Goal: Task Accomplishment & Management: Manage account settings

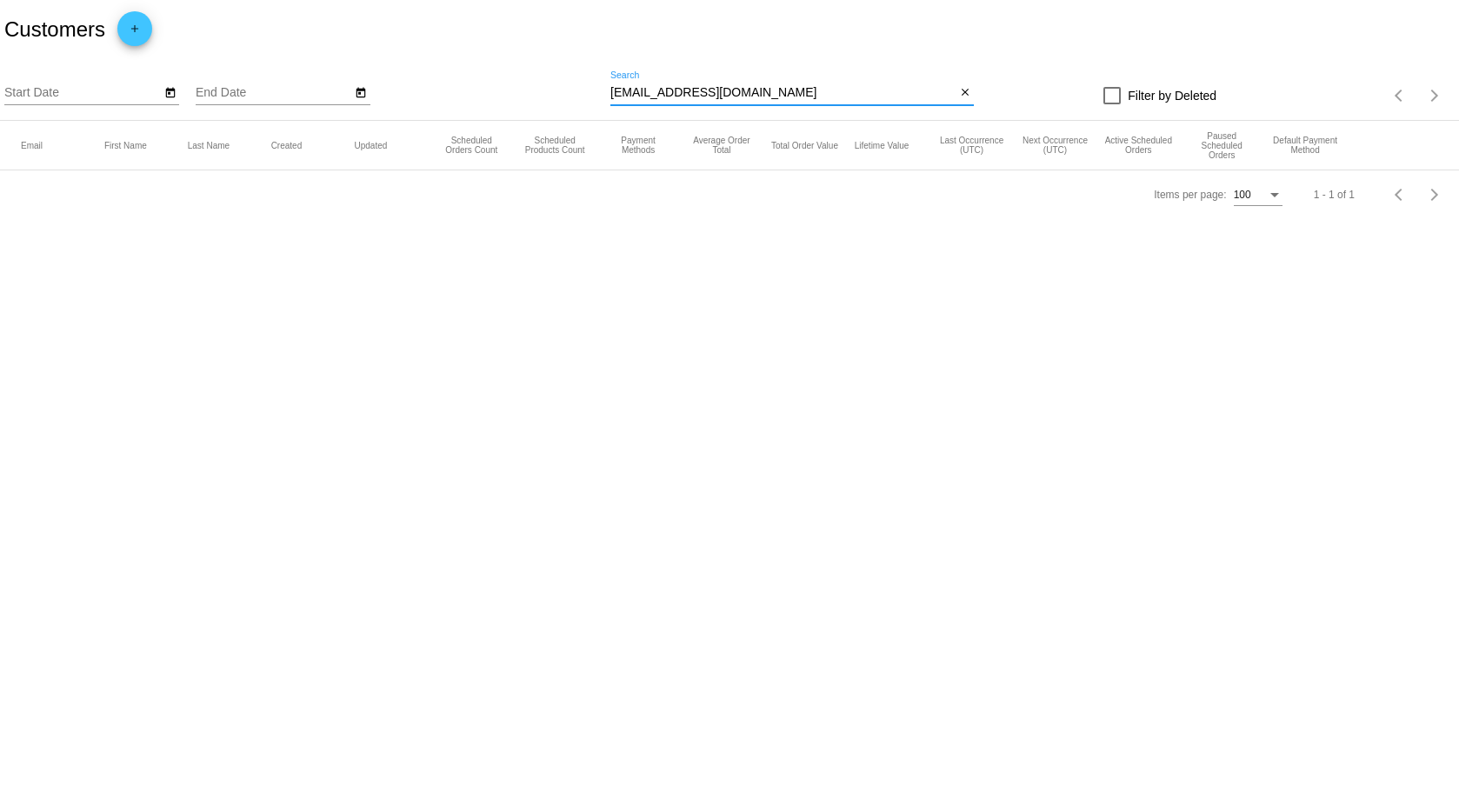
click at [714, 92] on input "[EMAIL_ADDRESS][DOMAIN_NAME]" at bounding box center [784, 93] width 345 height 14
click at [714, 120] on mat-table "Email First Name Last Name Created Updated Scheduled Orders Count Scheduled Pro…" at bounding box center [730, 145] width 1459 height 49
click at [730, 92] on input "[EMAIL_ADDRESS][DOMAIN_NAME]" at bounding box center [784, 93] width 345 height 14
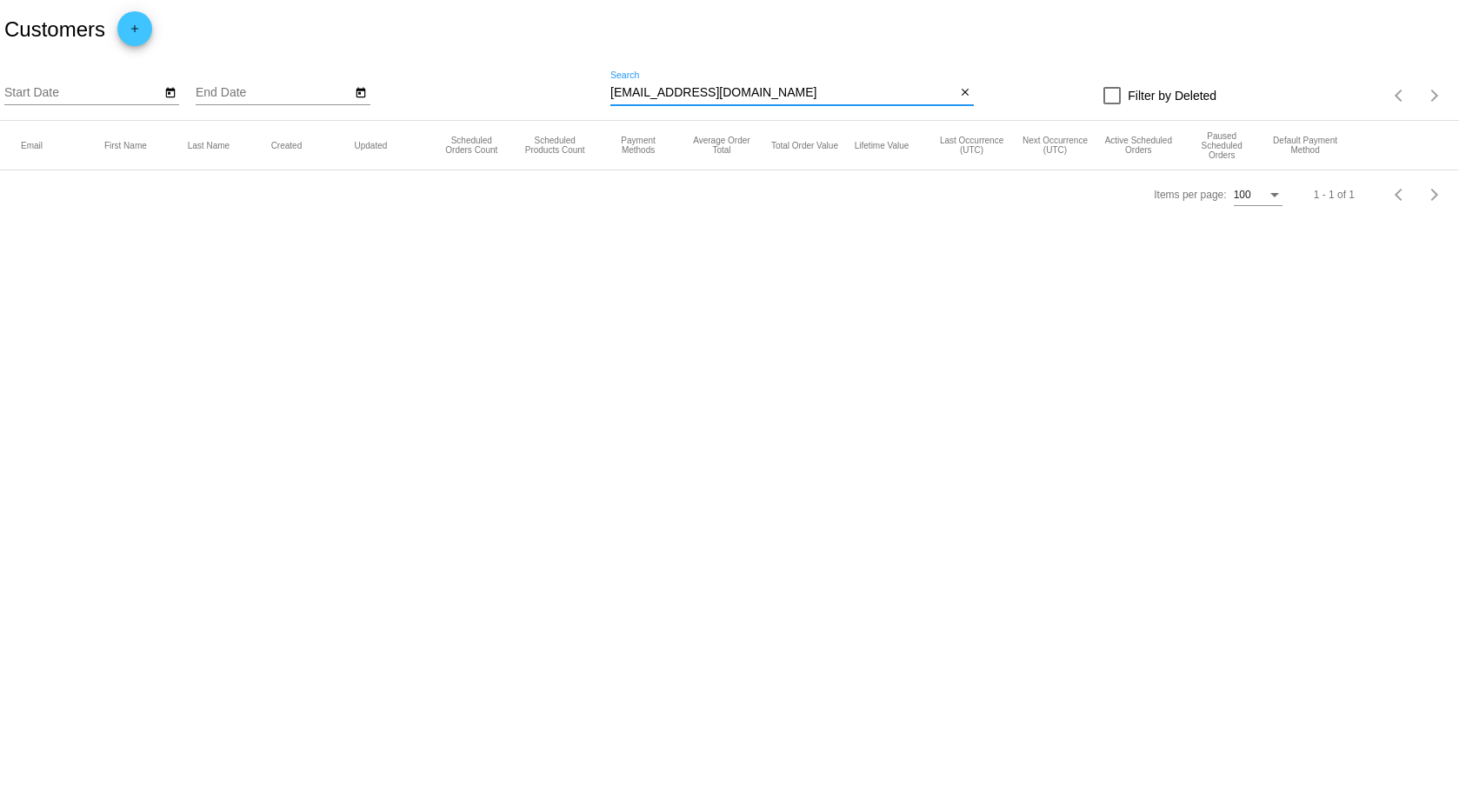
paste input "wkim1108"
type input "[EMAIL_ADDRESS][DOMAIN_NAME]"
drag, startPoint x: 785, startPoint y: 97, endPoint x: 538, endPoint y: 82, distance: 247.5
click at [538, 82] on div "Start Date End Date [EMAIL_ADDRESS][DOMAIN_NAME] Search close Filter by Deleted…" at bounding box center [730, 89] width 1459 height 62
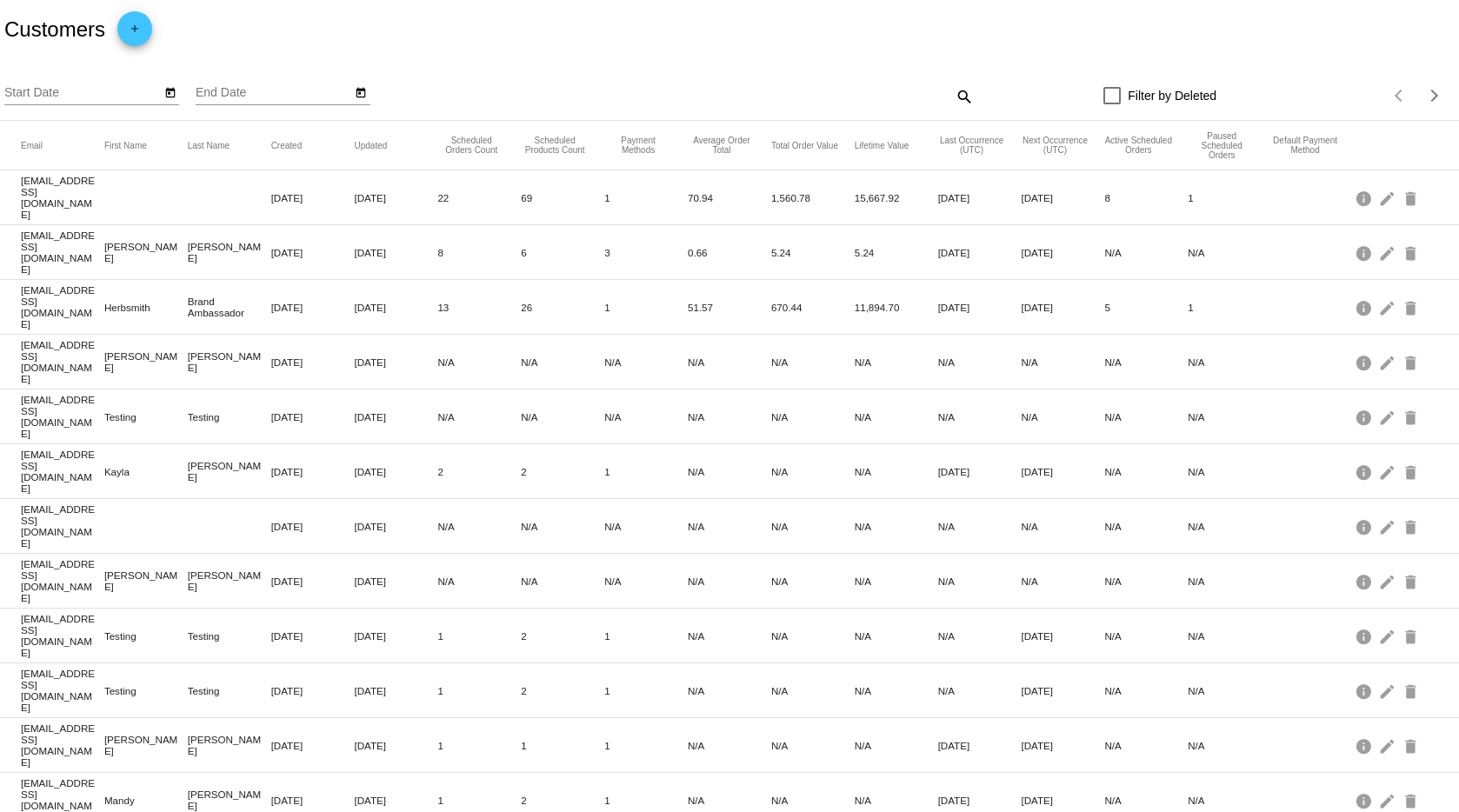
click at [955, 92] on mat-icon "search" at bounding box center [964, 96] width 21 height 27
click at [863, 91] on input "Search" at bounding box center [792, 93] width 363 height 14
paste input "[EMAIL_ADDRESS][DOMAIN_NAME]"
type input "[EMAIL_ADDRESS][DOMAIN_NAME]"
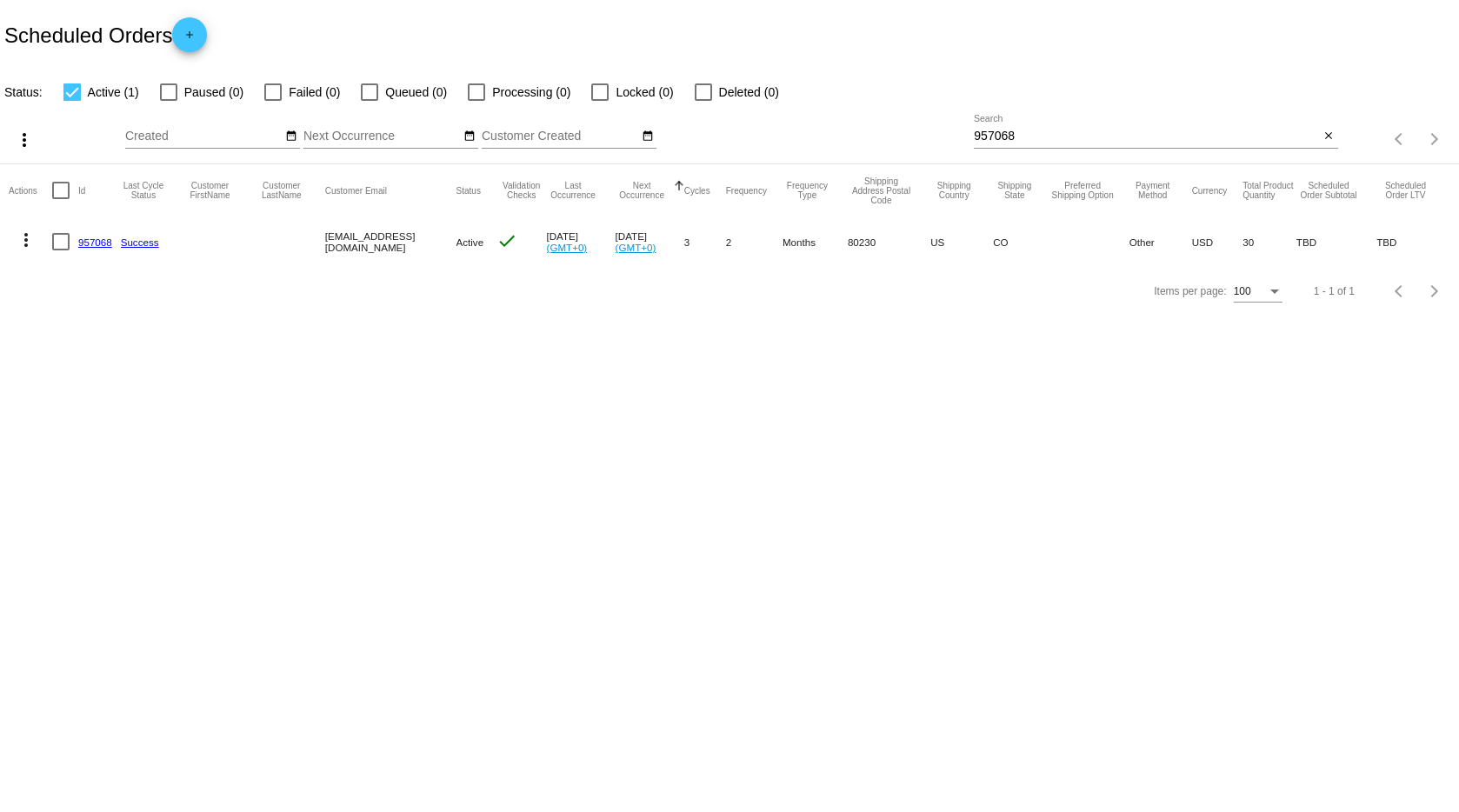
click at [1023, 132] on input "957068" at bounding box center [1147, 137] width 345 height 14
paste input "[EMAIL_ADDRESS][DOMAIN_NAME]"
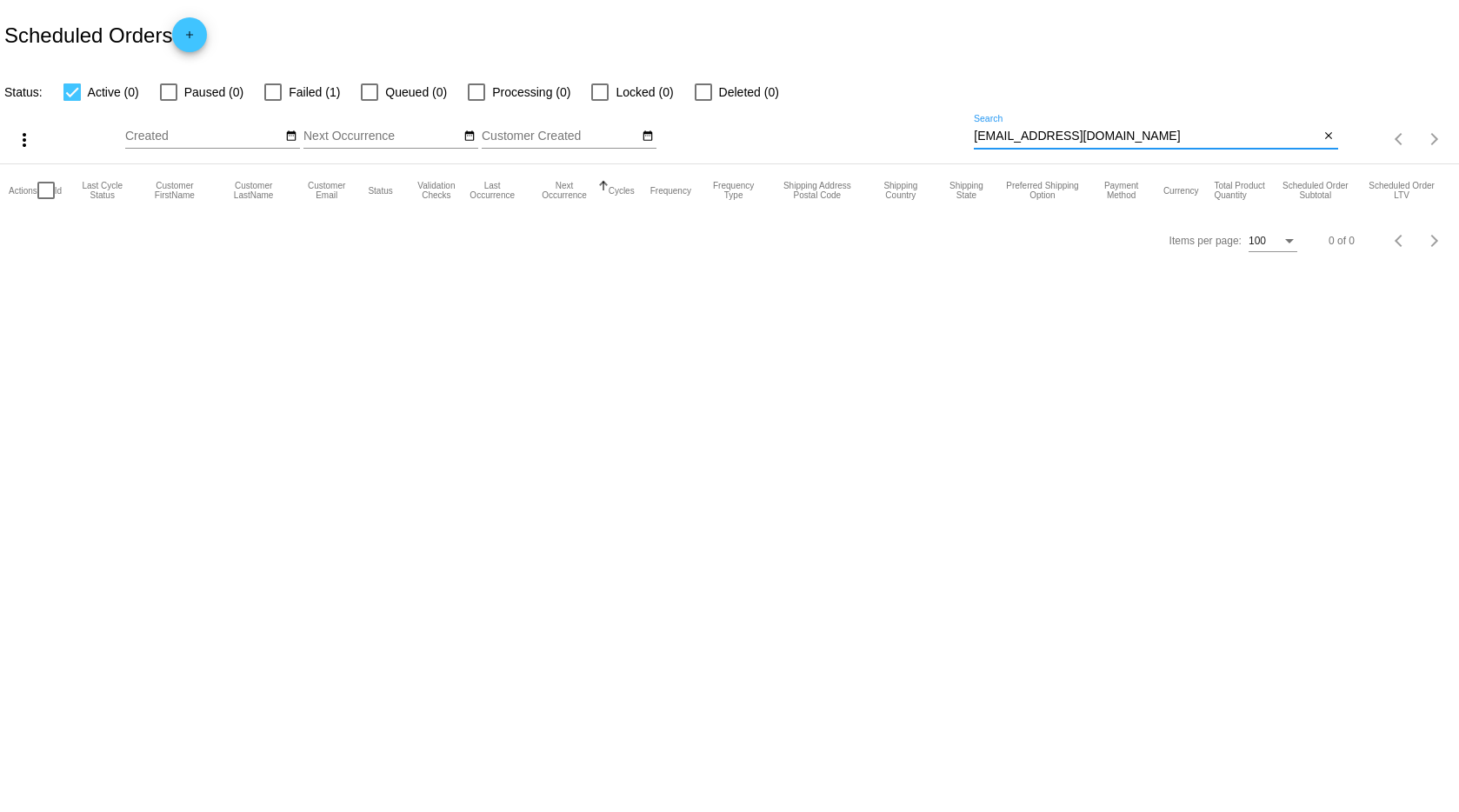
type input "[EMAIL_ADDRESS][DOMAIN_NAME]"
click at [288, 98] on span "Failed (1)" at bounding box center [314, 92] width 51 height 21
click at [273, 101] on input "Failed (1)" at bounding box center [272, 101] width 1 height 1
checkbox input "true"
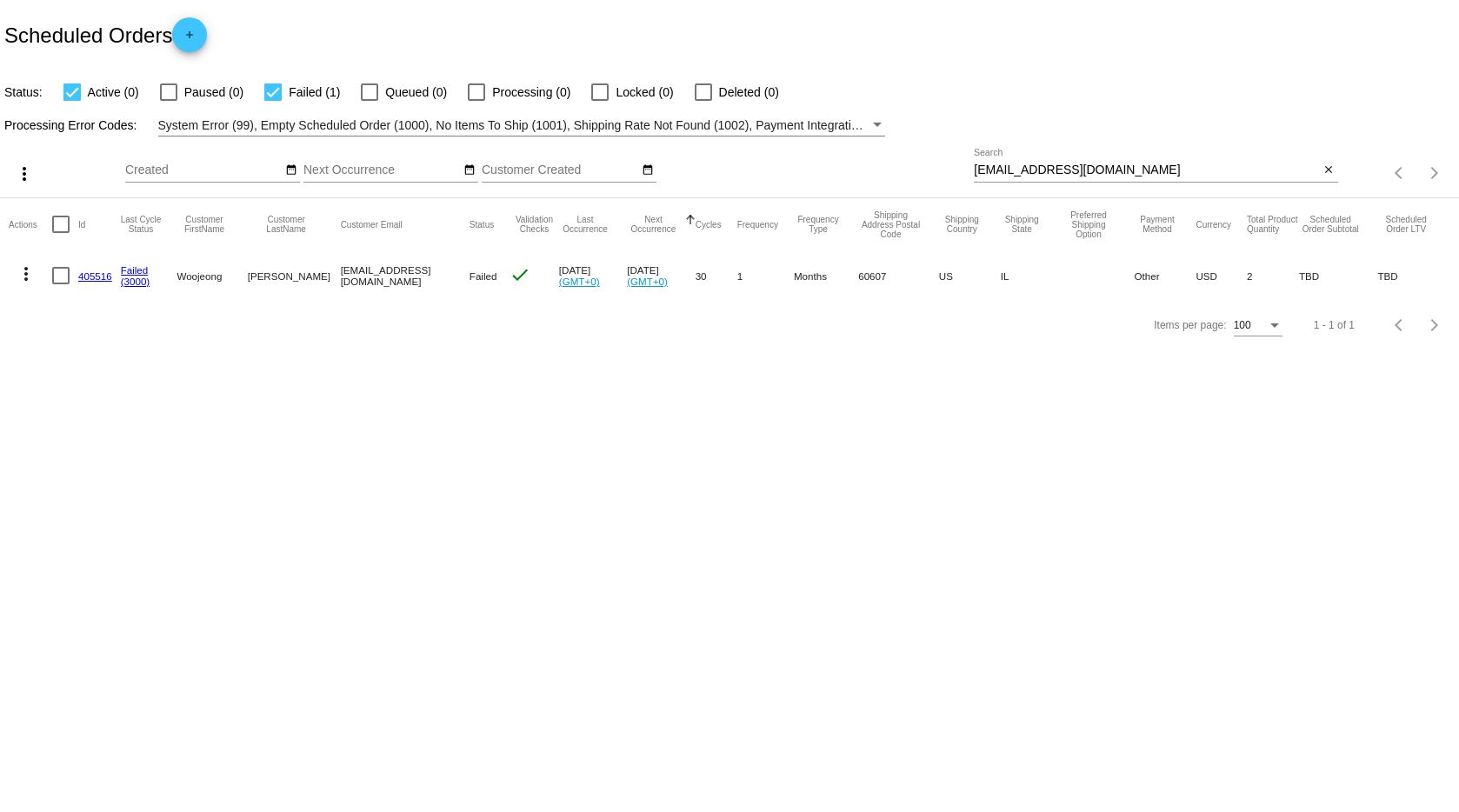
click at [27, 268] on mat-icon "more_vert" at bounding box center [27, 274] width 21 height 21
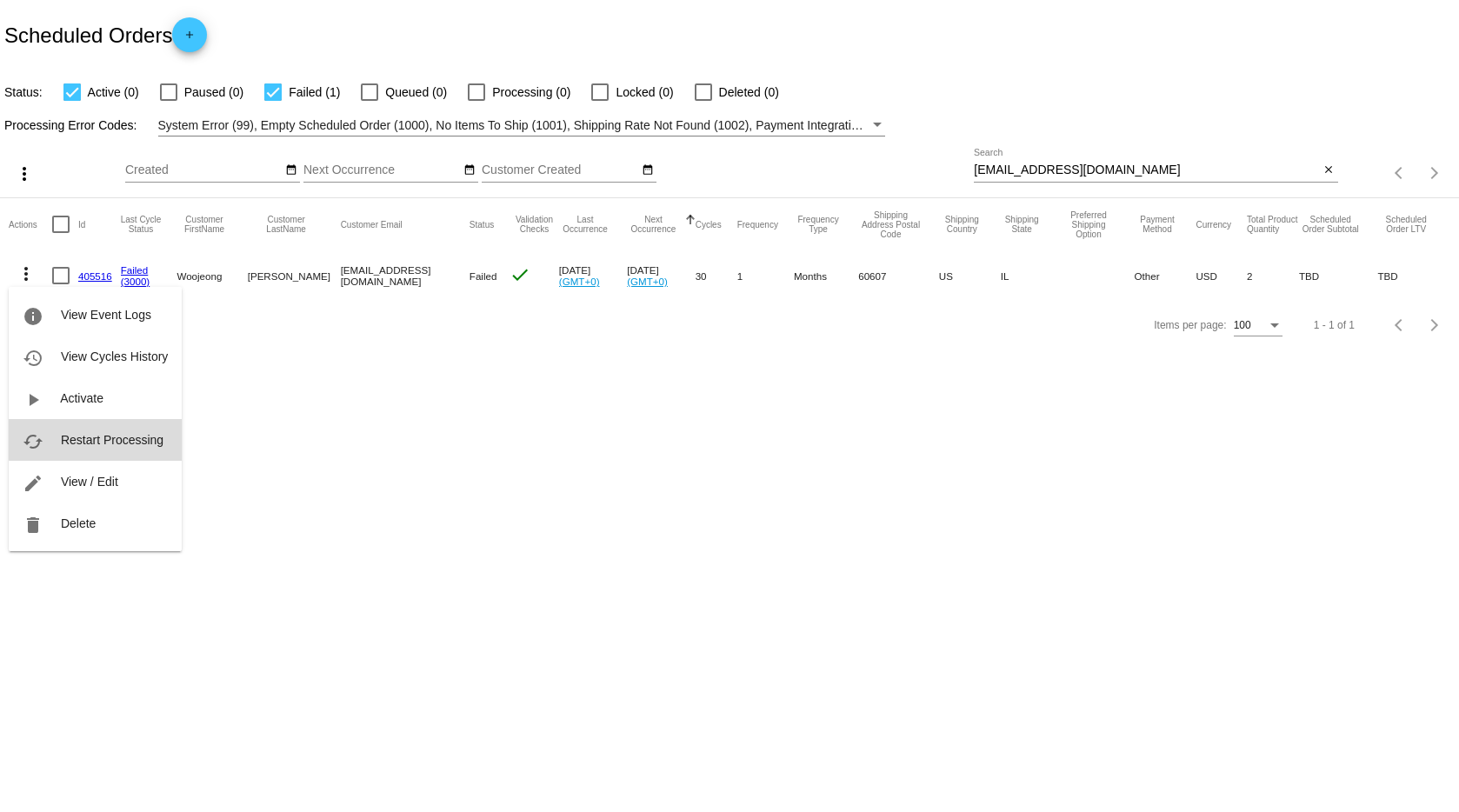
click at [103, 437] on span "Restart Processing" at bounding box center [112, 440] width 102 height 14
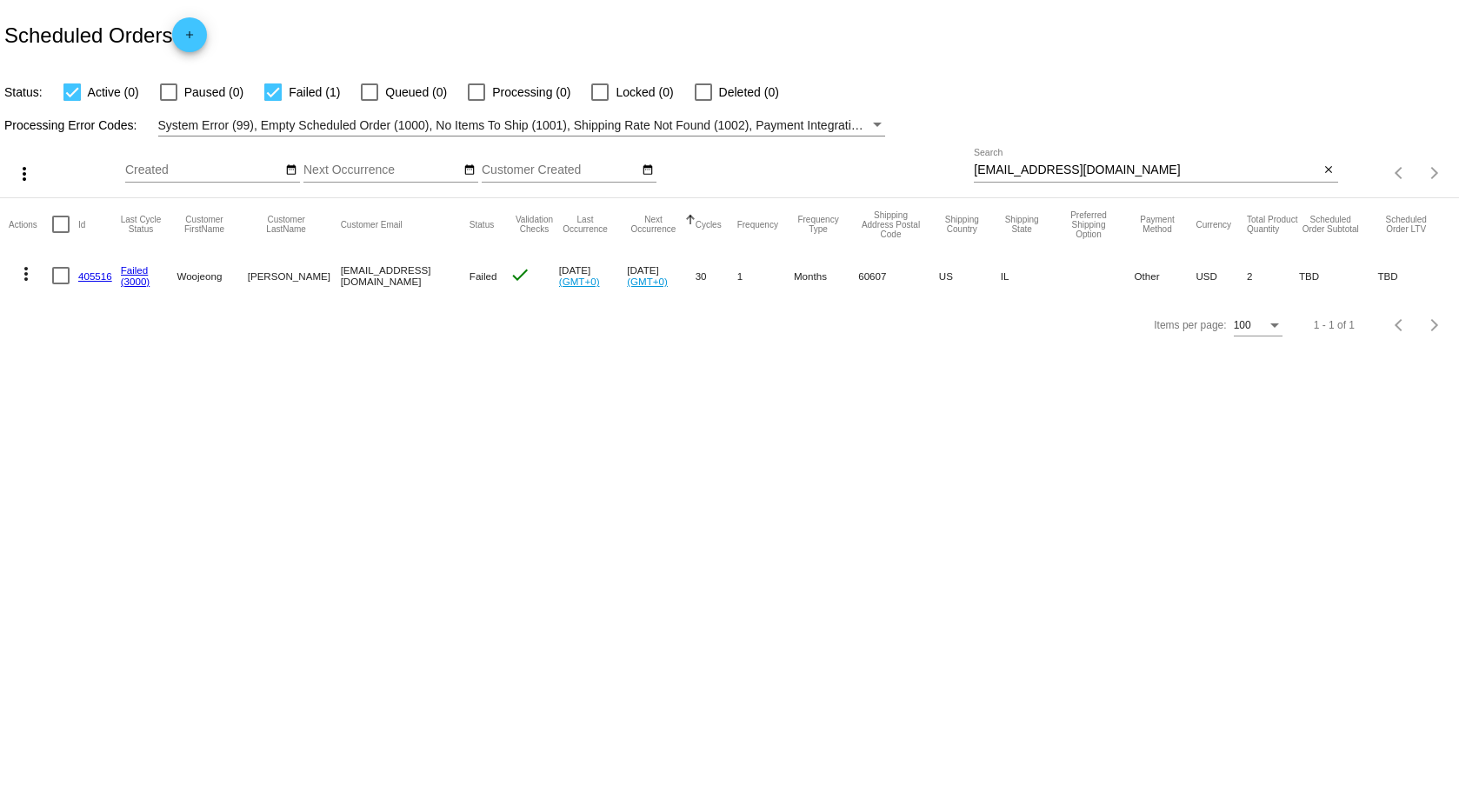
click at [131, 283] on link "(3000)" at bounding box center [135, 282] width 29 height 11
click at [19, 268] on mat-icon "more_vert" at bounding box center [27, 274] width 21 height 21
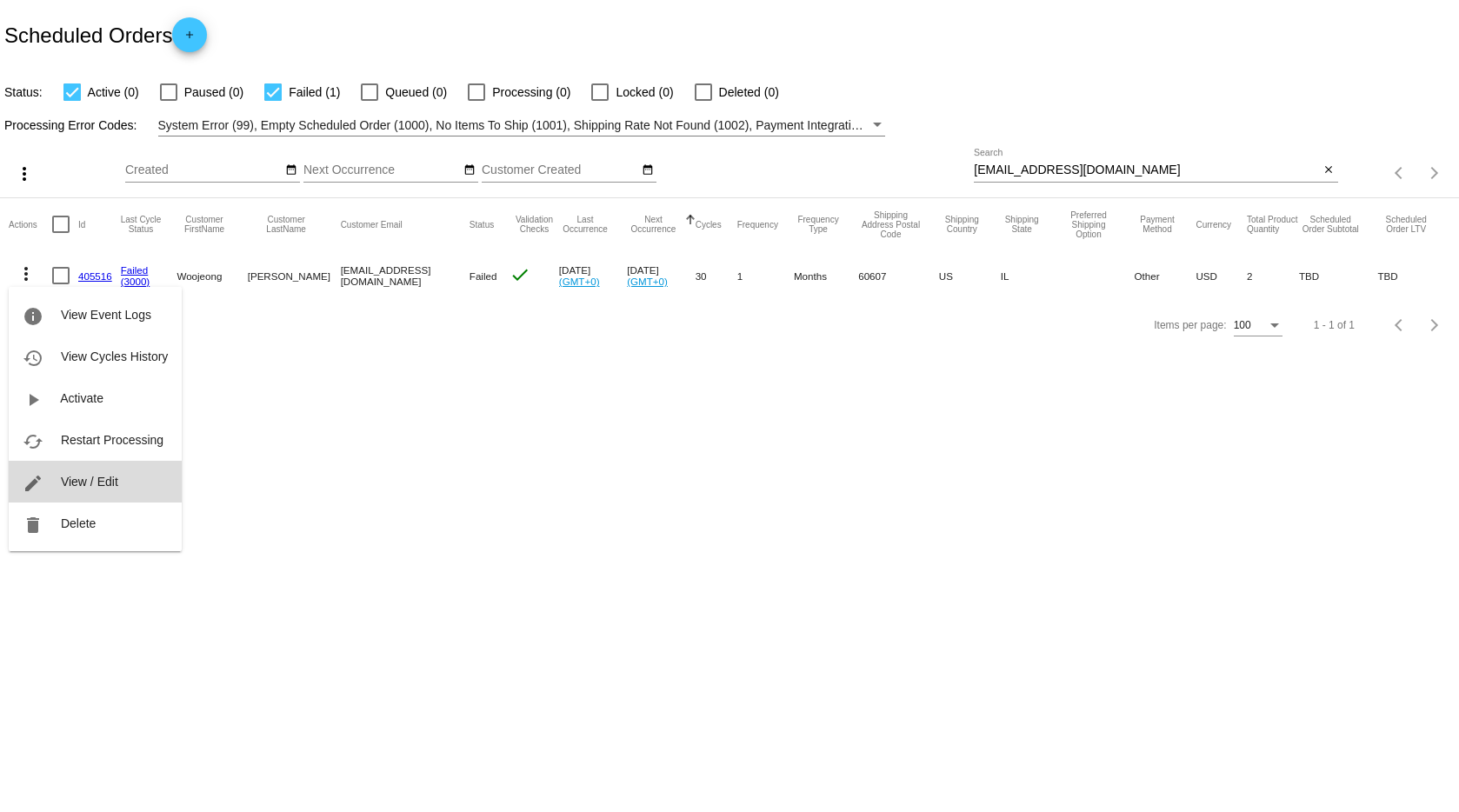
click at [84, 482] on span "View / Edit" at bounding box center [89, 482] width 58 height 14
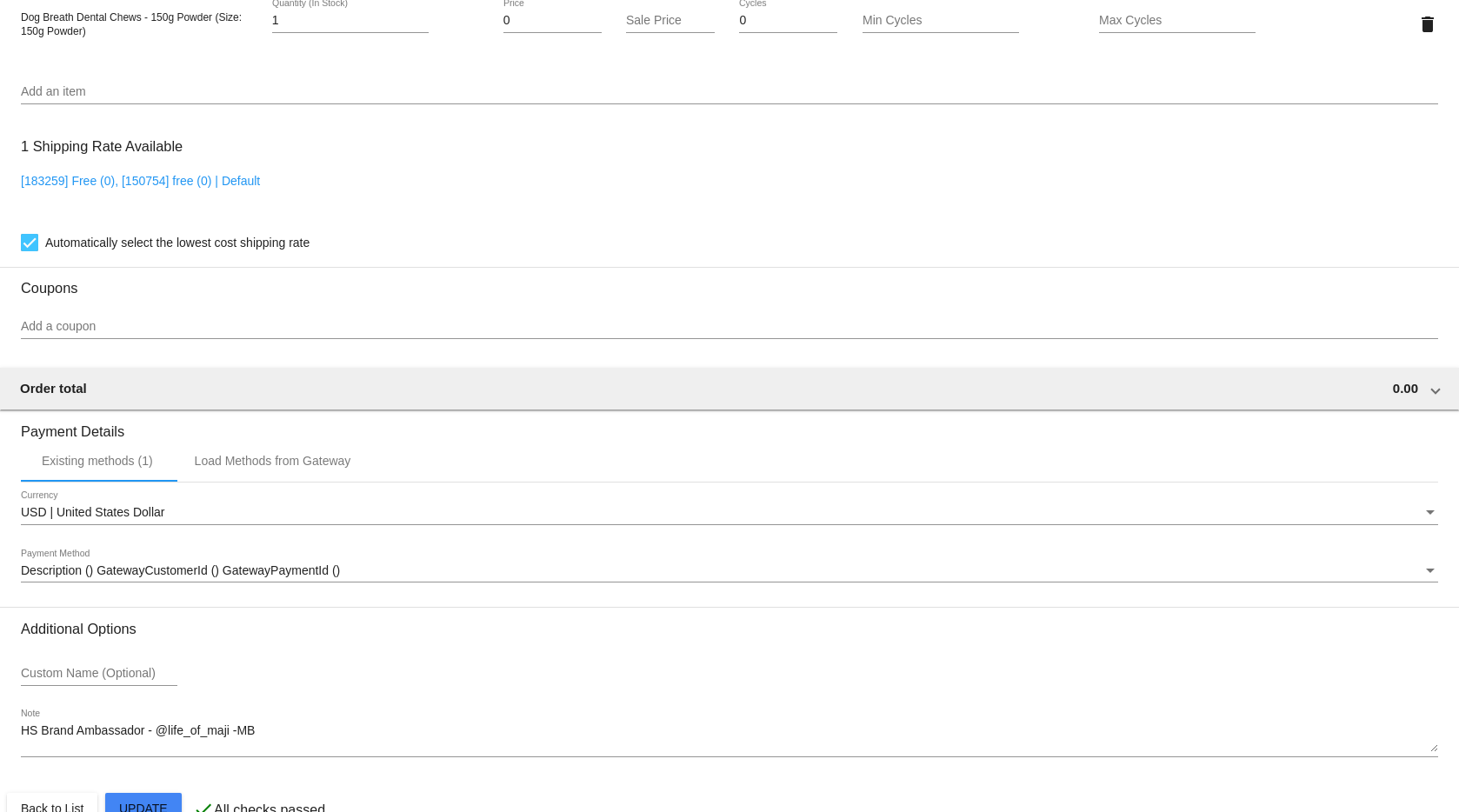
scroll to position [1383, 0]
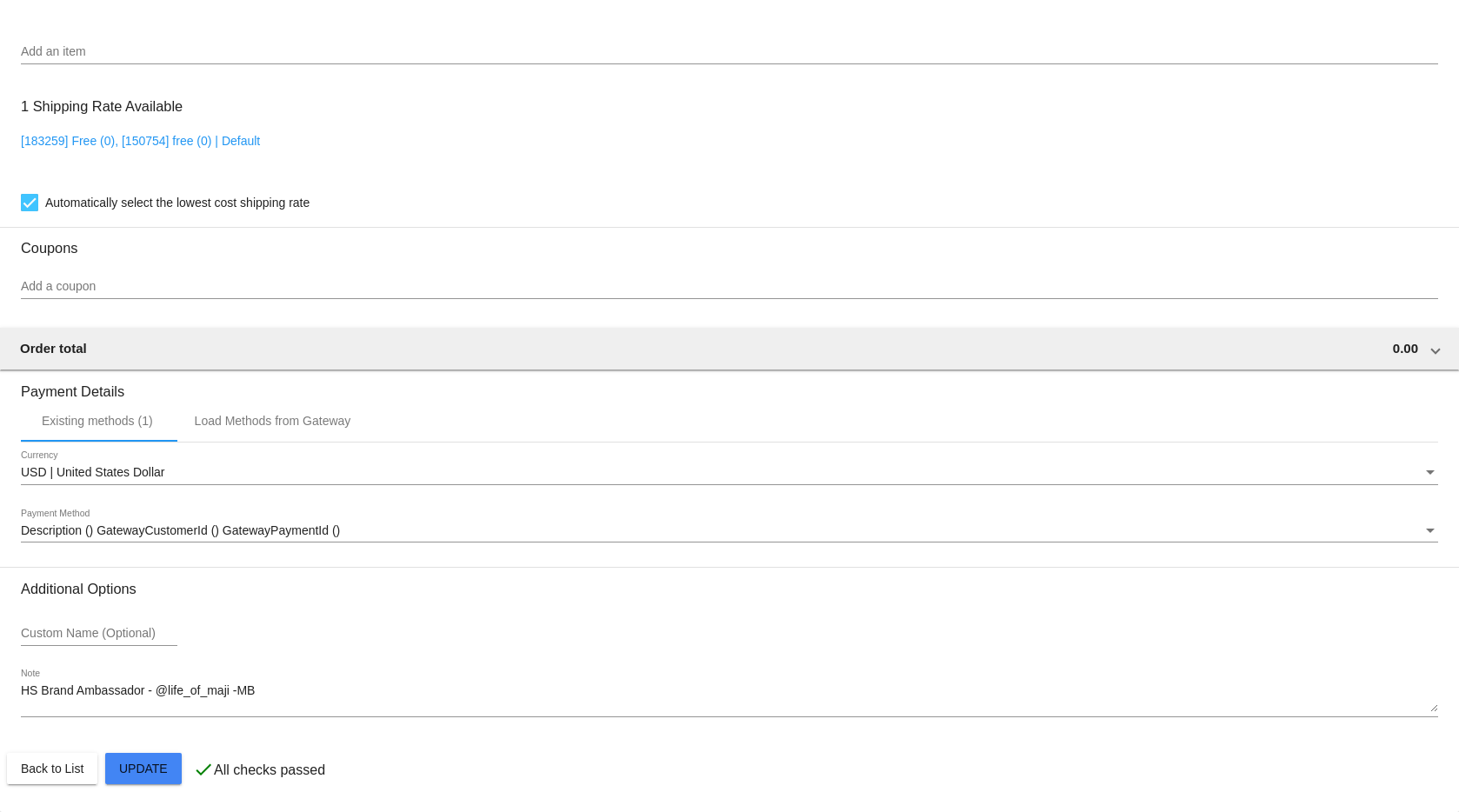
click at [250, 527] on span "Description () GatewayCustomerId () GatewayPaymentId ()" at bounding box center [180, 530] width 319 height 14
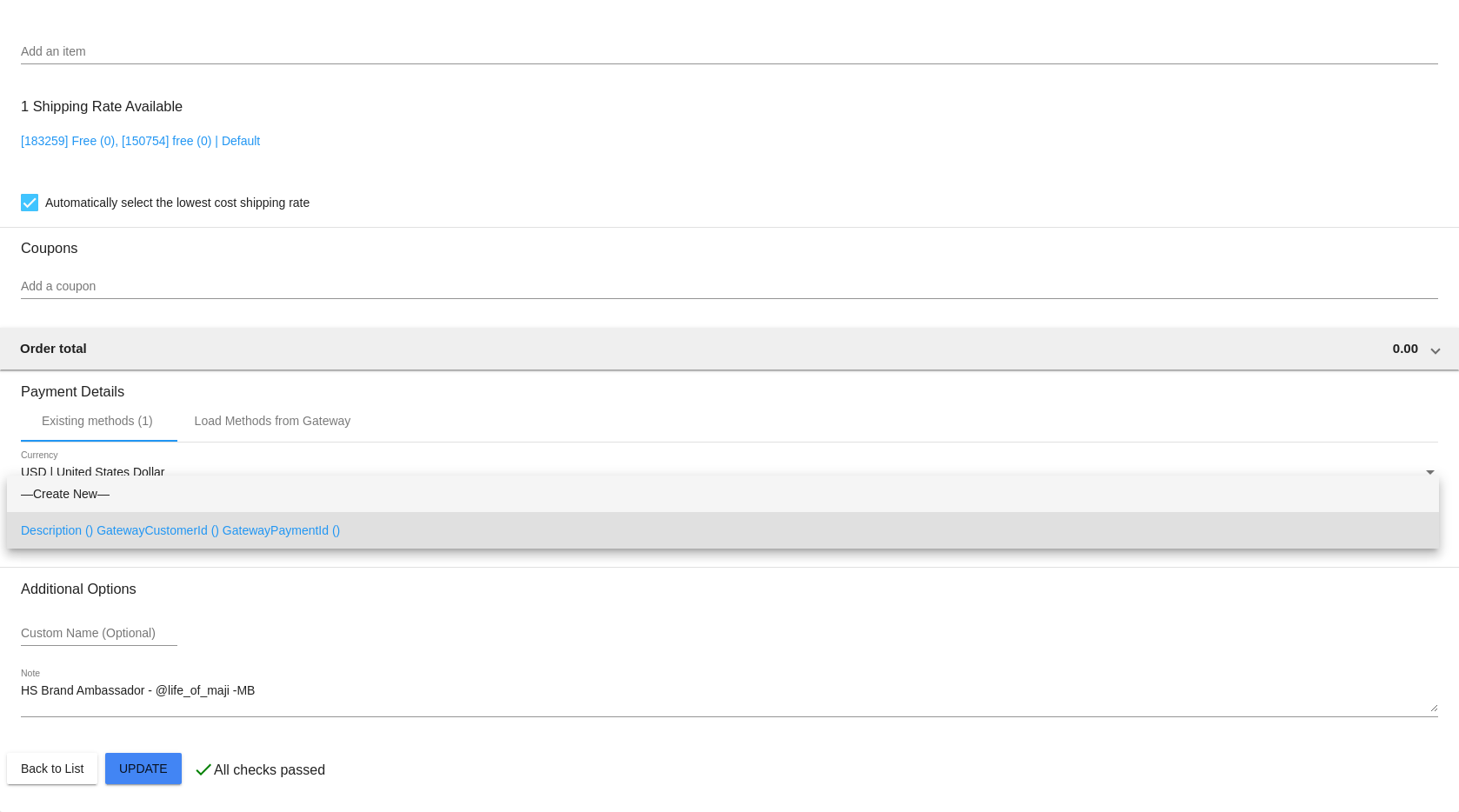
click at [235, 485] on span "—Create New—" at bounding box center [723, 493] width 1404 height 37
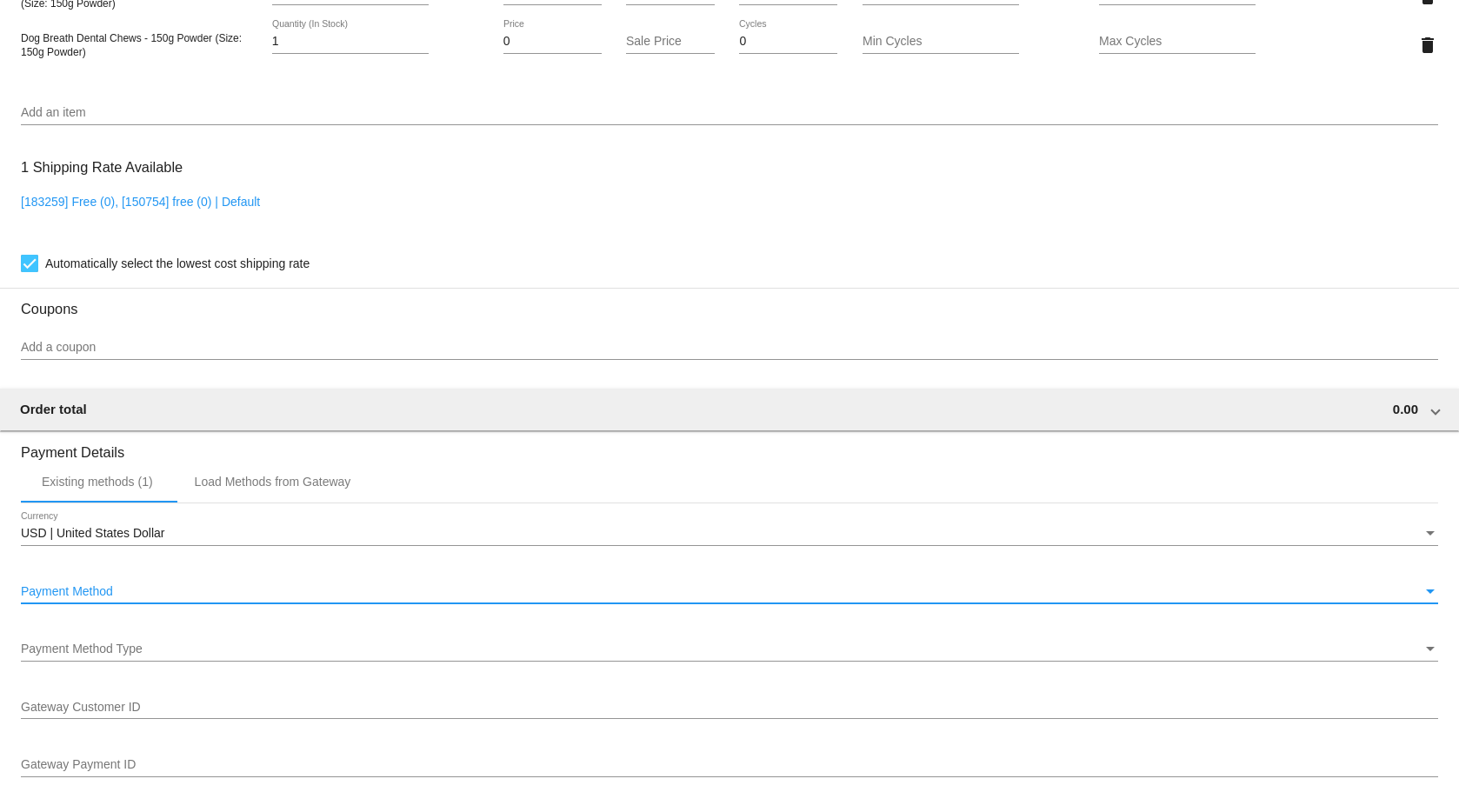
scroll to position [2076, 0]
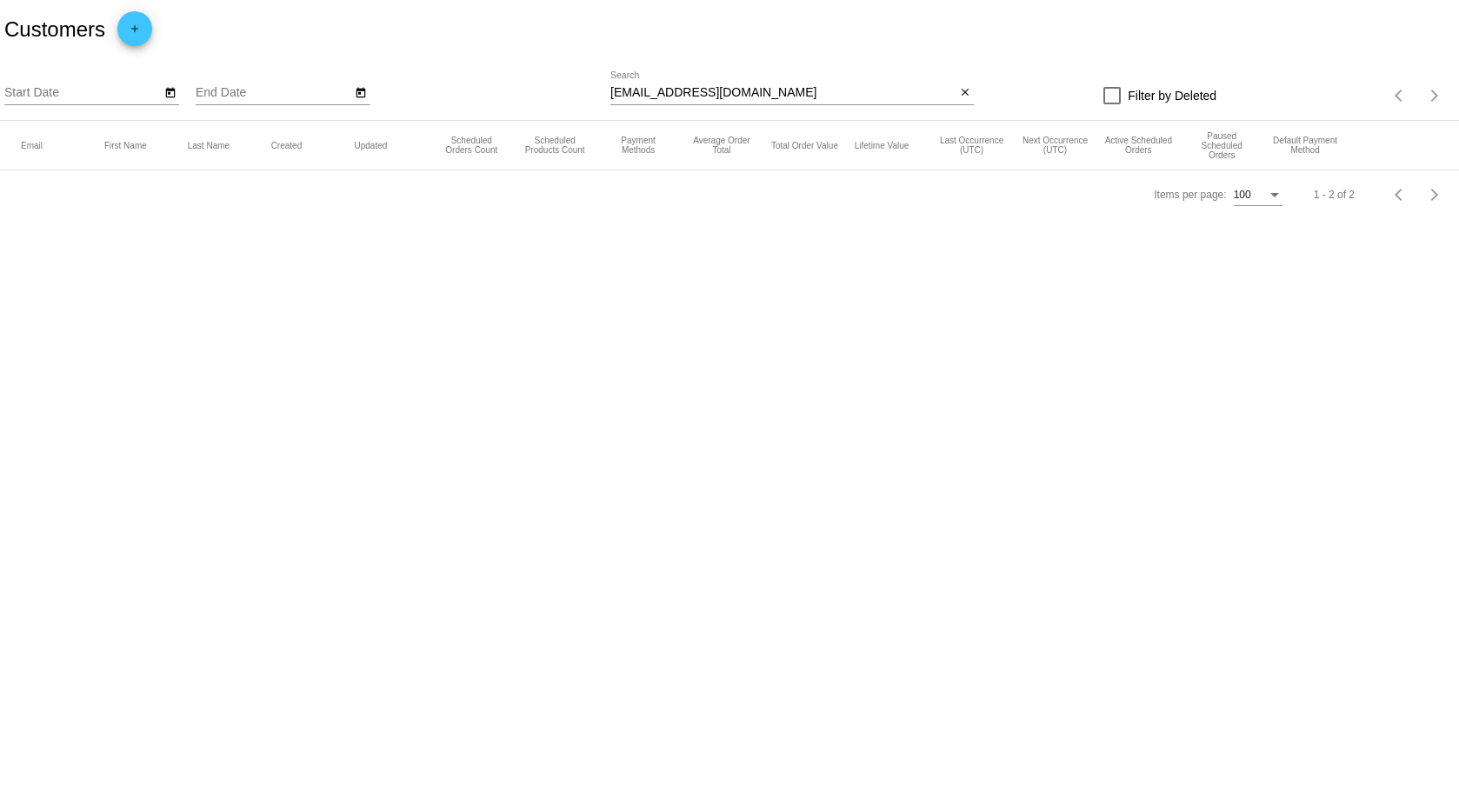
click at [665, 90] on input "[EMAIL_ADDRESS][DOMAIN_NAME]" at bounding box center [784, 93] width 345 height 14
drag, startPoint x: 745, startPoint y: 89, endPoint x: 326, endPoint y: 52, distance: 420.6
click at [328, 52] on app-dashboard-customers "Customers add Start Date End Date wkim1108@gmail.com Search close Filter by Del…" at bounding box center [730, 109] width 1459 height 219
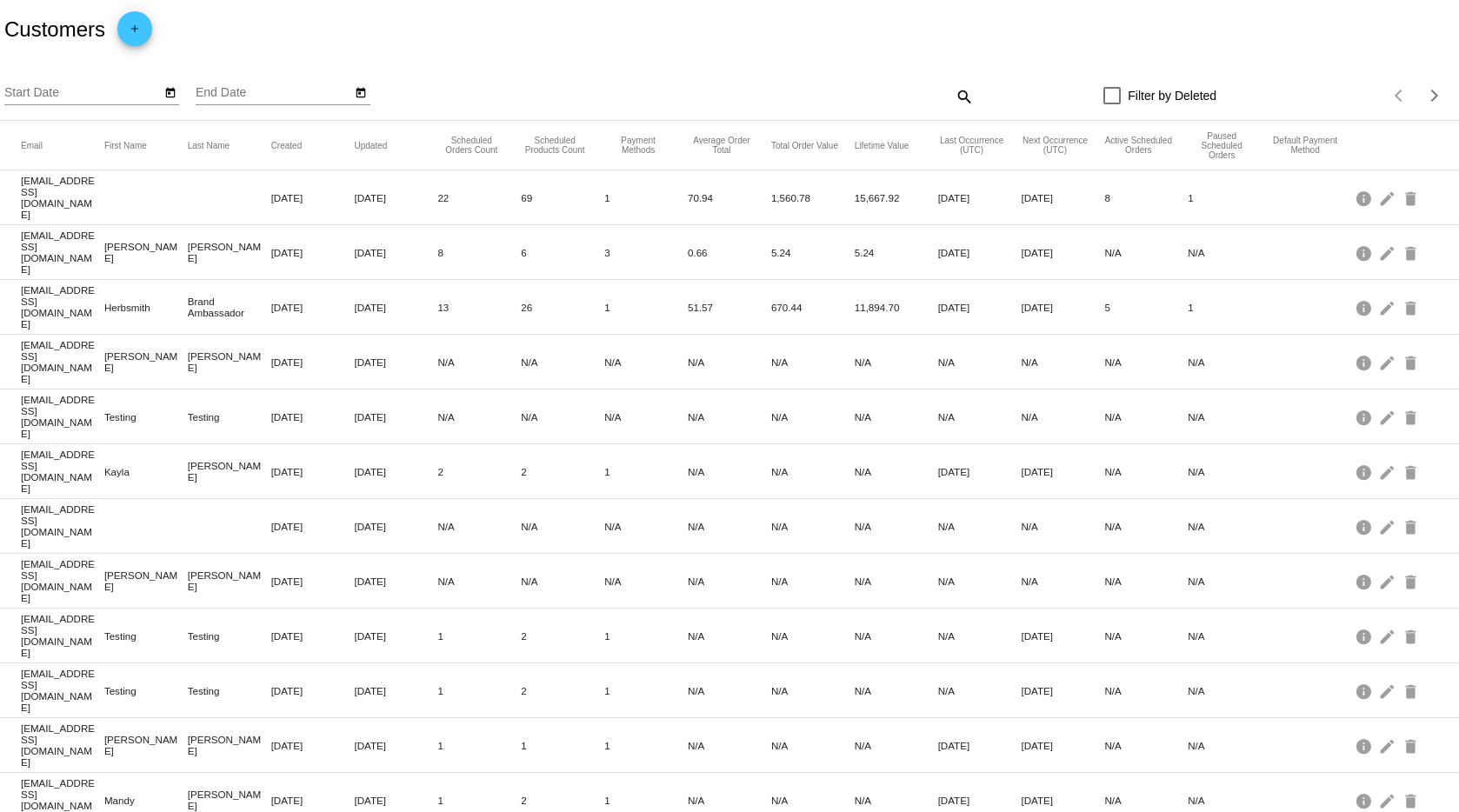
click at [951, 91] on div "search" at bounding box center [792, 96] width 363 height 27
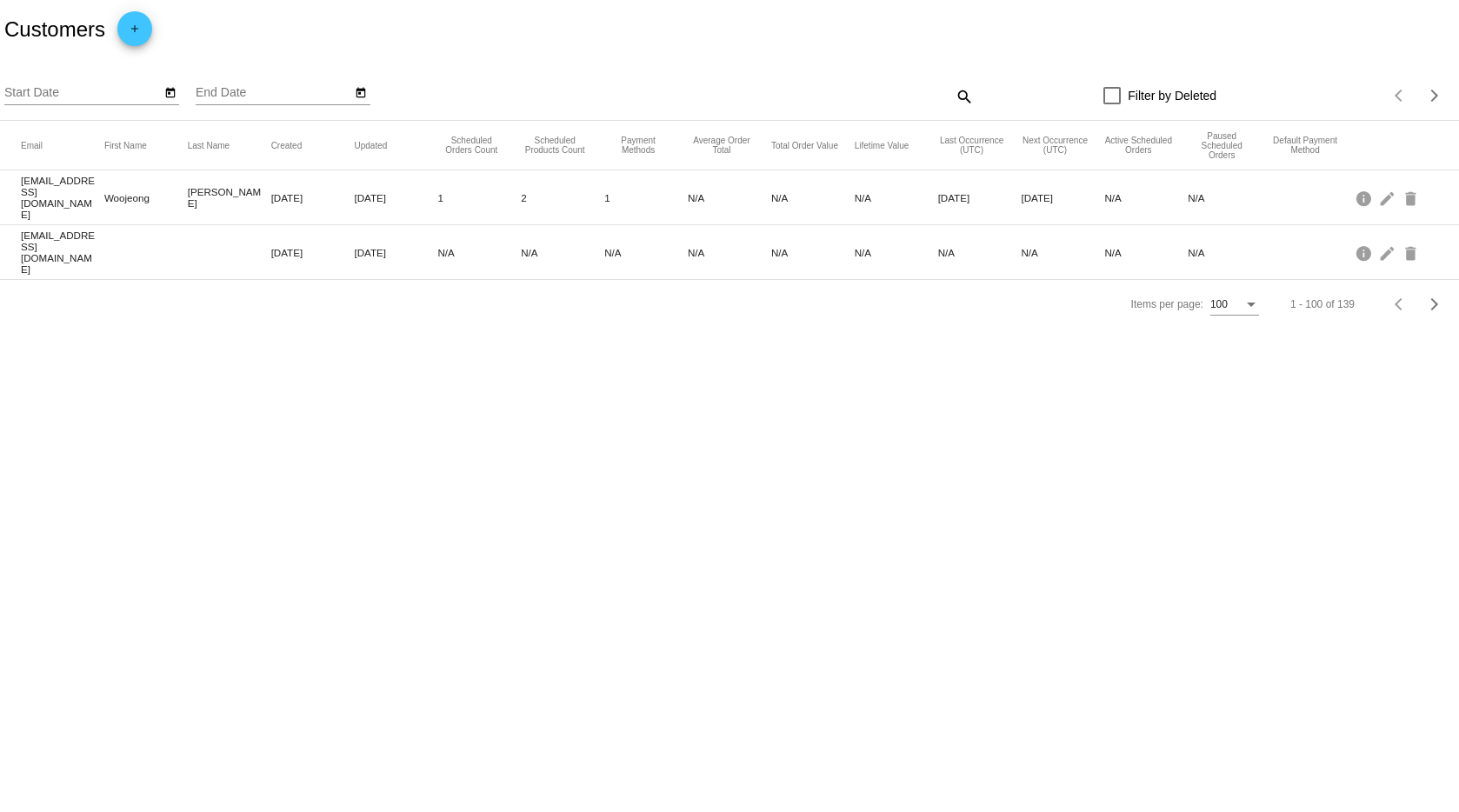
click at [961, 97] on mat-icon "search" at bounding box center [964, 96] width 21 height 27
click at [1414, 239] on mat-icon "delete" at bounding box center [1413, 252] width 21 height 27
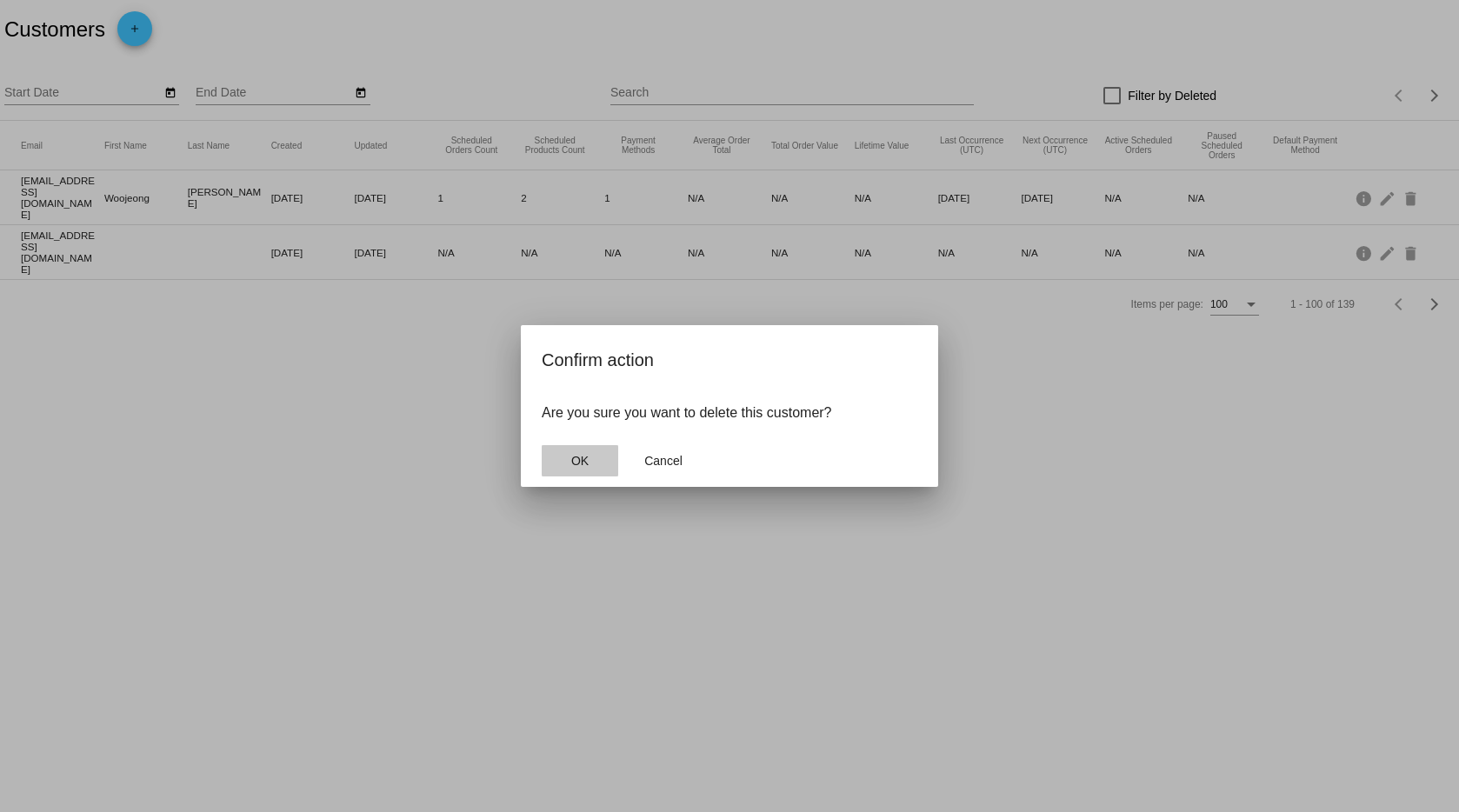
click at [589, 452] on button "OK" at bounding box center [580, 460] width 77 height 31
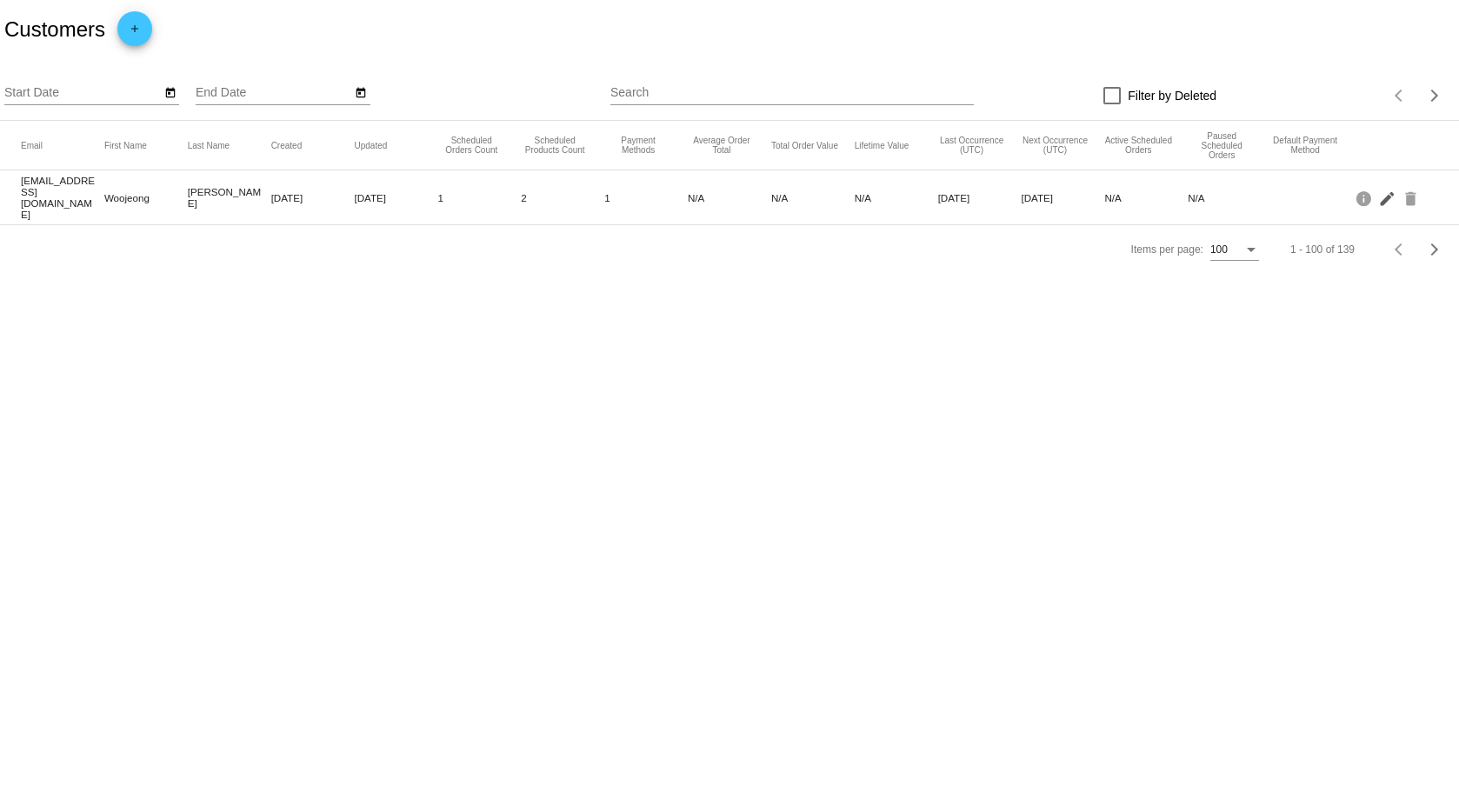
click at [1384, 194] on mat-icon "edit" at bounding box center [1389, 197] width 21 height 27
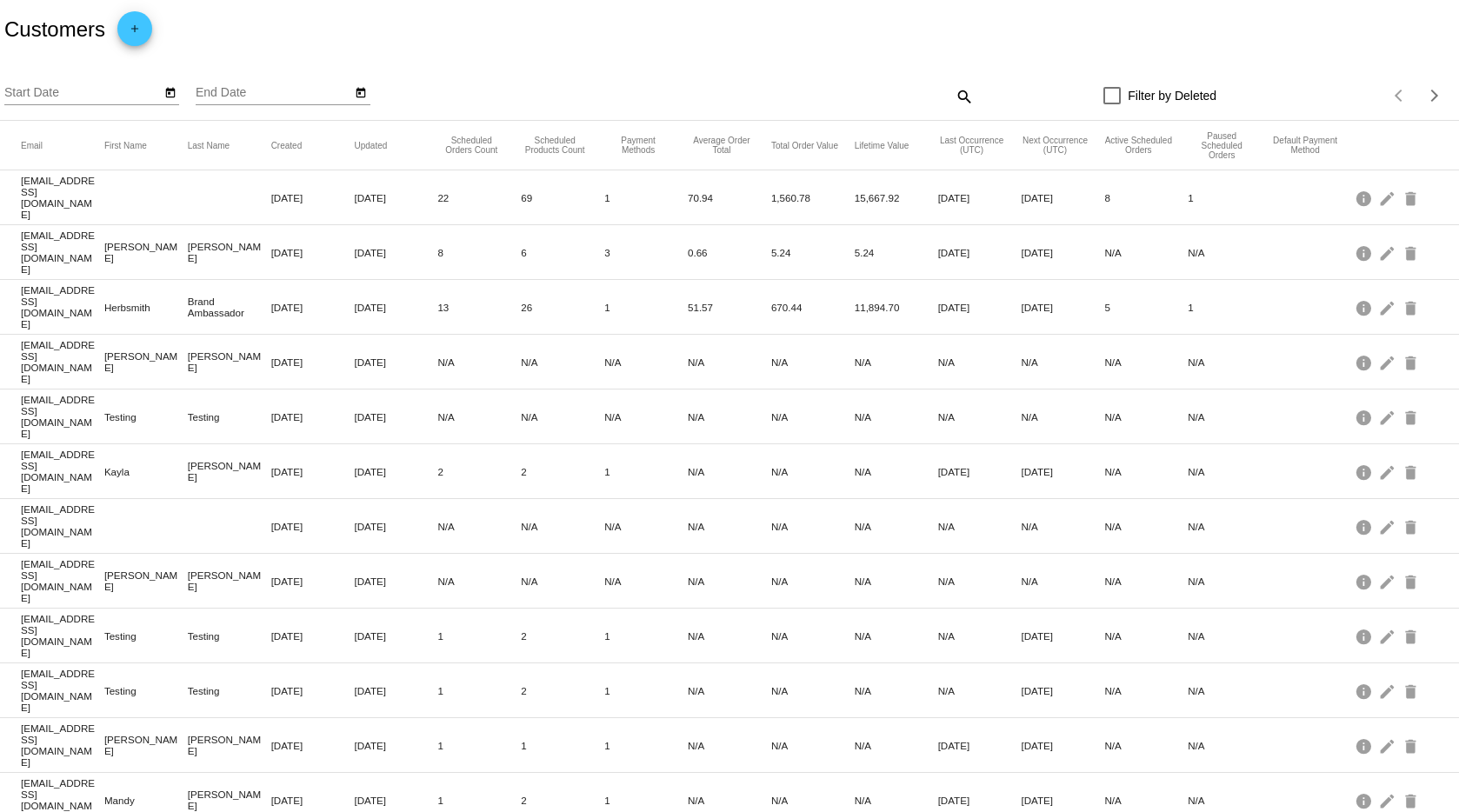
click at [963, 91] on mat-icon "search" at bounding box center [964, 96] width 21 height 27
click at [795, 92] on input "Search" at bounding box center [792, 93] width 363 height 14
paste input "[EMAIL_ADDRESS][DOMAIN_NAME]"
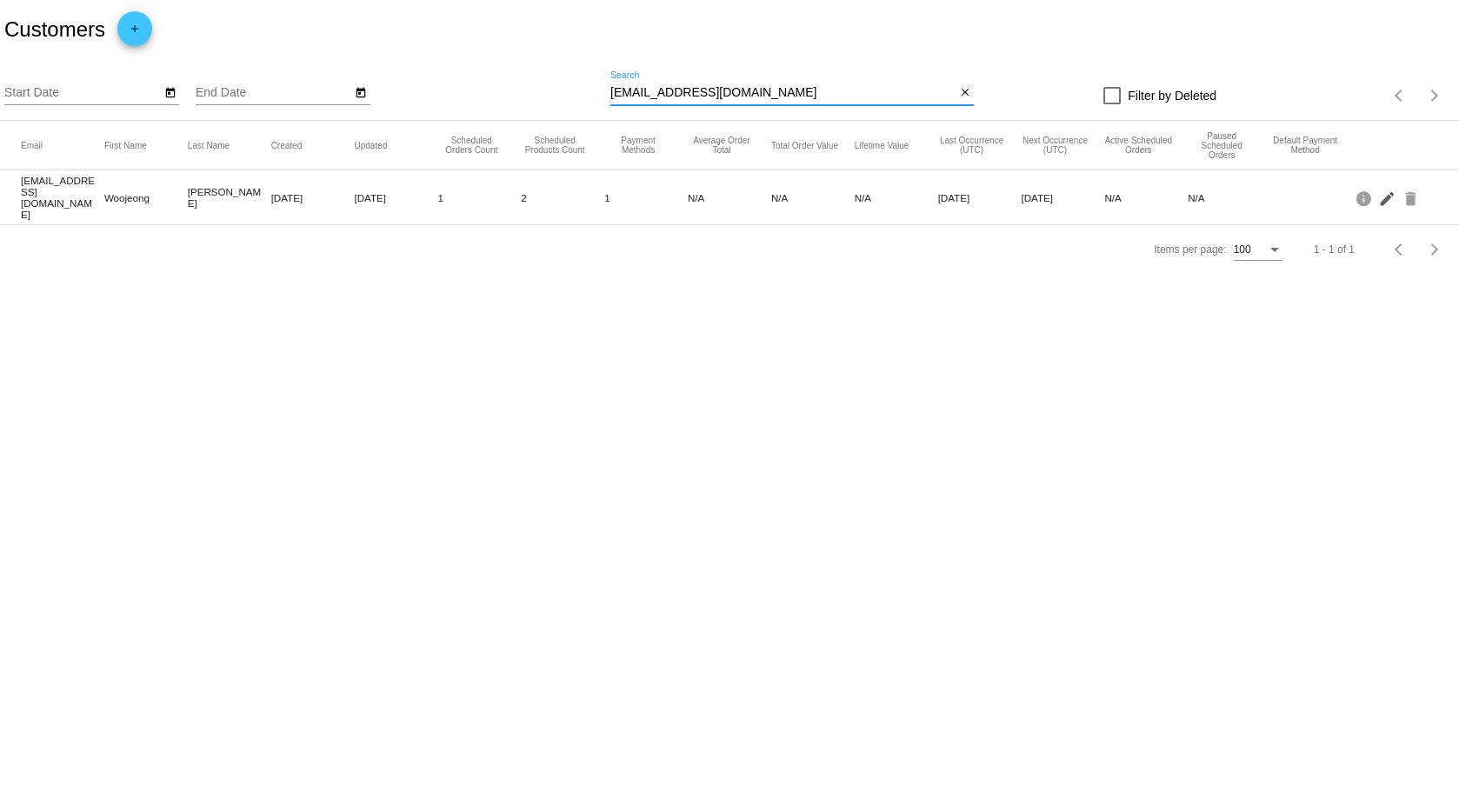
type input "[EMAIL_ADDRESS][DOMAIN_NAME]"
click at [1385, 196] on mat-icon "edit" at bounding box center [1389, 197] width 21 height 27
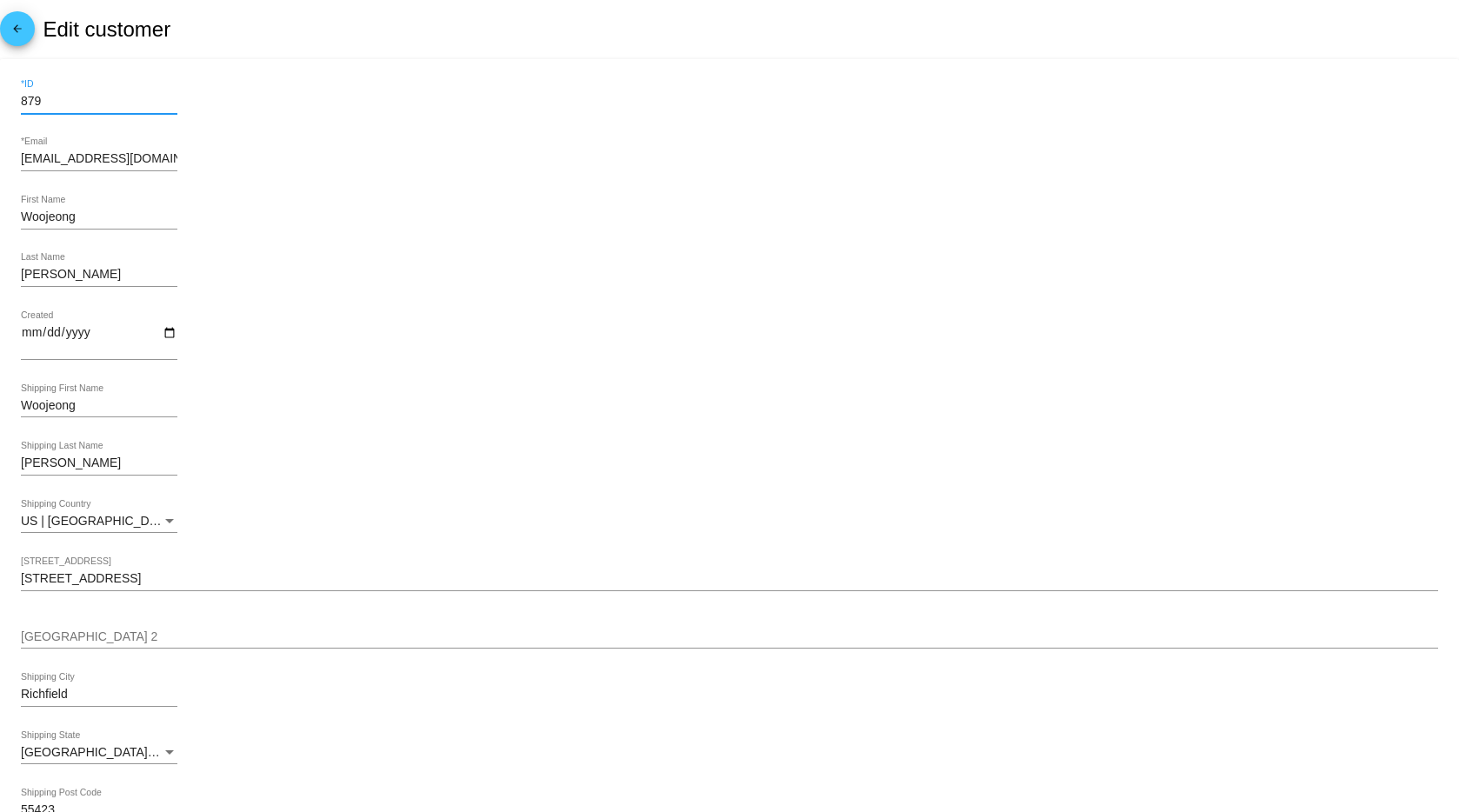
drag, startPoint x: 58, startPoint y: 98, endPoint x: -22, endPoint y: 89, distance: 80.5
click at [0, 89] on html "arrow_back Edit customer 879 *ID wkim1108@gmail.com *Email Woojeong First Name …" at bounding box center [730, 406] width 1459 height 812
type input "981"
click at [597, 256] on div "Kim Last Name" at bounding box center [730, 278] width 1417 height 49
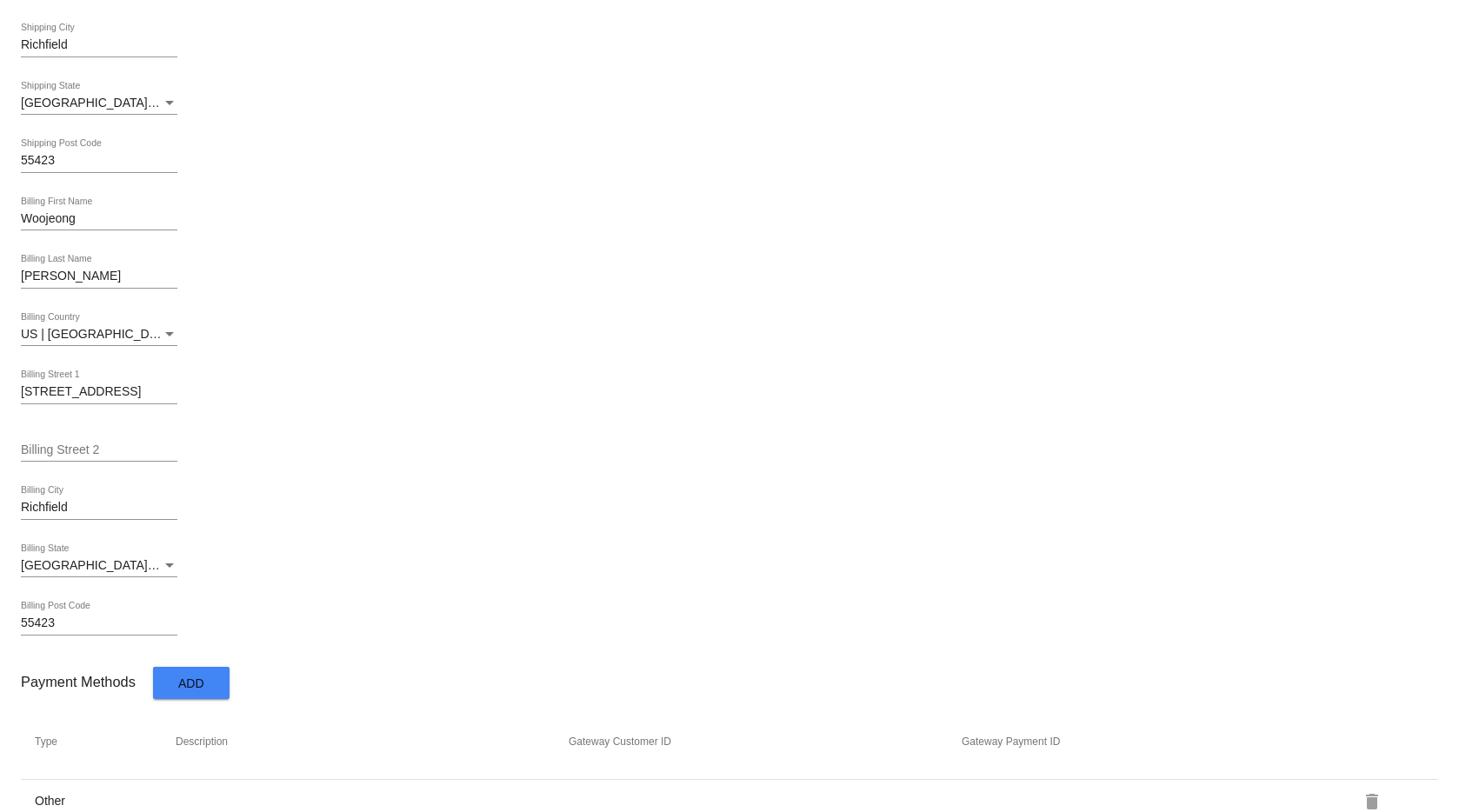
scroll to position [741, 0]
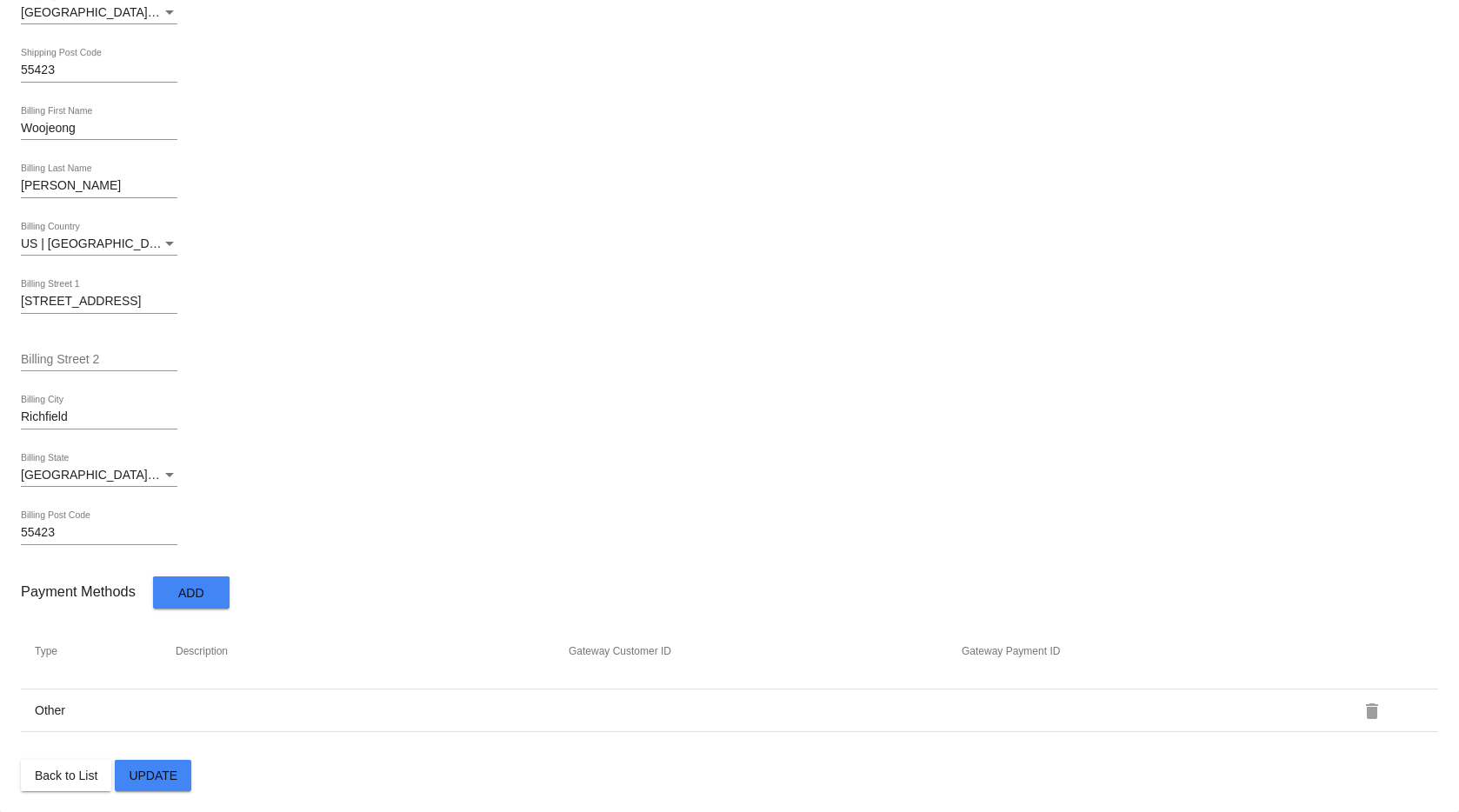
click at [157, 781] on span "Update" at bounding box center [153, 775] width 48 height 14
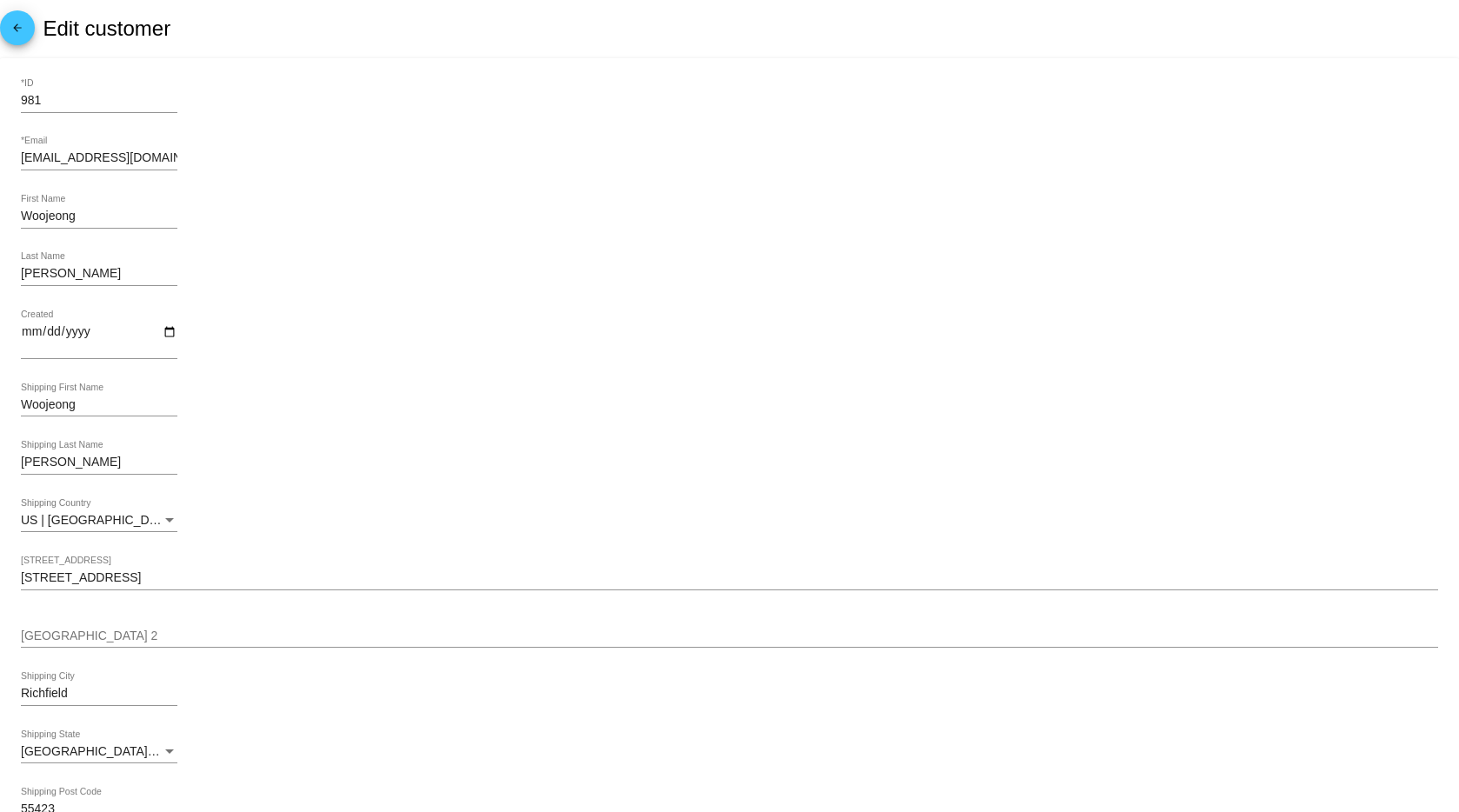
scroll to position [0, 0]
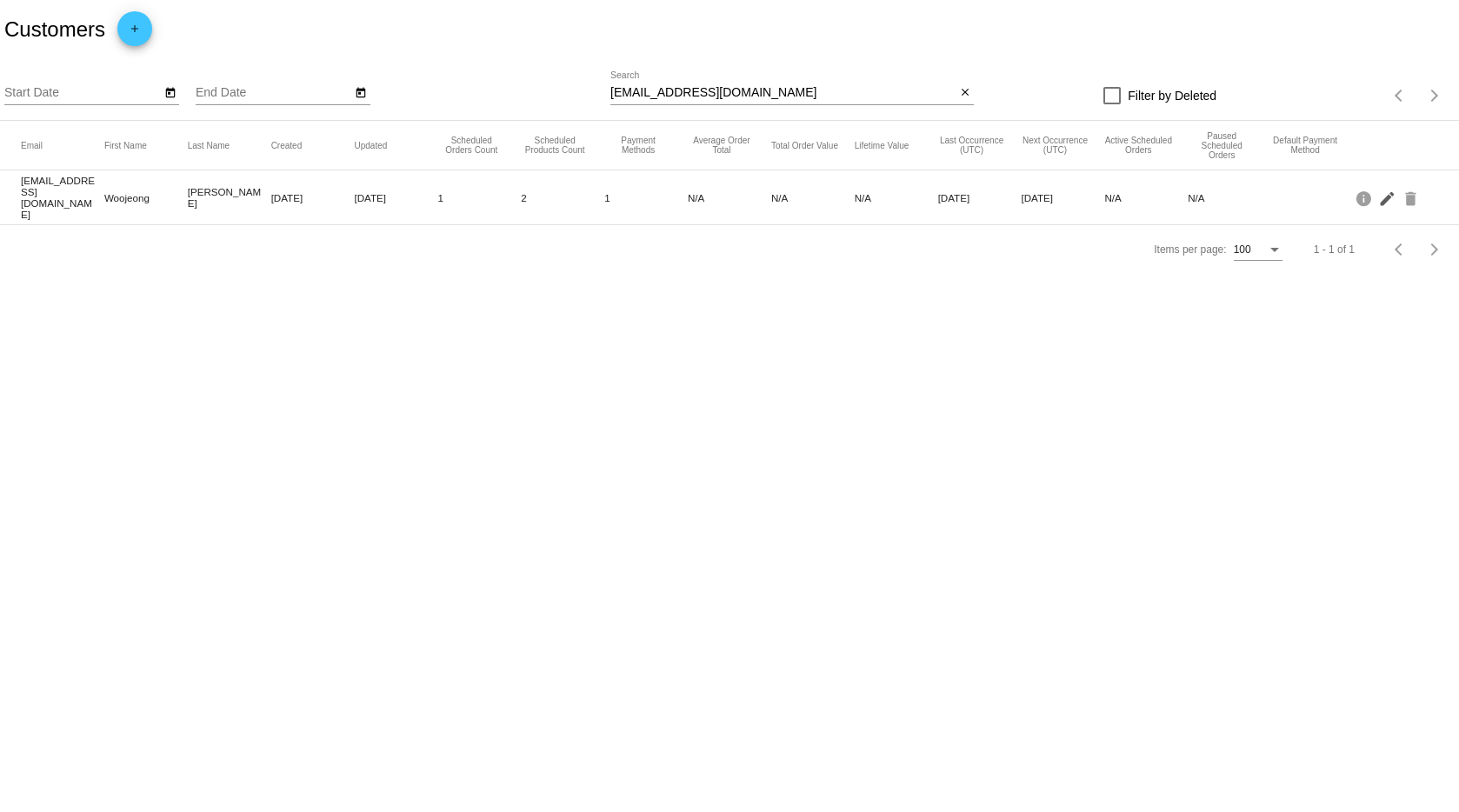
click at [1392, 198] on mat-icon "edit" at bounding box center [1389, 197] width 21 height 27
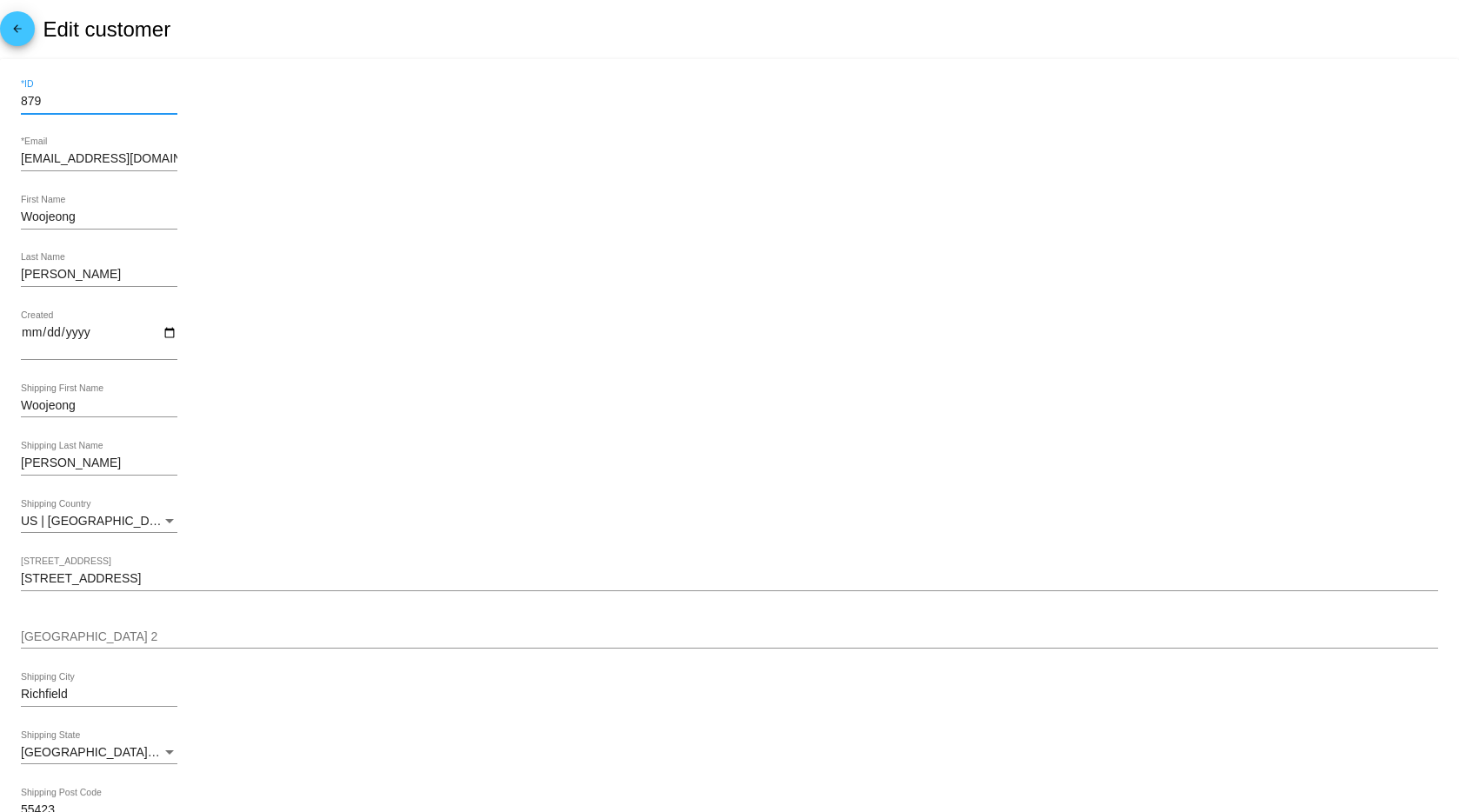
drag, startPoint x: 25, startPoint y: 96, endPoint x: 1, endPoint y: 95, distance: 24.0
click at [1, 95] on mat-card "879 *ID wkim1108@gmail.com *Email Woojeong First Name Kim Last Name Created Woo…" at bounding box center [730, 805] width 1459 height 1493
drag, startPoint x: 162, startPoint y: 163, endPoint x: -122, endPoint y: 125, distance: 286.5
click at [0, 125] on html "arrow_back Edit customer 879 *ID wkim1108@gmail.com *Email Woojeong First Name …" at bounding box center [730, 406] width 1459 height 812
click at [526, 274] on div "Kim Last Name" at bounding box center [730, 278] width 1417 height 49
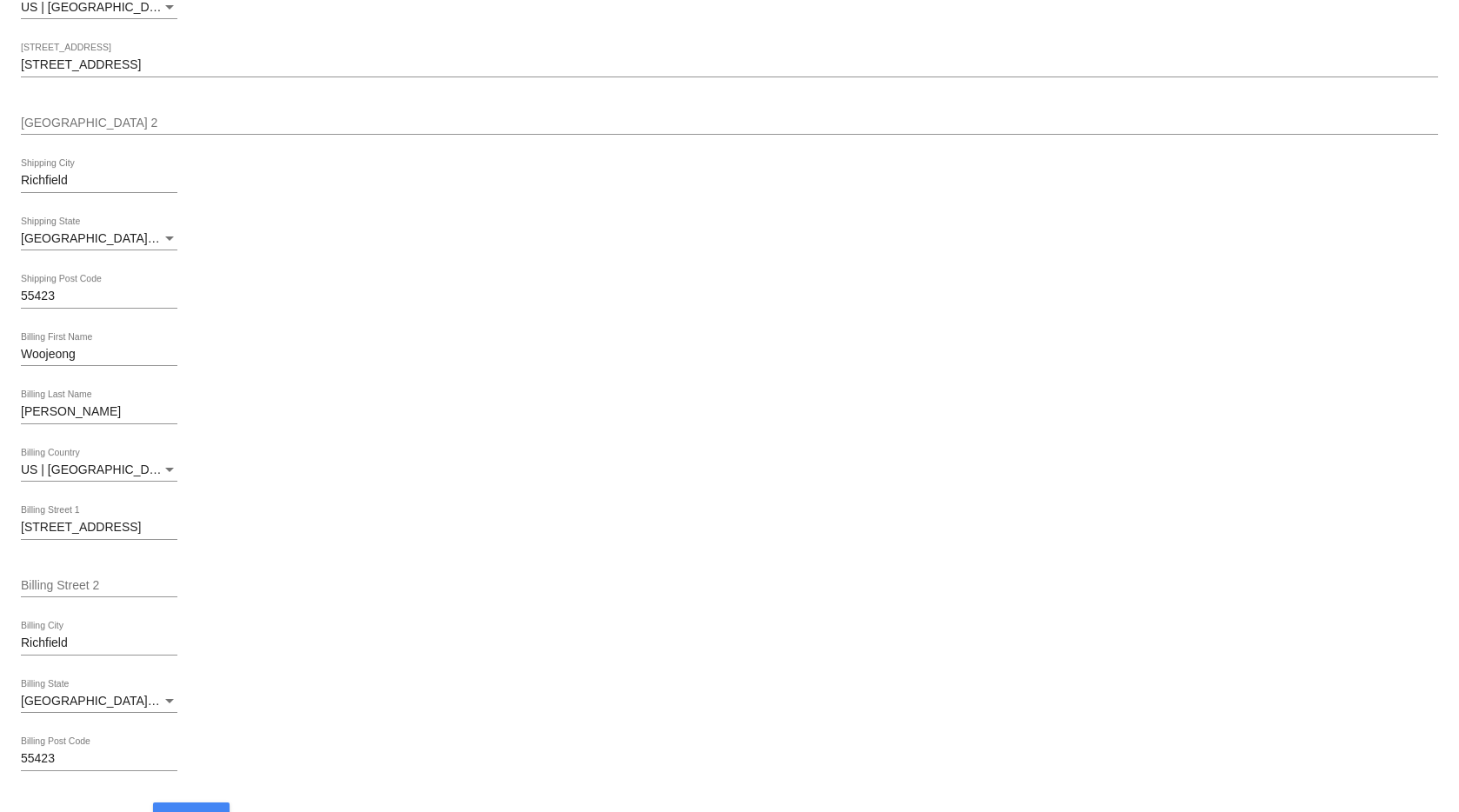
scroll to position [741, 0]
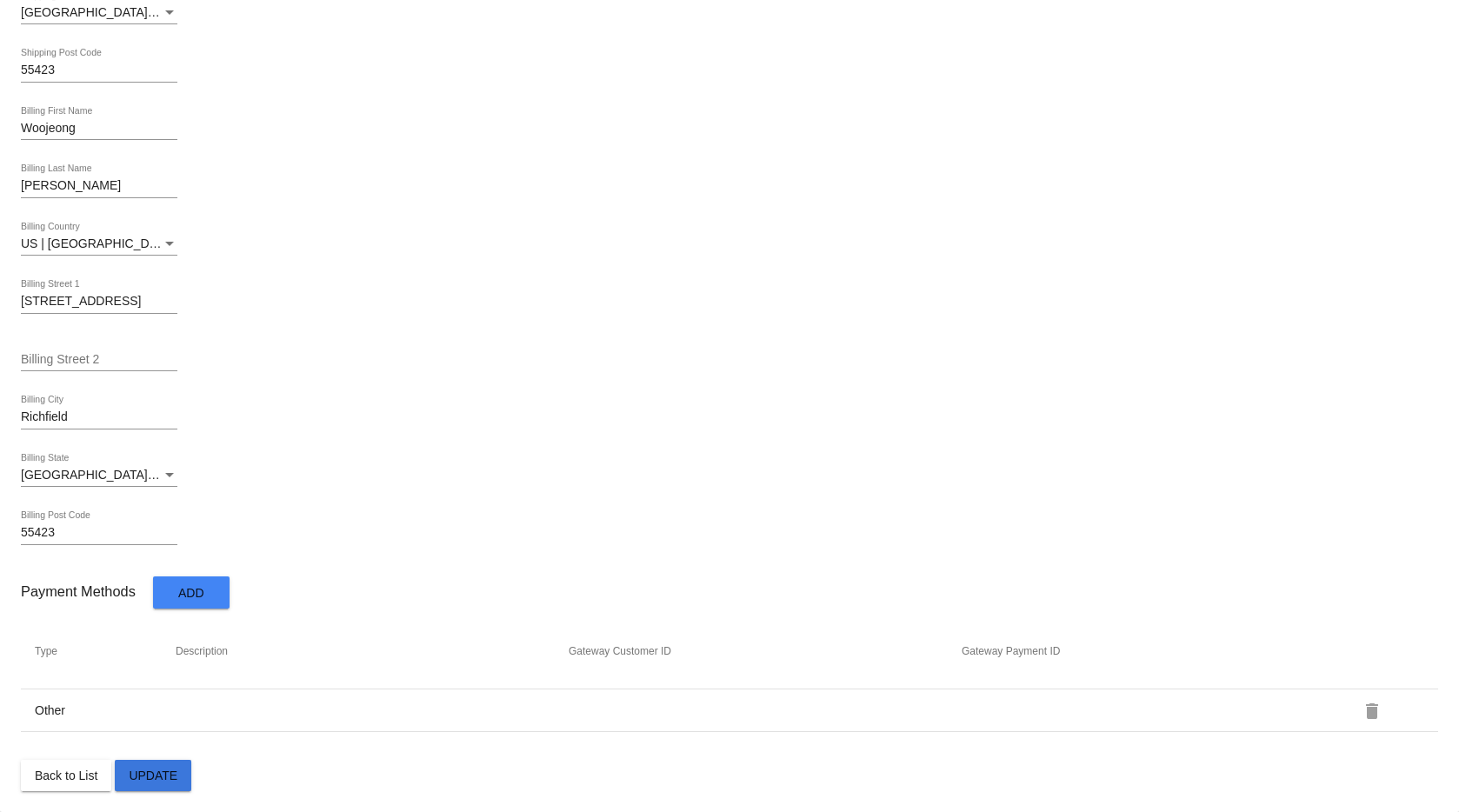
click at [165, 783] on button "Update" at bounding box center [153, 775] width 77 height 31
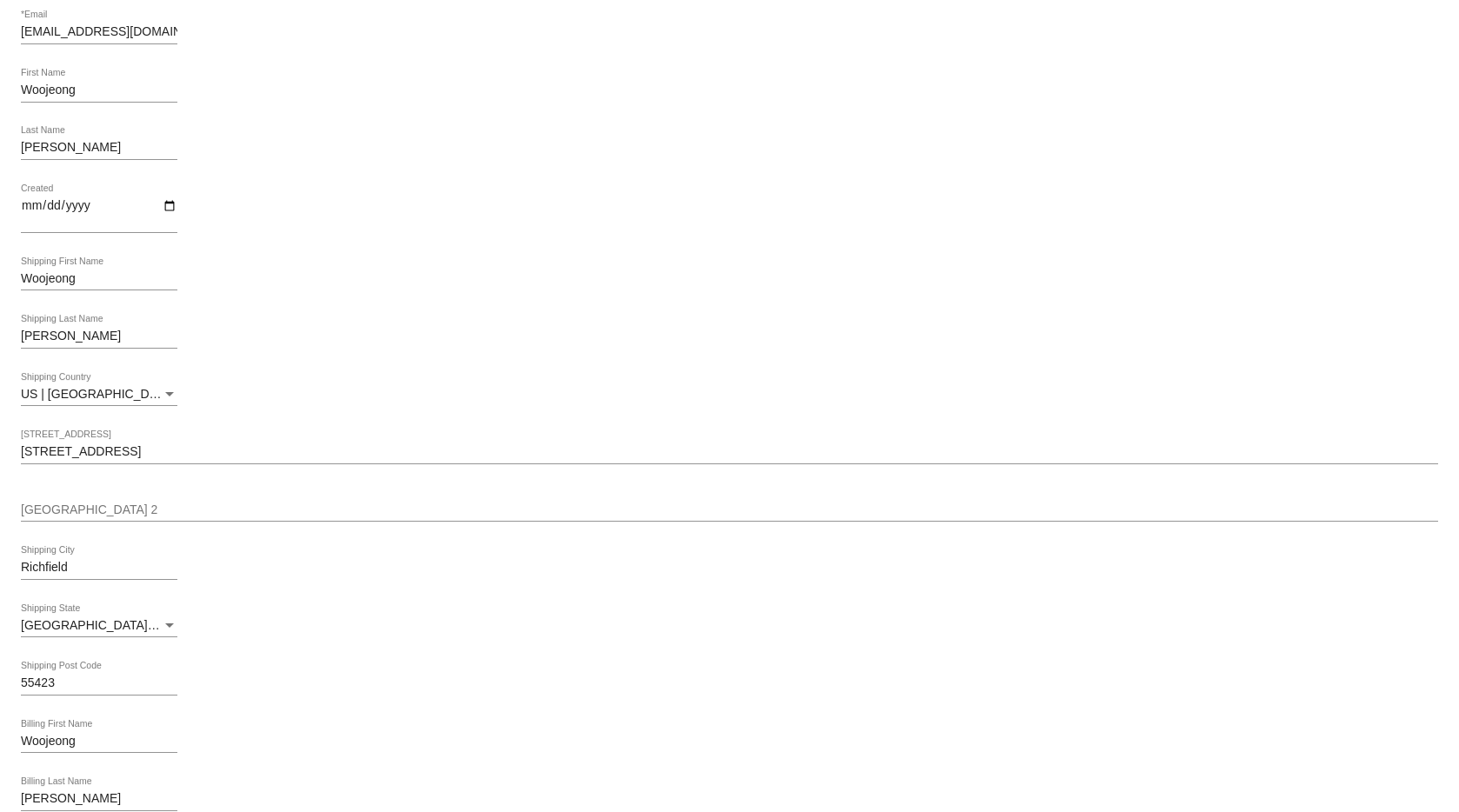
scroll to position [0, 0]
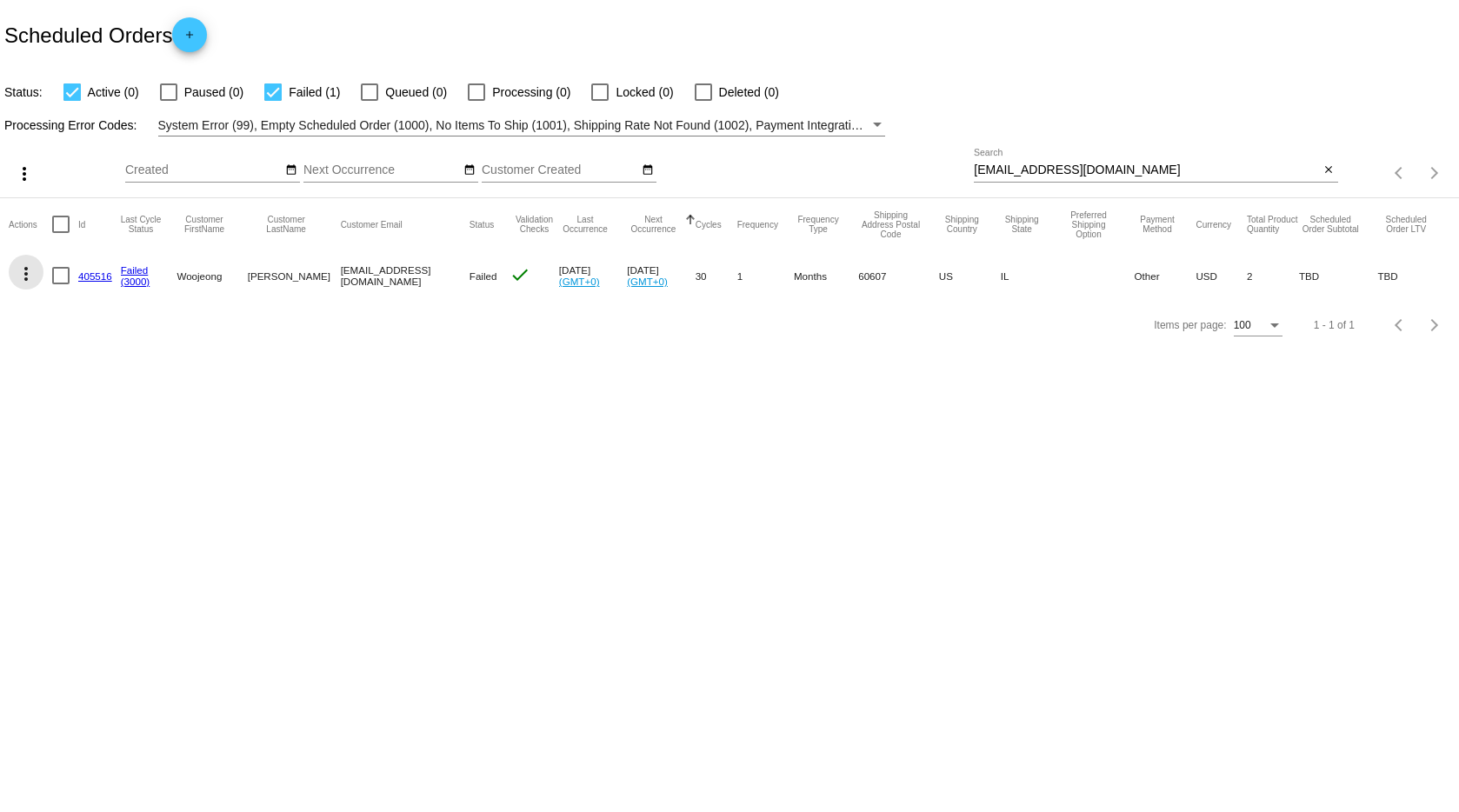
click at [28, 273] on mat-icon "more_vert" at bounding box center [27, 274] width 21 height 21
click at [92, 437] on span "Restart Processing" at bounding box center [112, 440] width 102 height 14
click at [30, 280] on mat-icon "more_vert" at bounding box center [27, 274] width 21 height 21
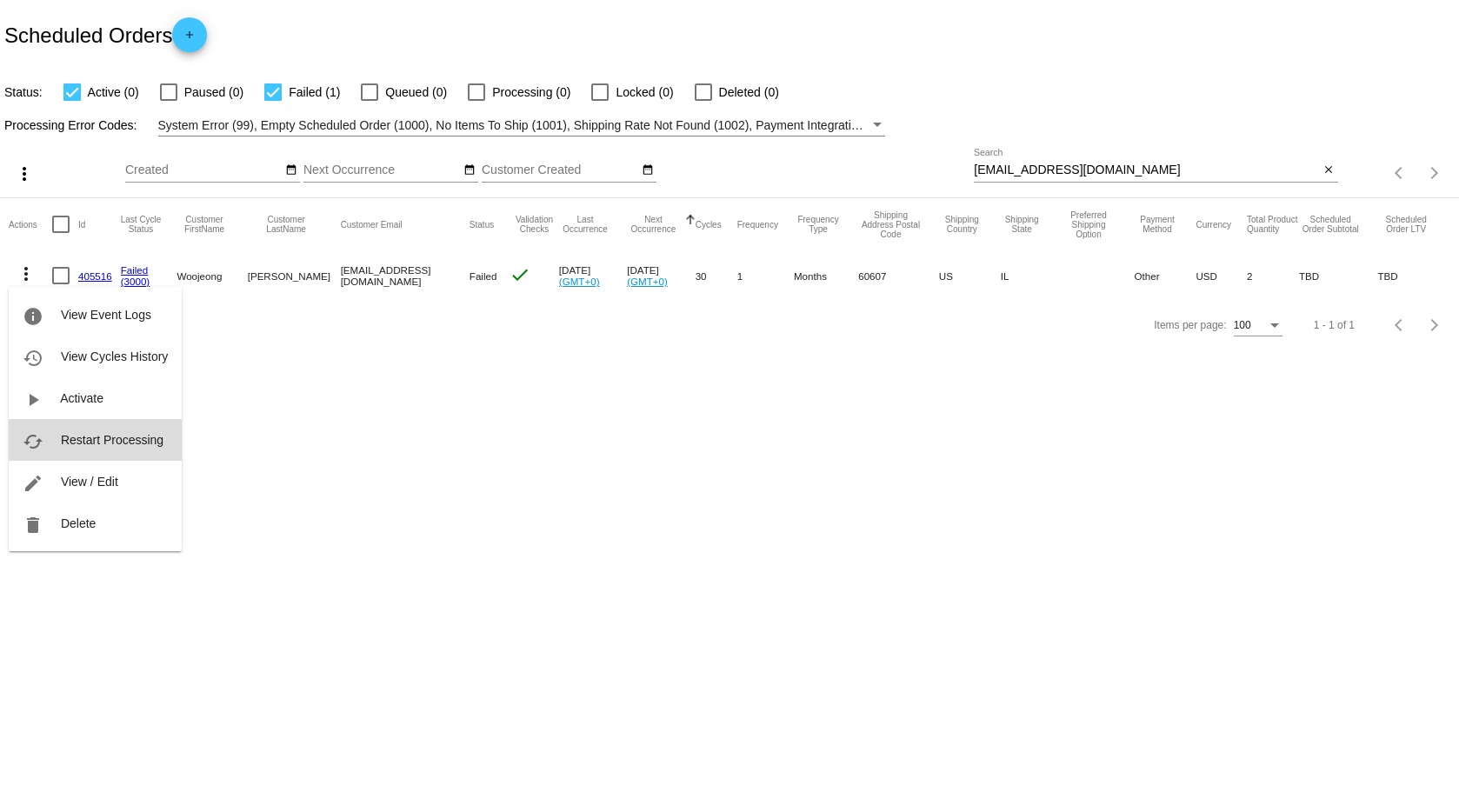
click at [106, 437] on span "Restart Processing" at bounding box center [112, 440] width 102 height 14
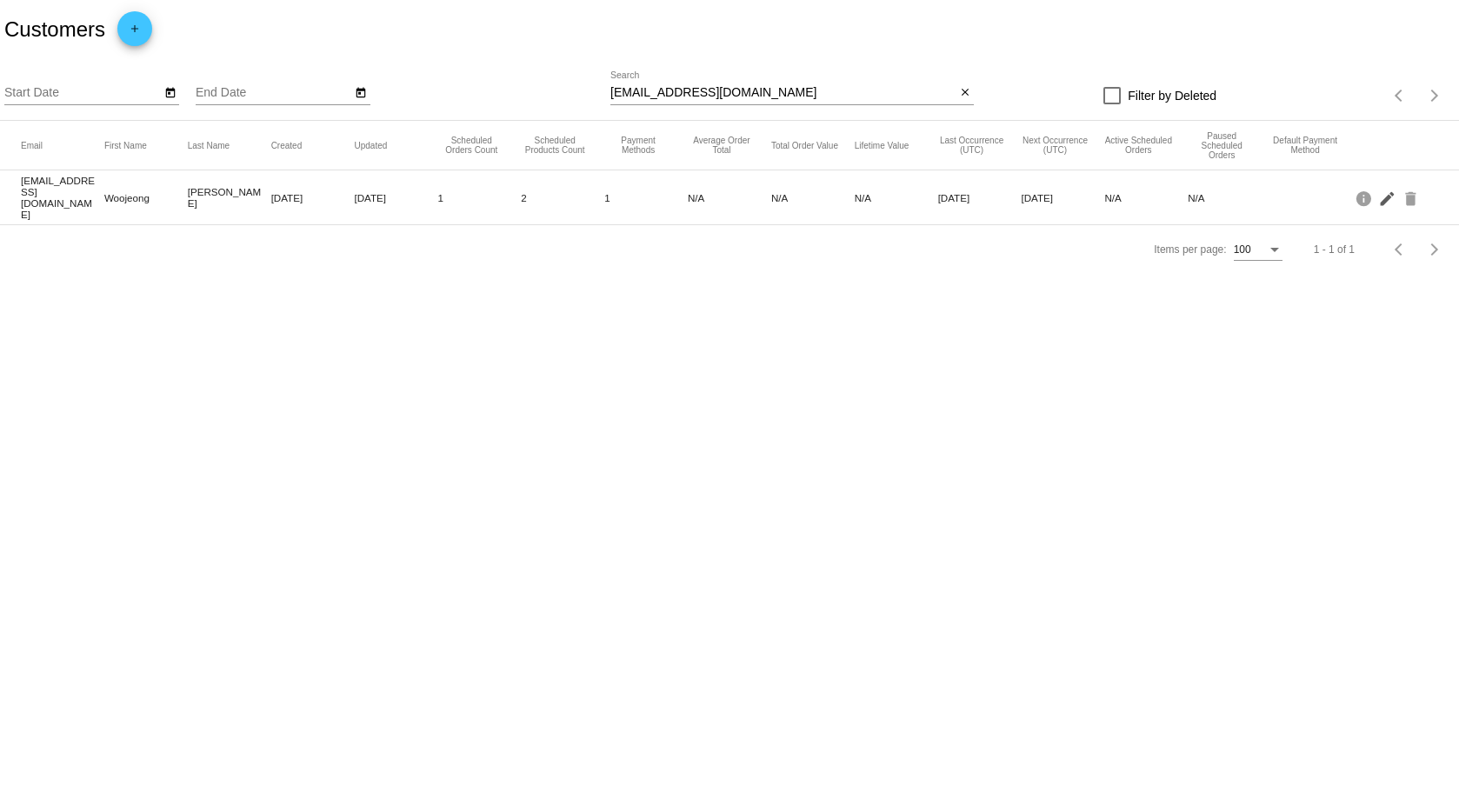
click at [1384, 198] on mat-icon "edit" at bounding box center [1389, 197] width 21 height 27
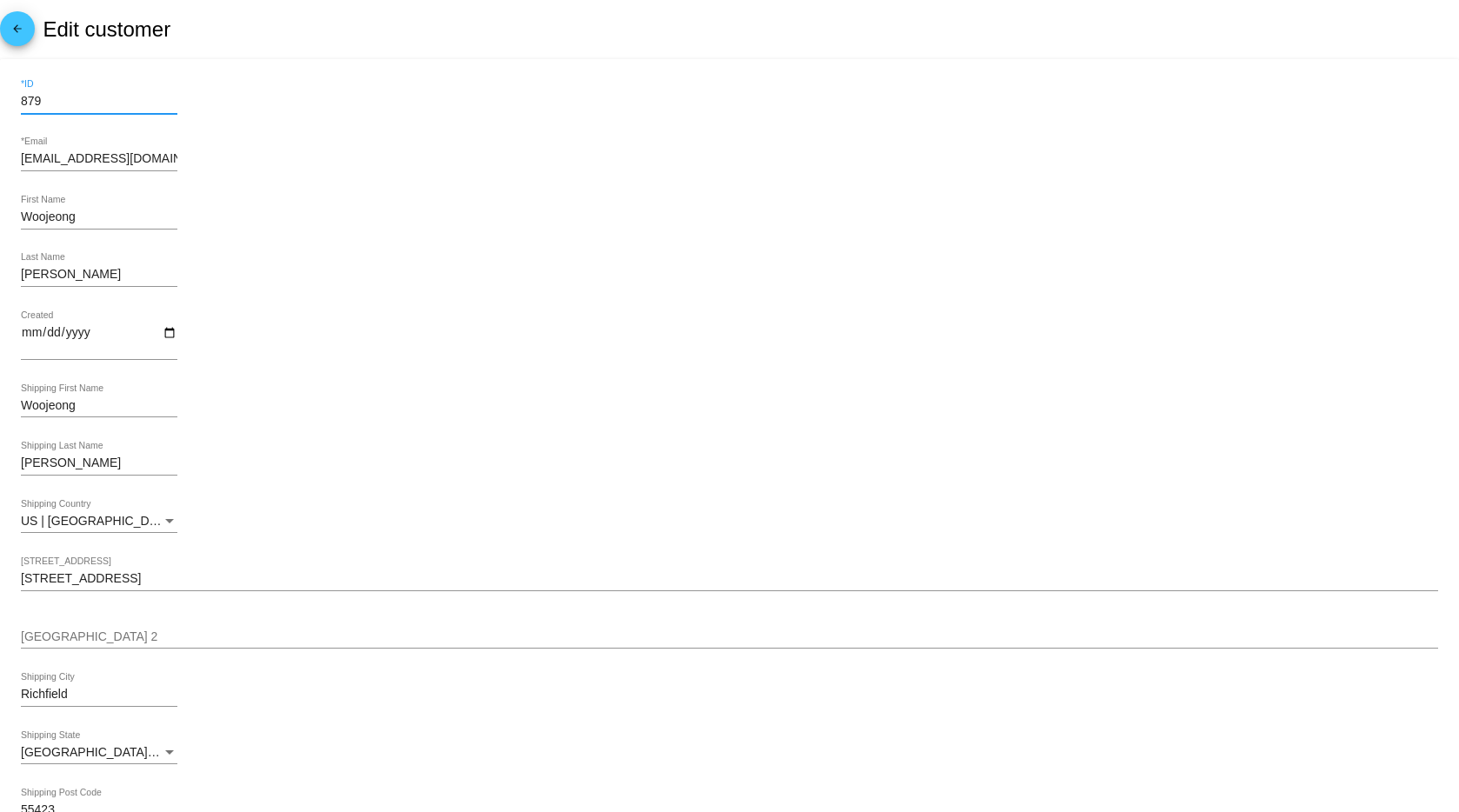
drag, startPoint x: 49, startPoint y: 100, endPoint x: 8, endPoint y: 97, distance: 41.1
click at [8, 97] on mat-card "879 *ID wkim1108@gmail.com *Email Woojeong First Name Kim Last Name Created Woo…" at bounding box center [730, 805] width 1459 height 1493
type input "8"
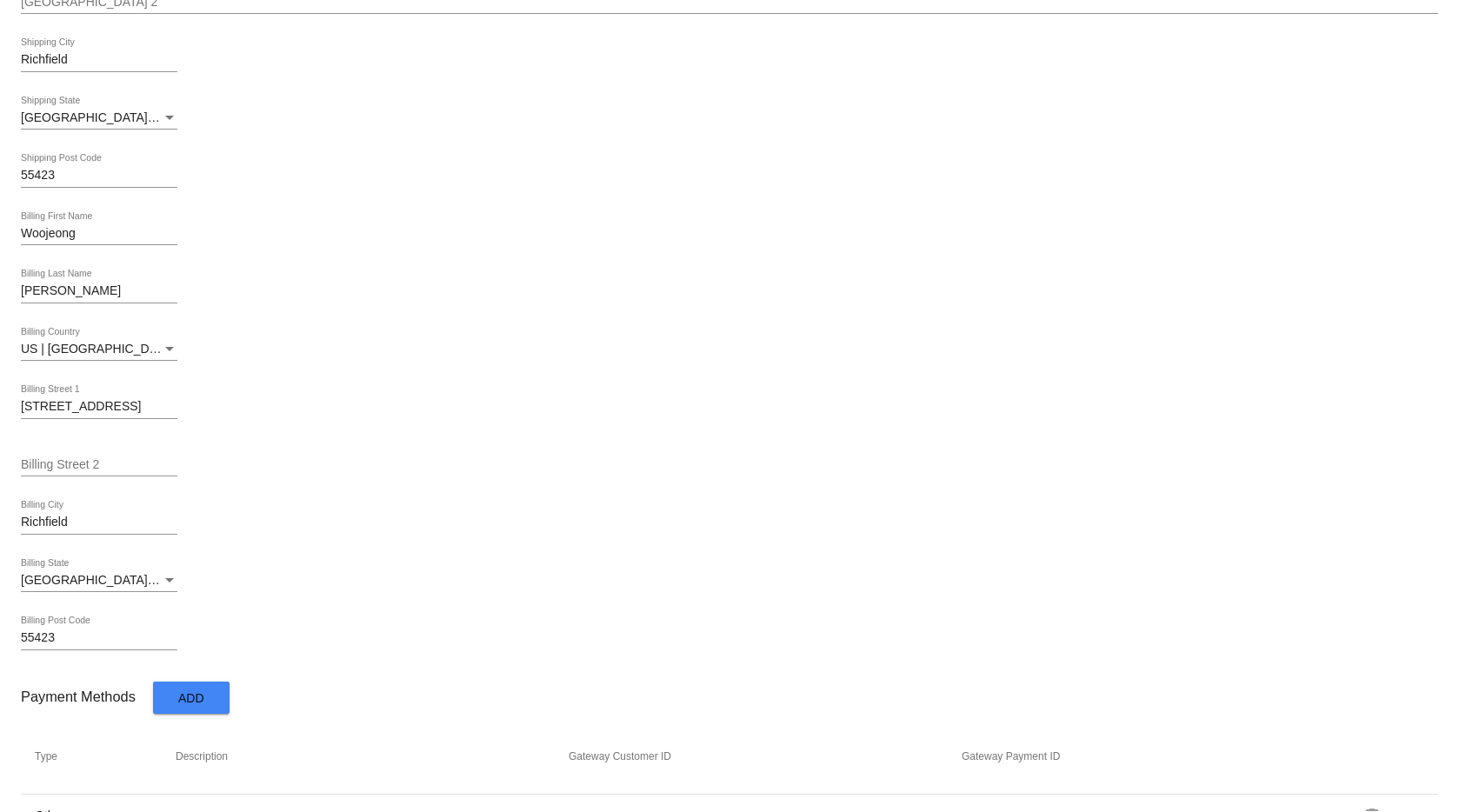
scroll to position [741, 0]
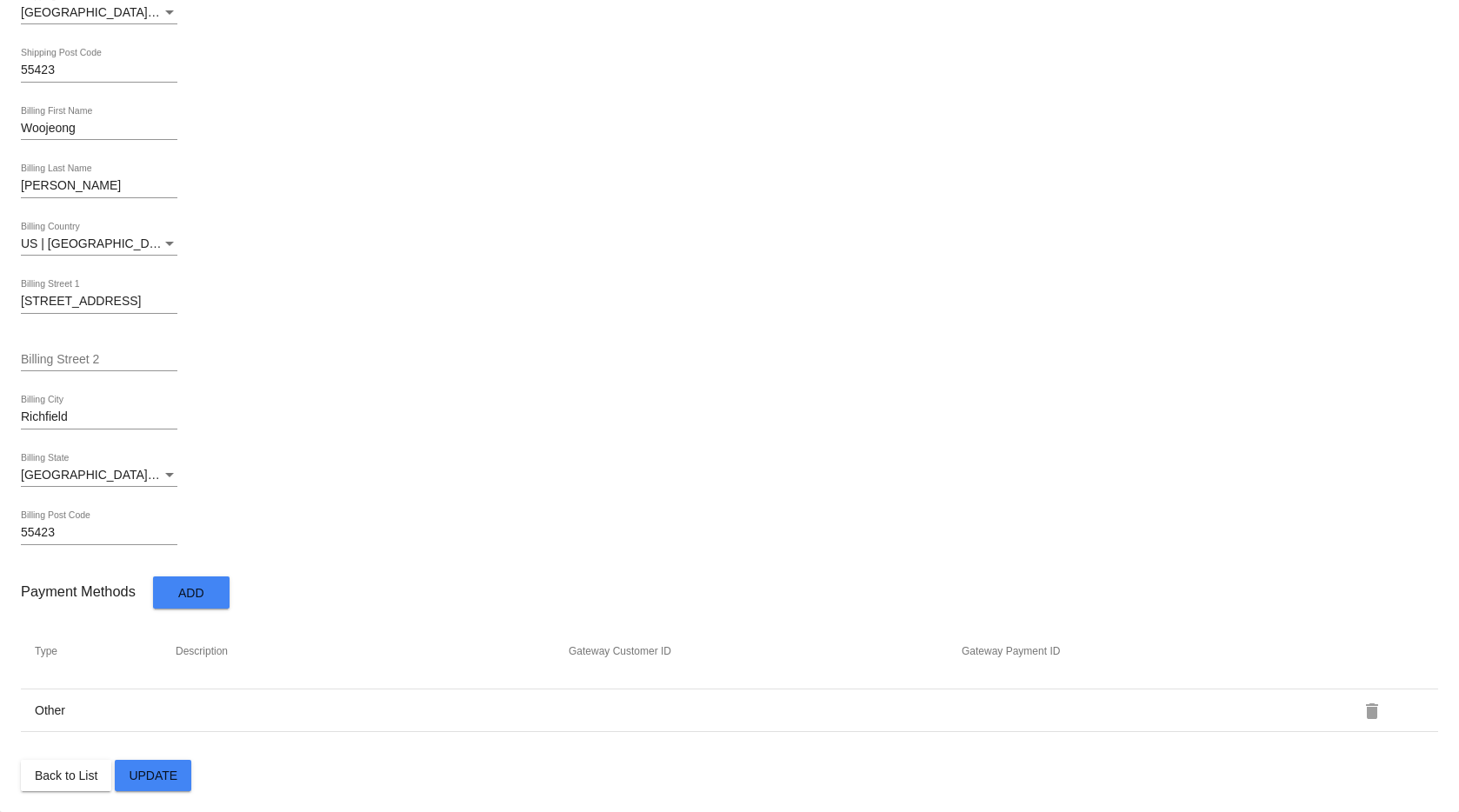
click at [180, 784] on button "Update" at bounding box center [153, 775] width 77 height 31
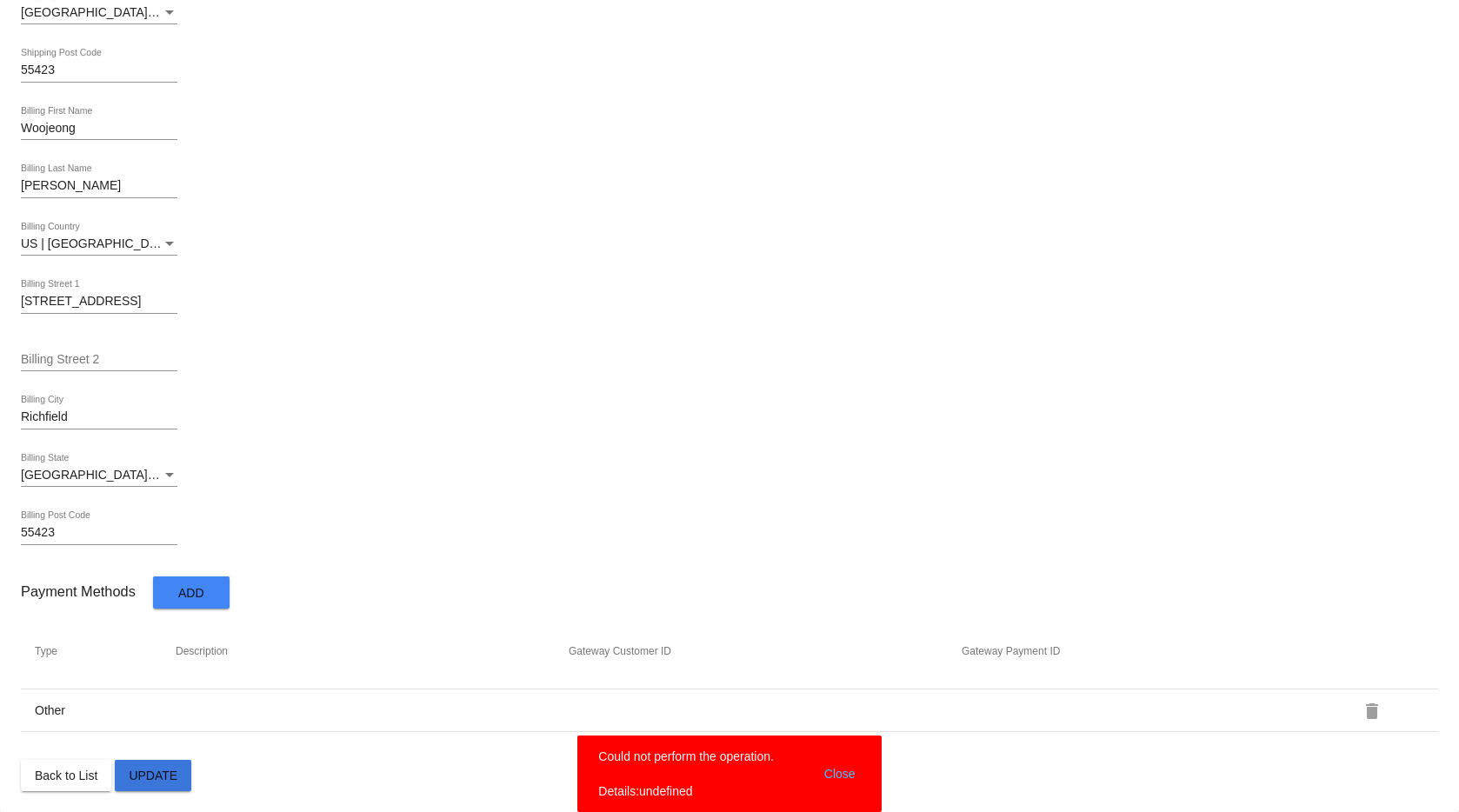
click at [180, 784] on button "Update" at bounding box center [153, 775] width 77 height 31
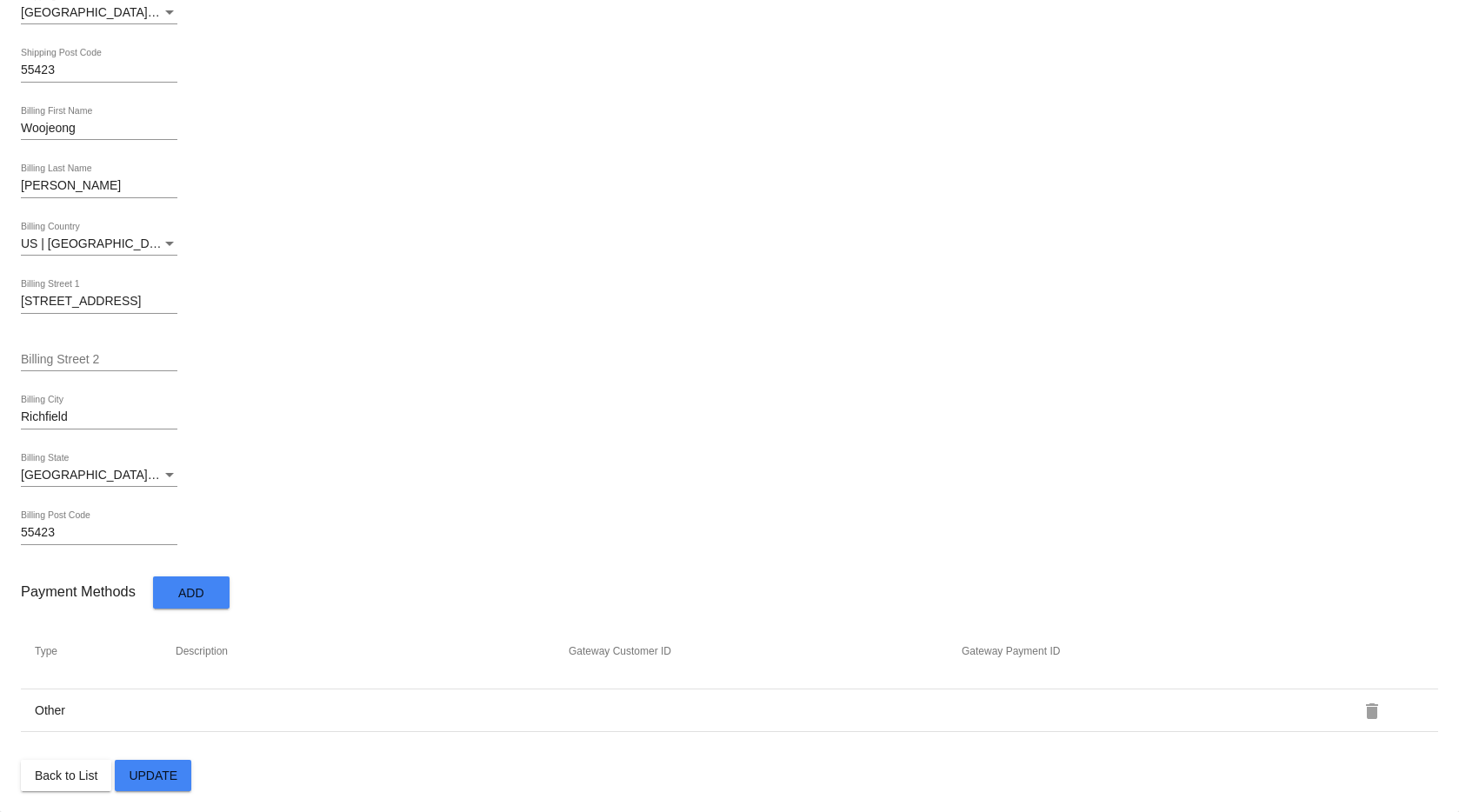
scroll to position [0, 0]
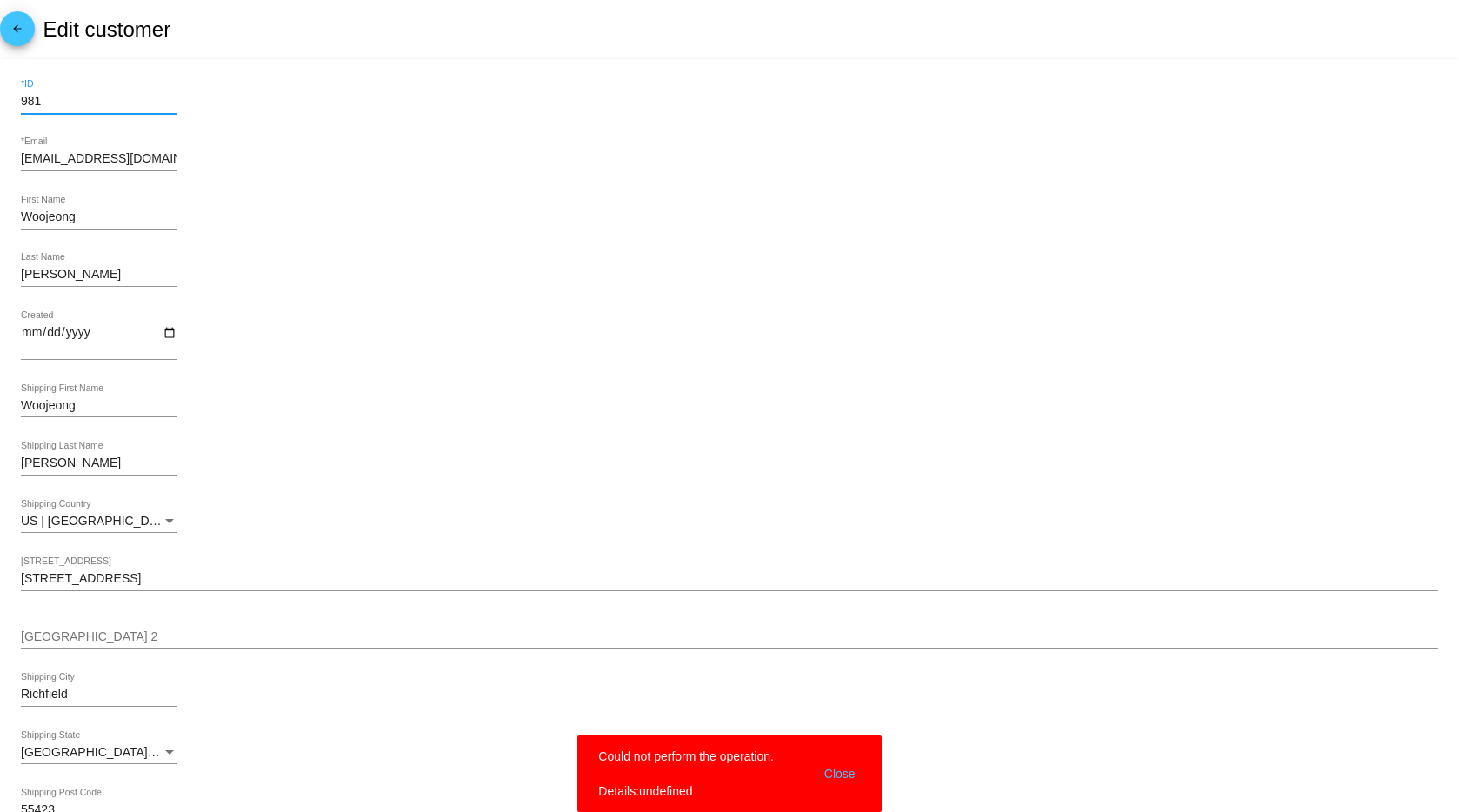
drag, startPoint x: 93, startPoint y: 102, endPoint x: -9, endPoint y: 103, distance: 102.0
click at [0, 103] on html "arrow_back Edit customer 981 *ID wkim1108@gmail.com *Email Woojeong First Name …" at bounding box center [730, 406] width 1459 height 812
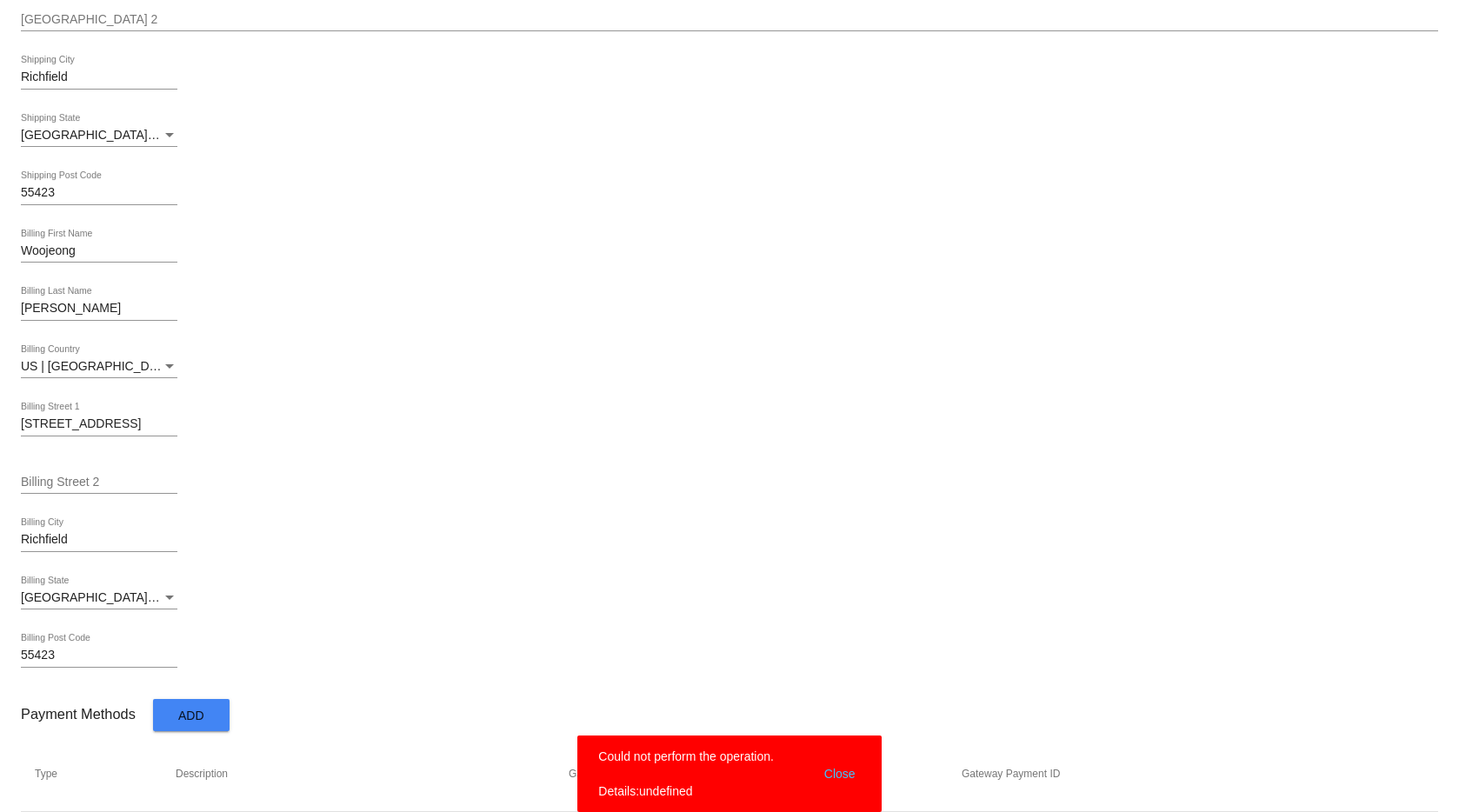
scroll to position [741, 0]
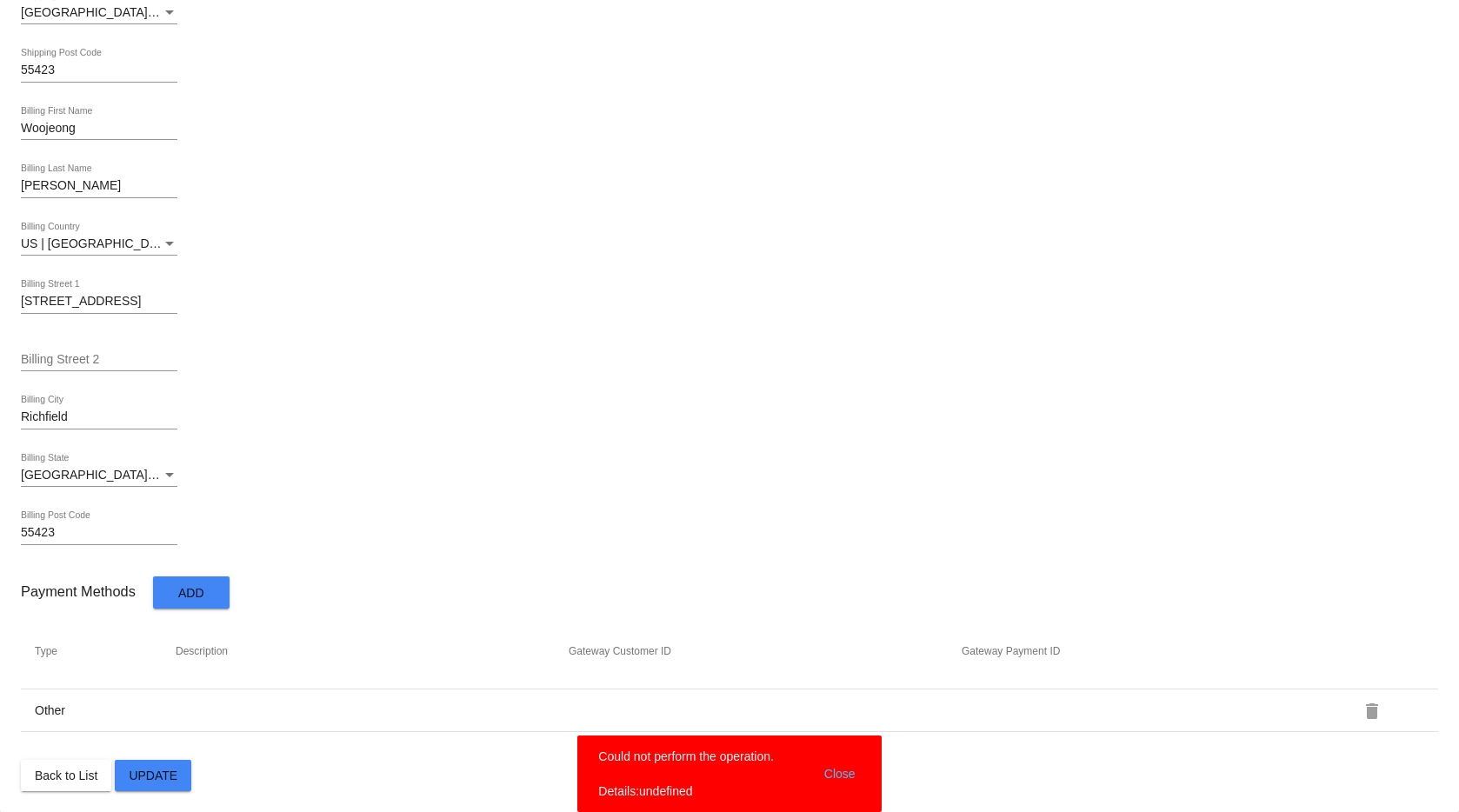
type input "5454"
click at [159, 773] on span "Update" at bounding box center [153, 775] width 48 height 14
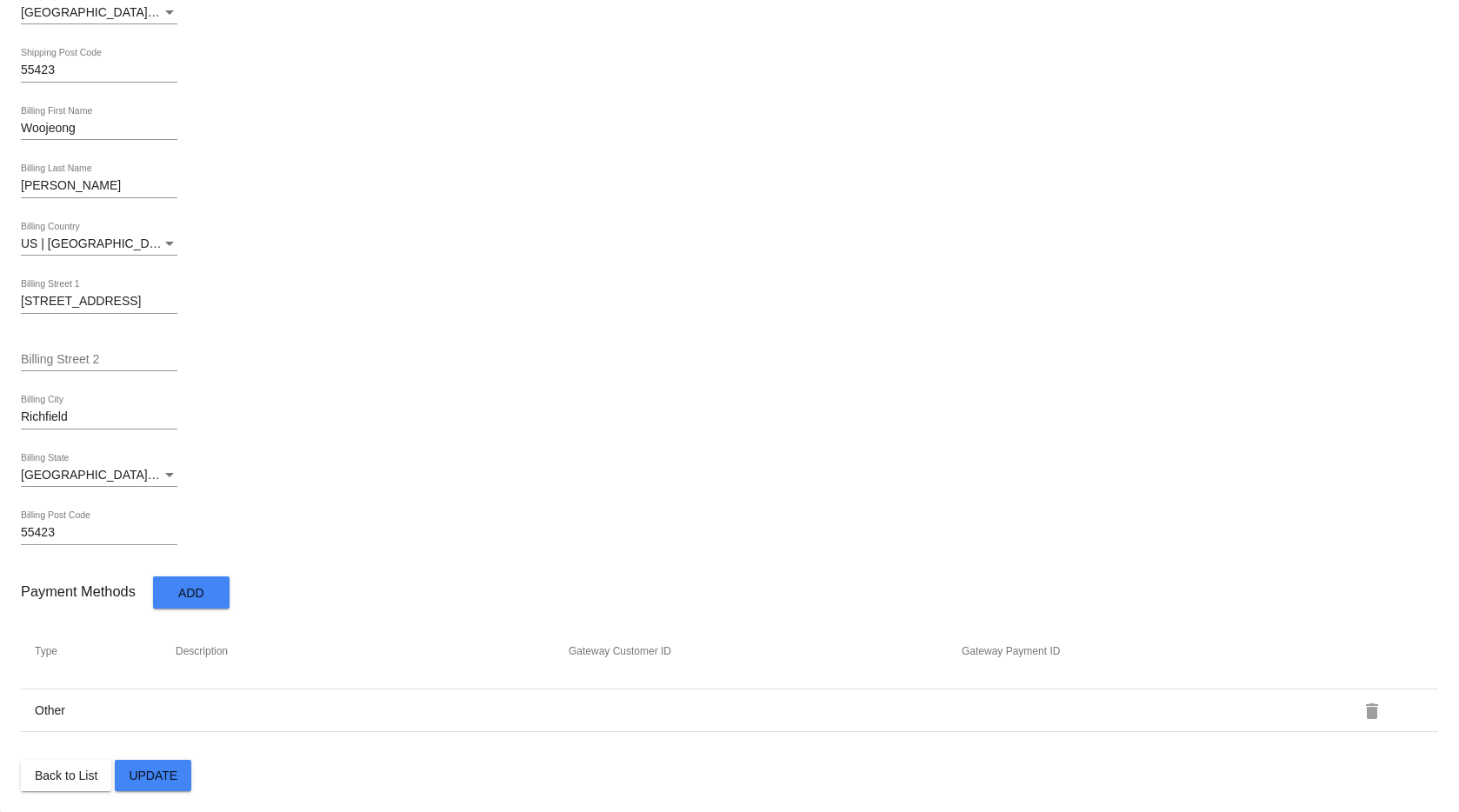
click at [167, 780] on span "Update" at bounding box center [153, 775] width 48 height 14
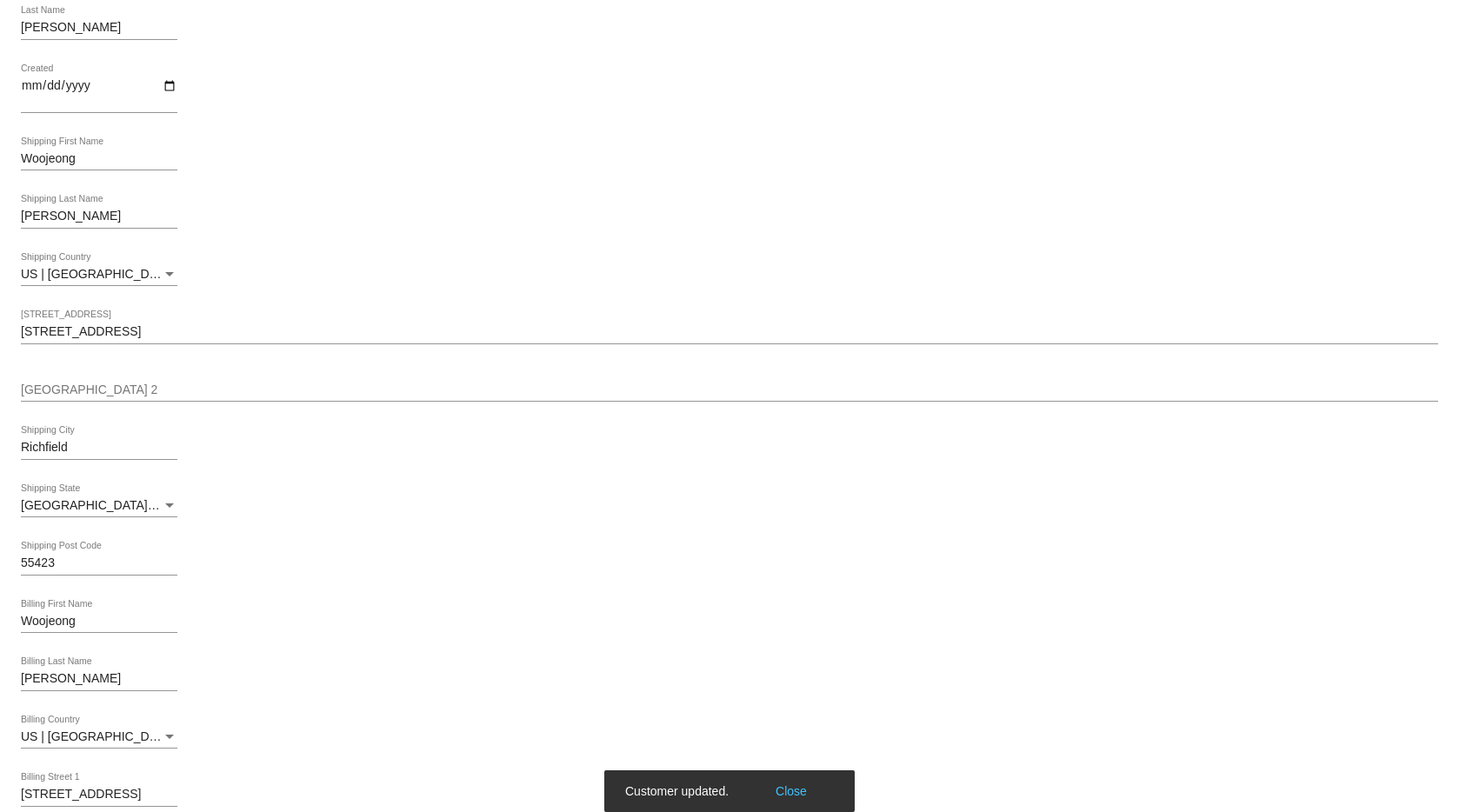
scroll to position [0, 0]
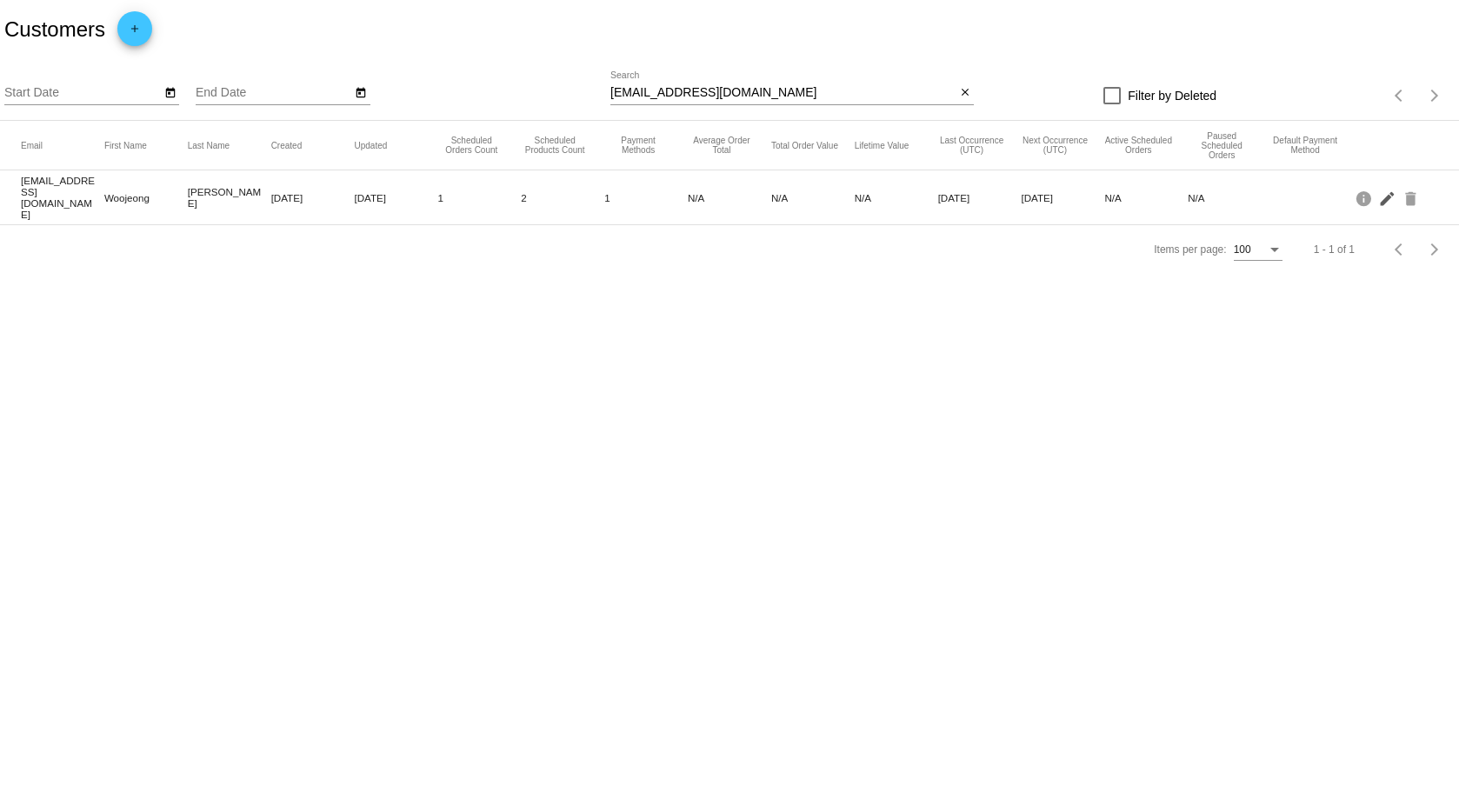
click at [1385, 194] on mat-icon "edit" at bounding box center [1389, 197] width 21 height 27
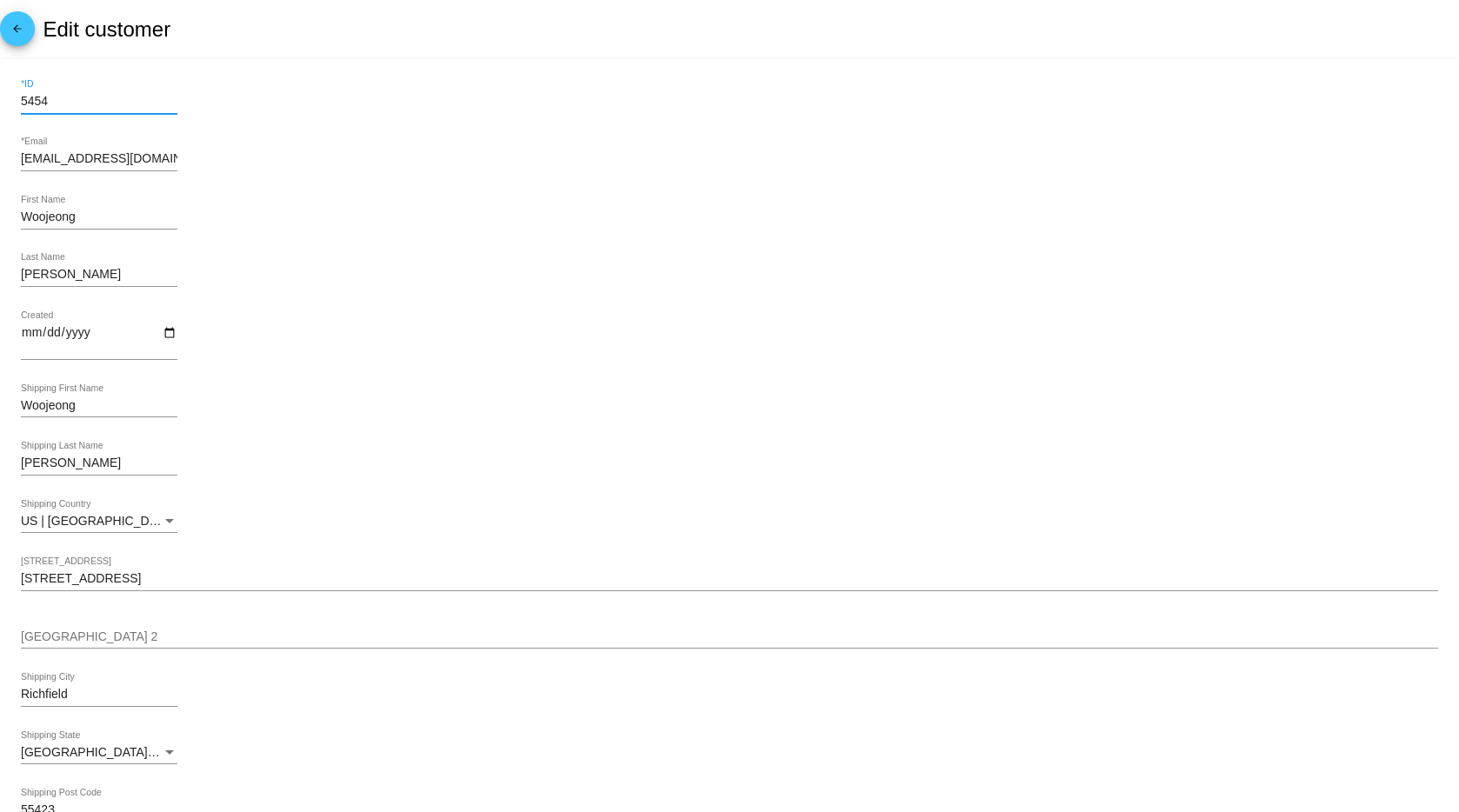
drag, startPoint x: 100, startPoint y: 100, endPoint x: -1, endPoint y: 96, distance: 101.1
click at [0, 96] on mat-card "5454 *ID wkim1108@gmail.com *Email Woojeong First Name Kim Last Name Created Wo…" at bounding box center [730, 805] width 1459 height 1493
type input "981"
click at [571, 246] on mat-card-content "981 *ID wkim1108@gmail.com *Email Woojeong First Name Kim Last Name Created Woo…" at bounding box center [730, 805] width 1417 height 1451
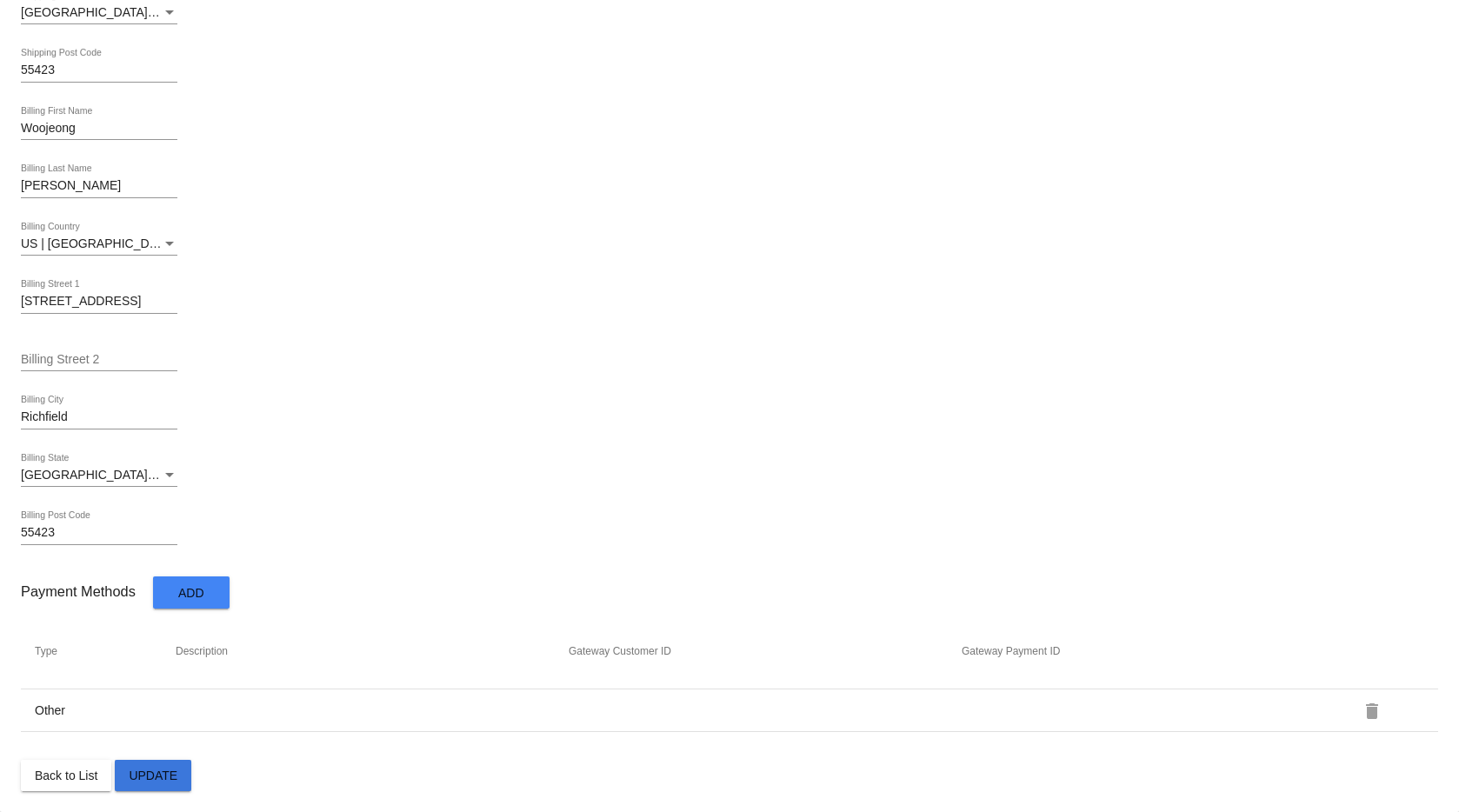
click at [157, 788] on button "Update" at bounding box center [153, 775] width 77 height 31
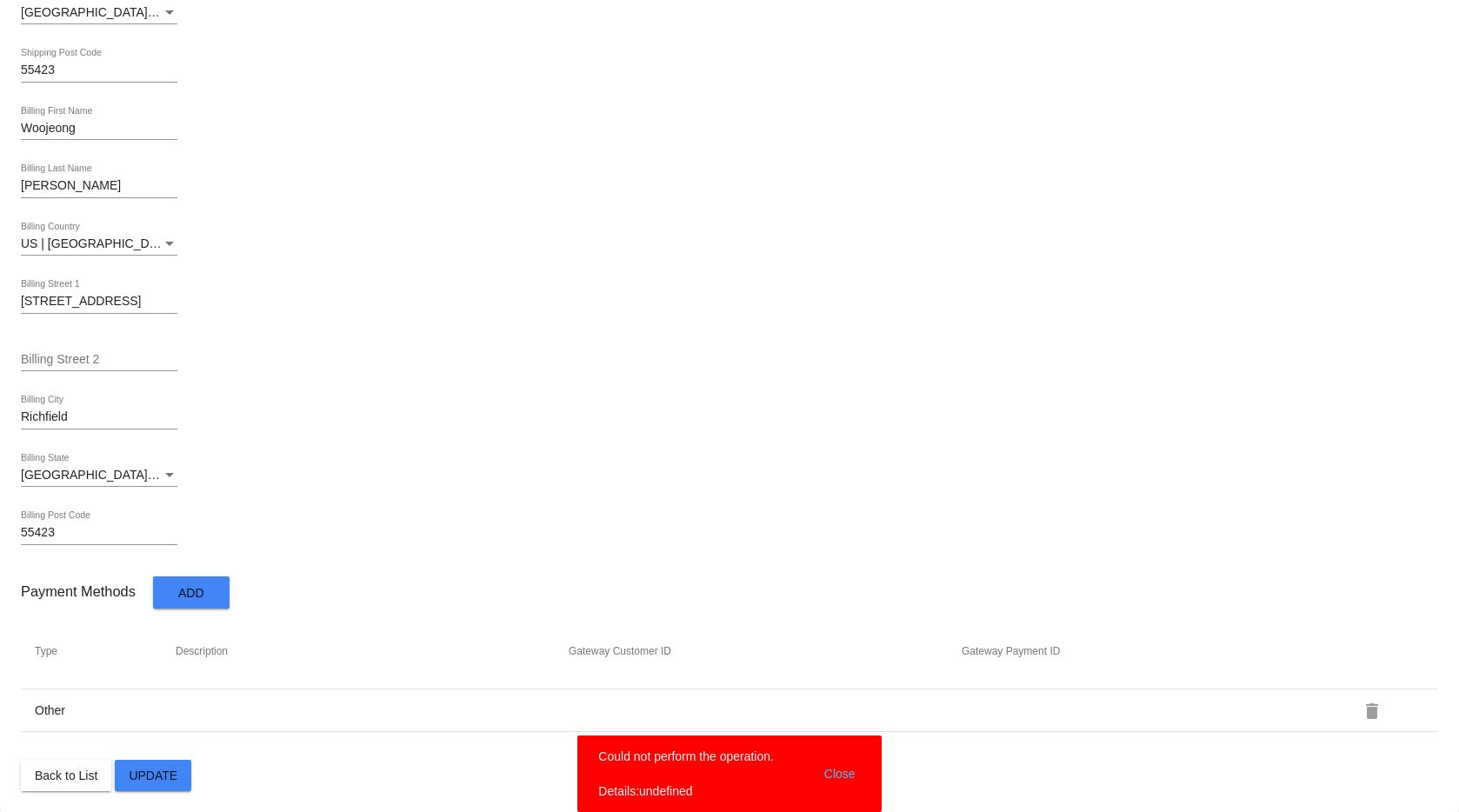
click at [158, 787] on button "Update" at bounding box center [153, 775] width 77 height 31
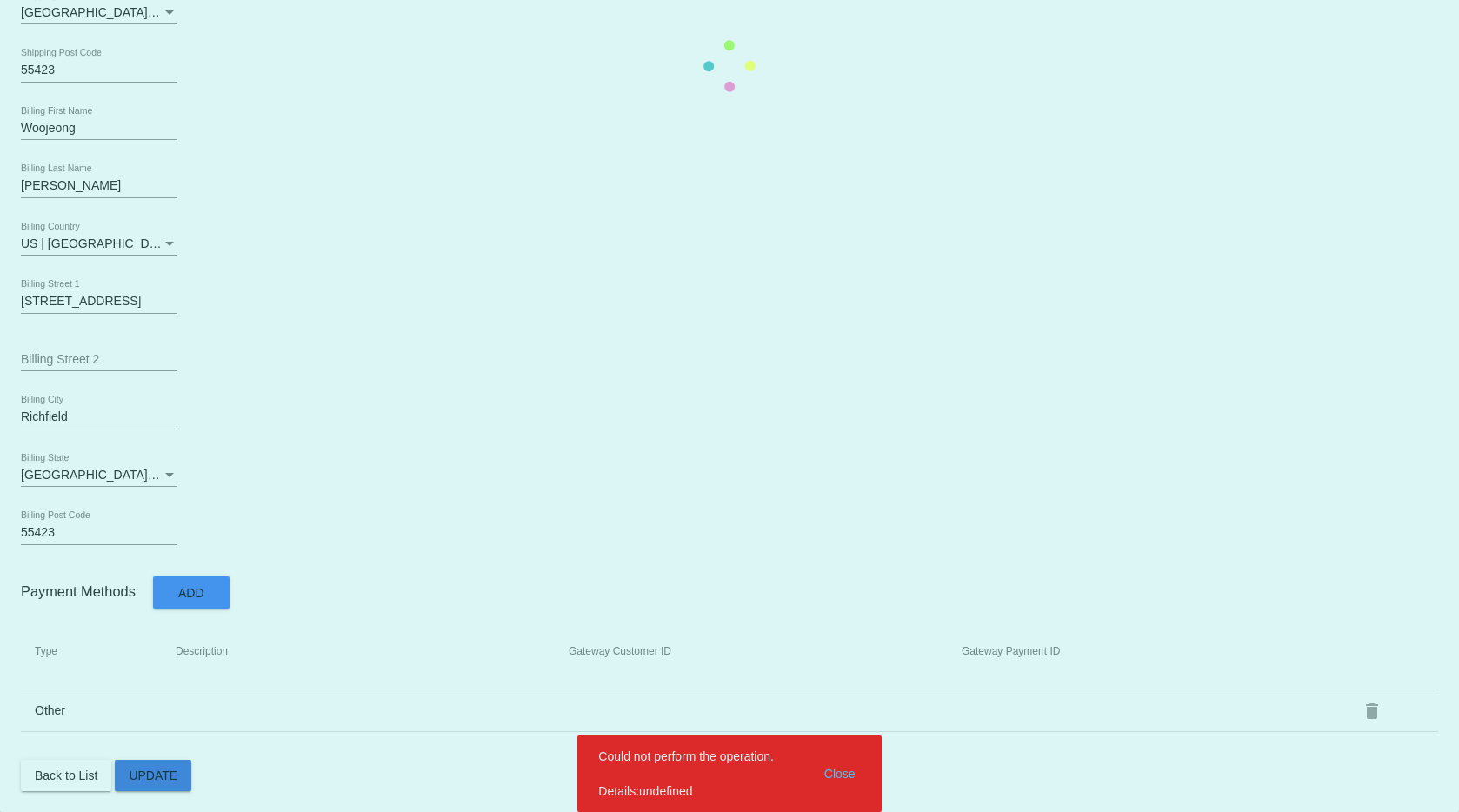
click at [166, 783] on mat-card "981 *ID wkim1108@gmail.com *Email Woojeong First Name Kim Last Name Created Woo…" at bounding box center [730, 65] width 1459 height 1493
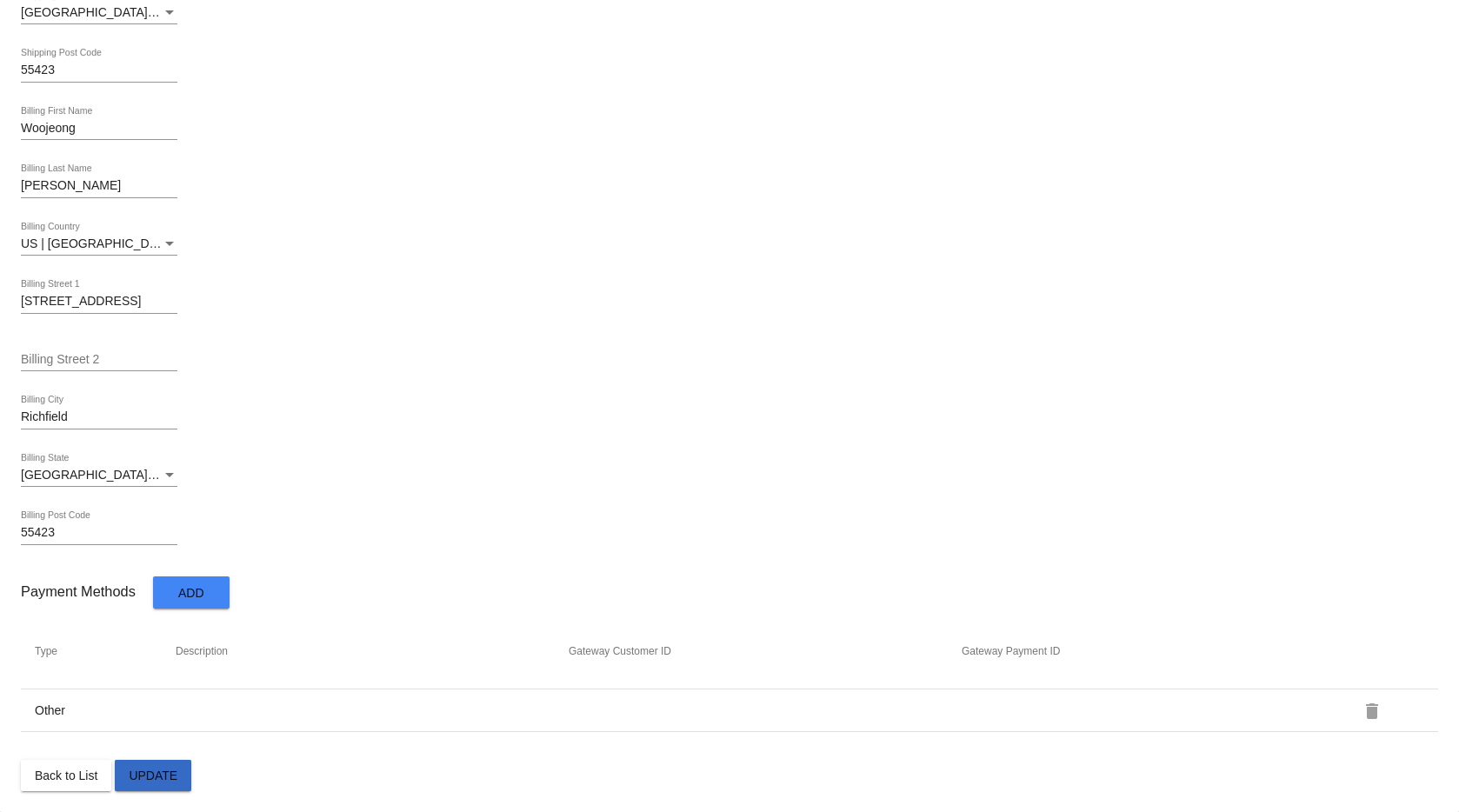
click at [166, 783] on button "Update" at bounding box center [153, 775] width 77 height 31
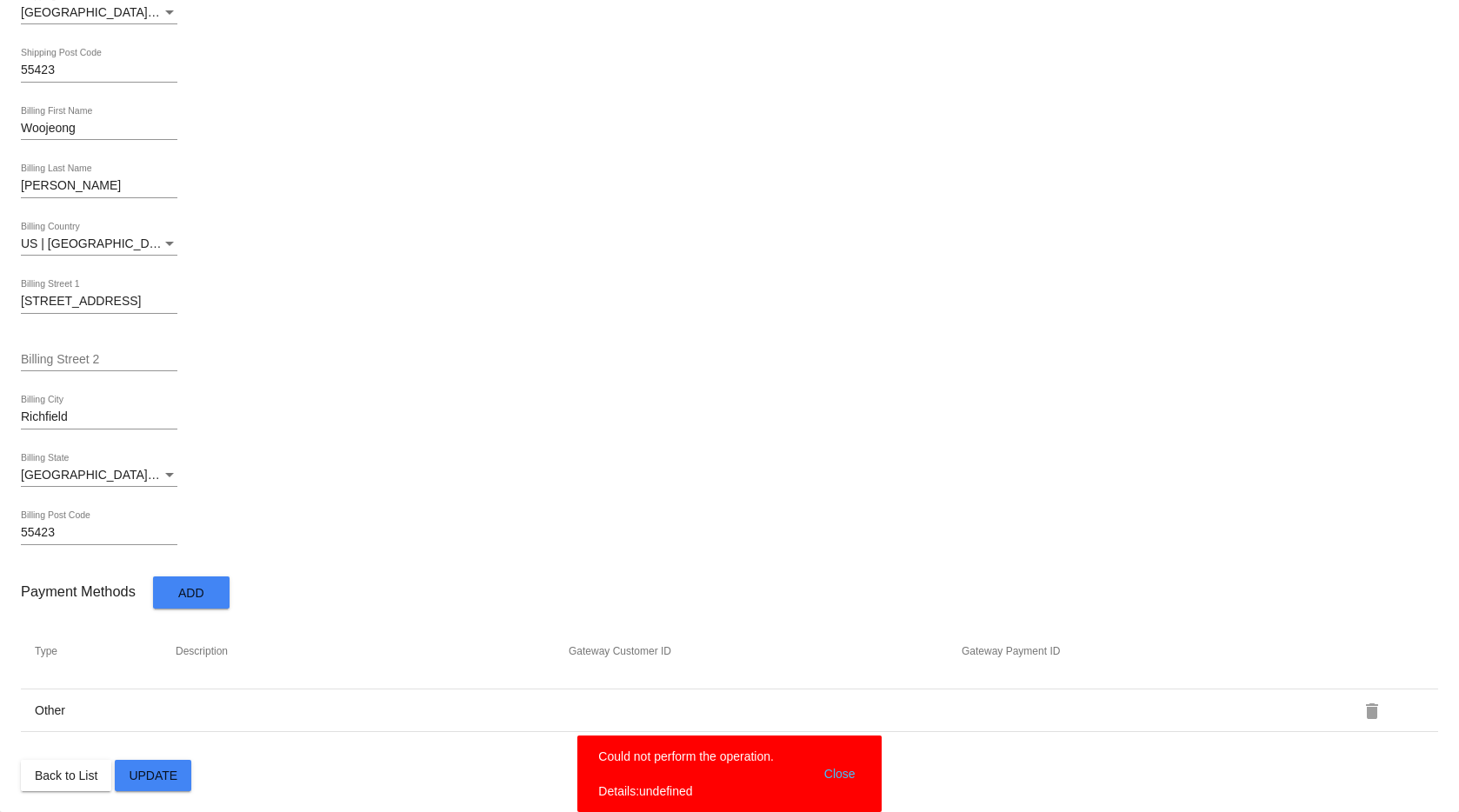
click at [68, 778] on span "Back to List" at bounding box center [66, 775] width 63 height 14
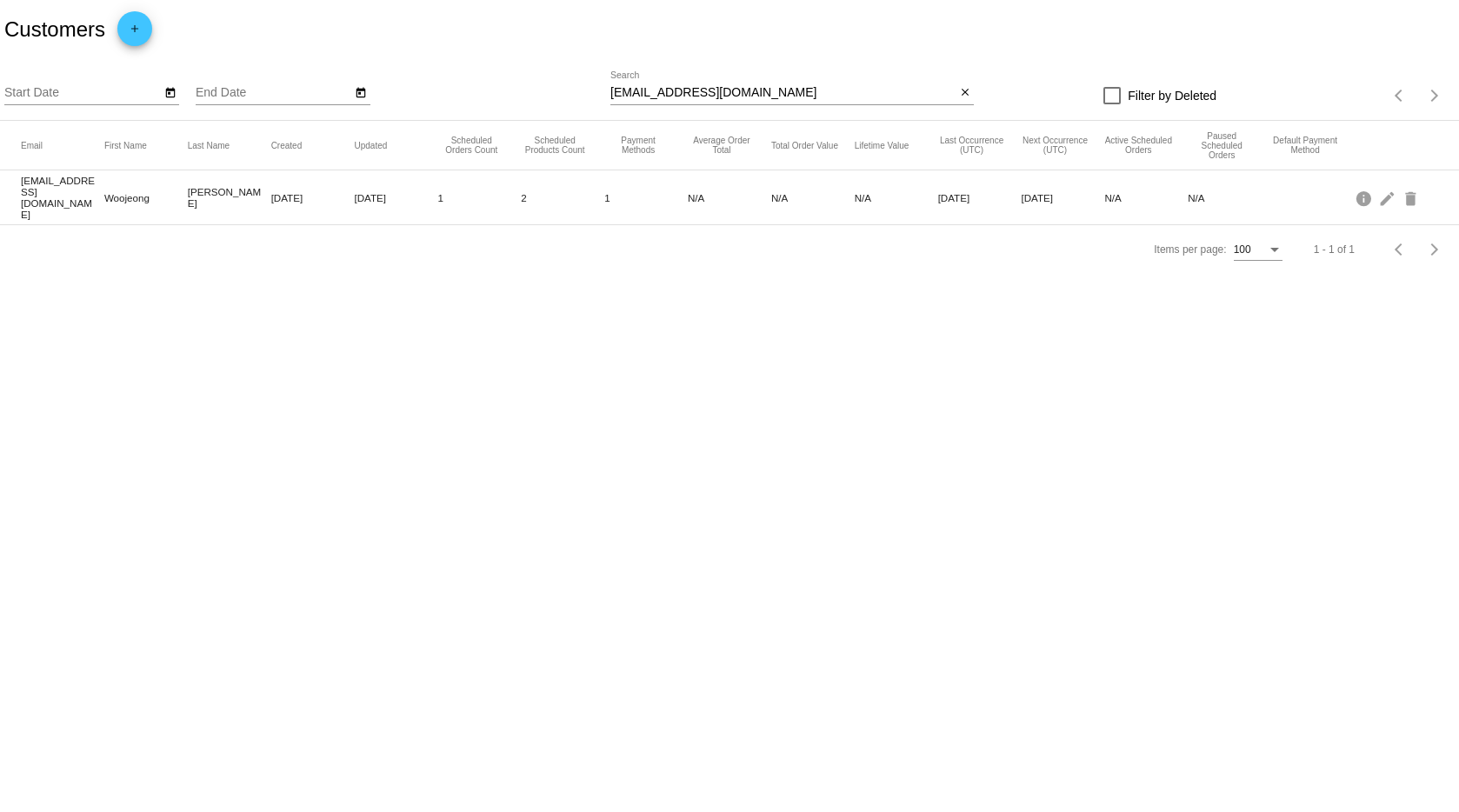
click at [732, 298] on body "Customers add Start Date End Date wkim1108@gmail.com Search close Filter by Del…" at bounding box center [730, 406] width 1459 height 812
click at [1387, 195] on mat-icon "edit" at bounding box center [1389, 197] width 21 height 27
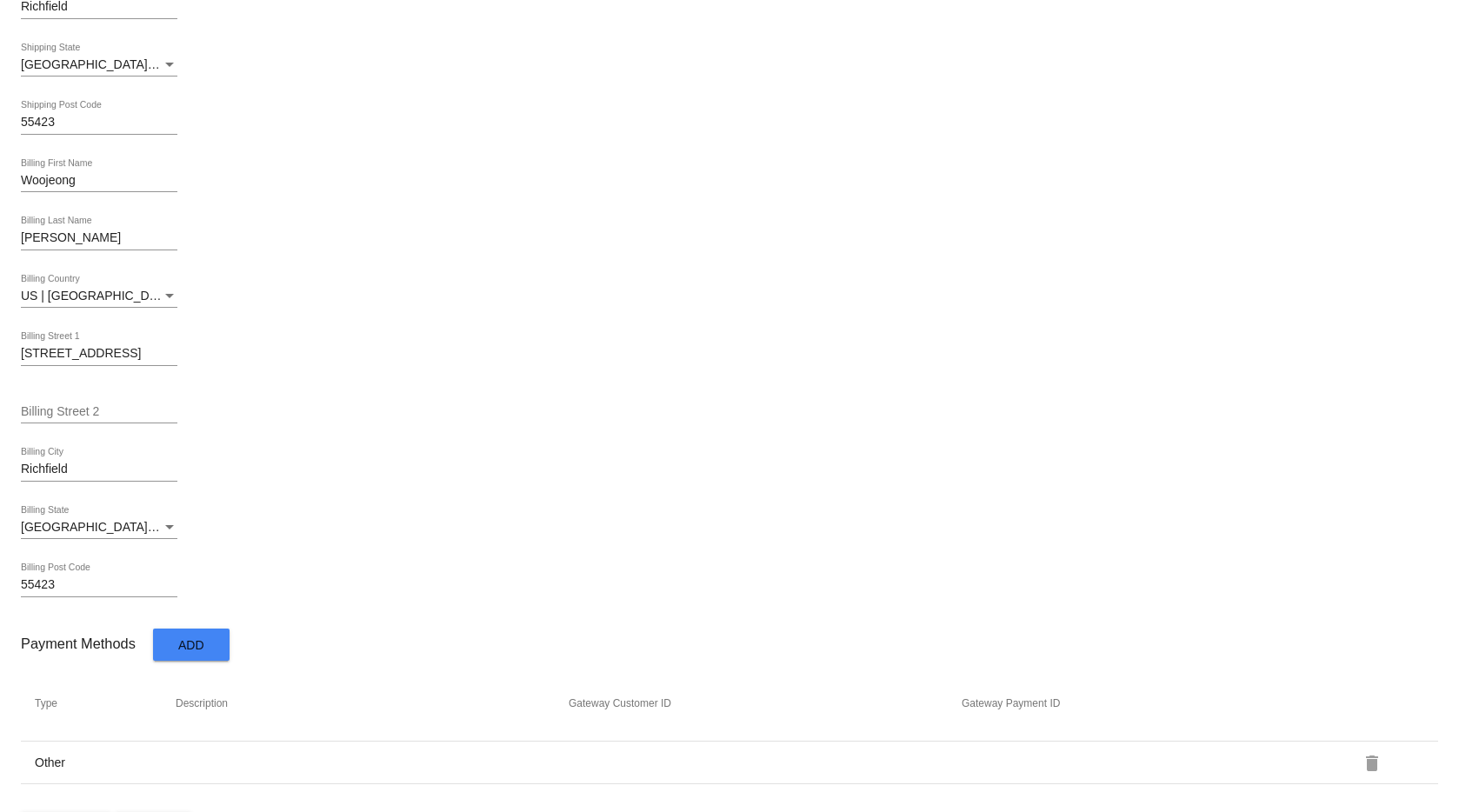
scroll to position [741, 0]
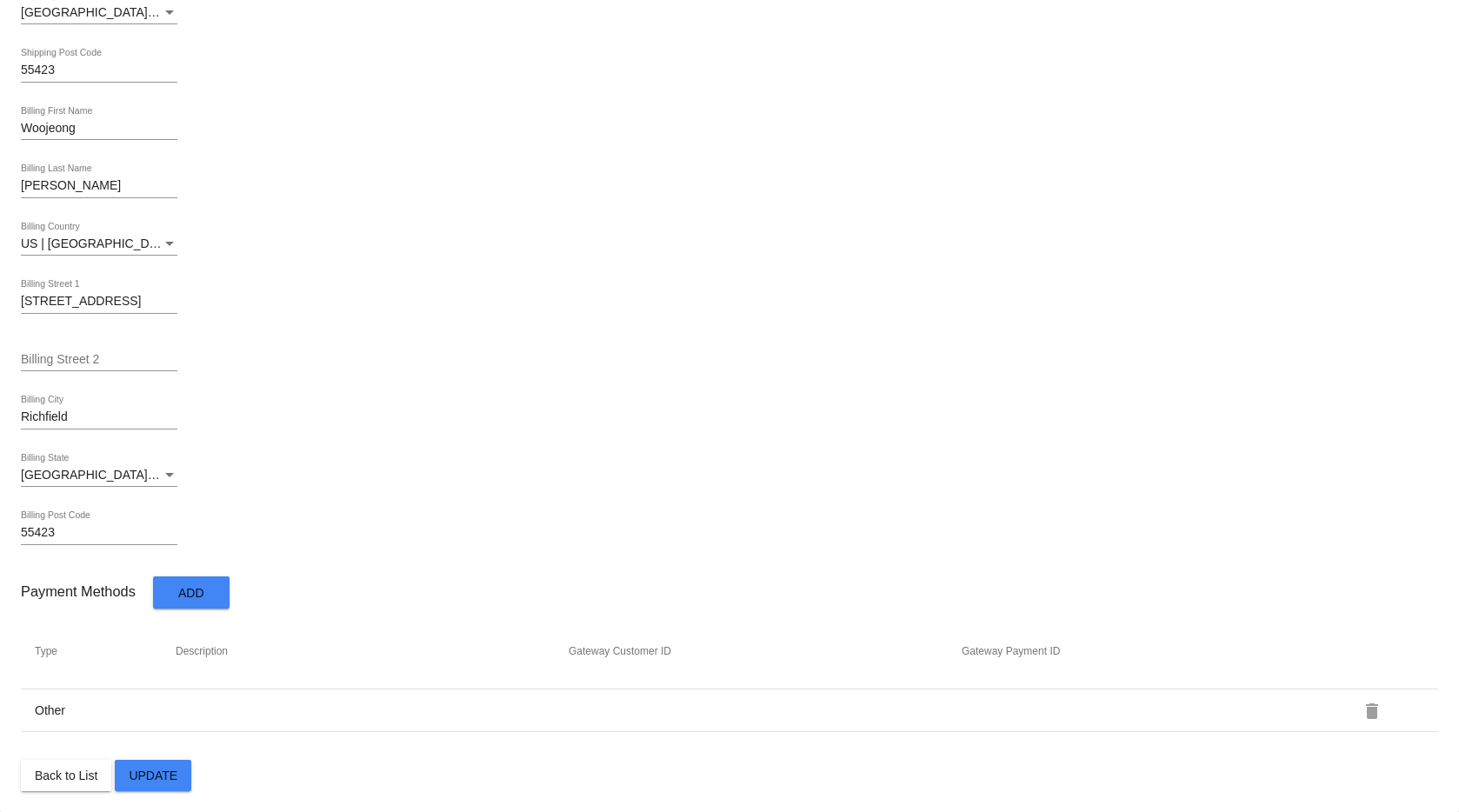
drag, startPoint x: 140, startPoint y: 774, endPoint x: 101, endPoint y: 784, distance: 40.3
click at [101, 784] on div "Back to List Update" at bounding box center [730, 775] width 1417 height 31
click at [72, 773] on span "Back to List" at bounding box center [66, 775] width 63 height 14
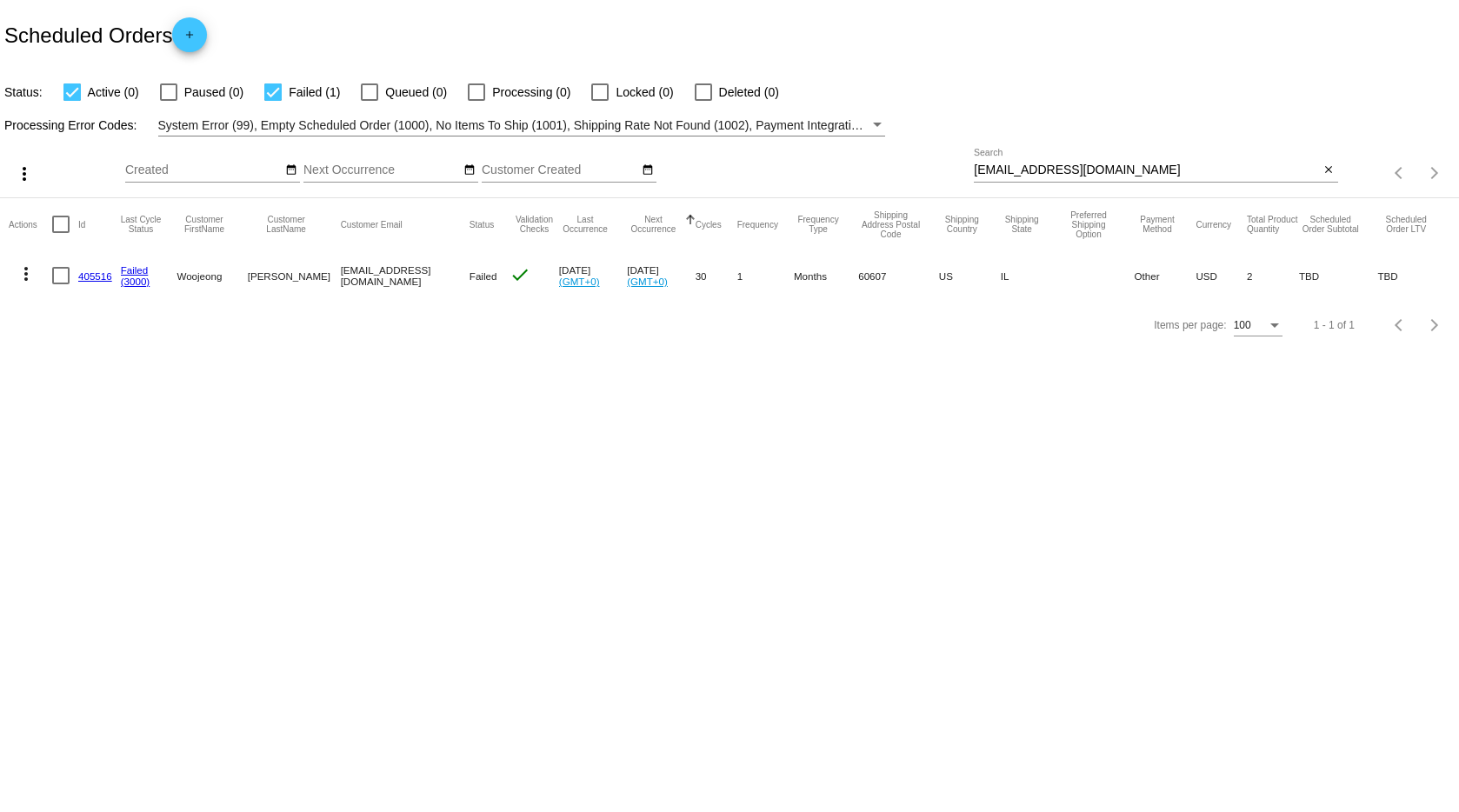
click at [26, 286] on button "more_vert" at bounding box center [26, 272] width 35 height 35
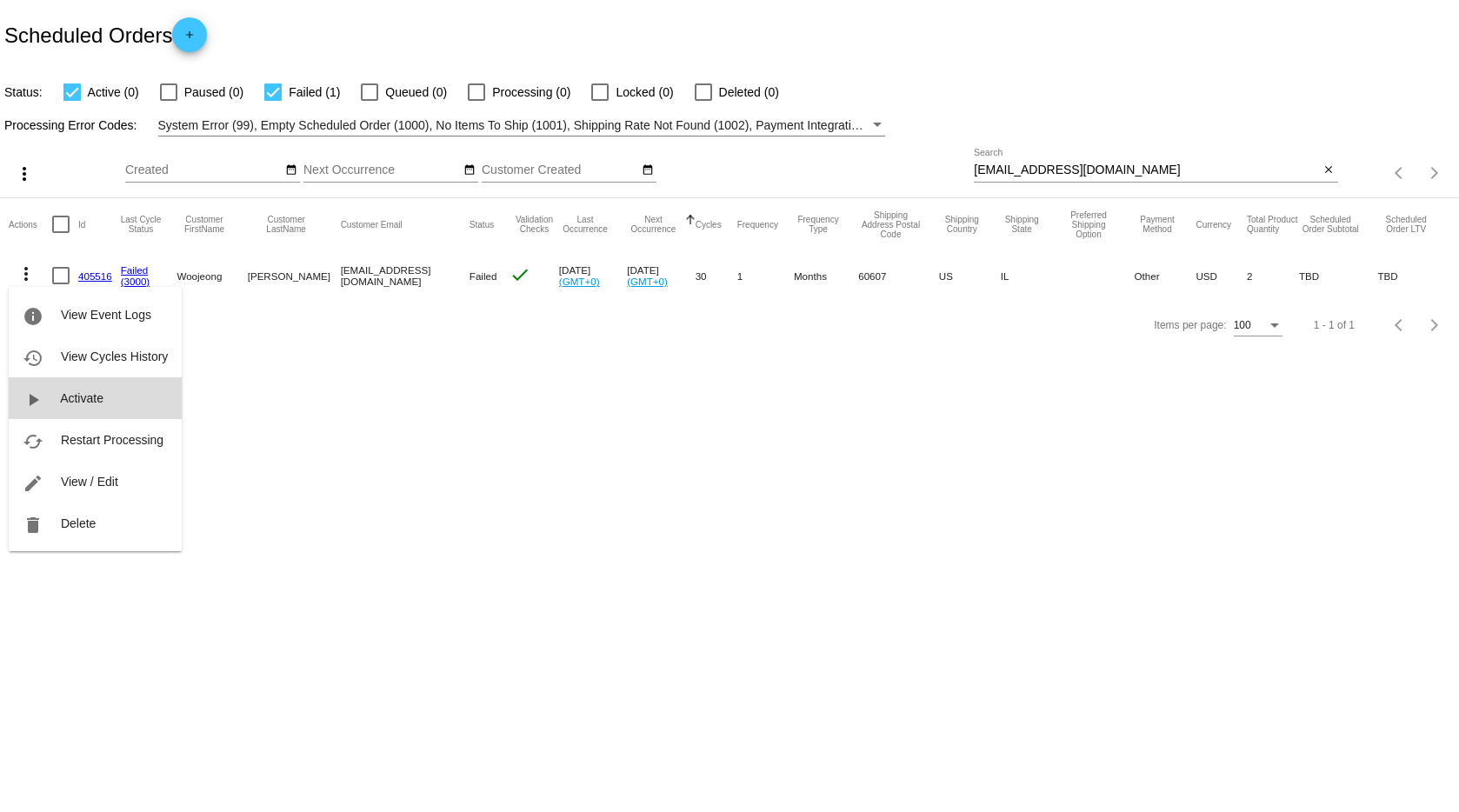
click at [70, 397] on span "Activate" at bounding box center [82, 398] width 44 height 14
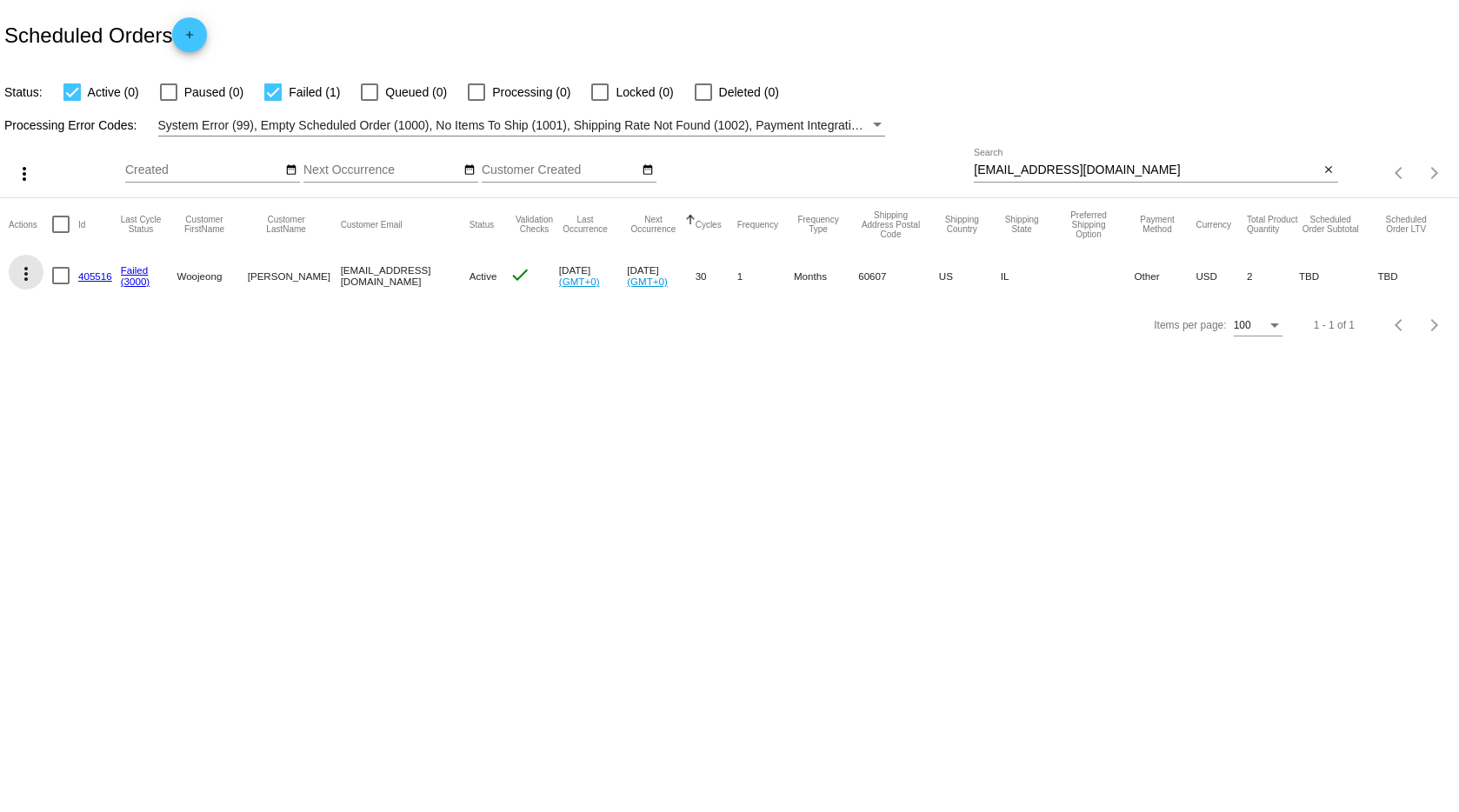
click at [33, 264] on mat-icon "more_vert" at bounding box center [27, 274] width 21 height 21
click at [82, 441] on span "View / Edit" at bounding box center [89, 440] width 58 height 14
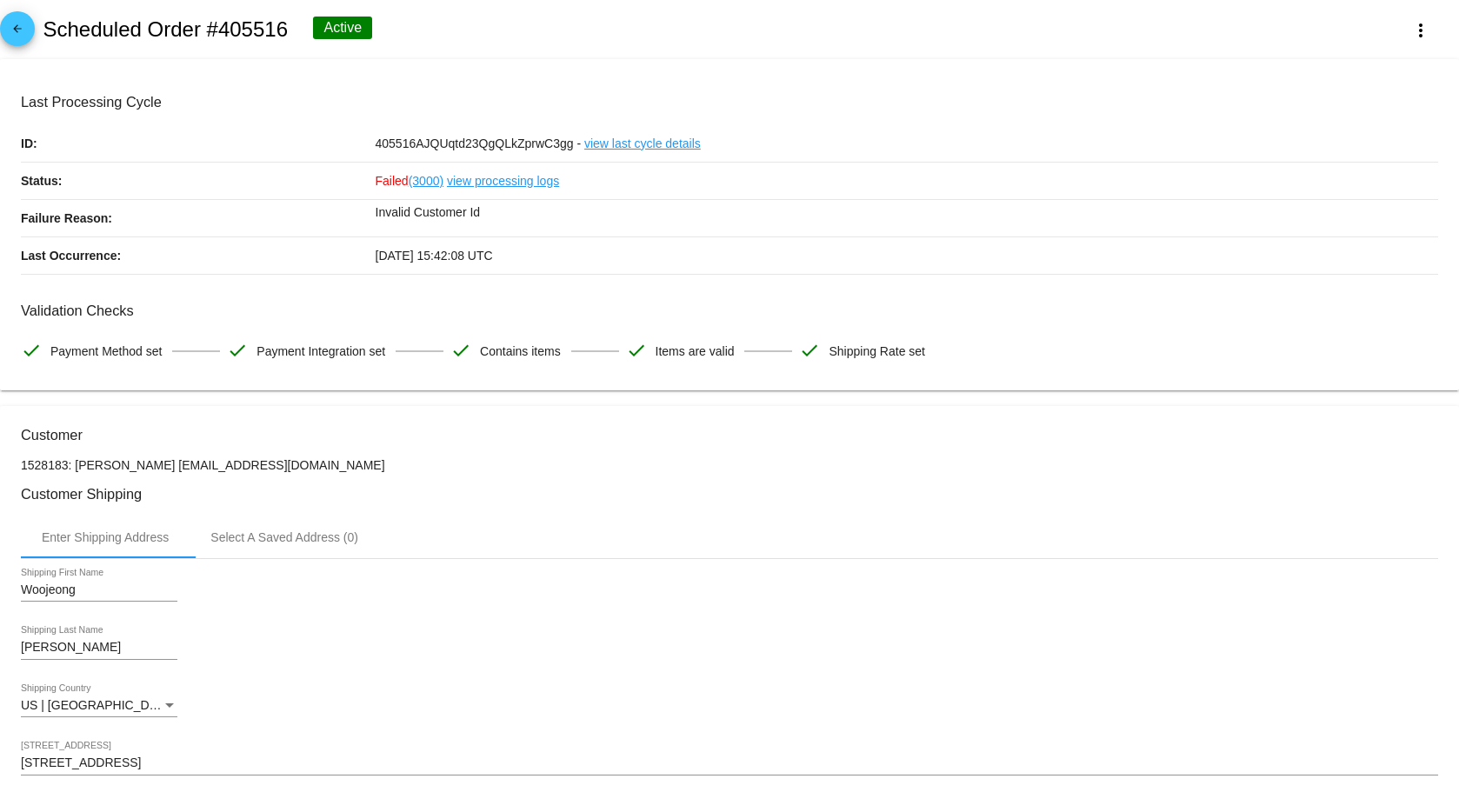
scroll to position [4, 0]
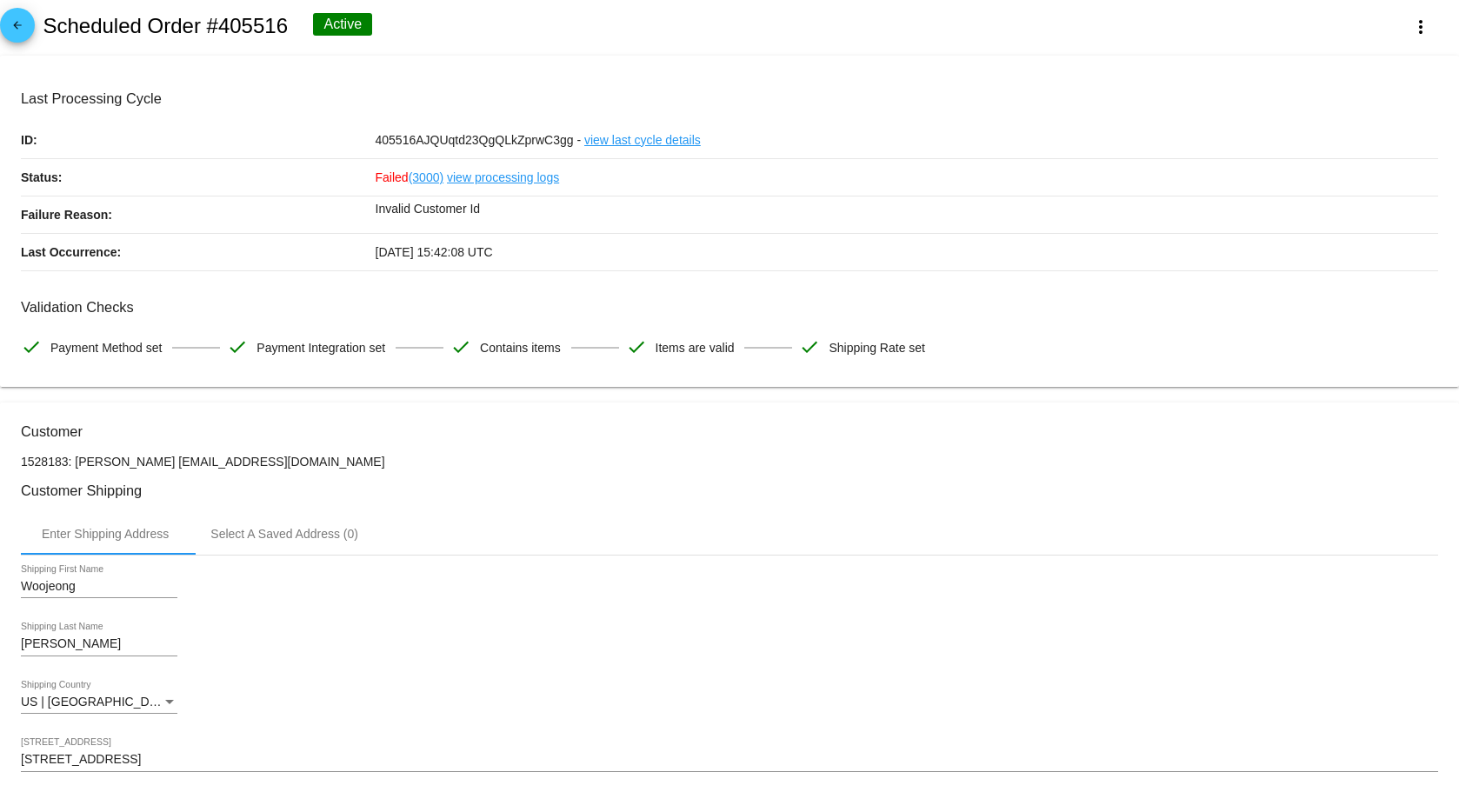
drag, startPoint x: 283, startPoint y: 463, endPoint x: 135, endPoint y: 459, distance: 148.1
click at [135, 459] on p "1528183: Woojeong Kim wkim1108@gmail.com" at bounding box center [730, 461] width 1417 height 14
copy p "Kim wkim1108@gmail.com"
click at [25, 36] on mat-icon "arrow_back" at bounding box center [17, 29] width 21 height 21
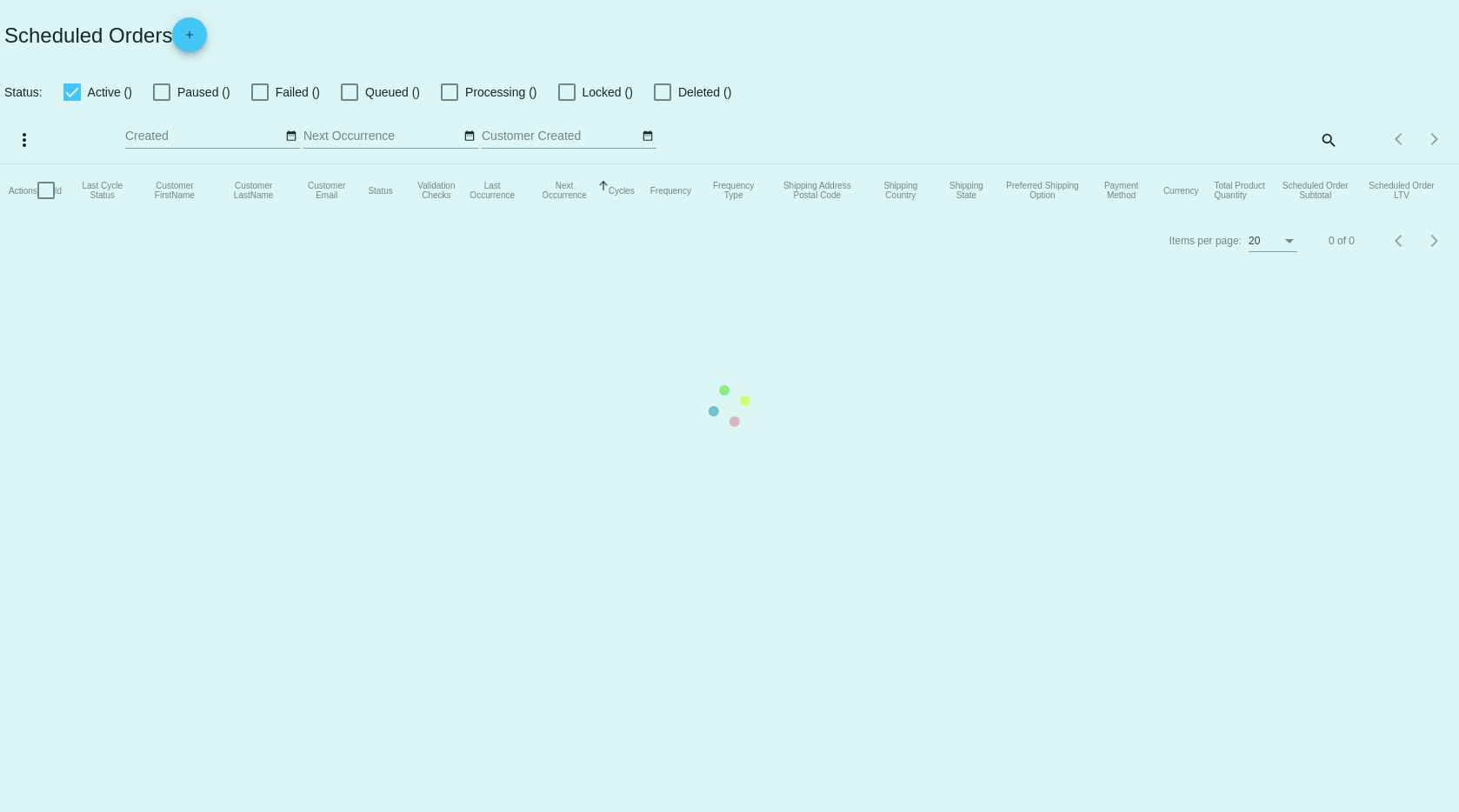
checkbox input "true"
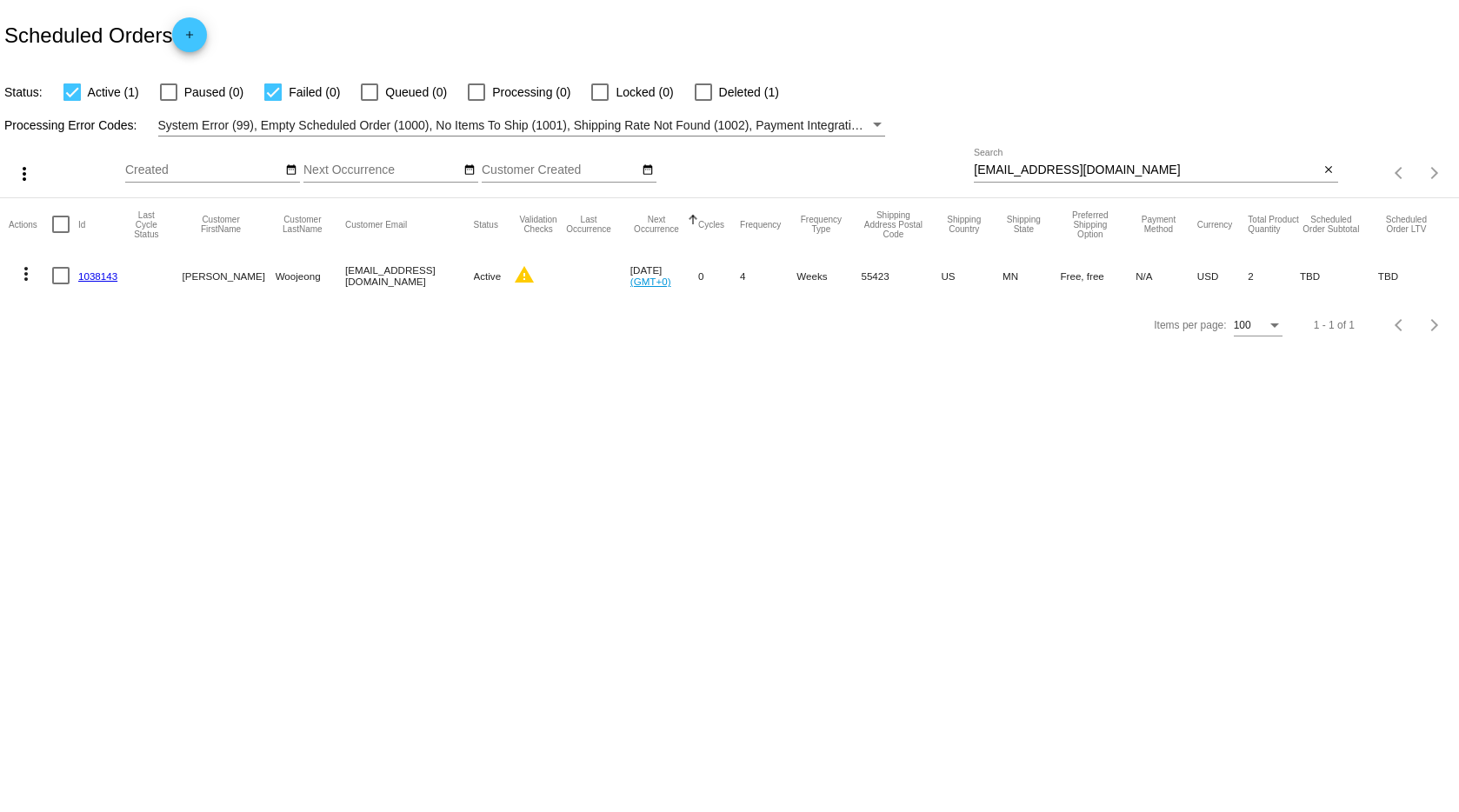
click at [514, 278] on mat-icon "warning" at bounding box center [525, 275] width 21 height 21
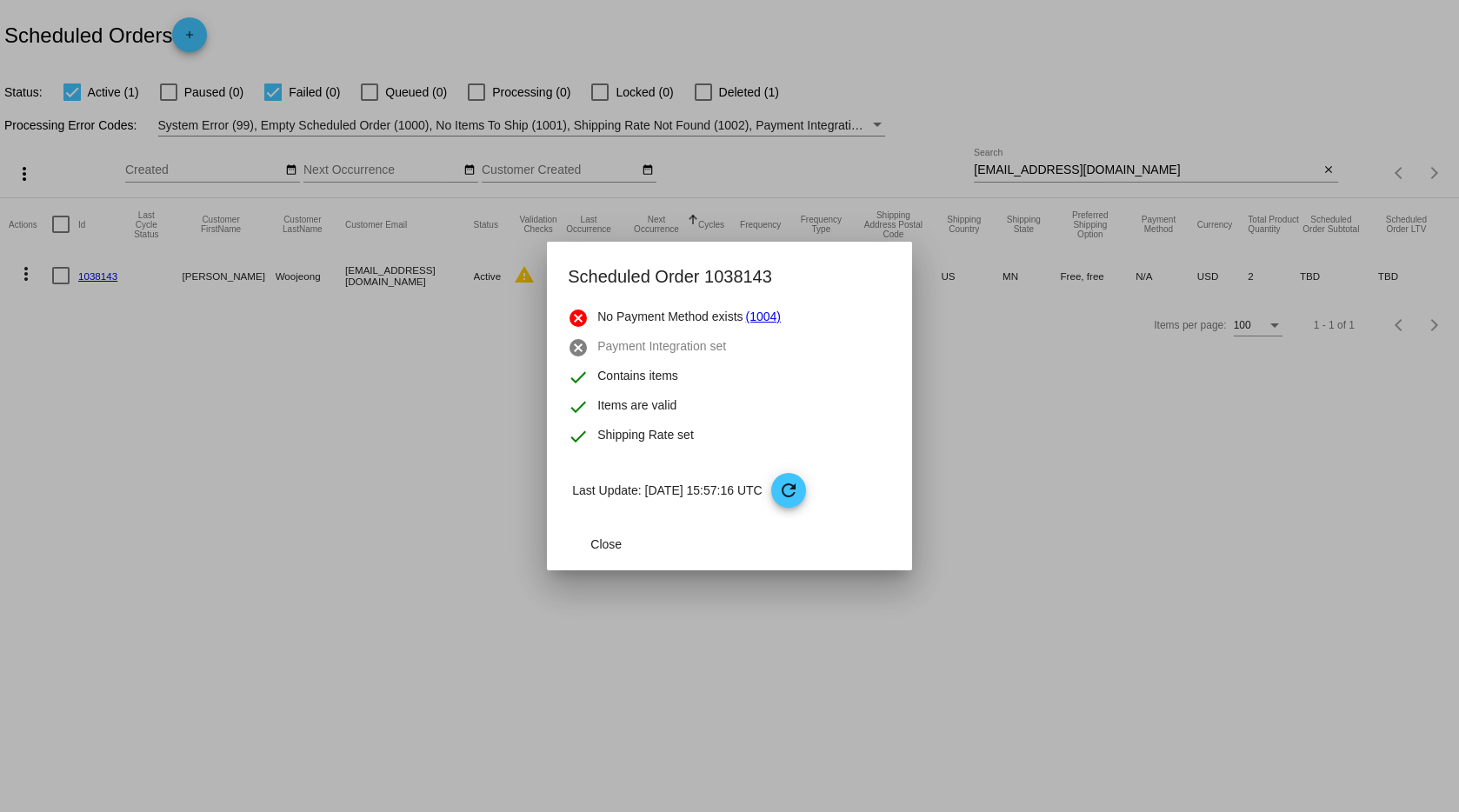
click at [489, 278] on div at bounding box center [730, 406] width 1459 height 812
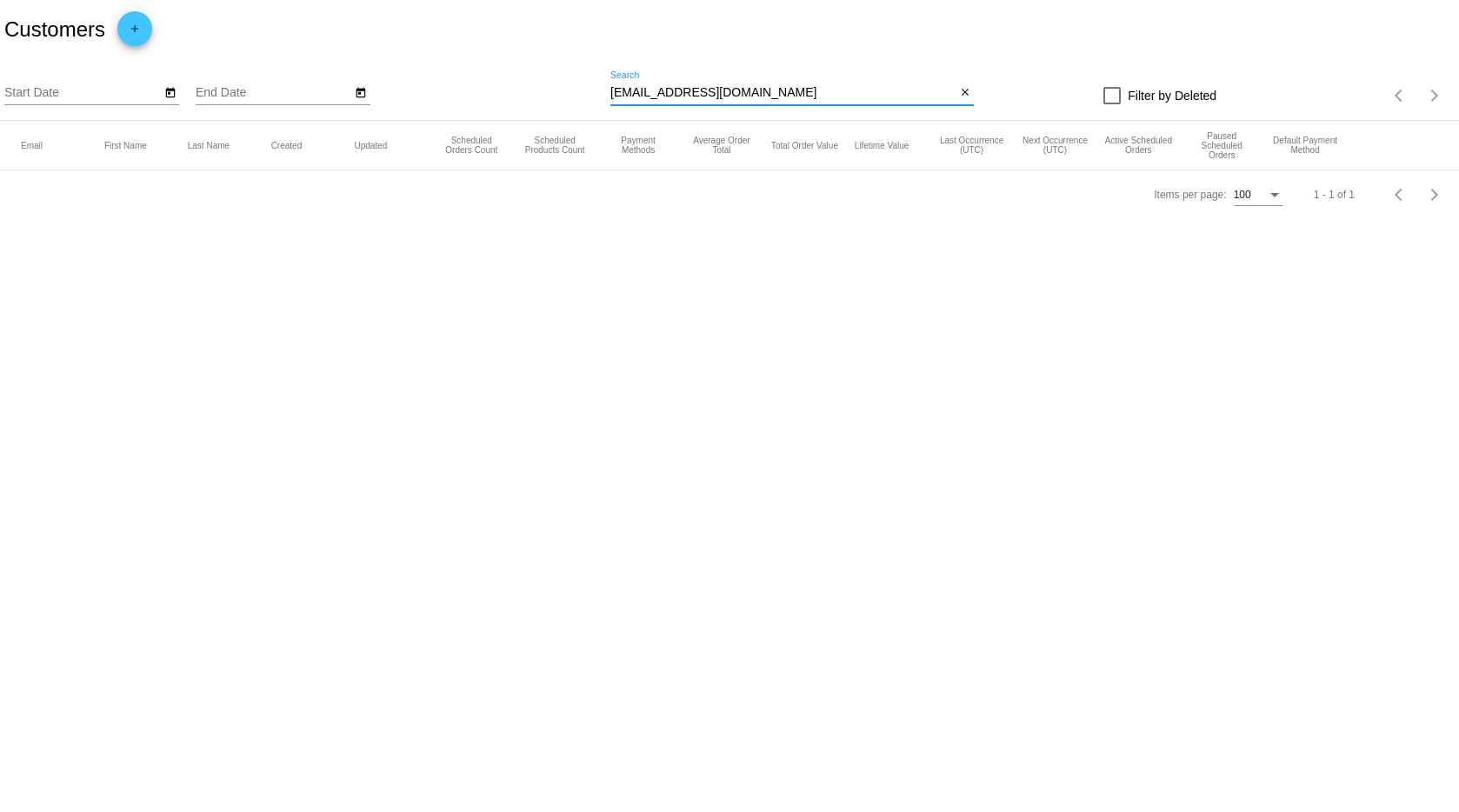
click at [733, 96] on input "[EMAIL_ADDRESS][DOMAIN_NAME]" at bounding box center [784, 93] width 345 height 14
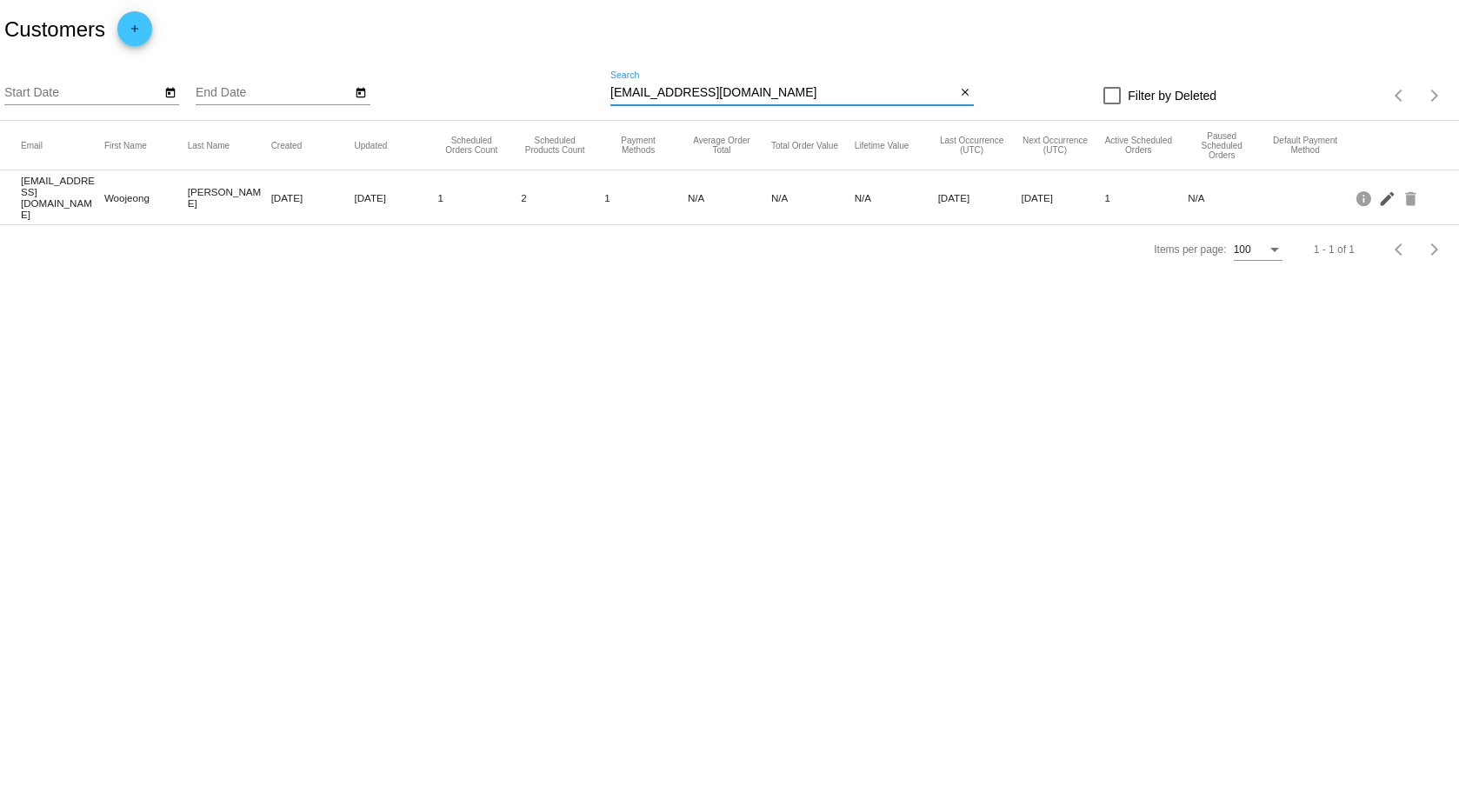
click at [1383, 199] on mat-icon "edit" at bounding box center [1389, 197] width 21 height 27
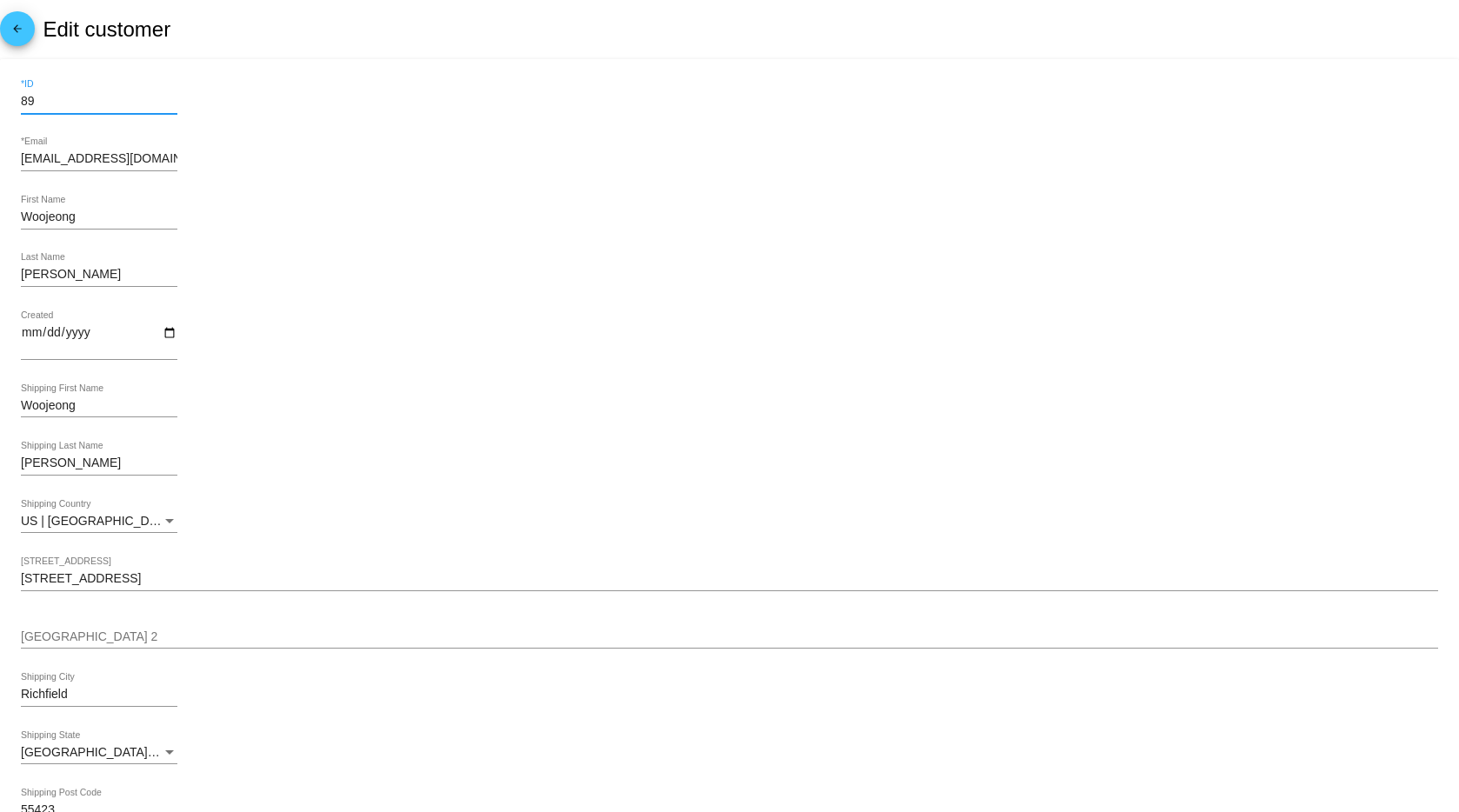
drag, startPoint x: 67, startPoint y: 98, endPoint x: -73, endPoint y: 79, distance: 141.3
click at [0, 79] on html "arrow_back Edit customer 89 *ID [EMAIL_ADDRESS][DOMAIN_NAME] *Email Woojeong Fi…" at bounding box center [730, 406] width 1459 height 812
type input "981"
click at [751, 246] on div "Woojeong First Name" at bounding box center [730, 220] width 1417 height 49
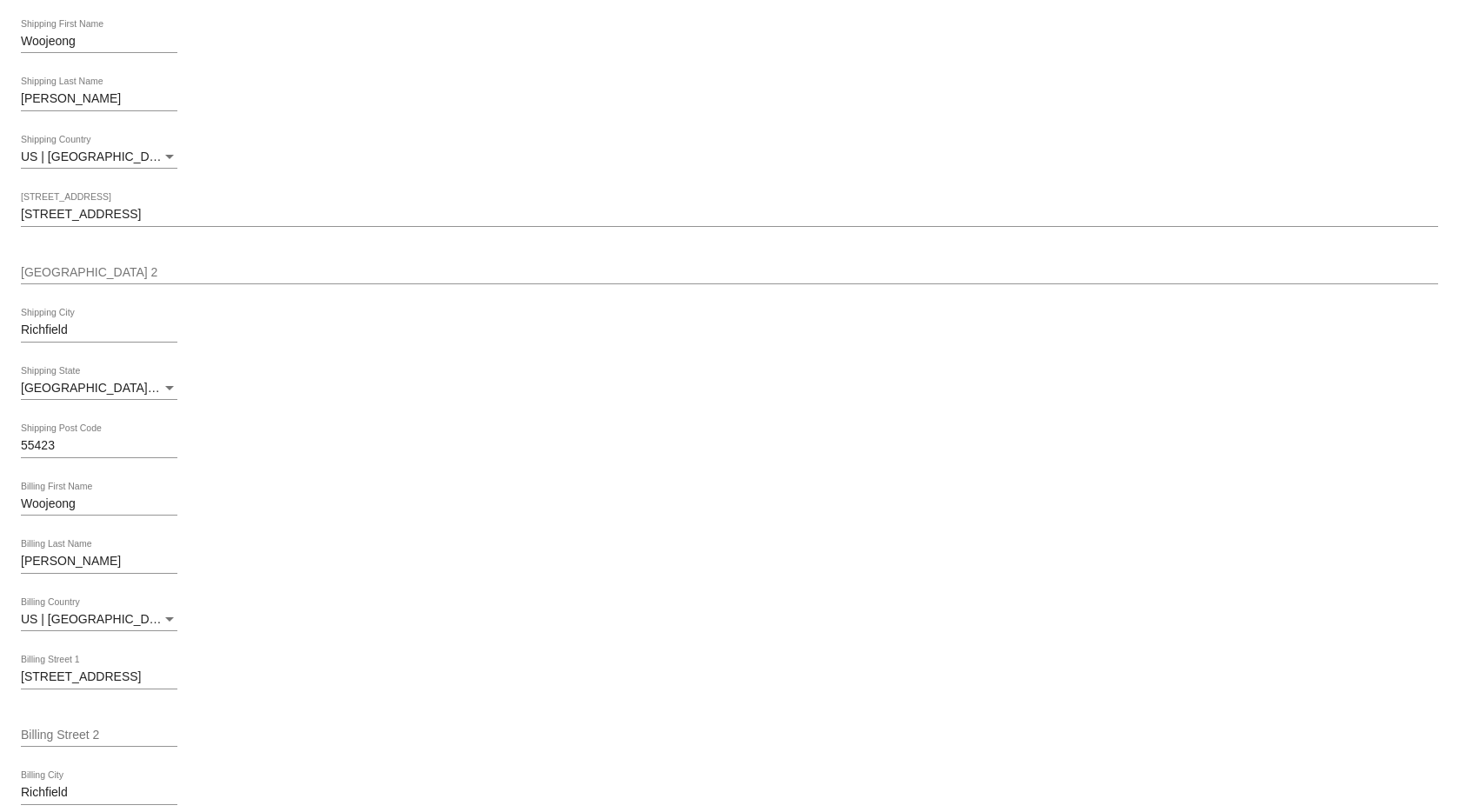
scroll to position [741, 0]
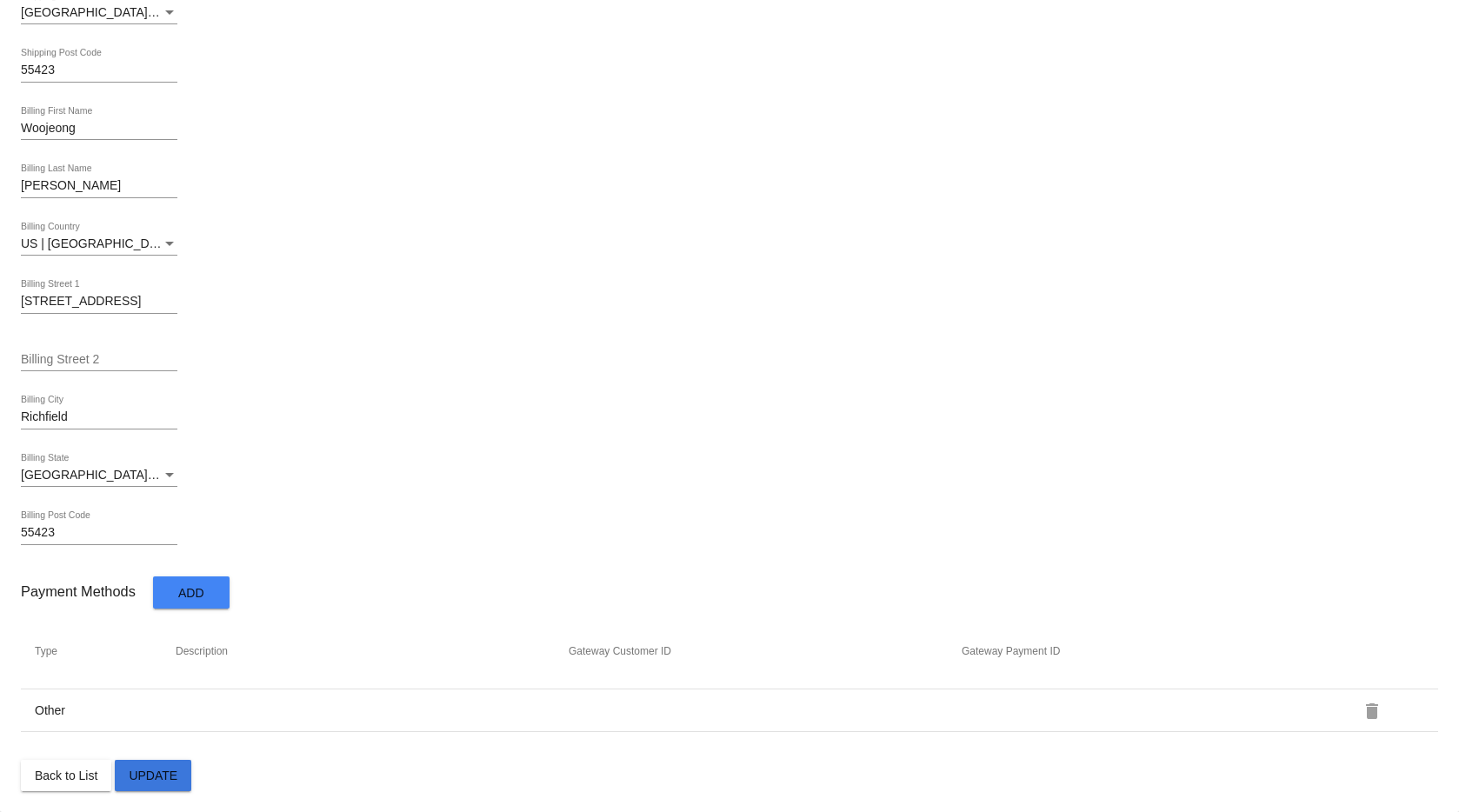
click at [156, 774] on span "Update" at bounding box center [153, 775] width 48 height 14
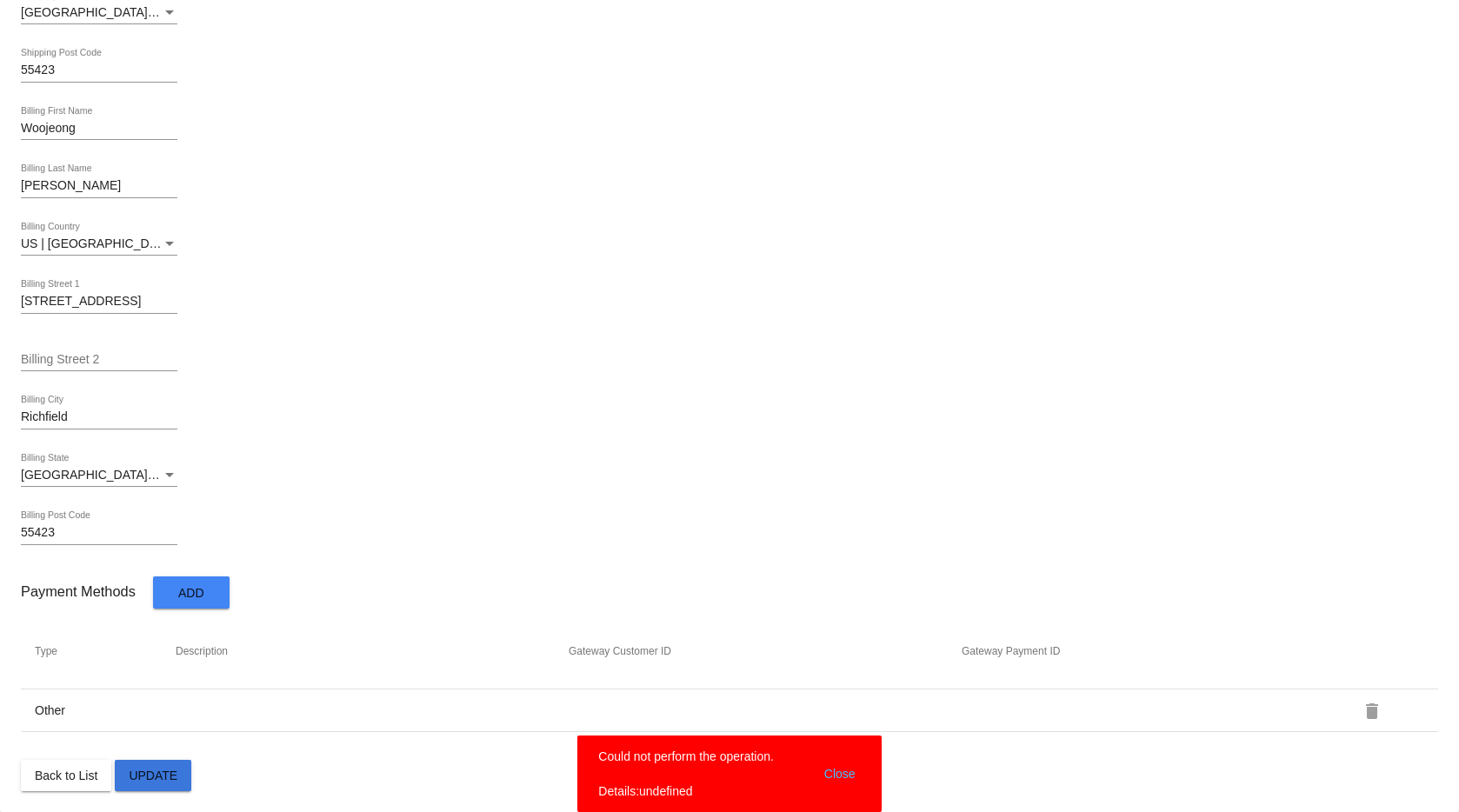
click at [156, 774] on span "Update" at bounding box center [153, 775] width 48 height 14
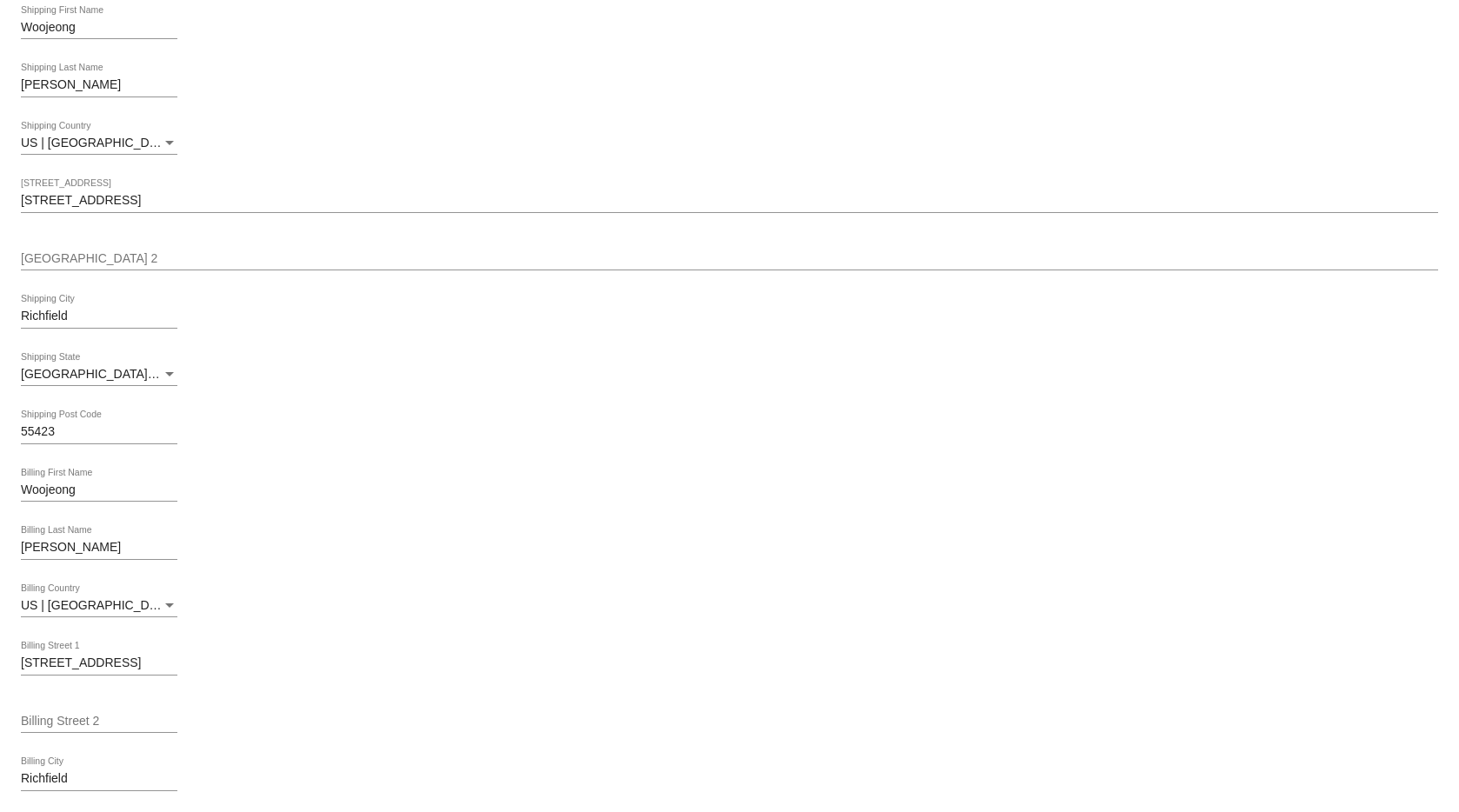
scroll to position [0, 0]
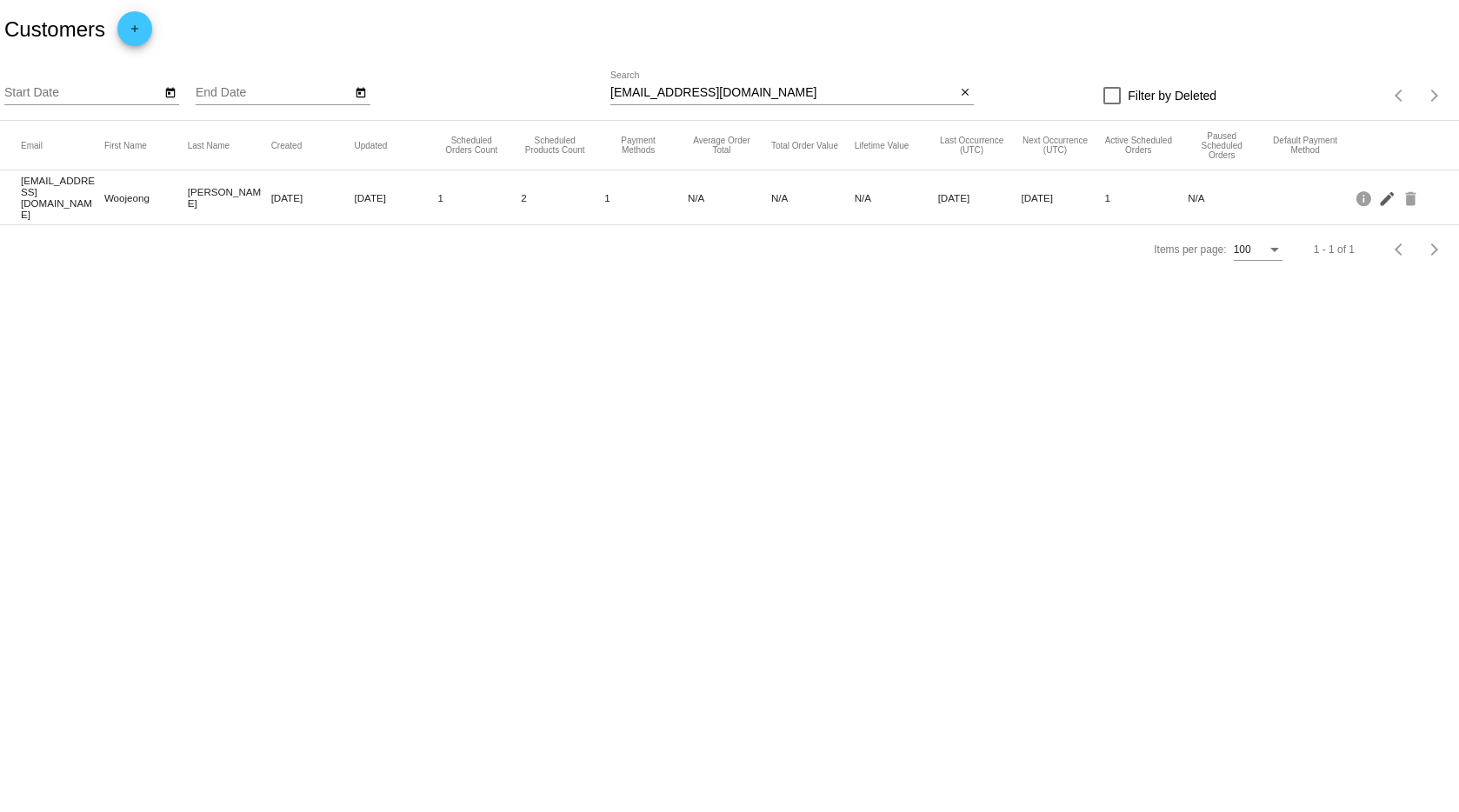
click at [1386, 191] on mat-icon "edit" at bounding box center [1389, 197] width 21 height 27
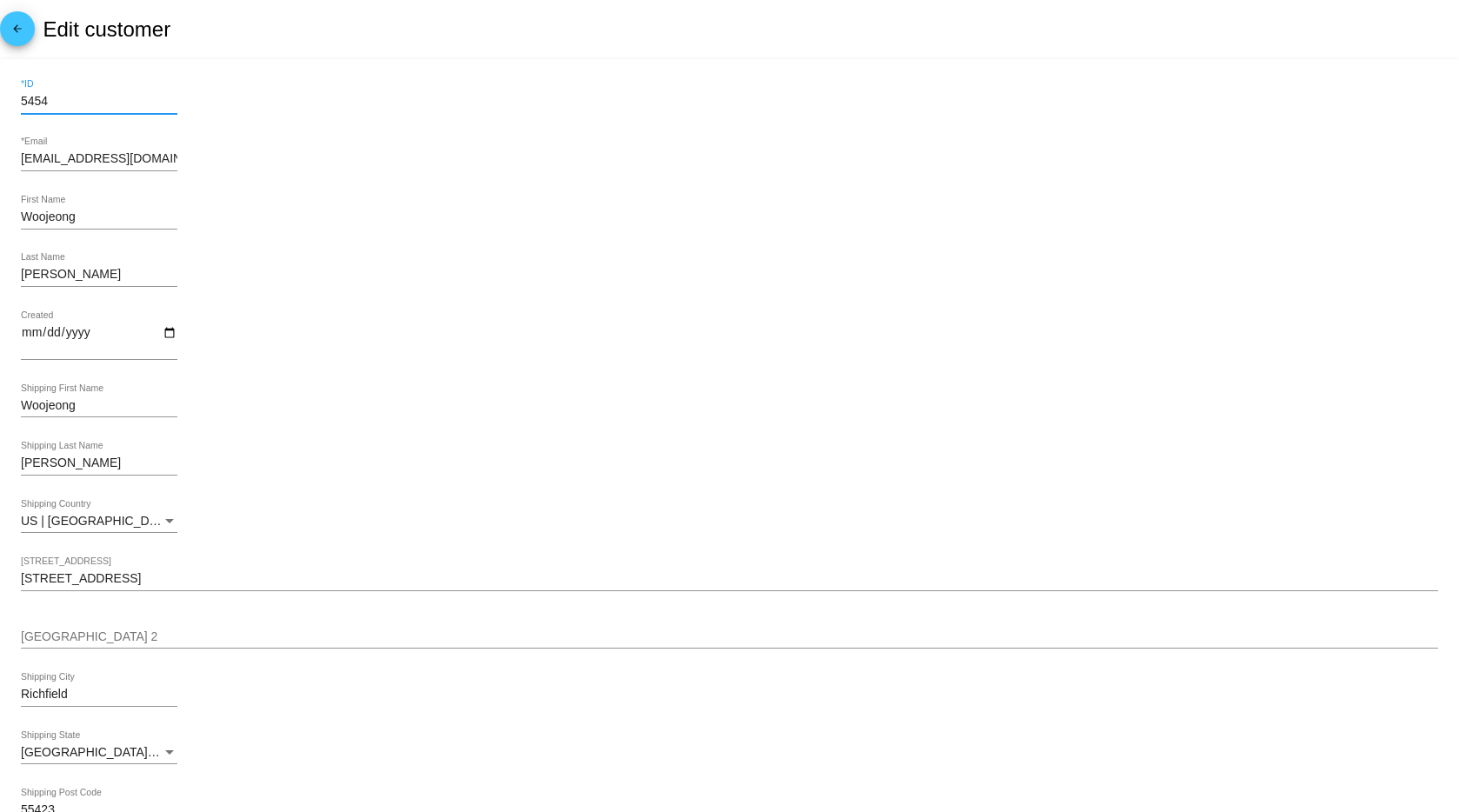
drag, startPoint x: 71, startPoint y: 100, endPoint x: -85, endPoint y: 95, distance: 156.1
click at [0, 95] on html "arrow_back Edit customer 5454 *ID wkim1108@gmail.com *Email Woojeong First Name…" at bounding box center [730, 406] width 1459 height 812
type input "981"
click at [637, 343] on div "Created" at bounding box center [730, 343] width 1417 height 65
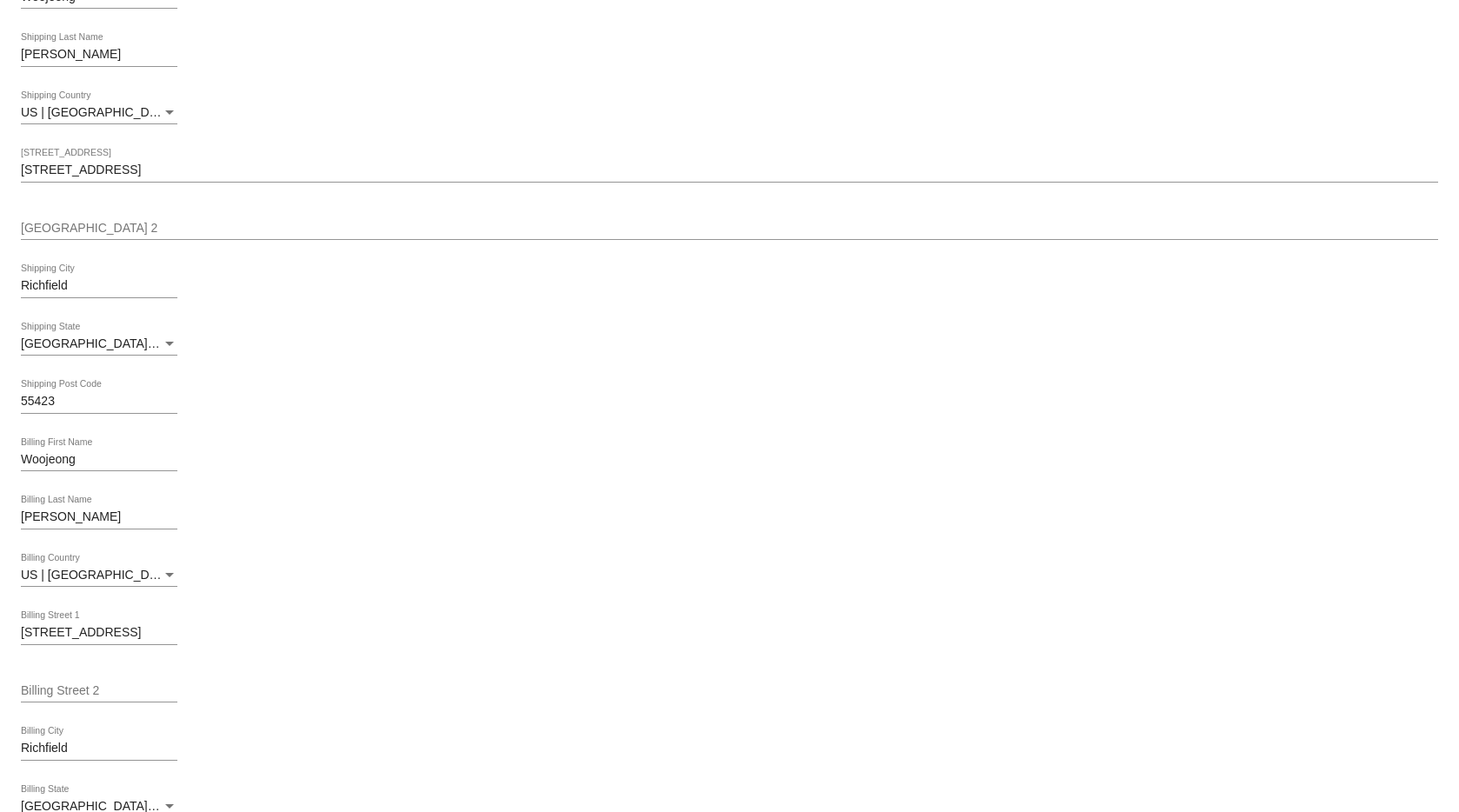
scroll to position [741, 0]
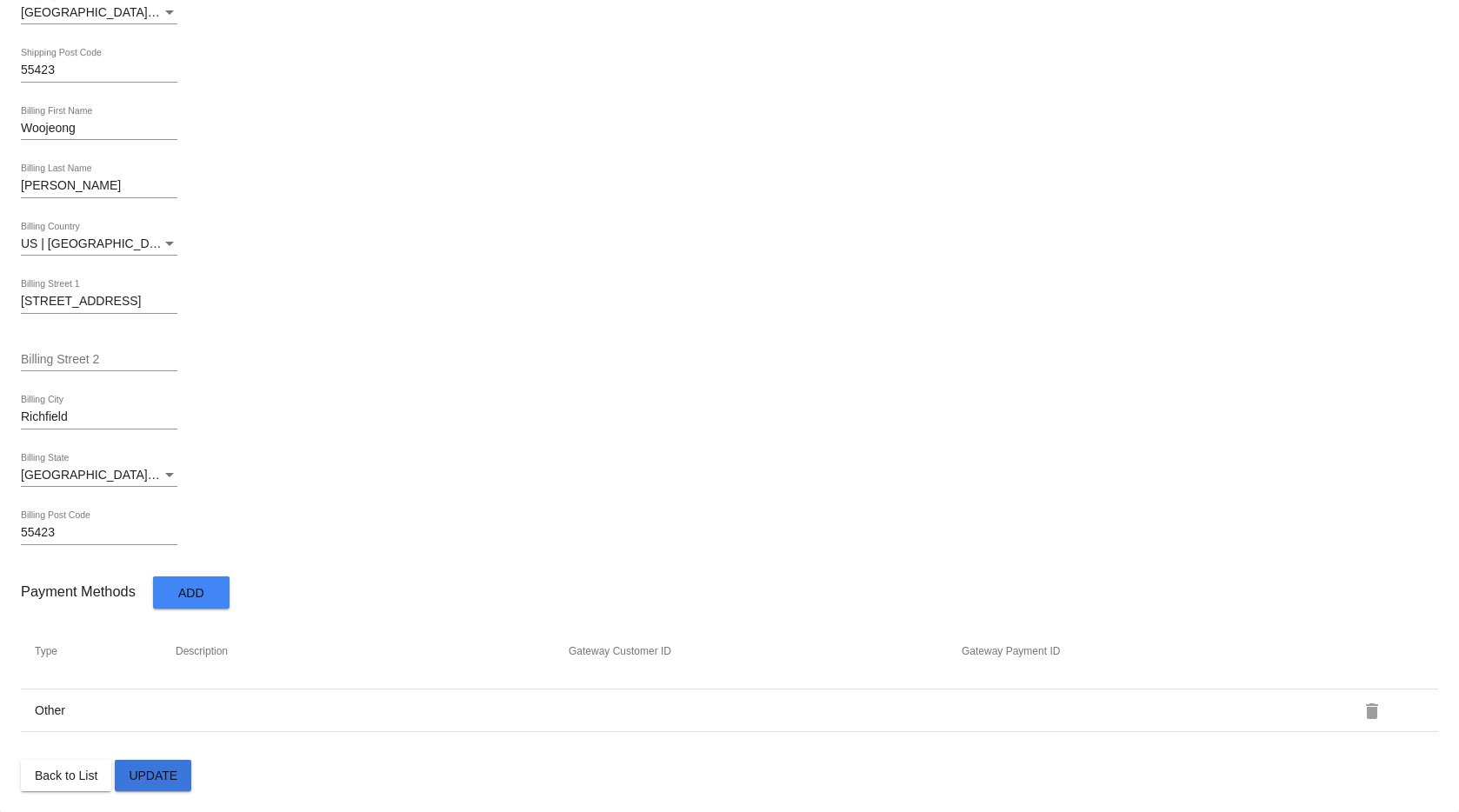
click at [175, 777] on span "Update" at bounding box center [153, 775] width 48 height 14
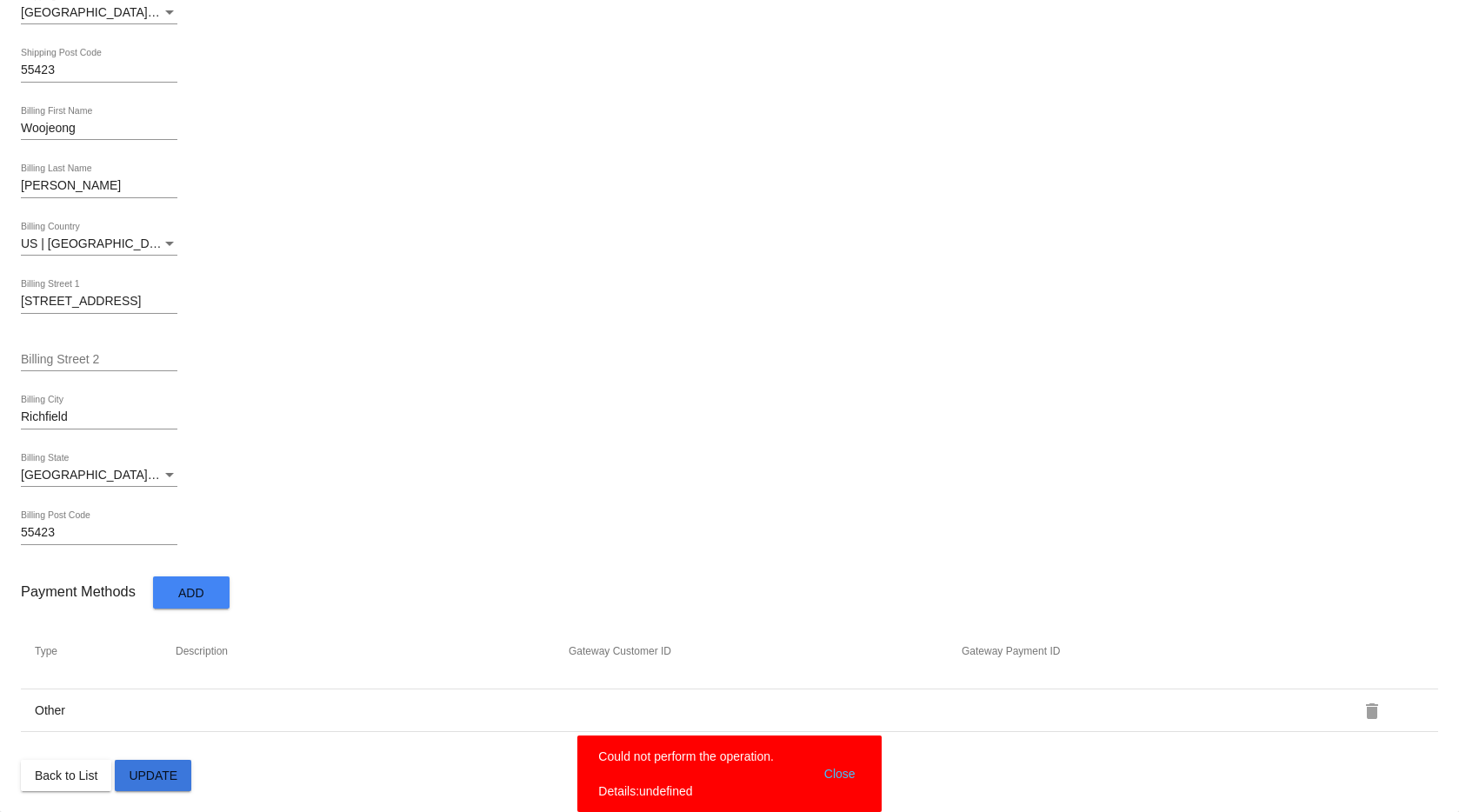
click at [175, 777] on span "Update" at bounding box center [153, 775] width 48 height 14
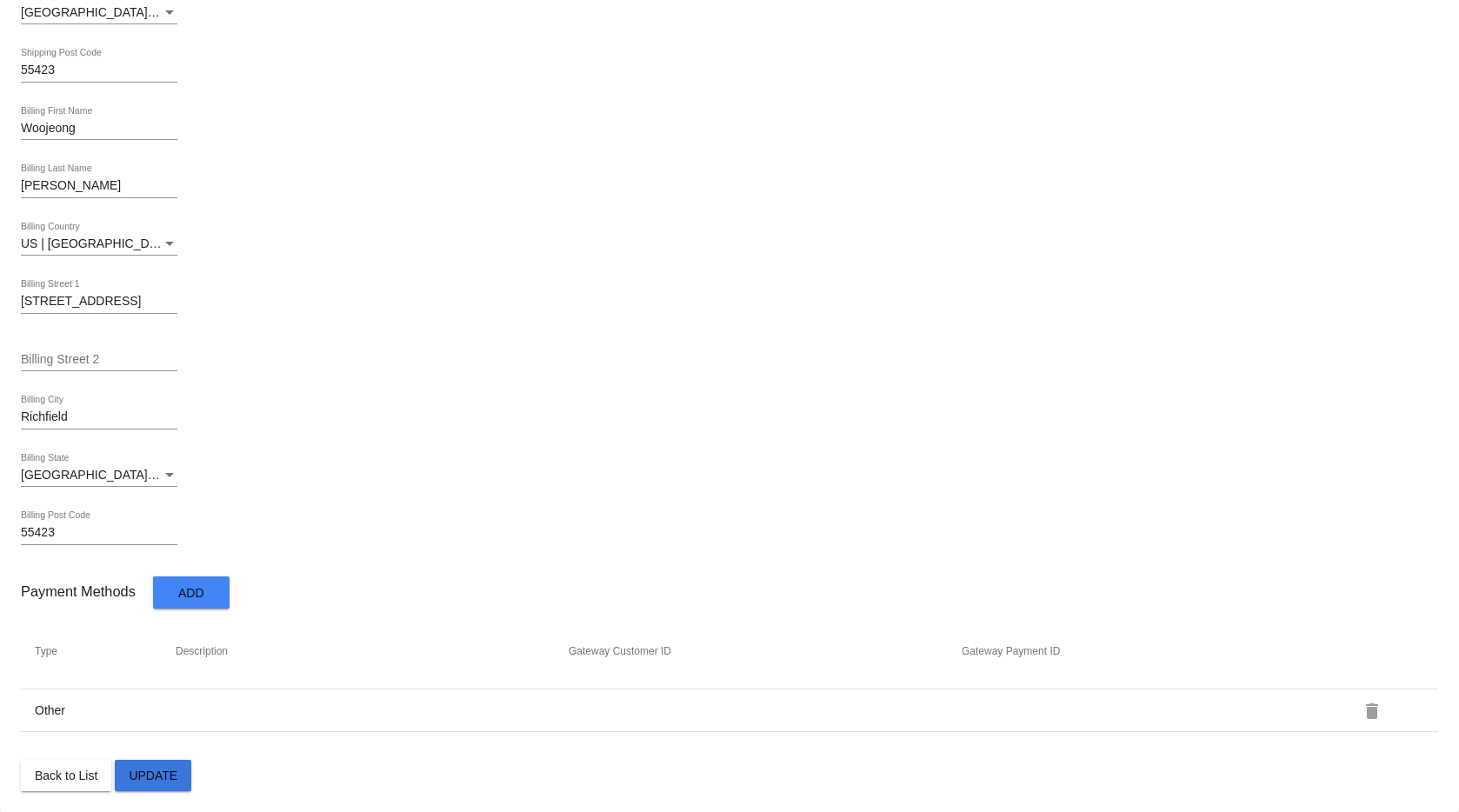
click at [175, 777] on span "Update" at bounding box center [153, 775] width 48 height 14
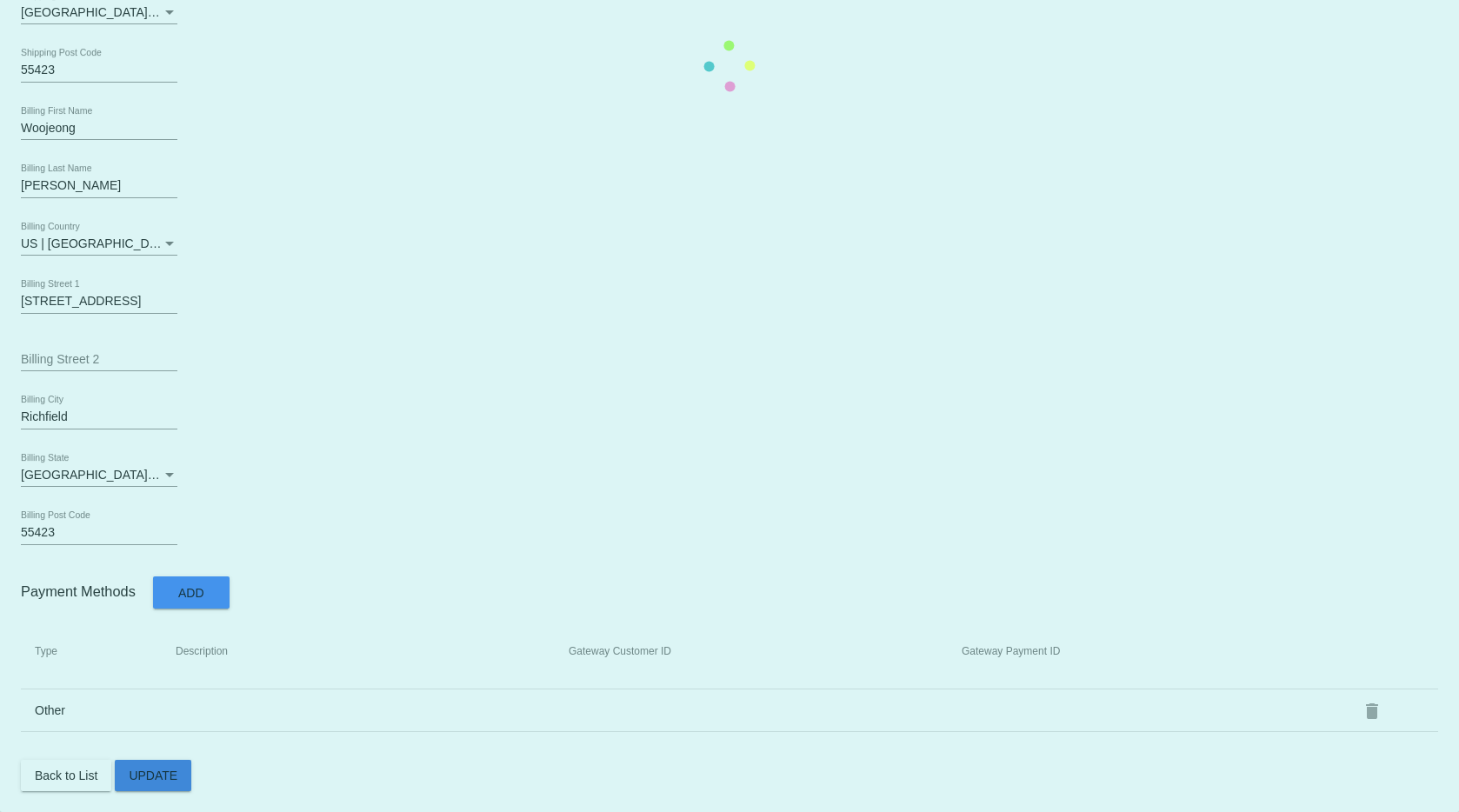
click at [175, 775] on mat-card "981 *ID wkim1108@gmail.com *Email Woojeong First Name Kim Last Name Created Woo…" at bounding box center [730, 65] width 1459 height 1493
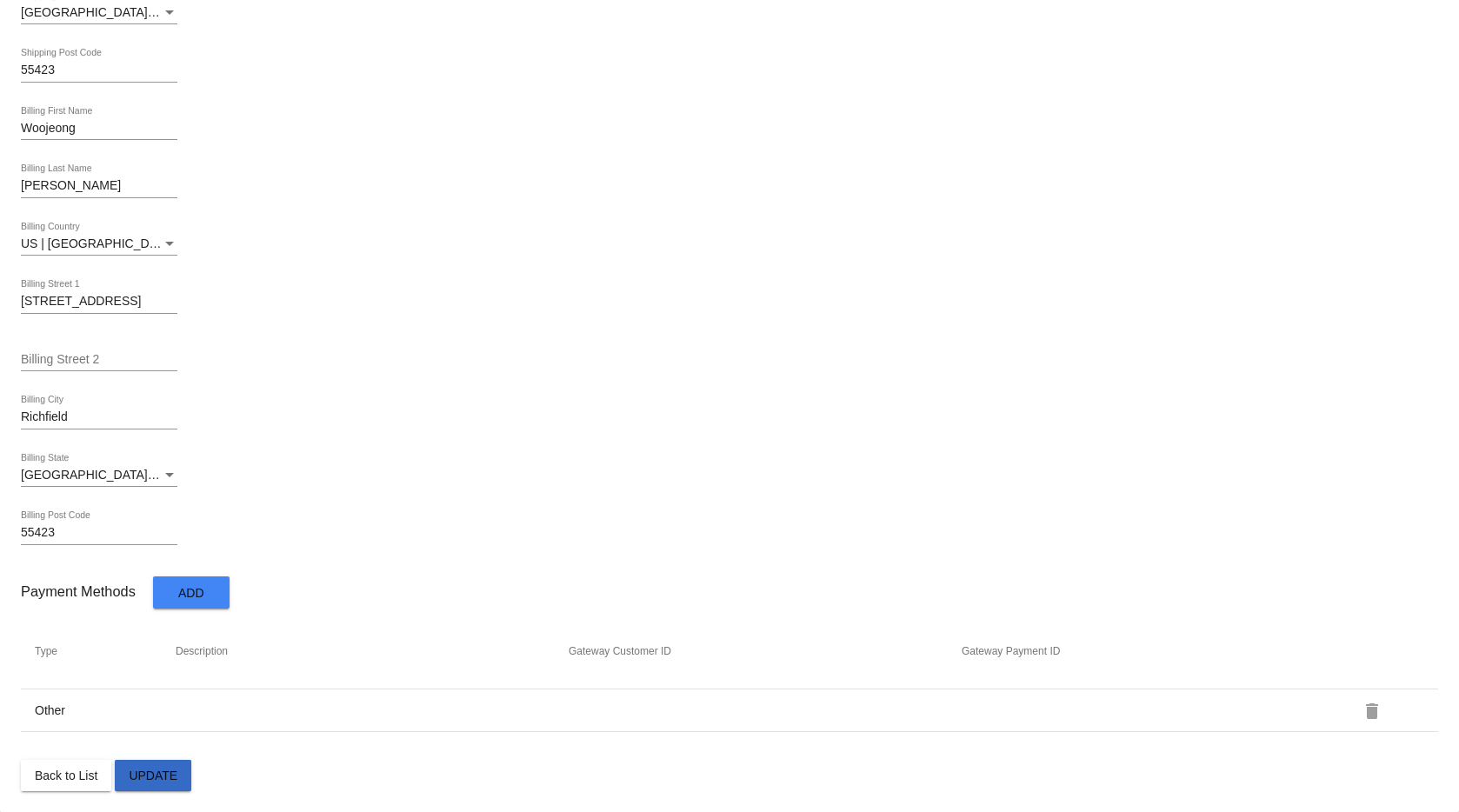
click at [176, 774] on span "Update" at bounding box center [153, 775] width 48 height 14
click at [176, 774] on mat-card "981 *ID wkim1108@gmail.com *Email Woojeong First Name Kim Last Name Created Woo…" at bounding box center [730, 65] width 1459 height 1493
click at [176, 775] on span "Update" at bounding box center [153, 775] width 48 height 14
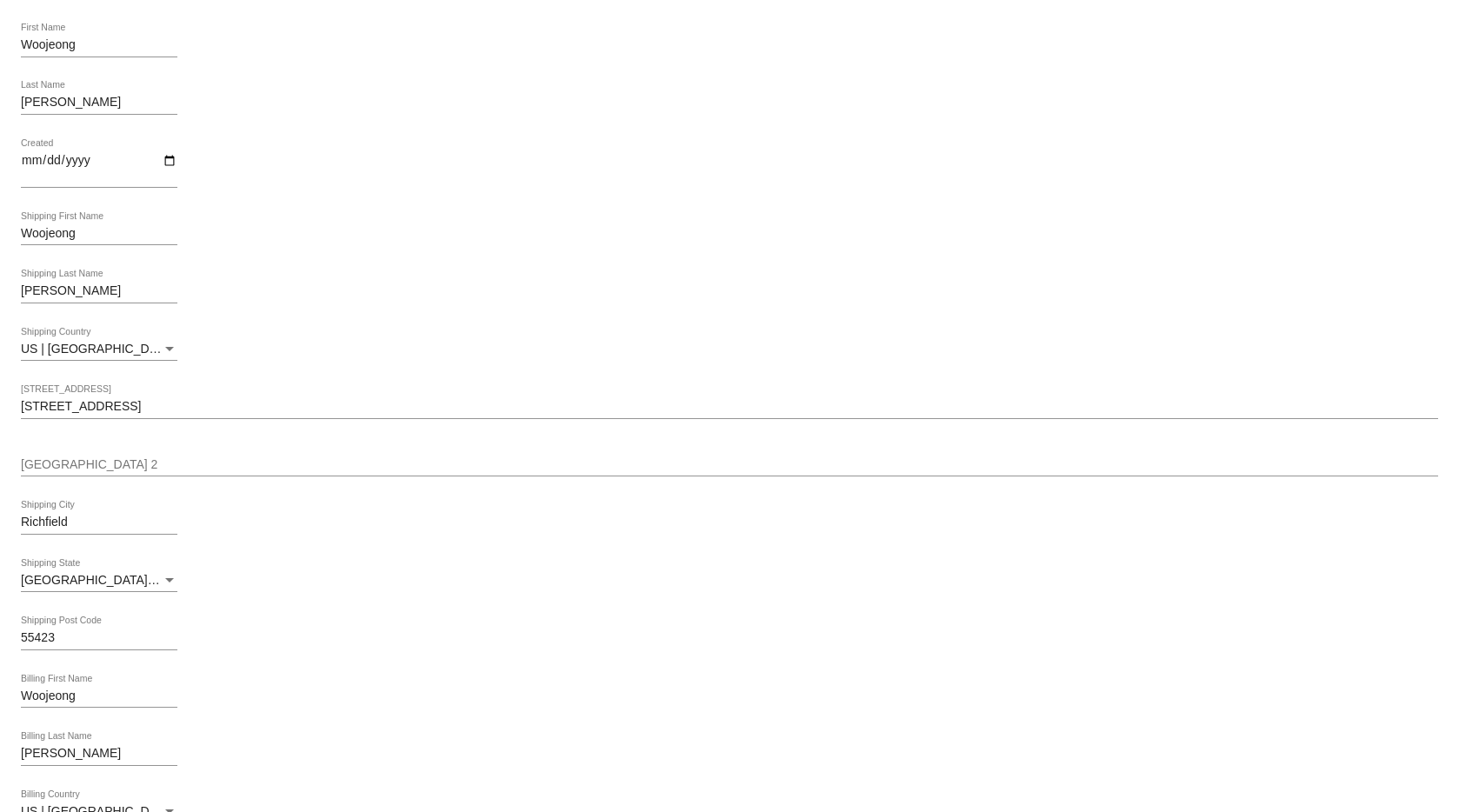
scroll to position [0, 0]
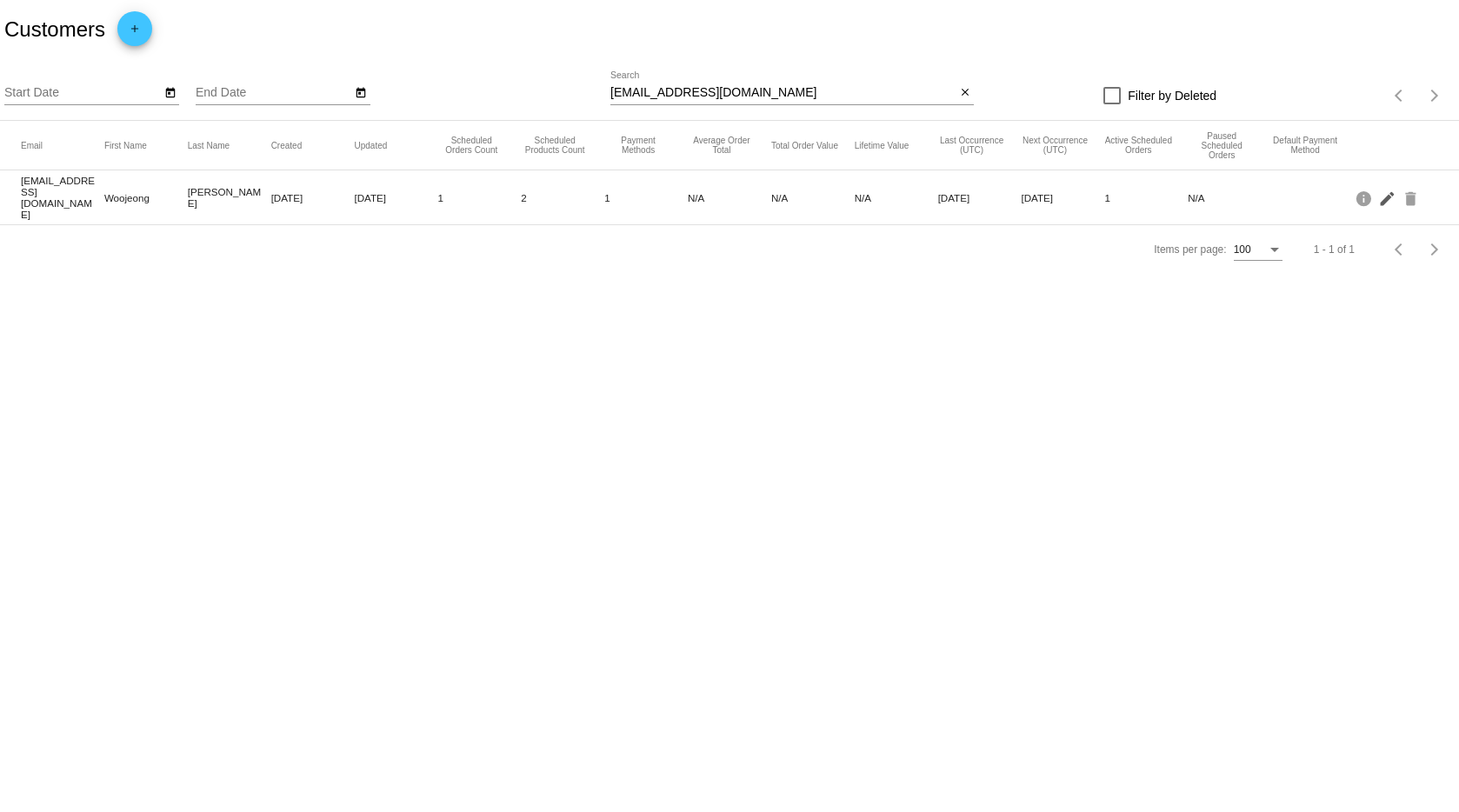
click at [1391, 203] on mat-icon "edit" at bounding box center [1389, 197] width 21 height 27
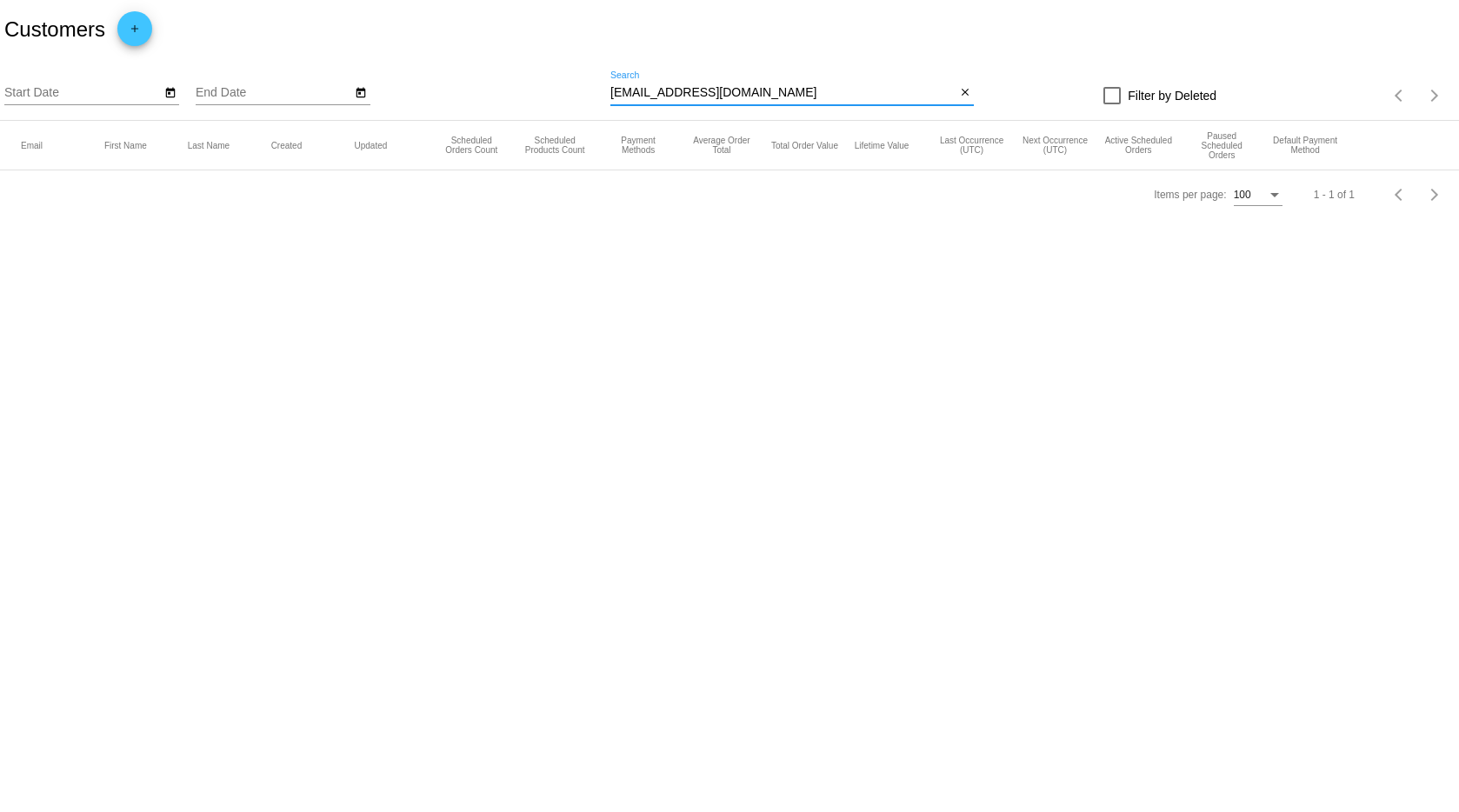
click at [762, 90] on input "[EMAIL_ADDRESS][DOMAIN_NAME]" at bounding box center [784, 93] width 345 height 14
click at [681, 100] on input "[EMAIL_ADDRESS][DOMAIN_NAME]" at bounding box center [784, 93] width 345 height 14
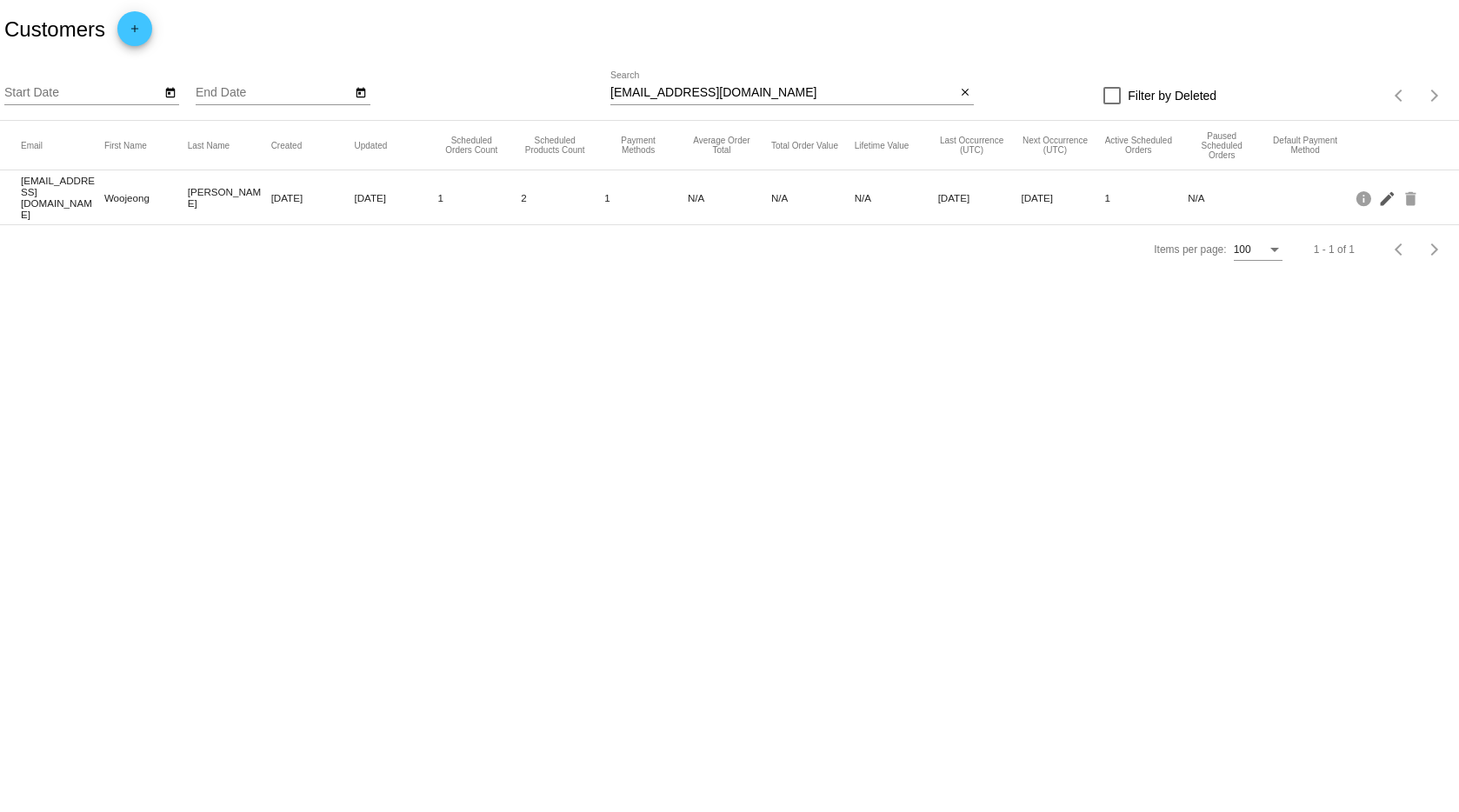
click at [1390, 194] on mat-icon "edit" at bounding box center [1389, 197] width 21 height 27
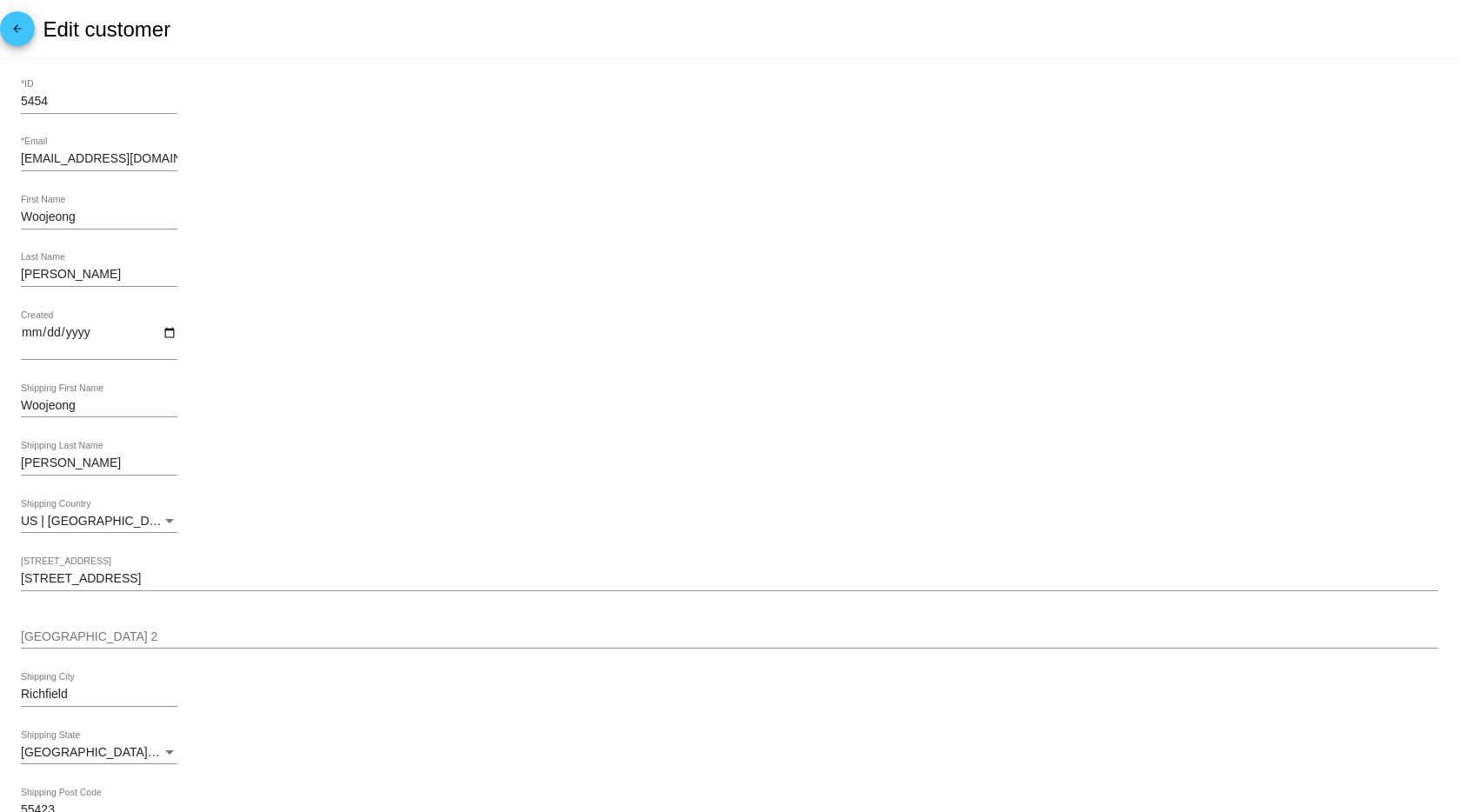
click at [15, 28] on mat-icon "arrow_back" at bounding box center [17, 33] width 21 height 21
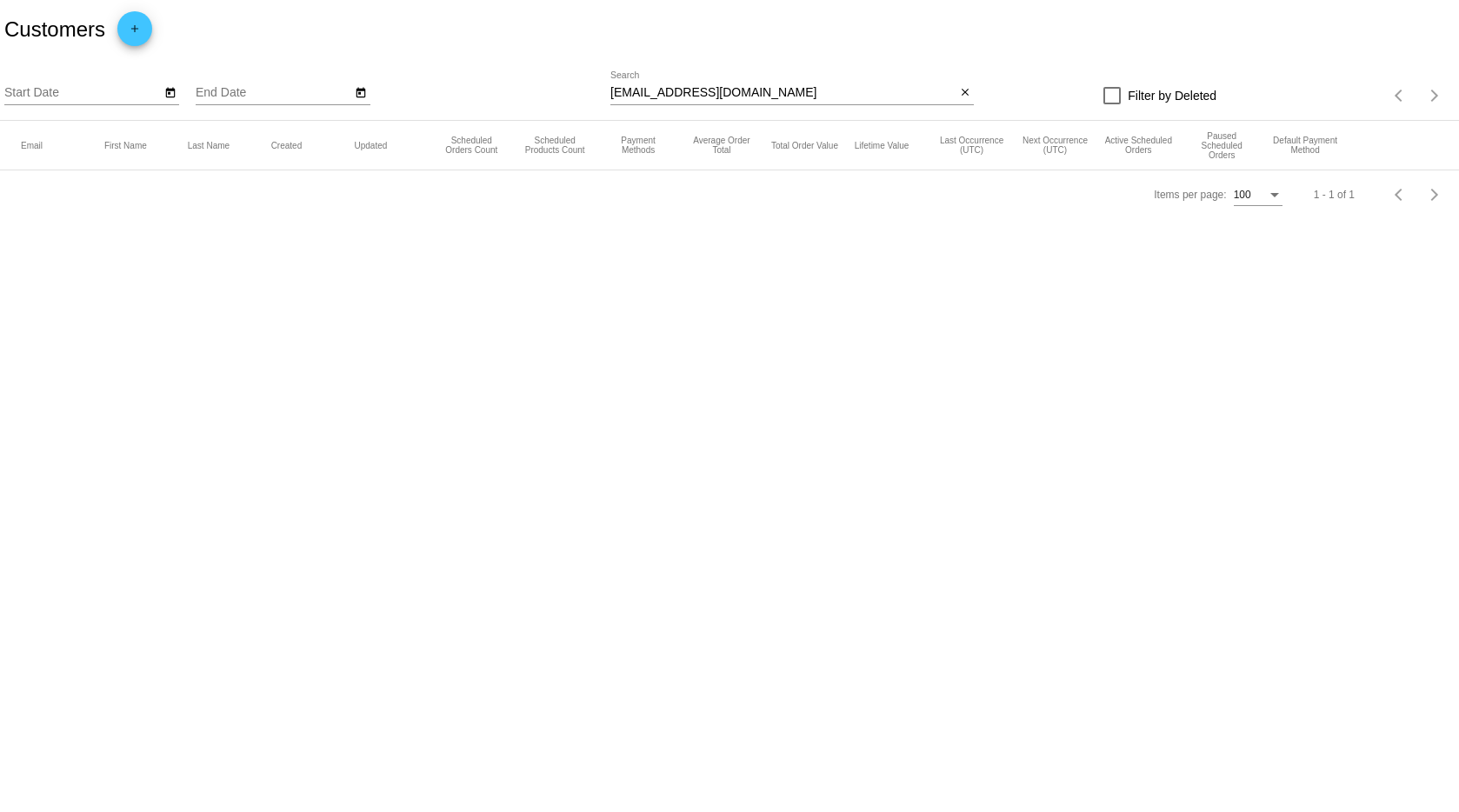
click at [714, 90] on input "[EMAIL_ADDRESS][DOMAIN_NAME]" at bounding box center [784, 93] width 345 height 14
click at [686, 96] on input "[EMAIL_ADDRESS][DOMAIN_NAME]" at bounding box center [784, 93] width 345 height 14
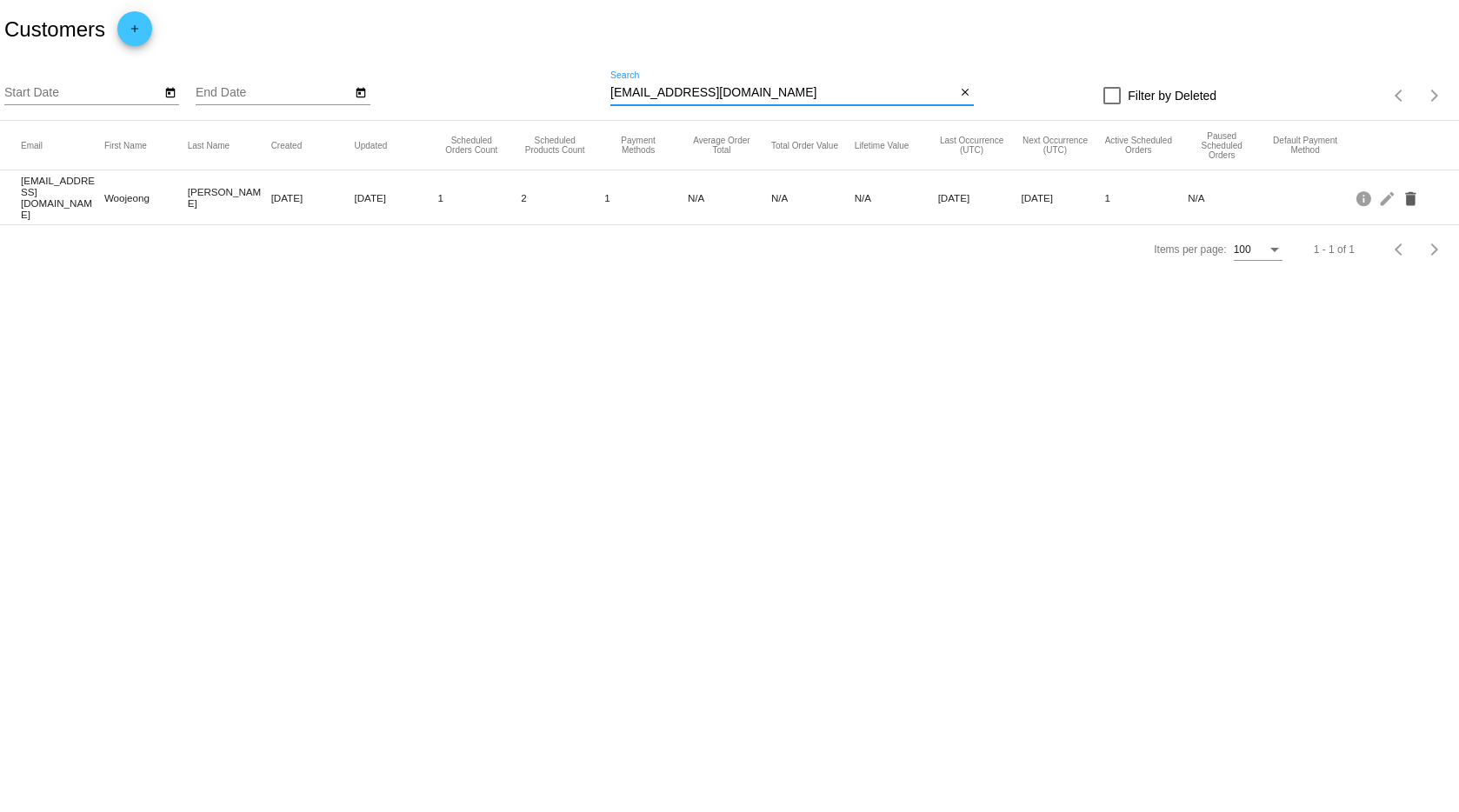
click at [1415, 184] on mat-icon "delete" at bounding box center [1413, 197] width 21 height 27
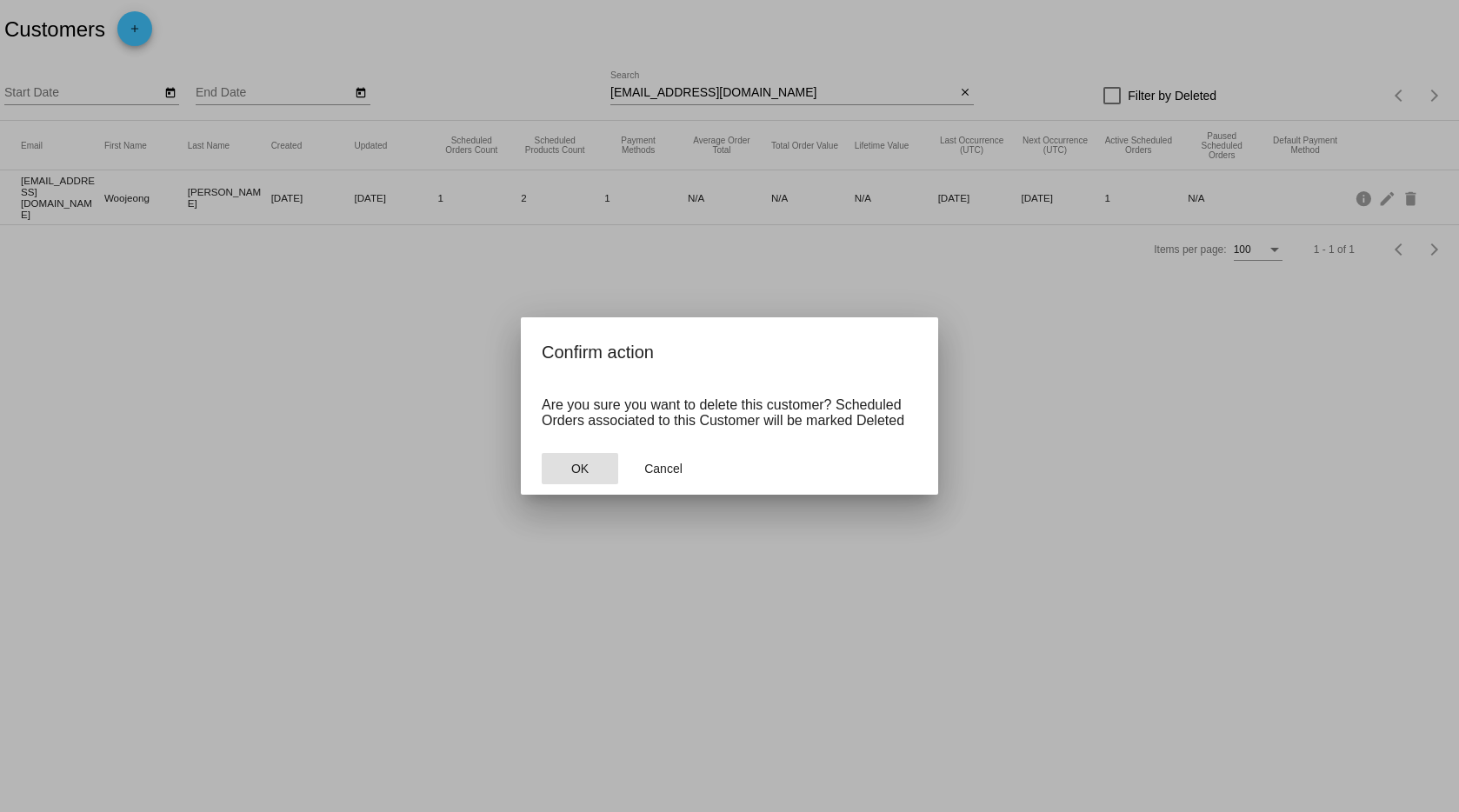
click at [598, 460] on button "OK" at bounding box center [580, 469] width 77 height 31
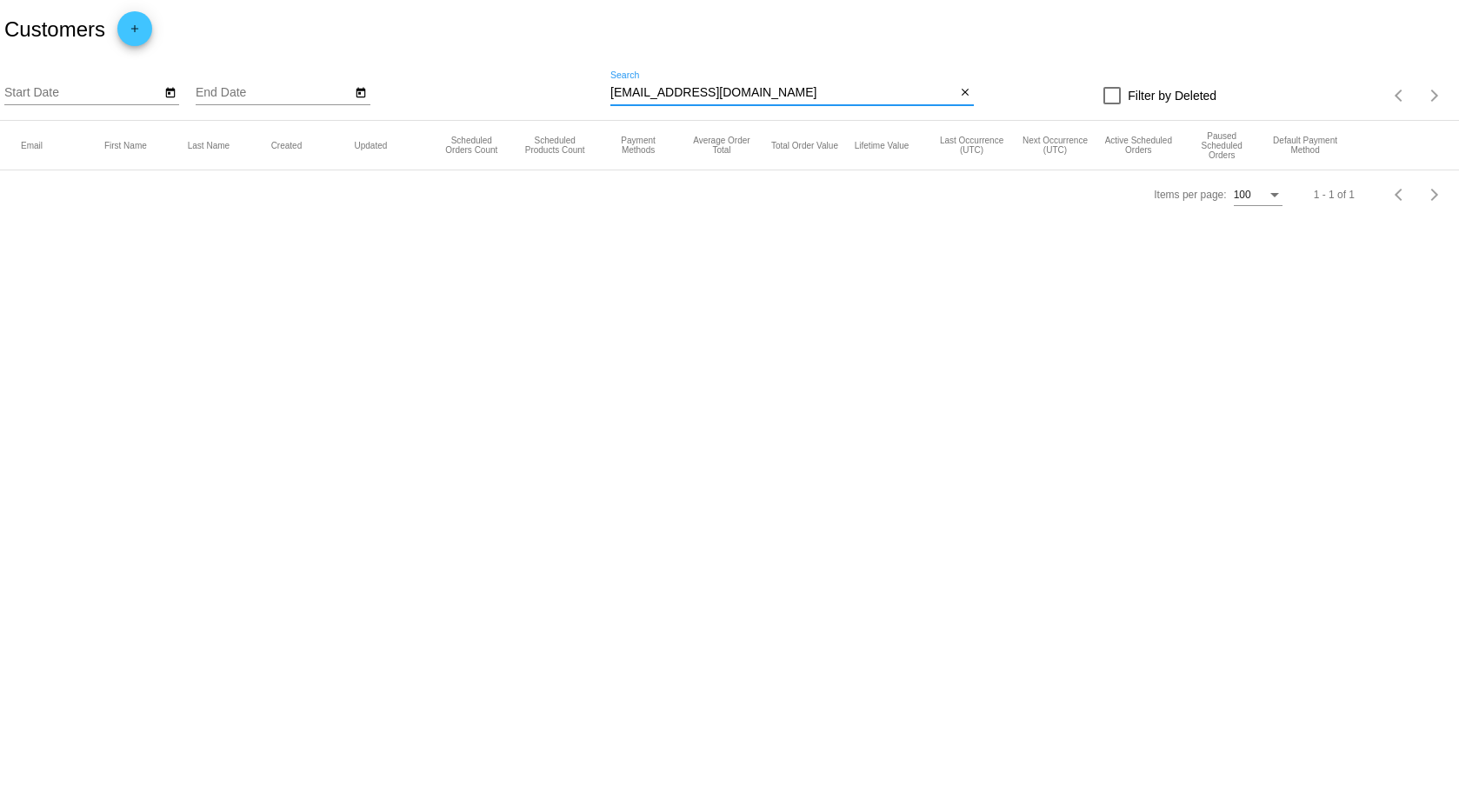
click at [693, 95] on input "[EMAIL_ADDRESS][DOMAIN_NAME]" at bounding box center [784, 93] width 345 height 14
click at [139, 36] on mat-icon "add" at bounding box center [135, 33] width 21 height 21
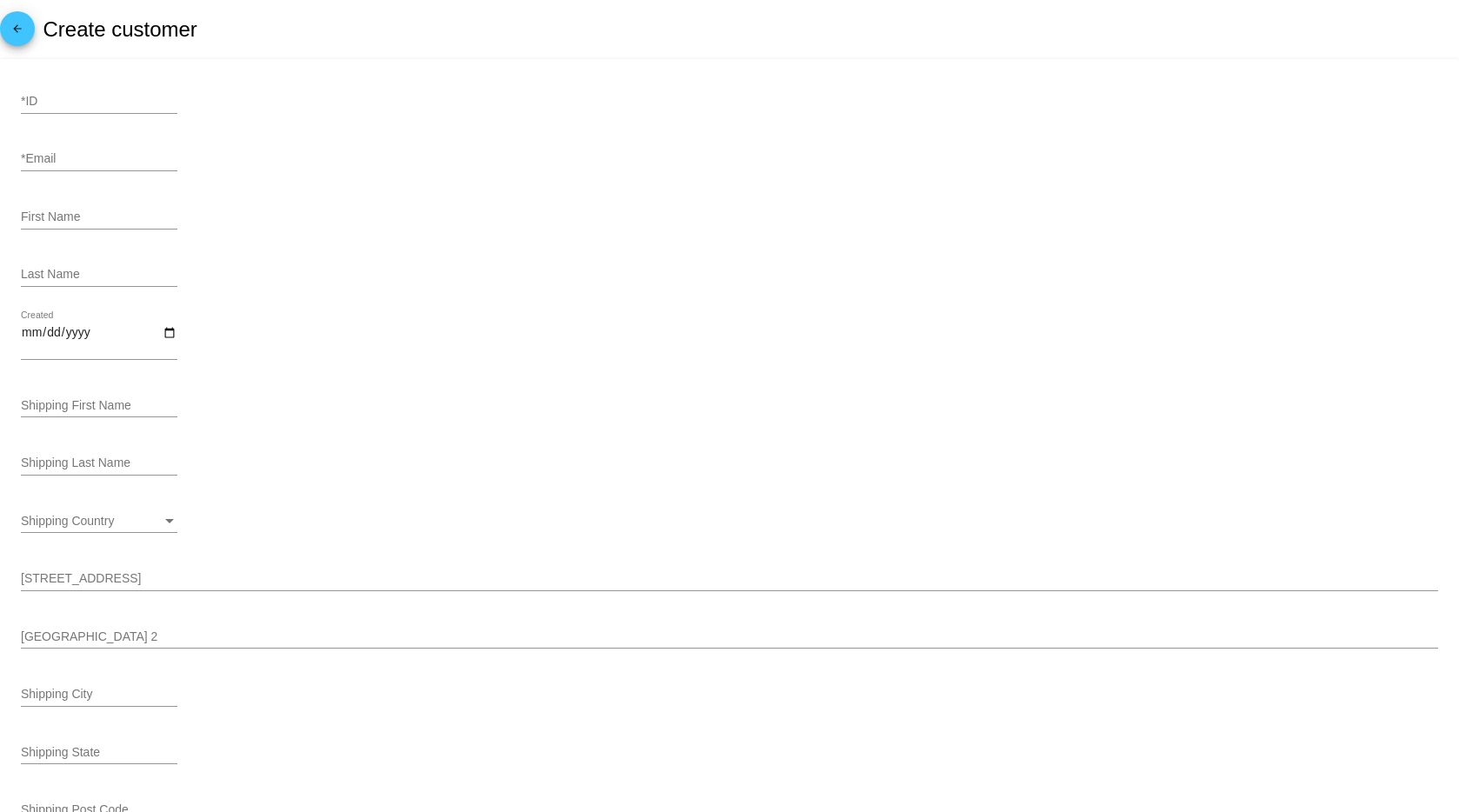
click at [104, 163] on input "*Email" at bounding box center [99, 158] width 157 height 14
paste input "[EMAIL_ADDRESS][DOMAIN_NAME]"
type input "[EMAIL_ADDRESS][DOMAIN_NAME]"
drag, startPoint x: 342, startPoint y: 231, endPoint x: 241, endPoint y: 229, distance: 101.0
click at [333, 231] on div "First Name" at bounding box center [730, 220] width 1417 height 49
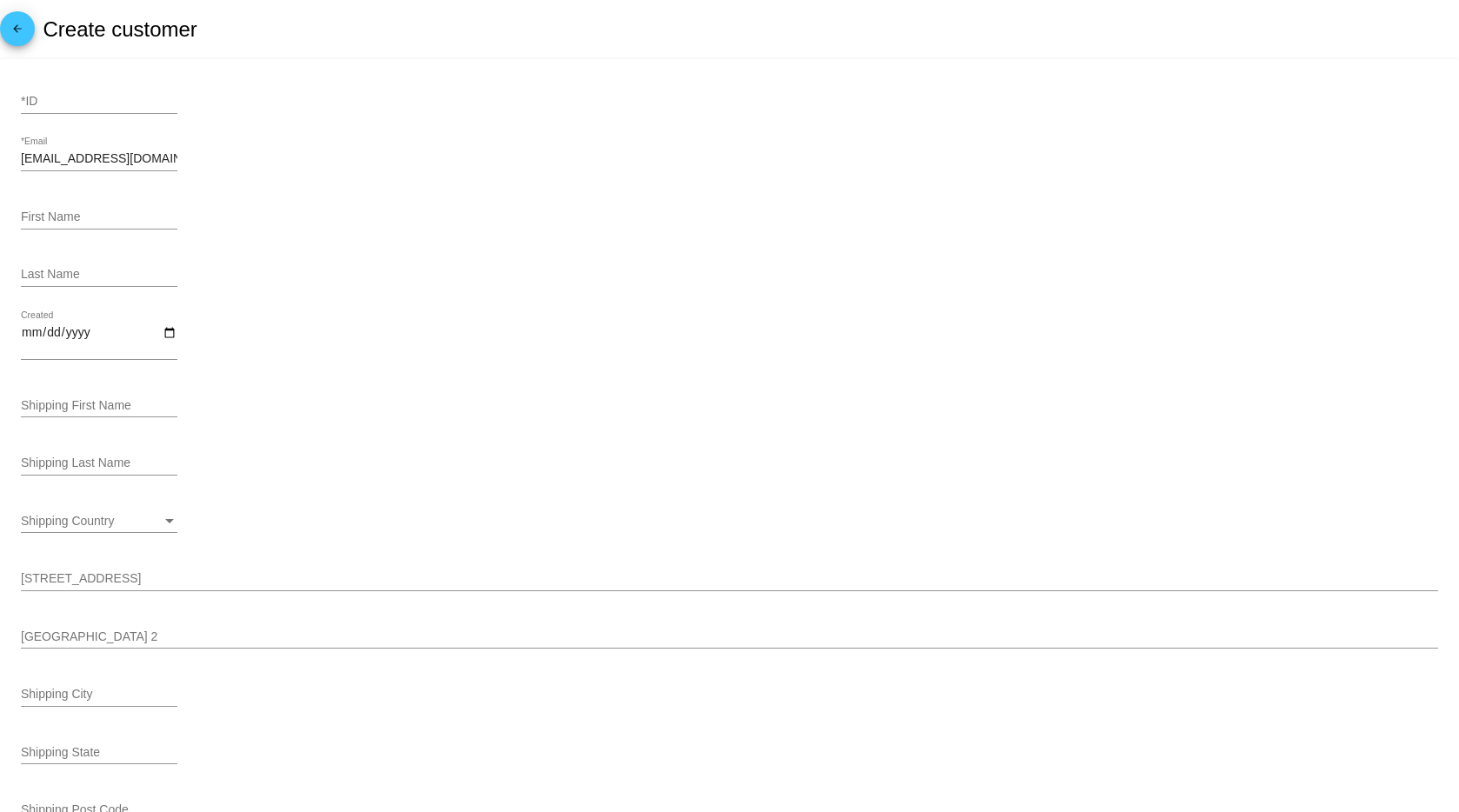
click at [79, 231] on div "First Name" at bounding box center [99, 220] width 157 height 49
click at [81, 217] on input "First Name" at bounding box center [99, 217] width 157 height 14
type input "[PERSON_NAME]"
click at [94, 276] on input "Last Name" at bounding box center [99, 274] width 157 height 14
type input "Woojeong"
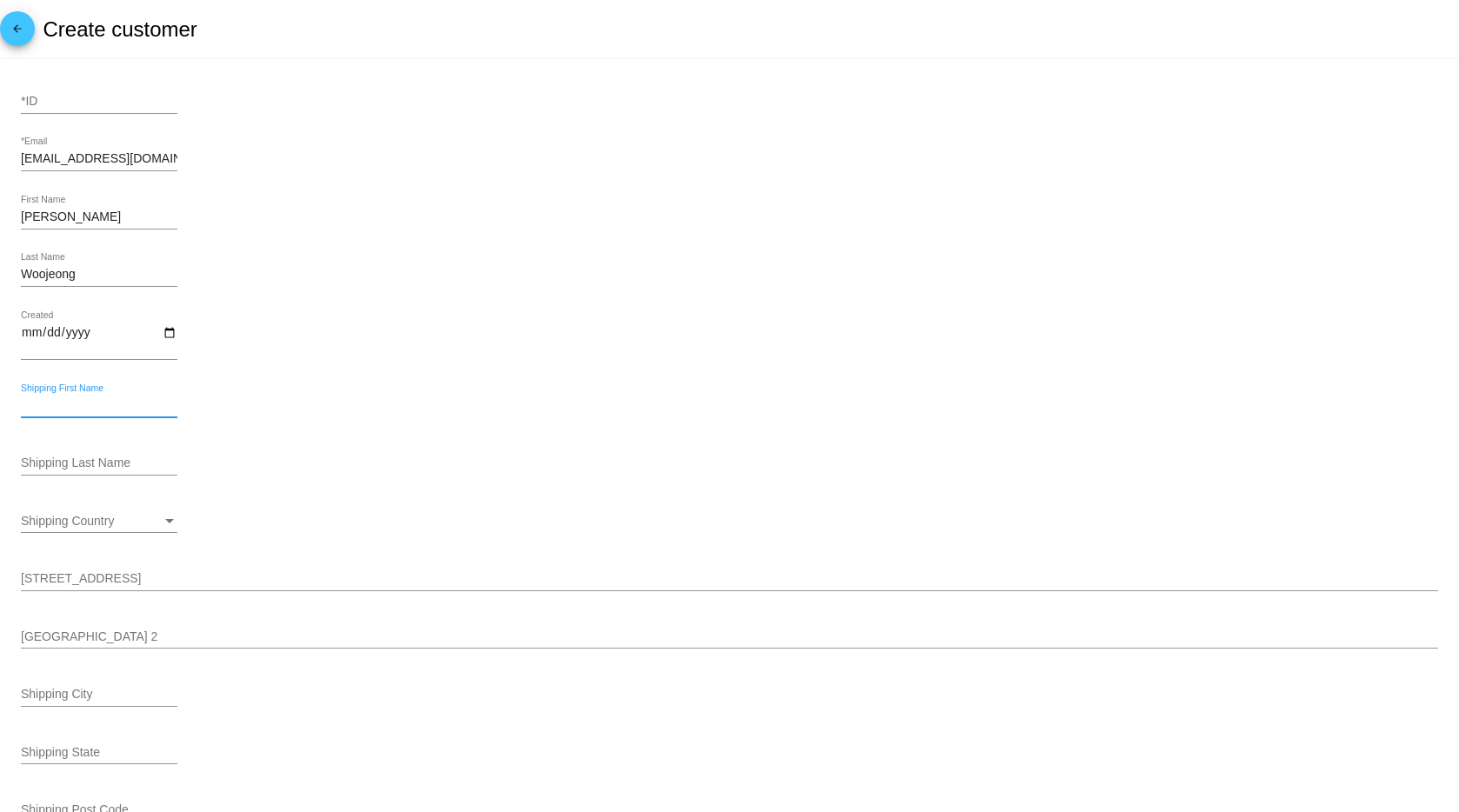
click at [75, 408] on input "Shipping First Name" at bounding box center [99, 406] width 157 height 14
type input "[PERSON_NAME]"
type input "Woojeong"
click at [91, 513] on div "Shipping Country Shipping Country" at bounding box center [99, 516] width 157 height 34
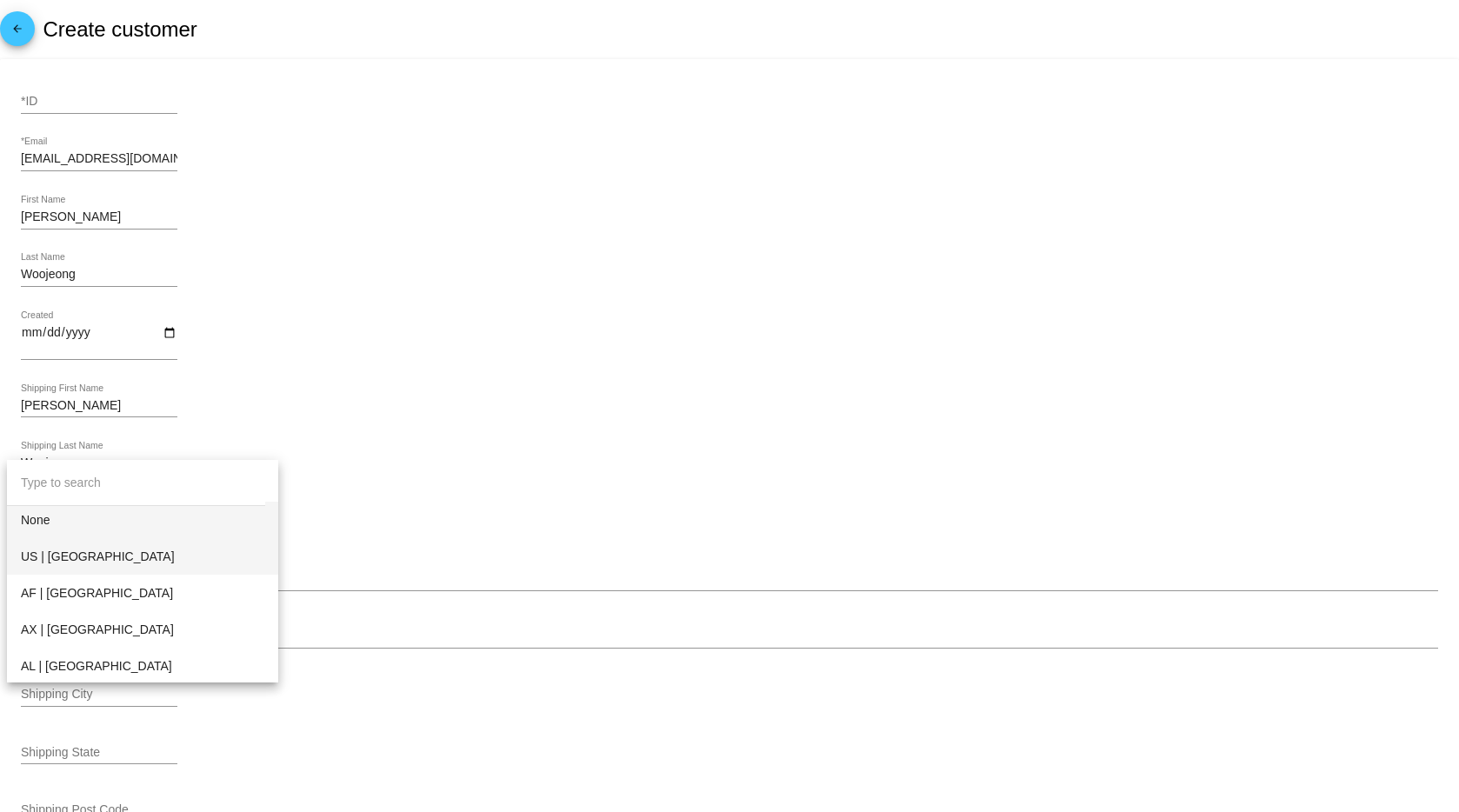
click at [68, 557] on span "US | [GEOGRAPHIC_DATA]" at bounding box center [142, 556] width 244 height 37
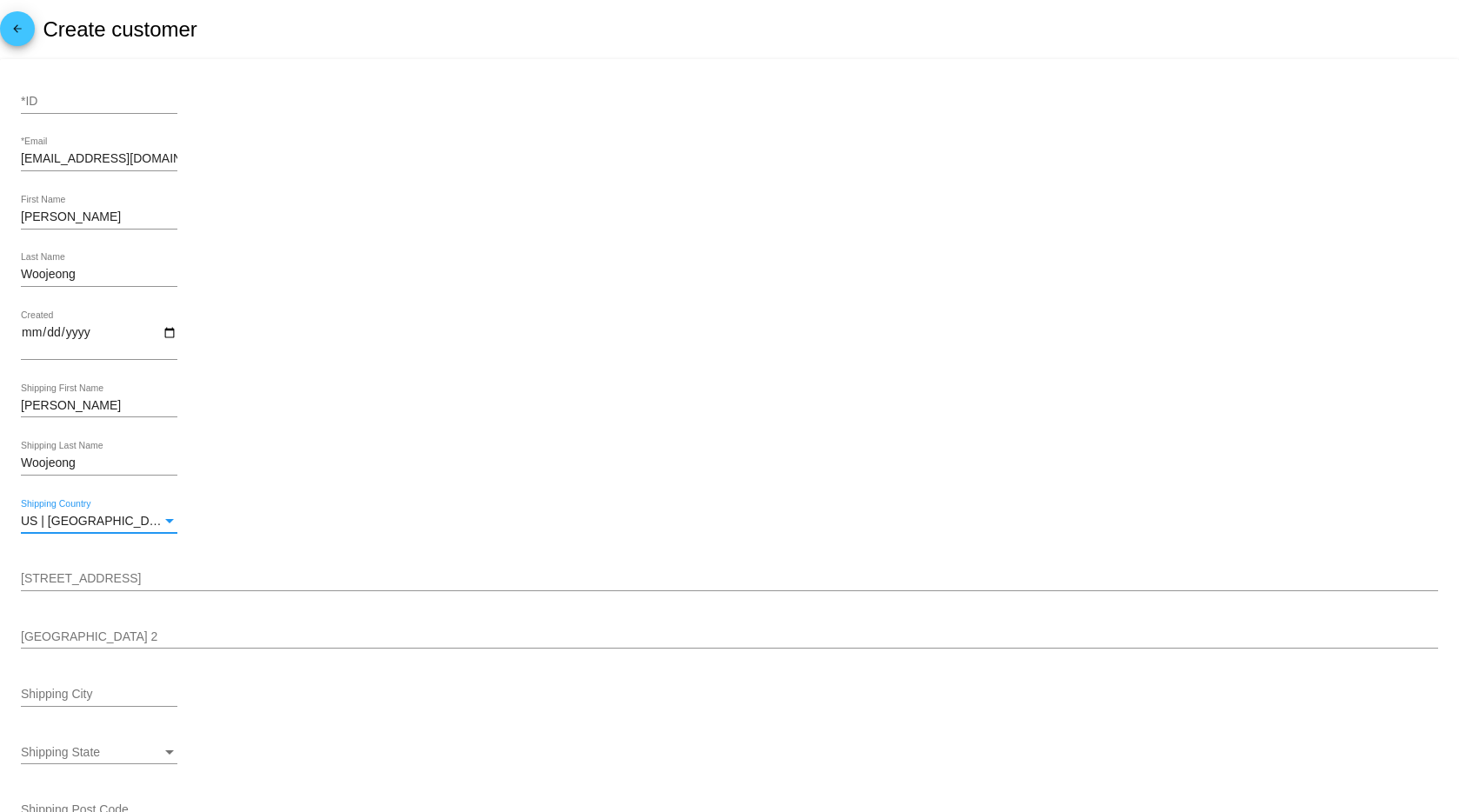
click at [79, 569] on div "[STREET_ADDRESS]" at bounding box center [730, 575] width 1417 height 34
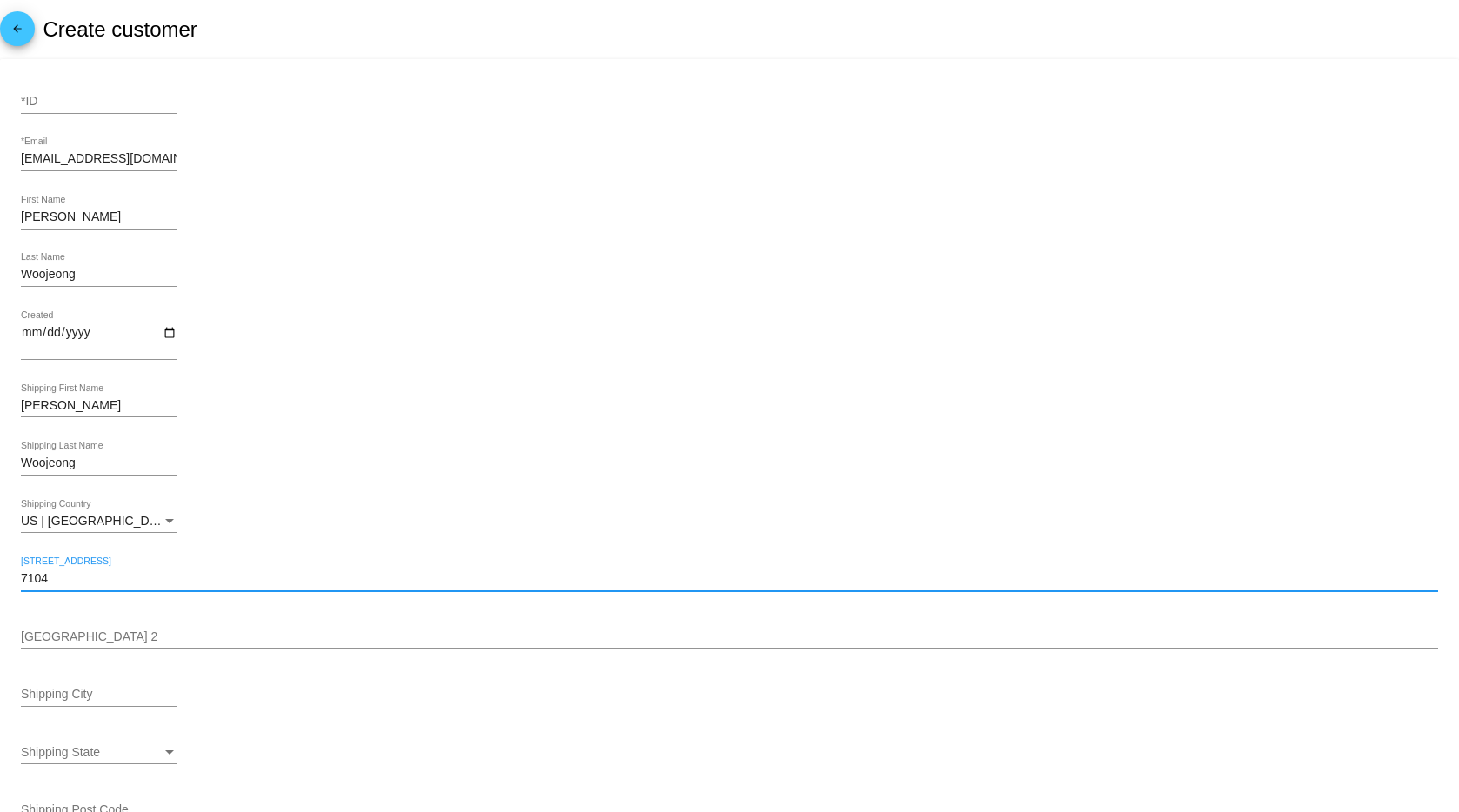
type input "[STREET_ADDRESS]"
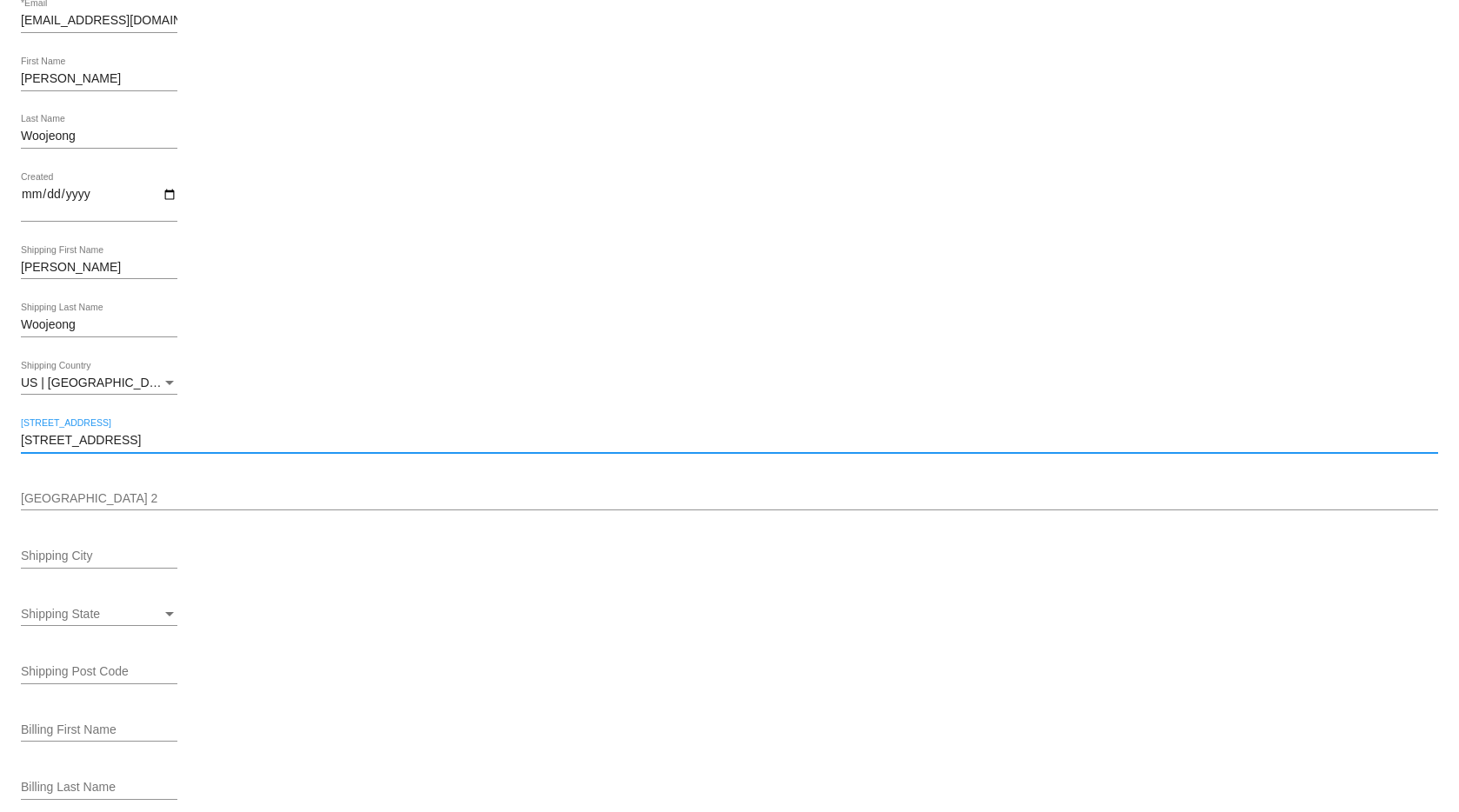
scroll to position [141, 0]
click at [102, 543] on div "Shipping City" at bounding box center [99, 548] width 157 height 34
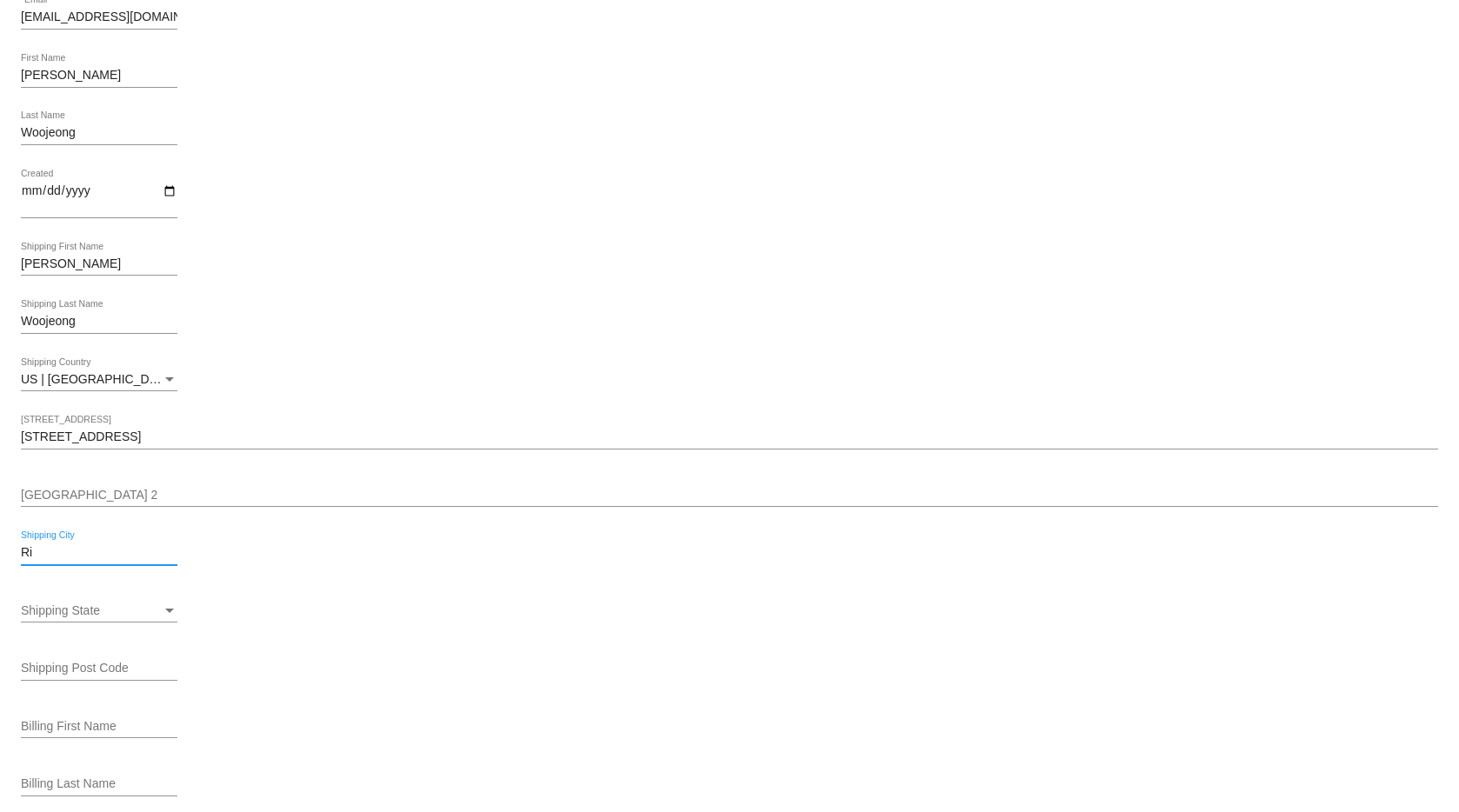
type input "Richfield"
click at [98, 609] on span "Shipping State" at bounding box center [60, 610] width 79 height 14
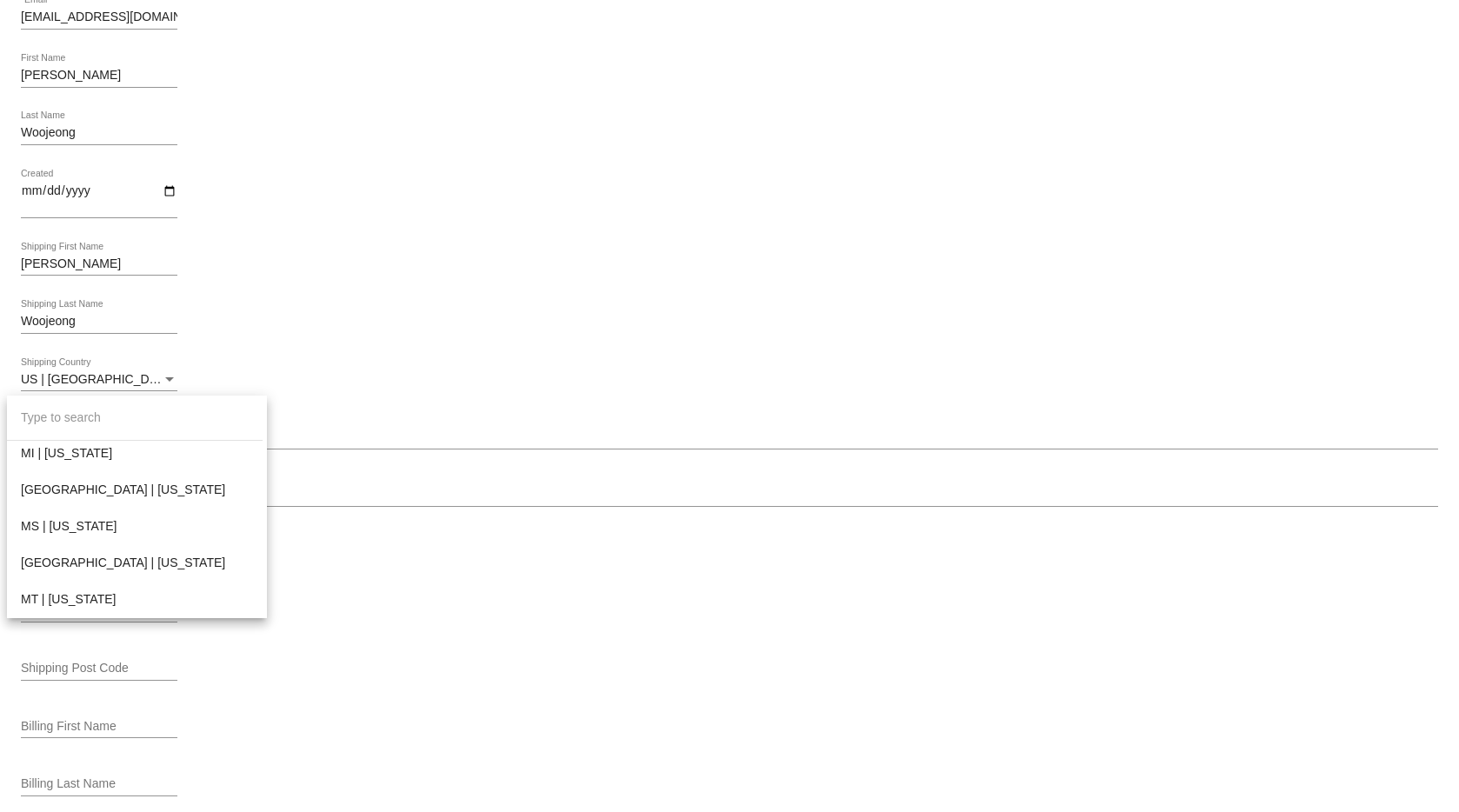
scroll to position [1087, 0]
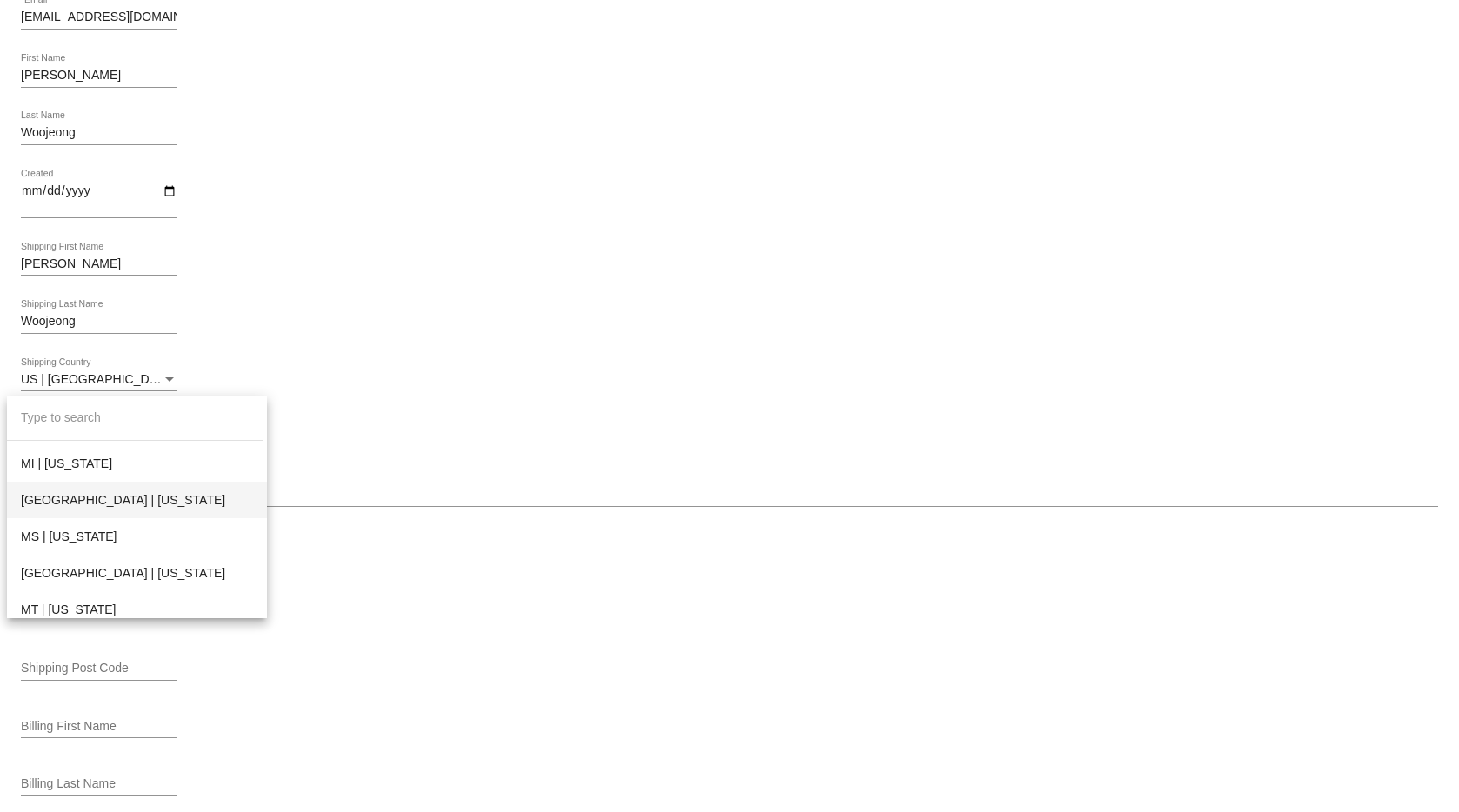
click at [89, 504] on span "[GEOGRAPHIC_DATA] | [US_STATE]" at bounding box center [137, 500] width 232 height 37
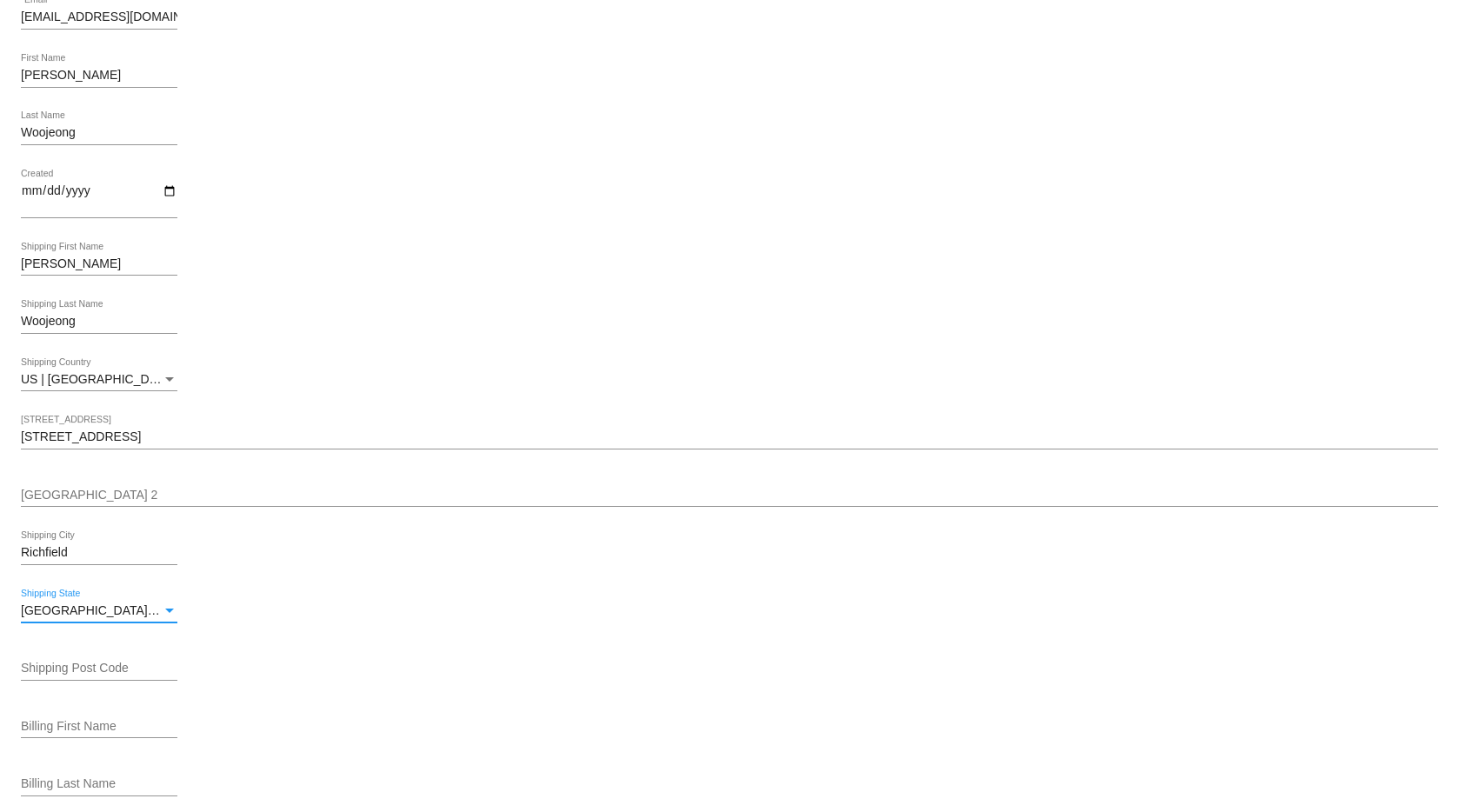
click at [362, 604] on div "MN | Minnesota Shipping State" at bounding box center [730, 614] width 1417 height 49
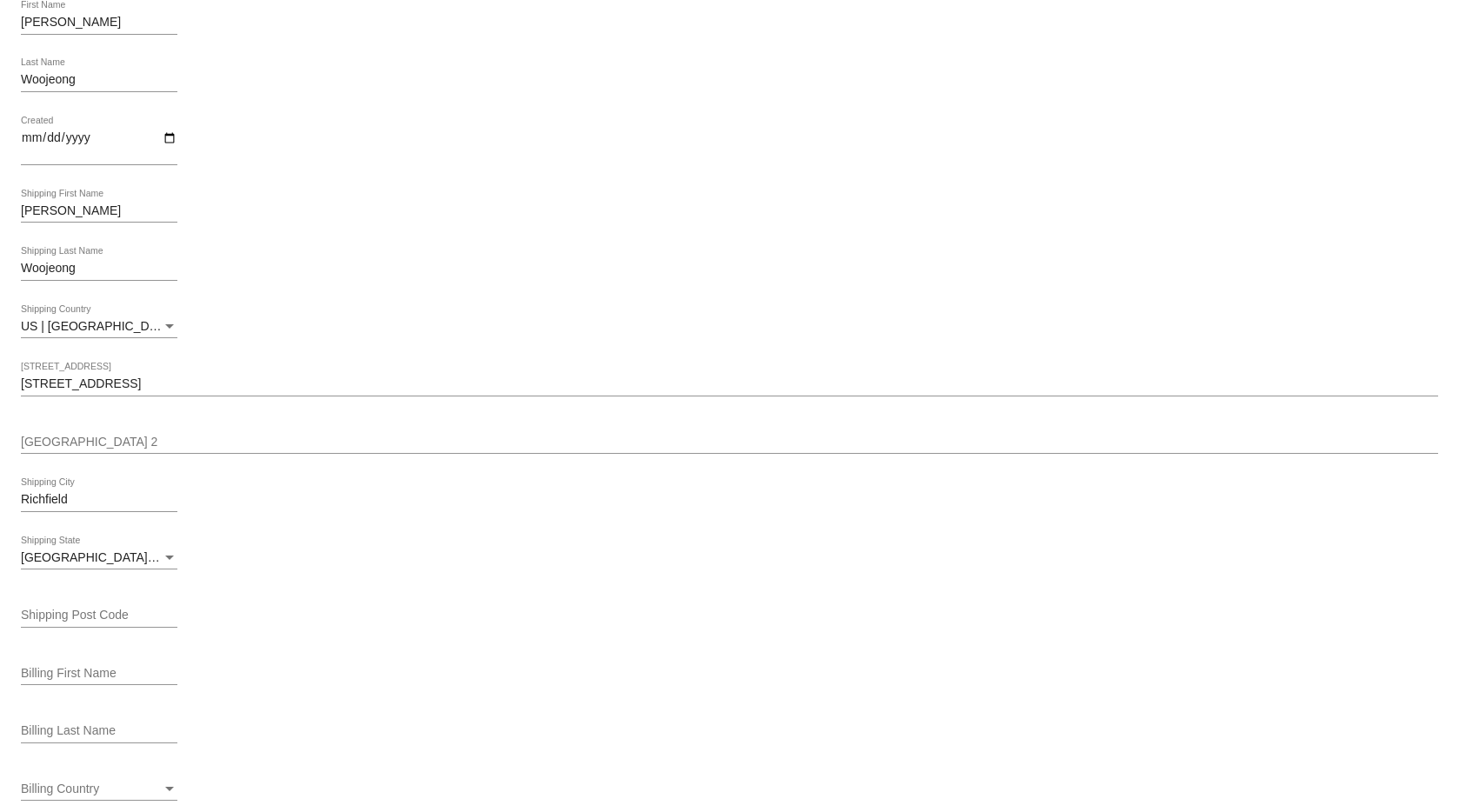
scroll to position [213, 0]
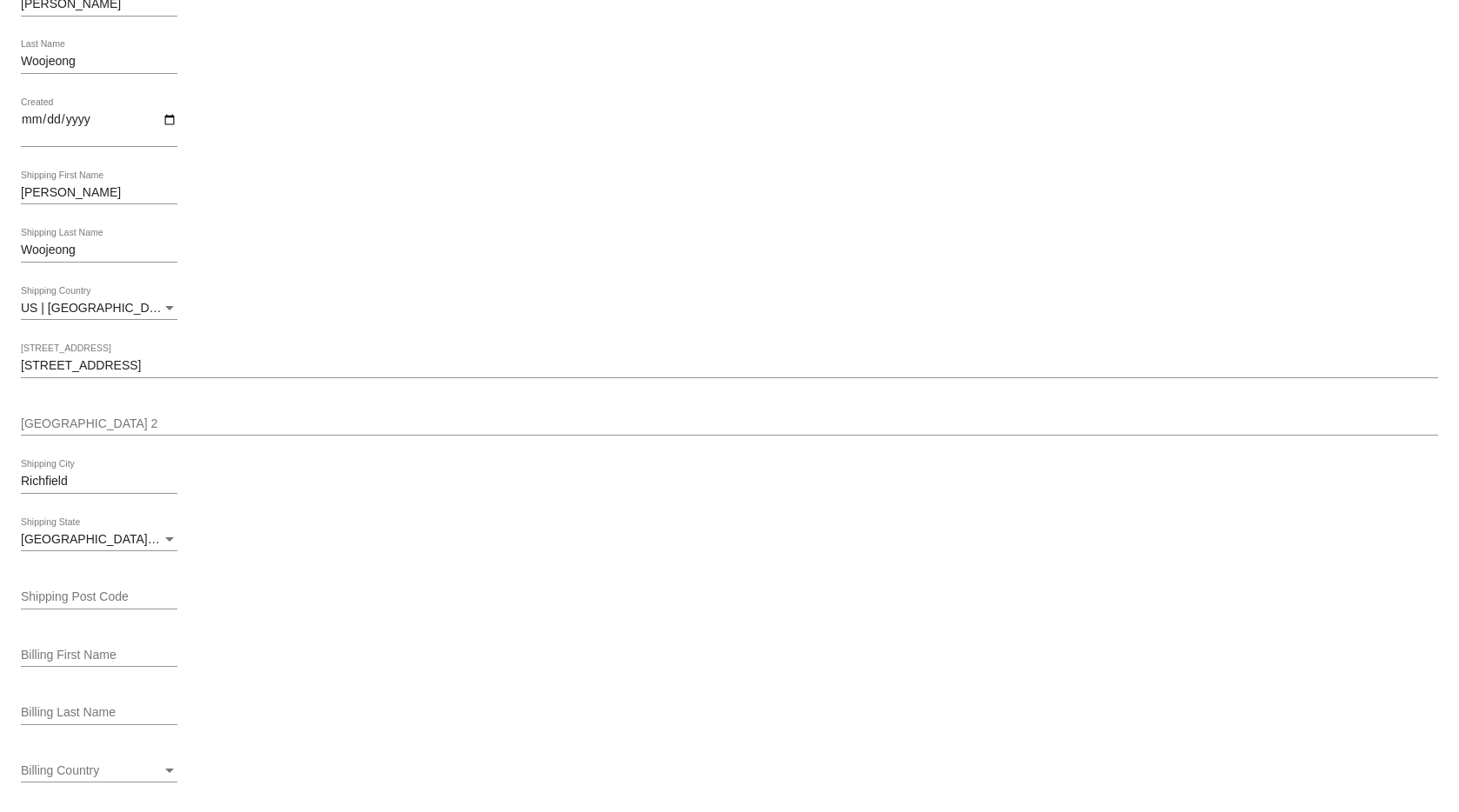
click at [86, 594] on input "Shipping Post Code" at bounding box center [99, 597] width 157 height 14
type input "55423"
click at [440, 548] on div "MN | Minnesota Shipping State" at bounding box center [730, 542] width 1417 height 49
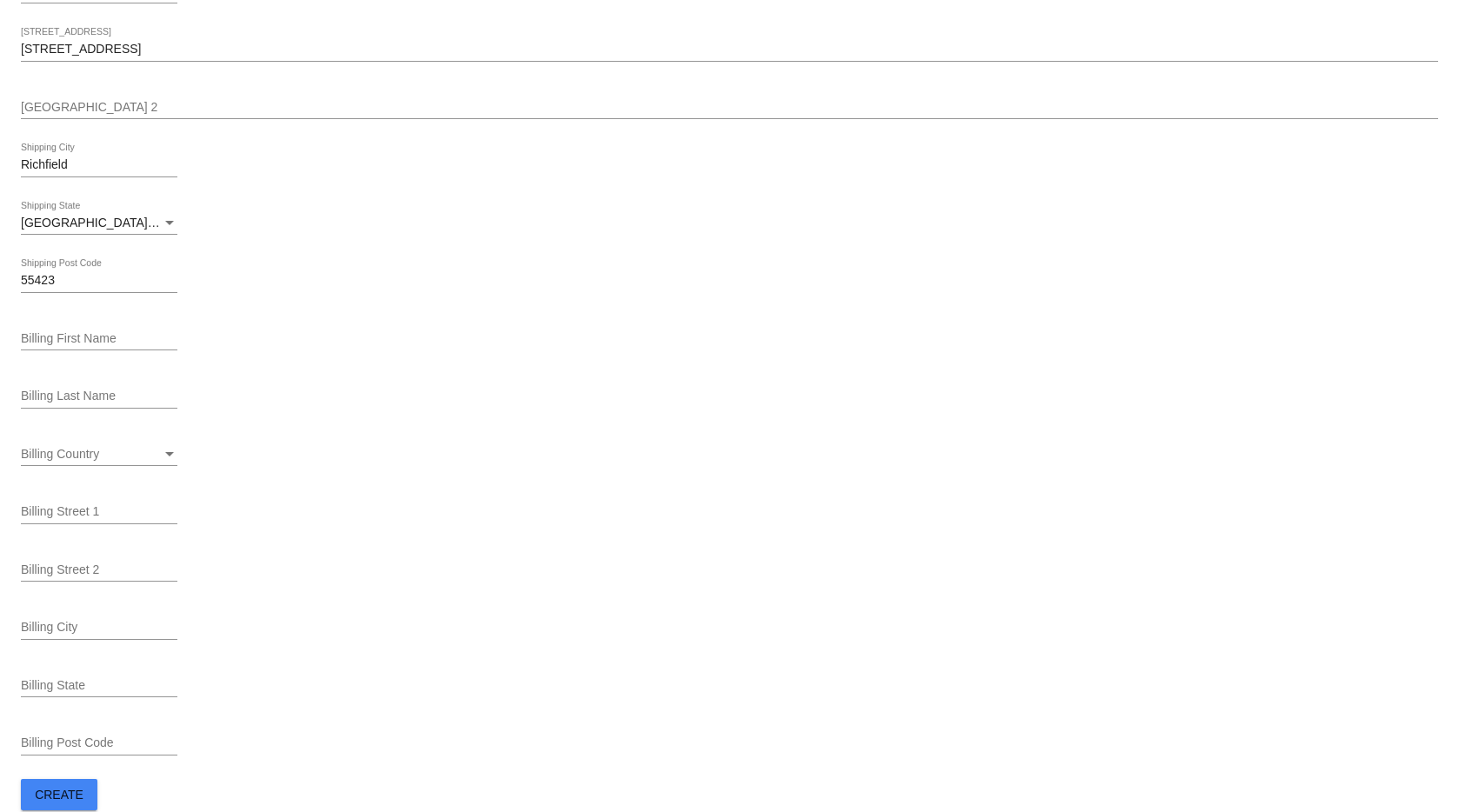
scroll to position [549, 0]
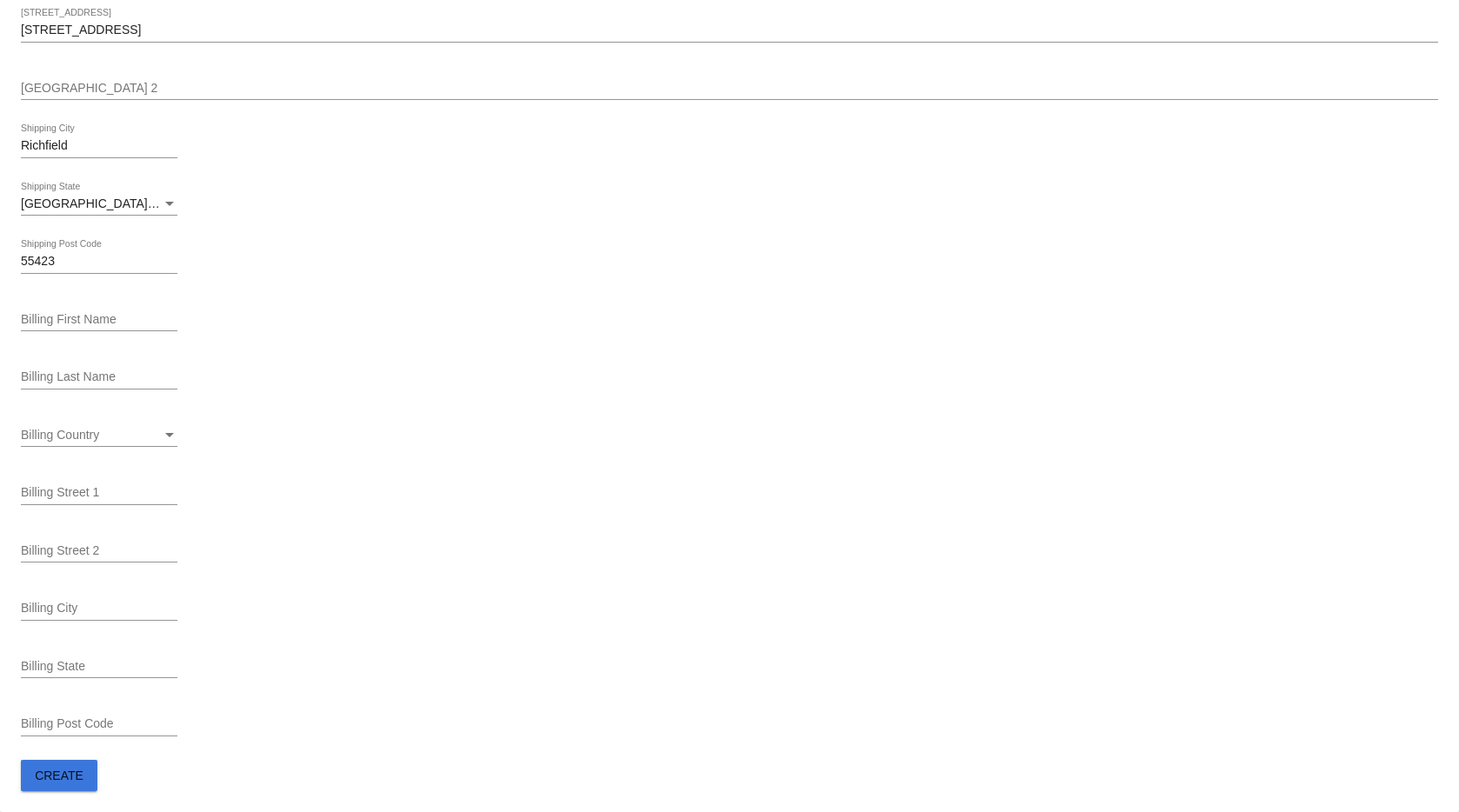
click at [72, 776] on span "Create" at bounding box center [59, 775] width 48 height 14
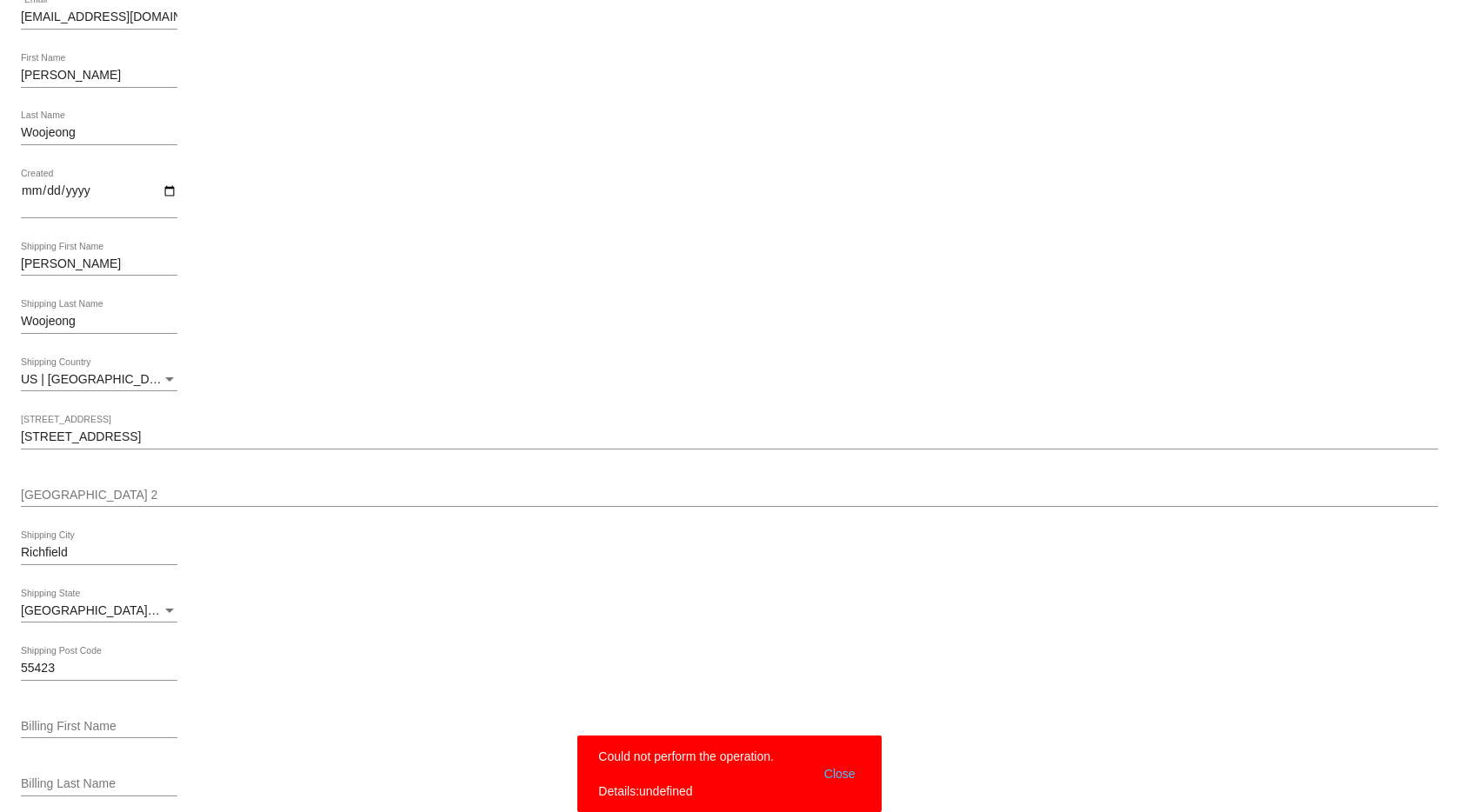
scroll to position [0, 0]
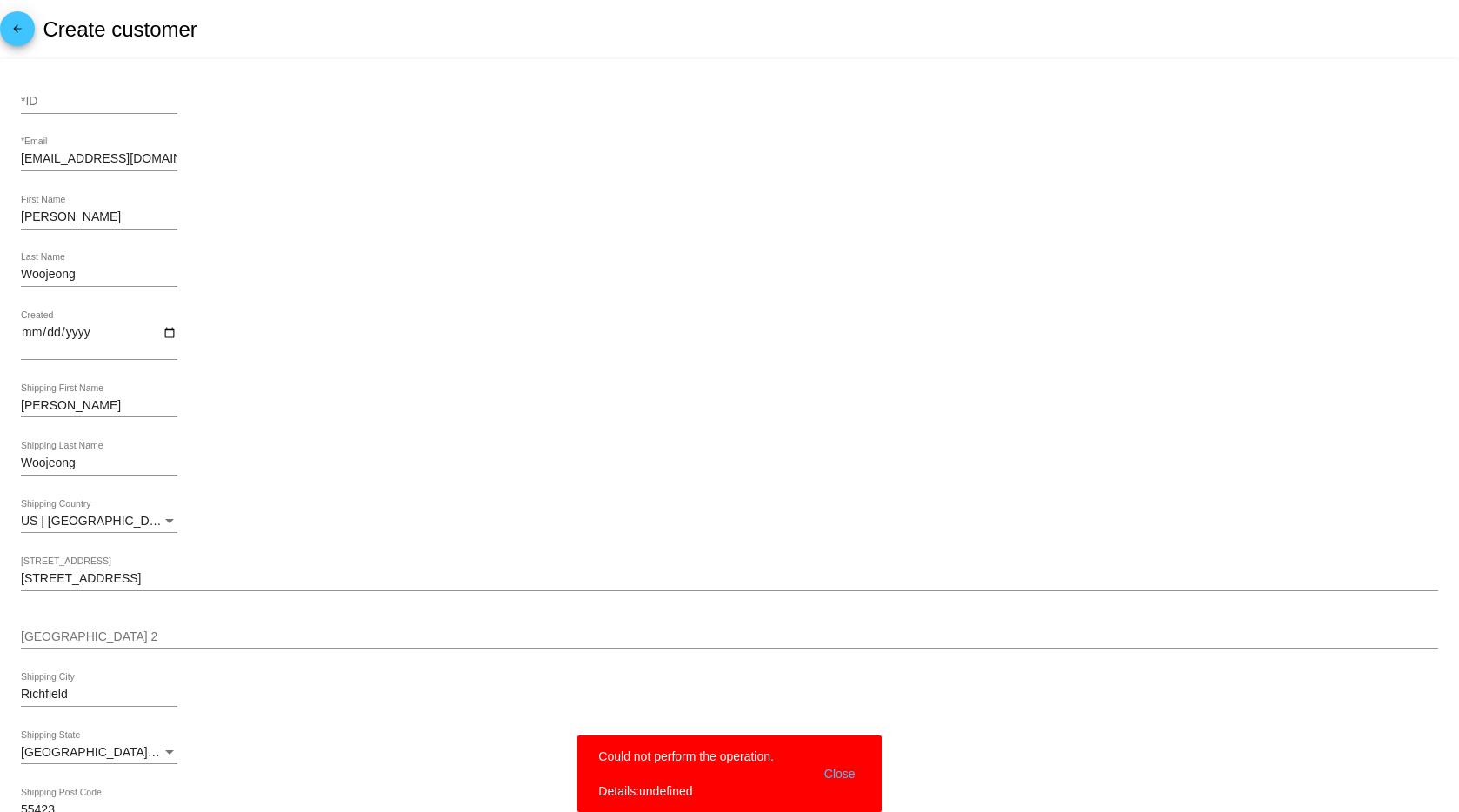
click at [66, 100] on input "*ID" at bounding box center [99, 102] width 157 height 14
click at [433, 175] on div "wkim1108@gmail.com *Email" at bounding box center [730, 162] width 1417 height 49
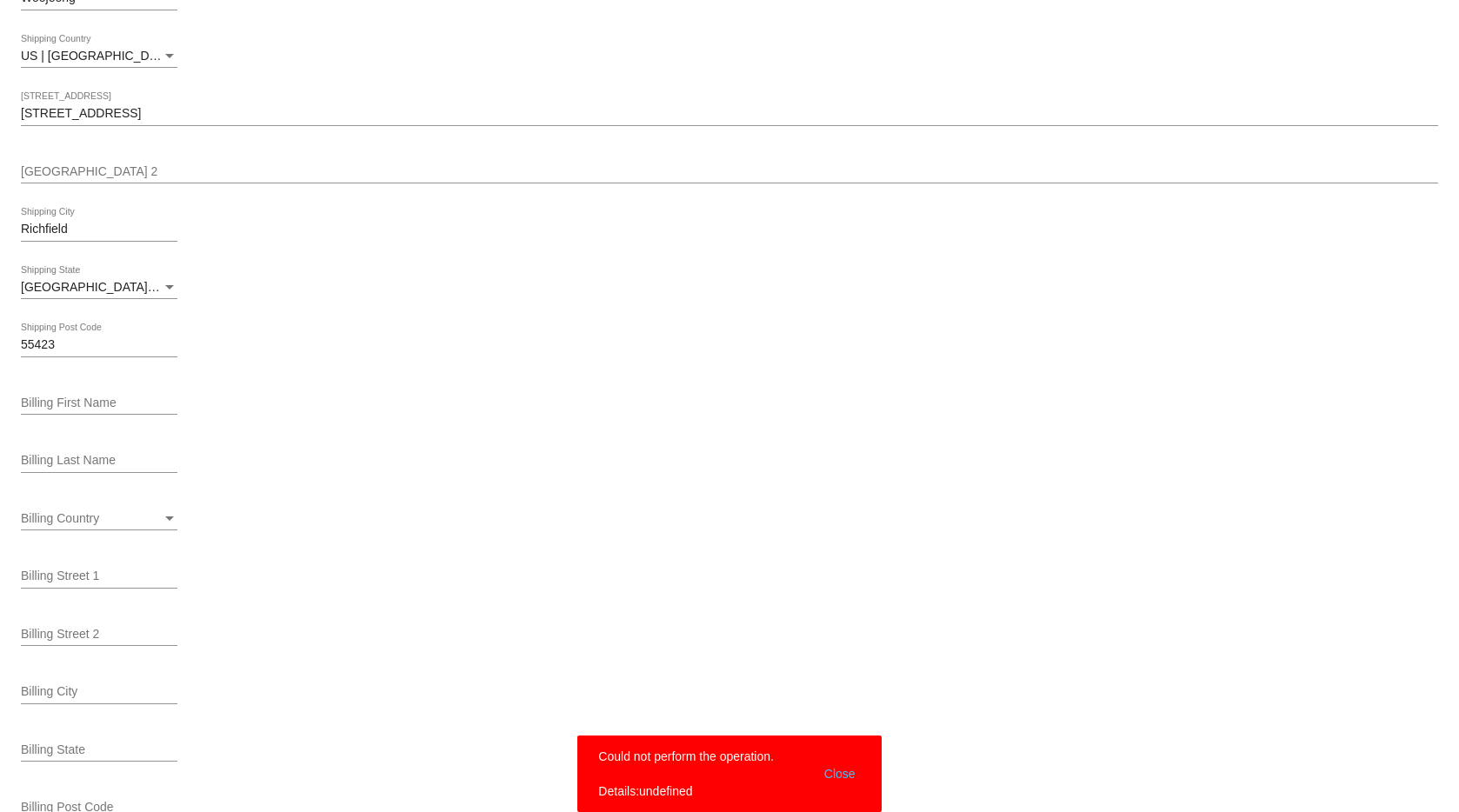
scroll to position [549, 0]
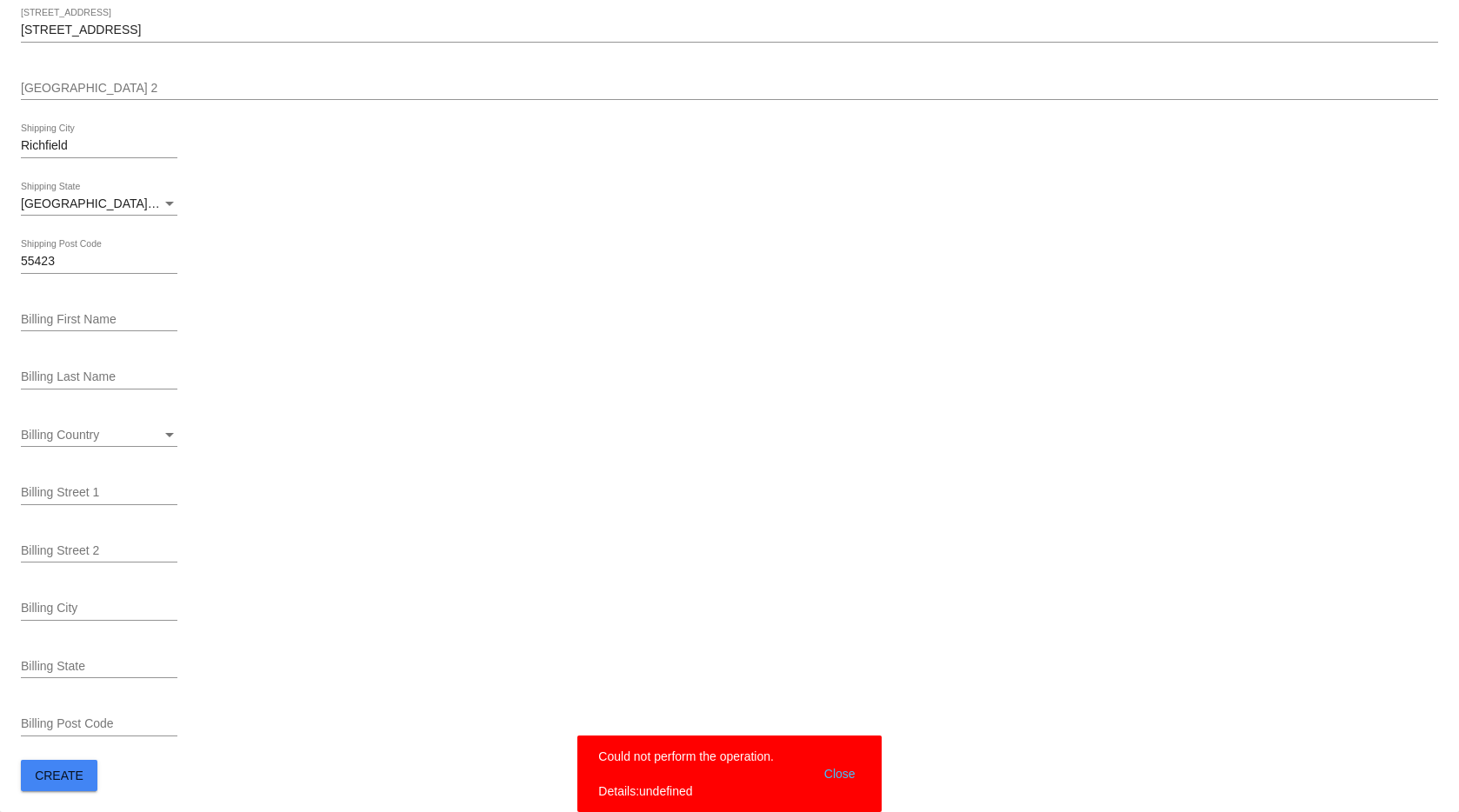
click at [58, 787] on button "Create" at bounding box center [59, 775] width 77 height 31
click at [846, 780] on button "Close" at bounding box center [840, 773] width 42 height 52
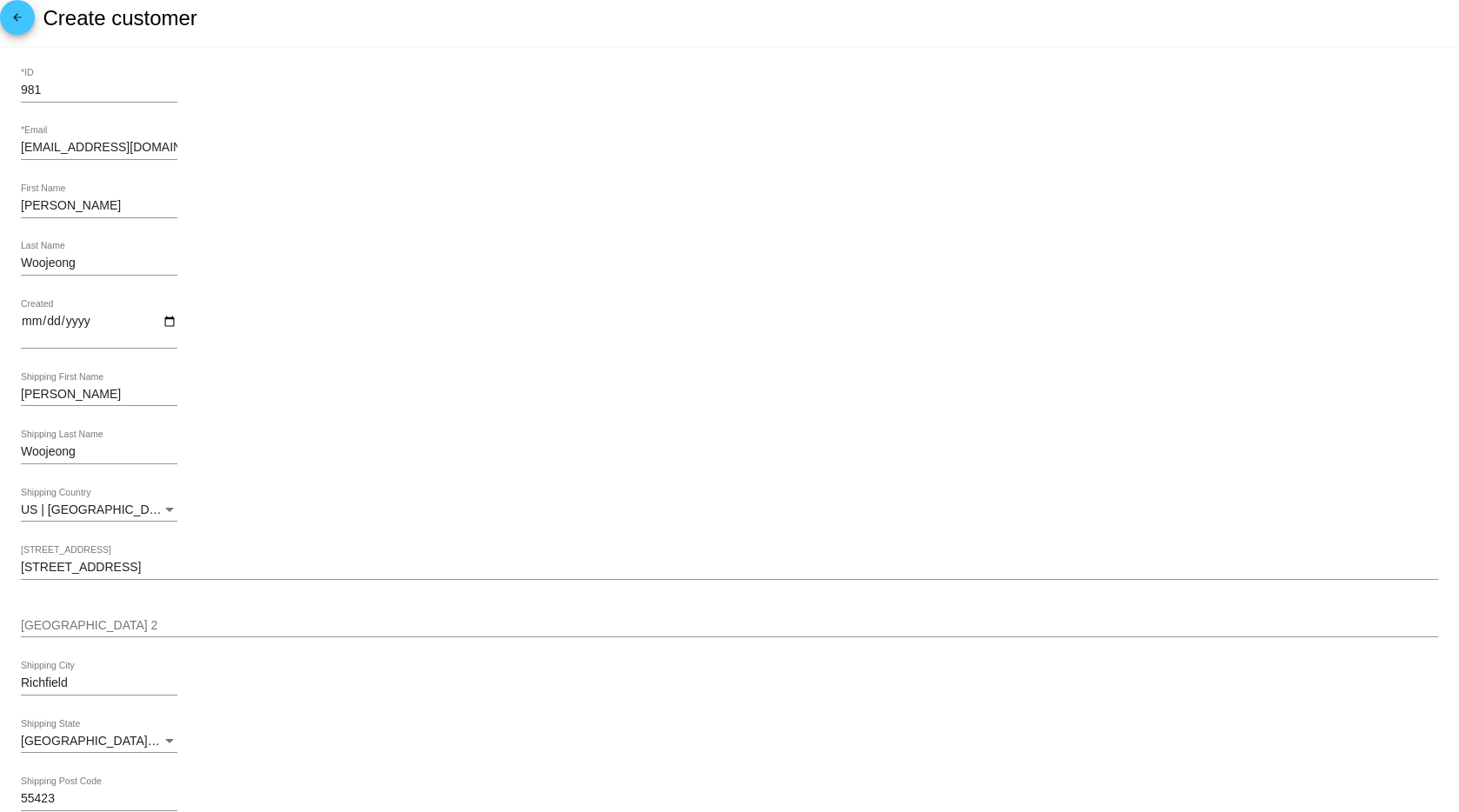
scroll to position [0, 0]
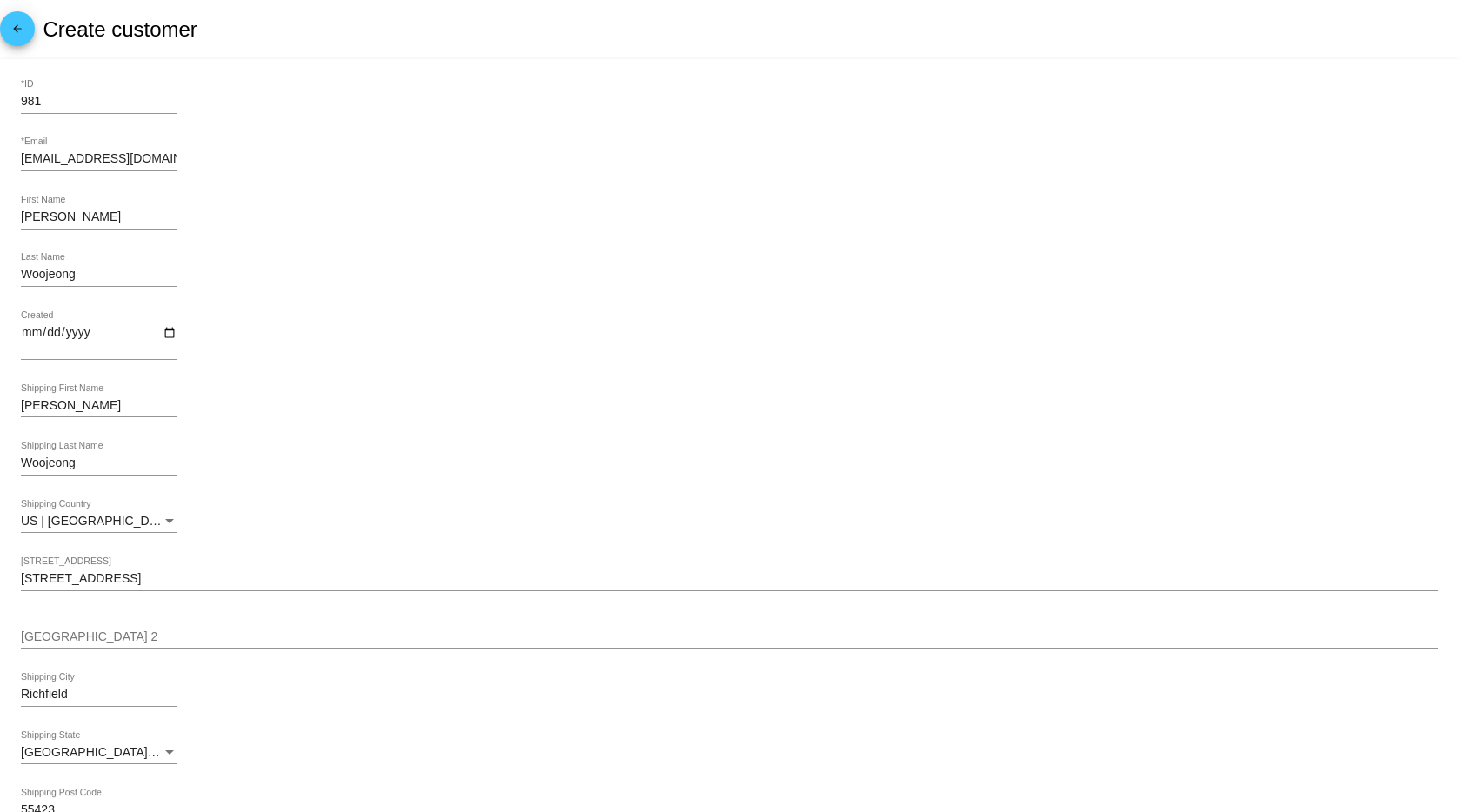
click at [83, 94] on div "981 *ID" at bounding box center [99, 97] width 157 height 34
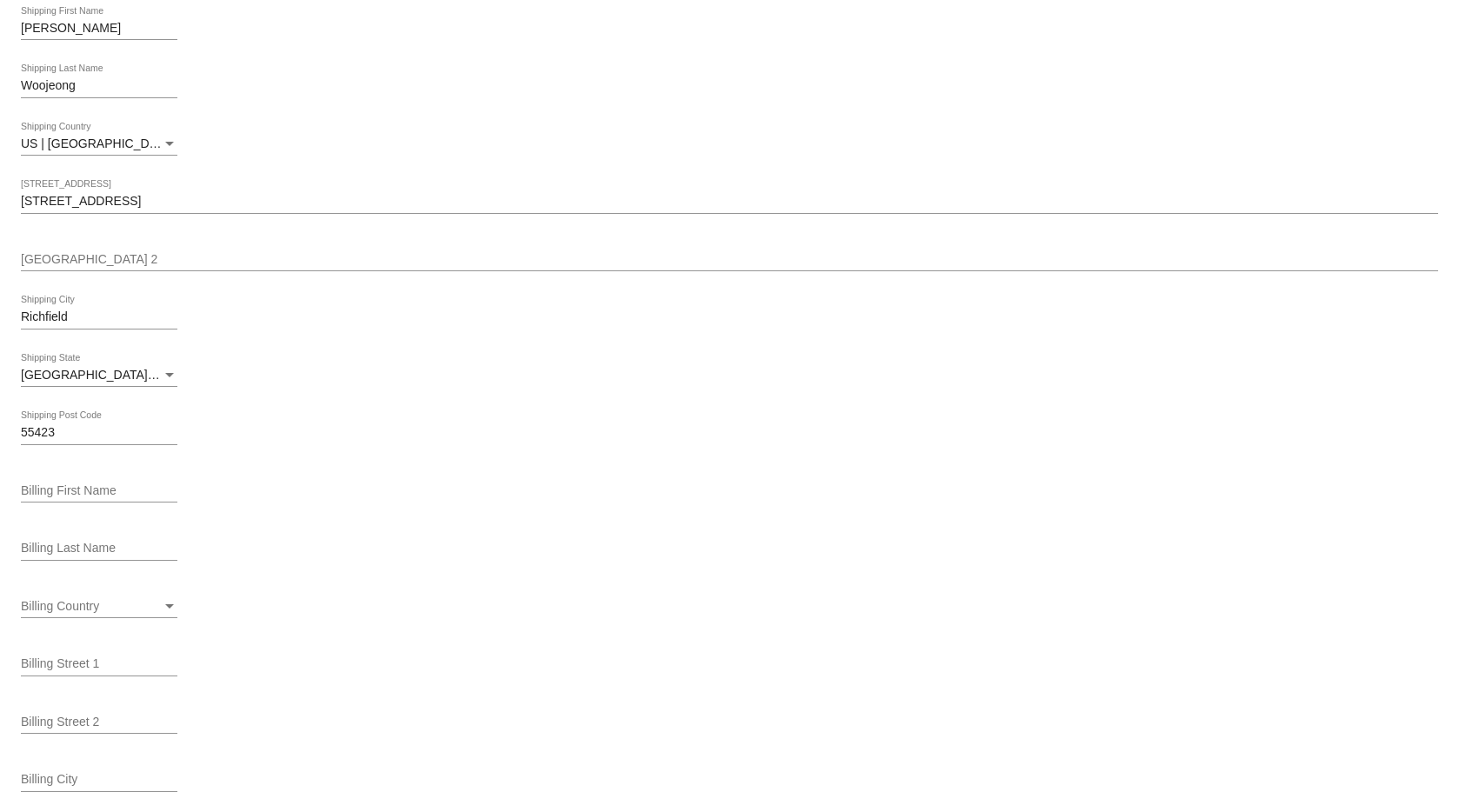
scroll to position [549, 0]
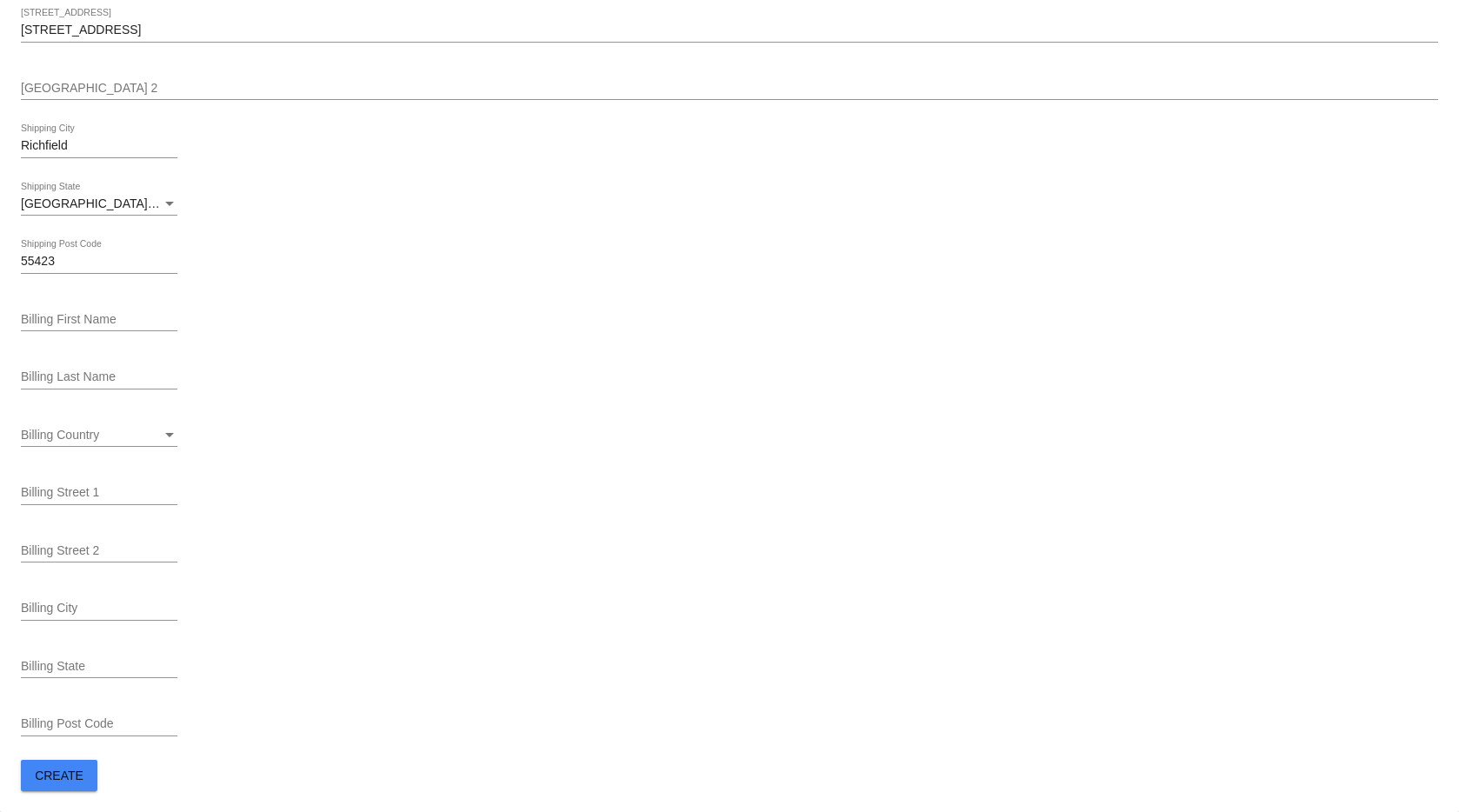
type input "9814"
click at [53, 769] on span "Create" at bounding box center [59, 775] width 48 height 14
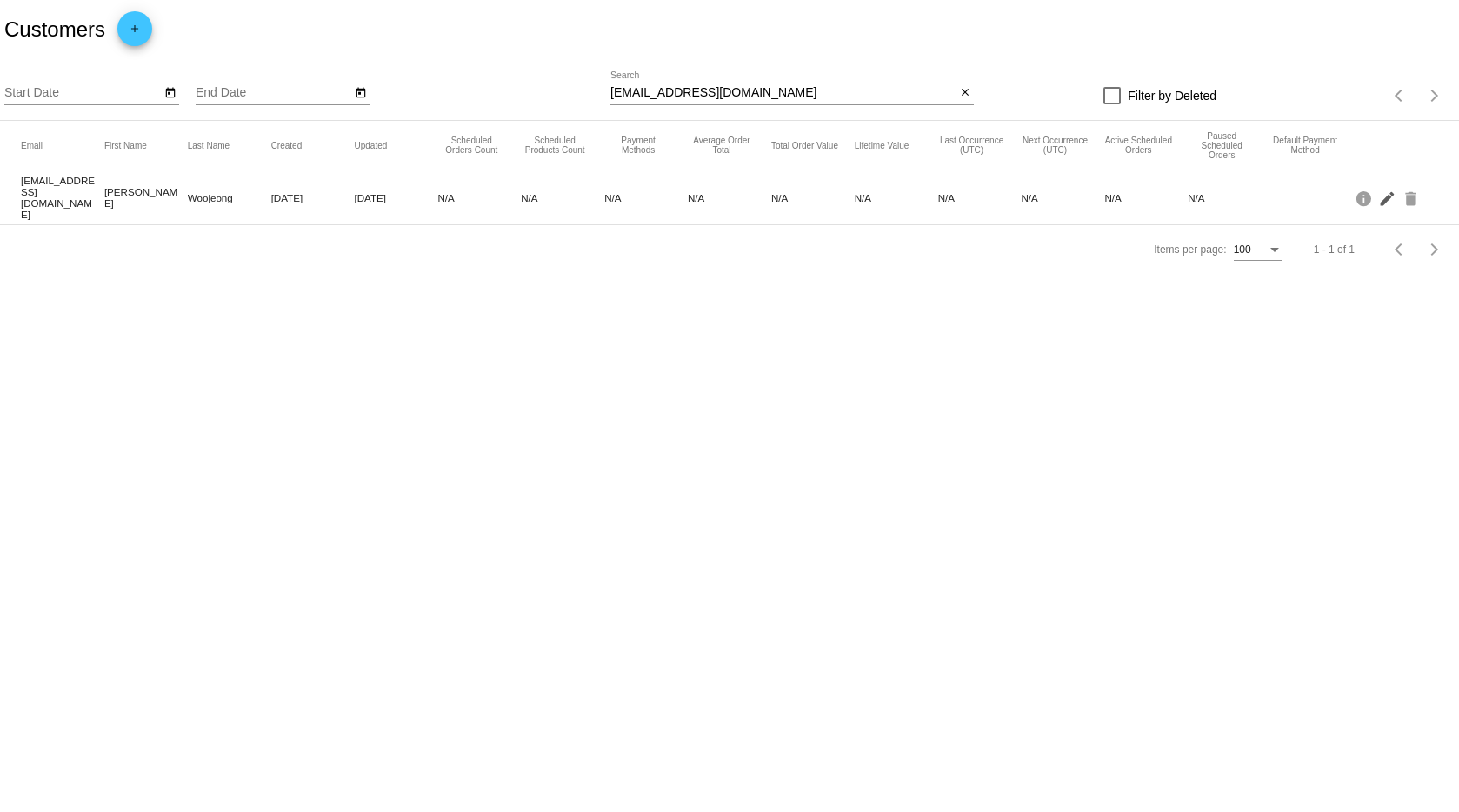
click at [1394, 199] on mat-icon "edit" at bounding box center [1389, 197] width 21 height 27
click at [1386, 194] on mat-icon "edit" at bounding box center [1389, 197] width 21 height 27
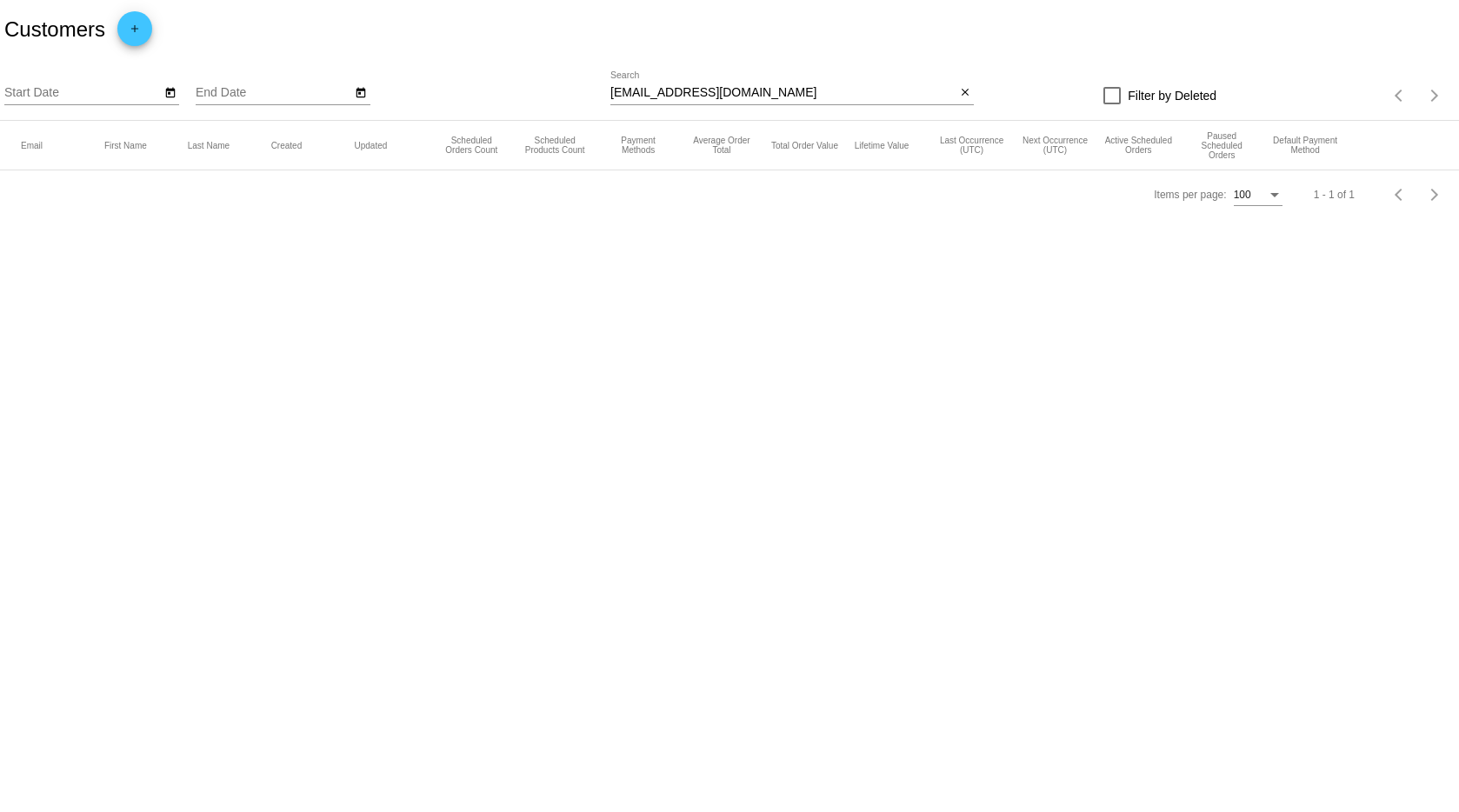
click at [750, 104] on div at bounding box center [792, 104] width 363 height 1
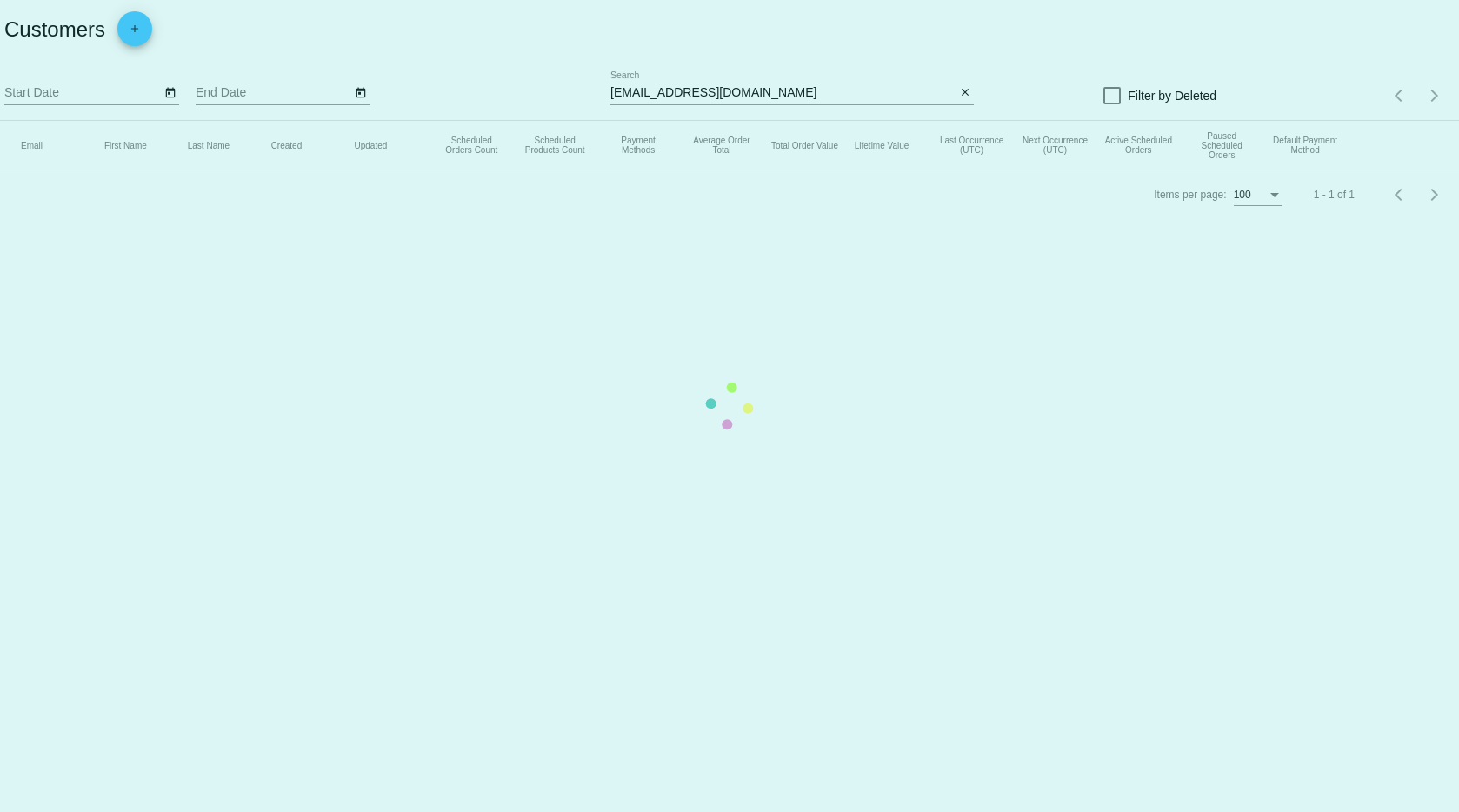
click at [753, 90] on input "[EMAIL_ADDRESS][DOMAIN_NAME]" at bounding box center [784, 93] width 345 height 14
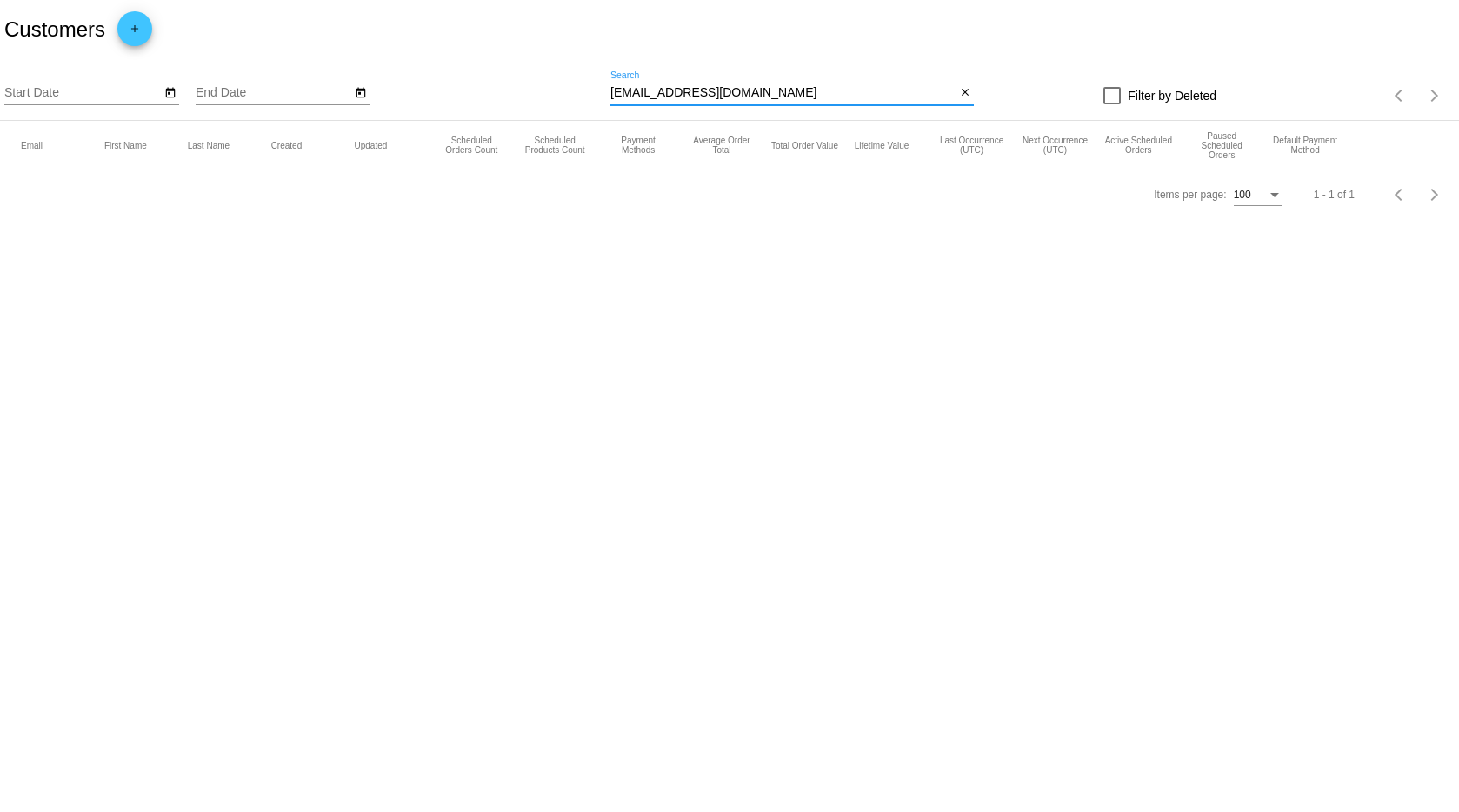
click at [753, 90] on input "[EMAIL_ADDRESS][DOMAIN_NAME]" at bounding box center [784, 93] width 345 height 14
paste input "[PERSON_NAME]"
drag, startPoint x: 636, startPoint y: 98, endPoint x: 555, endPoint y: 102, distance: 81.1
click at [555, 102] on div "Start Date End Date Kim wkim1108@gmail.com Search close Filter by Deleted Items…" at bounding box center [730, 89] width 1459 height 62
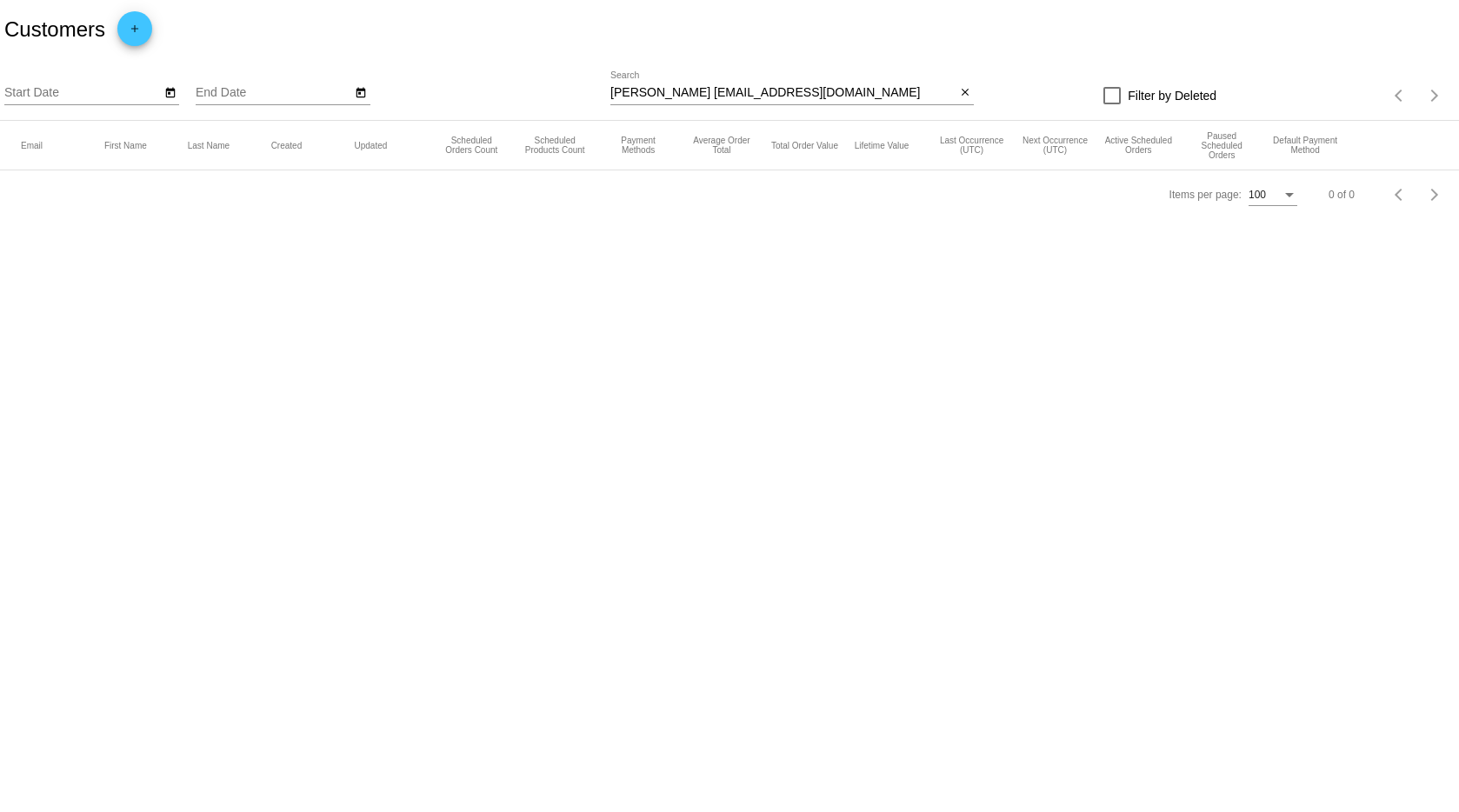
drag, startPoint x: 634, startPoint y: 106, endPoint x: 641, endPoint y: 99, distance: 9.9
click at [636, 102] on div "Kim wkim1108@gmail.com Search close" at bounding box center [792, 96] width 363 height 49
drag, startPoint x: 637, startPoint y: 93, endPoint x: 587, endPoint y: 97, distance: 50.2
click at [587, 97] on div "Start Date End Date Kim wkim1108@gmail.com Search close Filter by Deleted Items…" at bounding box center [730, 89] width 1459 height 62
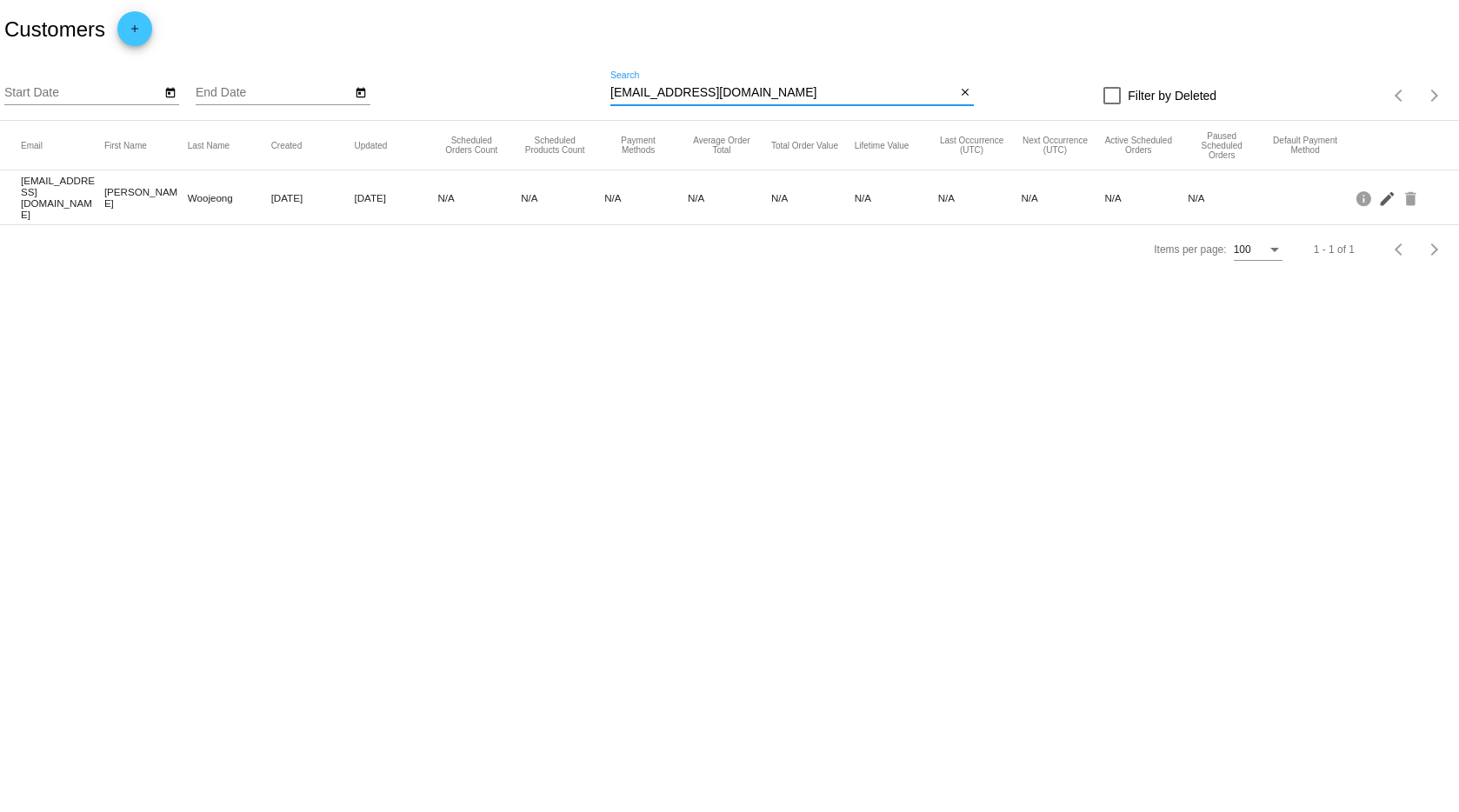
type input "[EMAIL_ADDRESS][DOMAIN_NAME]"
click at [1383, 196] on mat-icon "edit" at bounding box center [1389, 197] width 21 height 27
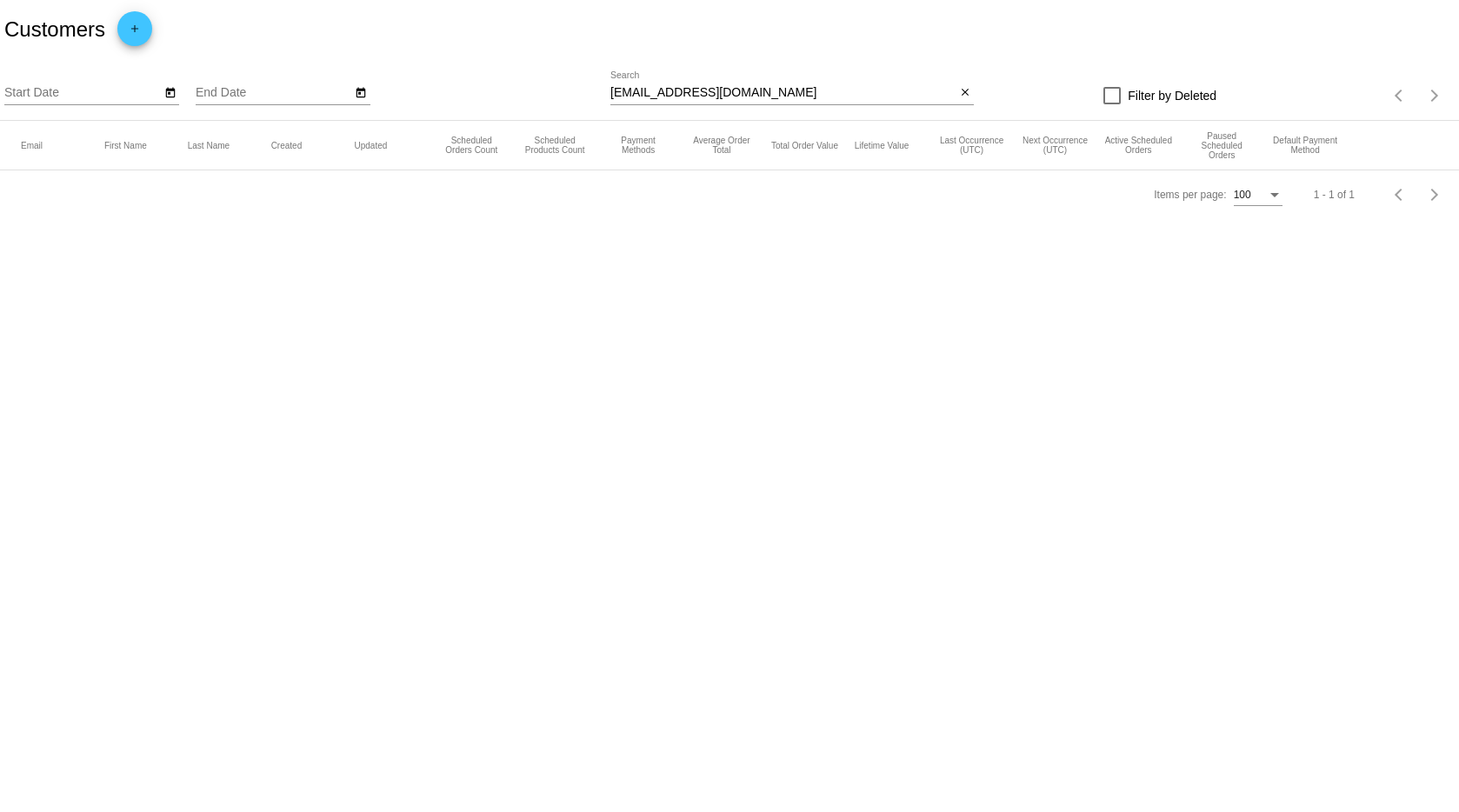
click at [751, 84] on div "wkim1108@gmail.com Search" at bounding box center [784, 88] width 345 height 34
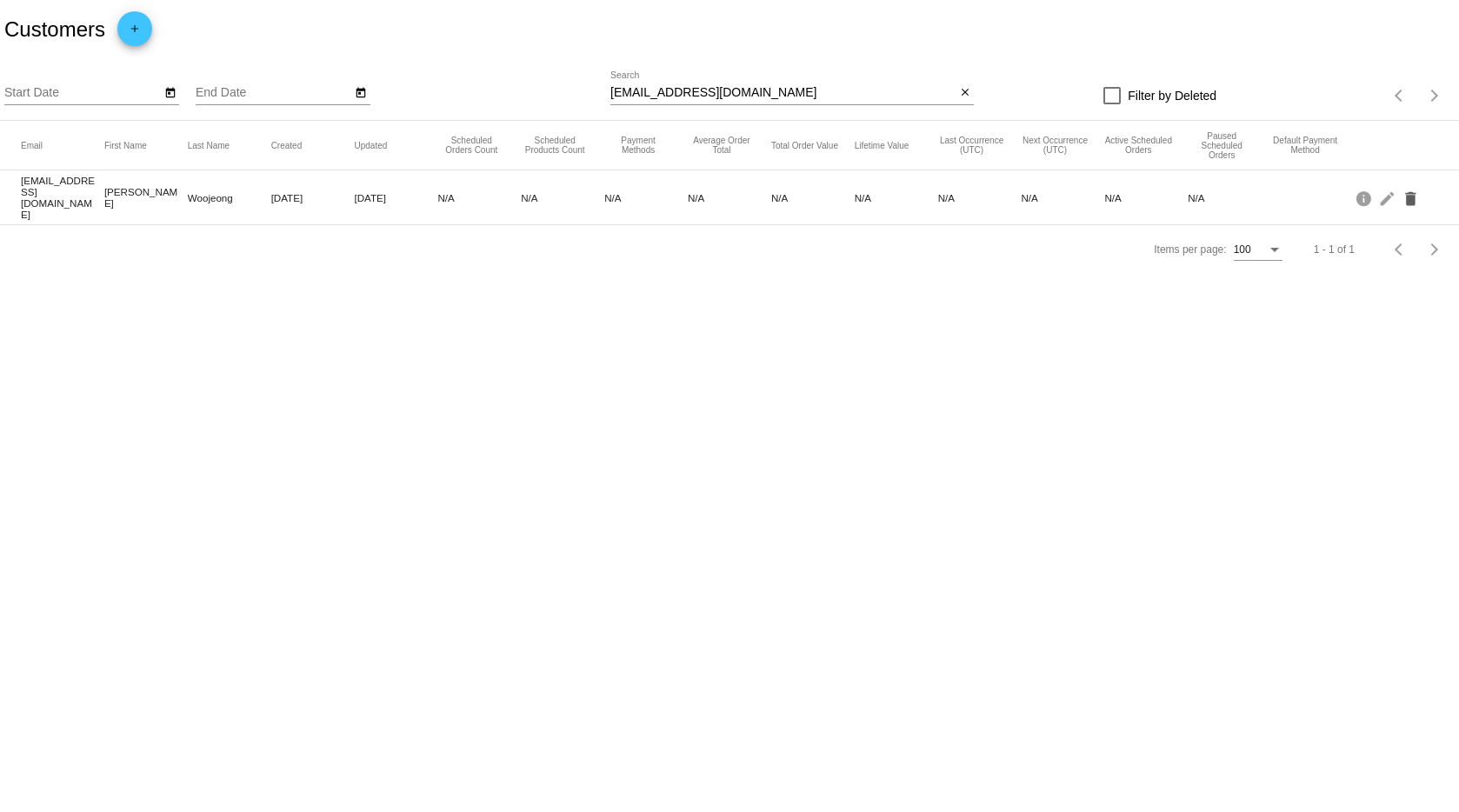
click at [1413, 190] on mat-icon "delete" at bounding box center [1413, 197] width 21 height 27
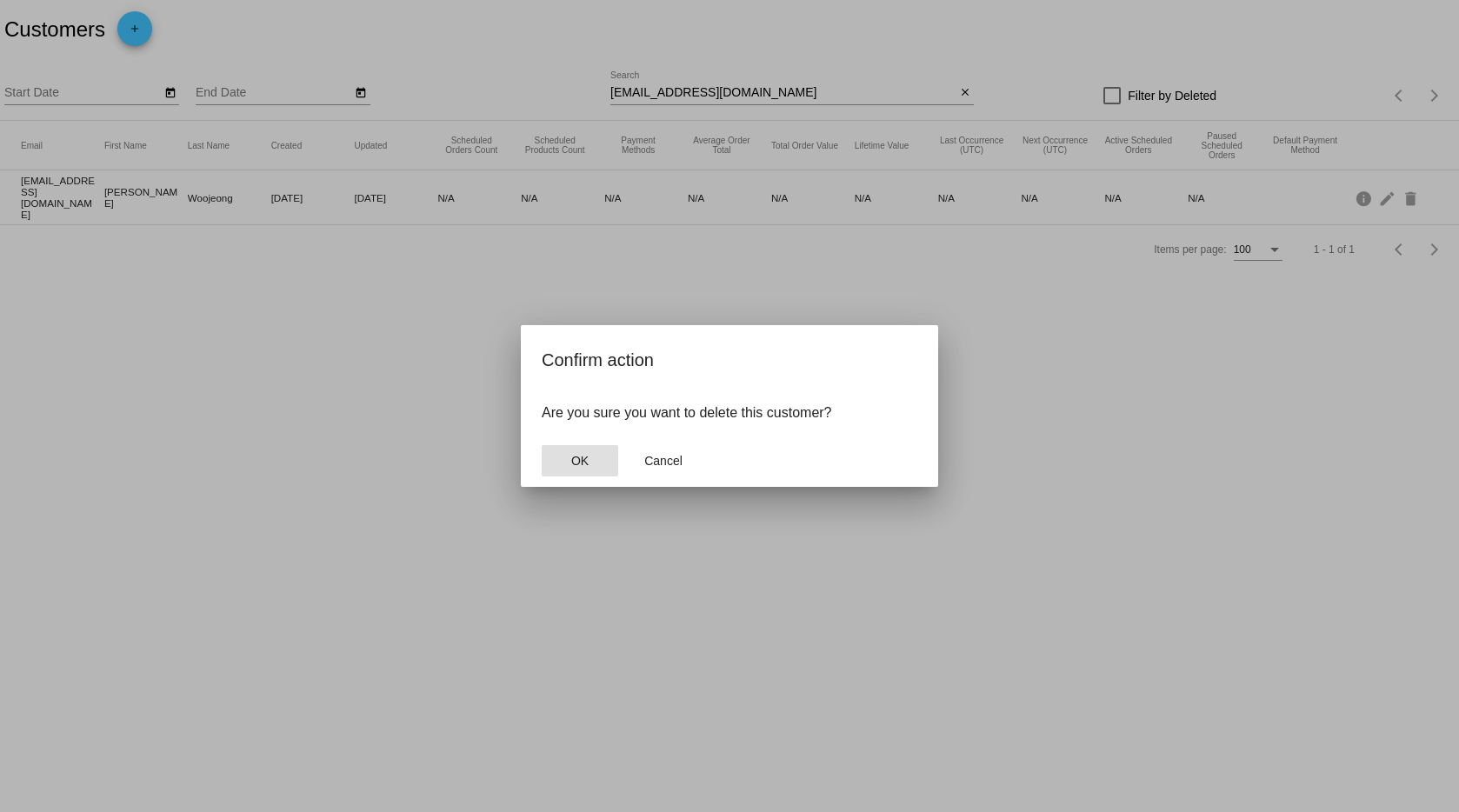
click at [595, 459] on button "OK" at bounding box center [580, 460] width 77 height 31
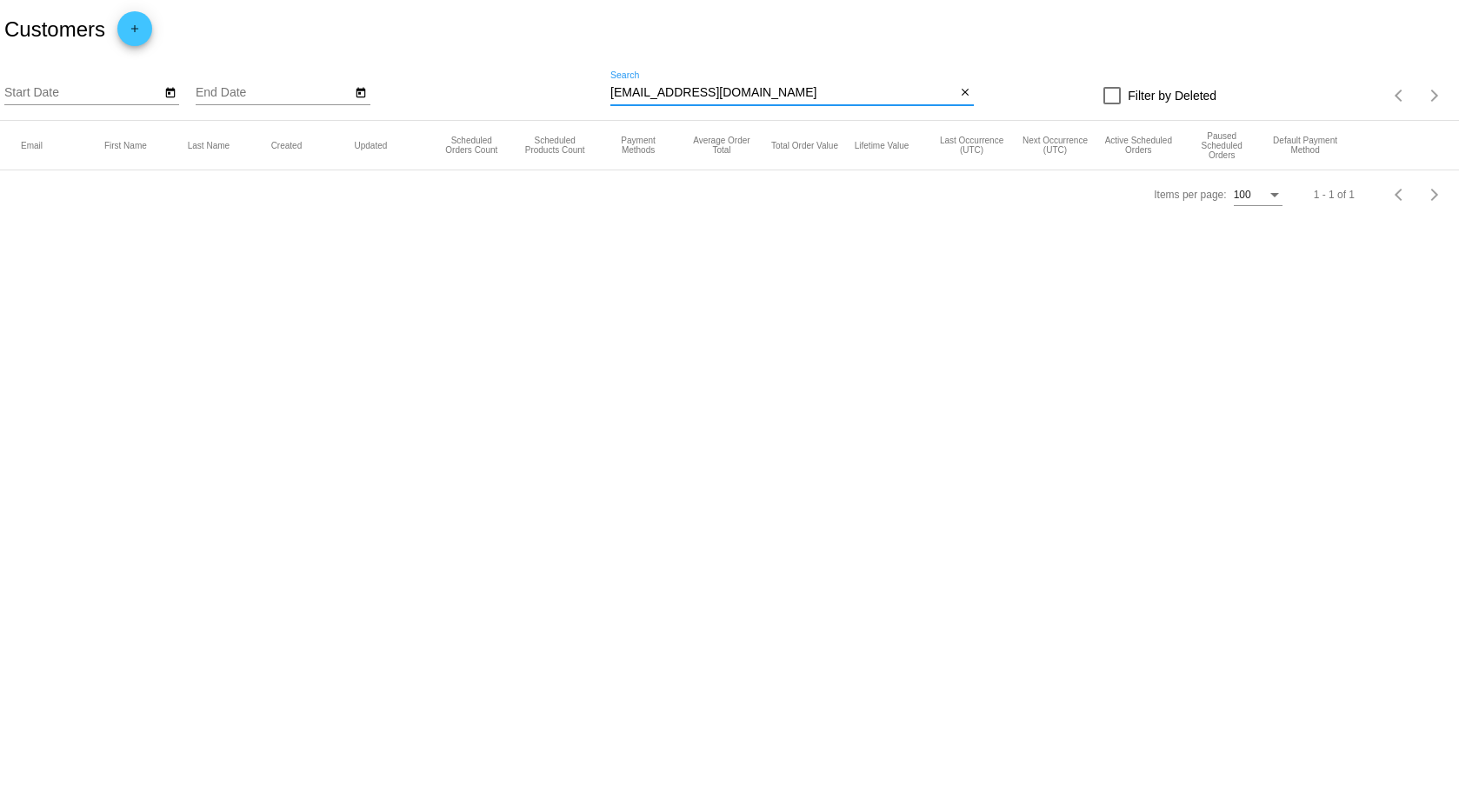
click at [738, 94] on input "wkim1108@gmail.com" at bounding box center [784, 93] width 345 height 14
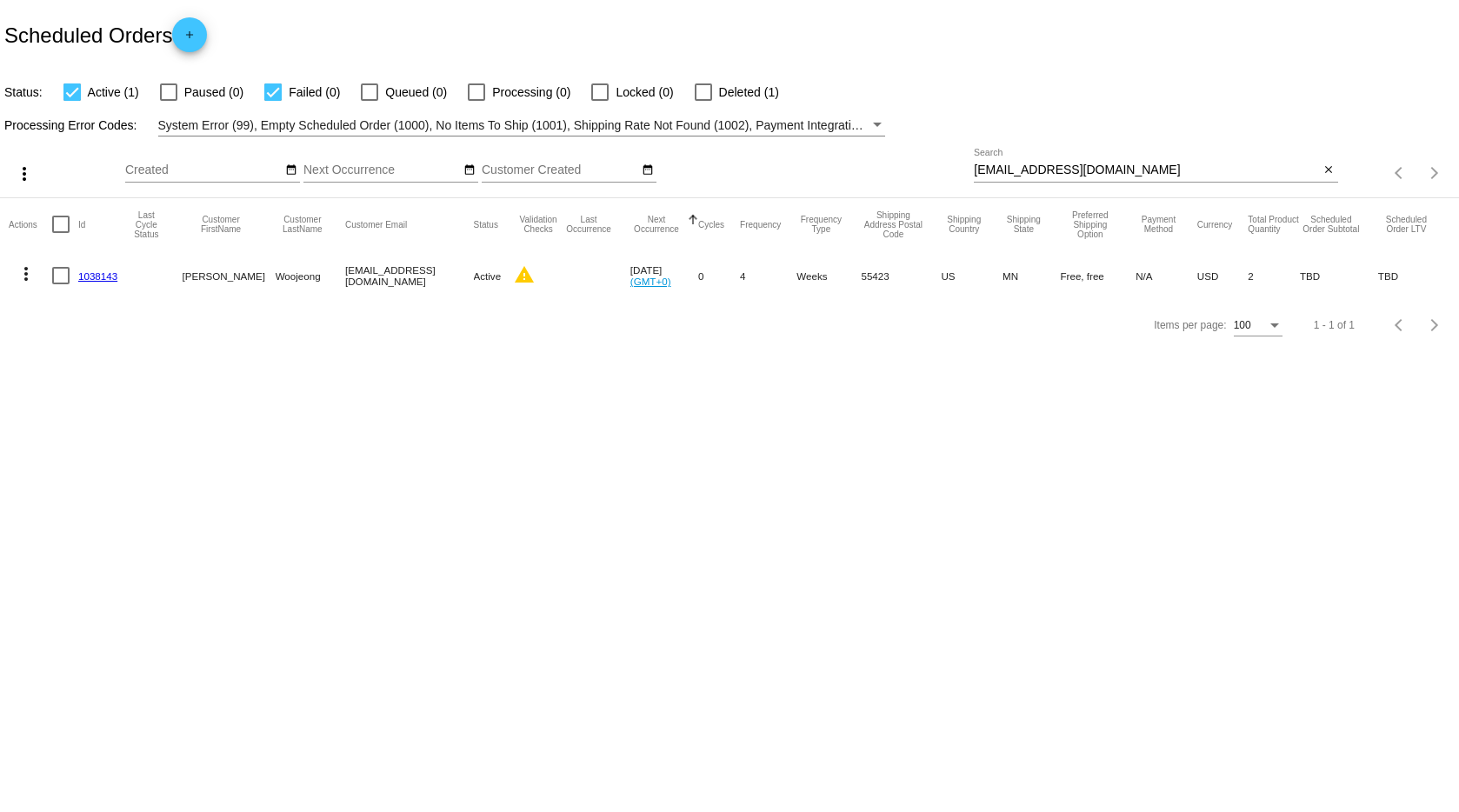
click at [28, 268] on mat-icon "more_vert" at bounding box center [27, 274] width 21 height 21
click at [83, 475] on span "Delete" at bounding box center [78, 482] width 35 height 14
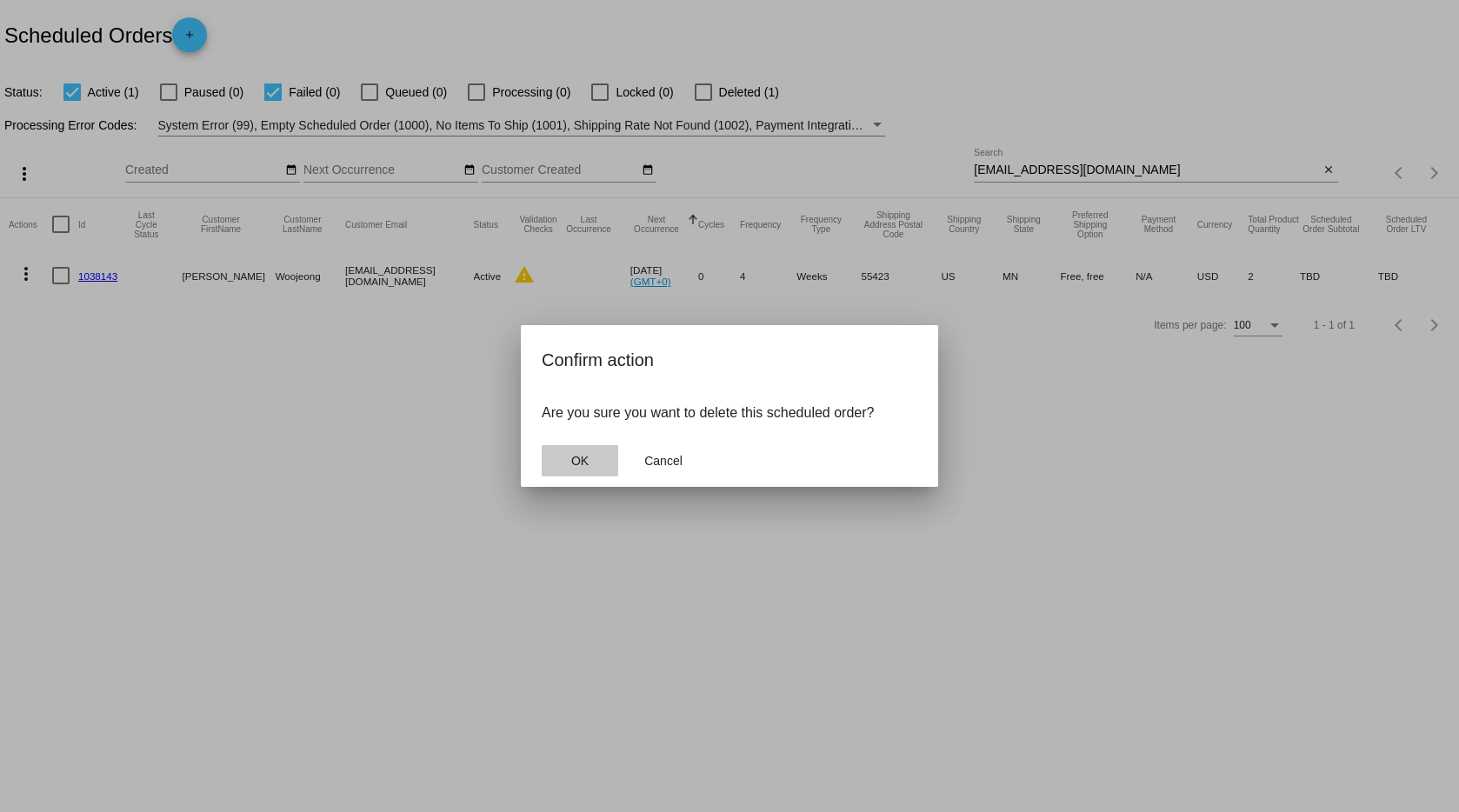
click at [584, 463] on span "OK" at bounding box center [580, 461] width 17 height 14
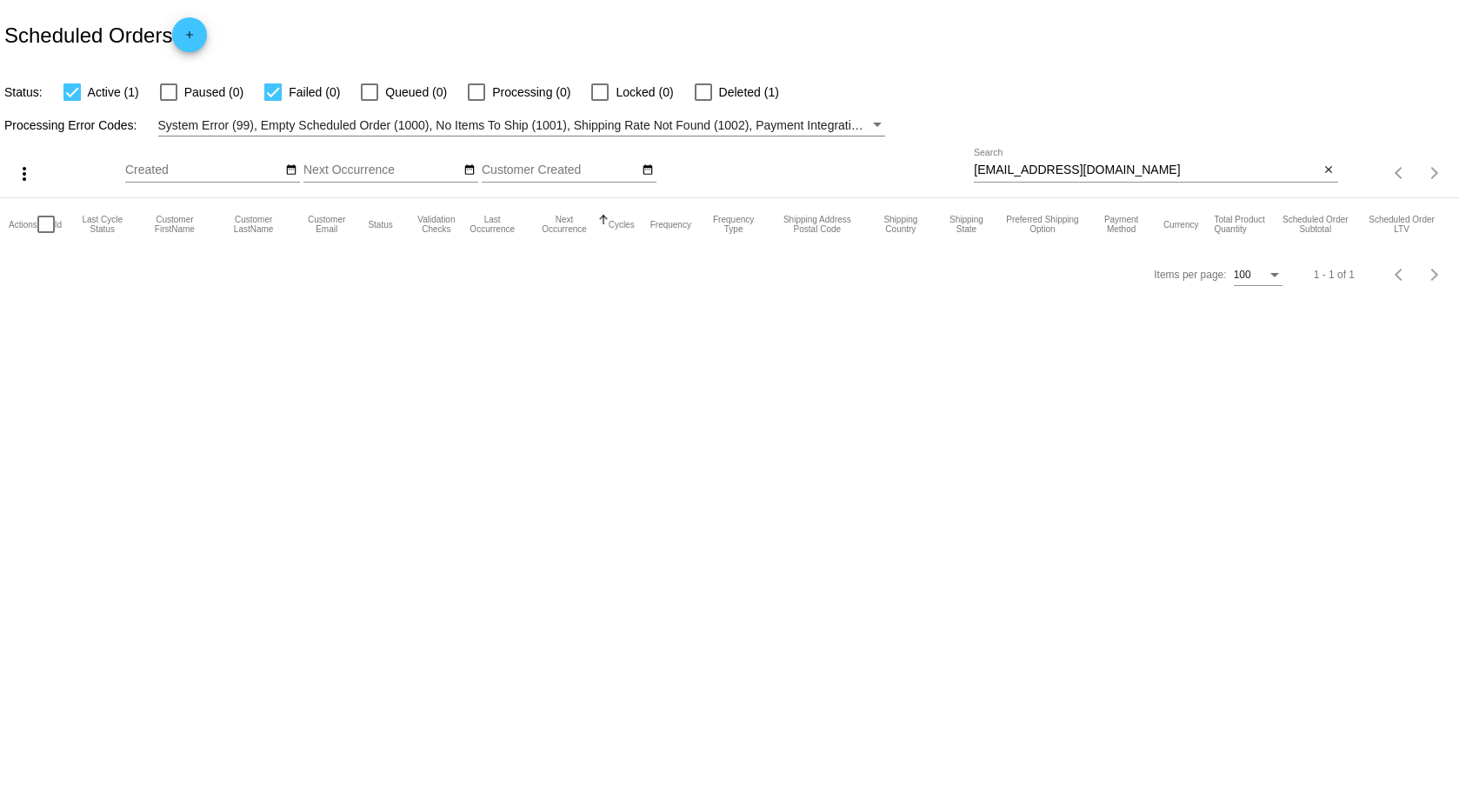
click at [59, 89] on mat-checkbox "Active (1)" at bounding box center [91, 92] width 97 height 21
click at [70, 93] on div at bounding box center [72, 92] width 17 height 17
click at [71, 101] on input "Active (1)" at bounding box center [71, 101] width 1 height 1
click at [70, 93] on div at bounding box center [72, 92] width 17 height 17
click at [71, 101] on input "Active (0)" at bounding box center [71, 101] width 1 height 1
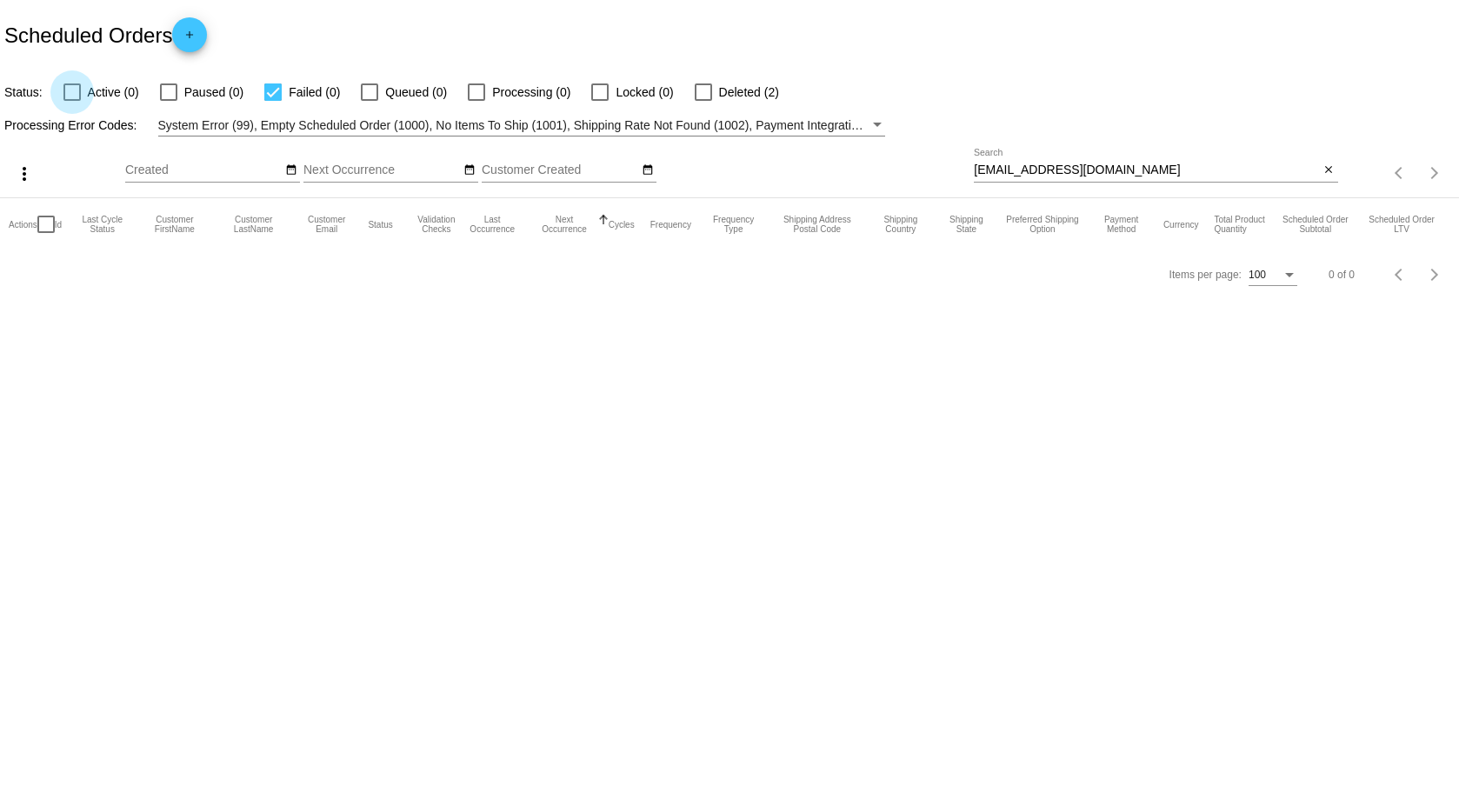
checkbox input "true"
click at [269, 90] on div at bounding box center [273, 92] width 17 height 17
click at [272, 101] on input "Failed (0)" at bounding box center [272, 101] width 1 height 1
checkbox input "false"
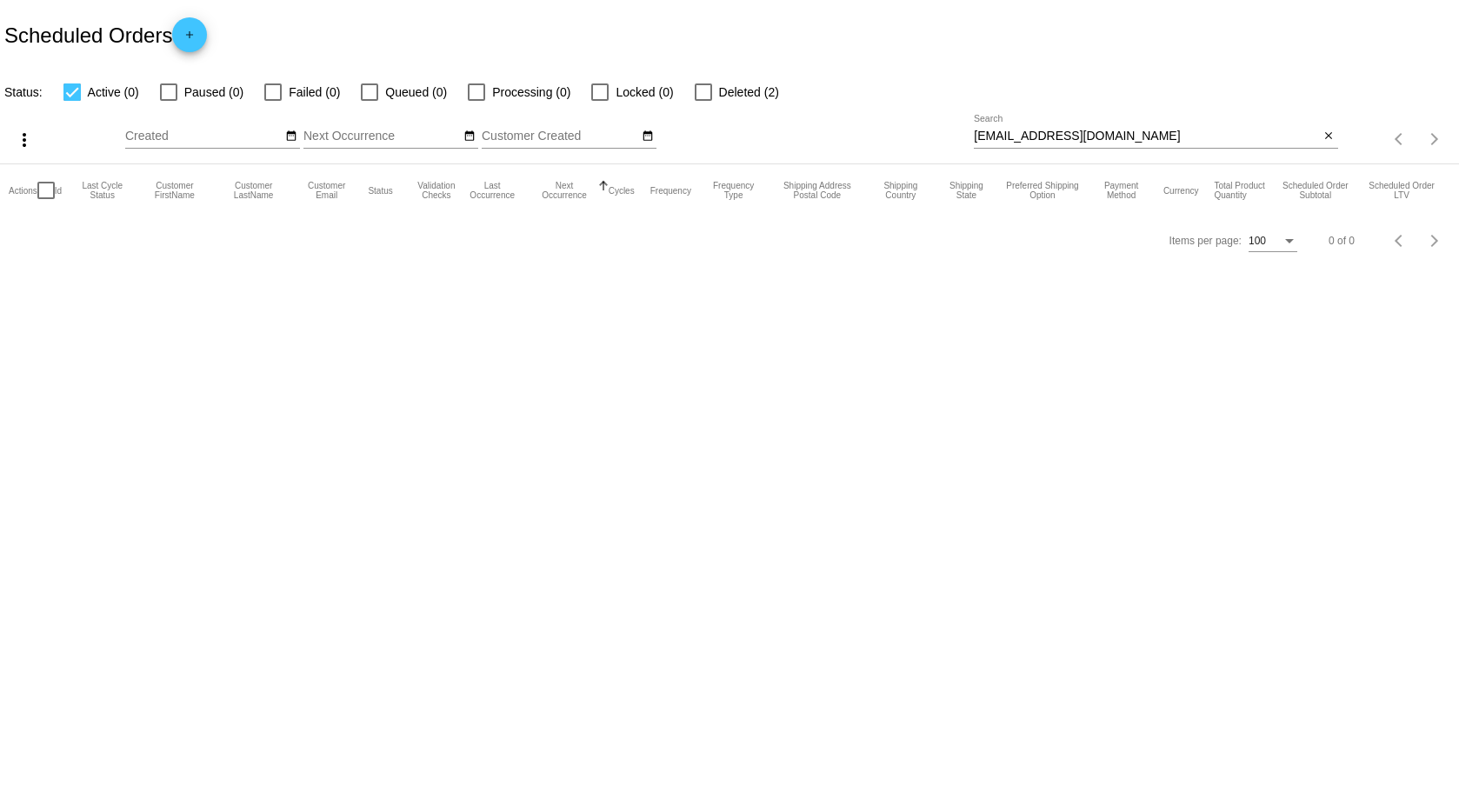
click at [1083, 137] on input "wkim1108@gmail.com" at bounding box center [1147, 137] width 345 height 14
click at [1109, 133] on input "wkim1108@gmail.com" at bounding box center [1147, 137] width 345 height 14
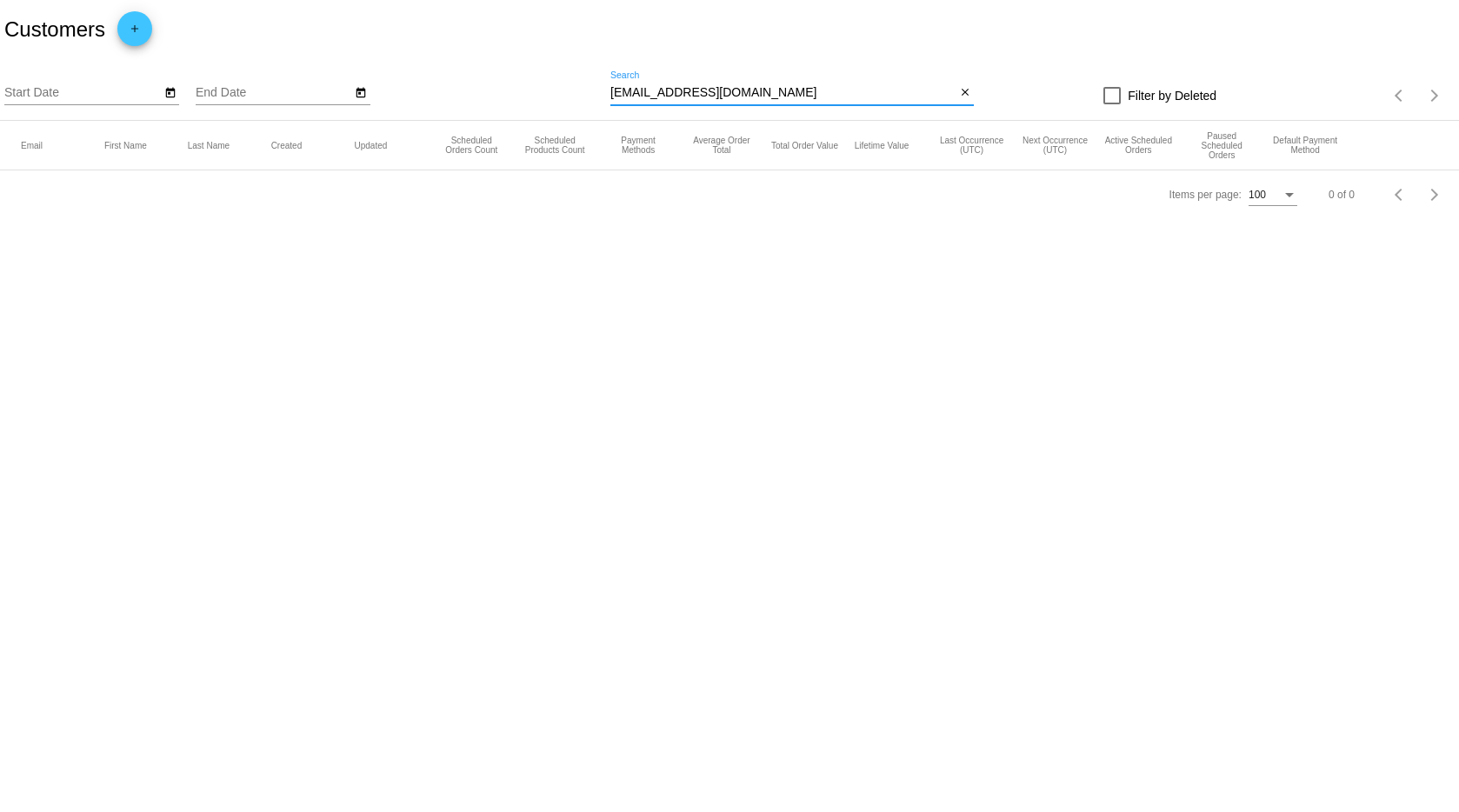
drag, startPoint x: 755, startPoint y: 94, endPoint x: 501, endPoint y: 65, distance: 255.7
click at [499, 65] on div "Start Date End Date [EMAIL_ADDRESS][DOMAIN_NAME] Search close Filter by Deleted…" at bounding box center [730, 89] width 1459 height 62
paste input "[URL][DOMAIN_NAME]"
type input "[URL][DOMAIN_NAME]"
drag, startPoint x: 874, startPoint y: 92, endPoint x: 473, endPoint y: 80, distance: 401.2
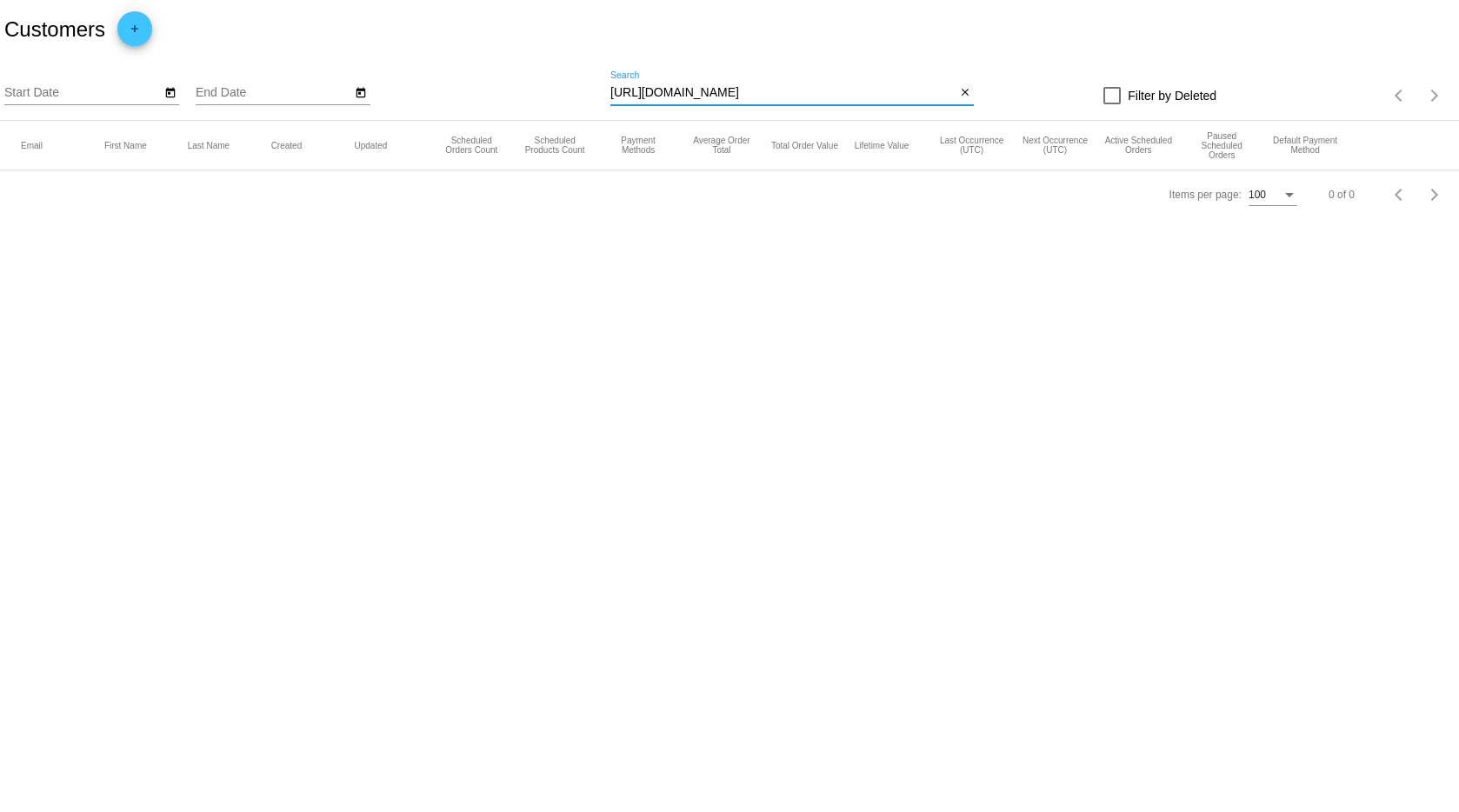
click at [473, 80] on div "Start Date End Date [URL][DOMAIN_NAME] Search close Filter by Deleted Items per…" at bounding box center [730, 89] width 1459 height 62
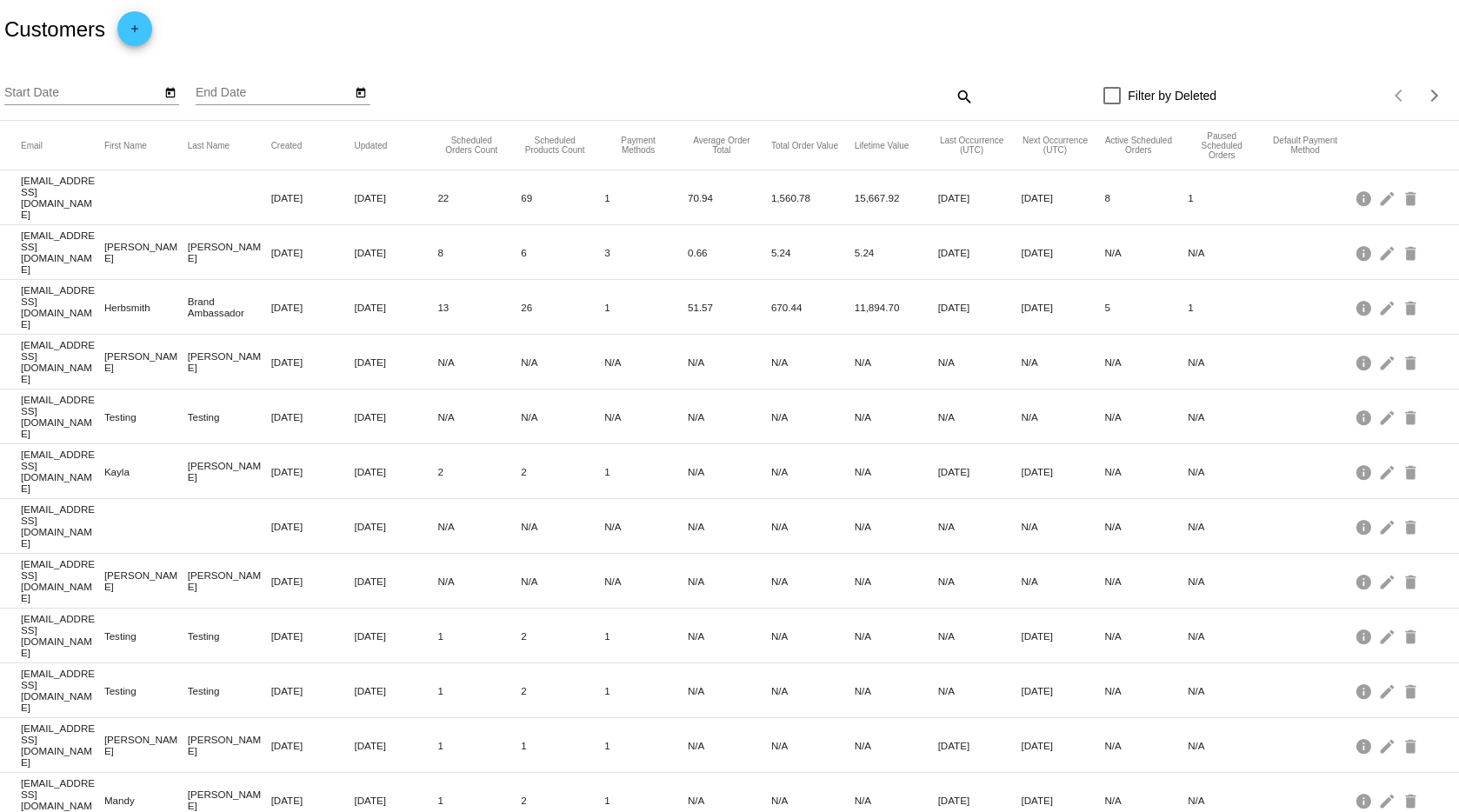
click at [956, 92] on mat-icon "search" at bounding box center [964, 96] width 21 height 27
click at [893, 94] on input "Search" at bounding box center [792, 93] width 363 height 14
paste input "[EMAIL_ADDRESS][DOMAIN_NAME]"
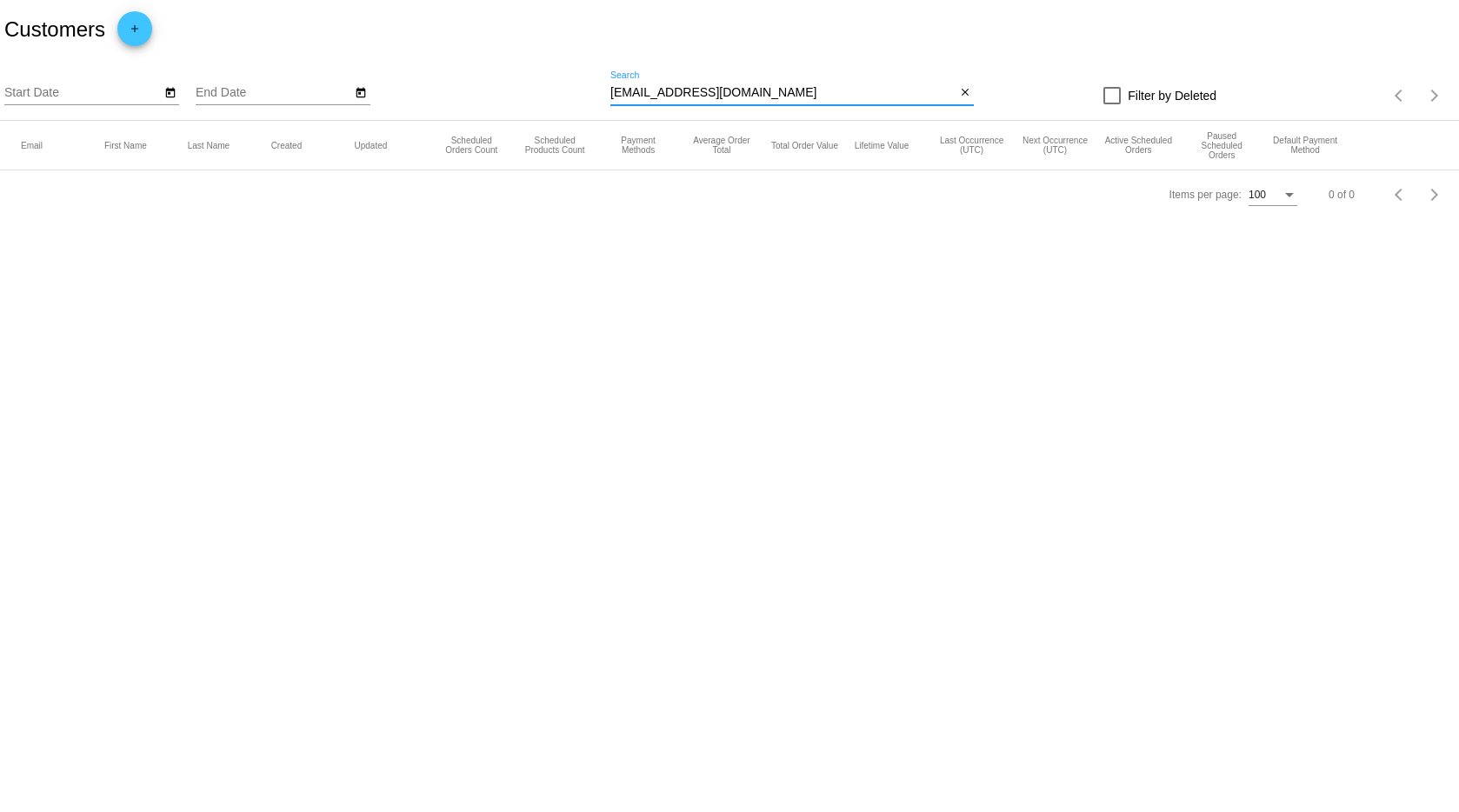
type input "[EMAIL_ADDRESS][DOMAIN_NAME]"
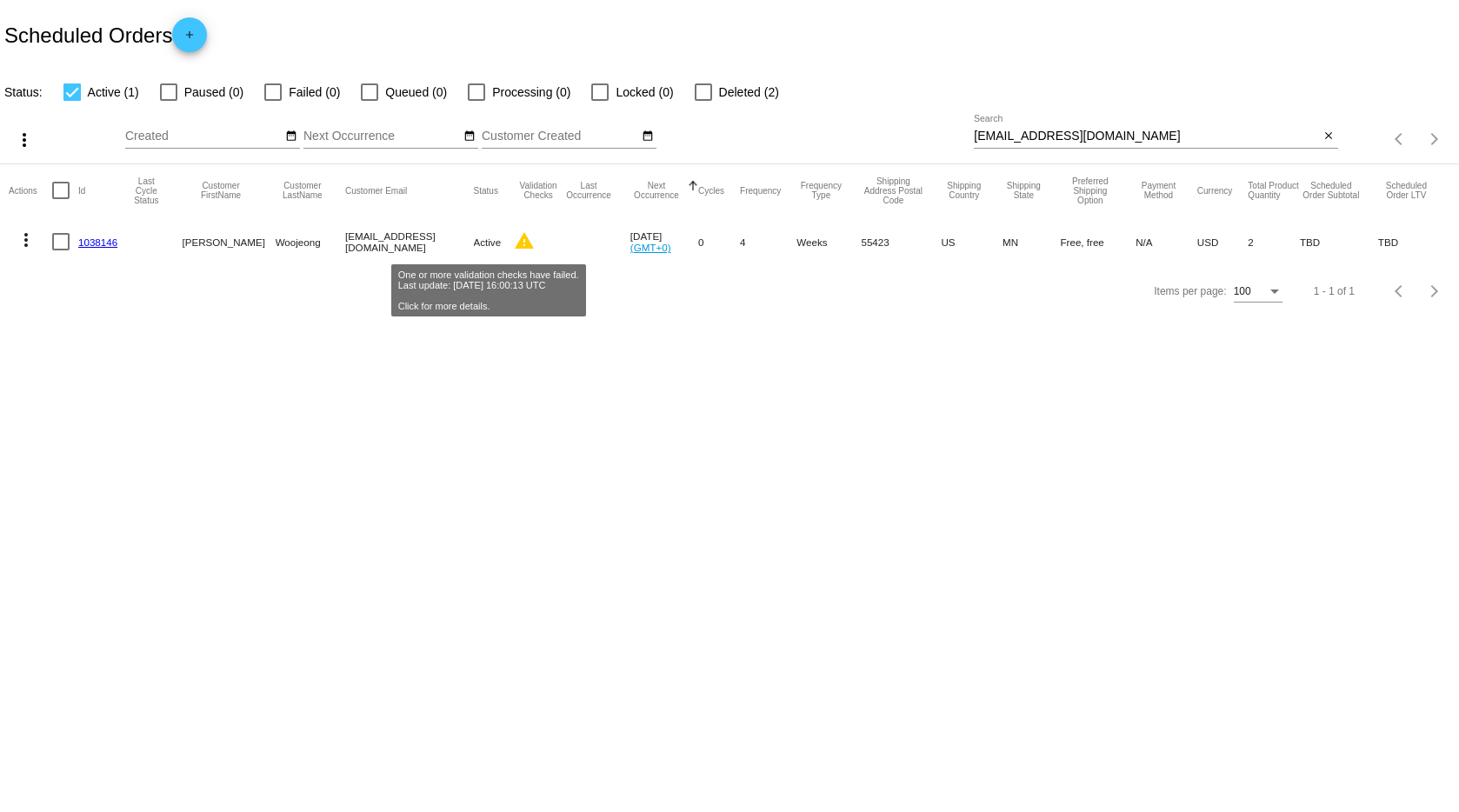
click at [514, 243] on mat-icon "warning" at bounding box center [525, 241] width 21 height 21
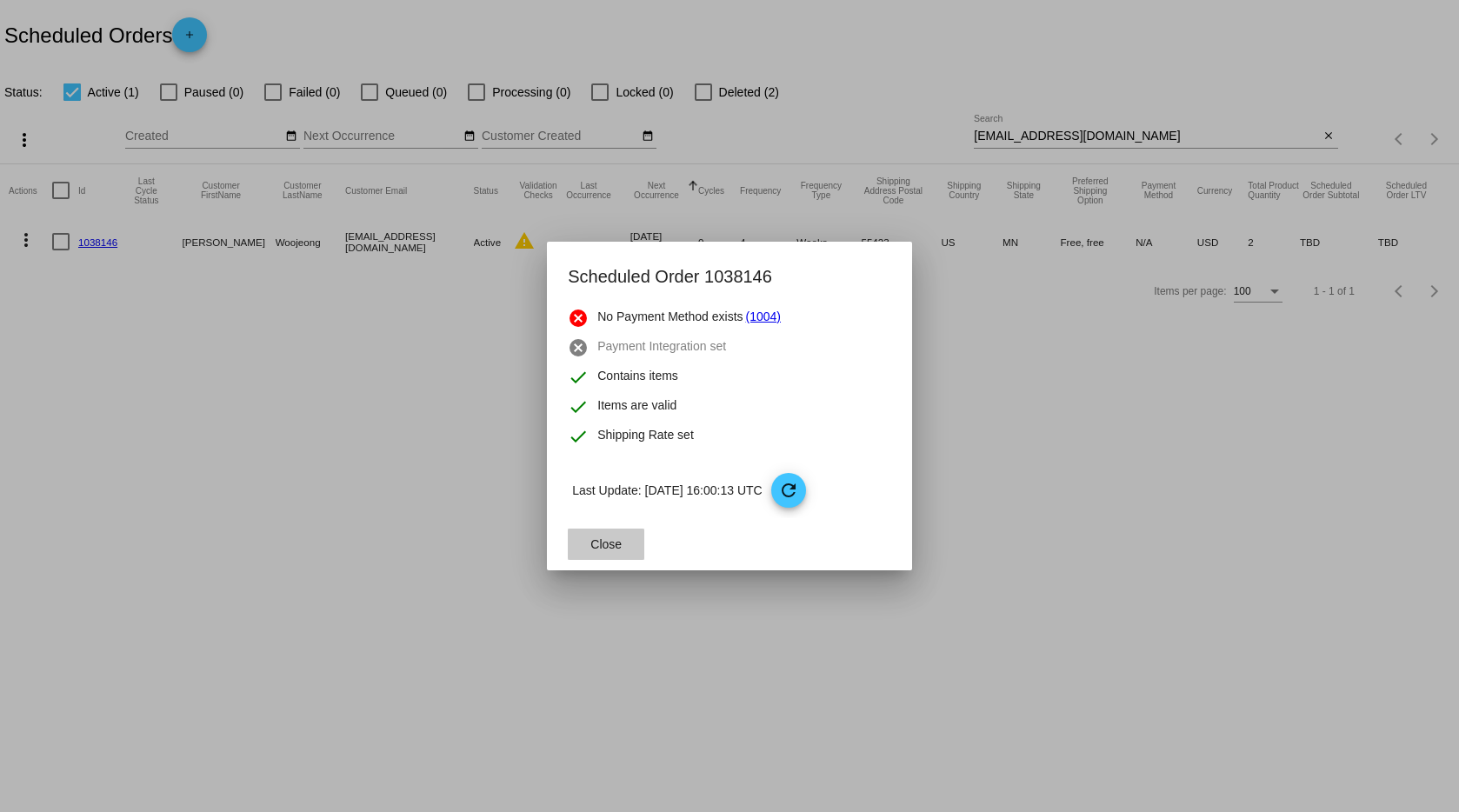
click at [603, 539] on span "Close" at bounding box center [605, 544] width 31 height 14
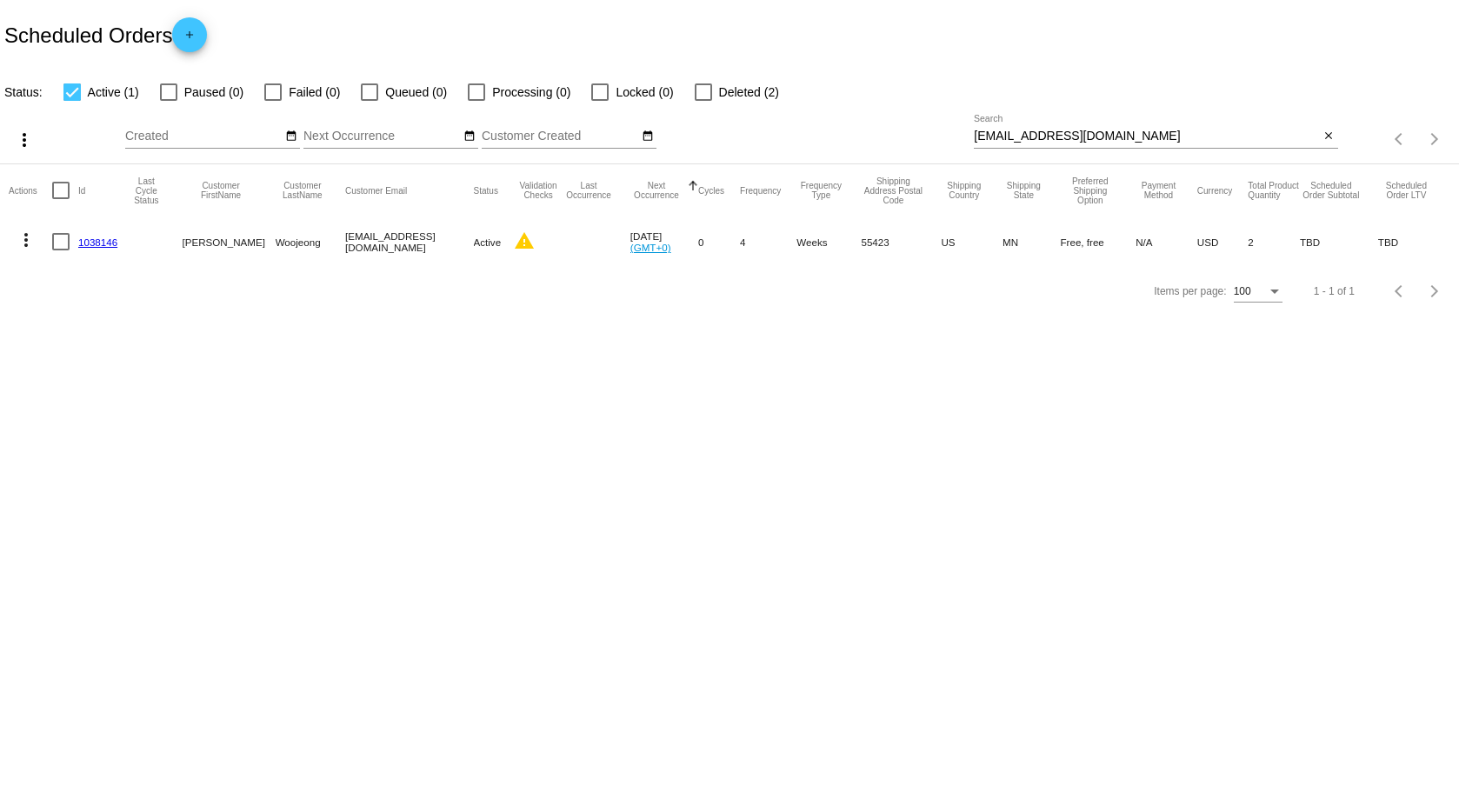
click at [104, 238] on link "1038146" at bounding box center [98, 242] width 39 height 11
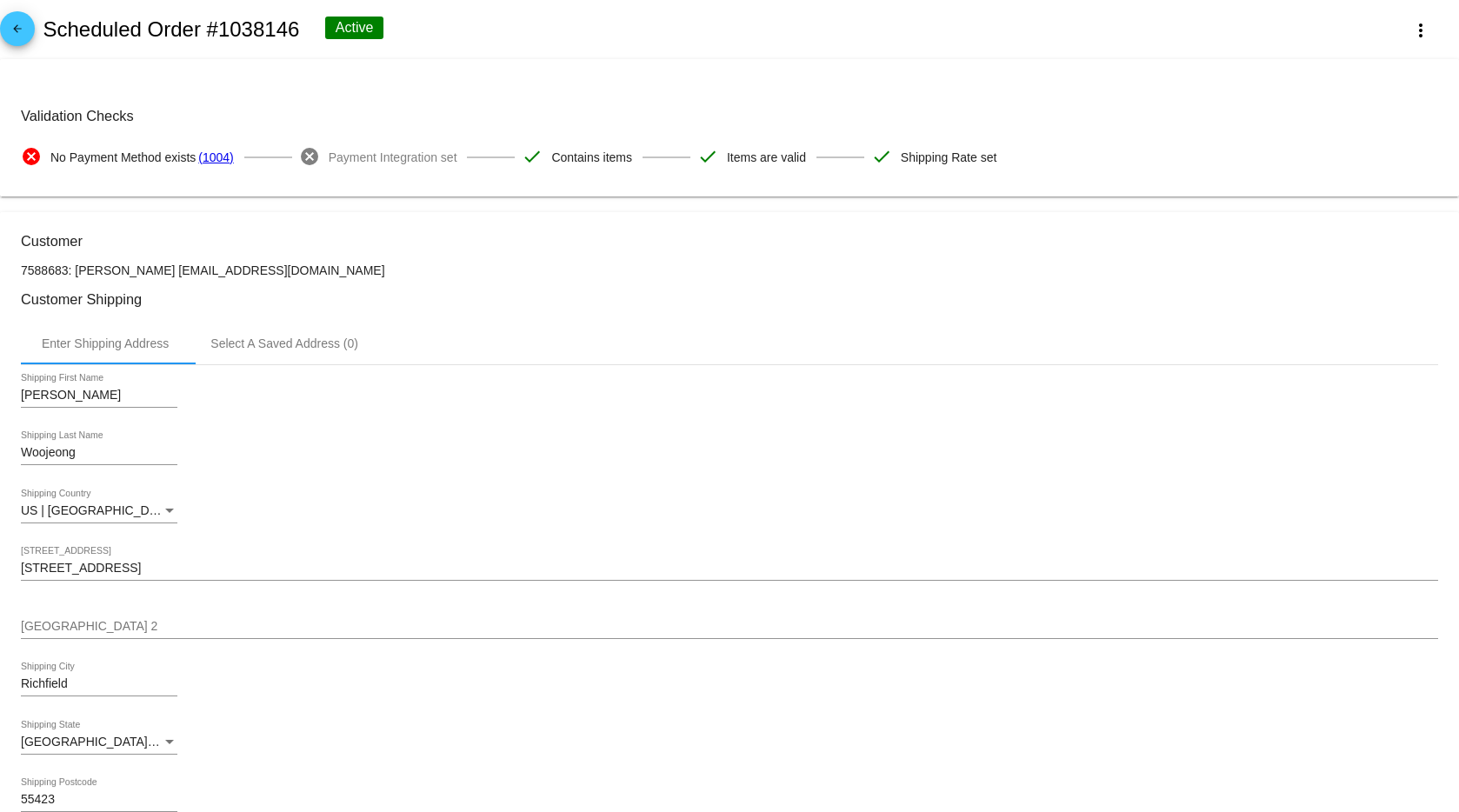
click at [54, 269] on p "7588683: Kim Woojeong wkim1108@gmail.com" at bounding box center [730, 270] width 1417 height 14
click at [57, 268] on p "7588683: Kim Woojeong wkim1108@gmail.com" at bounding box center [730, 270] width 1417 height 14
drag, startPoint x: 67, startPoint y: 268, endPoint x: 9, endPoint y: 268, distance: 58.0
copy p "7588683"
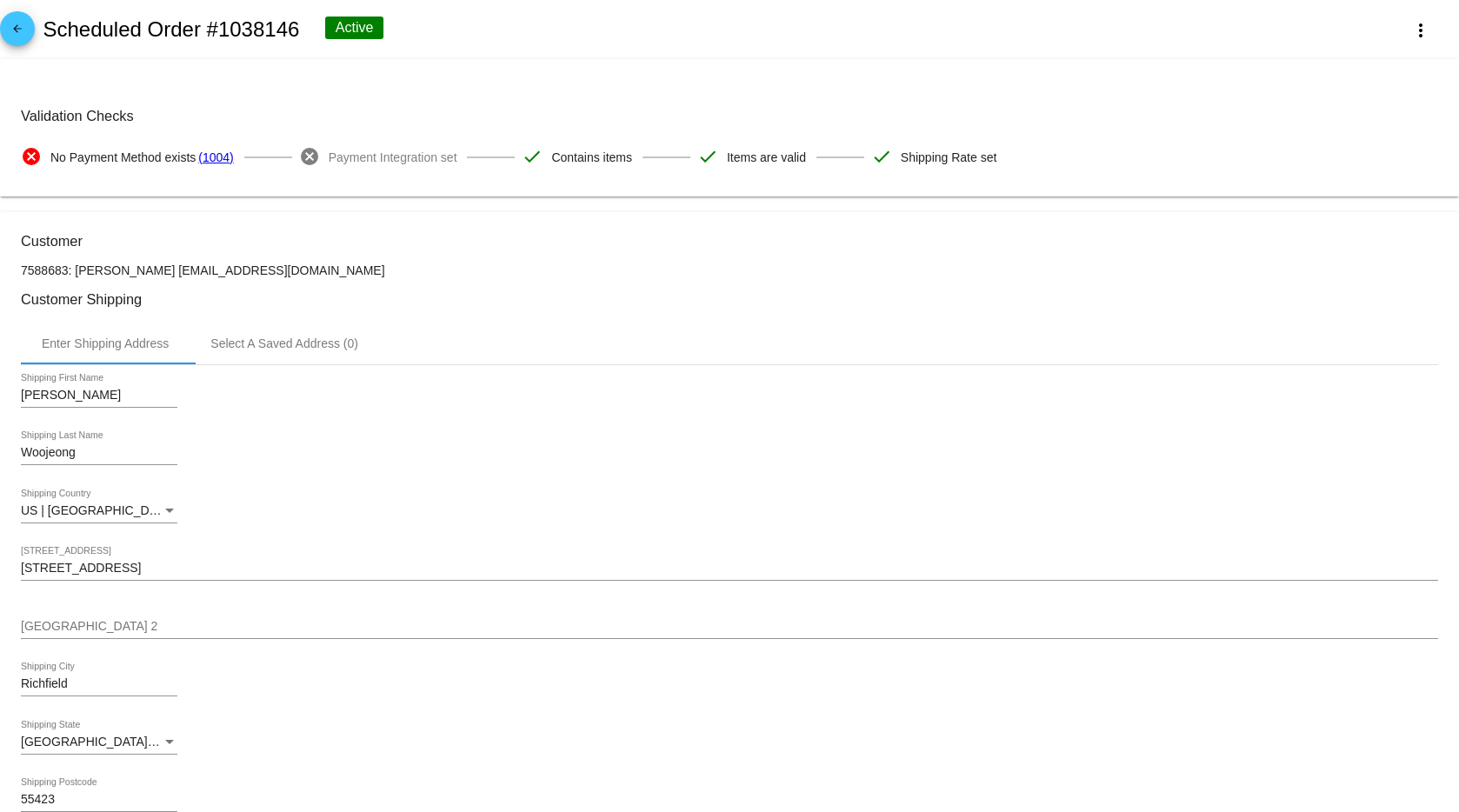
click at [444, 396] on div "Kim Shipping First Name" at bounding box center [730, 398] width 1417 height 49
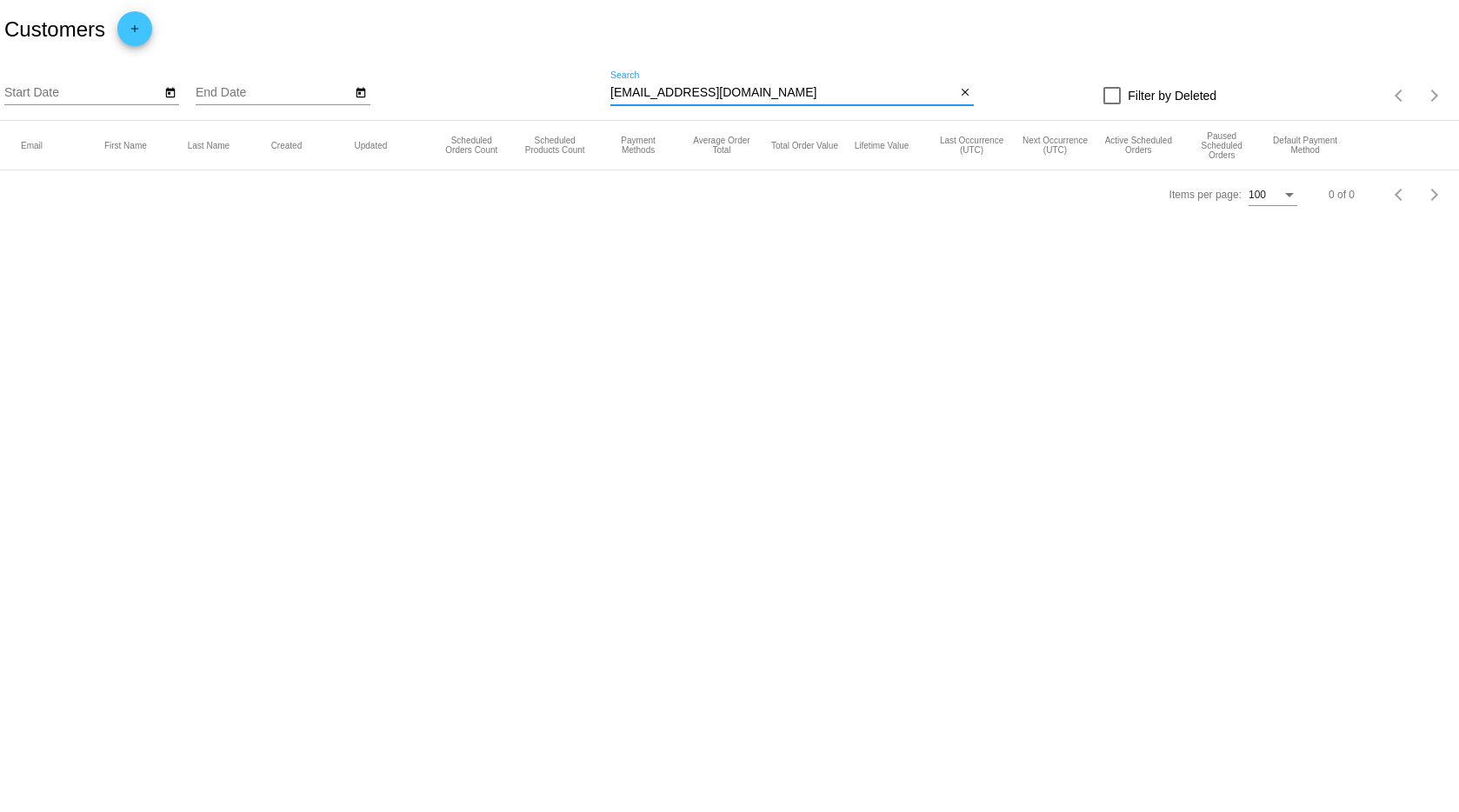
drag, startPoint x: 735, startPoint y: 92, endPoint x: 501, endPoint y: 48, distance: 238.1
click at [501, 48] on app-dashboard-customers "Customers add Start Date End Date [EMAIL_ADDRESS][DOMAIN_NAME] Search close Fil…" at bounding box center [730, 109] width 1459 height 219
paste input "7588683"
type input "7588683"
drag, startPoint x: 675, startPoint y: 100, endPoint x: 516, endPoint y: 79, distance: 160.4
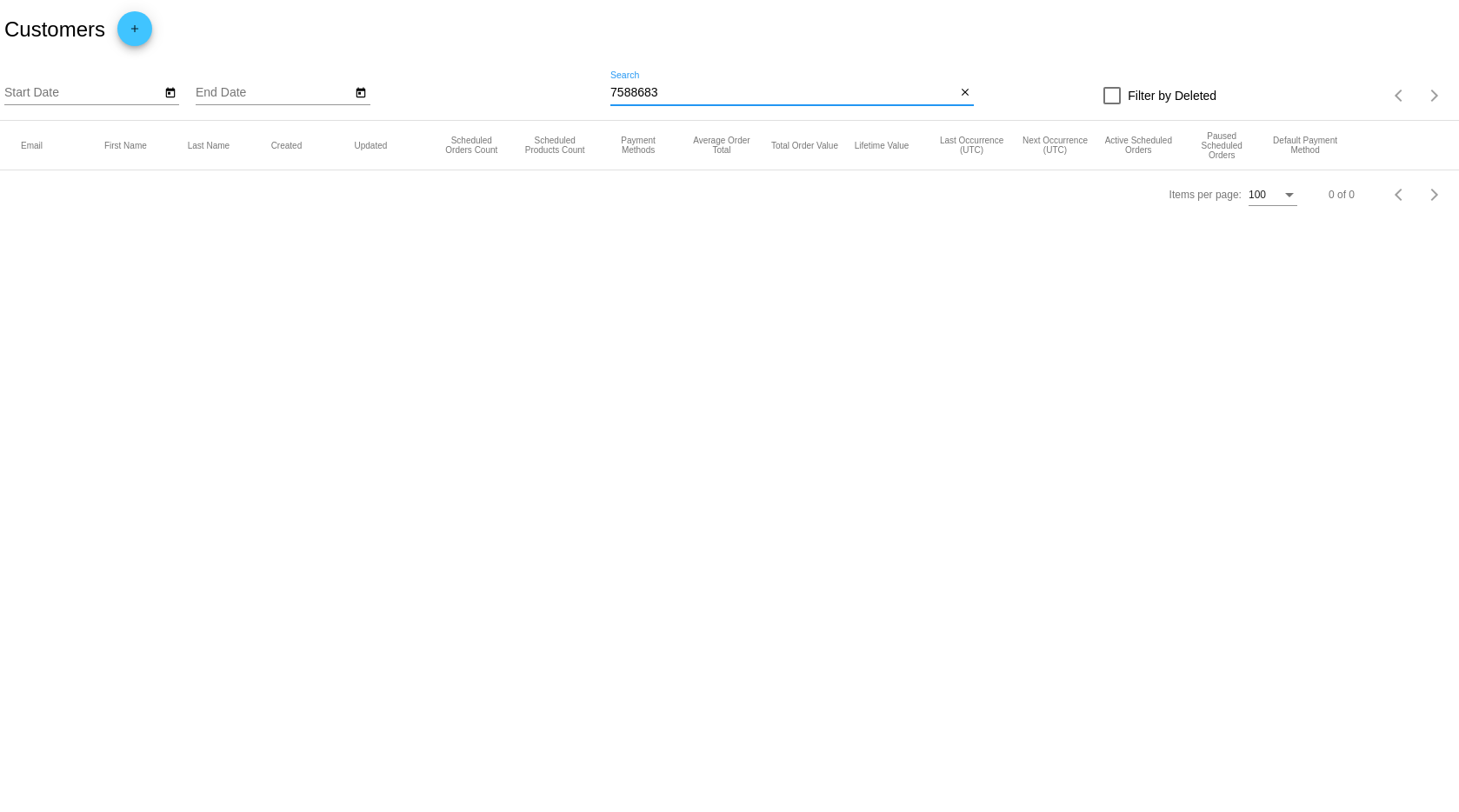
click at [521, 80] on div "Start Date End Date 7588683 Search close Filter by Deleted Items per page: 100 …" at bounding box center [730, 89] width 1459 height 62
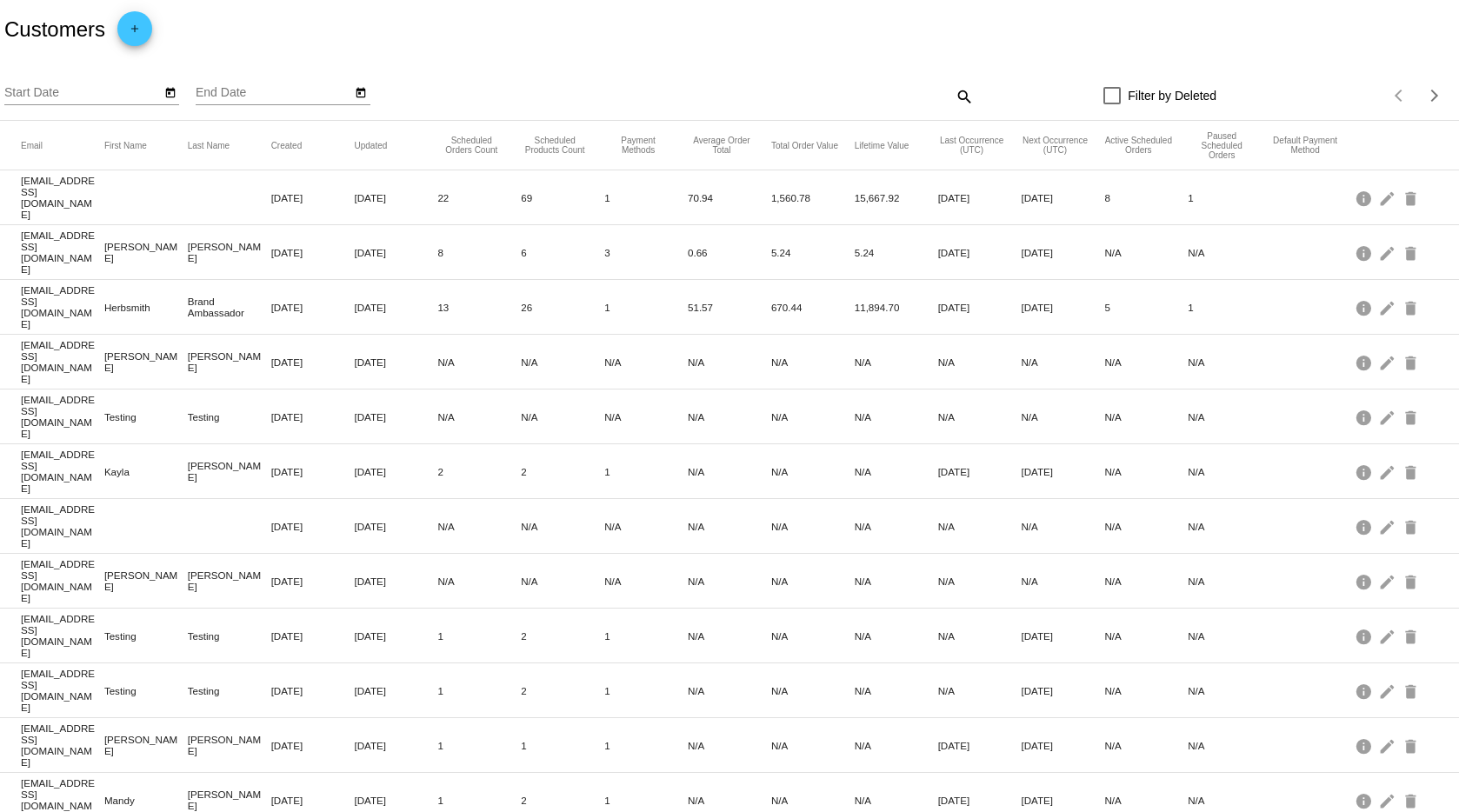
click at [730, 63] on div "Start Date End Date search Filter by Deleted Items per page: 100 1 - 100 of 137" at bounding box center [730, 89] width 1459 height 62
click at [1433, 102] on button "Next page" at bounding box center [1434, 96] width 35 height 35
click at [959, 95] on mat-icon "search" at bounding box center [964, 96] width 21 height 27
click at [814, 88] on input "Search" at bounding box center [792, 93] width 363 height 14
type input "kim"
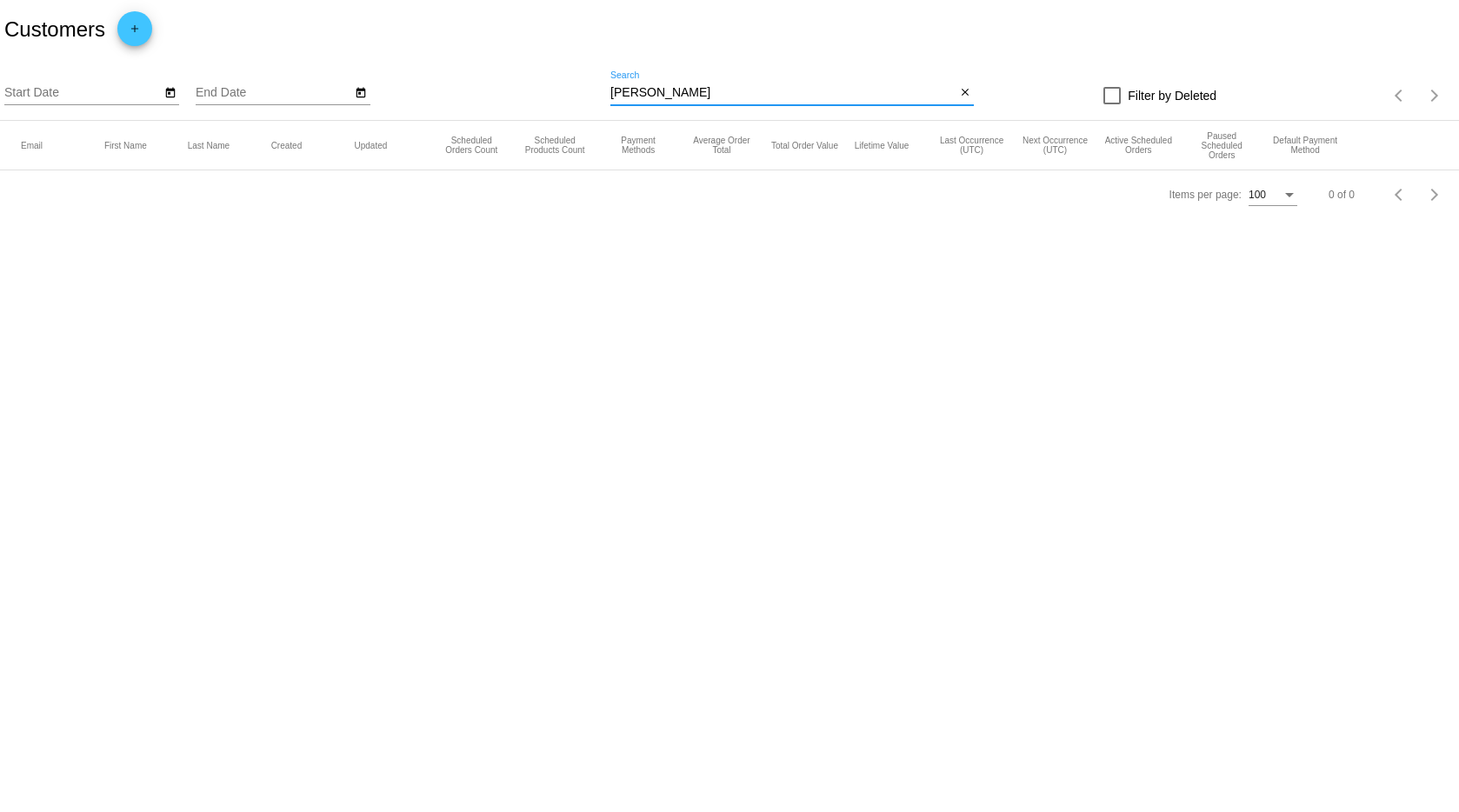
drag, startPoint x: 655, startPoint y: 92, endPoint x: 508, endPoint y: 82, distance: 147.3
click at [508, 82] on div "Start Date End Date kim Search close Filter by Deleted Items per page: 100 0 of…" at bounding box center [730, 89] width 1459 height 62
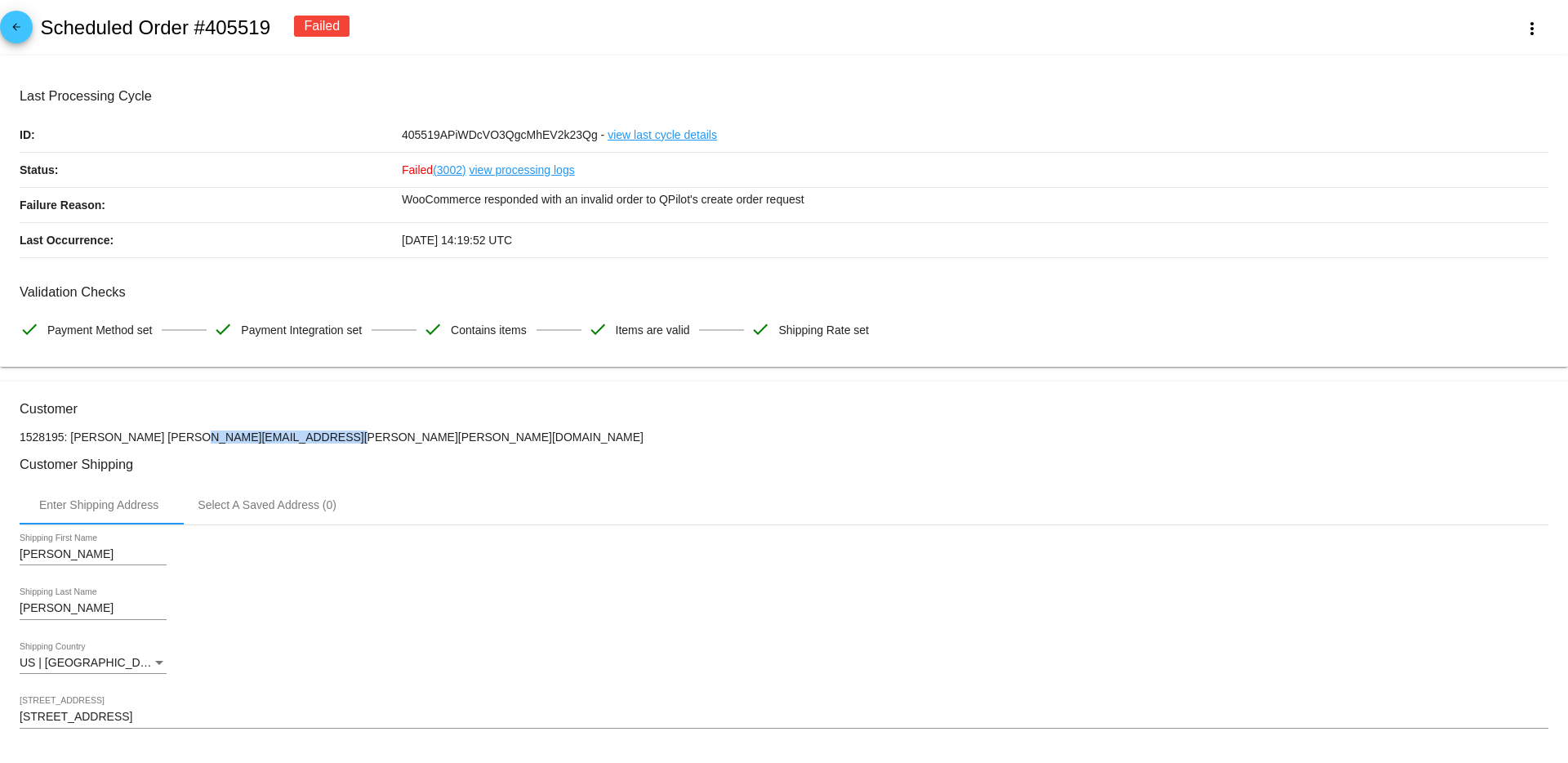
drag, startPoint x: 146, startPoint y: 438, endPoint x: 279, endPoint y: 439, distance: 133.0
click at [279, 439] on p "1528195: [PERSON_NAME] [PERSON_NAME][EMAIL_ADDRESS][PERSON_NAME][PERSON_NAME][D…" at bounding box center [784, 437] width 1529 height 13
copy p "[PERSON_NAME][EMAIL_ADDRESS][PERSON_NAME][PERSON_NAME][DOMAIN_NAME]"
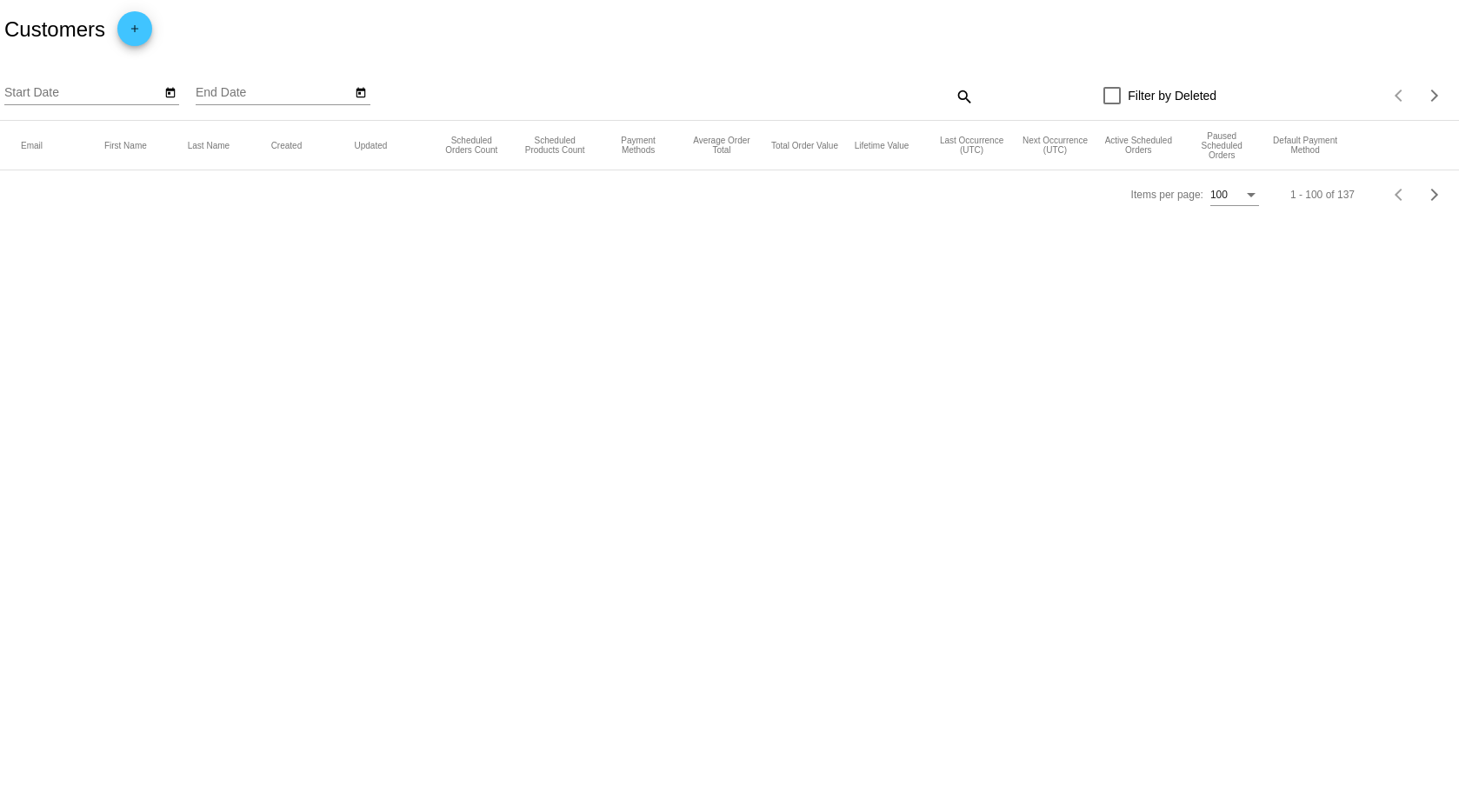
click at [955, 97] on mat-icon "search" at bounding box center [964, 96] width 21 height 27
click at [820, 90] on input "Search" at bounding box center [792, 93] width 363 height 14
paste input "[PERSON_NAME][EMAIL_ADDRESS][PERSON_NAME][PERSON_NAME][DOMAIN_NAME]"
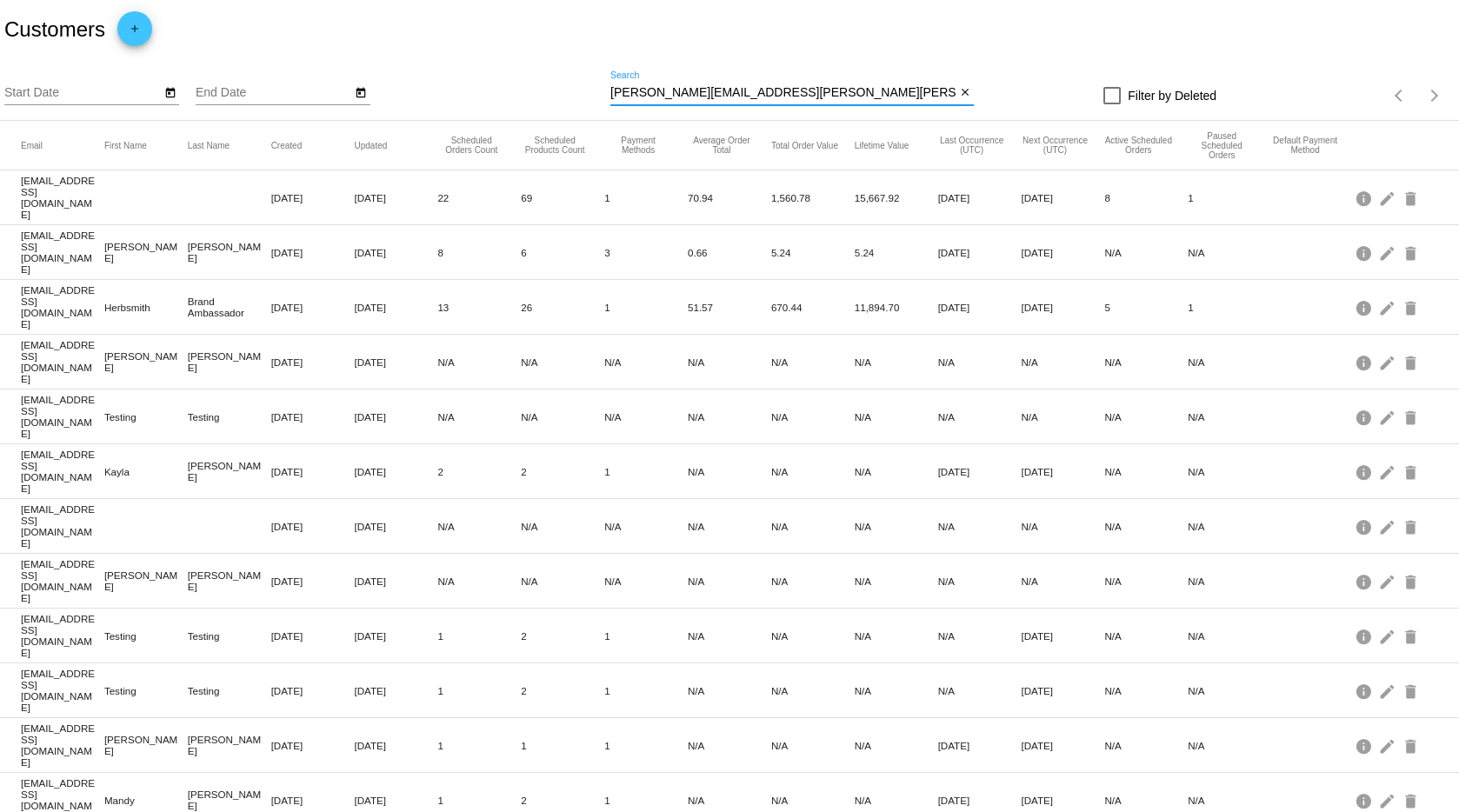
drag, startPoint x: 785, startPoint y: 85, endPoint x: 782, endPoint y: 95, distance: 10.4
click at [784, 89] on div "rachel.hoang@gordon.edu Search" at bounding box center [784, 88] width 345 height 34
click at [765, 91] on input "[PERSON_NAME][EMAIL_ADDRESS][PERSON_NAME][PERSON_NAME][DOMAIN_NAME]" at bounding box center [784, 93] width 345 height 14
click at [642, 89] on input "[PERSON_NAME][EMAIL_ADDRESS][PERSON_NAME][PERSON_NAME][DOMAIN_NAME]" at bounding box center [784, 93] width 345 height 14
click at [776, 98] on input "[PERSON_NAME][EMAIL_ADDRESS][PERSON_NAME][PERSON_NAME][DOMAIN_NAME]" at bounding box center [784, 93] width 345 height 14
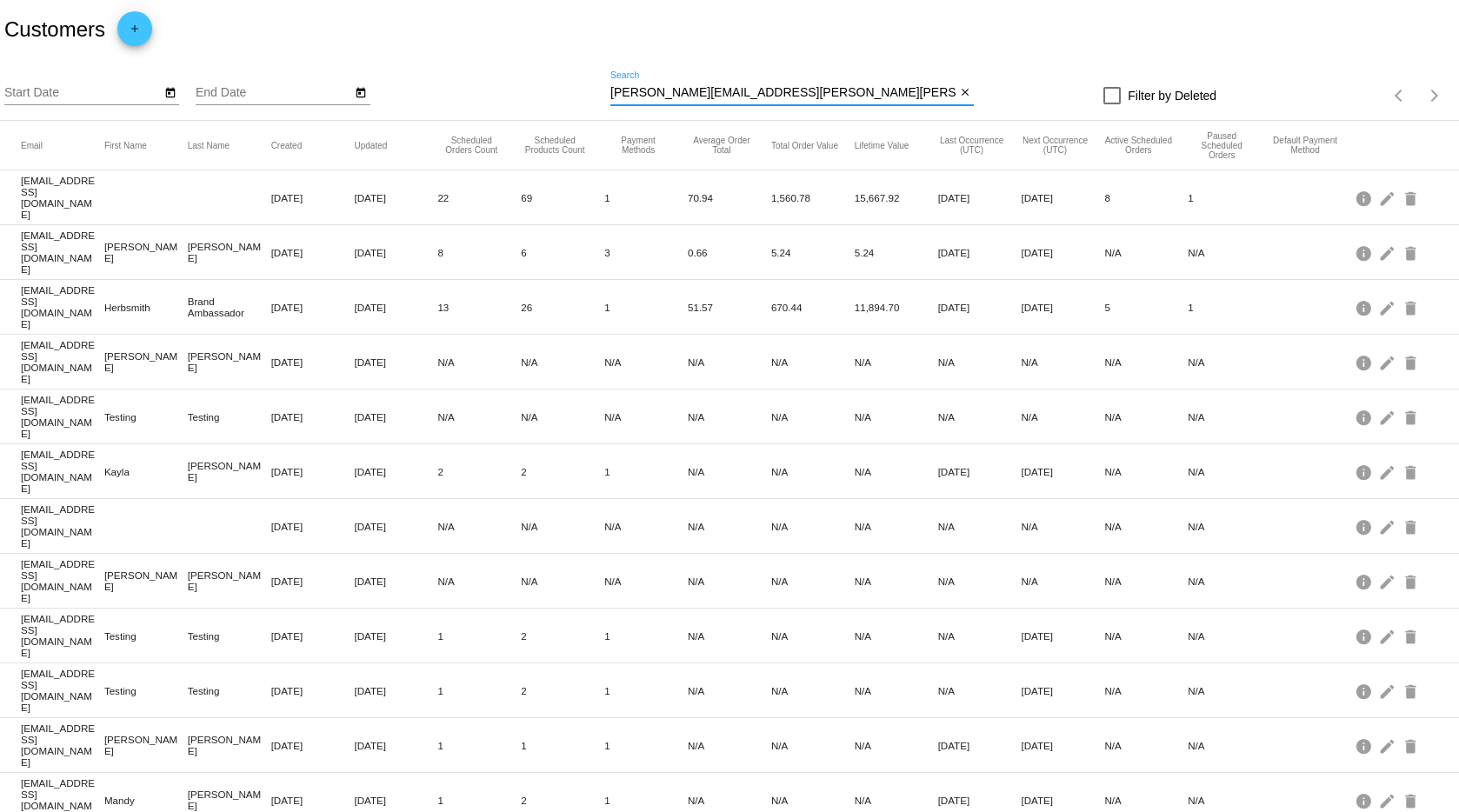
type input "rachel.hoang@gordon.edu"
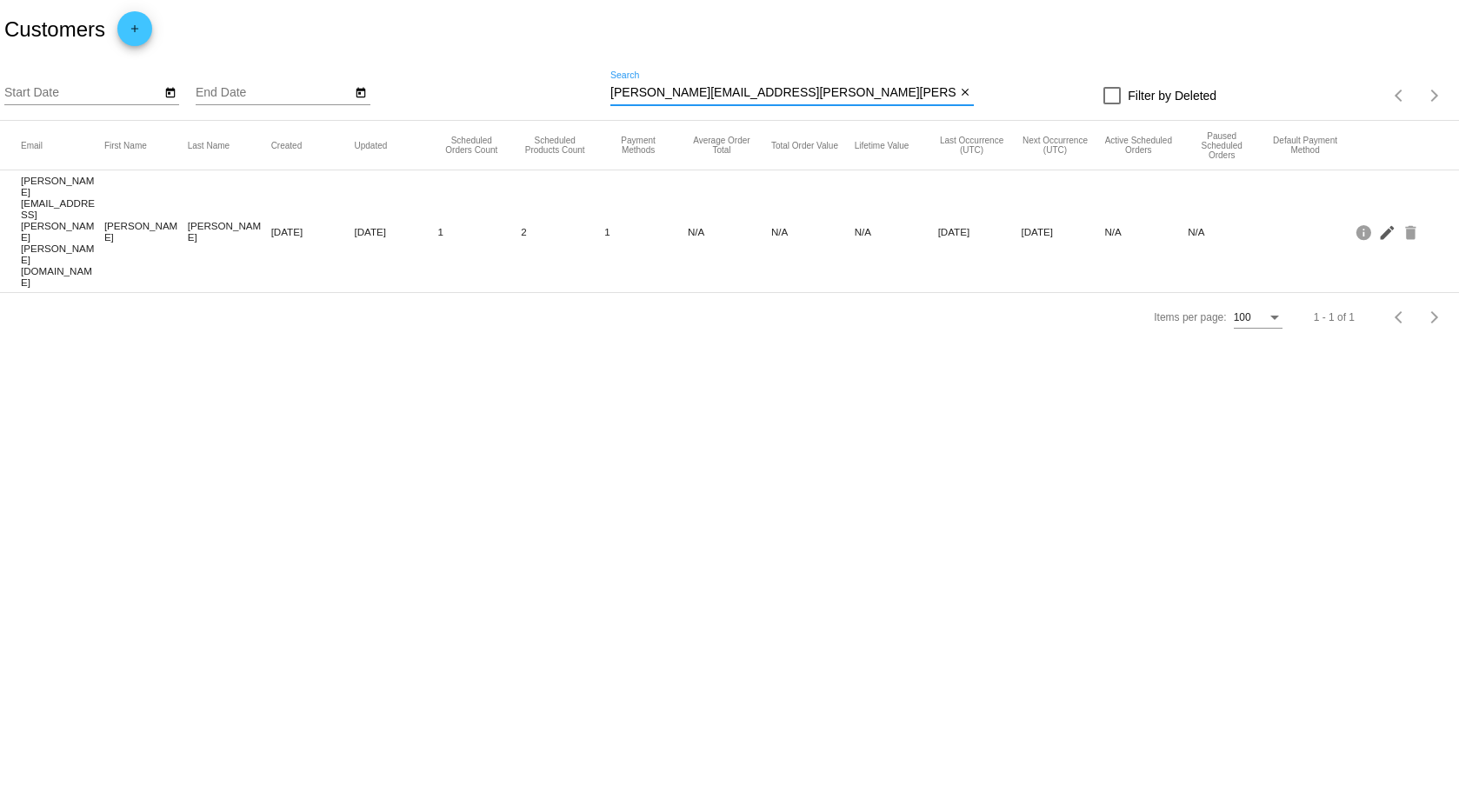
click at [1383, 218] on mat-icon "edit" at bounding box center [1389, 231] width 21 height 27
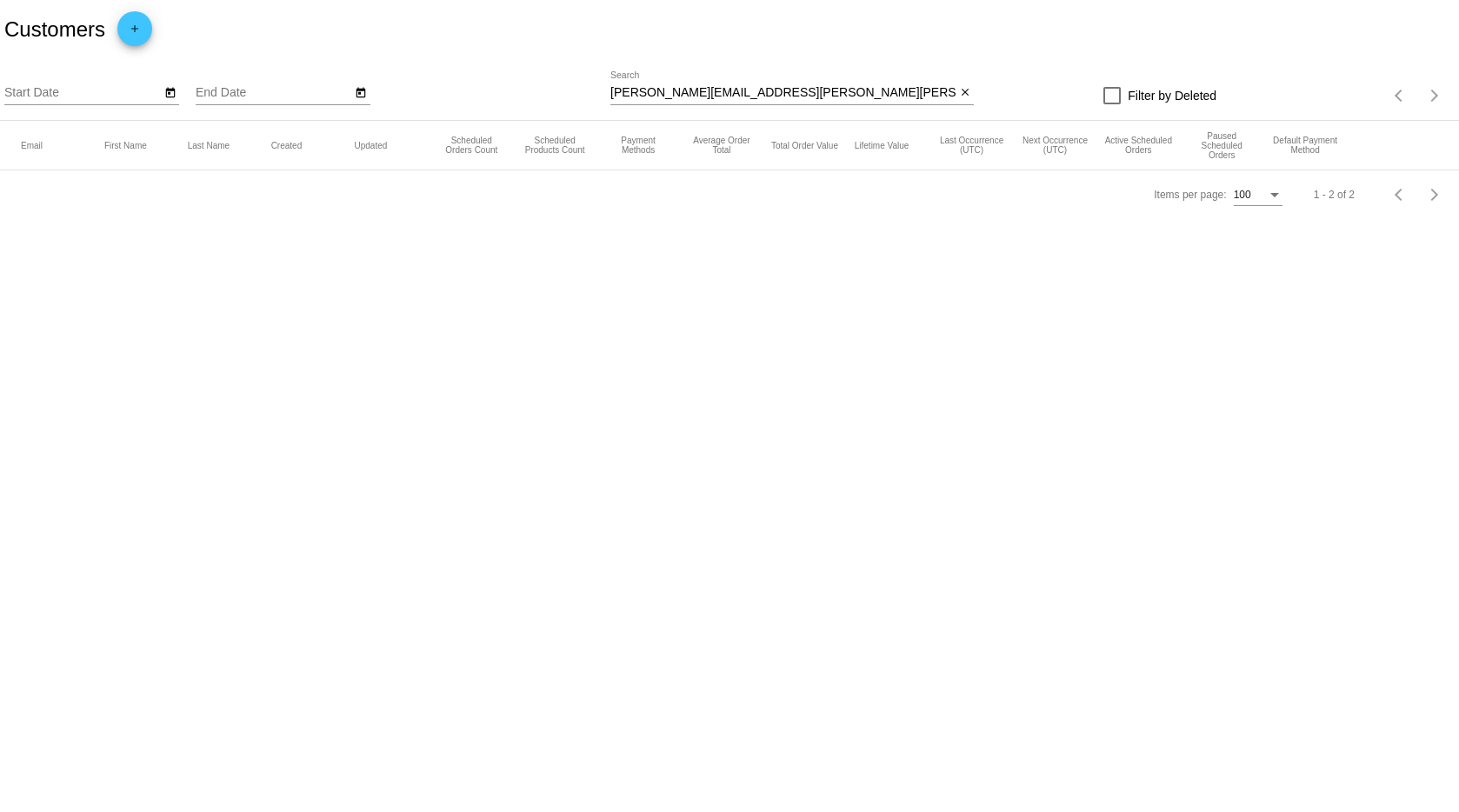
click at [674, 92] on input "[PERSON_NAME][EMAIL_ADDRESS][PERSON_NAME][PERSON_NAME][DOMAIN_NAME]" at bounding box center [784, 93] width 345 height 14
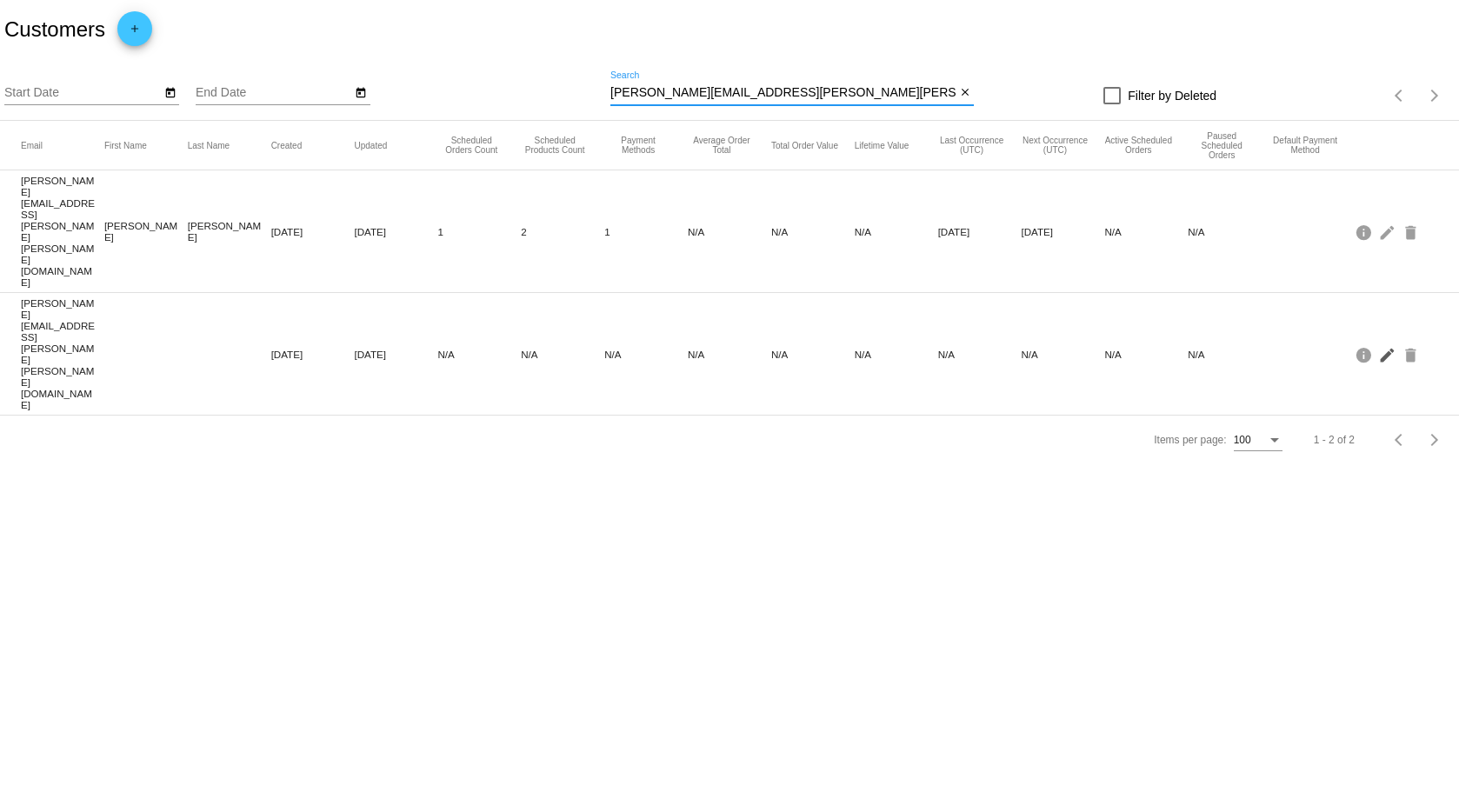
click at [1390, 341] on mat-icon "edit" at bounding box center [1389, 354] width 21 height 27
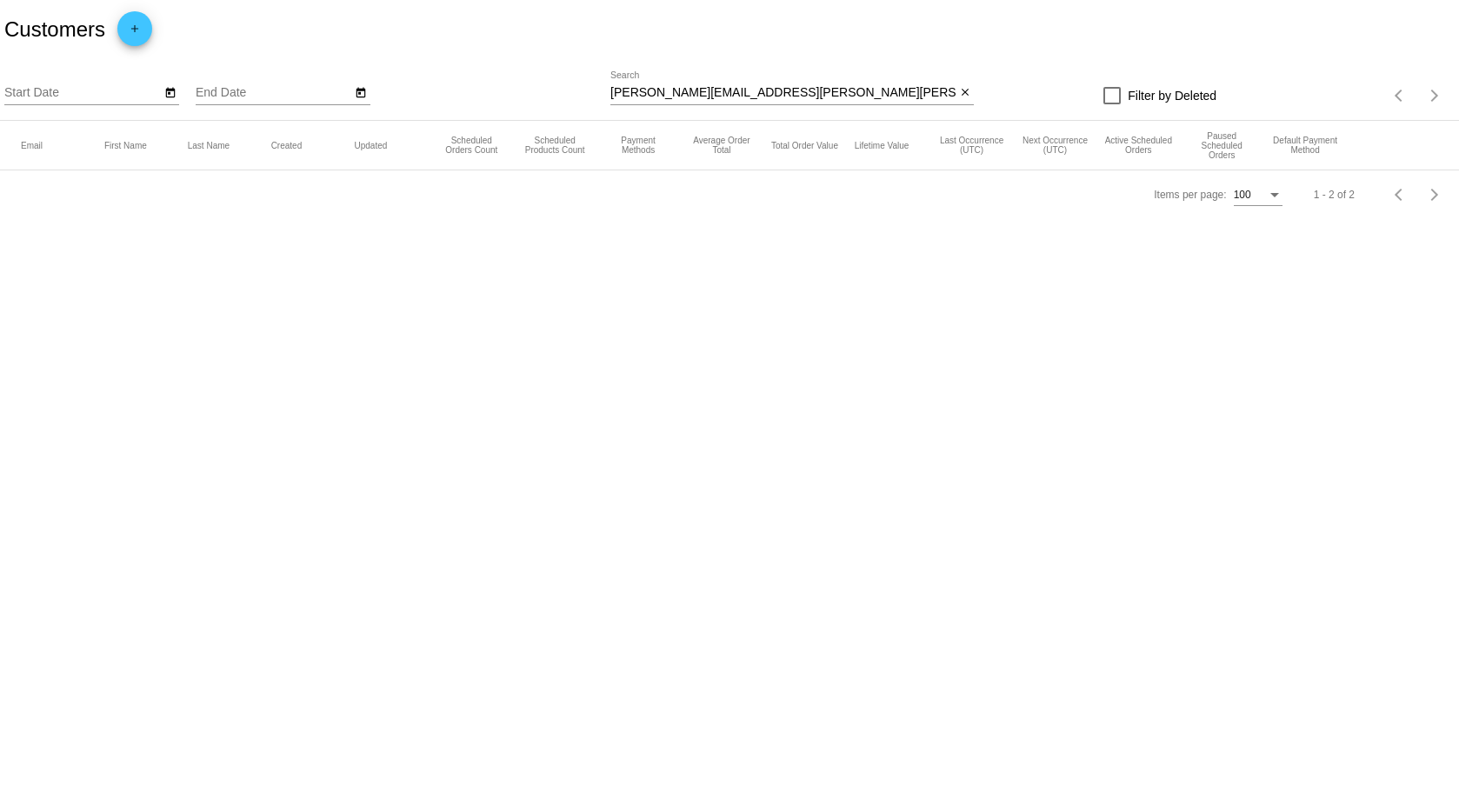
click at [772, 87] on input "[PERSON_NAME][EMAIL_ADDRESS][PERSON_NAME][PERSON_NAME][DOMAIN_NAME]" at bounding box center [784, 93] width 345 height 14
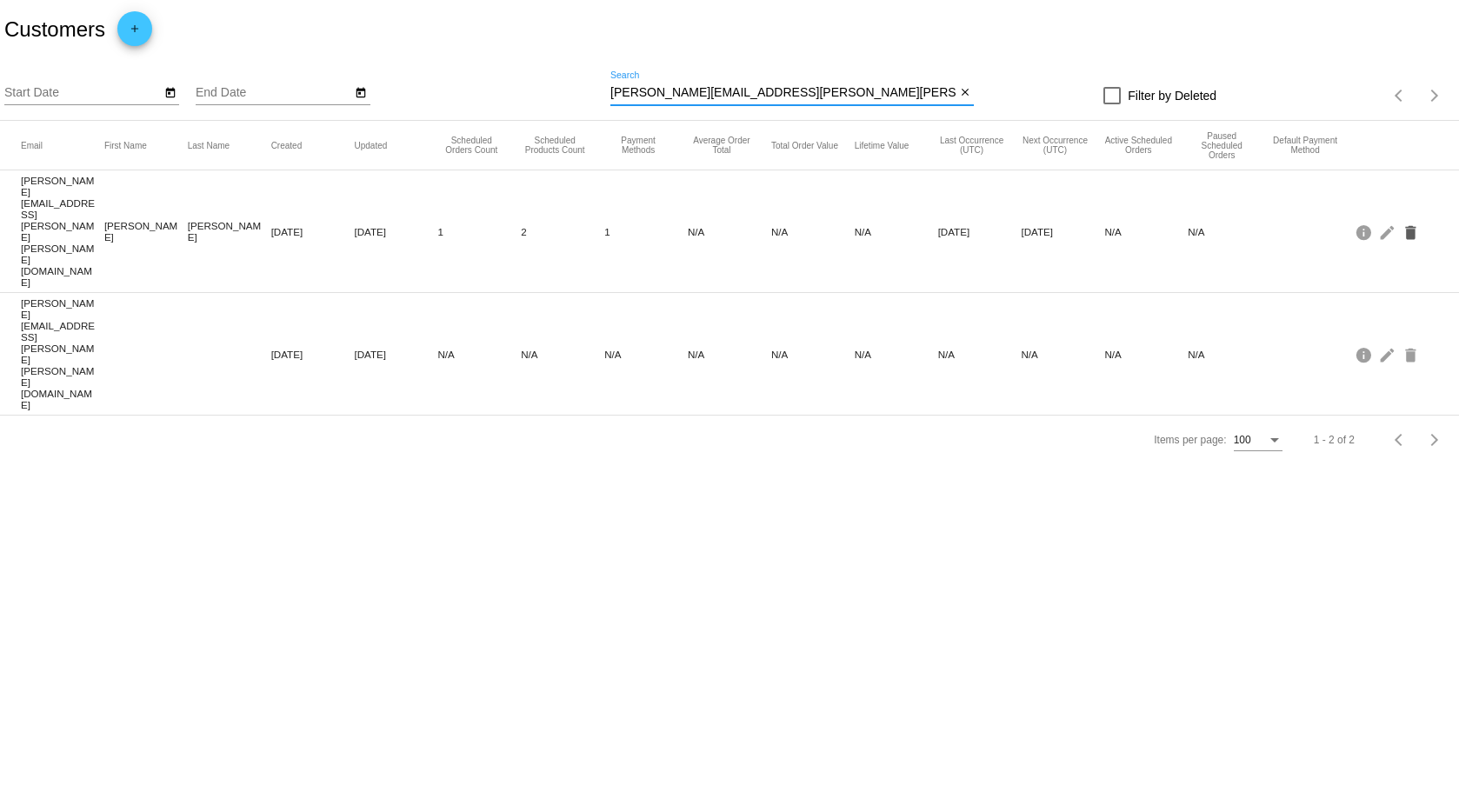
click at [1416, 218] on mat-icon "delete" at bounding box center [1413, 231] width 21 height 27
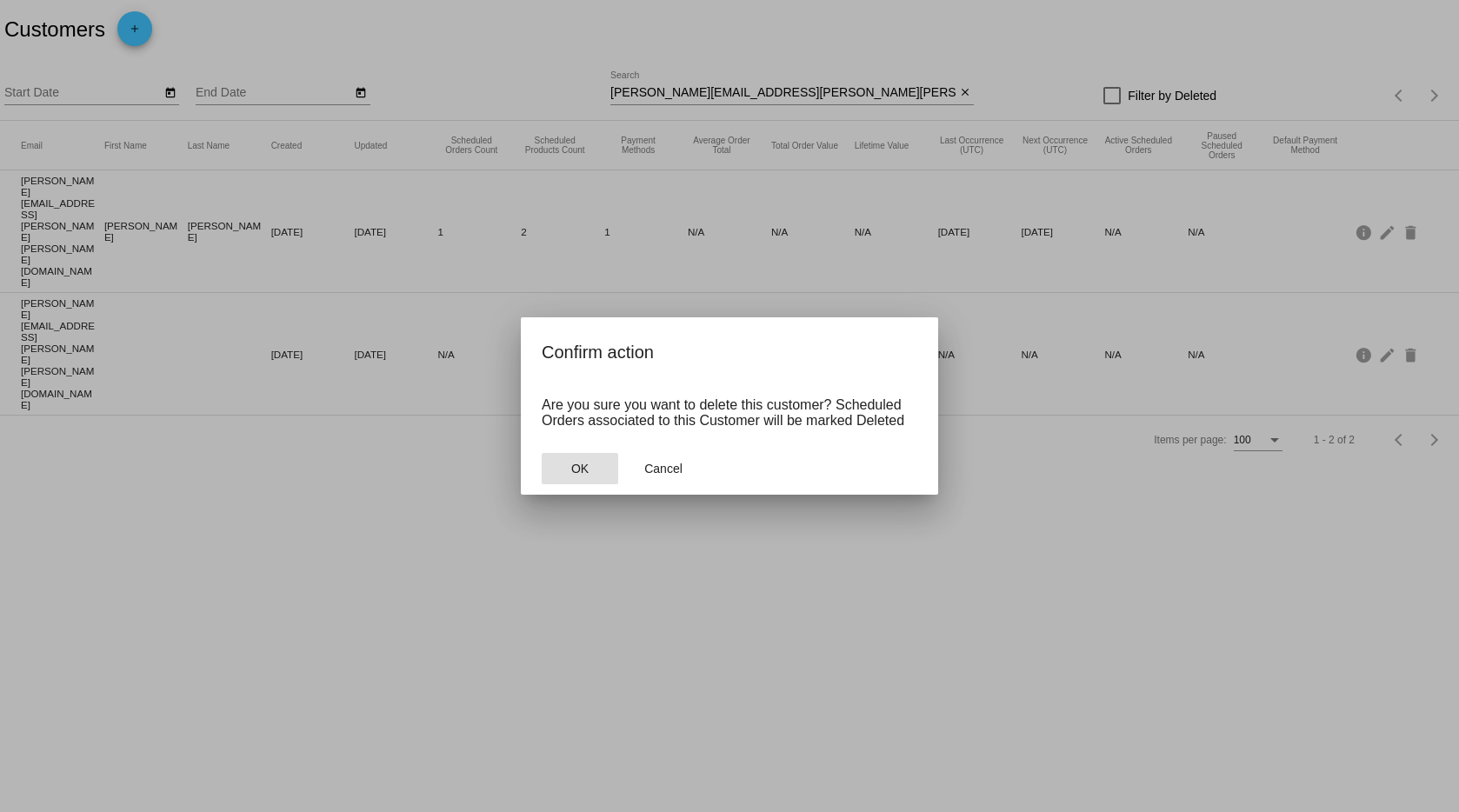
click at [563, 473] on button "OK" at bounding box center [580, 469] width 77 height 31
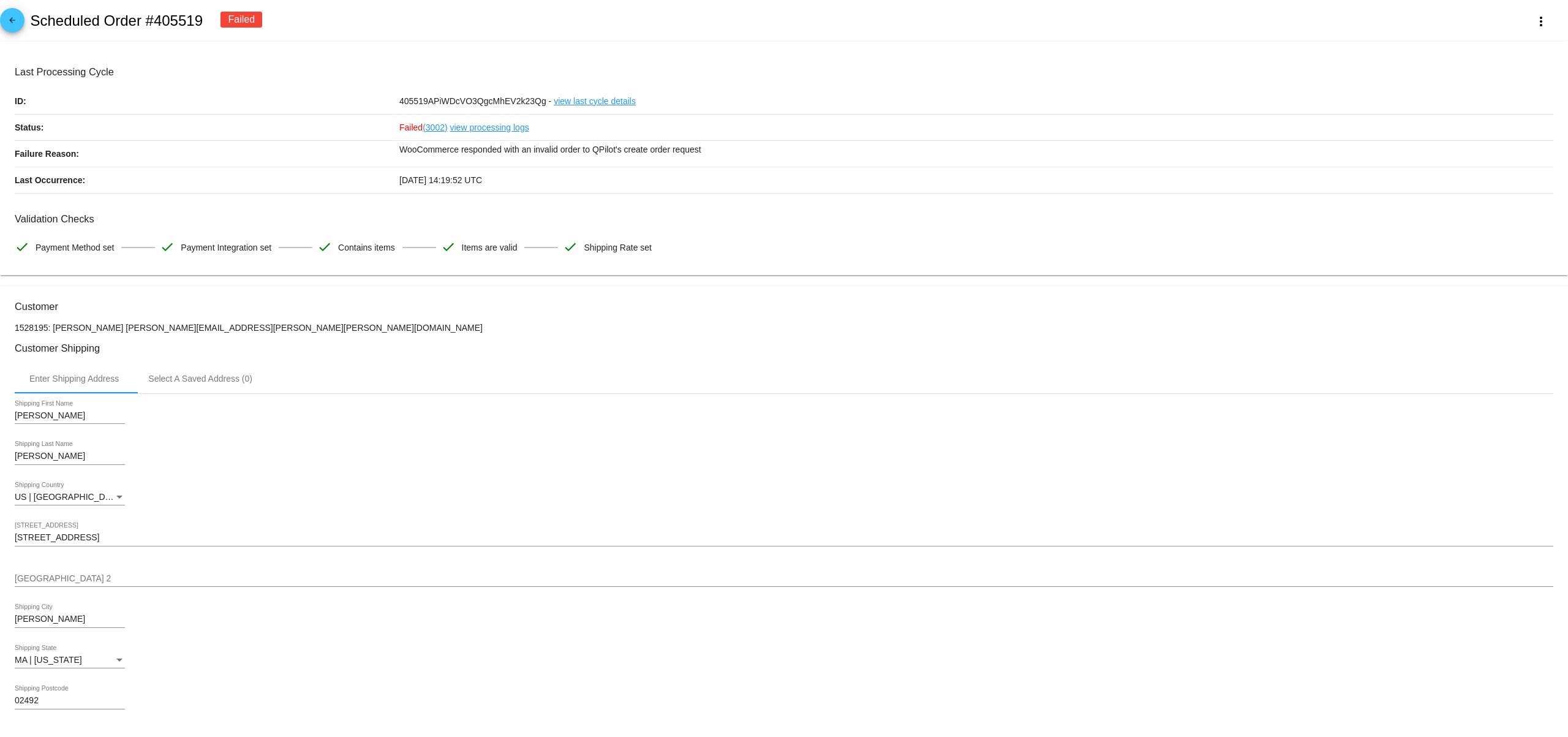
click at [94, 421] on input "[PERSON_NAME]" at bounding box center [69, 416] width 110 height 10
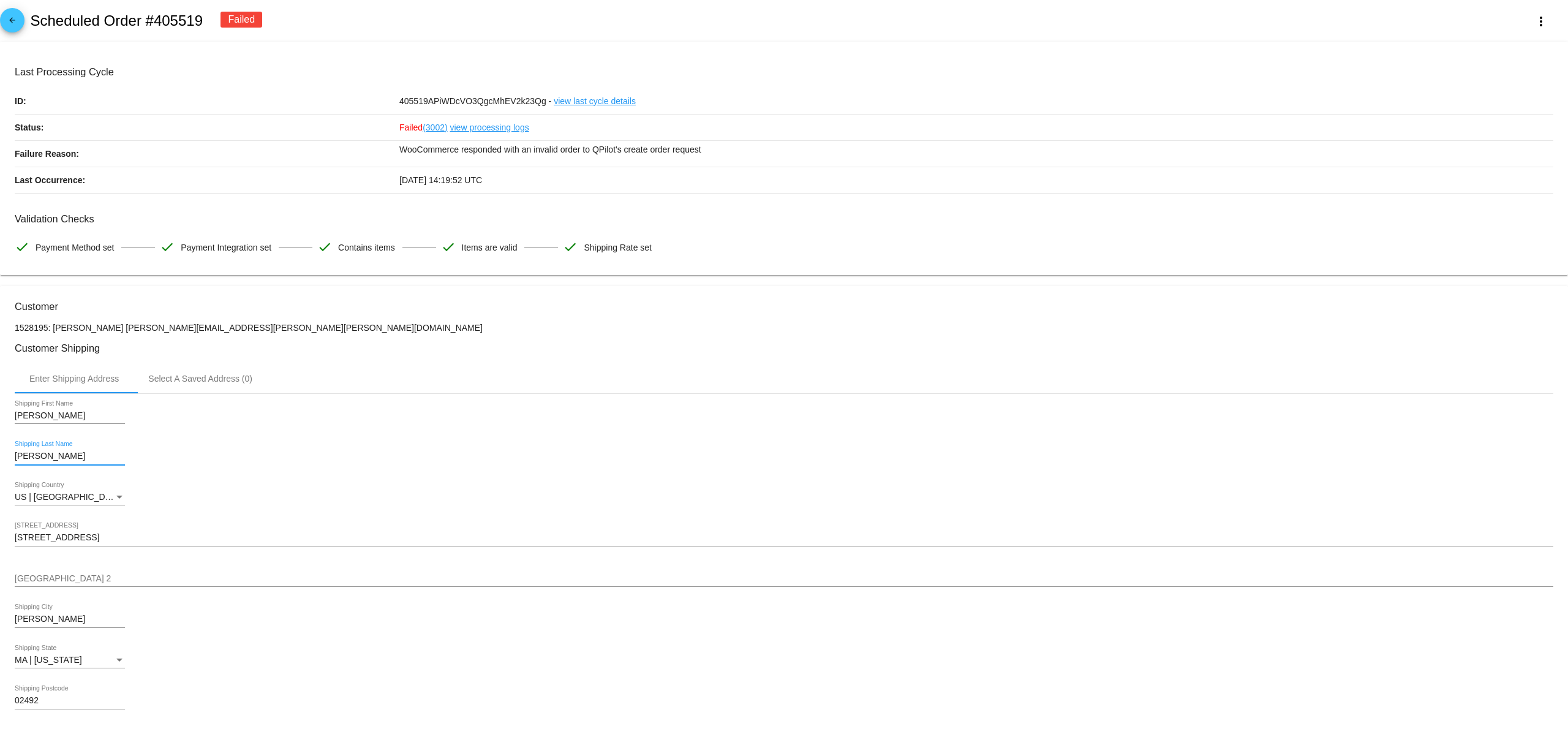
drag, startPoint x: 45, startPoint y: 463, endPoint x: 6, endPoint y: 457, distance: 39.5
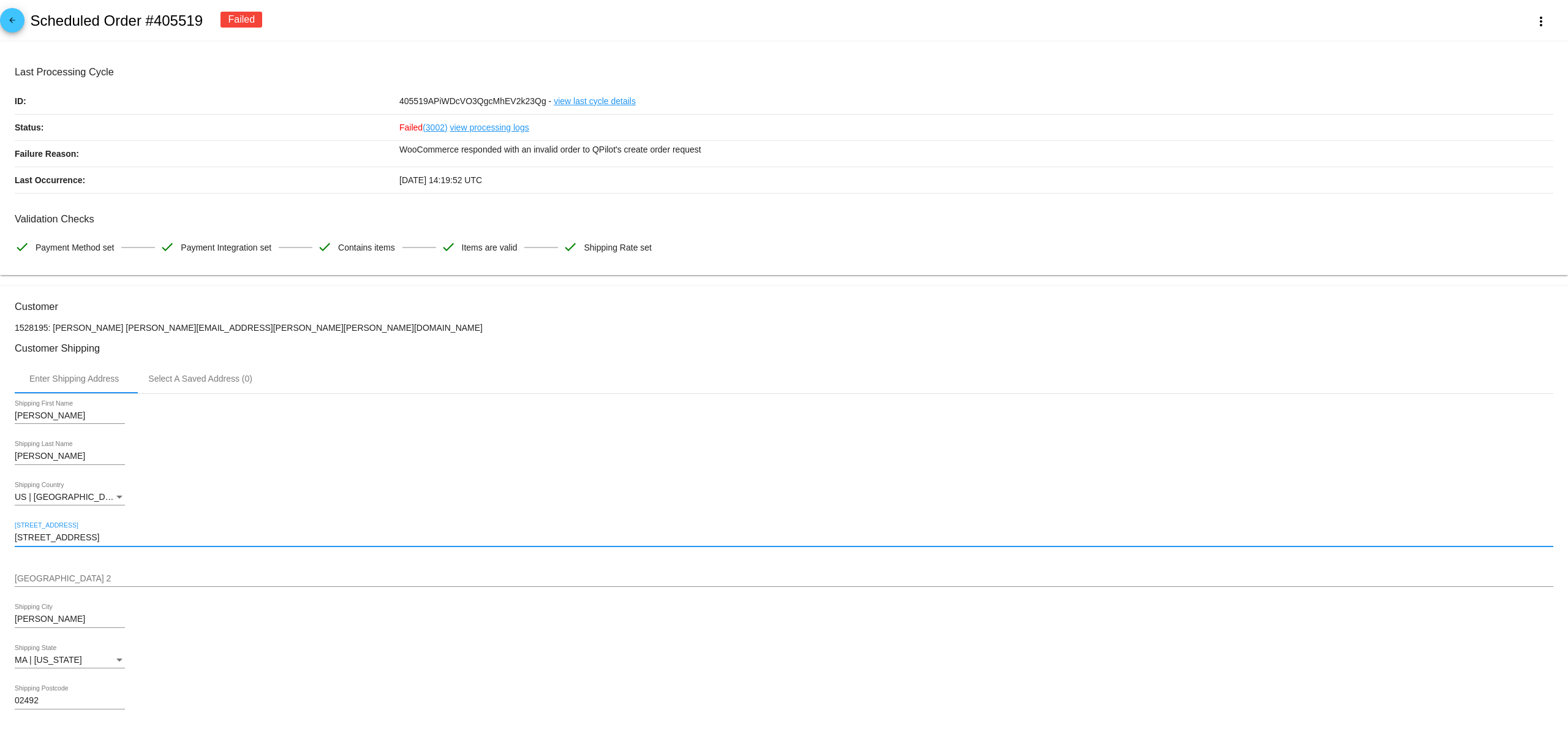
click at [75, 542] on input "275 2nd Ave Unit 1052" at bounding box center [784, 538] width 1539 height 10
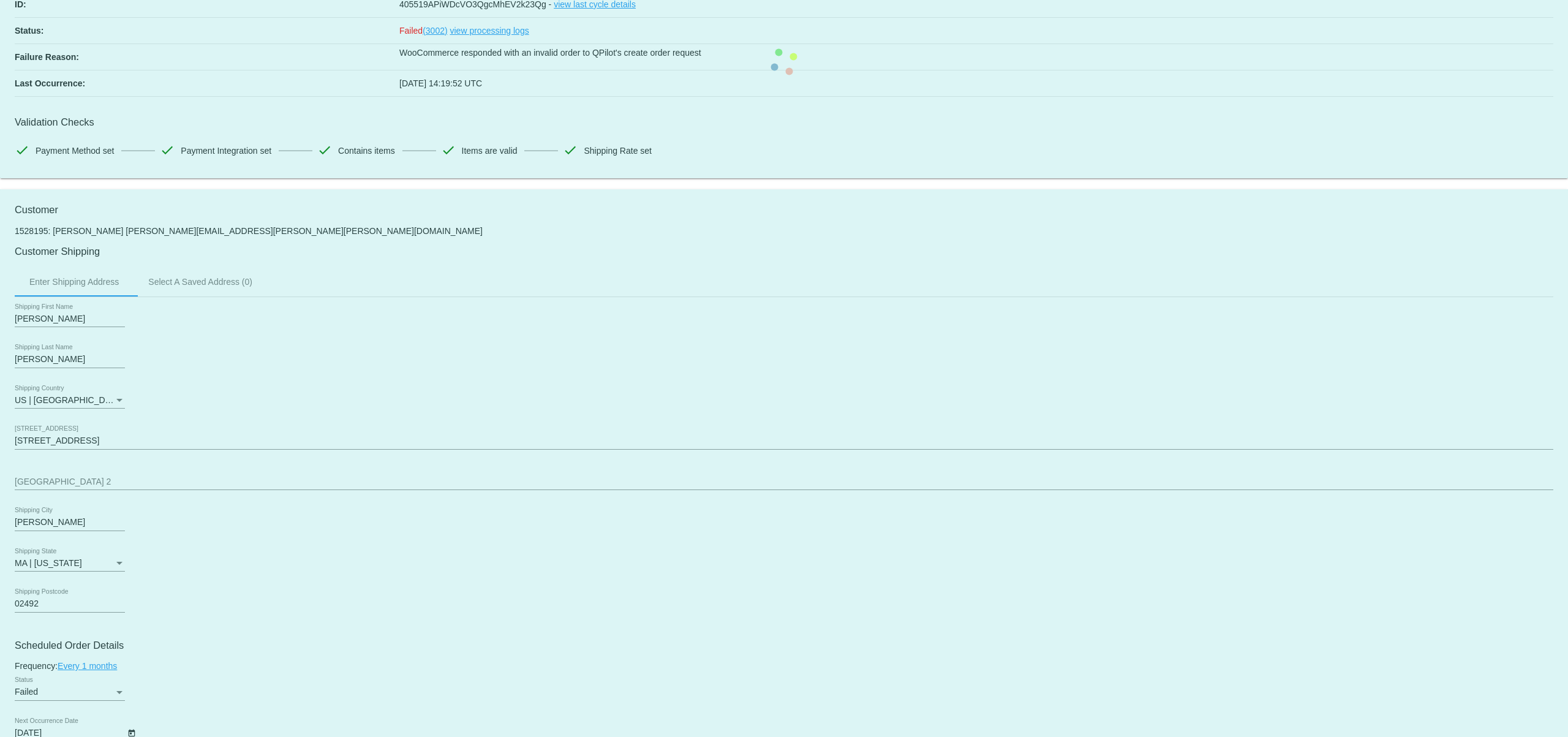
scroll to position [116, 0]
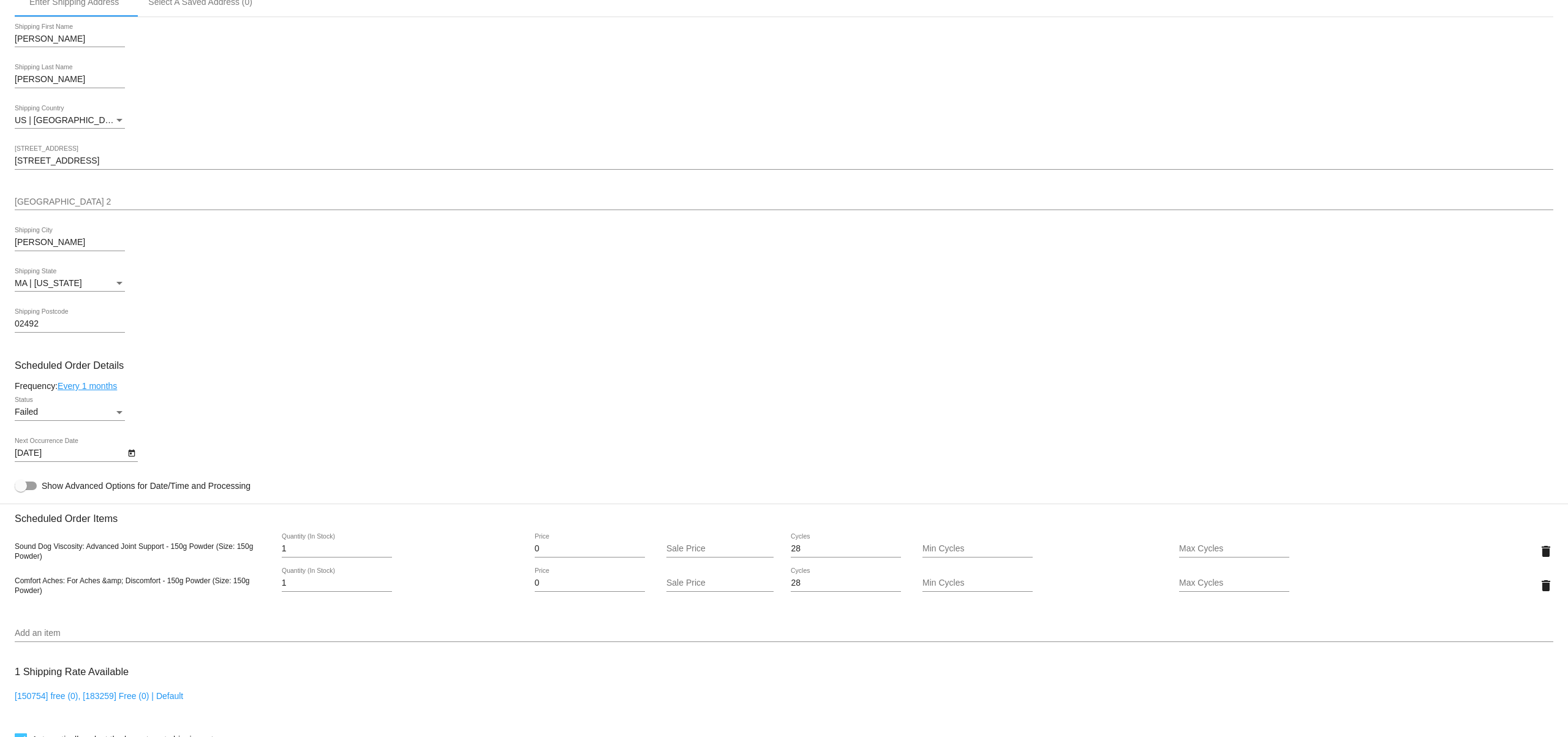
scroll to position [378, 0]
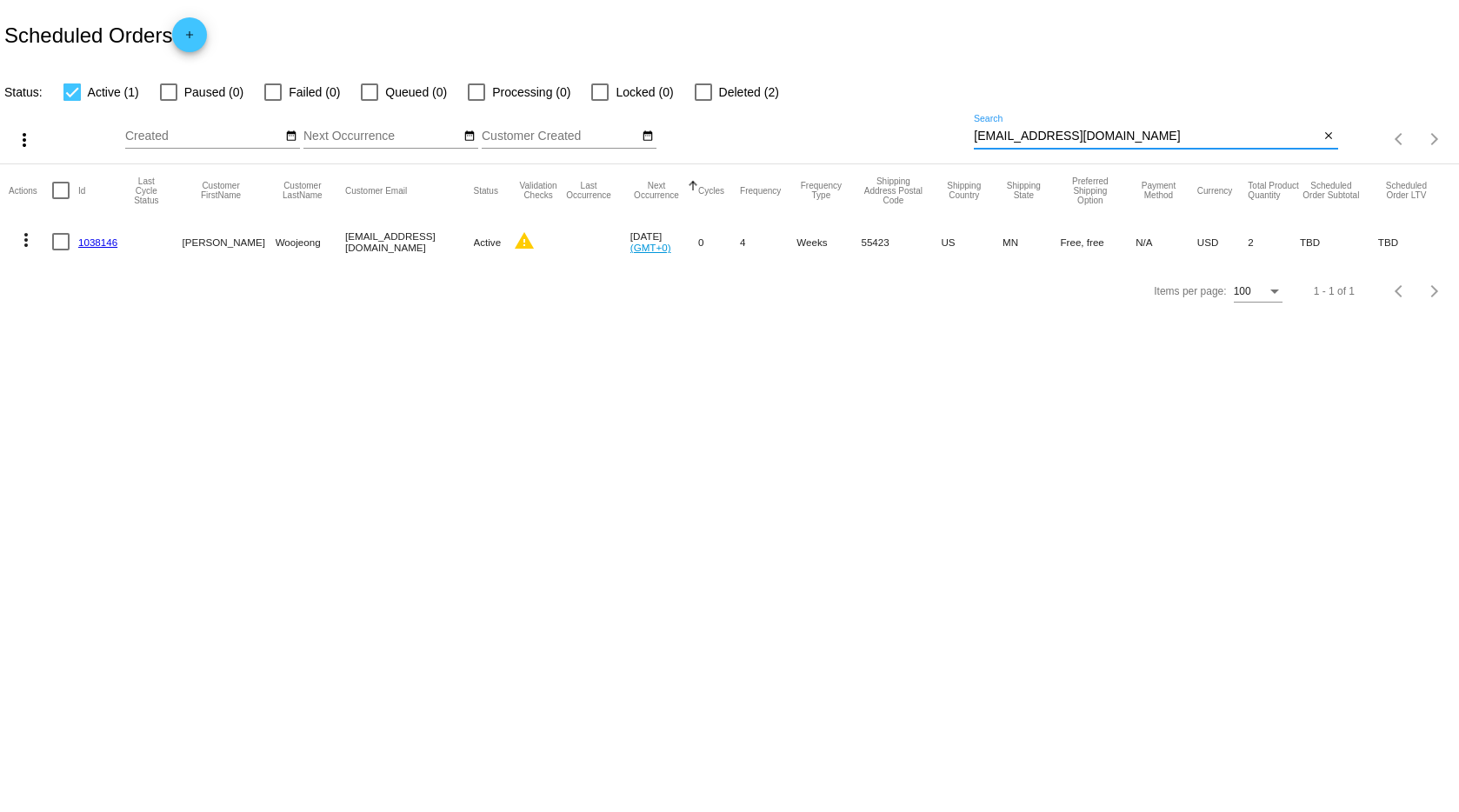
click at [1064, 134] on input "wkim1108@gmail.com" at bounding box center [1147, 137] width 345 height 14
paste input "[PERSON_NAME][EMAIL_ADDRESS][PERSON_NAME][PERSON_NAME][DOMAIN_NAME]"
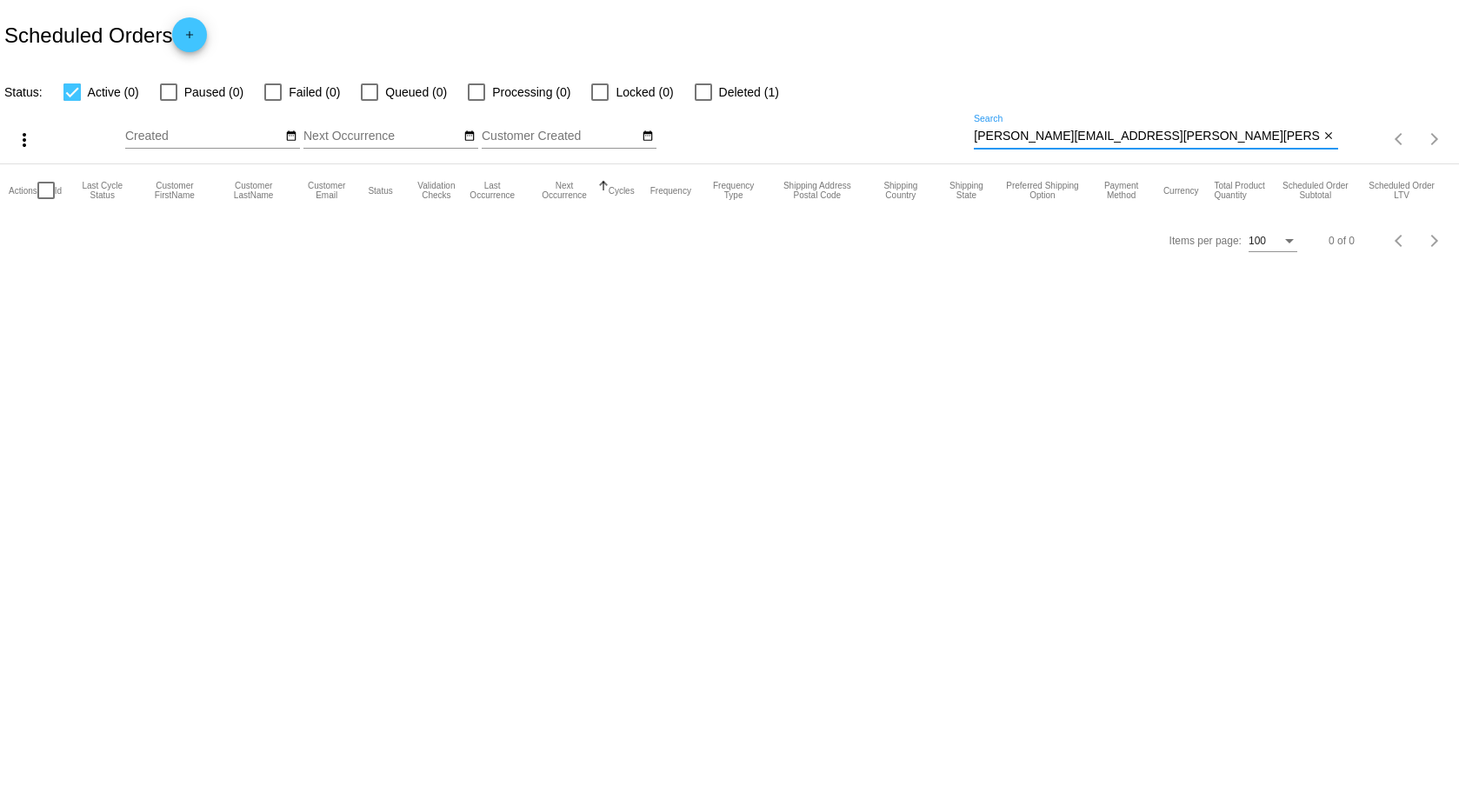
type input "[PERSON_NAME][EMAIL_ADDRESS][PERSON_NAME][PERSON_NAME][DOMAIN_NAME]"
click at [194, 38] on mat-icon "add" at bounding box center [190, 39] width 21 height 21
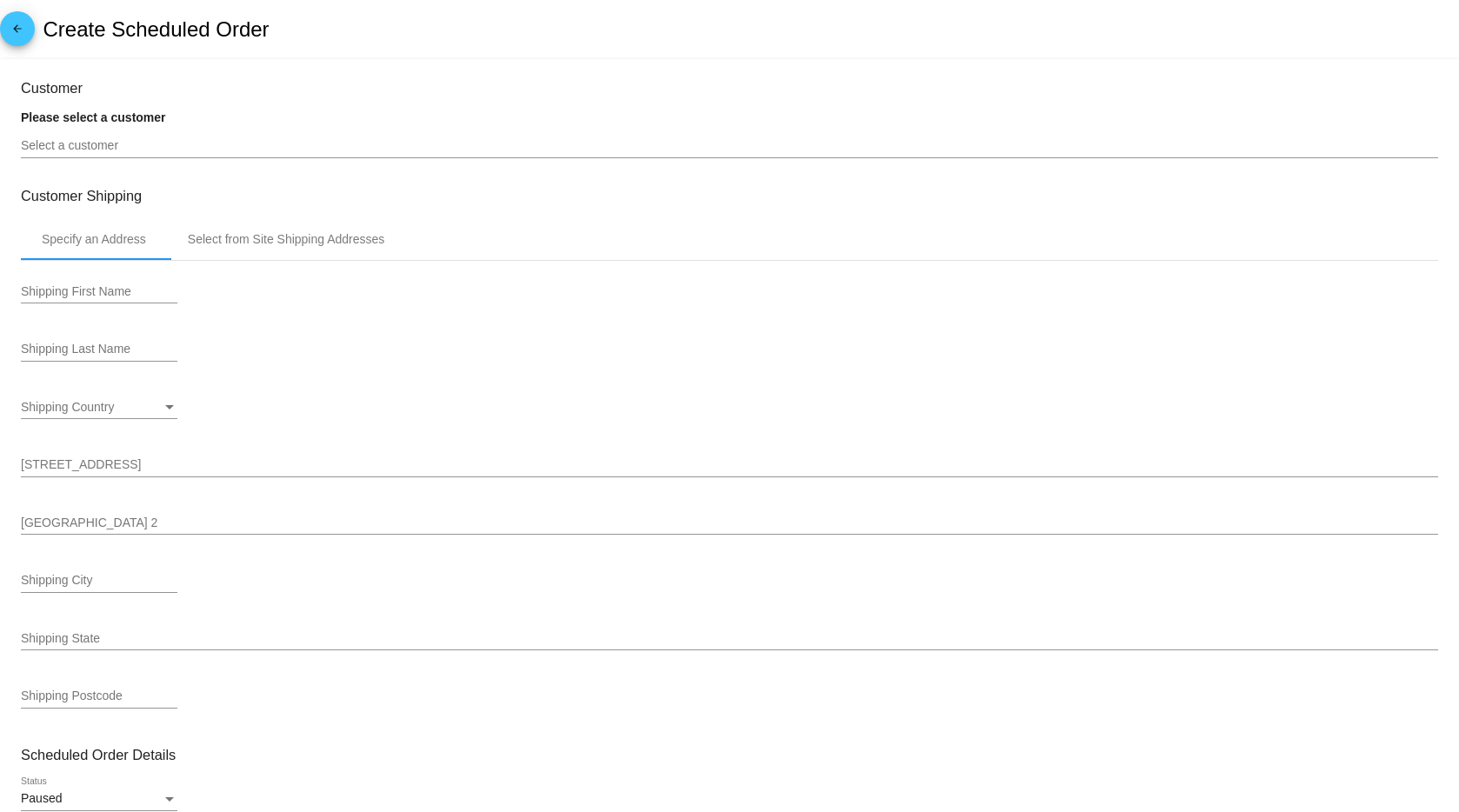
type input "11/3/2025"
click at [230, 155] on div "Select a customer" at bounding box center [730, 141] width 1417 height 34
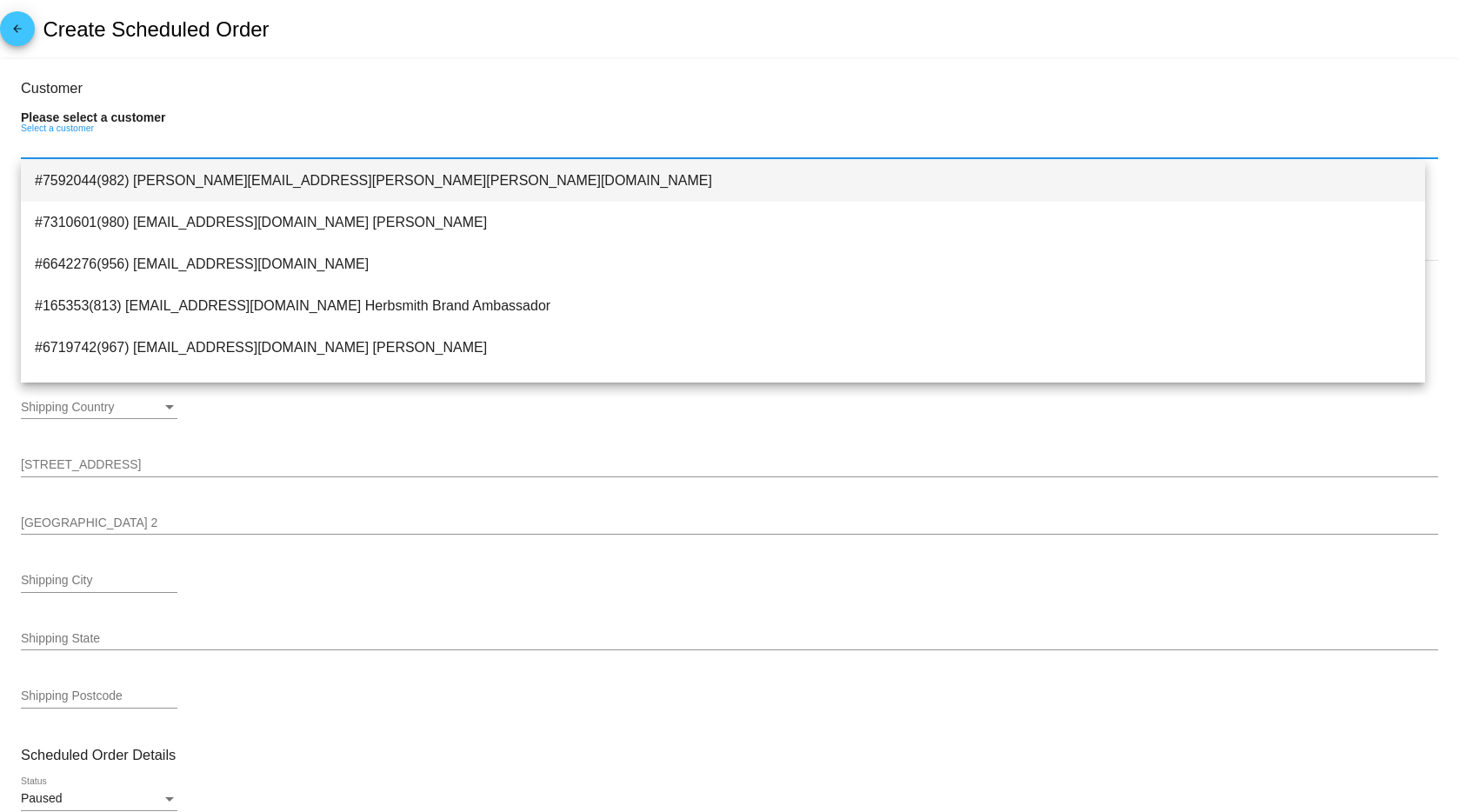
paste input "[PERSON_NAME][EMAIL_ADDRESS][PERSON_NAME][PERSON_NAME][DOMAIN_NAME]"
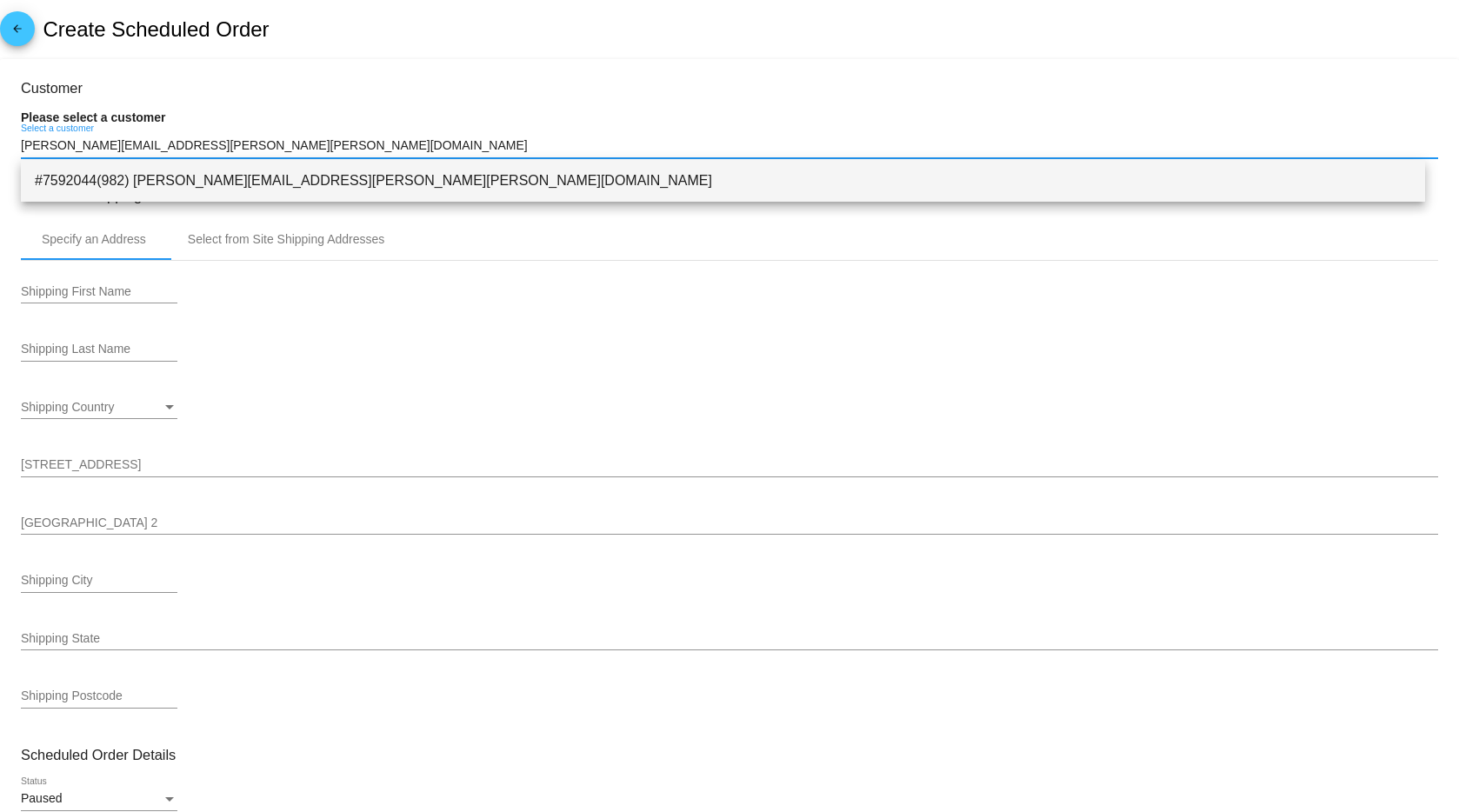
type input "[PERSON_NAME][EMAIL_ADDRESS][PERSON_NAME][PERSON_NAME][DOMAIN_NAME]"
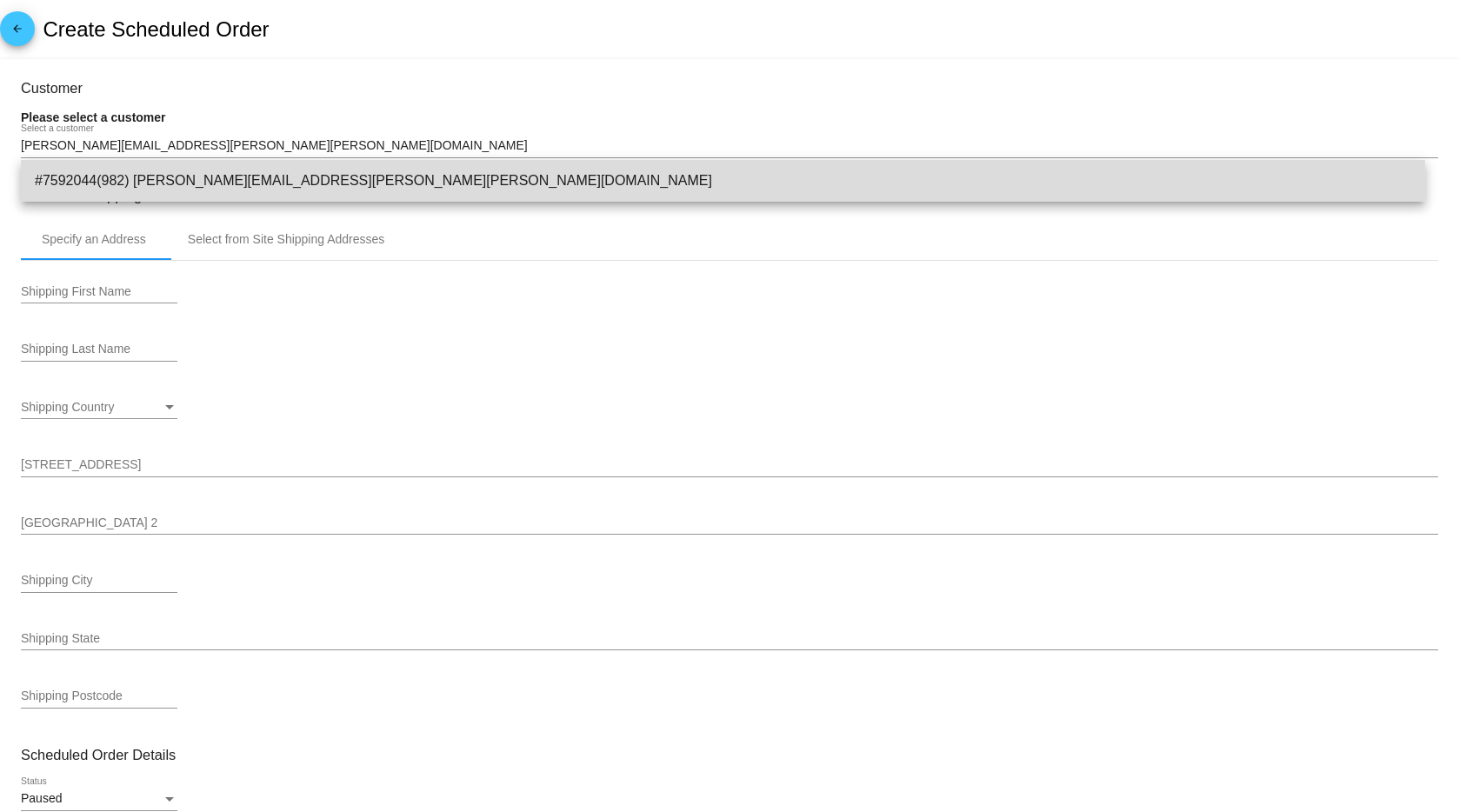
click at [259, 181] on span "#7592044(982) rachel.hoang@gordon.edu" at bounding box center [723, 181] width 1376 height 42
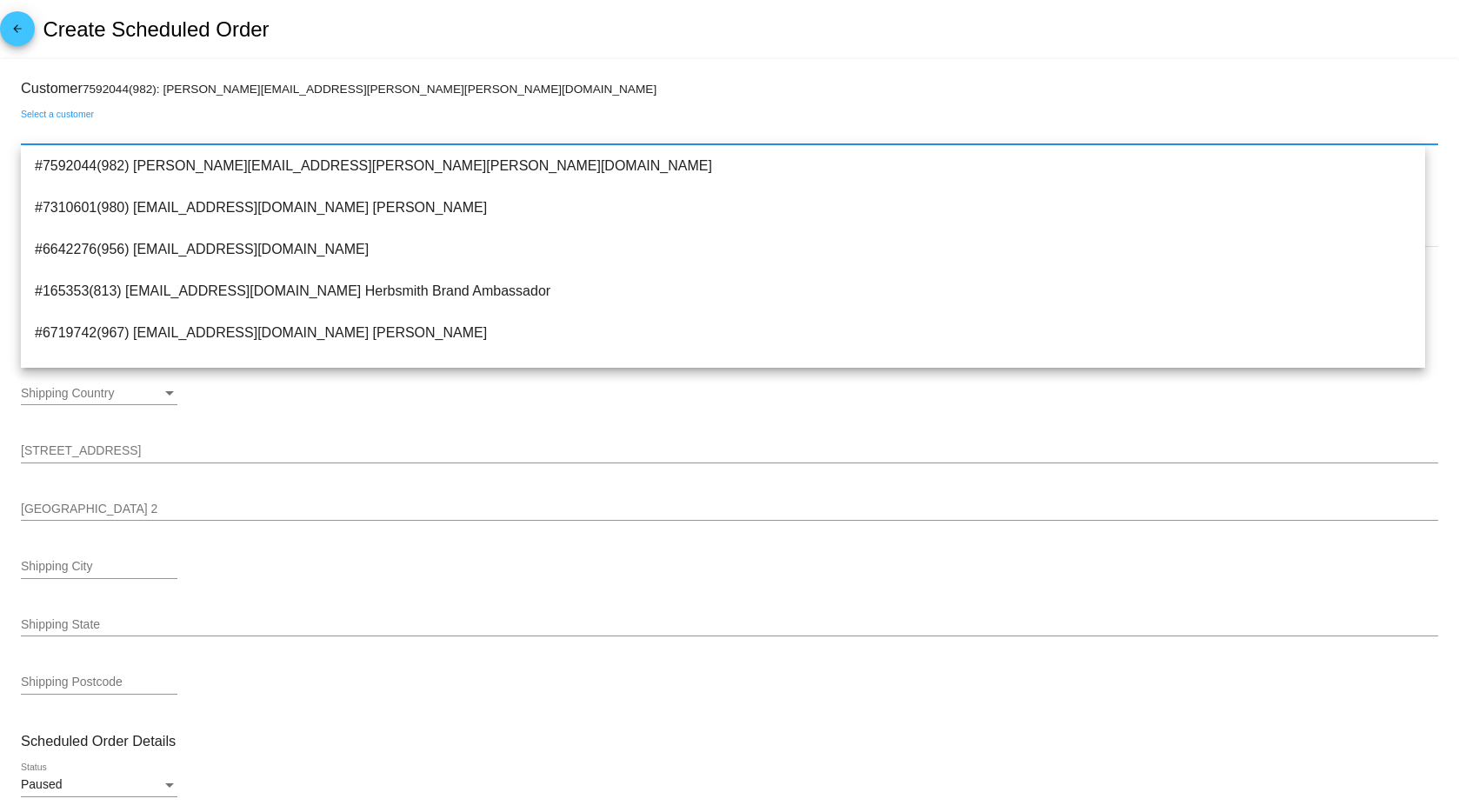
click at [353, 426] on div "Shipping First Name Shipping Last Name Shipping Country Shipping Country Shippi…" at bounding box center [730, 482] width 1417 height 471
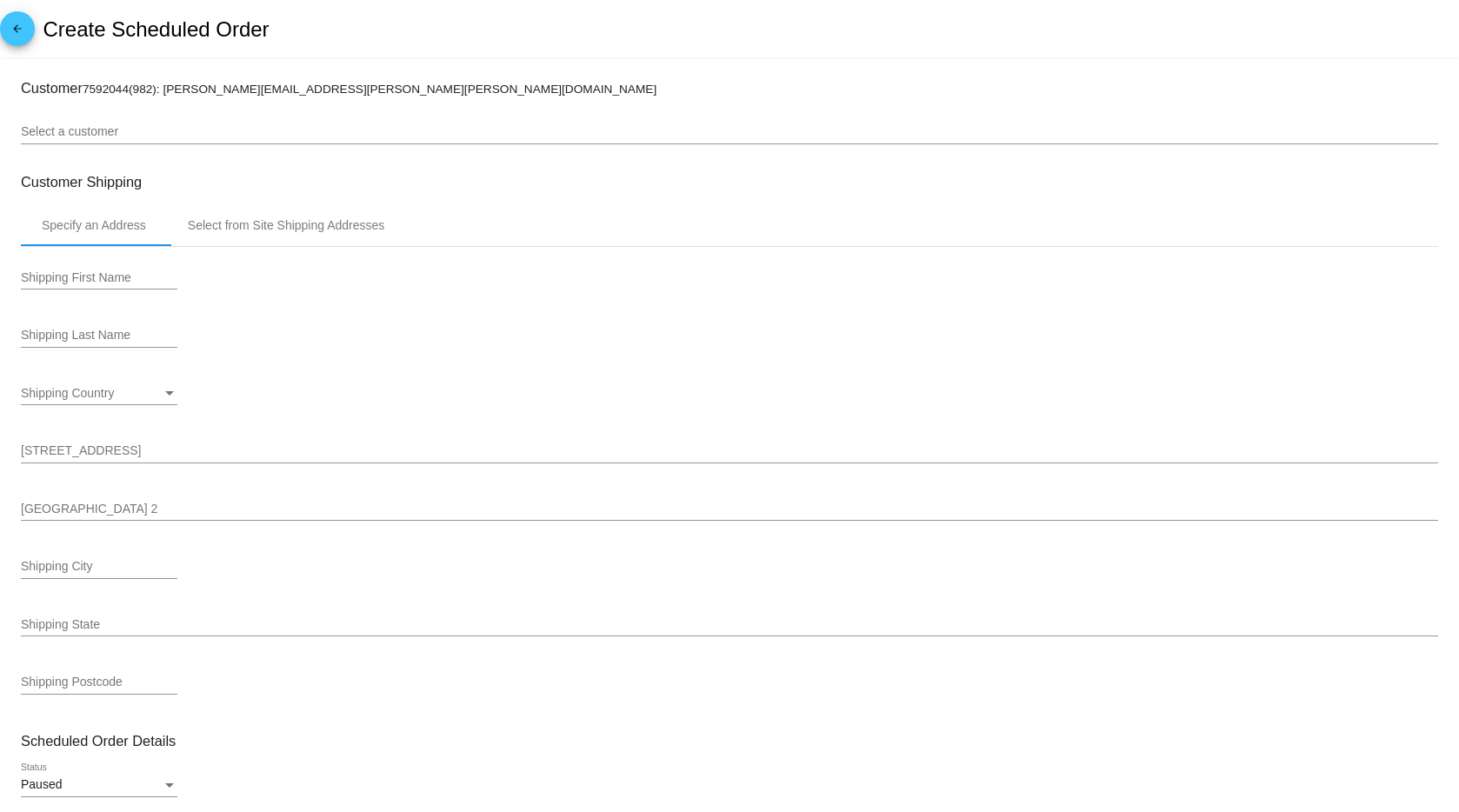
click at [72, 275] on input "Shipping First Name" at bounding box center [99, 278] width 157 height 14
paste input "Rachel"
type input "Rachel"
click at [116, 332] on input "Shipping Last Name" at bounding box center [99, 336] width 157 height 14
paste input "Hoang"
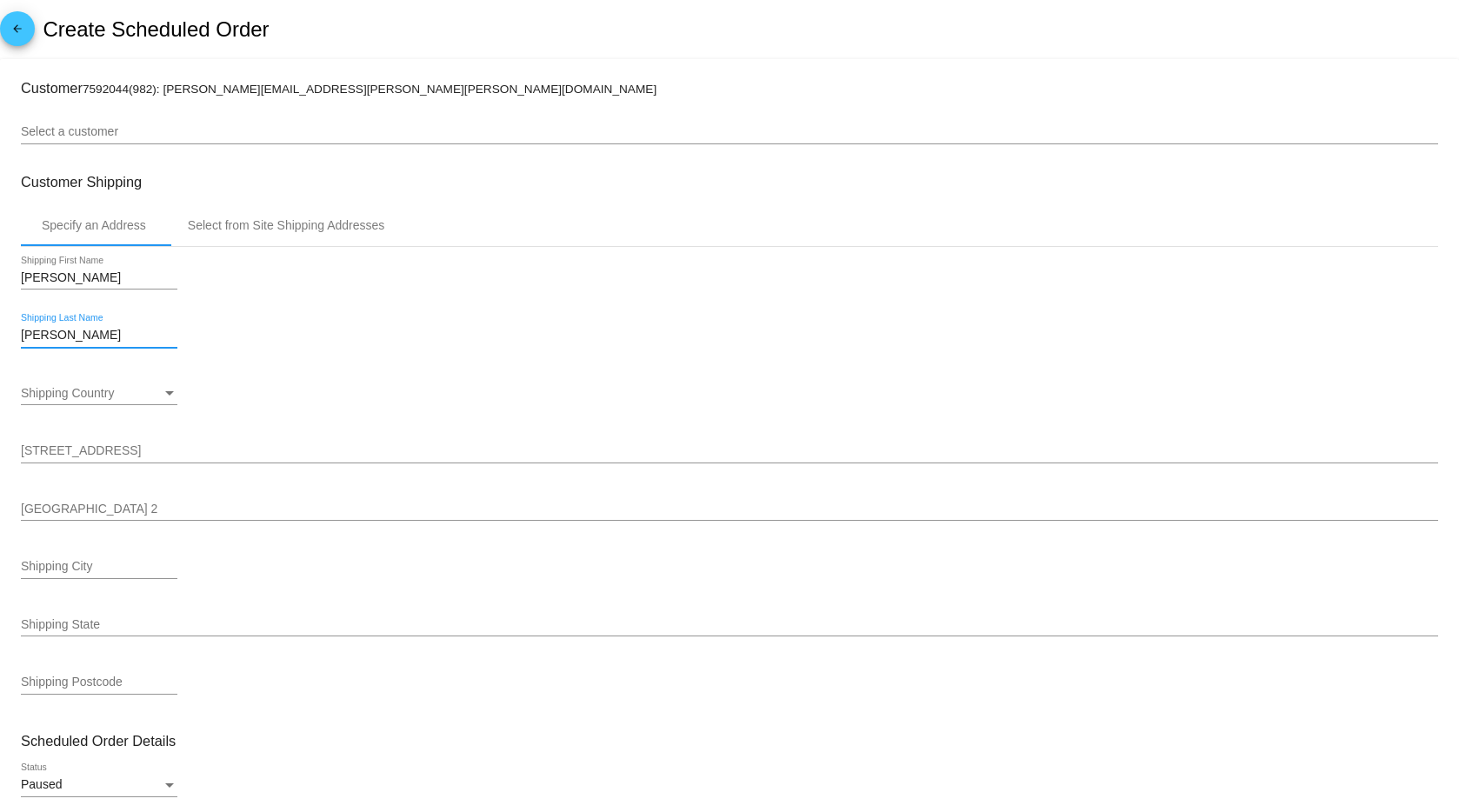
type input "Hoang"
click at [82, 393] on span "Shipping Country" at bounding box center [67, 393] width 93 height 14
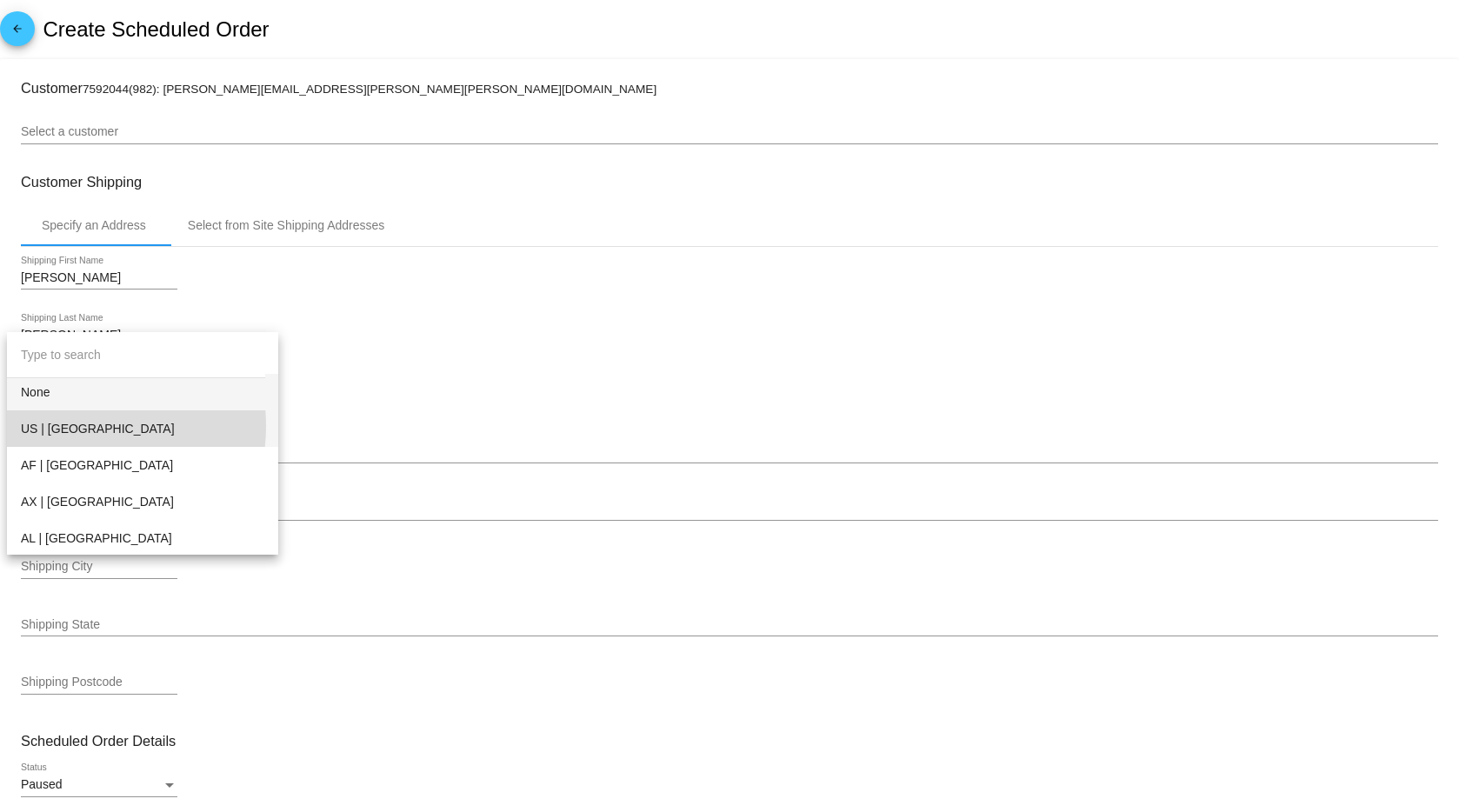
click at [67, 426] on span "US | USA" at bounding box center [142, 429] width 244 height 37
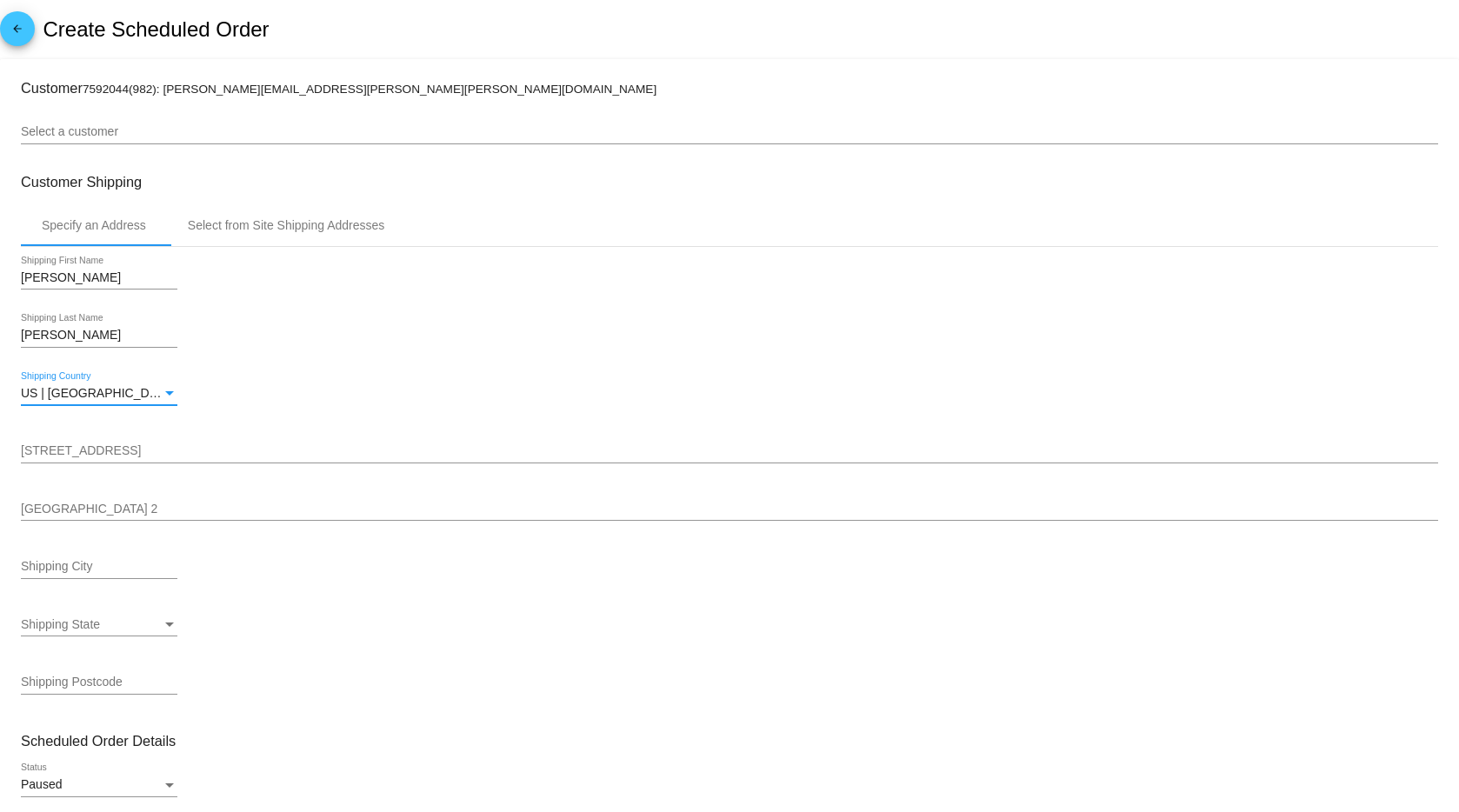
click at [71, 449] on input "Shipping Street 1" at bounding box center [730, 451] width 1417 height 14
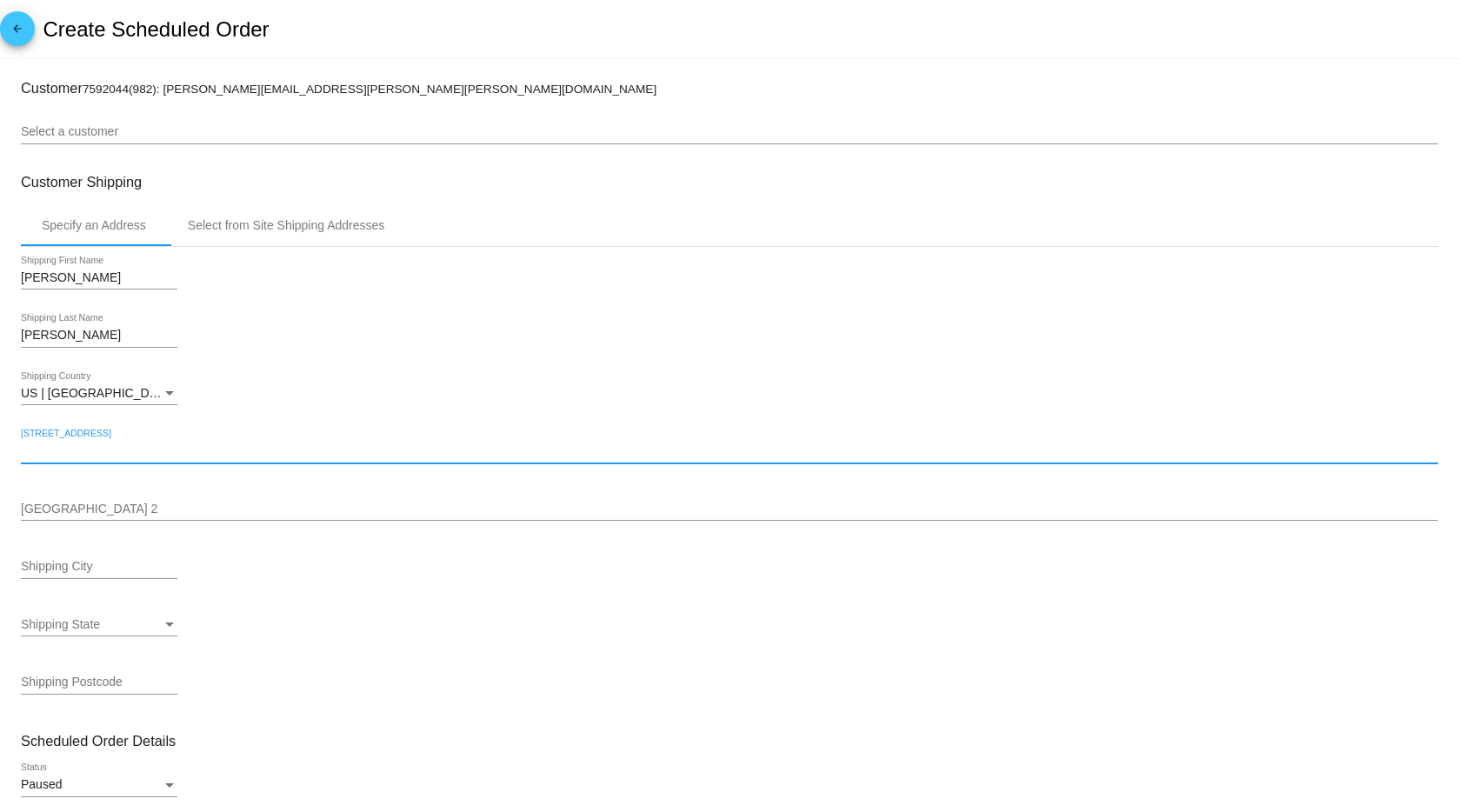
paste input "275 2nd Ave Unit 1052"
type input "275 2nd Ave Unit 1052"
click at [82, 569] on input "Shipping City" at bounding box center [99, 566] width 157 height 14
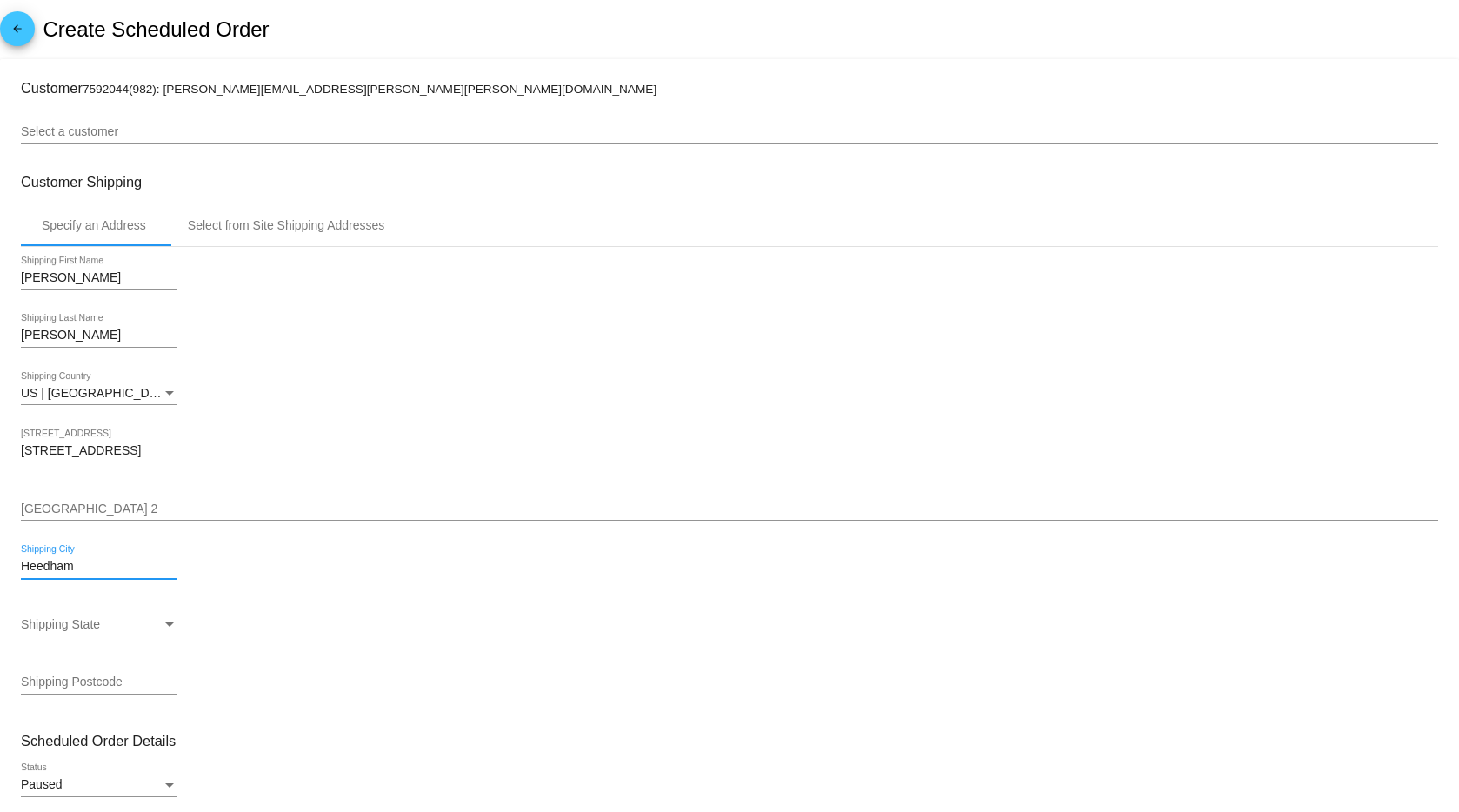
click at [91, 621] on span "Shipping State" at bounding box center [60, 624] width 79 height 14
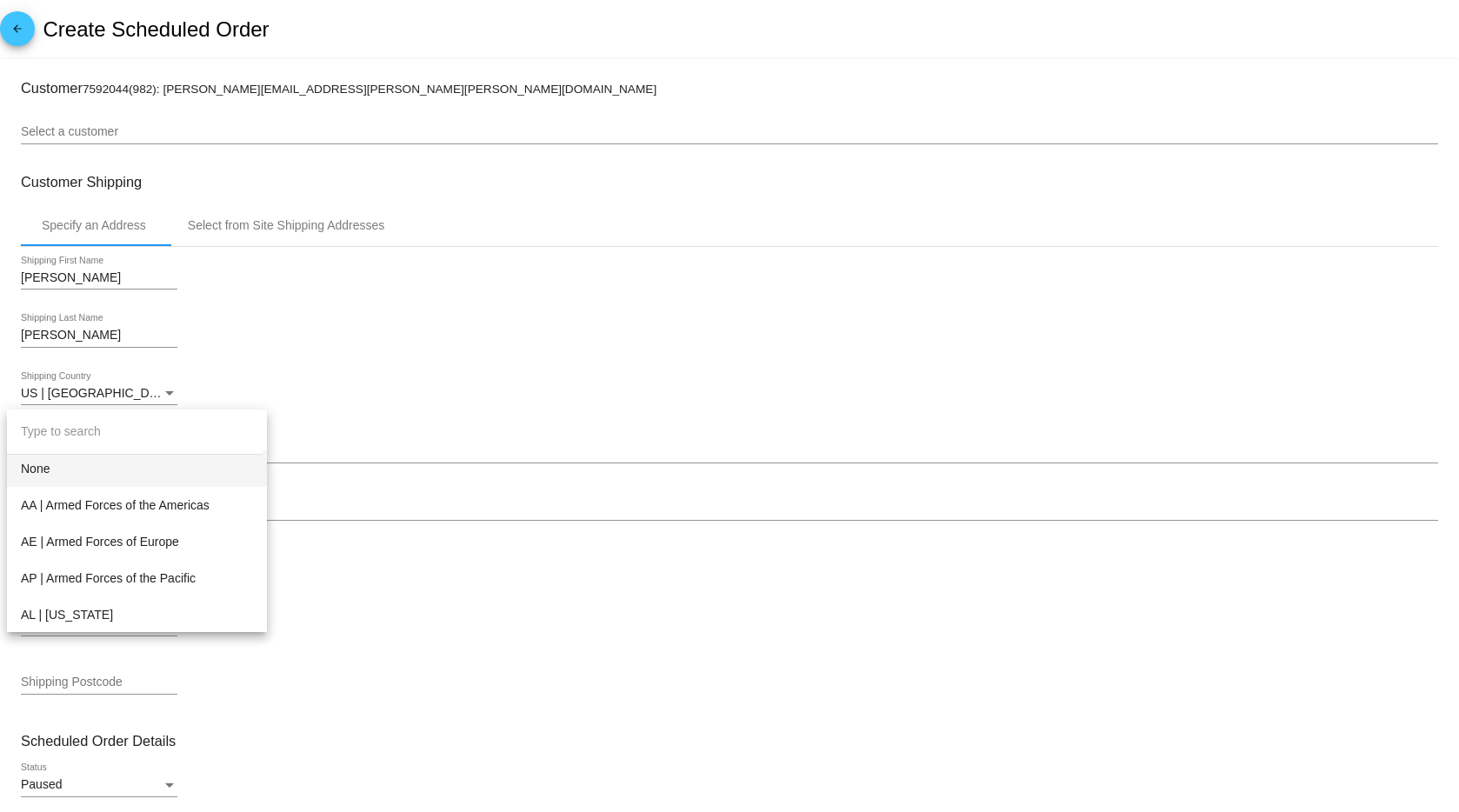
click at [482, 612] on div at bounding box center [730, 406] width 1459 height 812
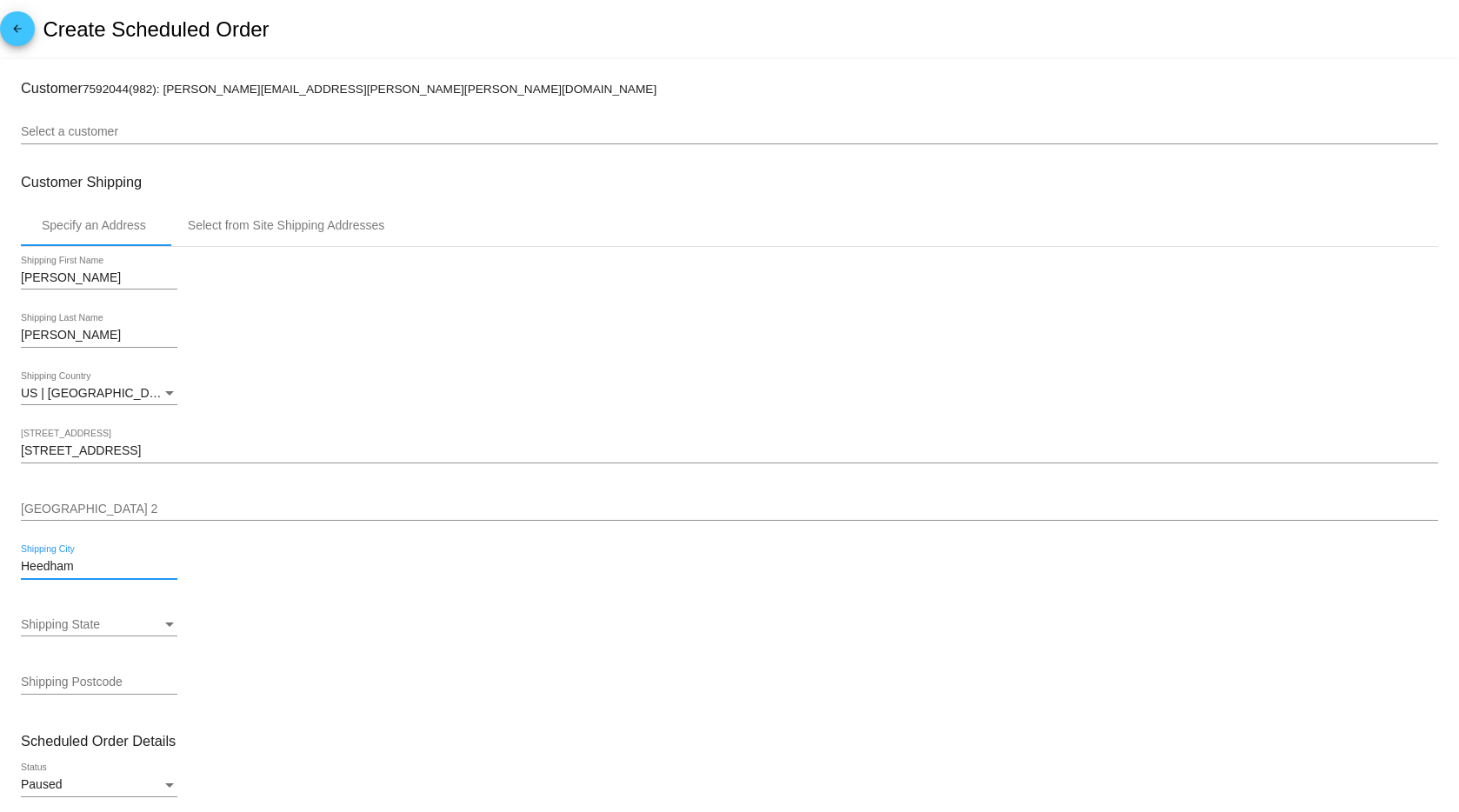
drag, startPoint x: 31, startPoint y: 568, endPoint x: 7, endPoint y: 570, distance: 24.1
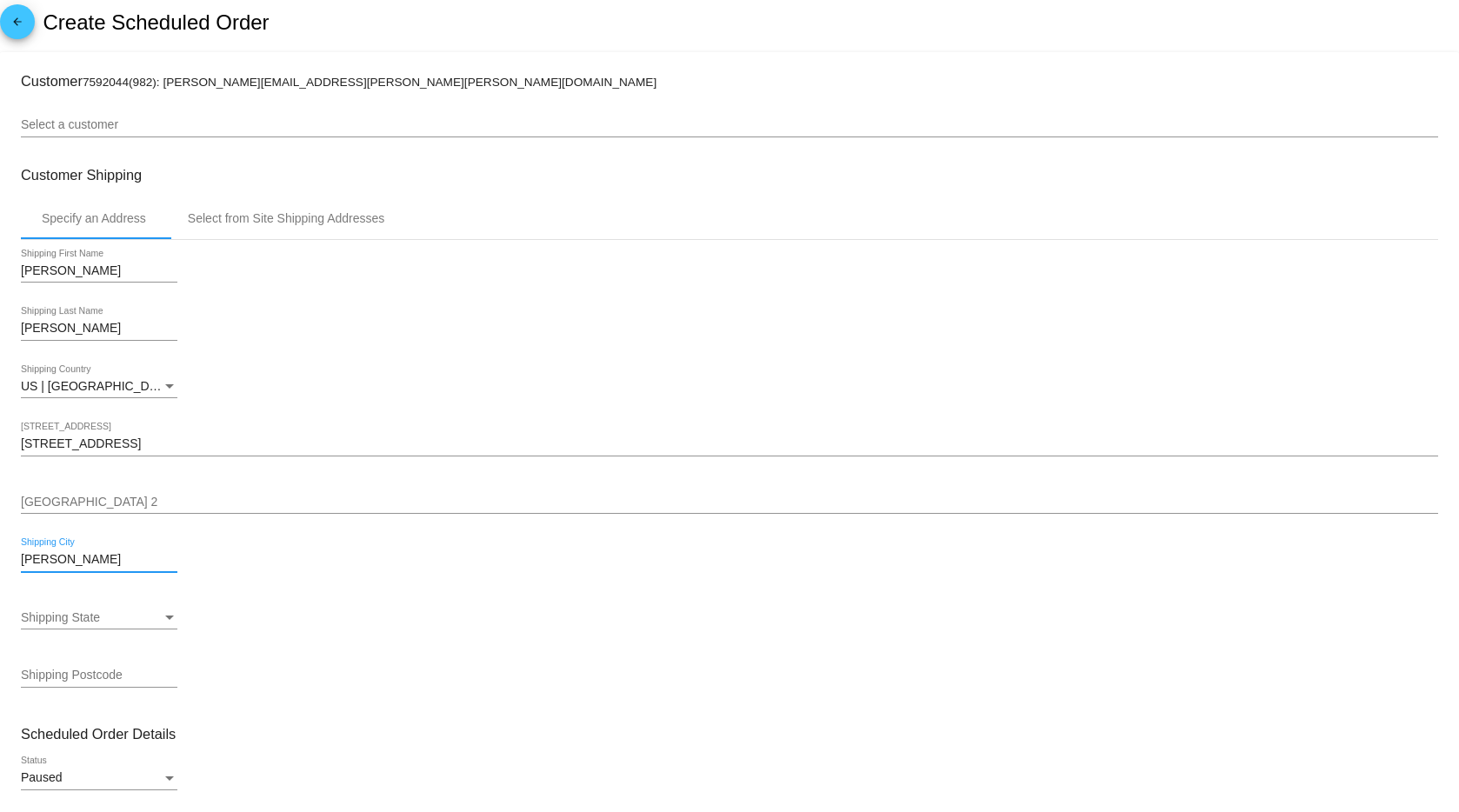
scroll to position [21, 0]
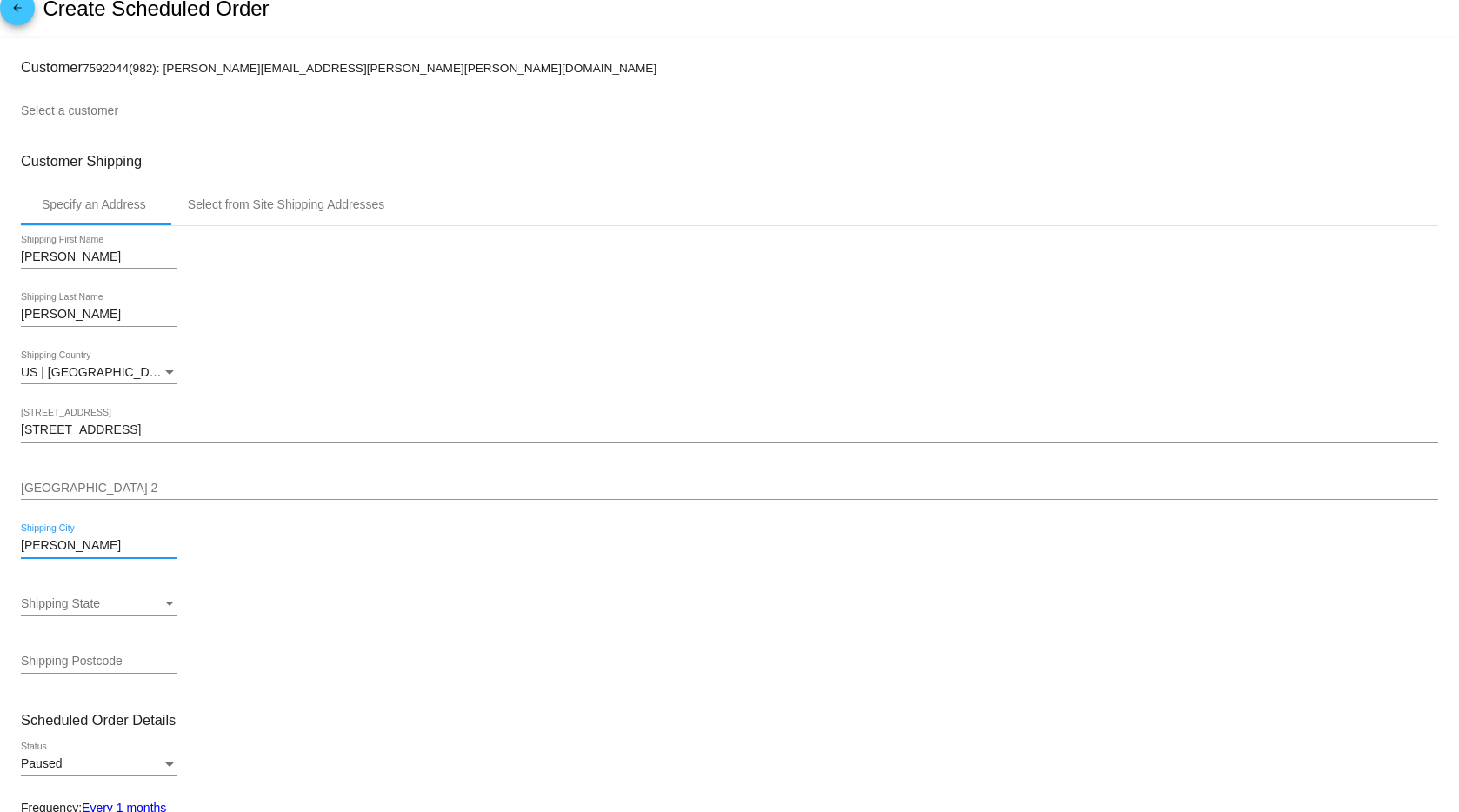
type input "Needham"
click at [111, 598] on div "Shipping State" at bounding box center [91, 604] width 141 height 14
type input "mas"
click at [108, 604] on span "MA | Massachusetts" at bounding box center [120, 593] width 197 height 37
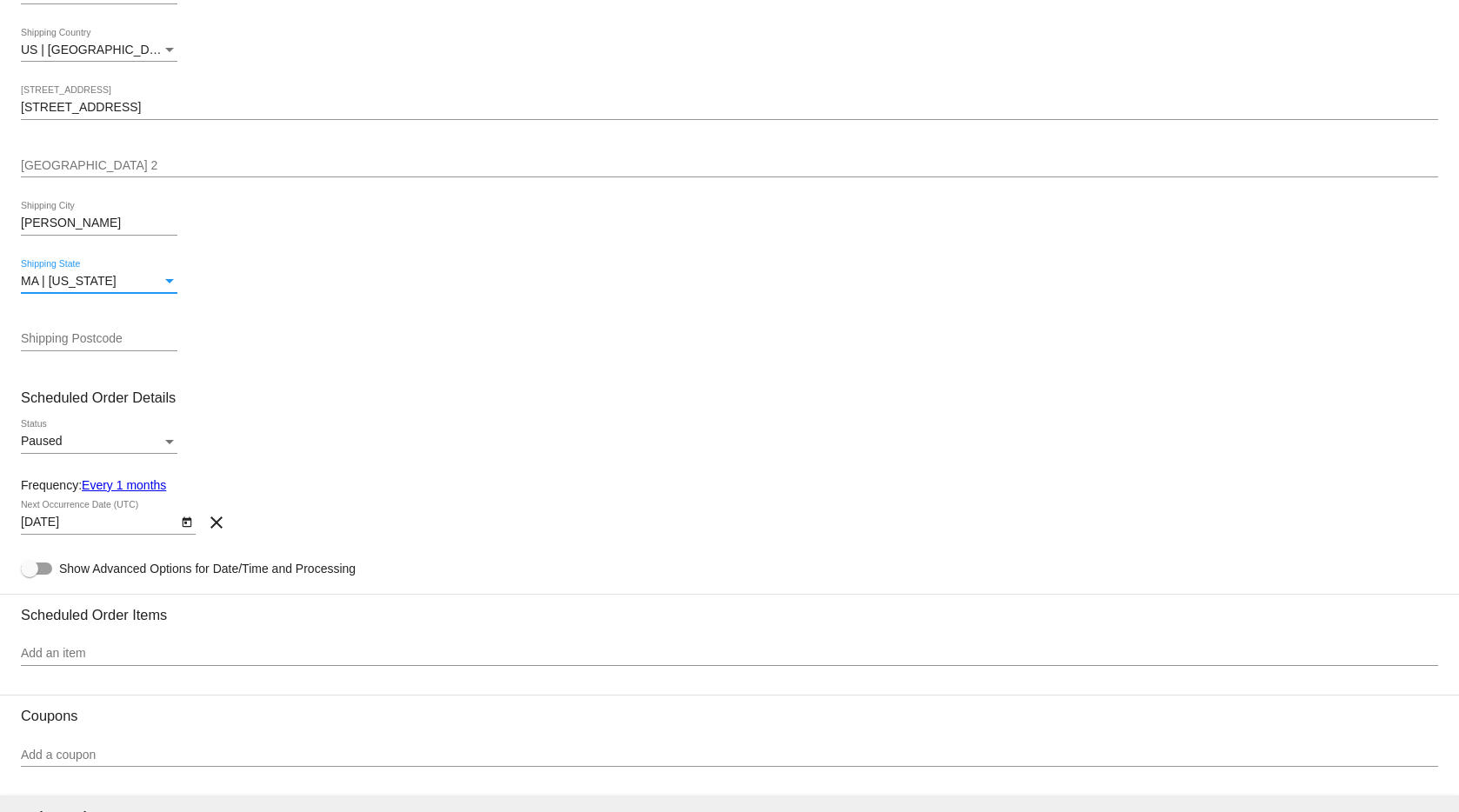
scroll to position [346, 0]
click at [70, 324] on div "Shipping Postcode" at bounding box center [99, 332] width 157 height 34
click at [69, 328] on div "Shipping Postcode" at bounding box center [99, 332] width 157 height 34
type input "02492"
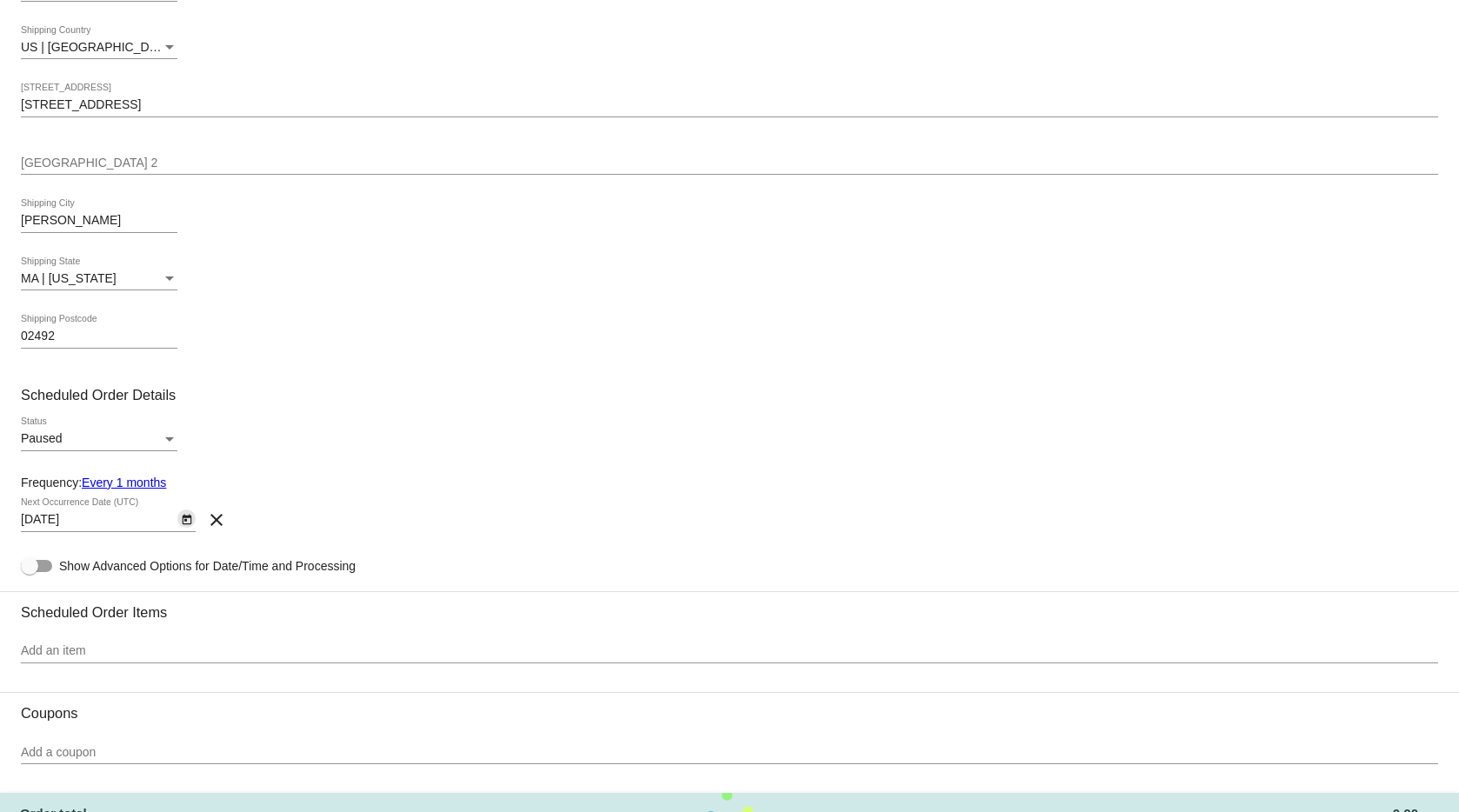
click at [190, 517] on icon "Open calendar" at bounding box center [187, 520] width 9 height 10
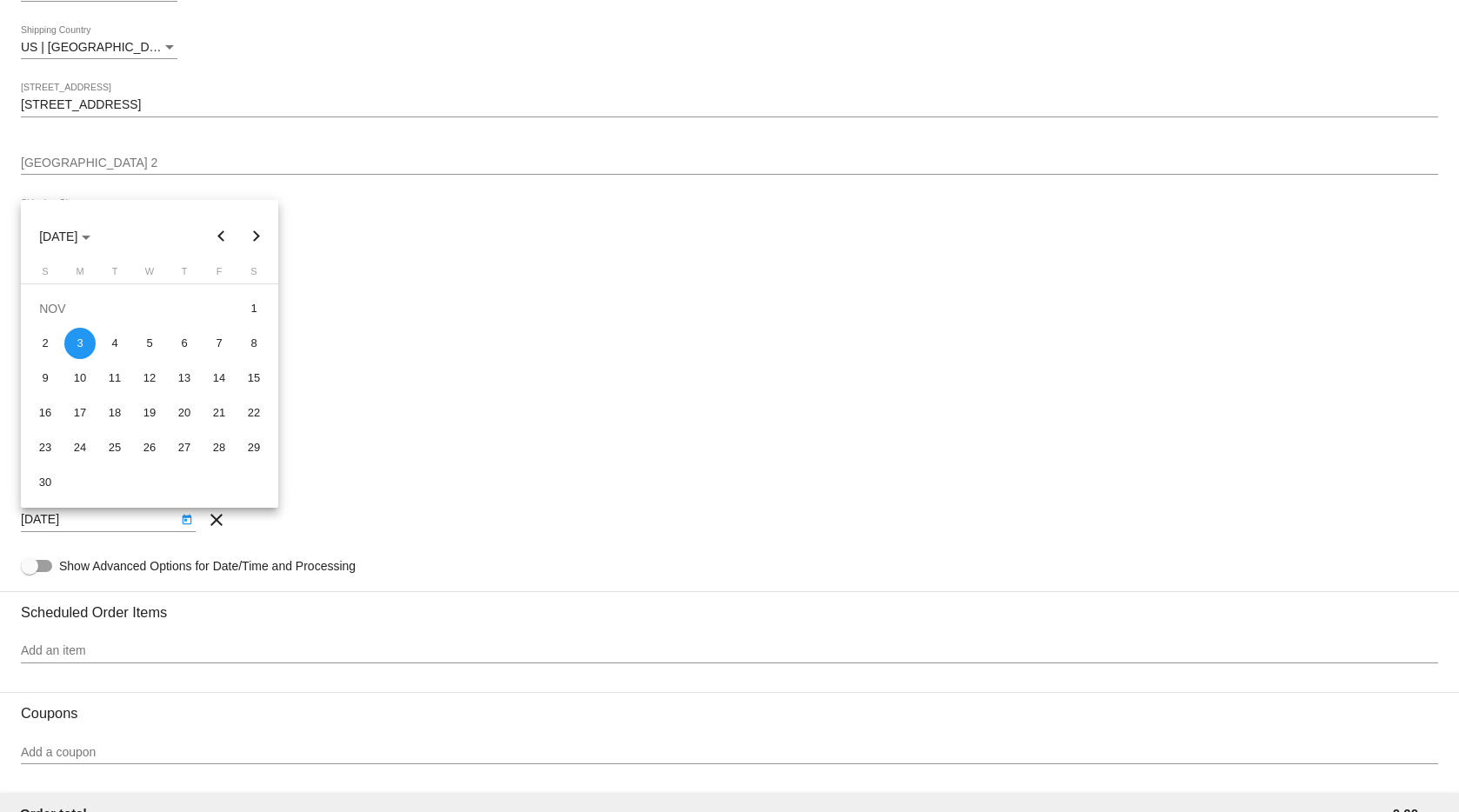
click at [224, 236] on button "Previous month" at bounding box center [221, 236] width 35 height 35
click at [218, 307] on div "3" at bounding box center [219, 308] width 31 height 31
type input "10/3/2025"
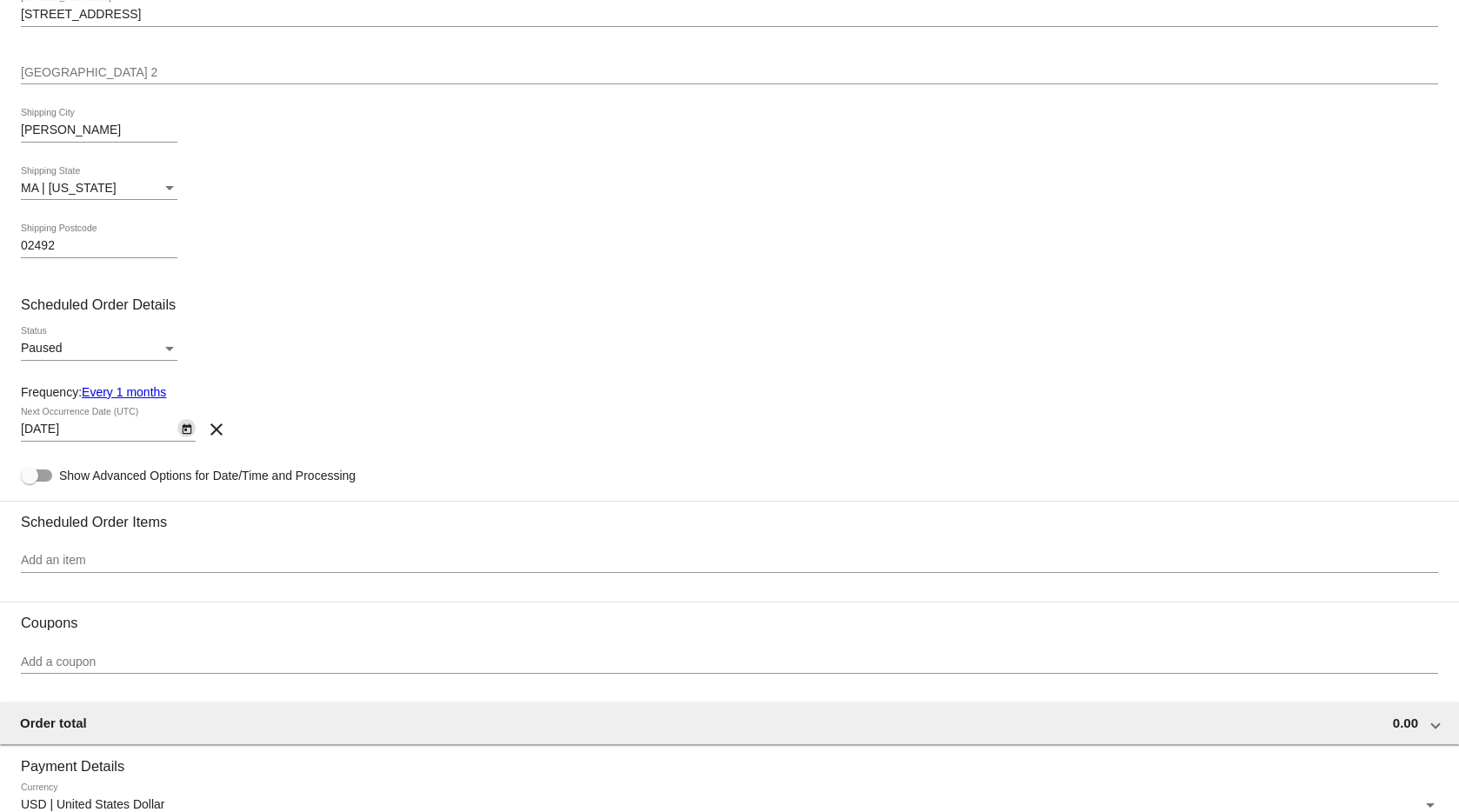
scroll to position [660, 0]
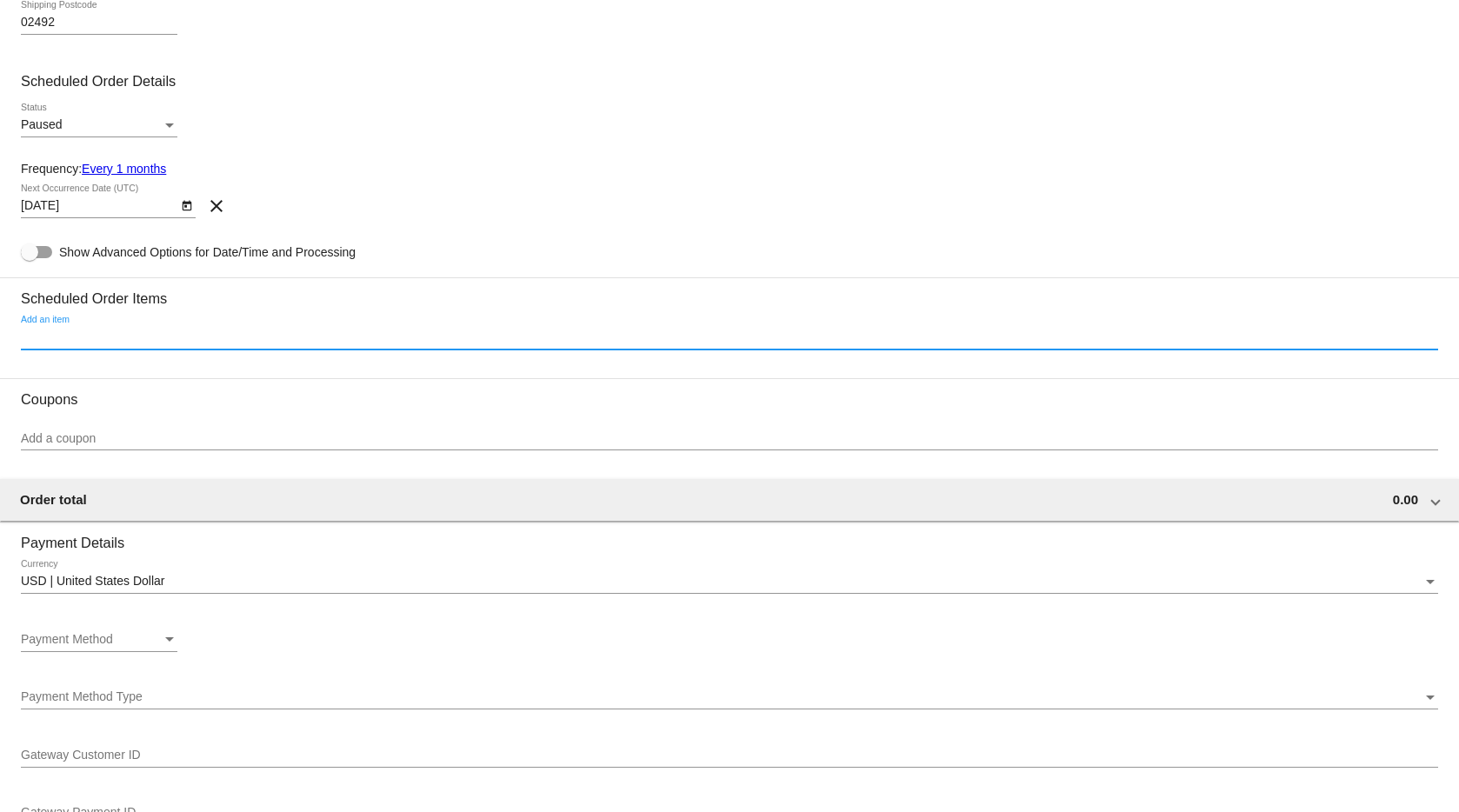
click at [115, 341] on input "Add an item" at bounding box center [730, 337] width 1417 height 14
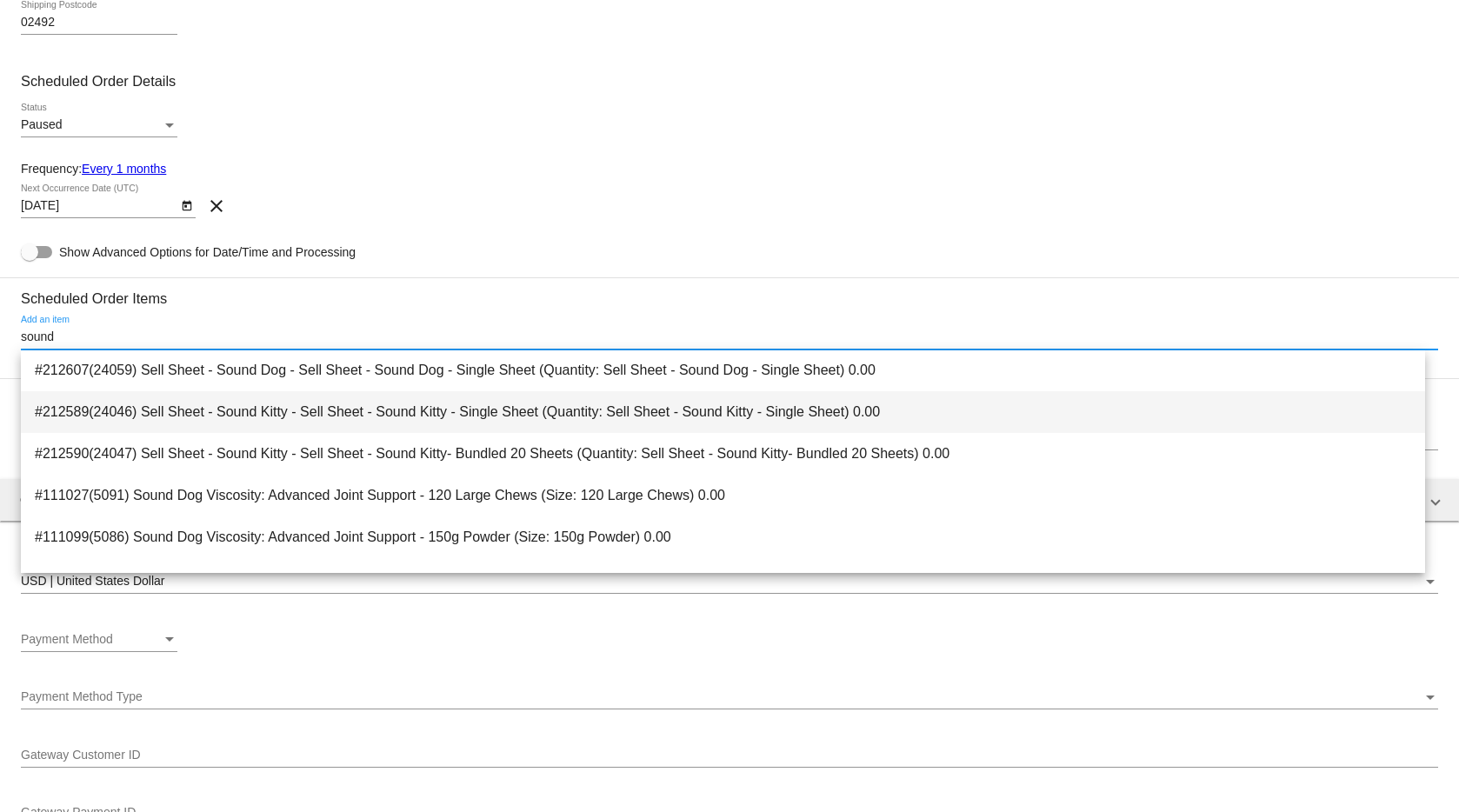
scroll to position [68, 0]
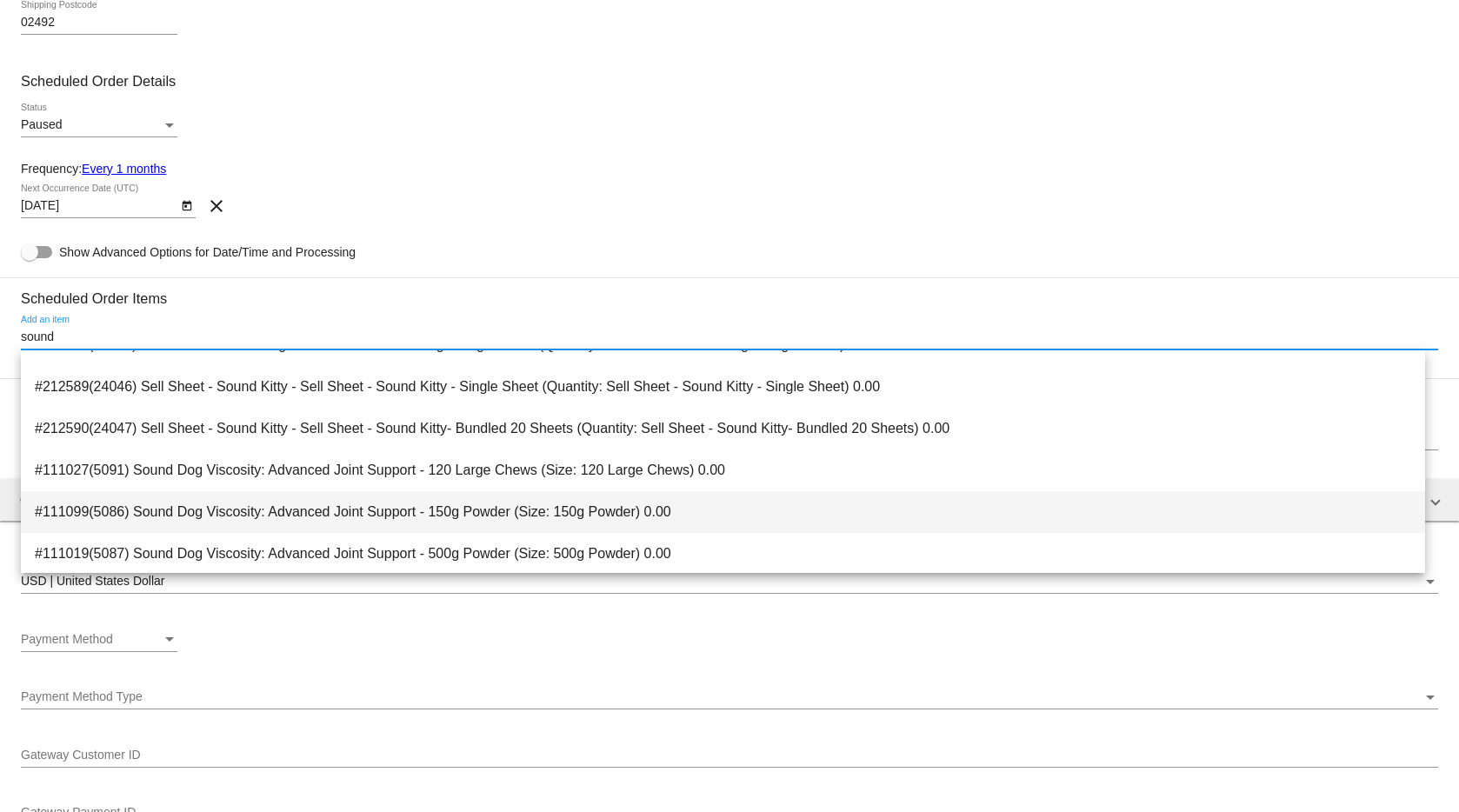
type input "sound"
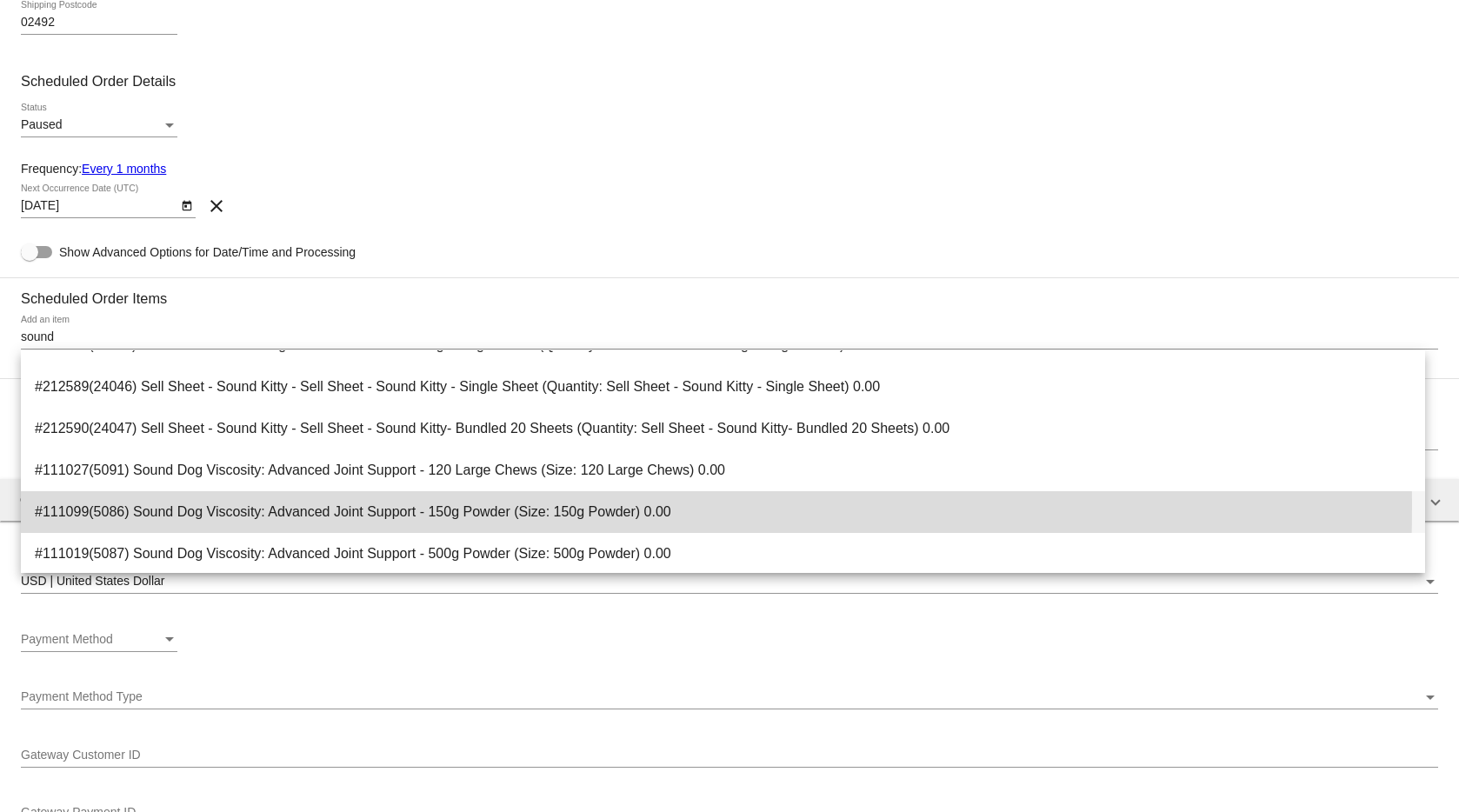
click at [267, 507] on span "#111099(5086) Sound Dog Viscosity: Advanced Joint Support - 150g Powder (Size: …" at bounding box center [723, 512] width 1376 height 42
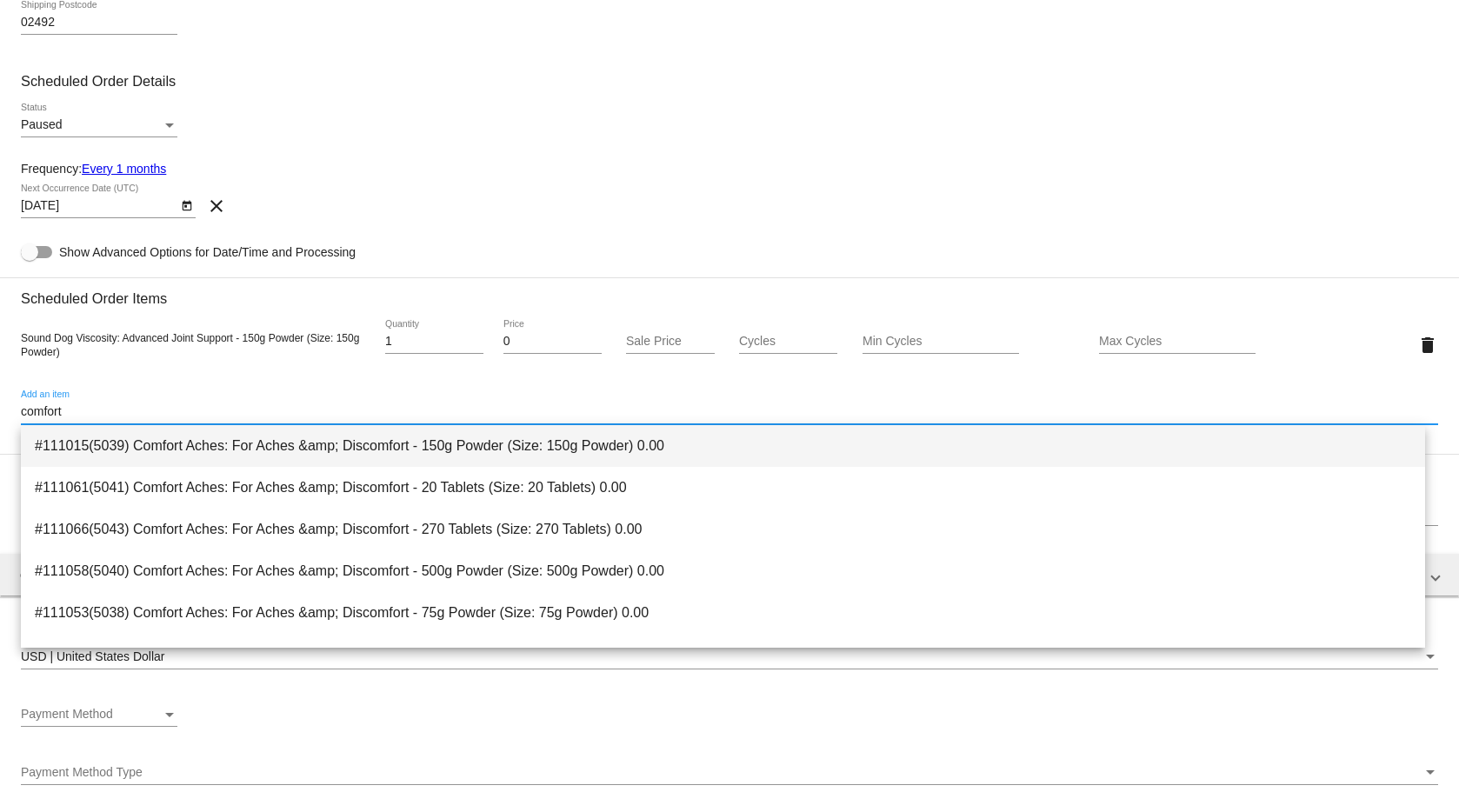
type input "comfort"
click at [241, 444] on span "#111015(5039) Comfort Aches: For Aches &amp; Discomfort - 150g Powder (Size: 15…" at bounding box center [723, 446] width 1376 height 42
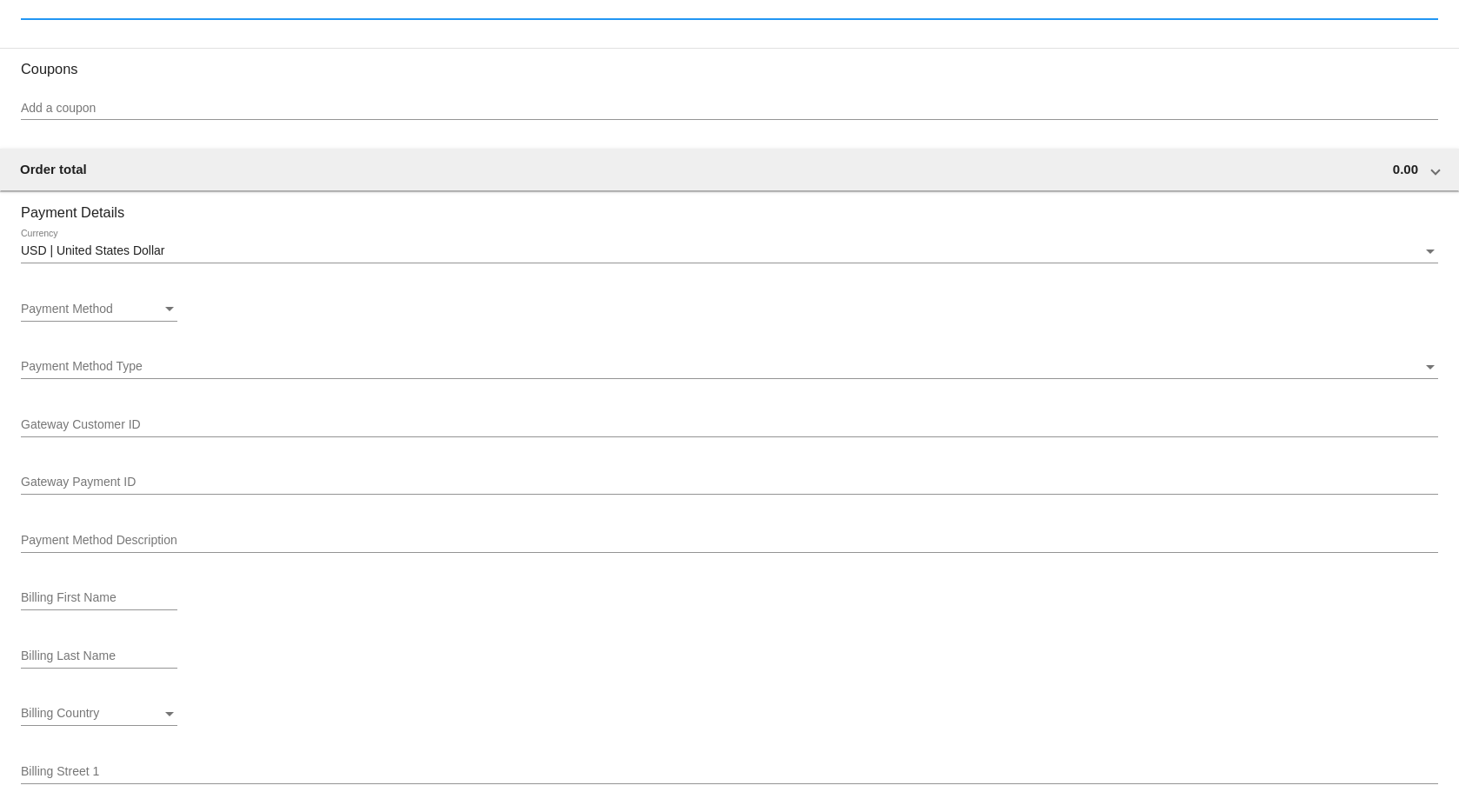
scroll to position [1116, 0]
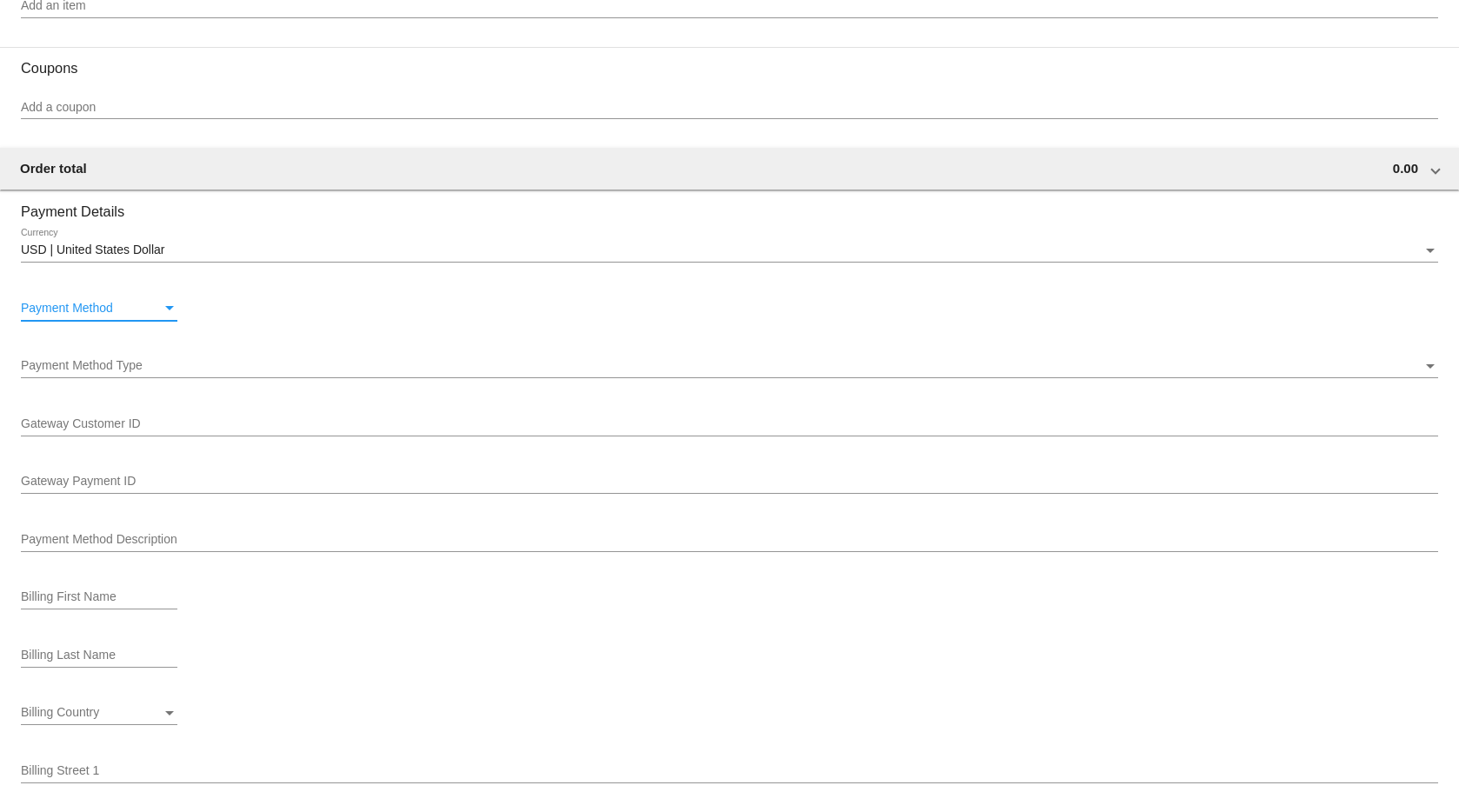
click at [58, 305] on span "Payment Method" at bounding box center [66, 307] width 92 height 14
click at [67, 311] on span "—Create New—" at bounding box center [99, 309] width 157 height 37
click at [86, 361] on span "Payment Method Type" at bounding box center [82, 365] width 121 height 14
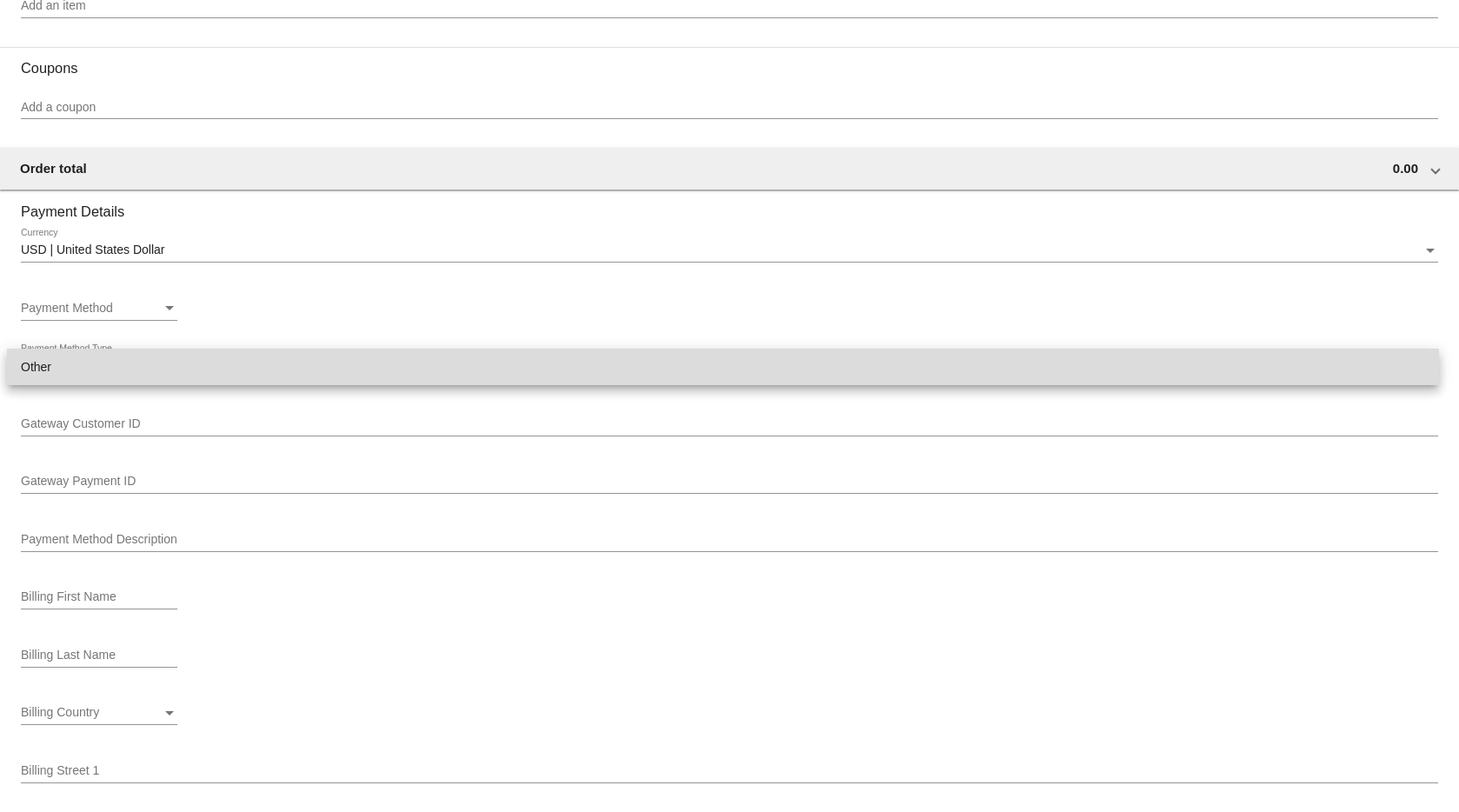
click at [83, 369] on span "Other" at bounding box center [723, 367] width 1404 height 37
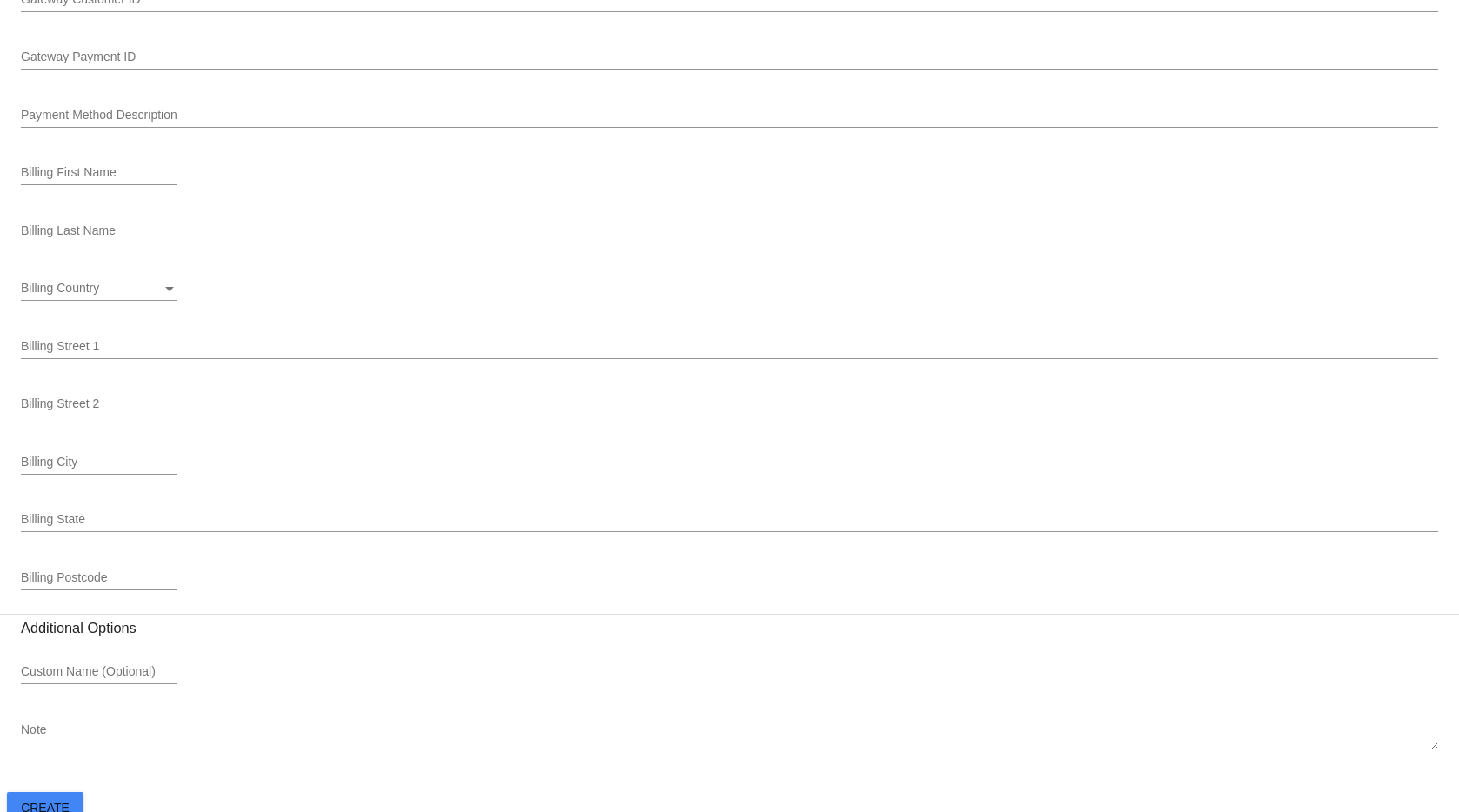
scroll to position [1559, 0]
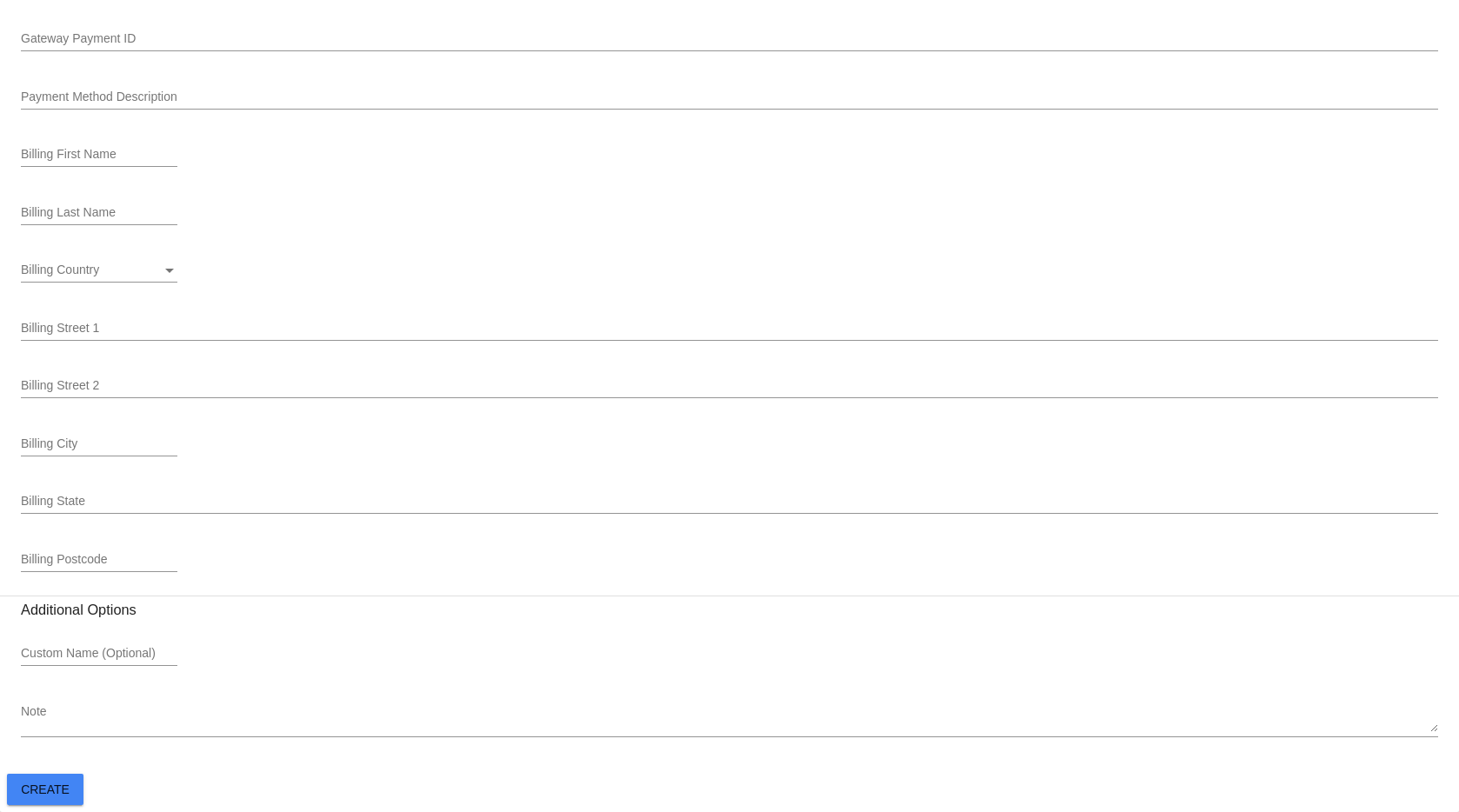
click at [28, 783] on span "Create" at bounding box center [45, 789] width 48 height 14
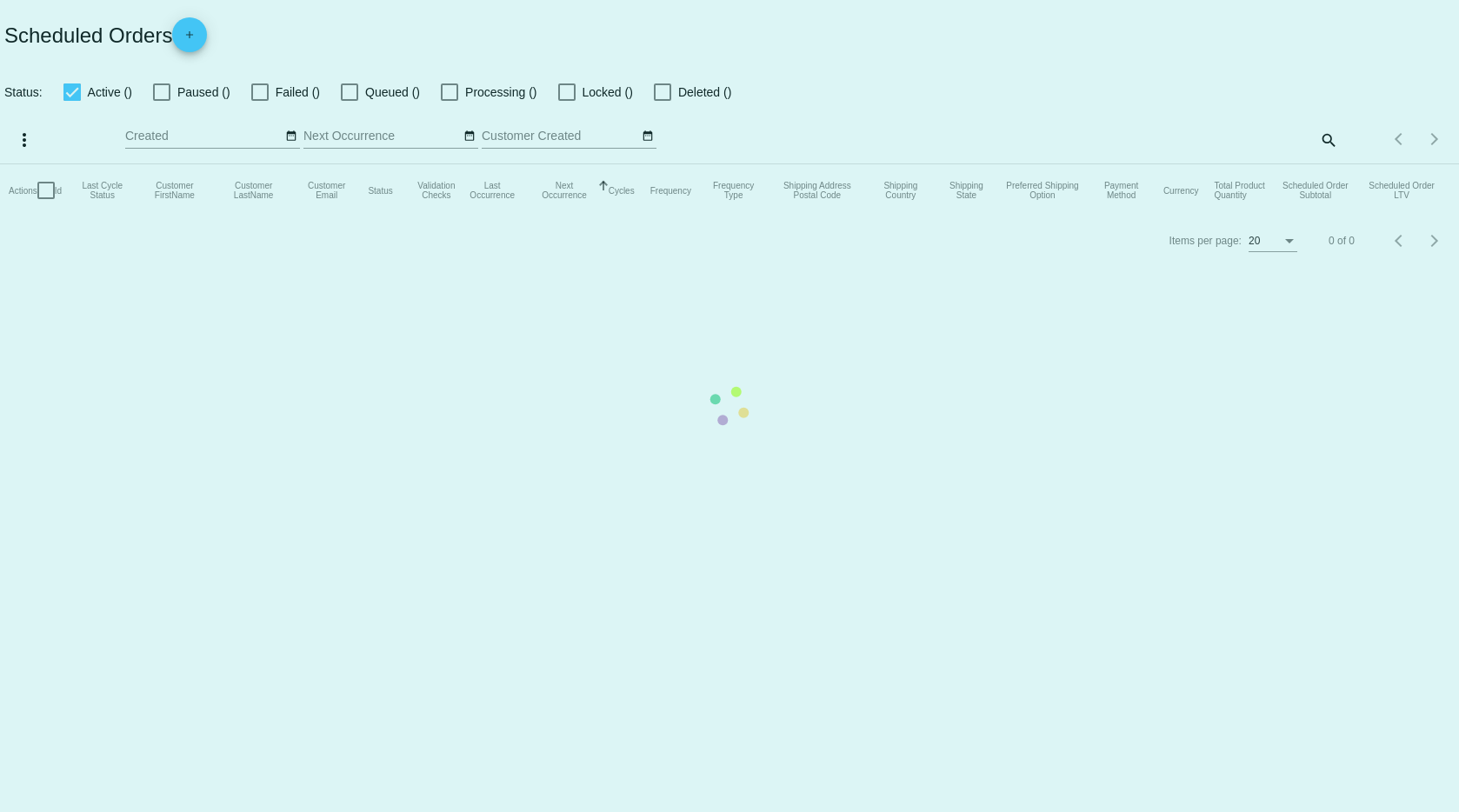
checkbox input "true"
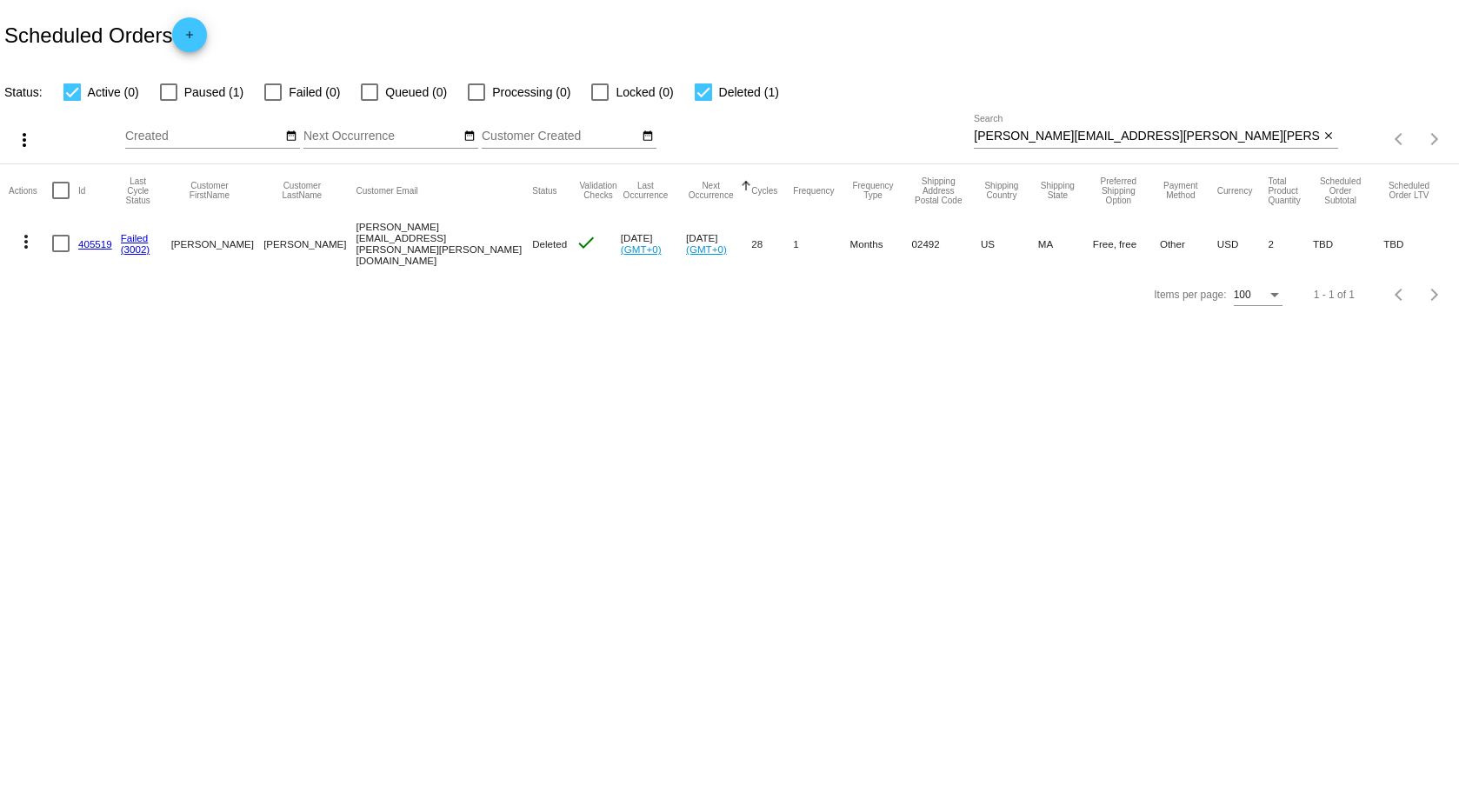
click at [156, 84] on mat-checkbox "Paused (1)" at bounding box center [192, 92] width 104 height 21
click at [164, 89] on div at bounding box center [169, 92] width 17 height 17
click at [168, 101] on input "Paused (1)" at bounding box center [168, 101] width 1 height 1
checkbox input "true"
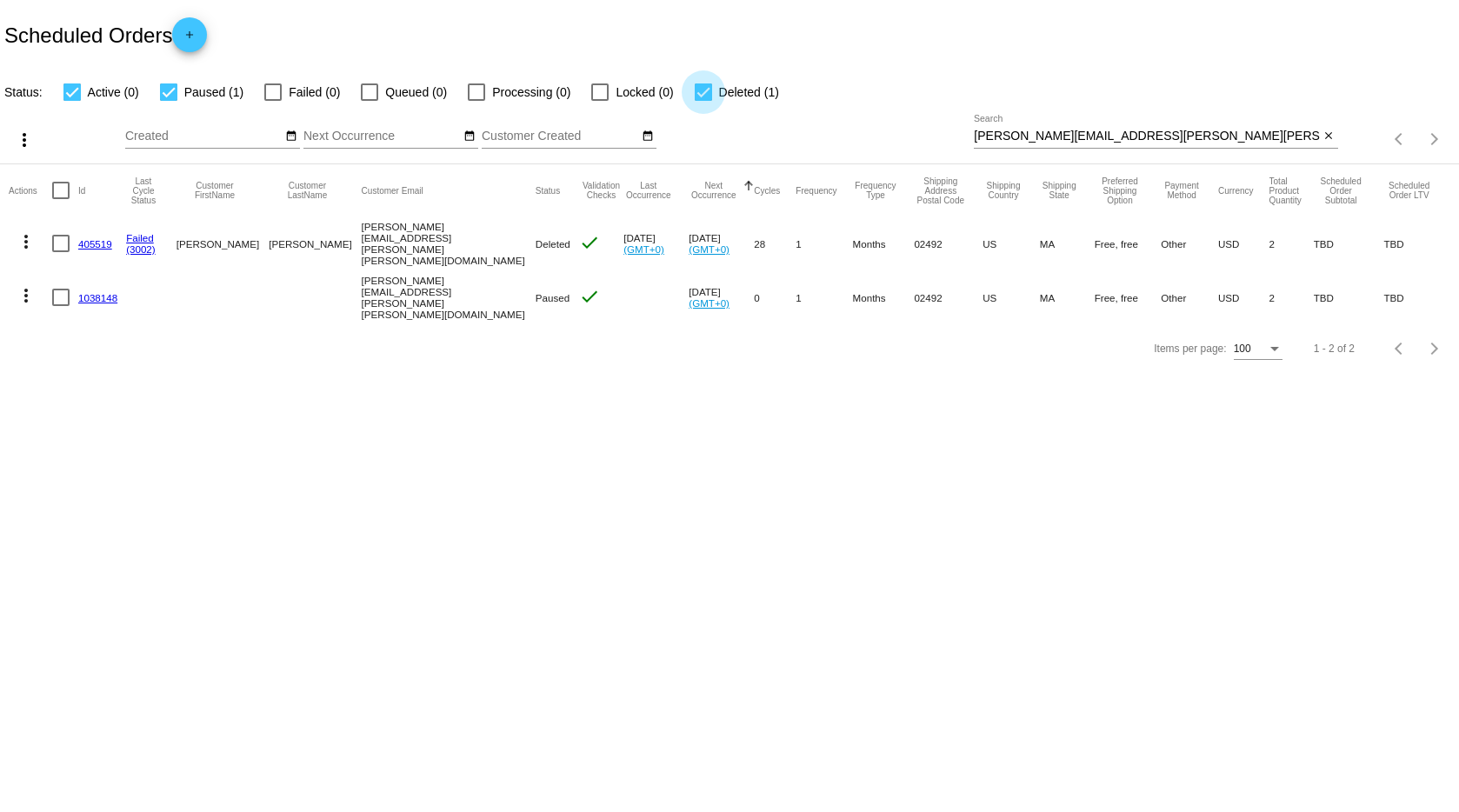
click at [699, 86] on div at bounding box center [703, 92] width 17 height 17
click at [703, 101] on input "Deleted (1)" at bounding box center [703, 101] width 1 height 1
checkbox input "false"
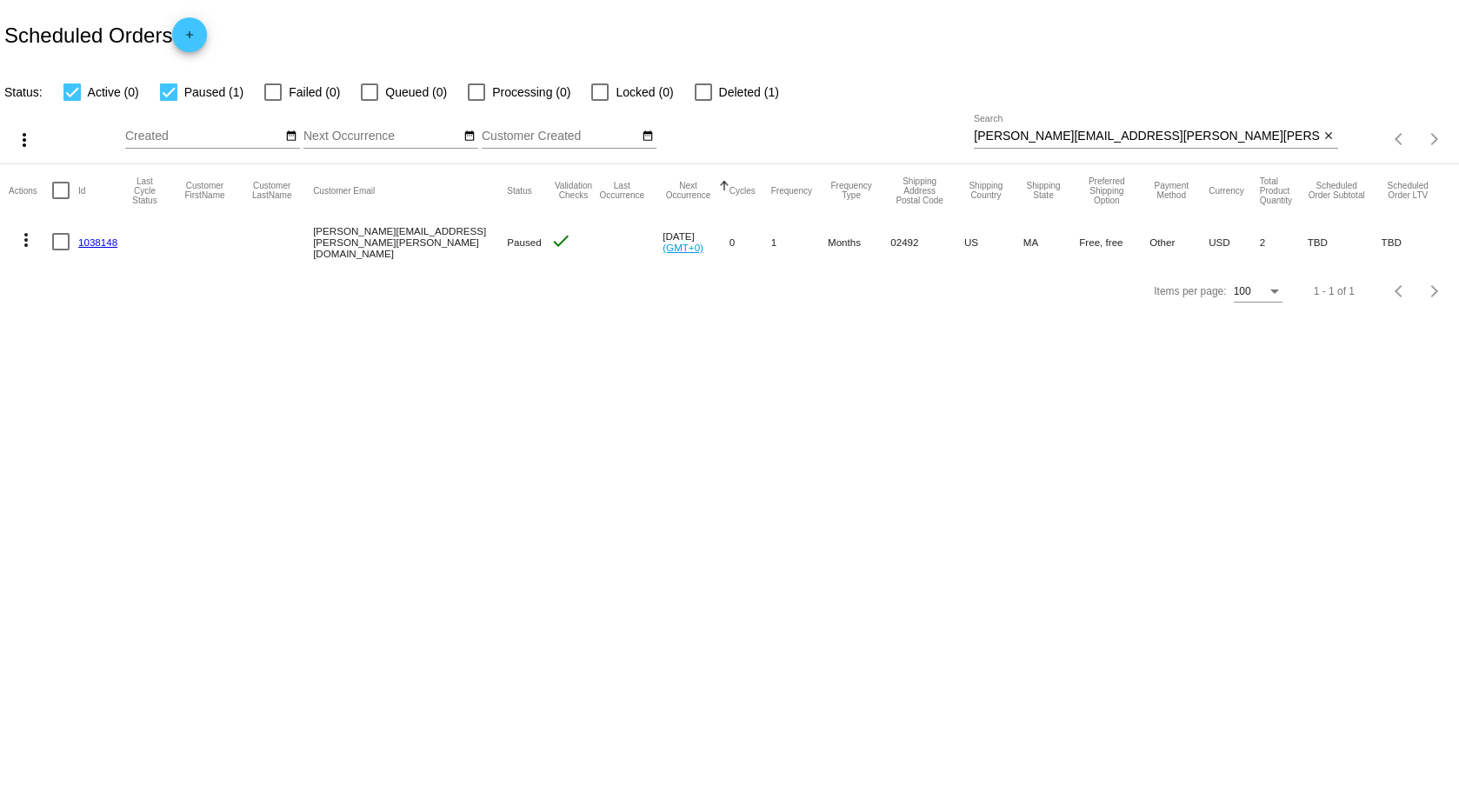
click at [25, 236] on mat-icon "more_vert" at bounding box center [27, 240] width 21 height 21
click at [98, 409] on span "Process Now" at bounding box center [96, 406] width 71 height 14
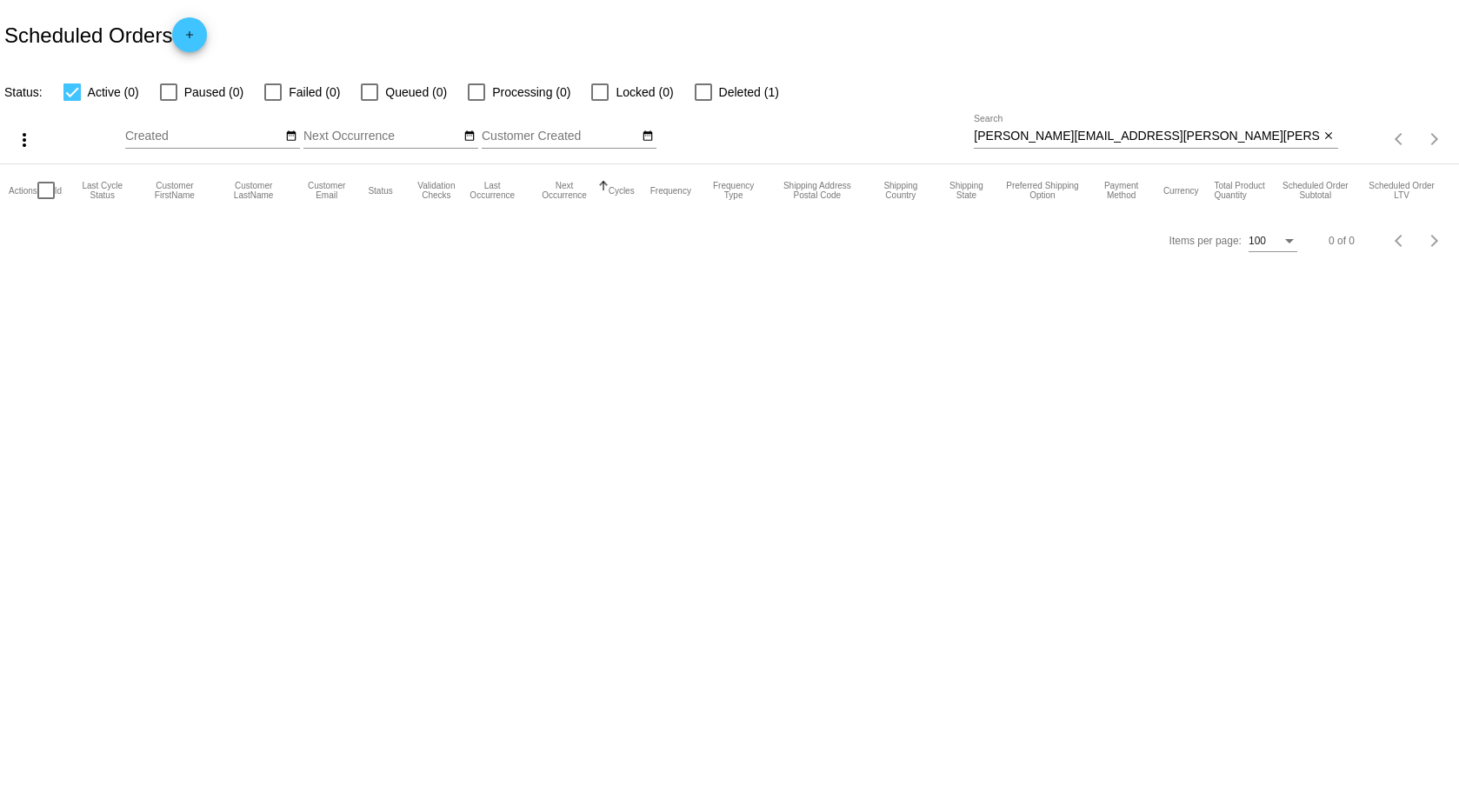
click at [1073, 139] on input "[PERSON_NAME][EMAIL_ADDRESS][PERSON_NAME][PERSON_NAME][DOMAIN_NAME]" at bounding box center [1147, 137] width 345 height 14
click at [696, 95] on div at bounding box center [703, 92] width 17 height 17
click at [703, 101] on input "Deleted (1)" at bounding box center [703, 101] width 1 height 1
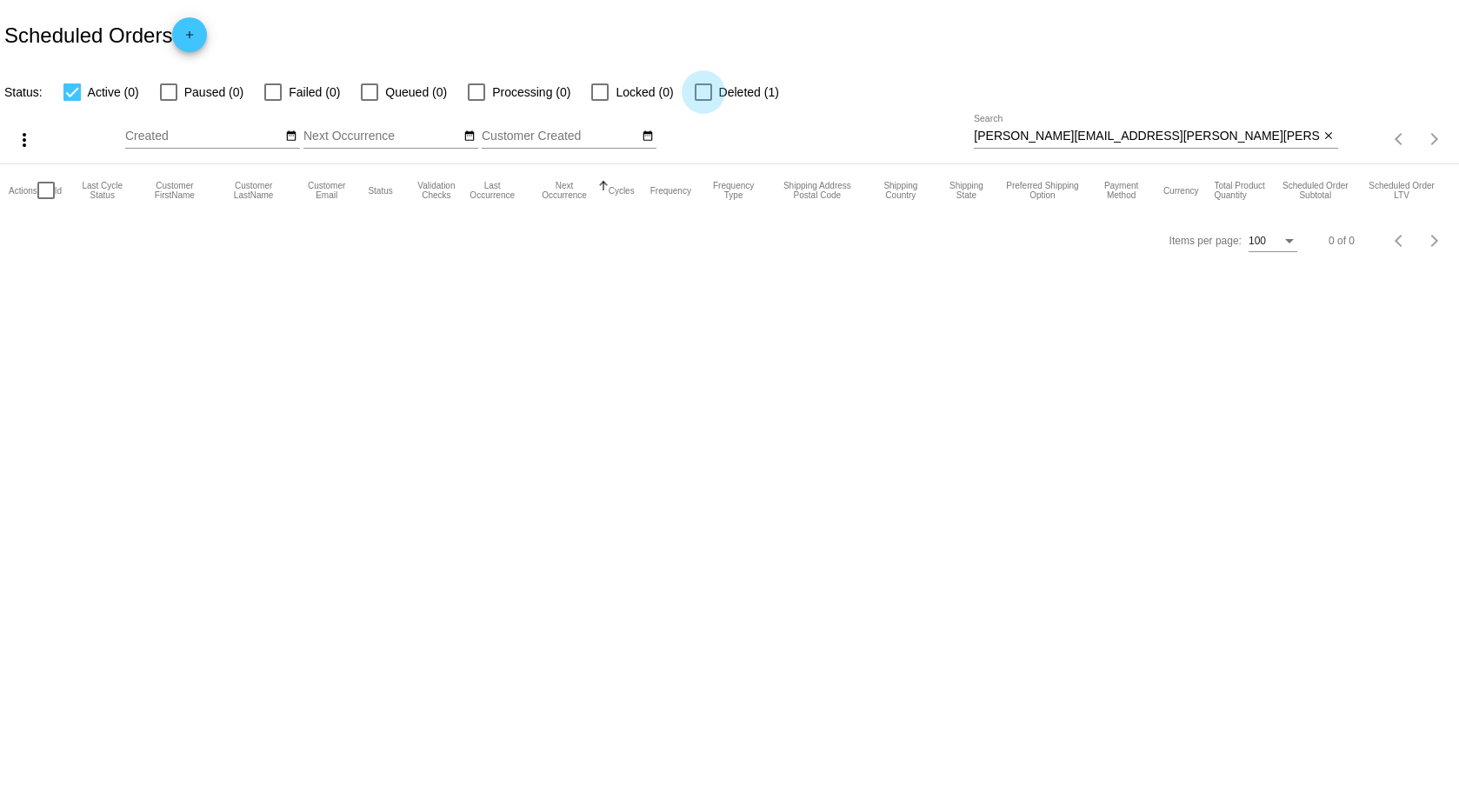
checkbox input "true"
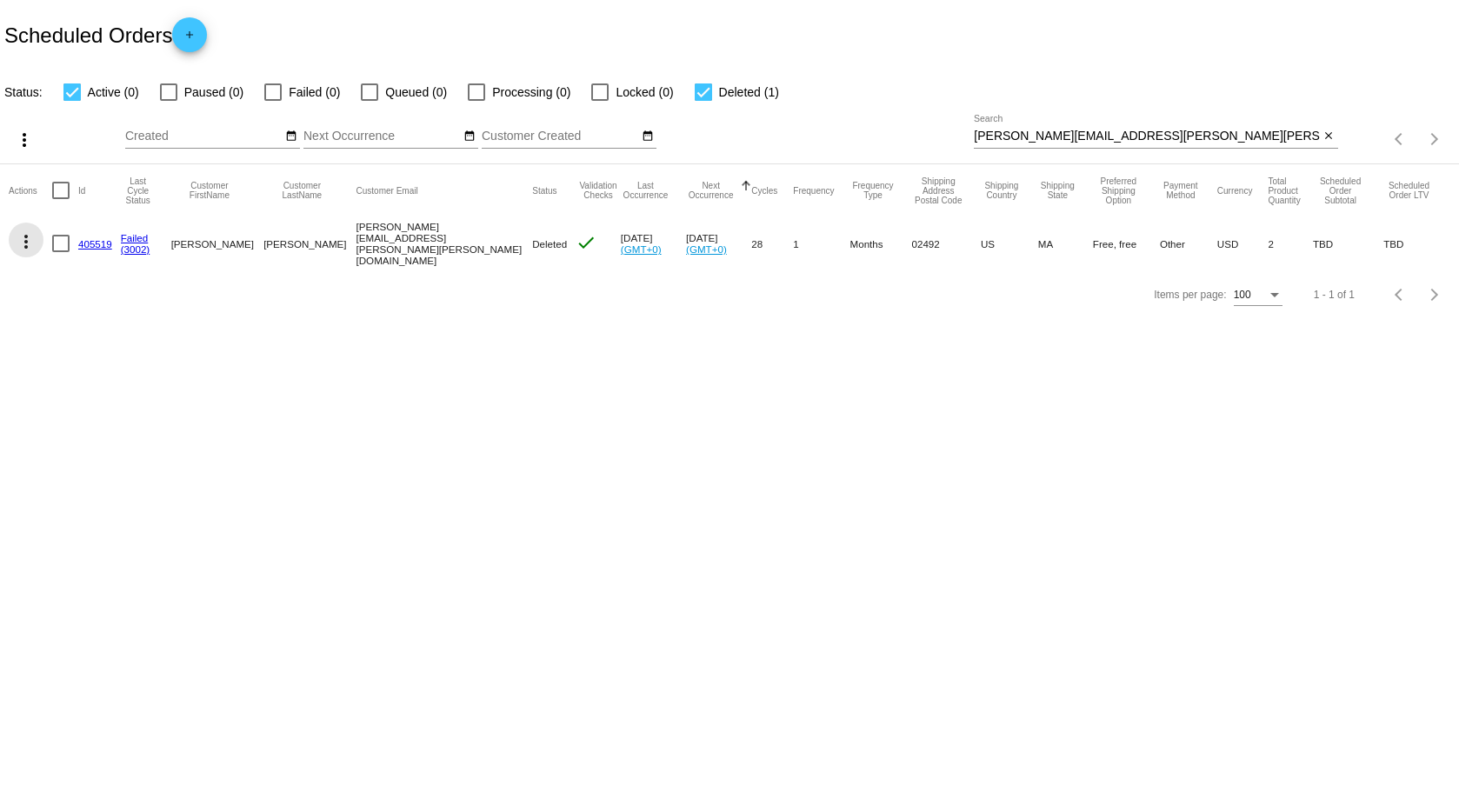
click at [36, 235] on mat-icon "more_vert" at bounding box center [27, 242] width 21 height 21
click at [78, 365] on span "View / Edit" at bounding box center [89, 364] width 58 height 14
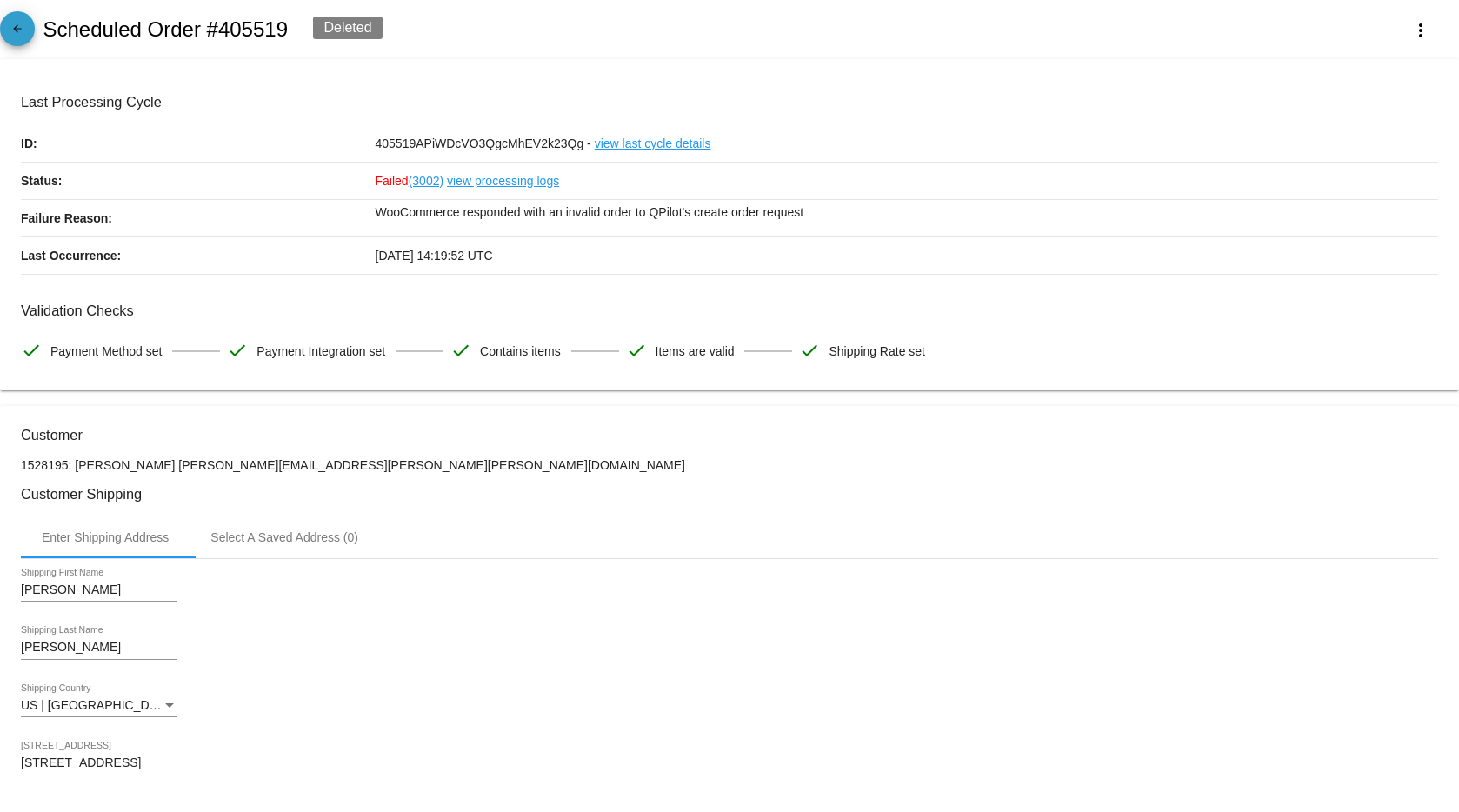
click at [18, 23] on mat-icon "arrow_back" at bounding box center [17, 33] width 21 height 21
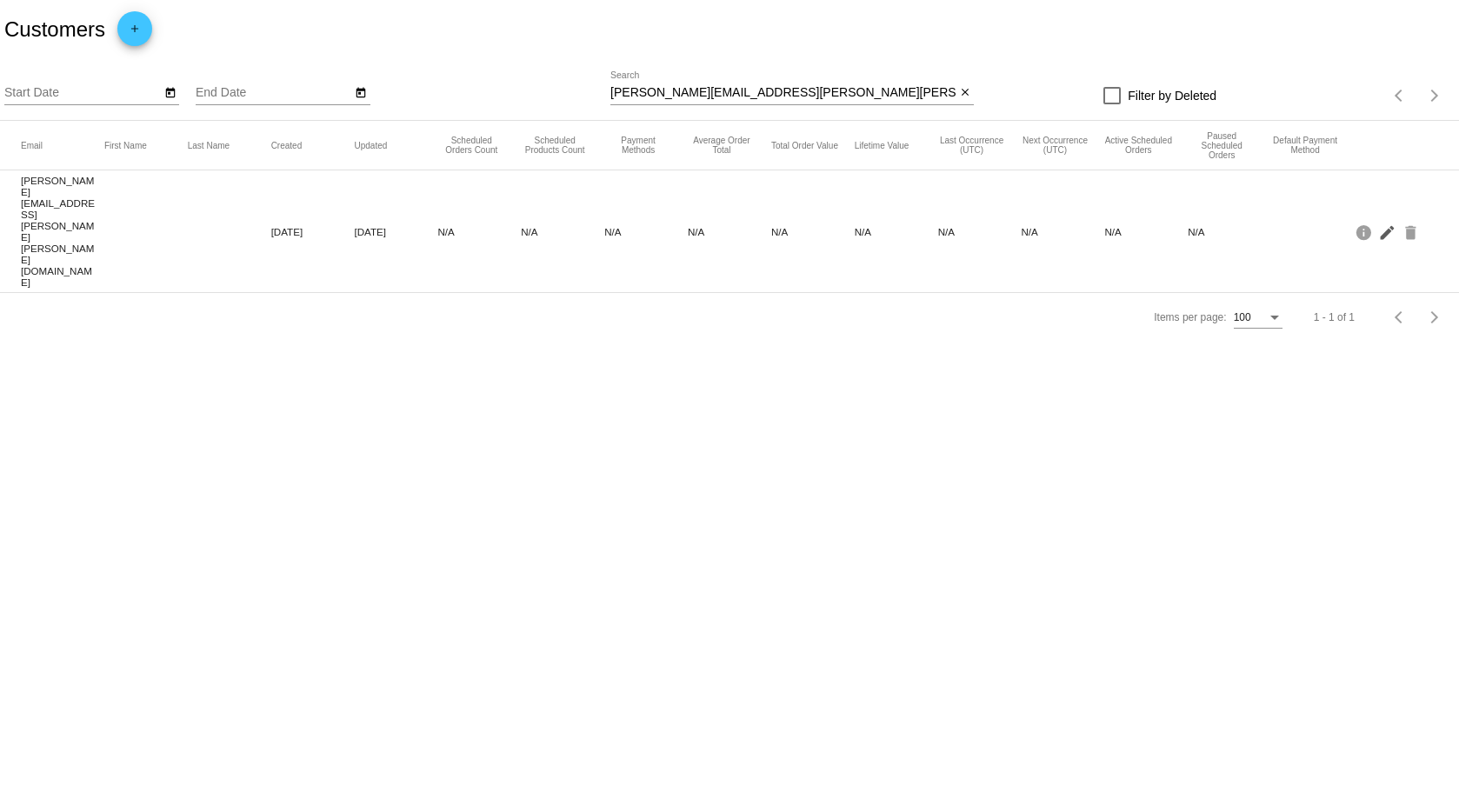
click at [1383, 218] on mat-icon "edit" at bounding box center [1389, 231] width 21 height 27
click at [1388, 218] on mat-icon "edit" at bounding box center [1389, 231] width 21 height 27
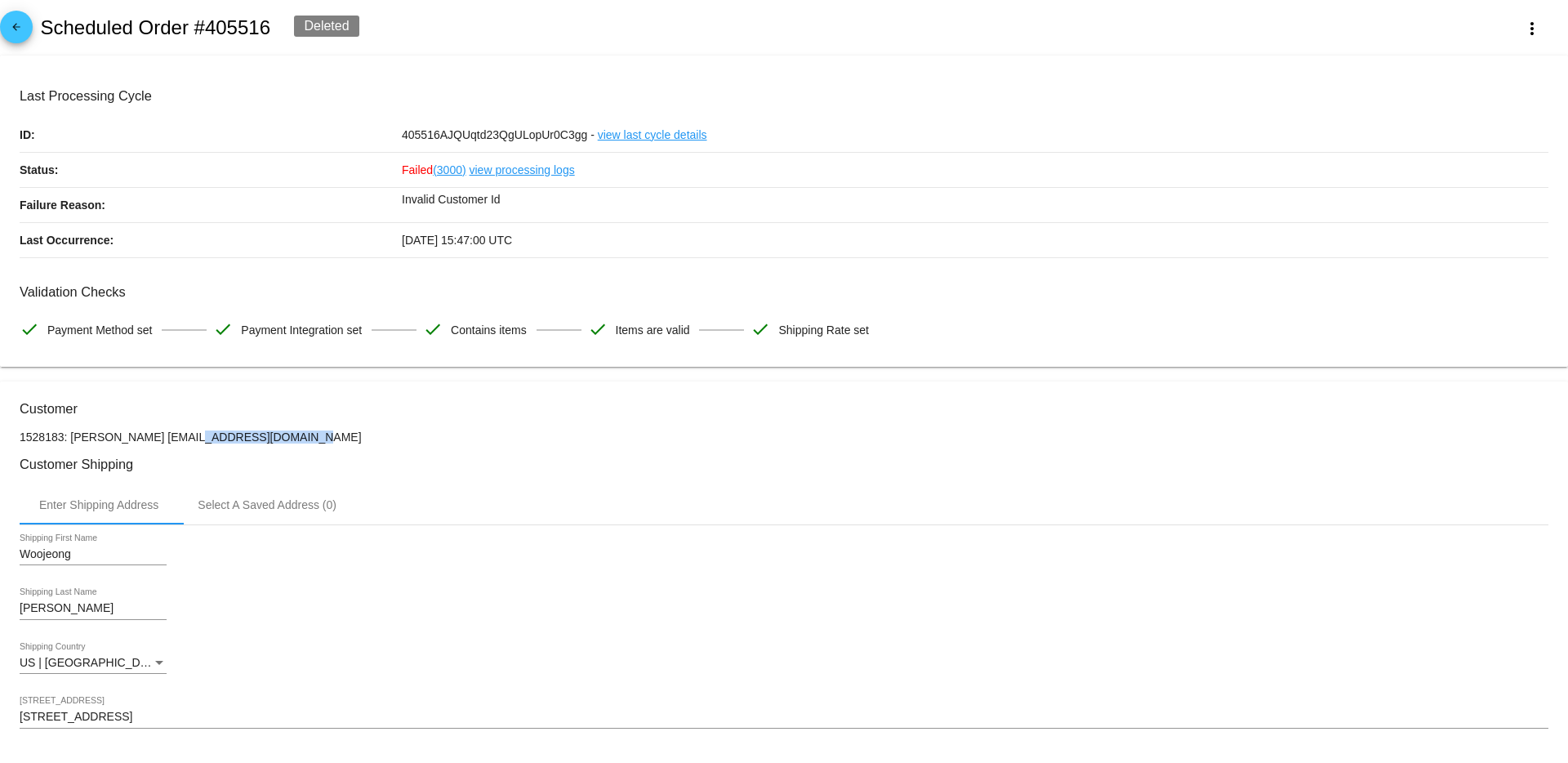
drag, startPoint x: 276, startPoint y: 439, endPoint x: 154, endPoint y: 433, distance: 122.1
click at [152, 437] on p "1528183: Woojeong Kim wkim1108@gmail.com" at bounding box center [784, 437] width 1529 height 13
copy p "[EMAIL_ADDRESS][DOMAIN_NAME]"
click at [19, 29] on mat-icon "arrow_back" at bounding box center [16, 31] width 20 height 20
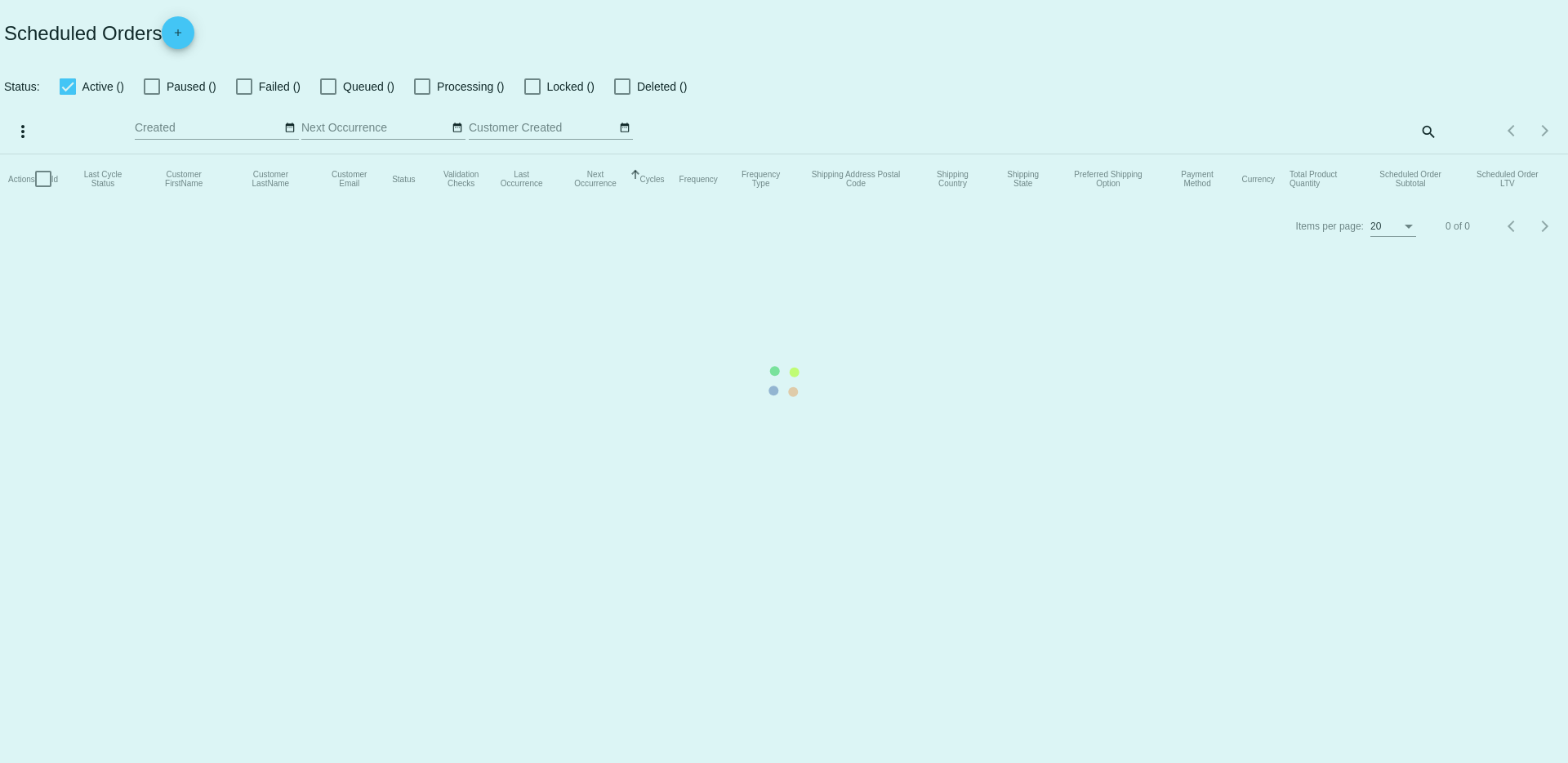
checkbox input "true"
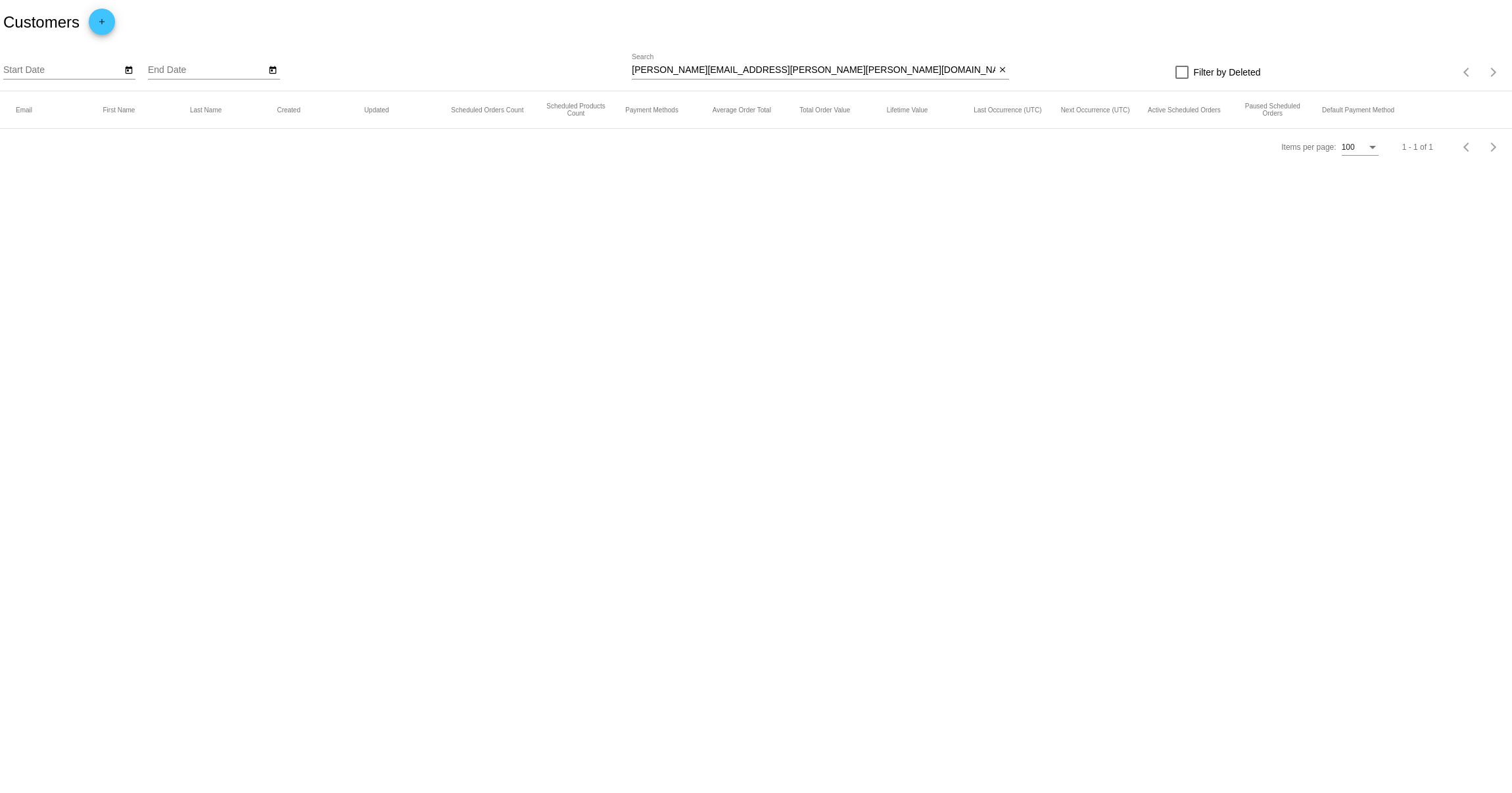
click at [722, 70] on input "[PERSON_NAME][EMAIL_ADDRESS][PERSON_NAME][PERSON_NAME][DOMAIN_NAME]" at bounding box center [813, 70] width 364 height 11
click at [722, 70] on input "rachel.hoang@gordon.edu" at bounding box center [813, 70] width 364 height 11
click at [722, 70] on input "[PERSON_NAME][EMAIL_ADDRESS][PERSON_NAME][PERSON_NAME][DOMAIN_NAME]" at bounding box center [813, 70] width 364 height 11
paste input "[EMAIL_ADDRESS][DOMAIN_NAME]"
type input "[EMAIL_ADDRESS][DOMAIN_NAME]"
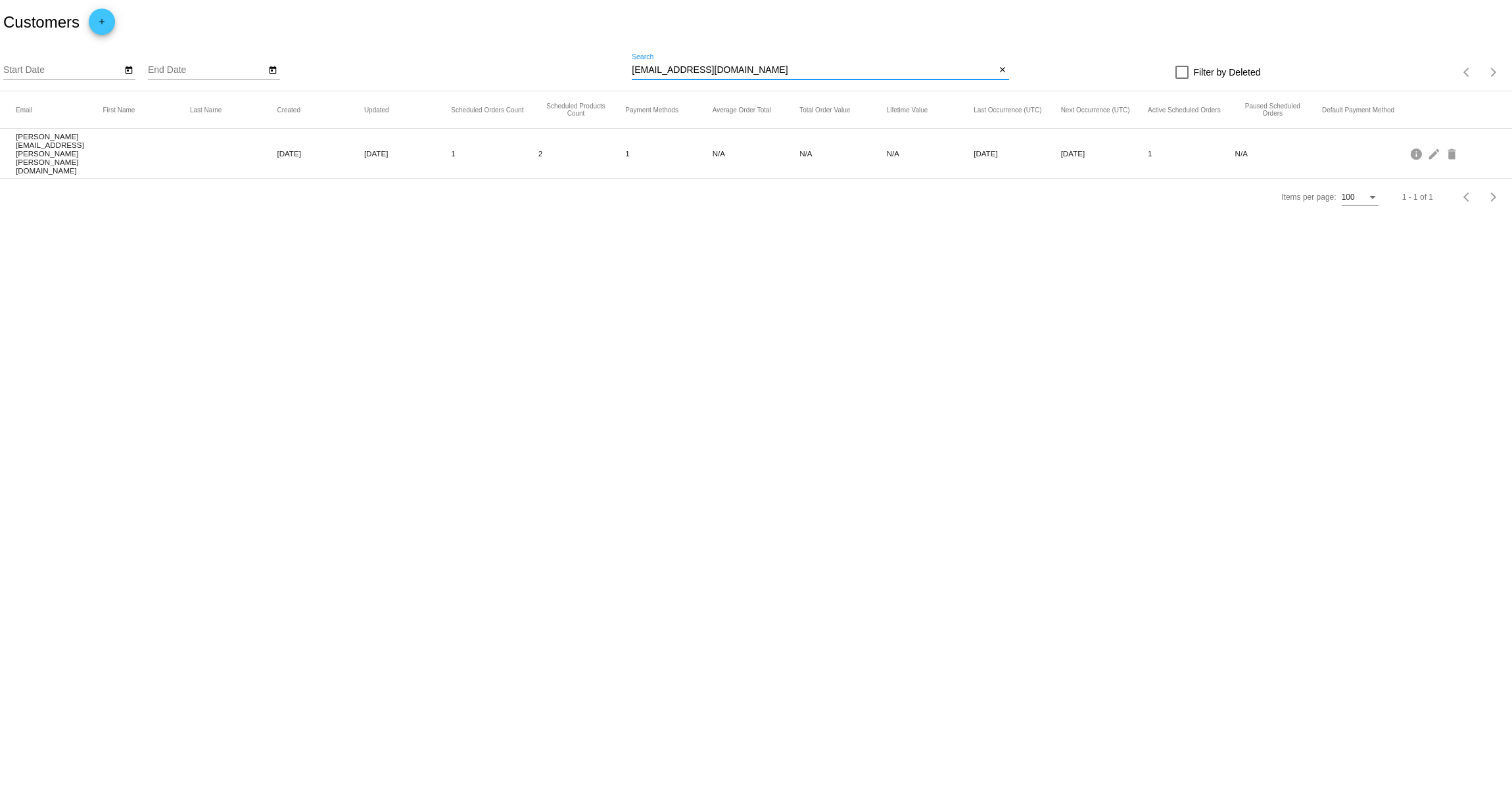
click at [686, 67] on input "wkim1108@gmail.com" at bounding box center [813, 70] width 364 height 11
click at [667, 69] on input "[EMAIL_ADDRESS][DOMAIN_NAME]" at bounding box center [813, 70] width 364 height 11
click at [809, 67] on input "[EMAIL_ADDRESS][DOMAIN_NAME]" at bounding box center [813, 70] width 364 height 11
click at [750, 75] on input "[EMAIL_ADDRESS][DOMAIN_NAME]" at bounding box center [813, 70] width 364 height 11
drag, startPoint x: 739, startPoint y: 69, endPoint x: 727, endPoint y: 68, distance: 12.0
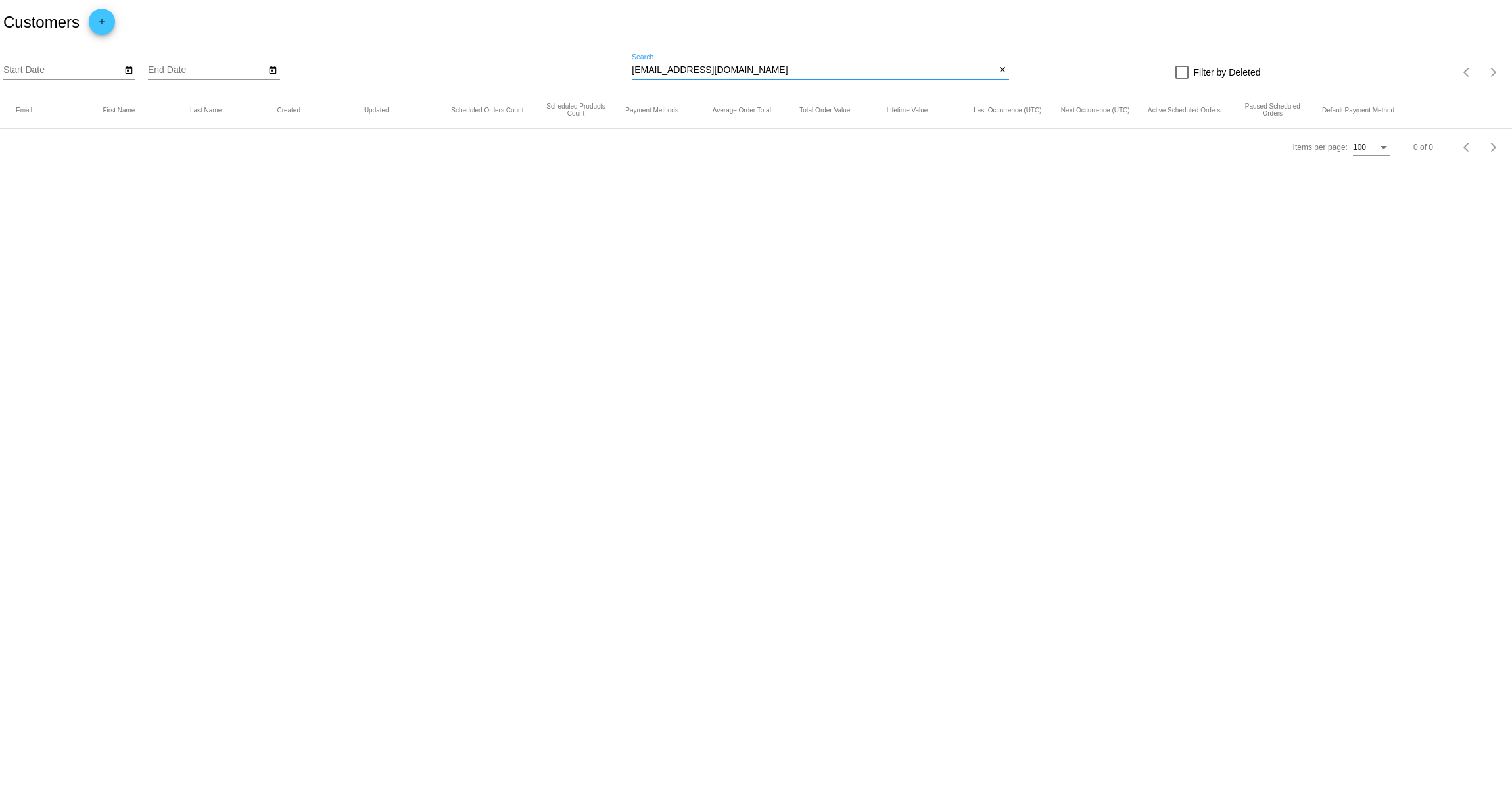
click at [738, 69] on input "[EMAIL_ADDRESS][DOMAIN_NAME]" at bounding box center [813, 70] width 364 height 11
click at [701, 69] on input "[EMAIL_ADDRESS][DOMAIN_NAME]" at bounding box center [813, 70] width 364 height 11
click at [707, 68] on input "[EMAIL_ADDRESS][DOMAIN_NAME]" at bounding box center [813, 70] width 364 height 11
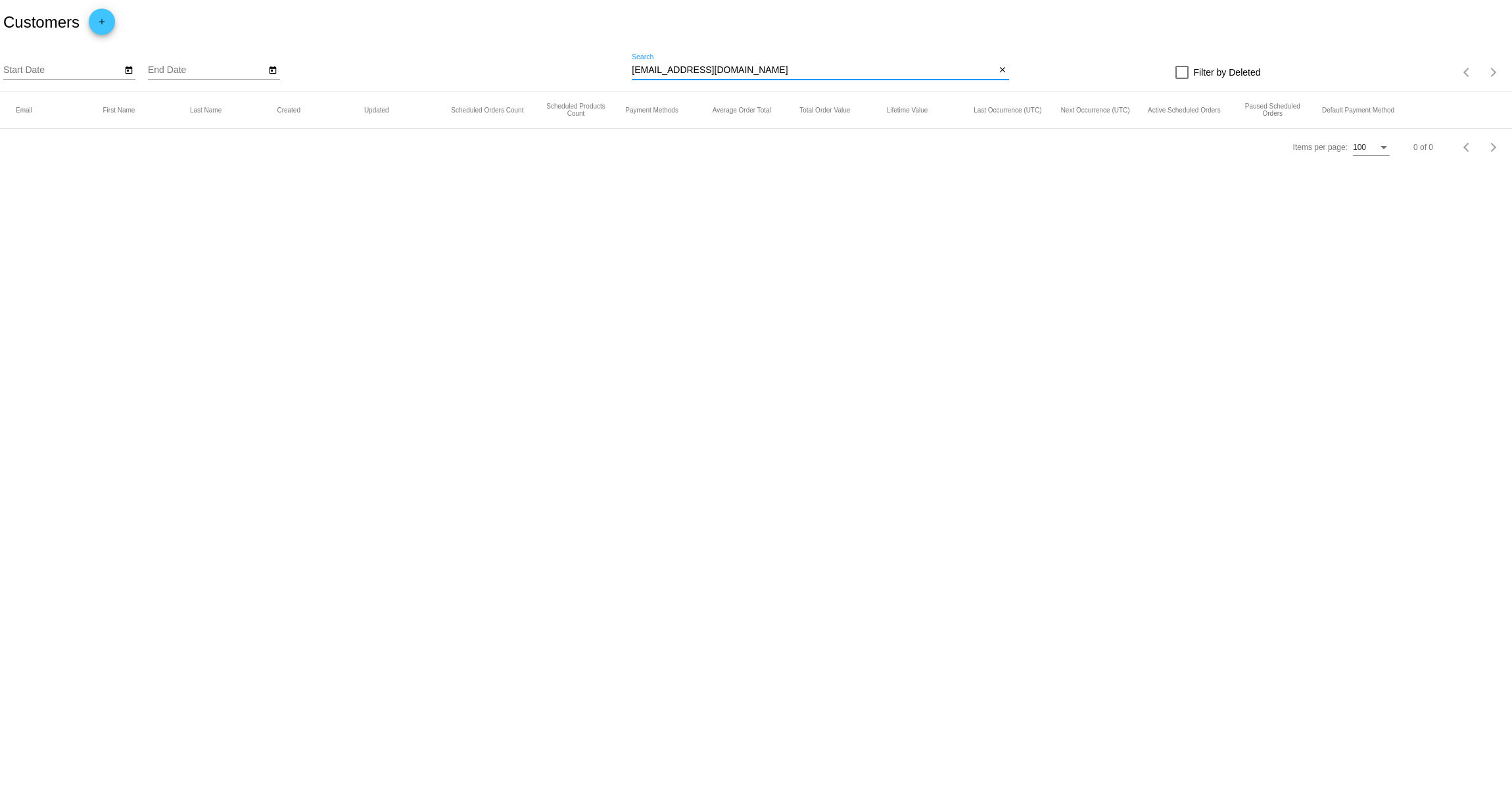
click at [107, 22] on mat-icon "add" at bounding box center [102, 25] width 16 height 16
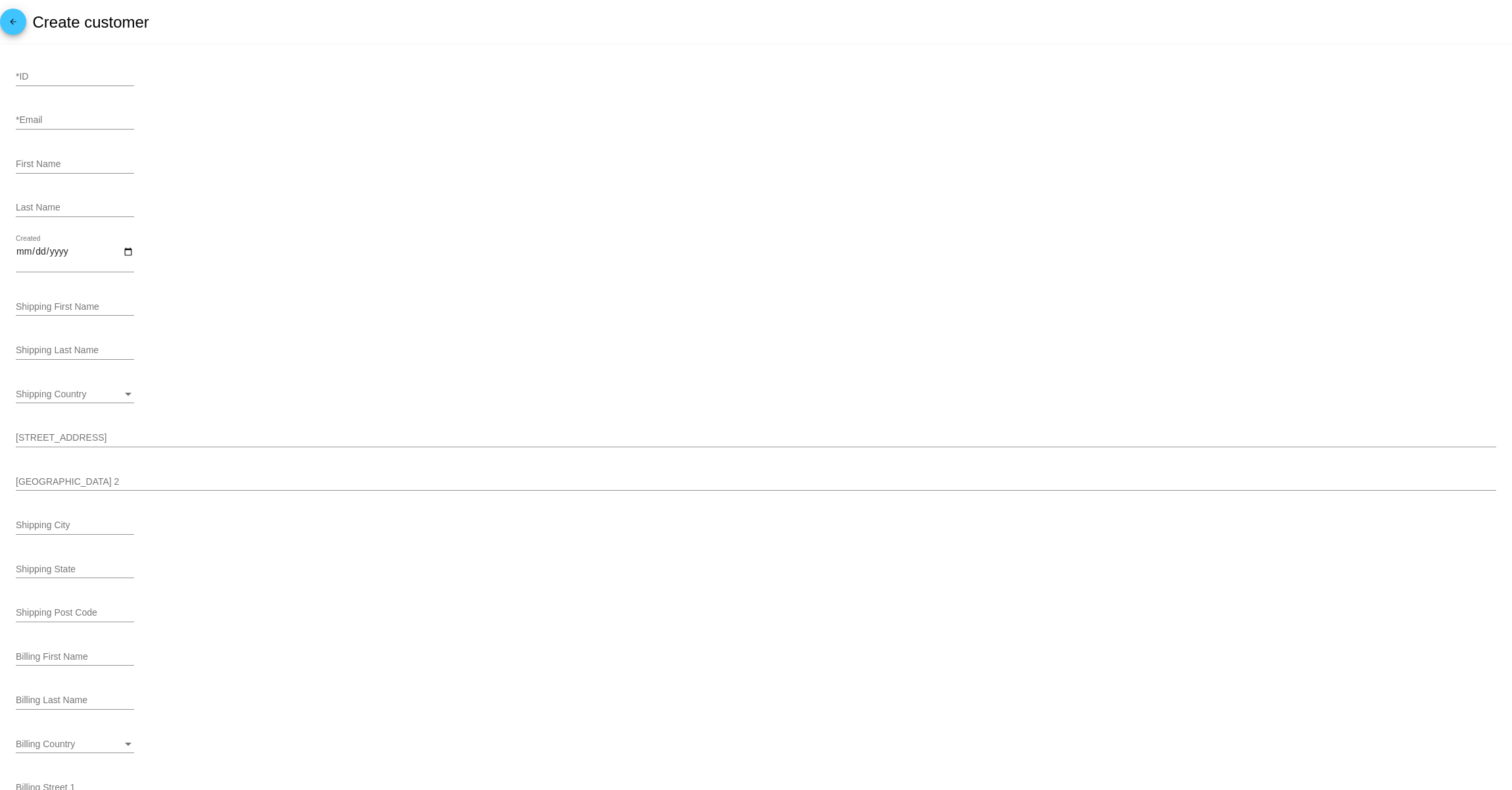
click at [59, 85] on div "*ID" at bounding box center [75, 73] width 118 height 26
type input "981"
click at [375, 128] on div "*Email" at bounding box center [756, 123] width 1480 height 37
click at [27, 119] on input "*Email" at bounding box center [75, 120] width 118 height 11
paste input "[EMAIL_ADDRESS][DOMAIN_NAME]"
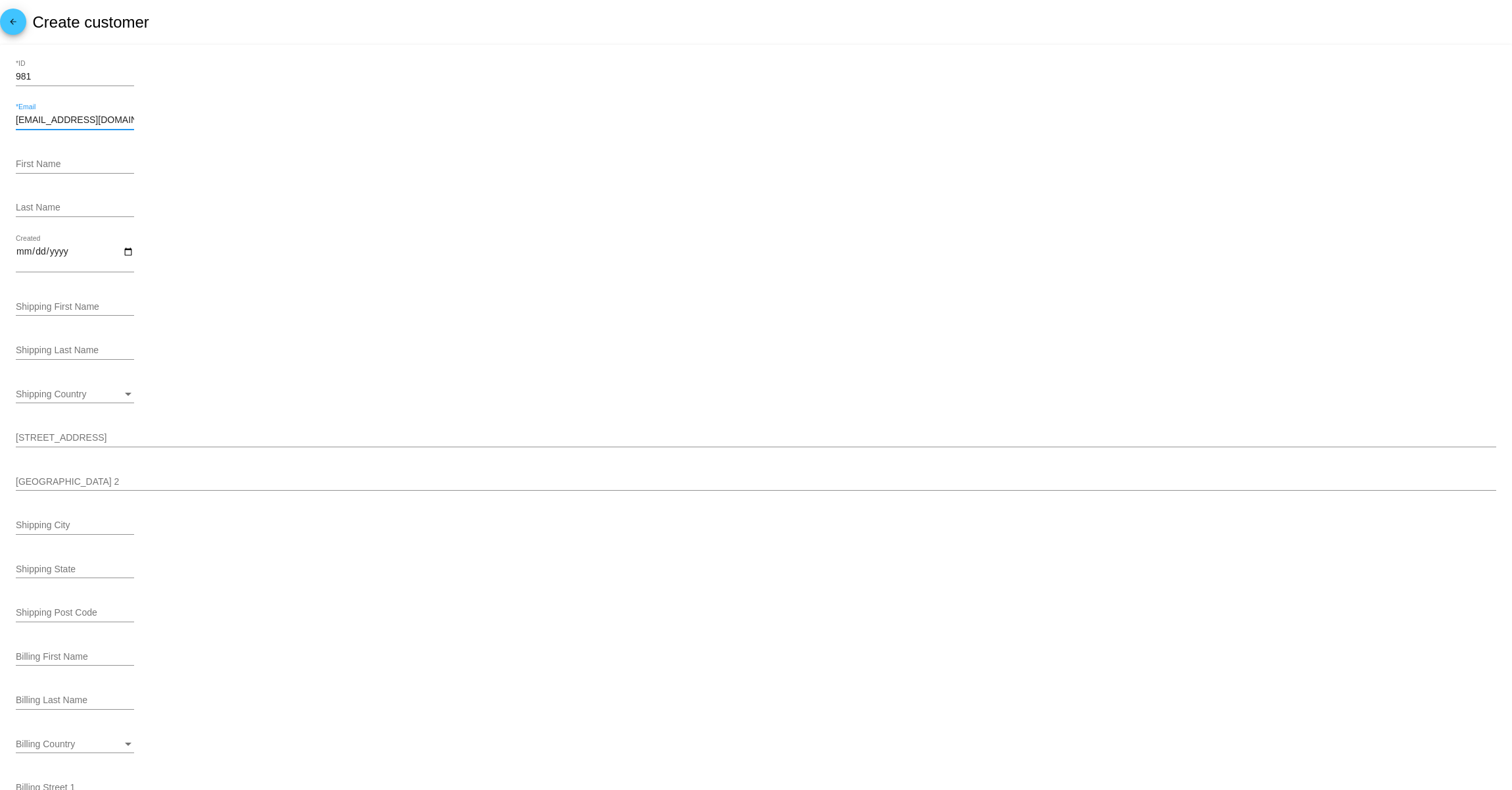
type input "[EMAIL_ADDRESS][DOMAIN_NAME]"
click at [290, 185] on div "First Name" at bounding box center [756, 166] width 1480 height 37
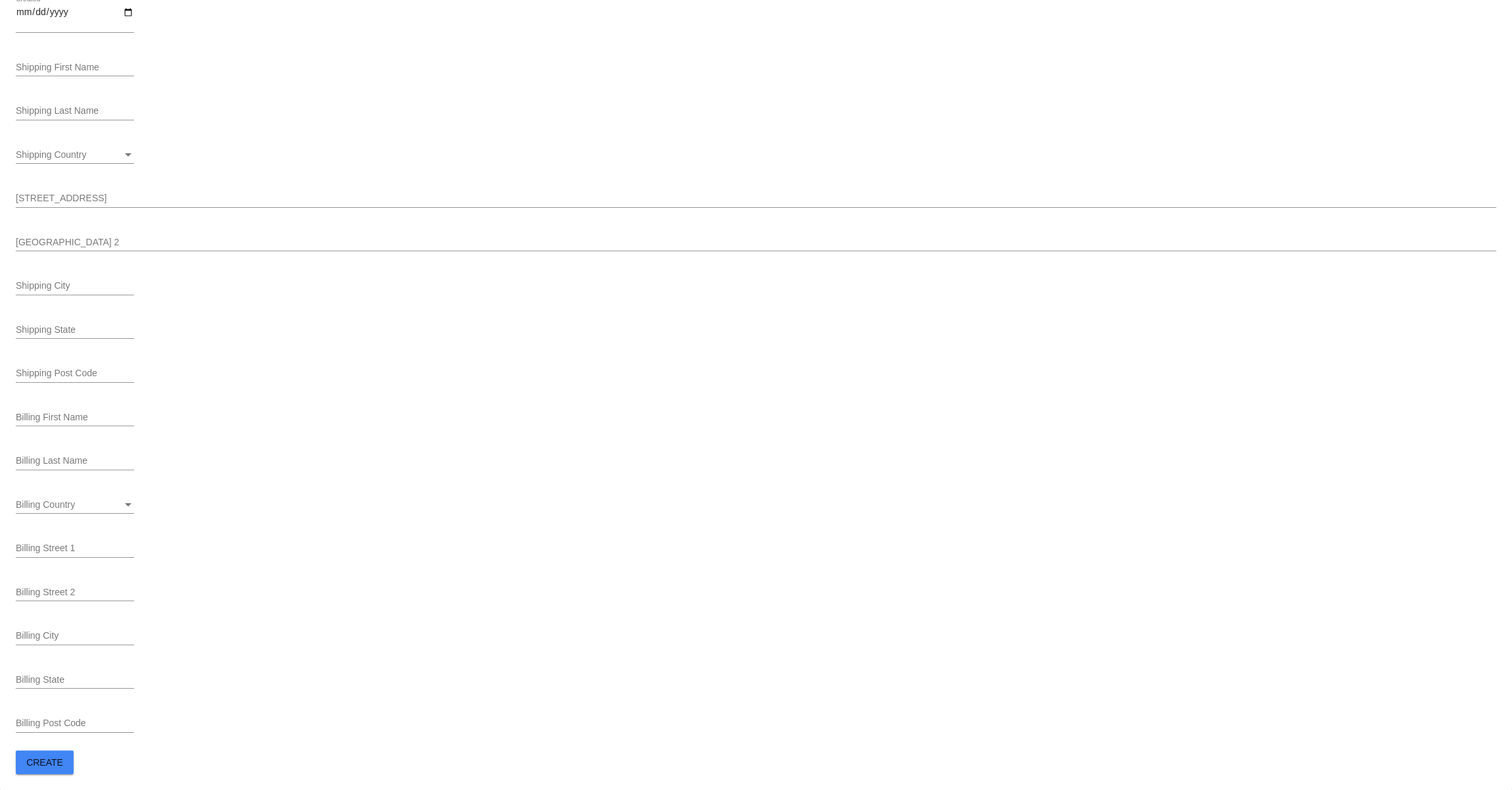
click at [55, 764] on span "Create" at bounding box center [44, 762] width 37 height 11
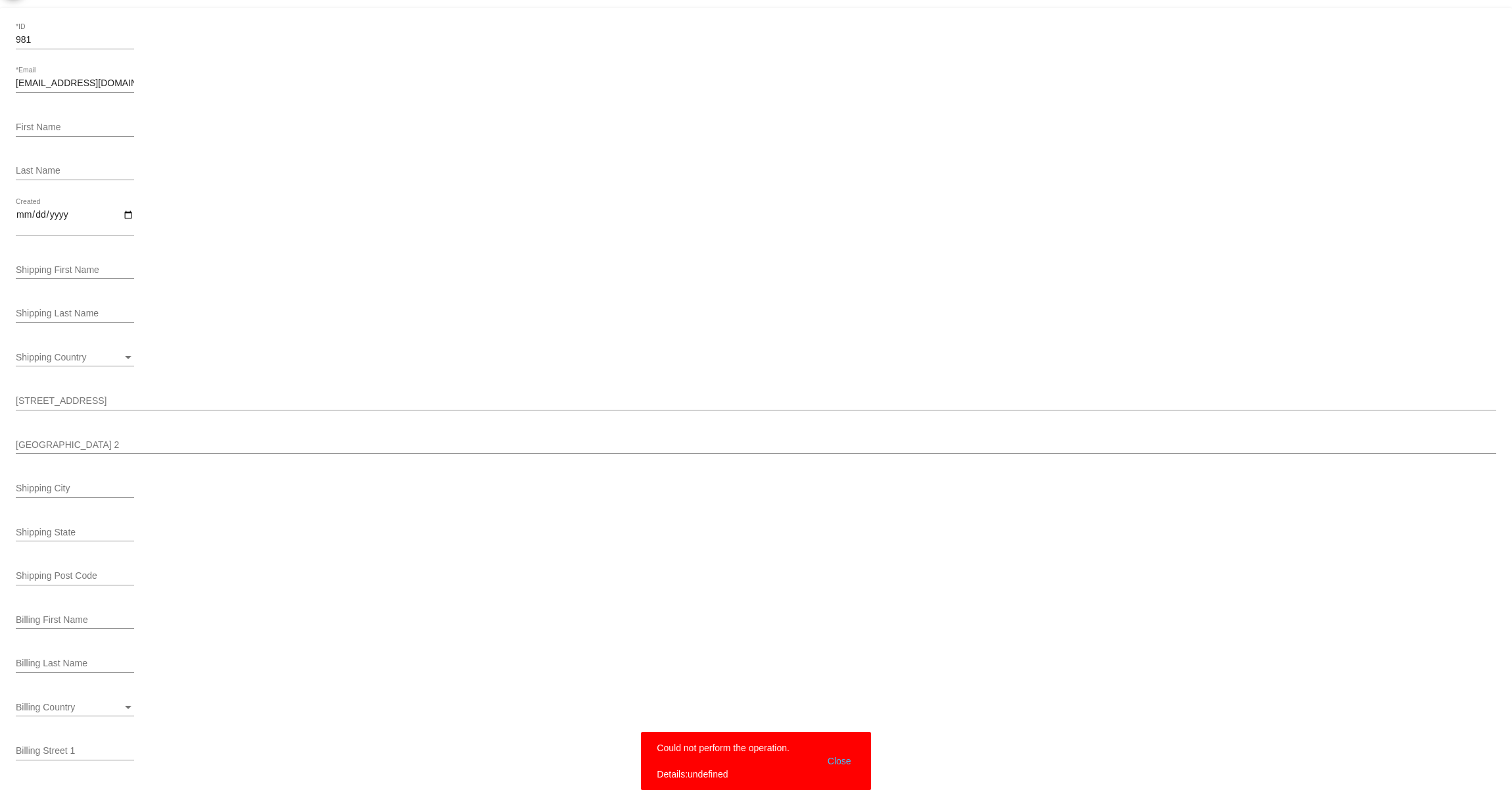
scroll to position [0, 0]
click at [75, 79] on input "981" at bounding box center [75, 77] width 118 height 11
type input "9811"
click at [452, 201] on div "Last Name" at bounding box center [756, 210] width 1480 height 37
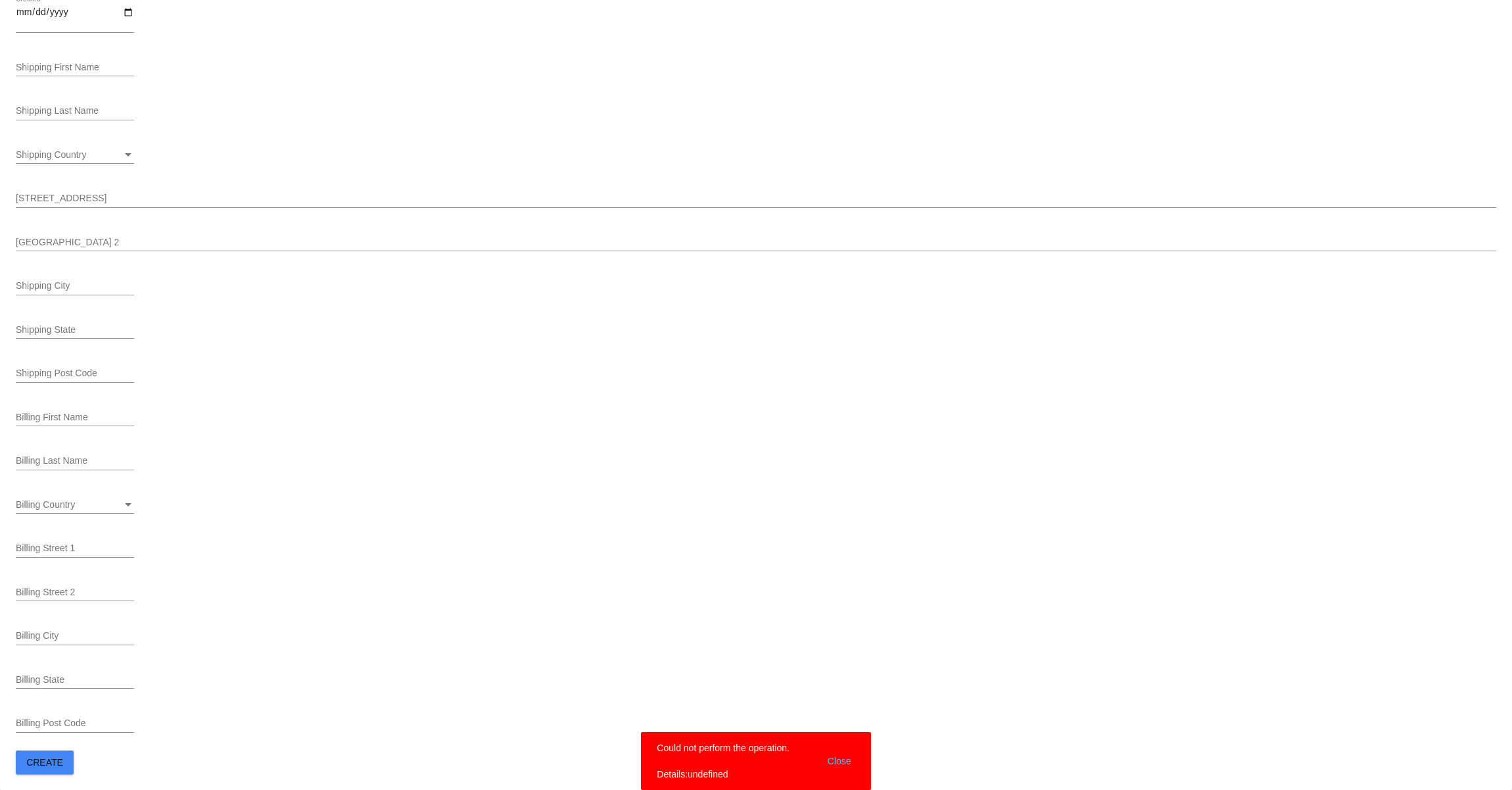
click at [55, 757] on span "Create" at bounding box center [44, 762] width 37 height 11
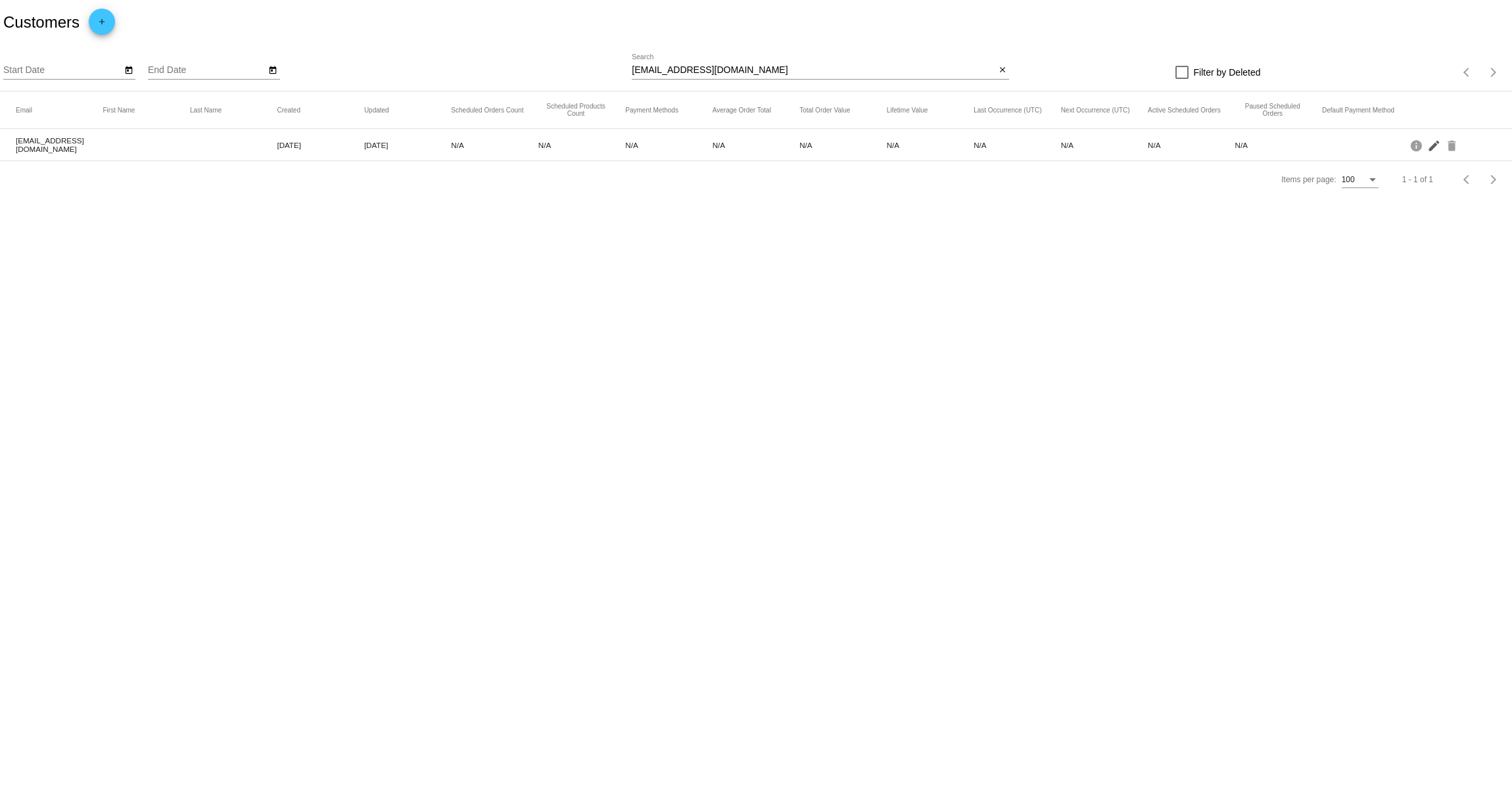
click at [1435, 145] on mat-icon "edit" at bounding box center [1435, 145] width 16 height 20
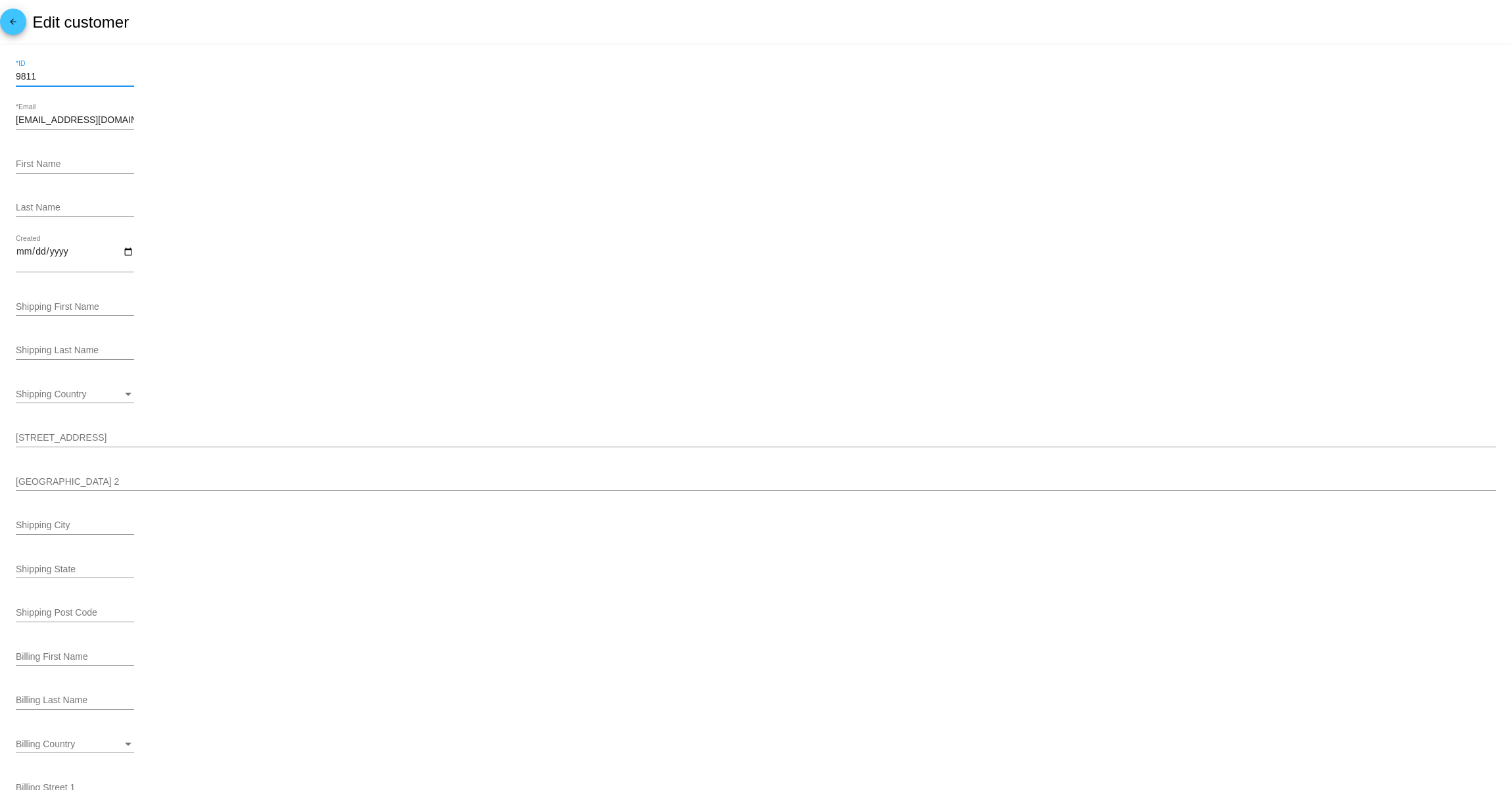
click at [93, 75] on input "9811" at bounding box center [75, 77] width 118 height 11
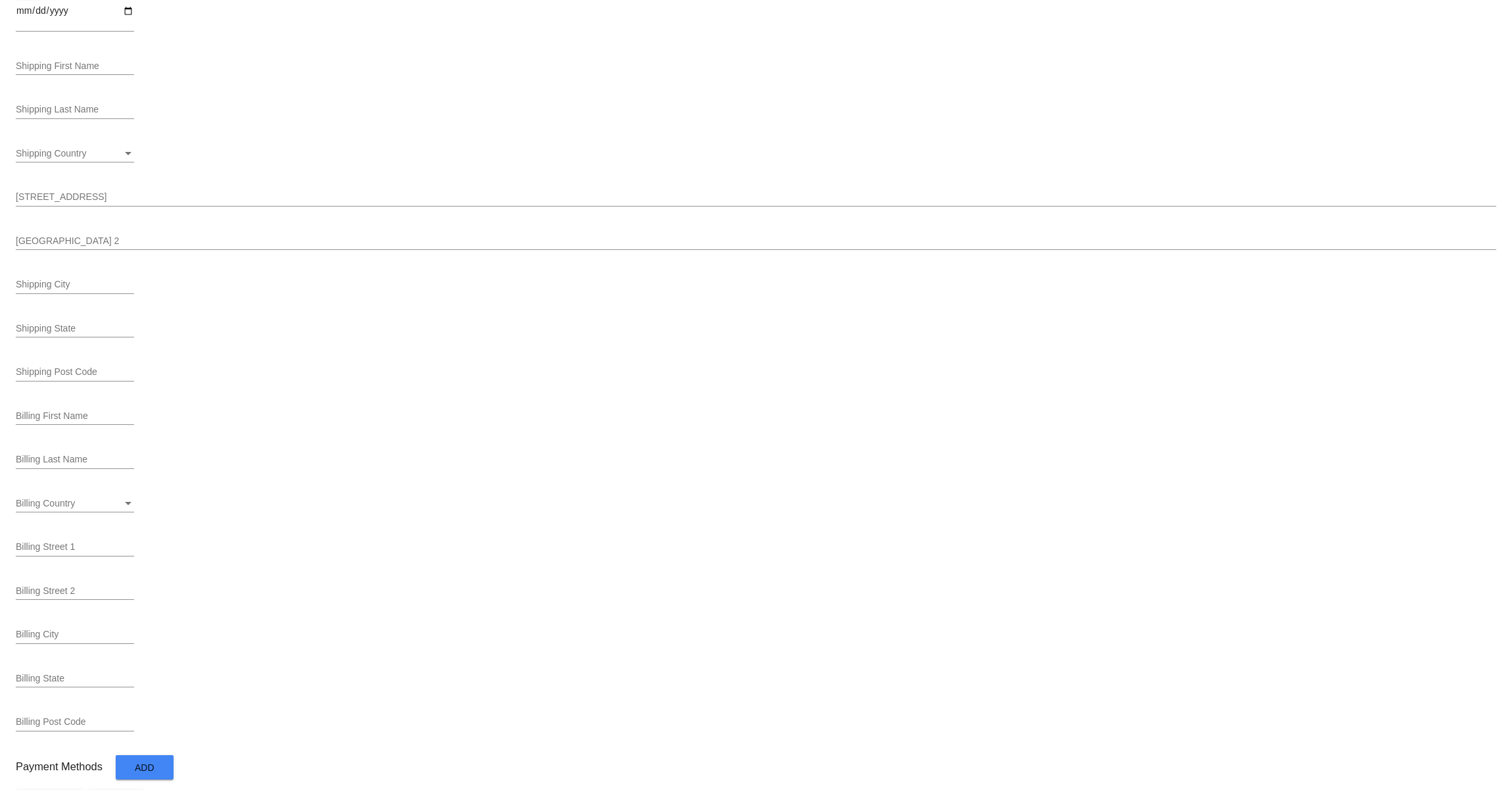
scroll to position [288, 0]
type input "981"
click at [146, 730] on span "Add" at bounding box center [145, 728] width 20 height 11
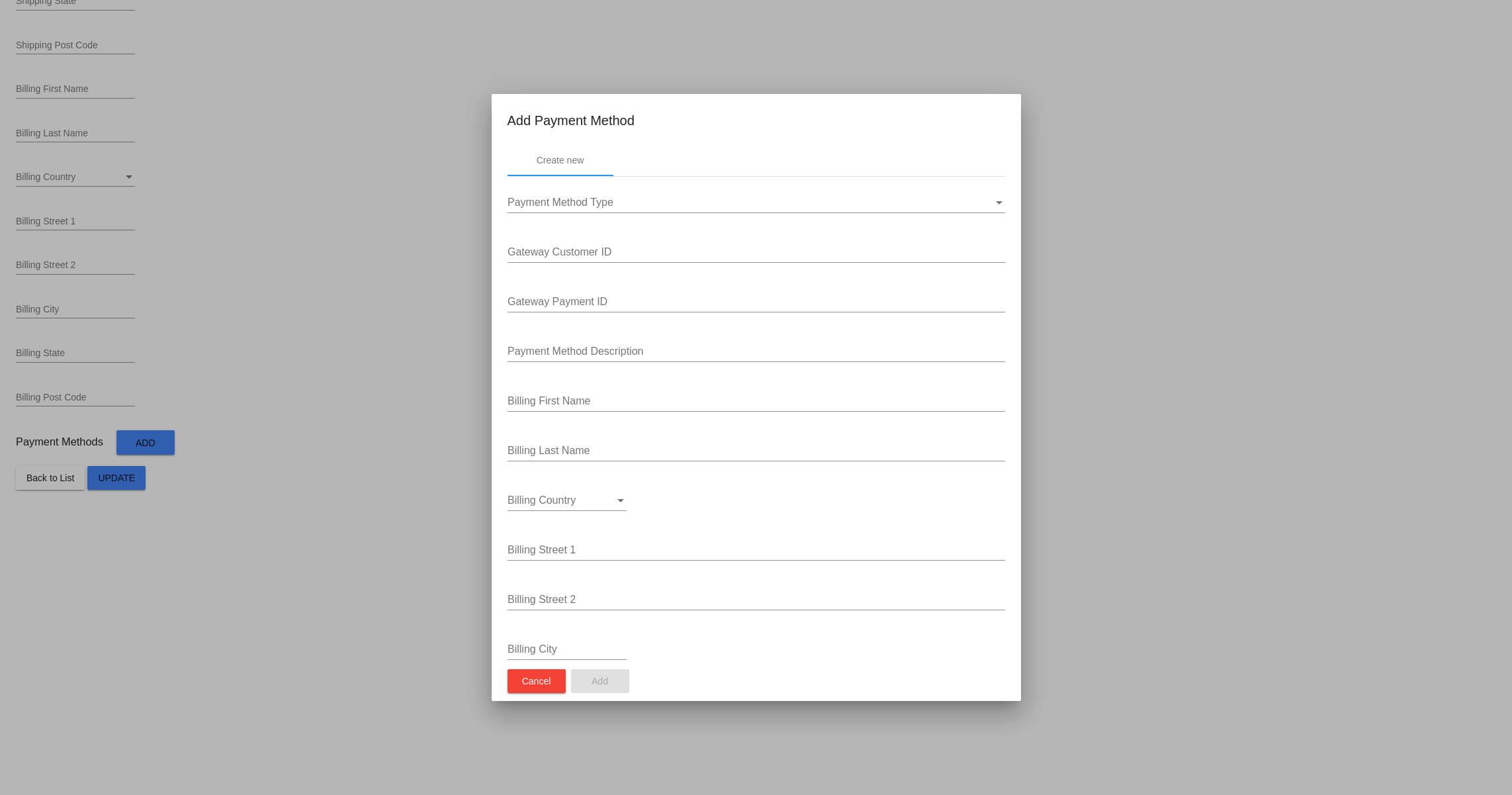
click at [194, 640] on div at bounding box center [756, 397] width 1512 height 795
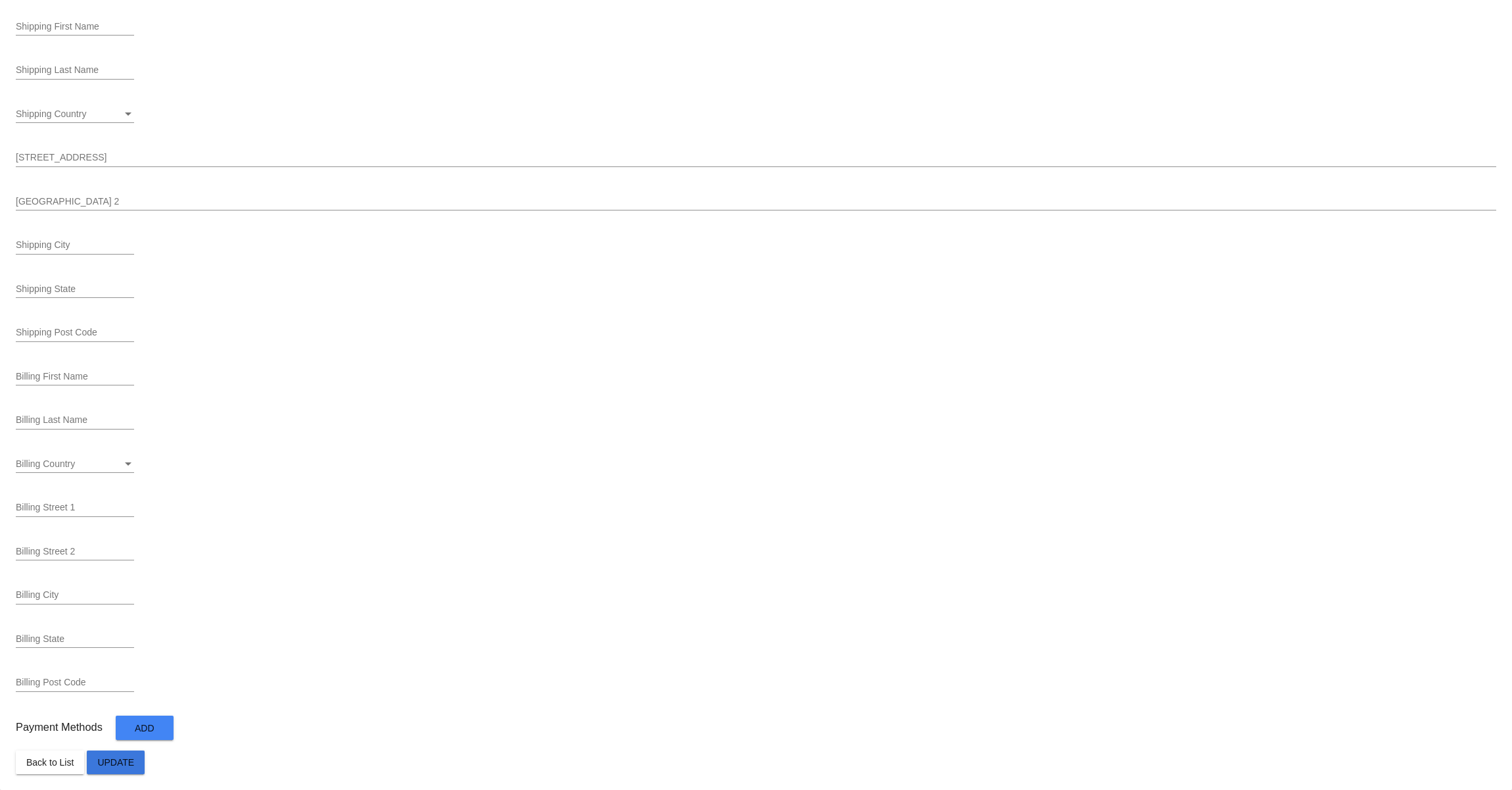
drag, startPoint x: 127, startPoint y: 768, endPoint x: 133, endPoint y: 762, distance: 8.5
click at [127, 767] on span "Update" at bounding box center [115, 762] width 37 height 11
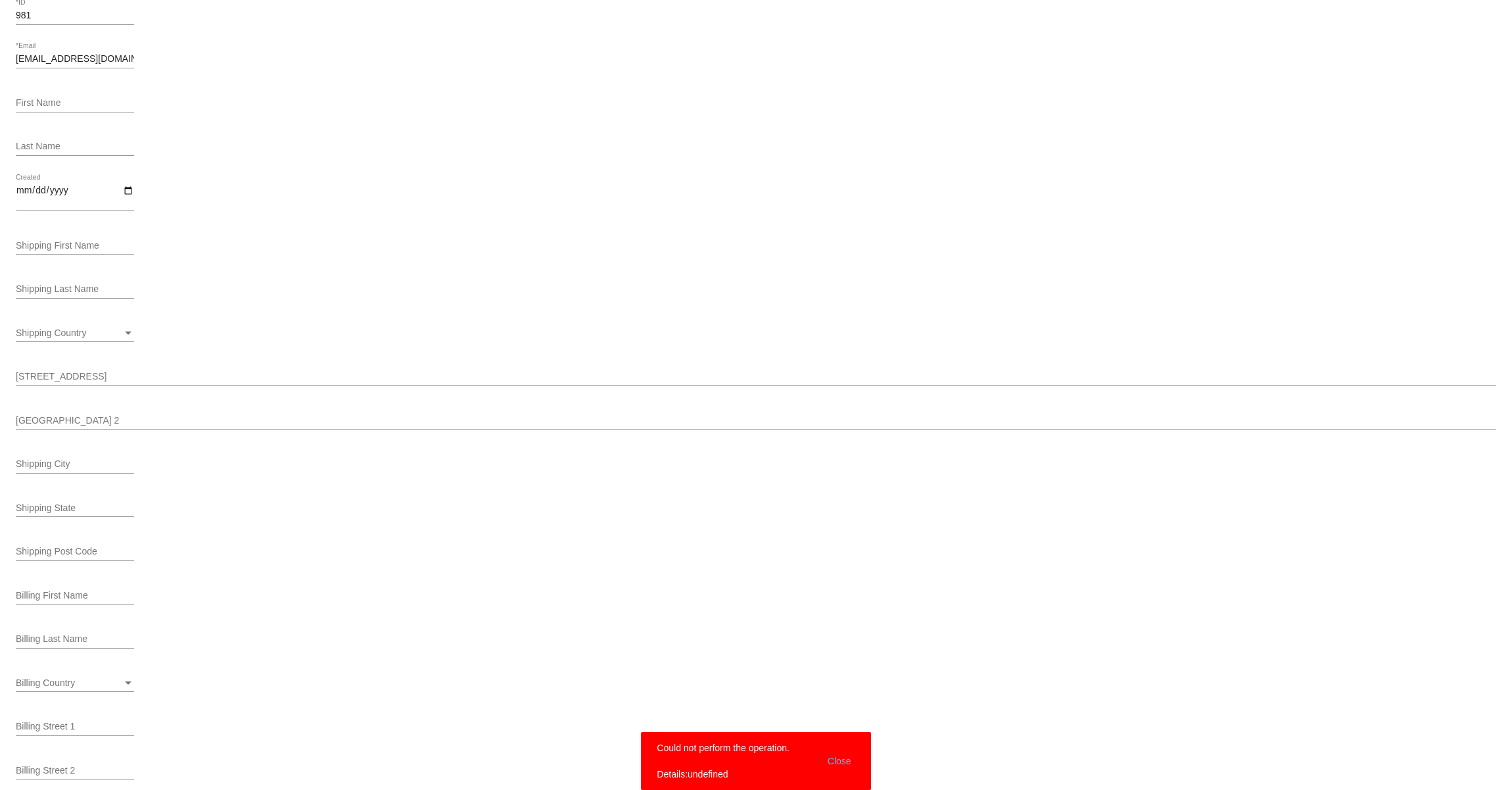
scroll to position [0, 0]
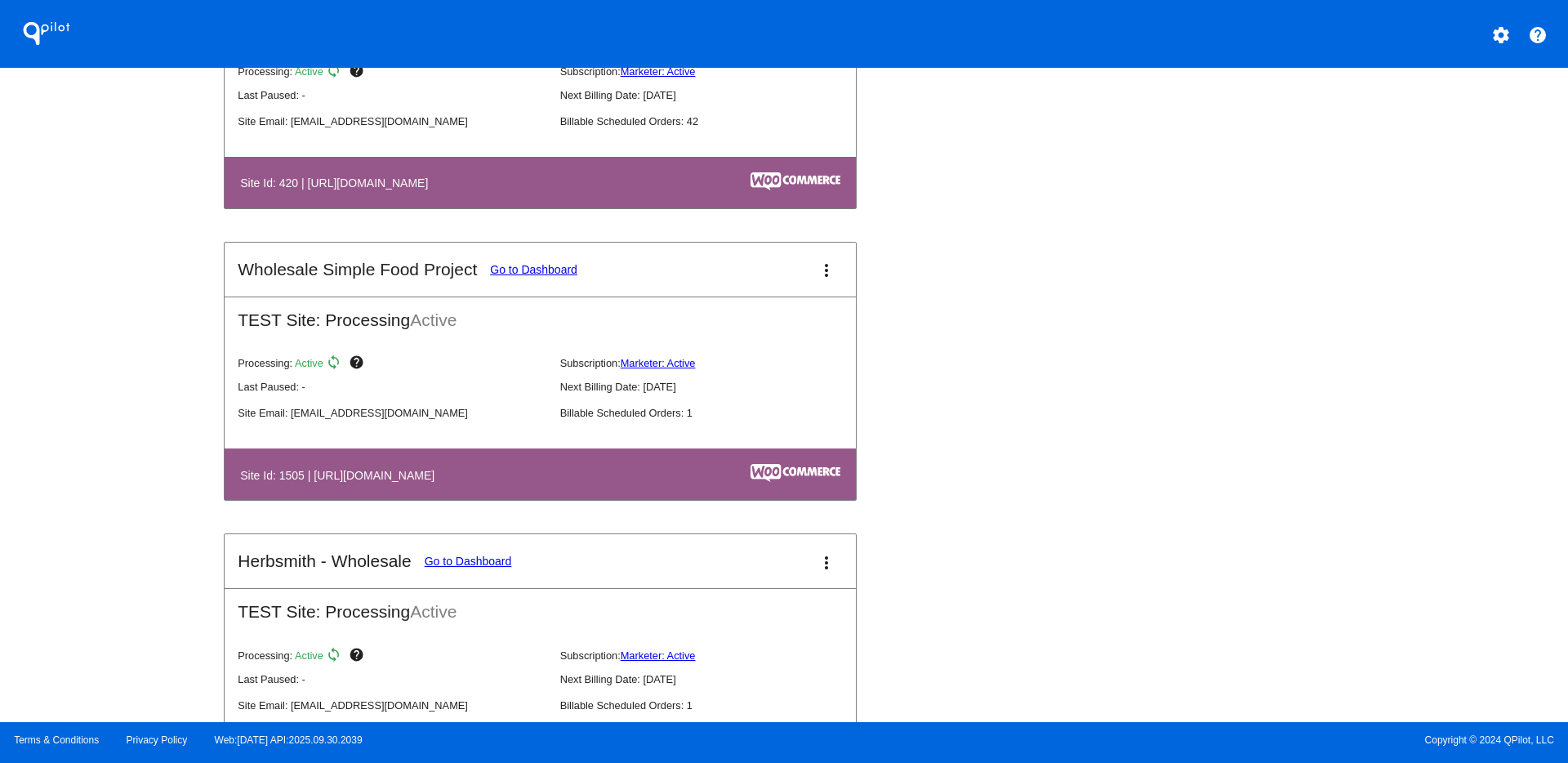
scroll to position [225, 0]
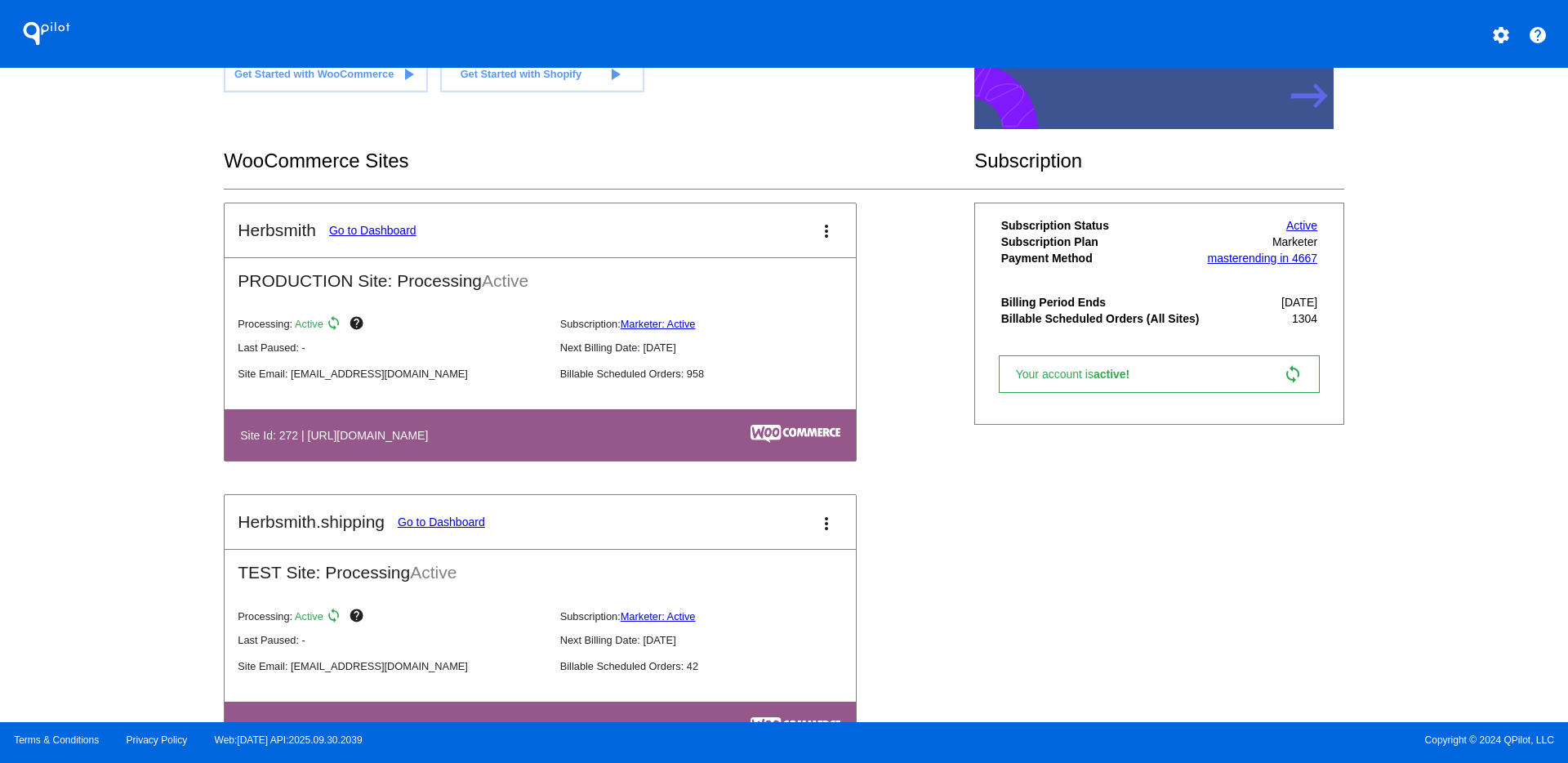
click at [437, 523] on link "Go to Dashboard" at bounding box center [441, 521] width 87 height 13
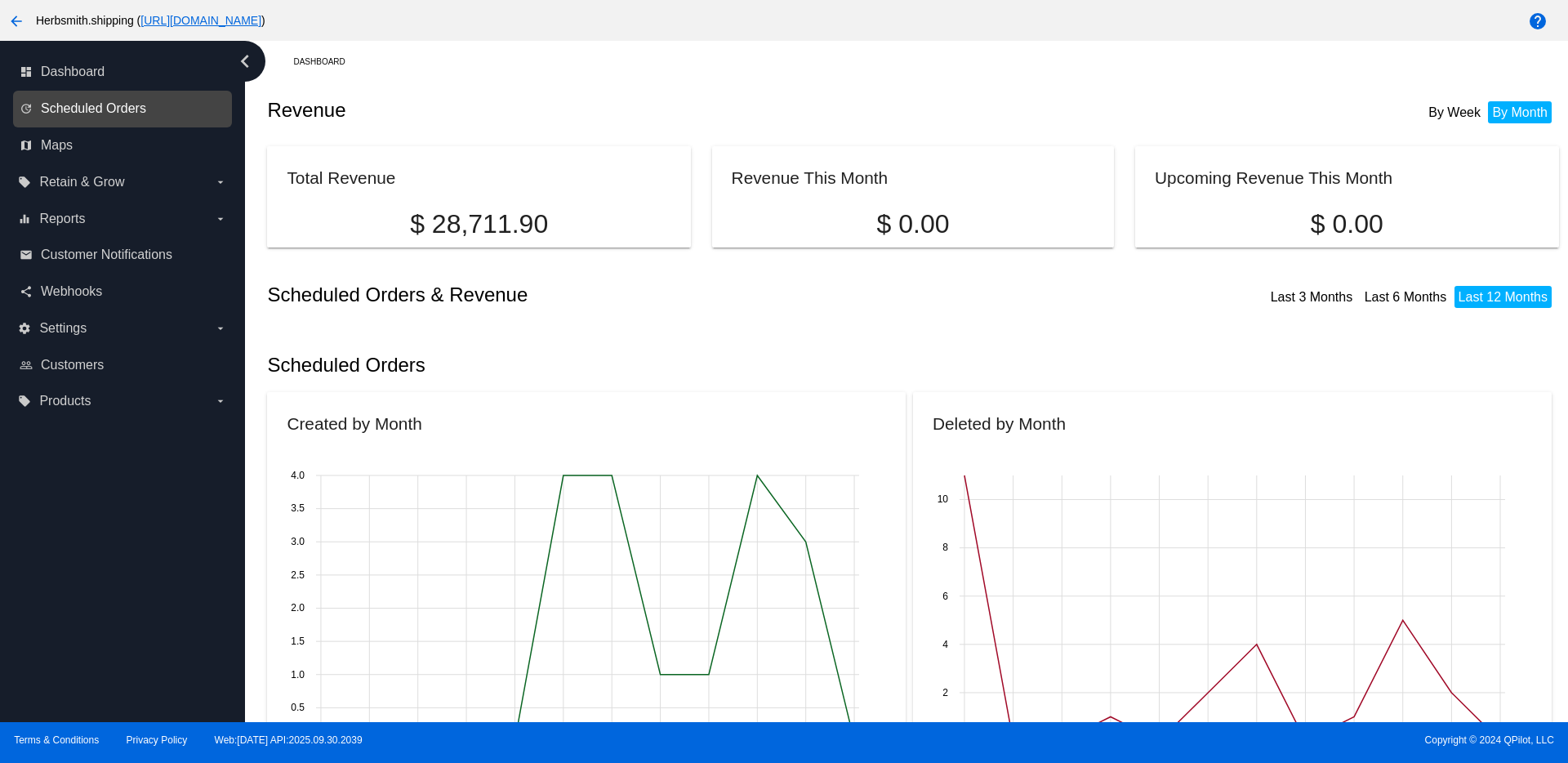
click at [94, 114] on span "Scheduled Orders" at bounding box center [94, 109] width 105 height 15
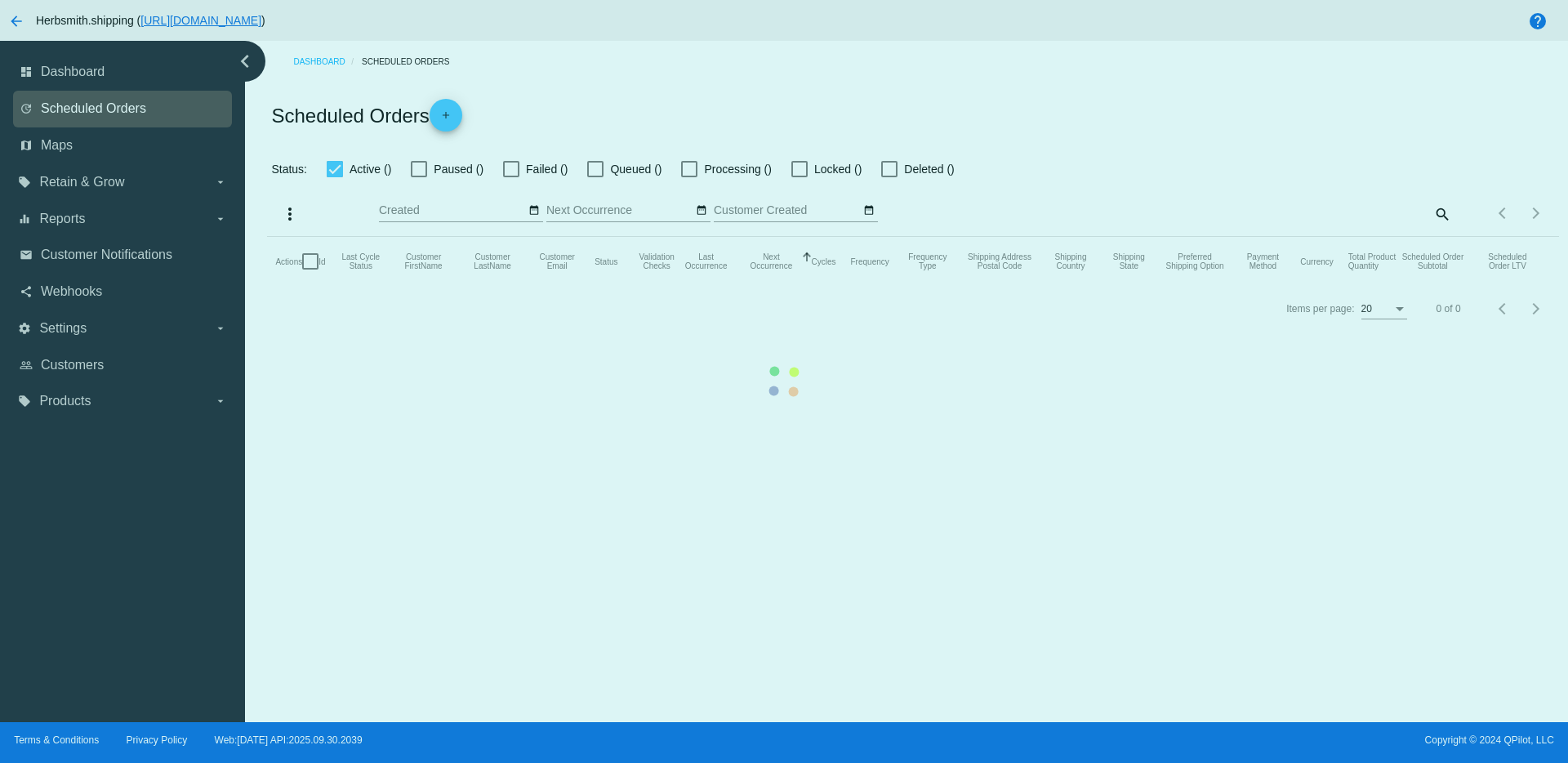
checkbox input "true"
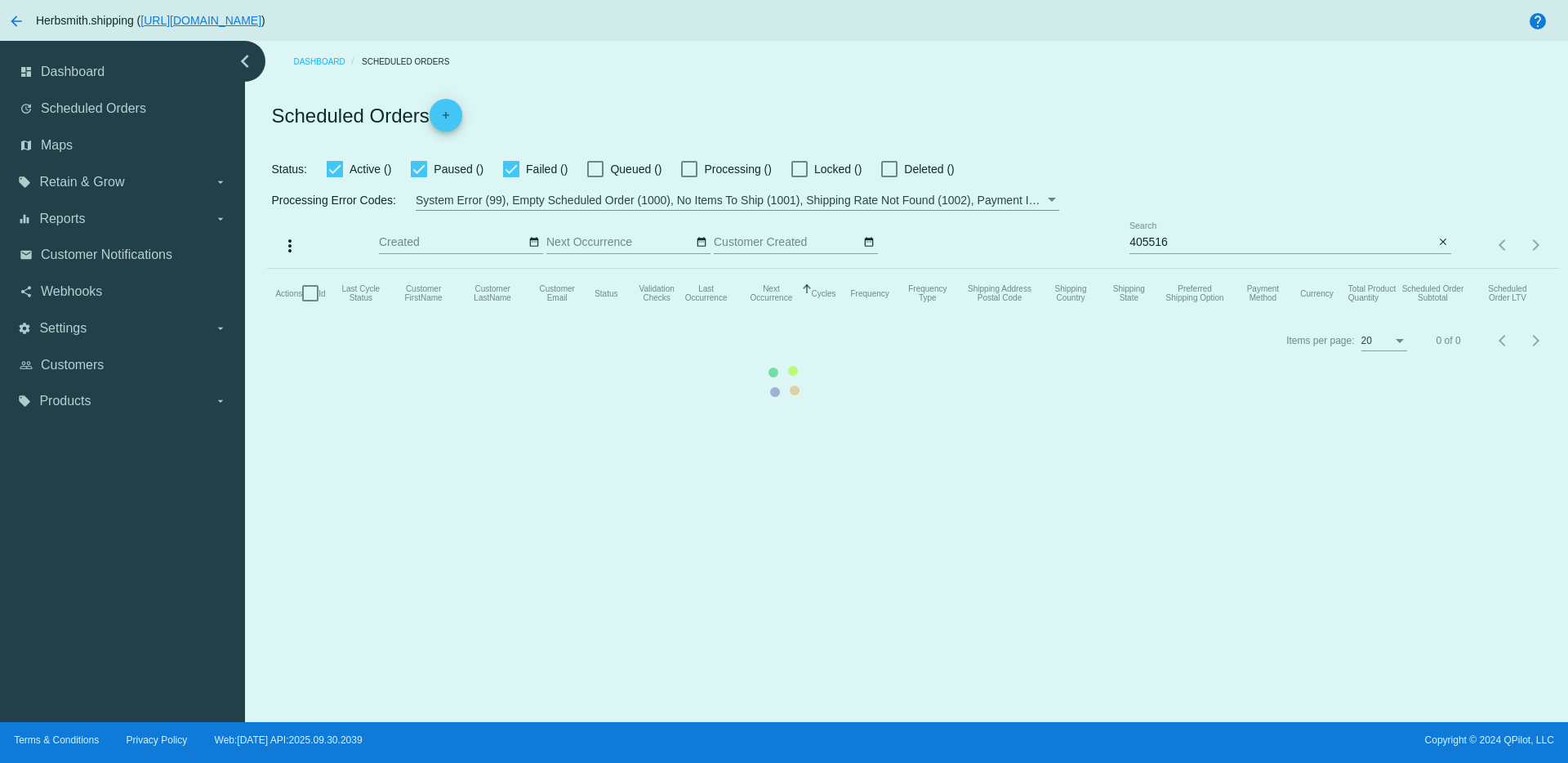
click at [84, 357] on div "dashboard Dashboard update Scheduled Orders map Maps local_offer Retain & Grow …" at bounding box center [784, 382] width 1568 height 682
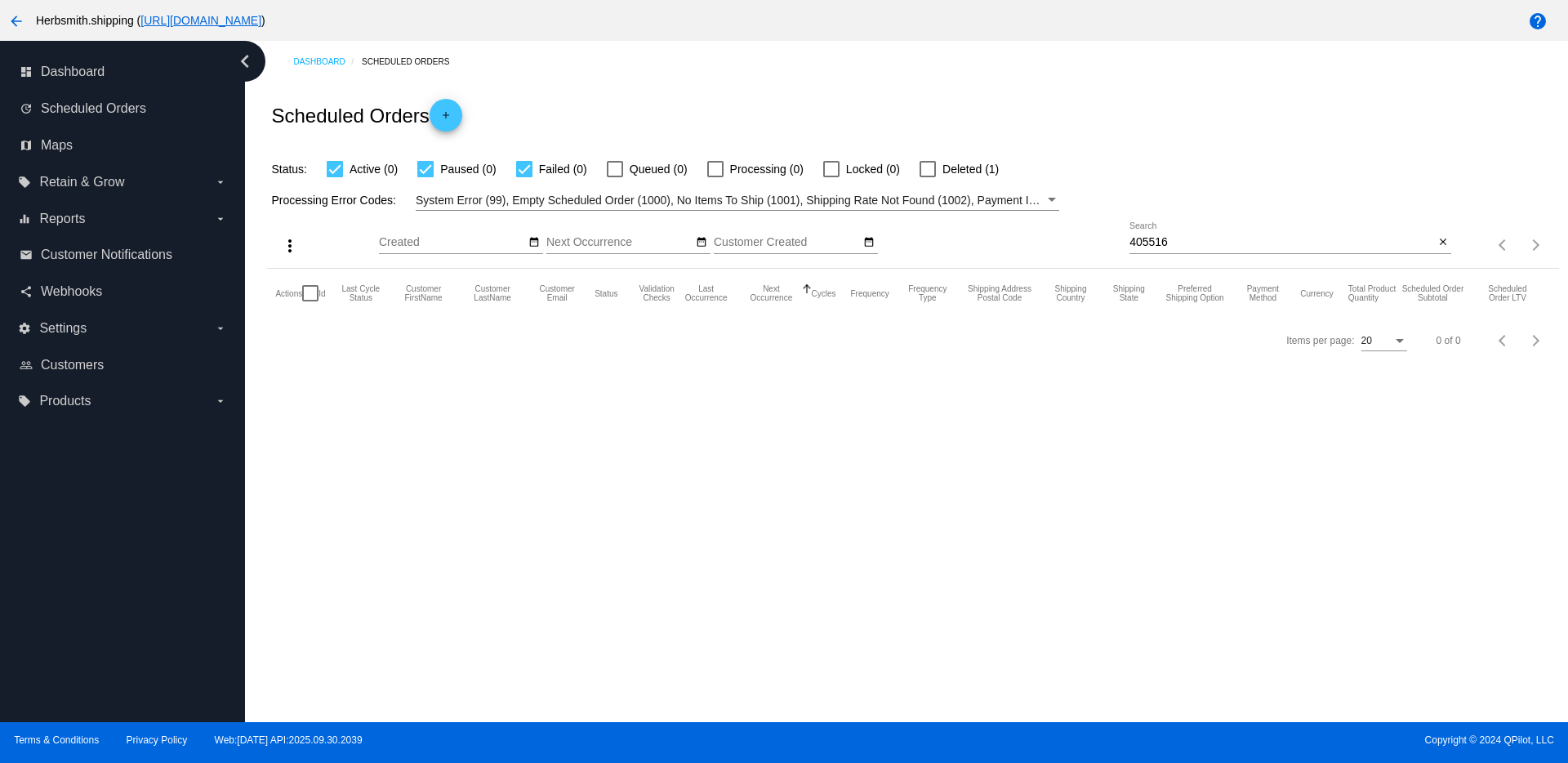
click at [84, 358] on span "Customers" at bounding box center [72, 365] width 63 height 15
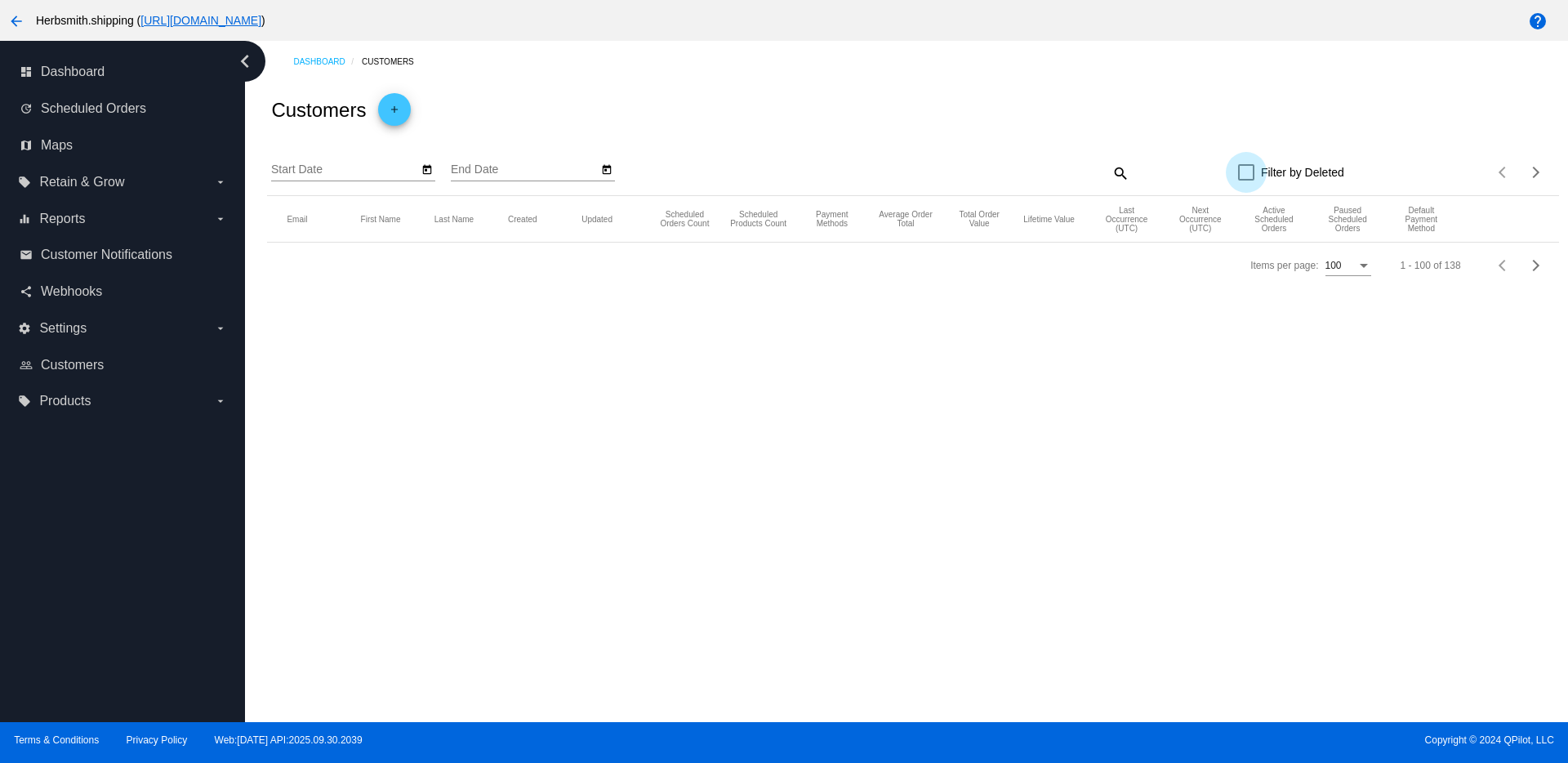
click at [1259, 169] on label "Filter by Deleted" at bounding box center [1291, 172] width 106 height 20
click at [1246, 181] on input "Filter by Deleted" at bounding box center [1245, 181] width 1 height 1
checkbox input "true"
click at [1123, 179] on mat-icon "search" at bounding box center [1120, 173] width 20 height 25
click at [998, 176] on input "Search" at bounding box center [968, 169] width 322 height 13
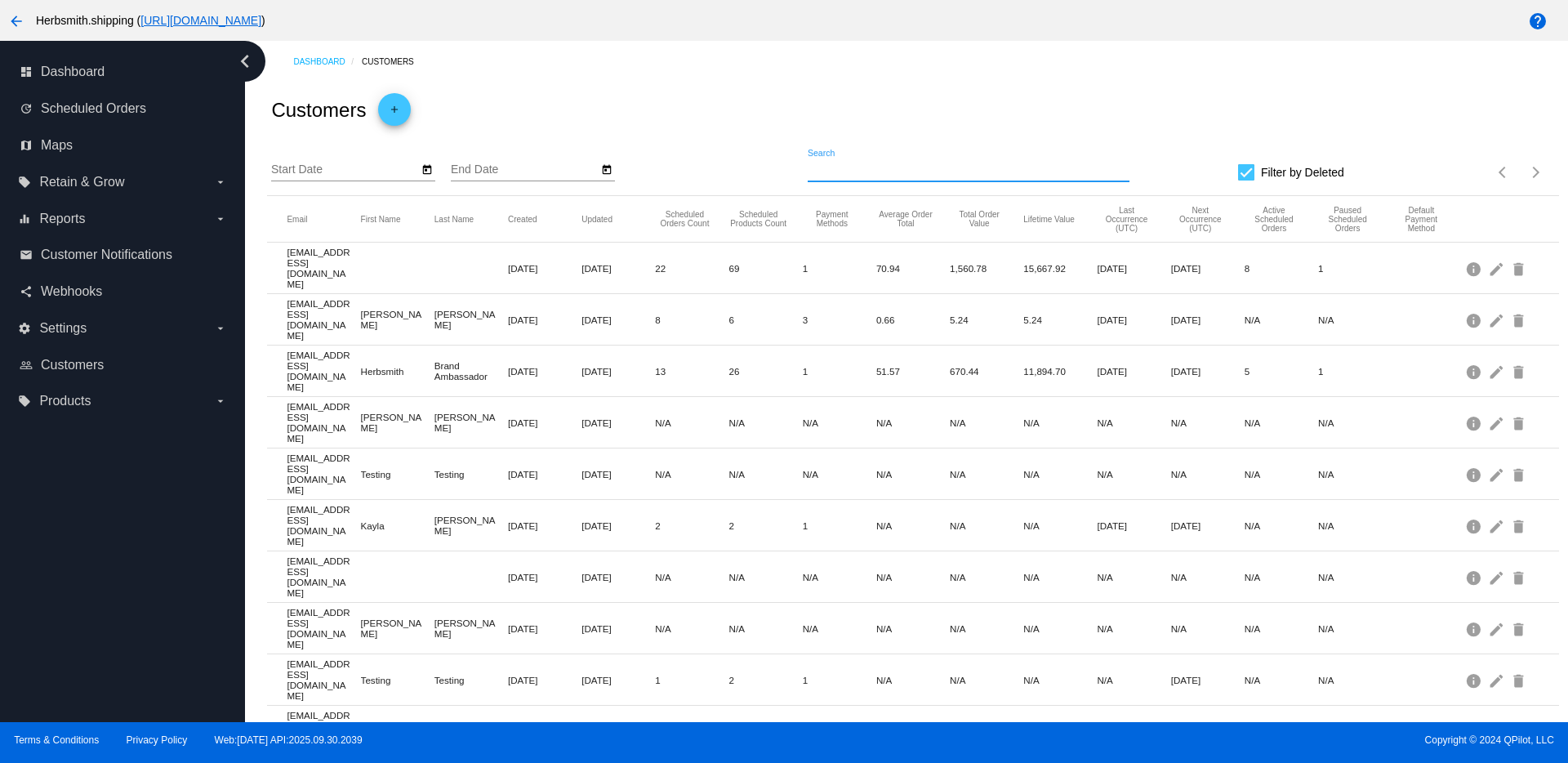
paste input "[EMAIL_ADDRESS][DOMAIN_NAME]"
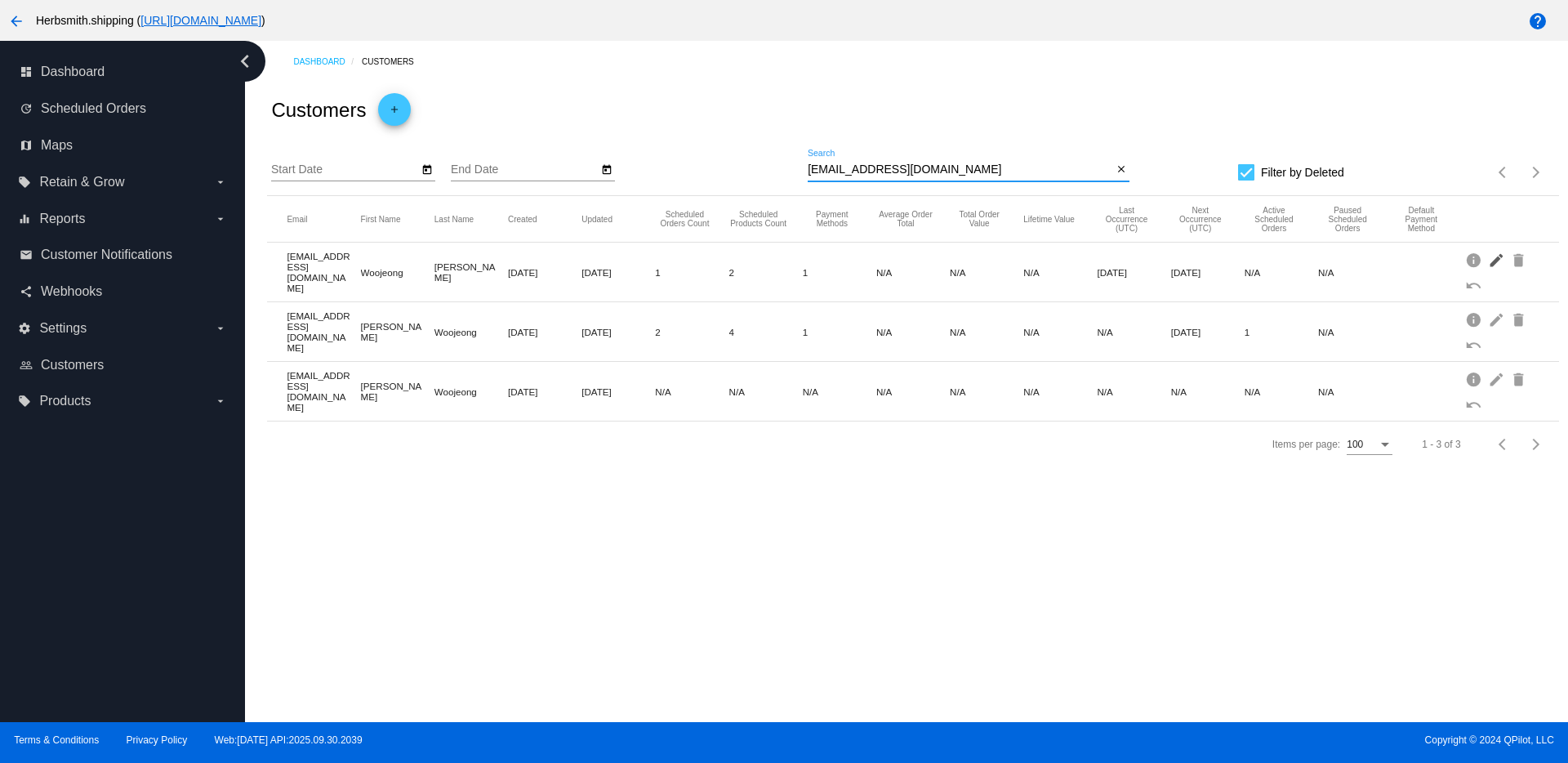
type input "[EMAIL_ADDRESS][DOMAIN_NAME]"
click at [1497, 262] on mat-icon "edit" at bounding box center [1498, 259] width 20 height 25
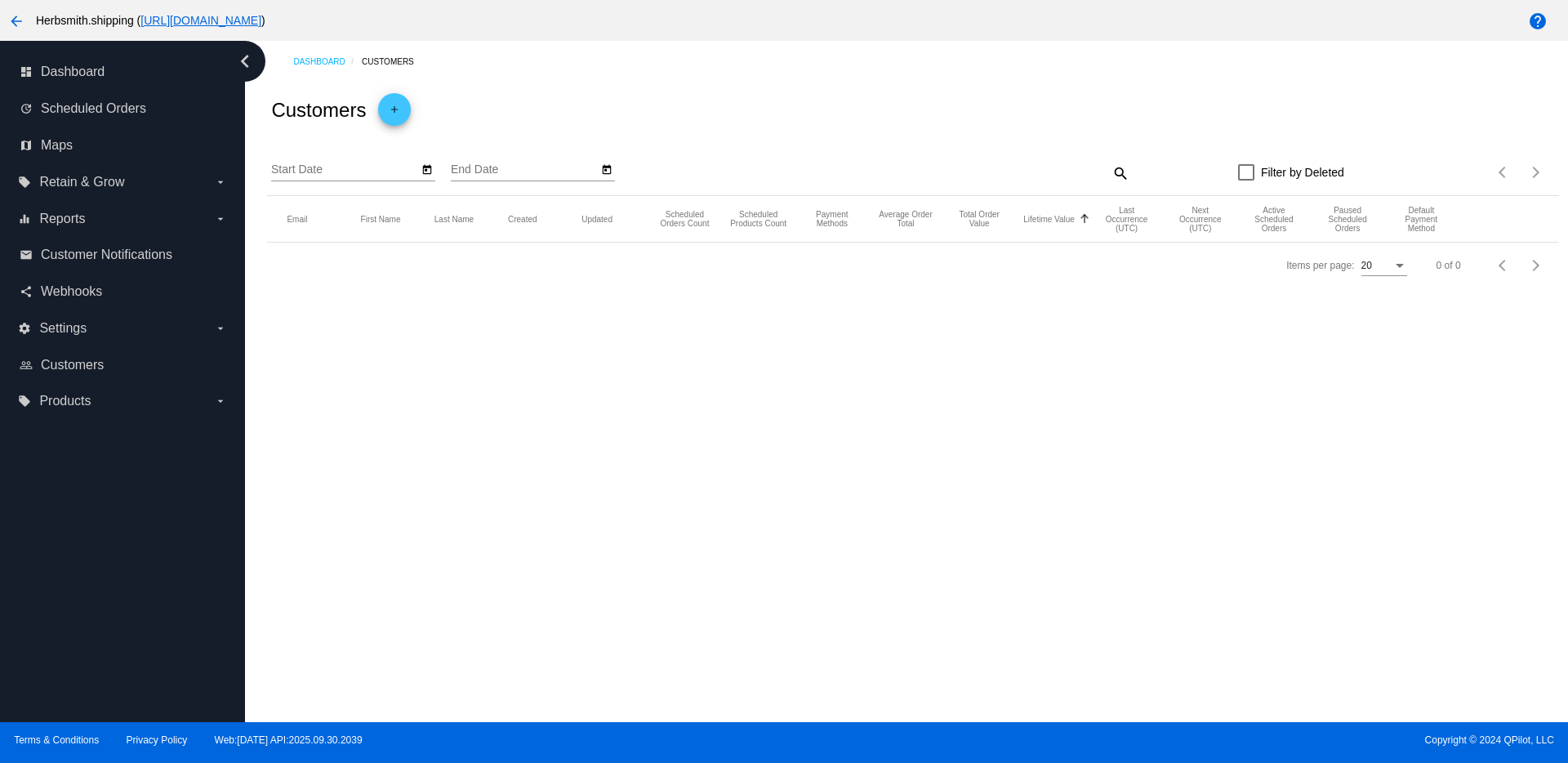
checkbox input "true"
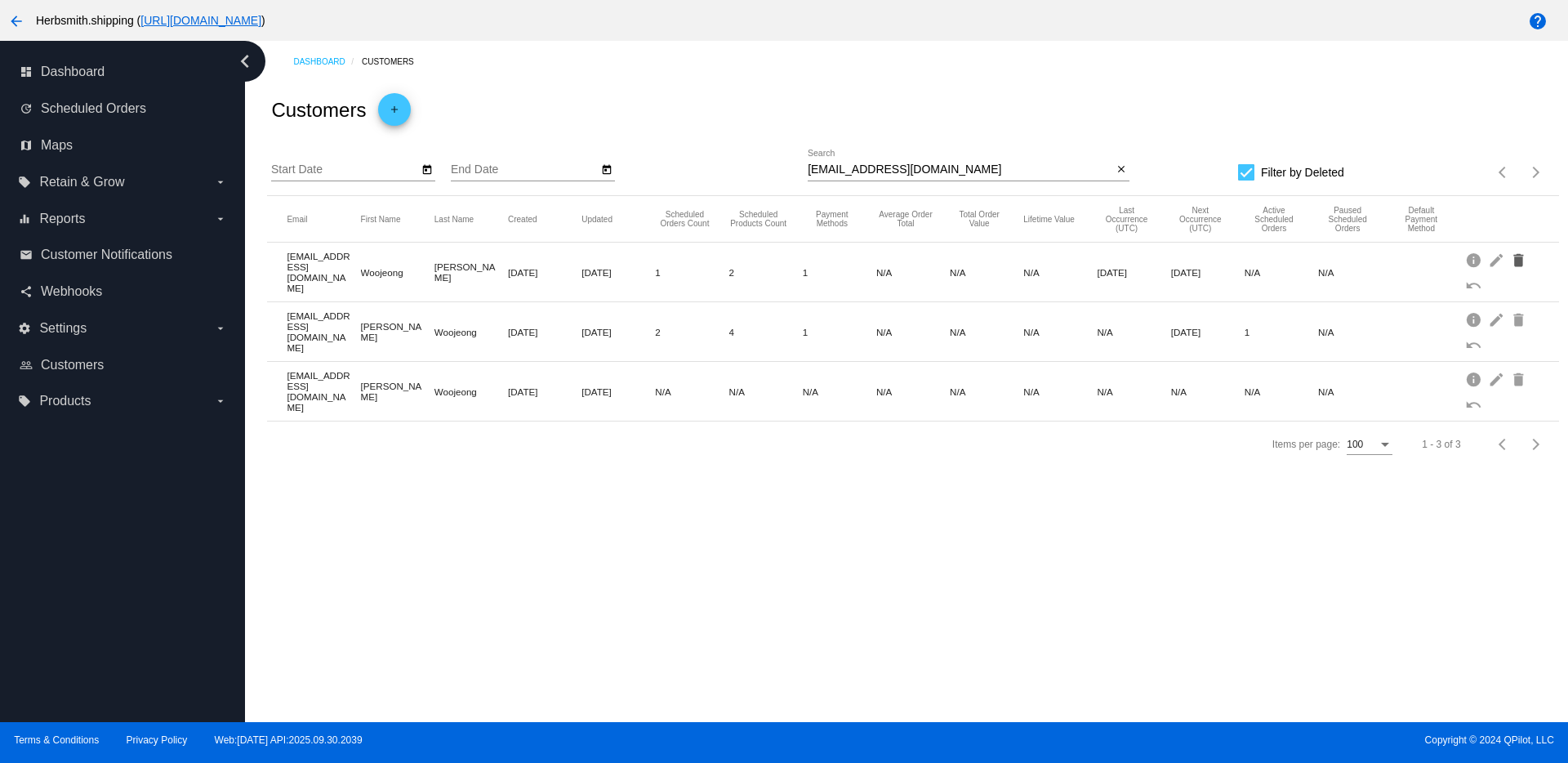
click at [1520, 260] on mat-icon "delete" at bounding box center [1520, 259] width 20 height 25
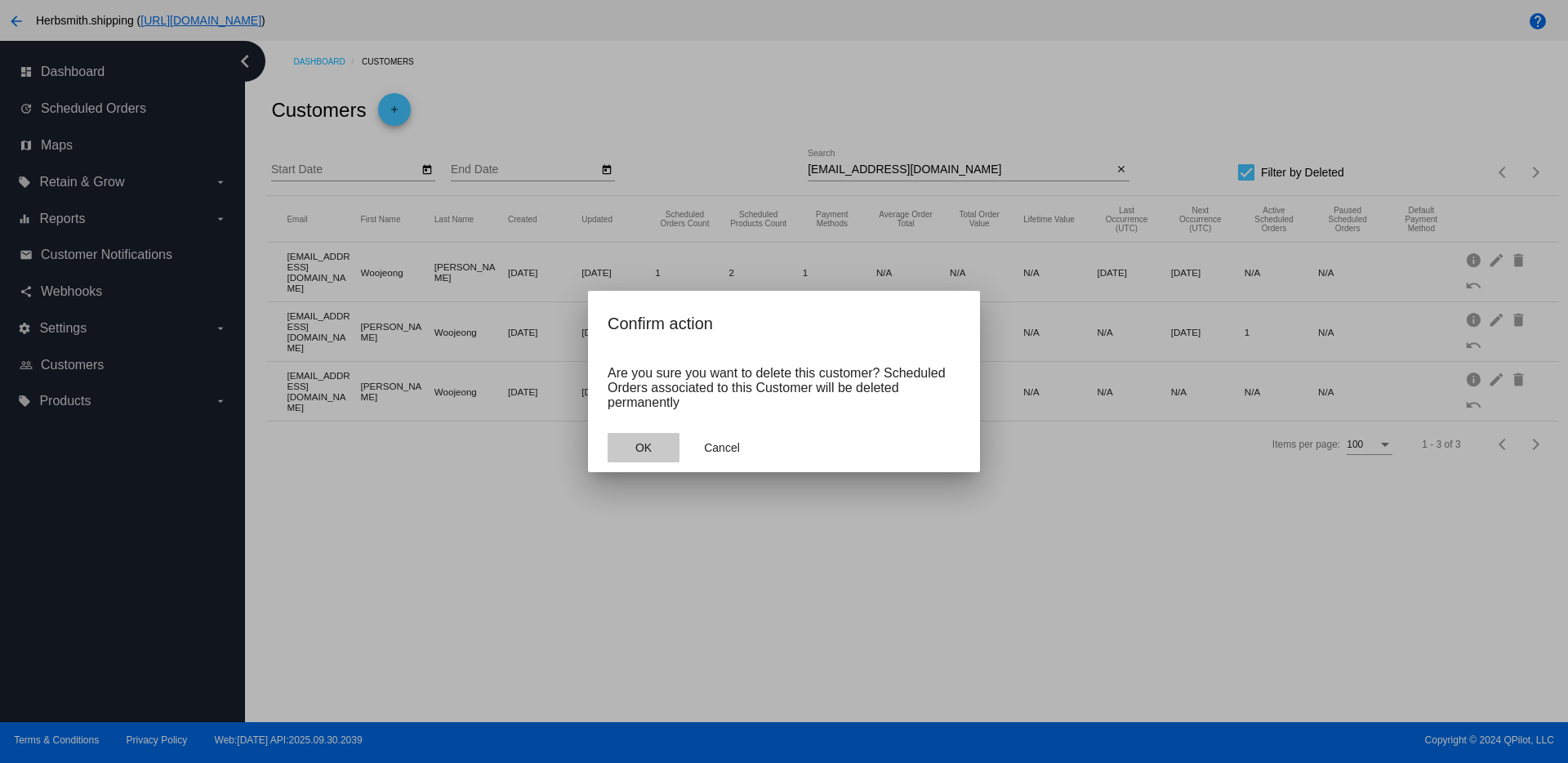
click at [643, 452] on span "OK" at bounding box center [643, 447] width 16 height 13
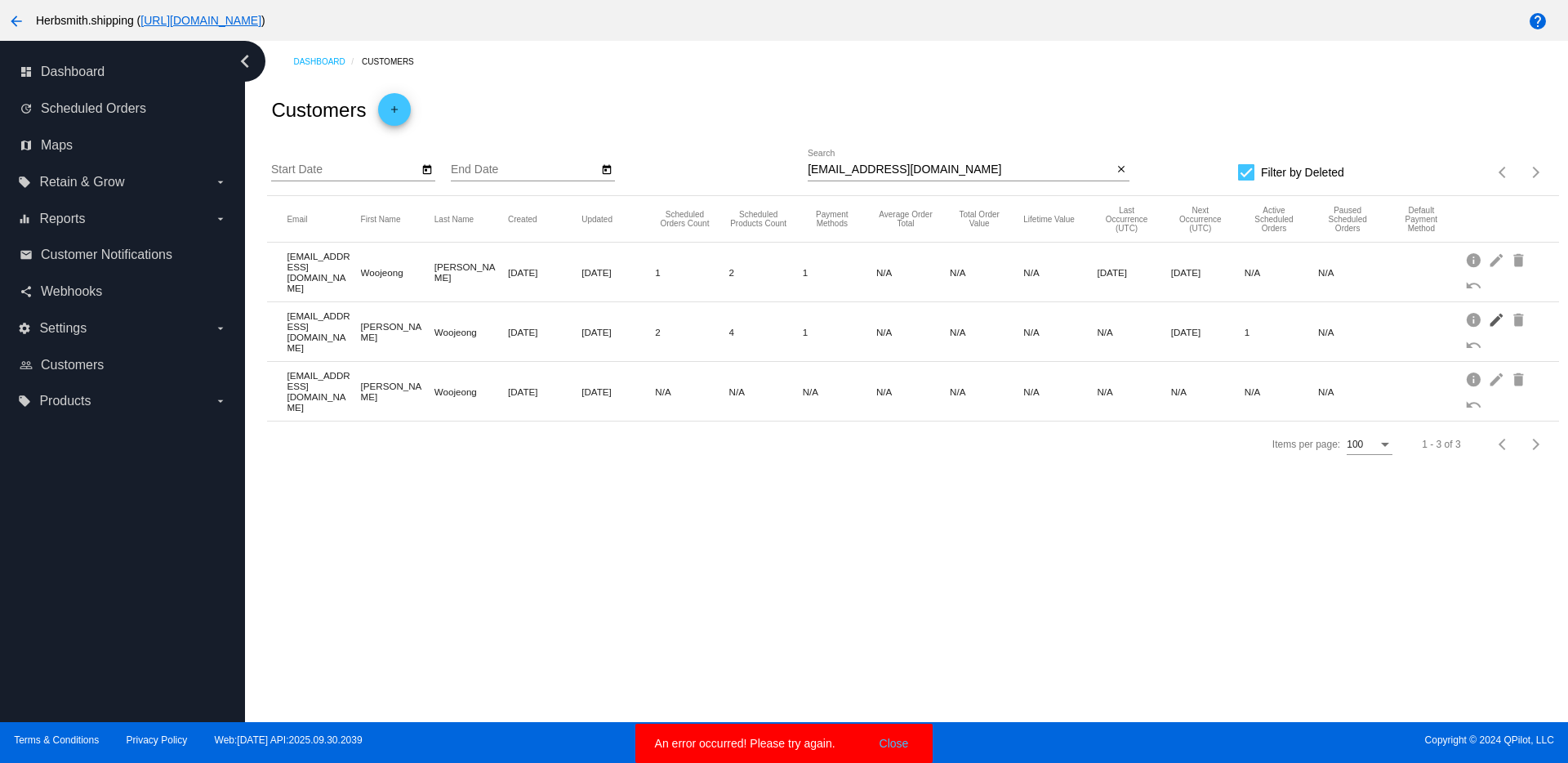
click at [1497, 320] on mat-icon "edit" at bounding box center [1498, 319] width 20 height 25
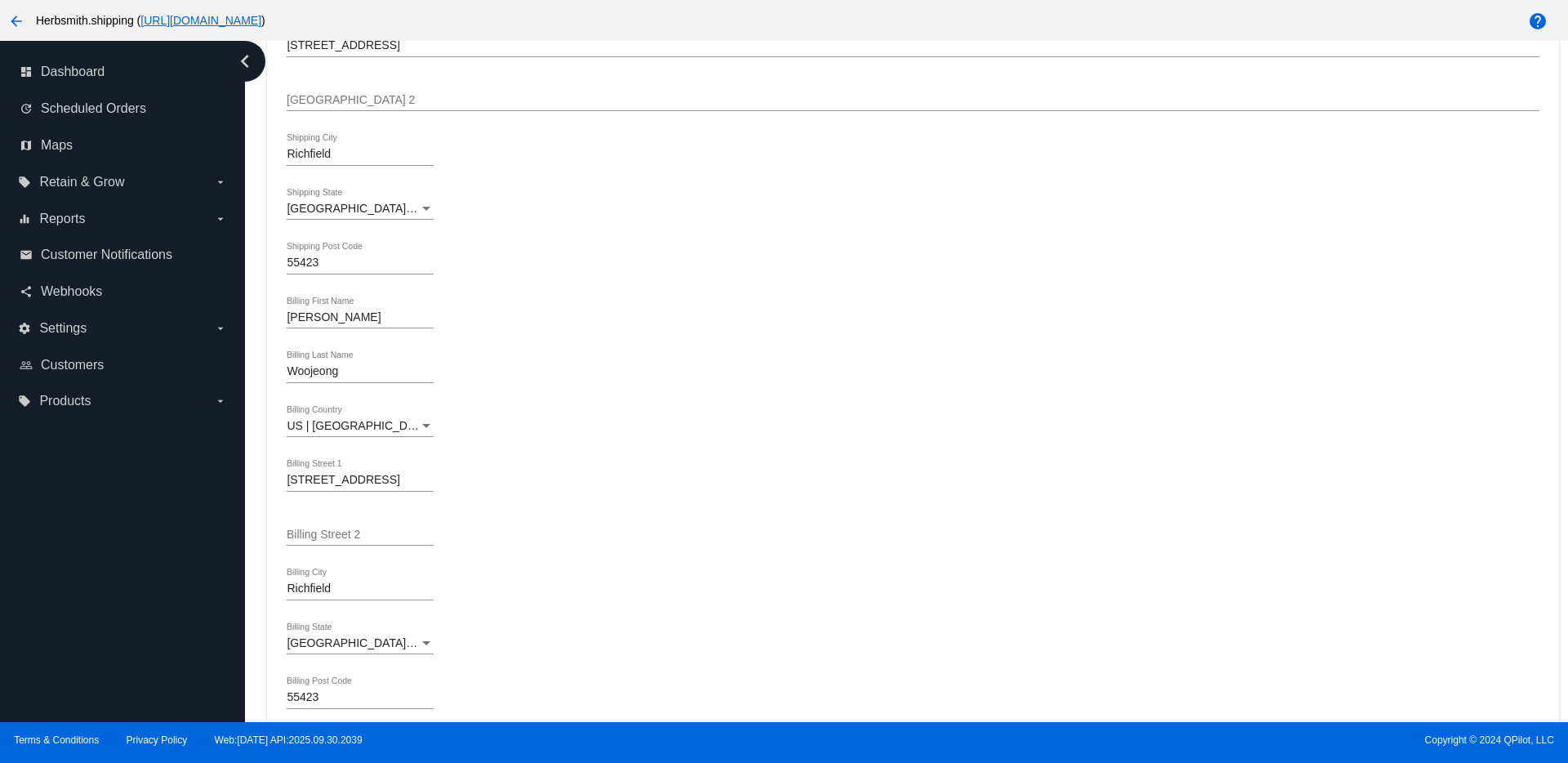
scroll to position [692, 0]
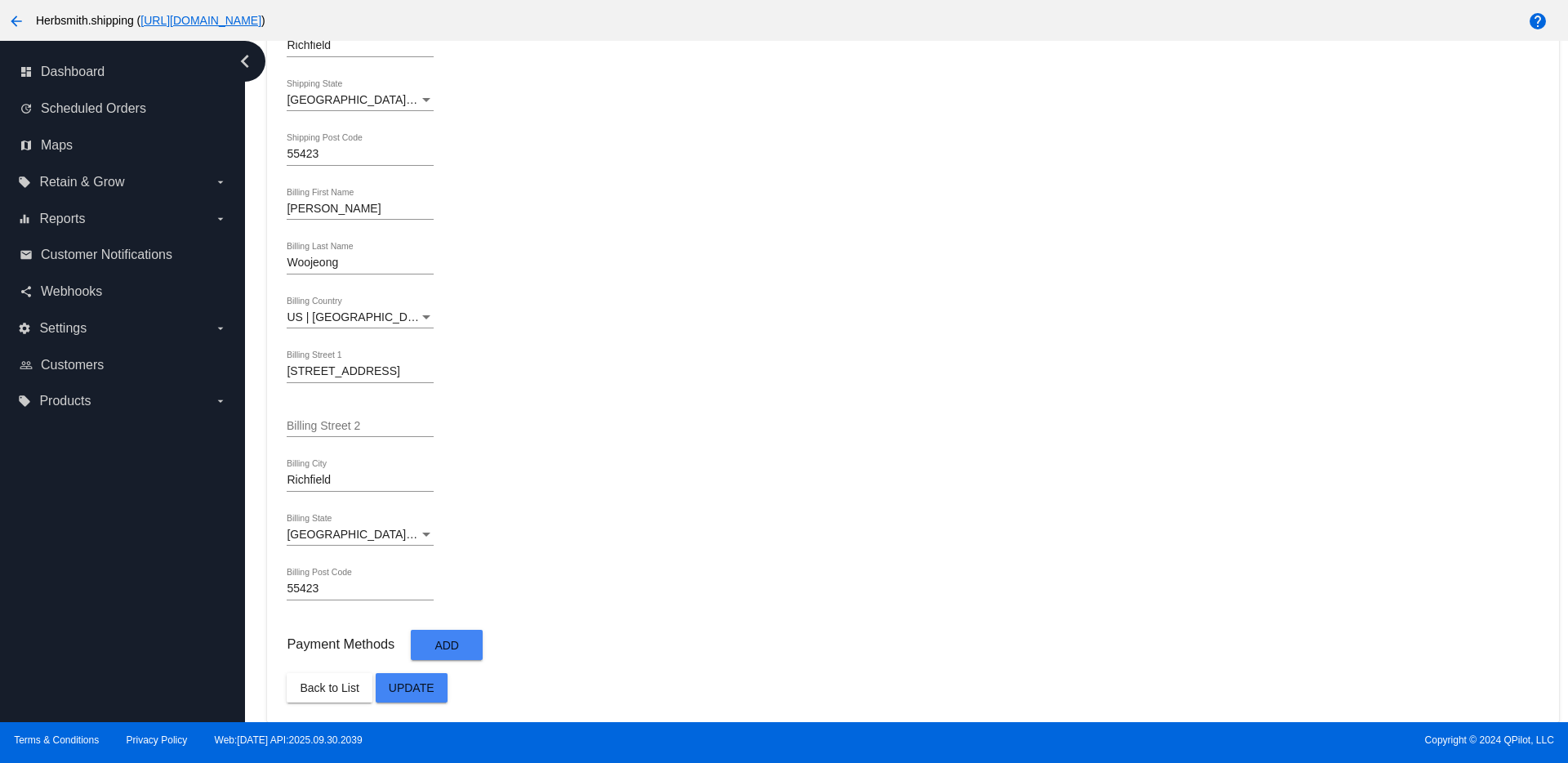
click at [454, 636] on button "Add" at bounding box center [446, 645] width 72 height 30
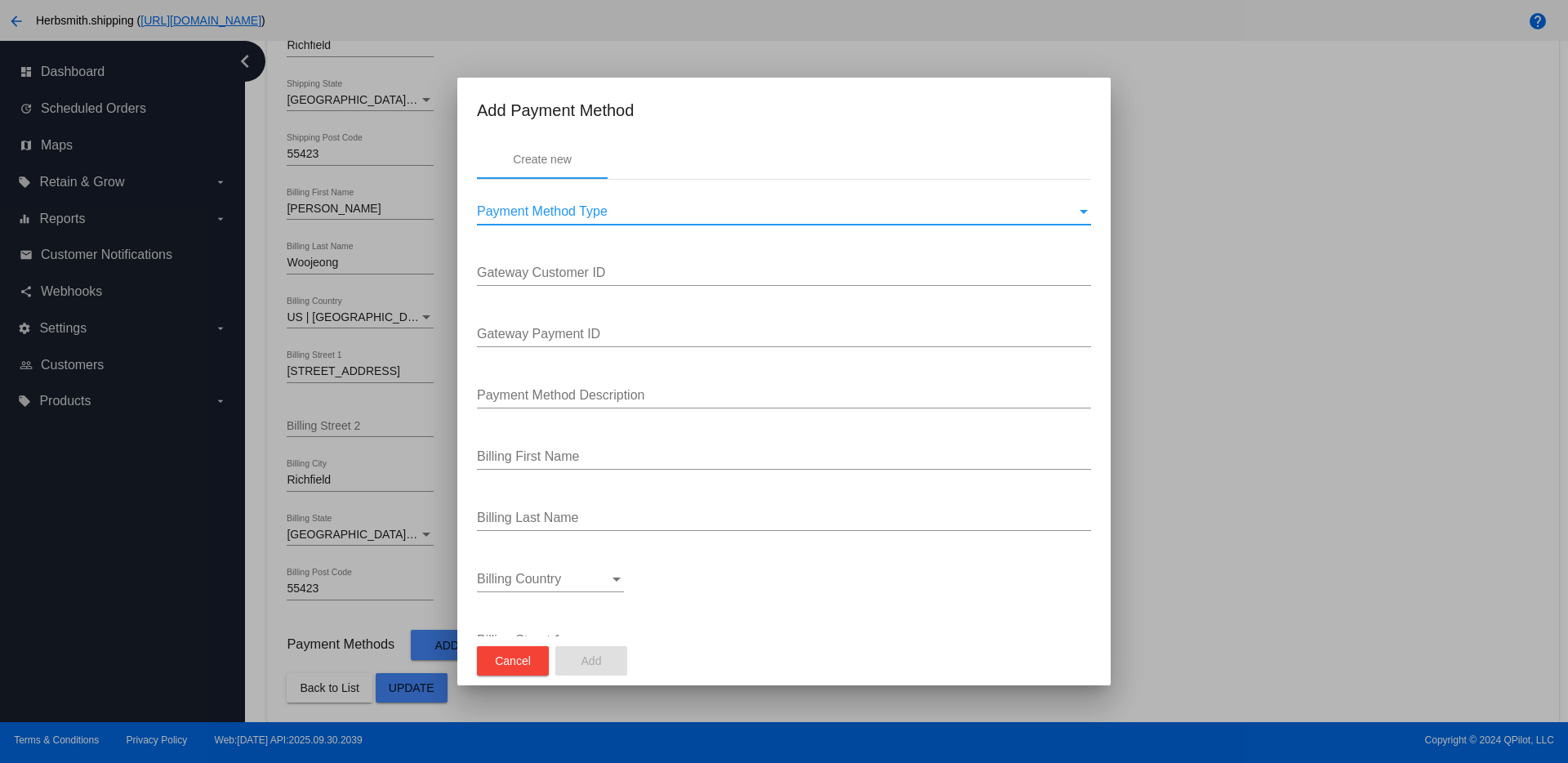
click at [561, 211] on span "Payment Method Type" at bounding box center [542, 211] width 131 height 14
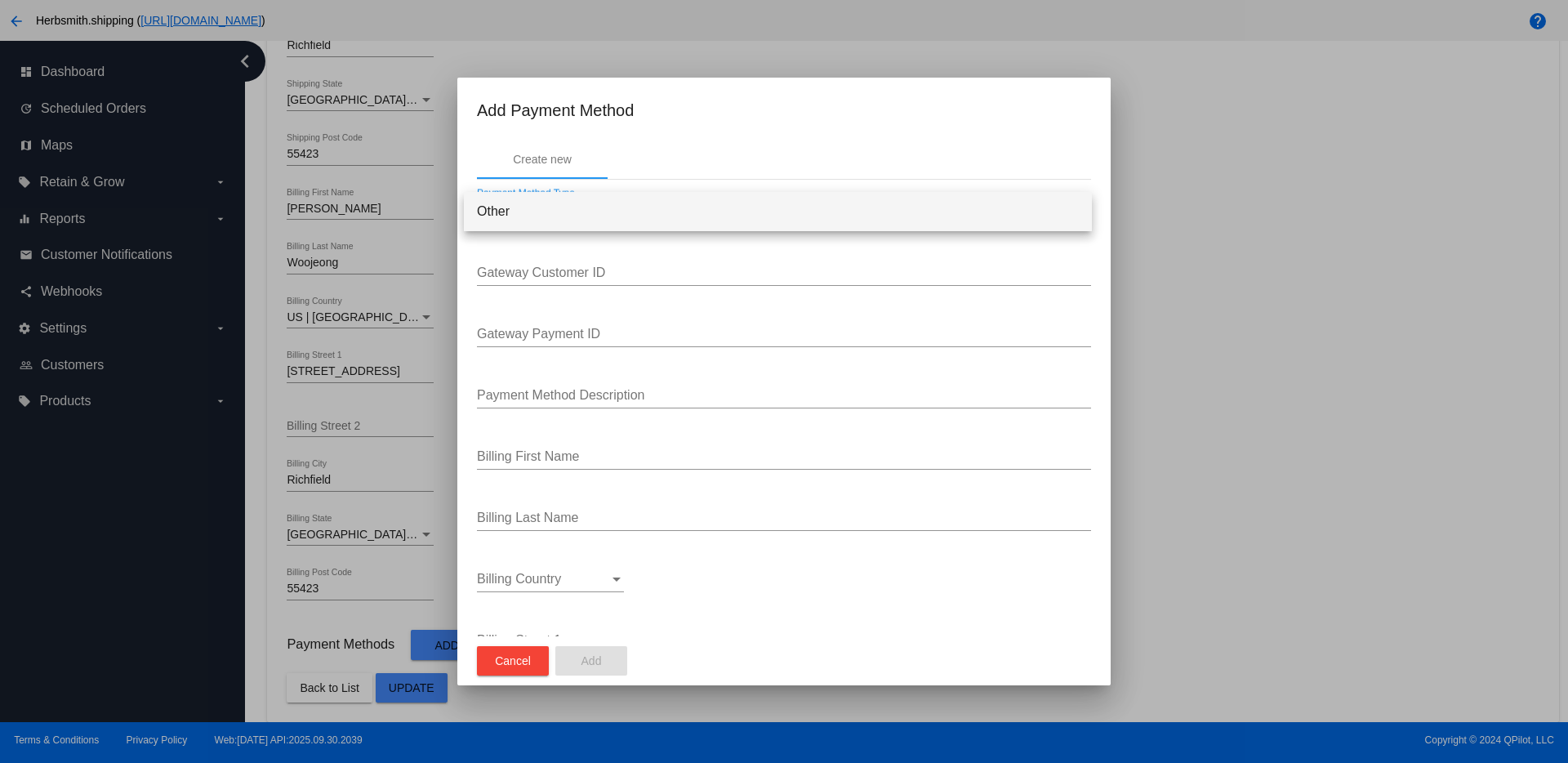
click at [557, 218] on span "Other" at bounding box center [778, 211] width 602 height 39
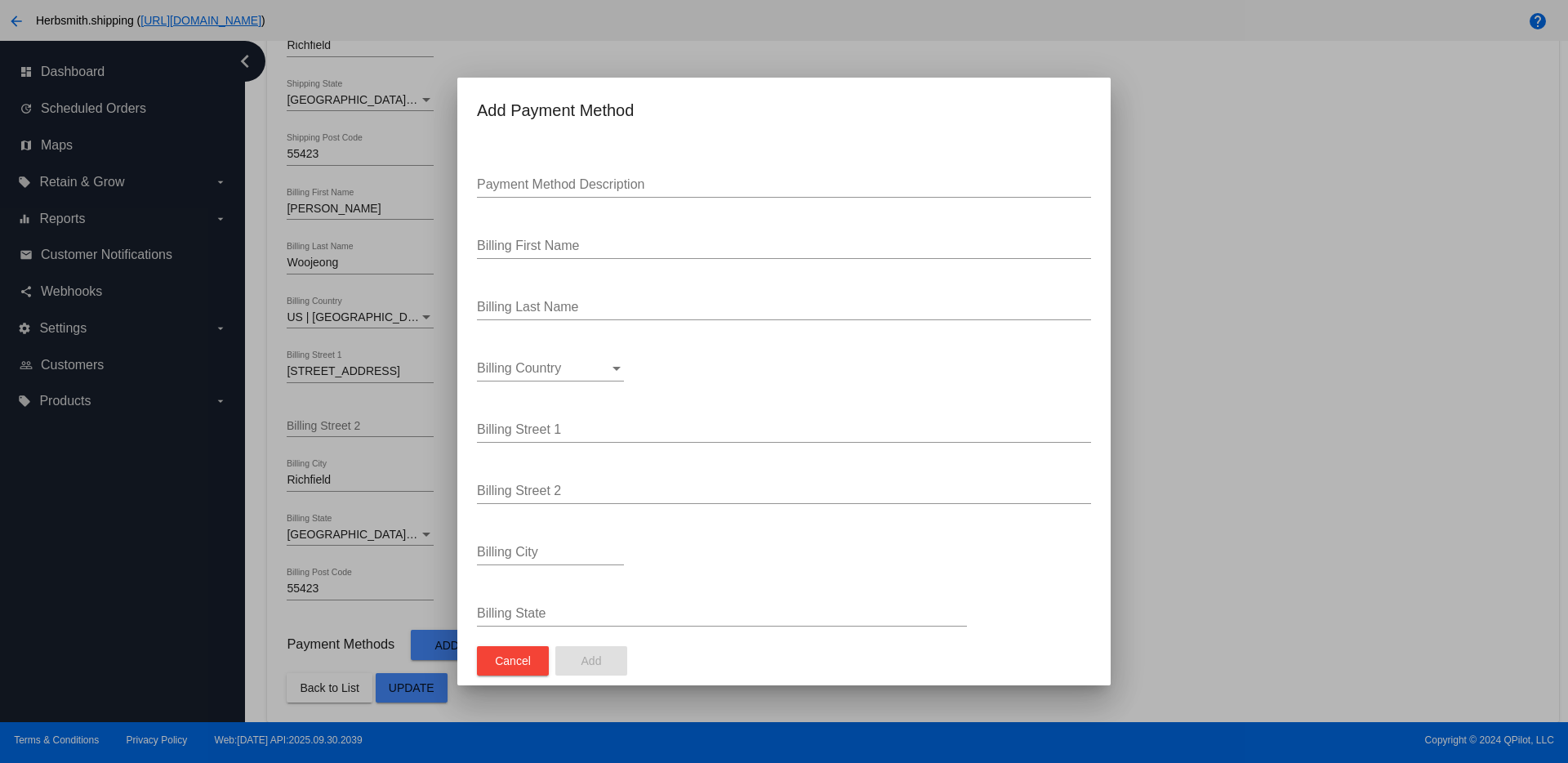
scroll to position [287, 0]
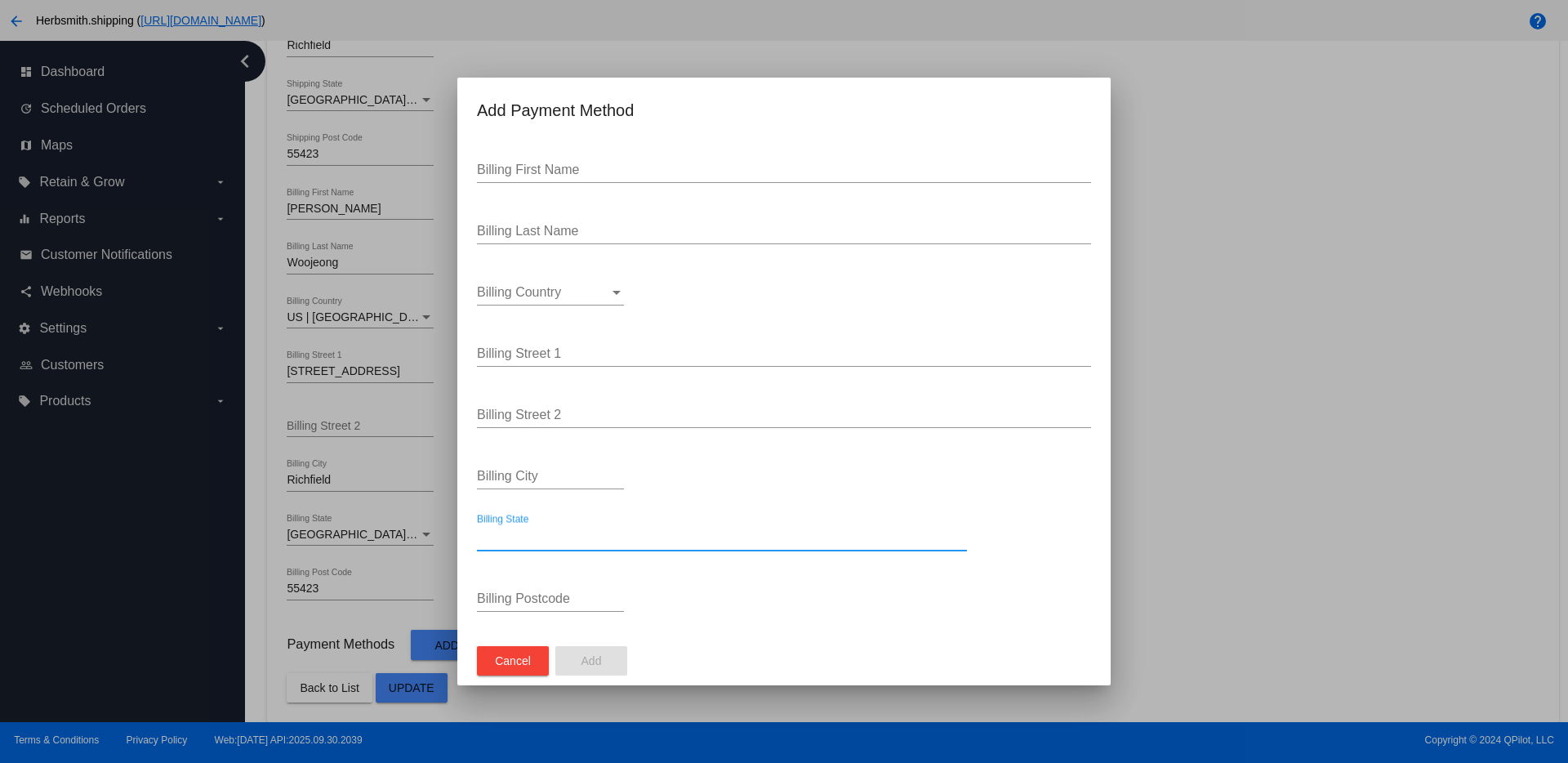
click at [597, 539] on input "Billing State" at bounding box center [722, 537] width 490 height 15
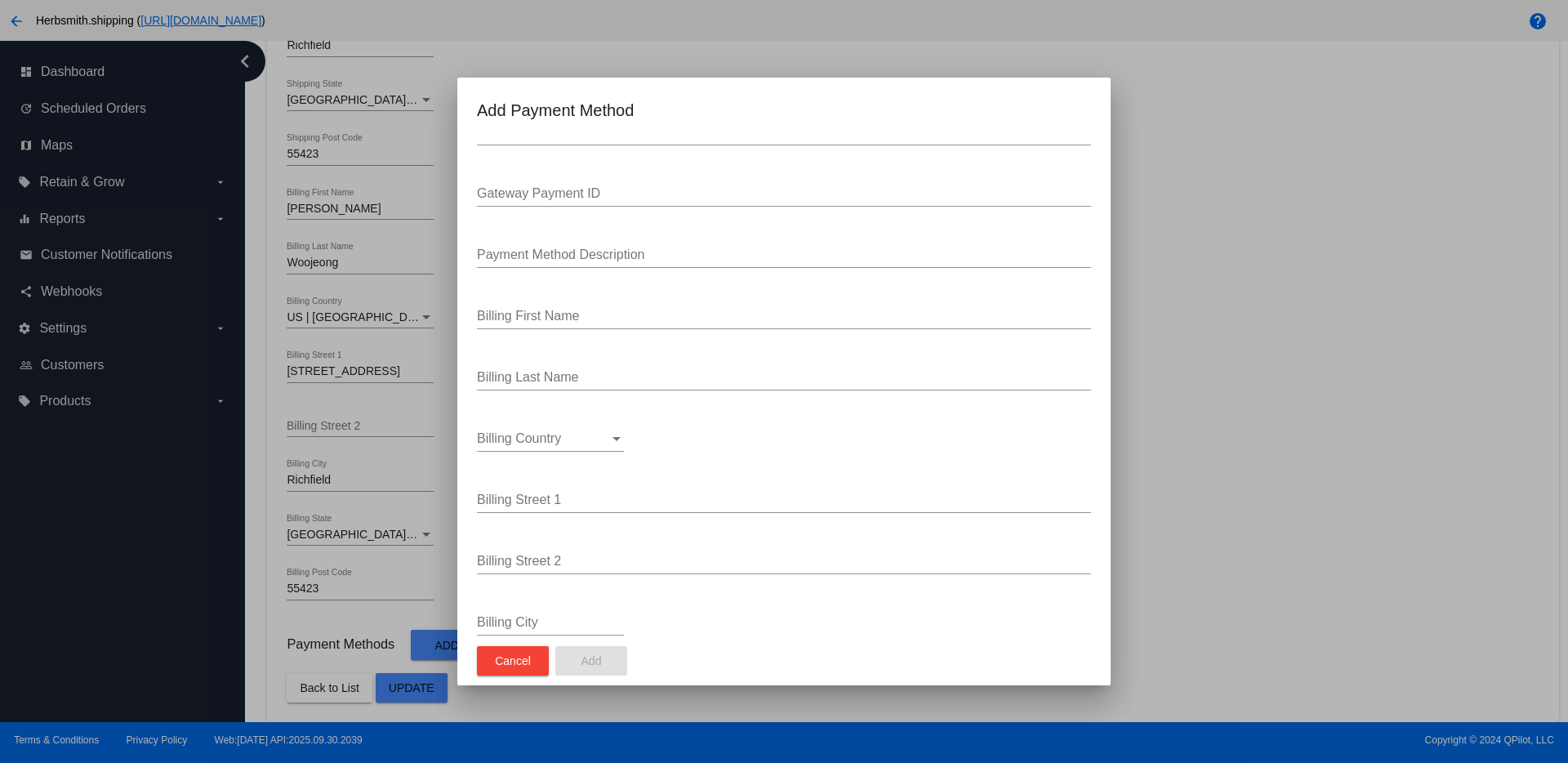
scroll to position [0, 0]
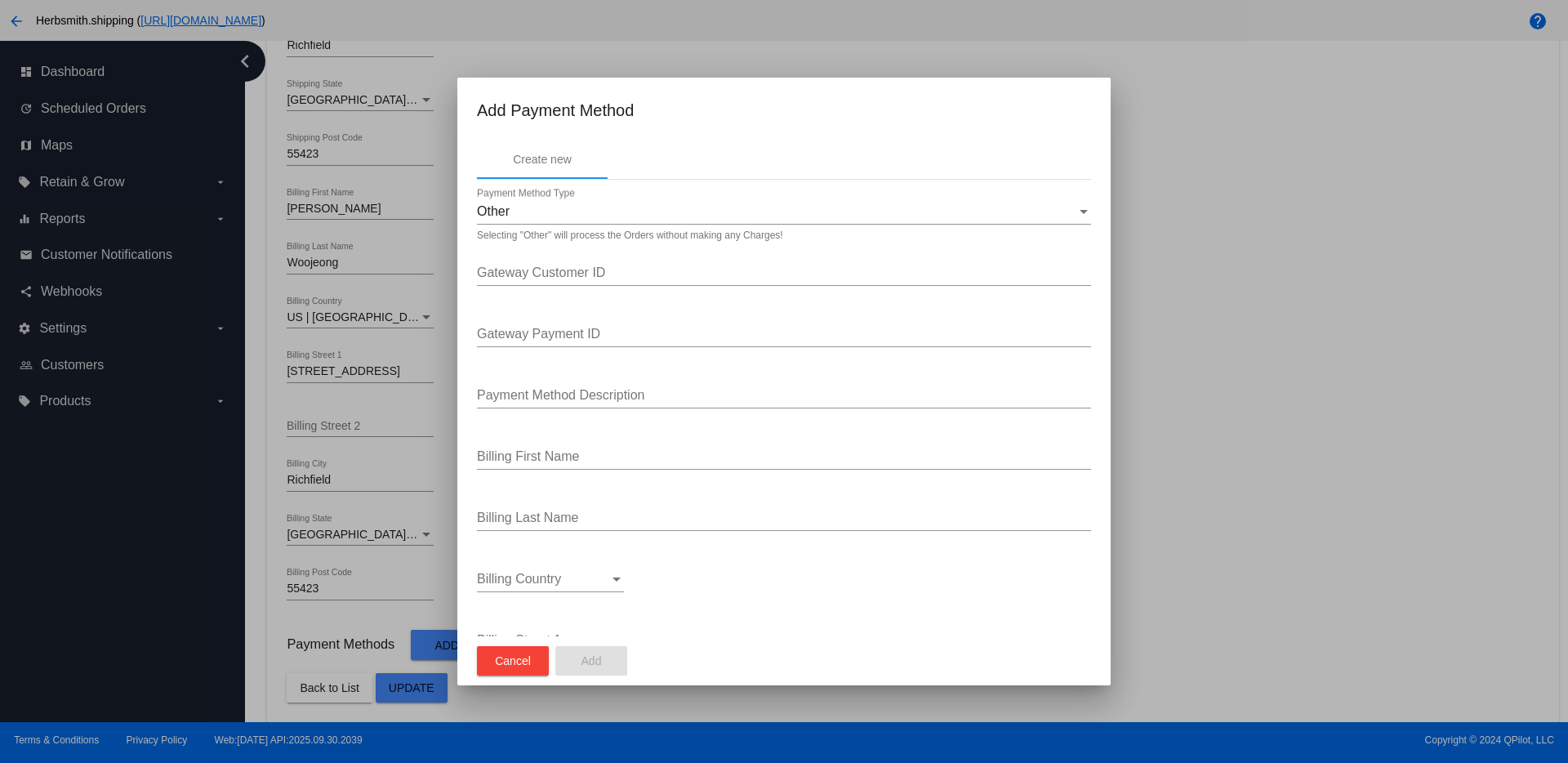
click at [502, 264] on div "Gateway Customer ID" at bounding box center [783, 267] width 614 height 37
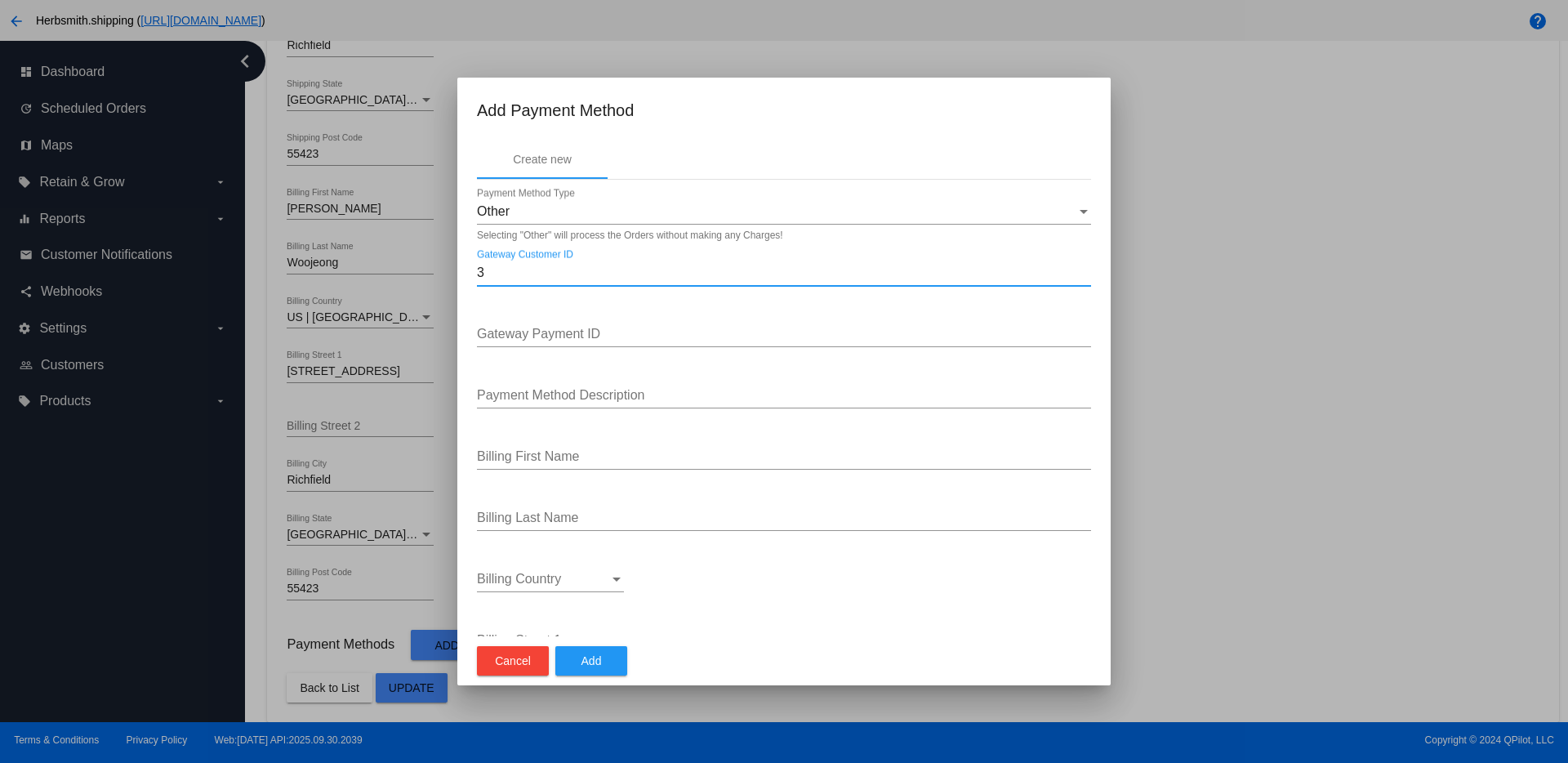
type input "3"
click at [593, 654] on span "Add" at bounding box center [592, 660] width 20 height 13
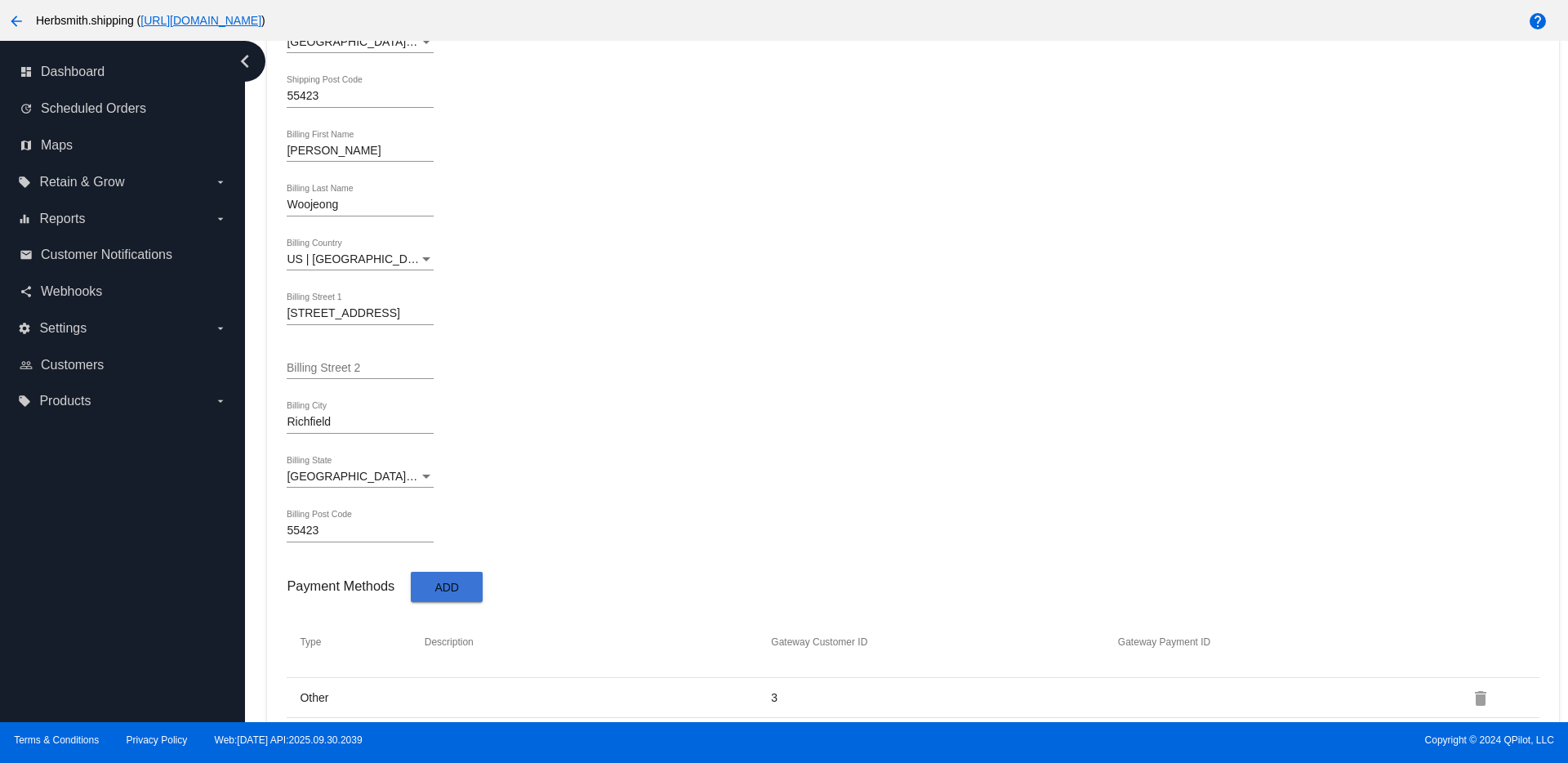
scroll to position [820, 0]
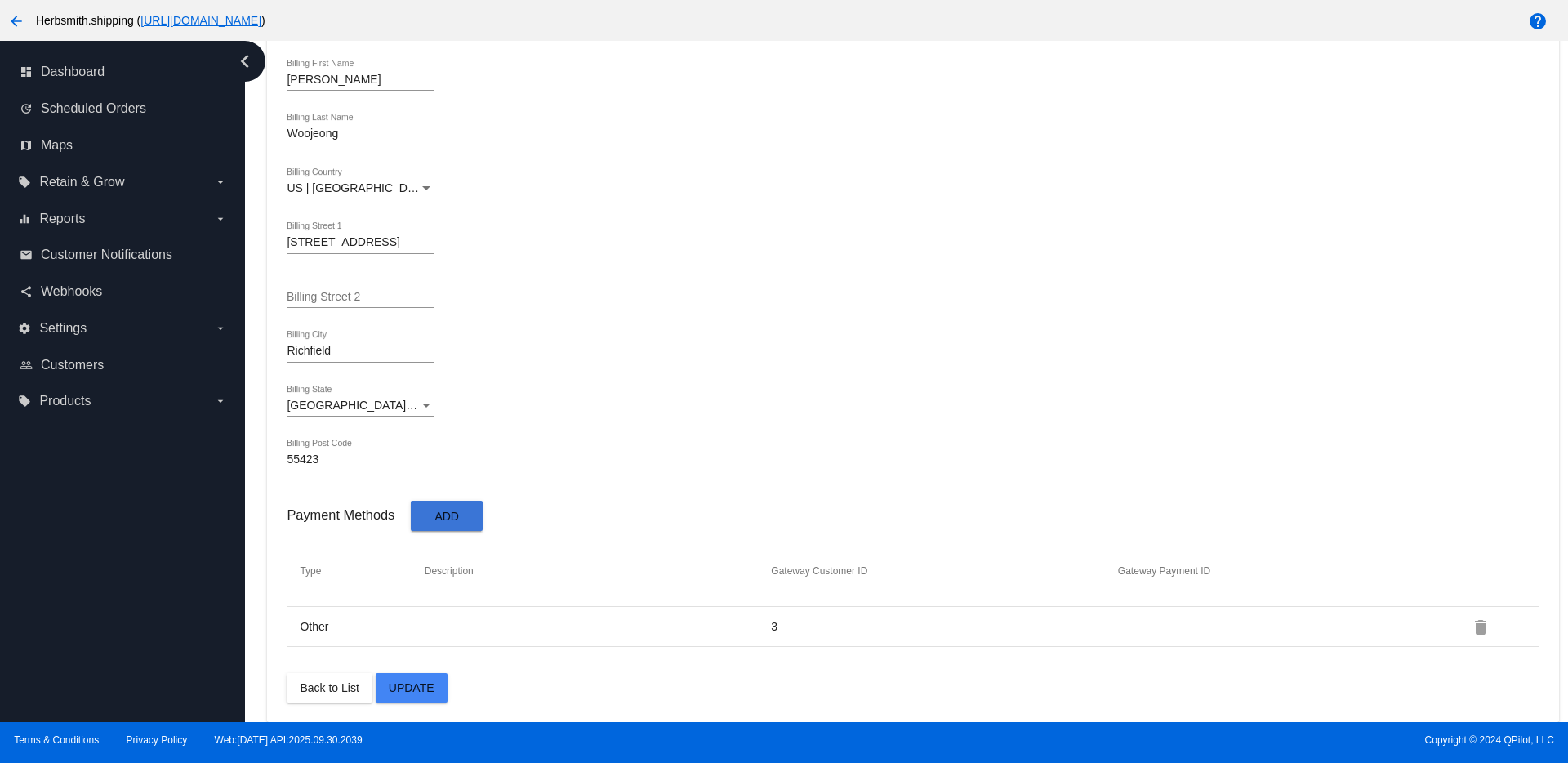
click at [412, 691] on span "Update" at bounding box center [411, 688] width 45 height 13
click at [319, 686] on span "Back to List" at bounding box center [329, 688] width 59 height 13
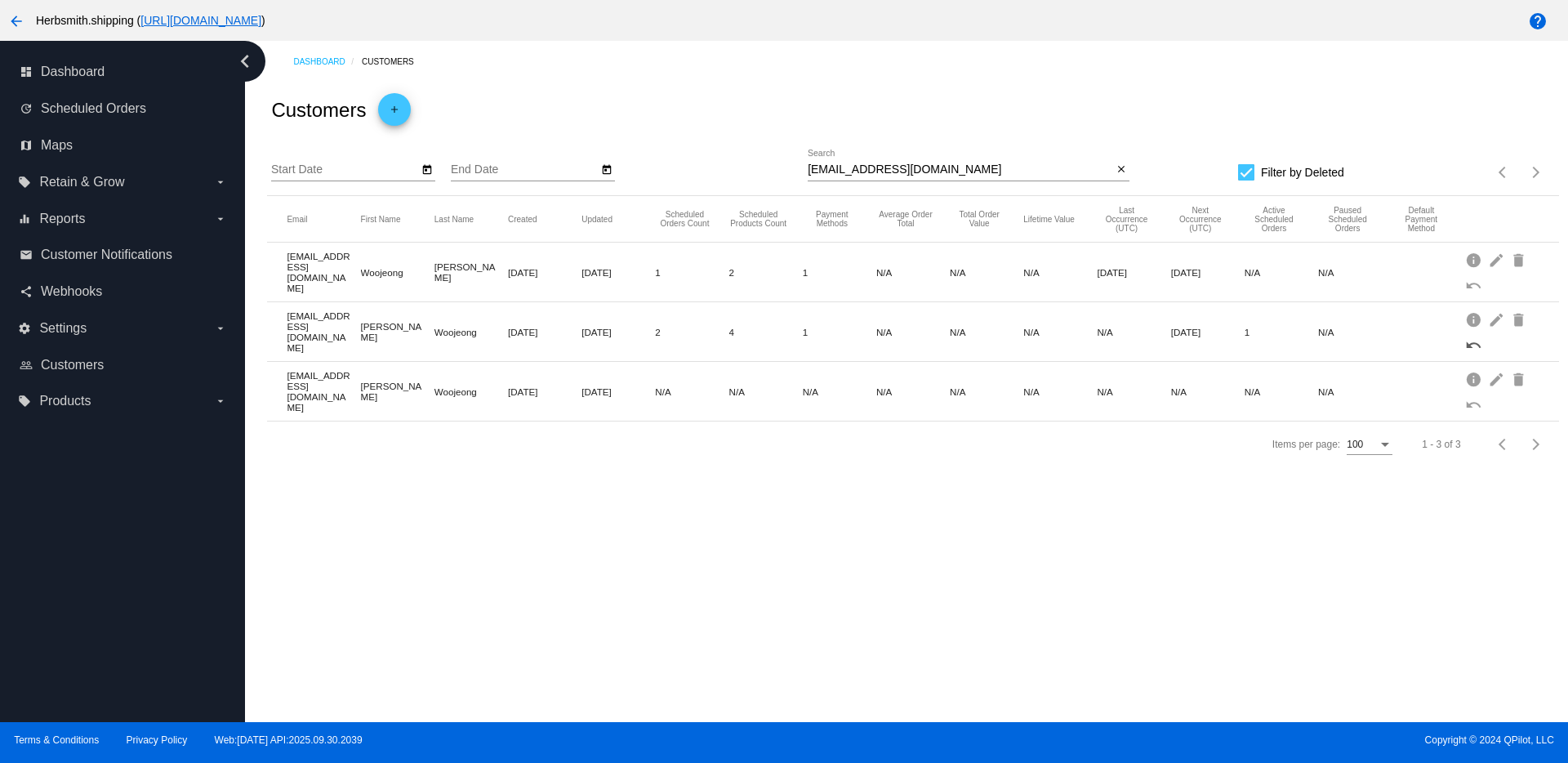
click at [1469, 349] on mat-icon "undo" at bounding box center [1475, 344] width 20 height 25
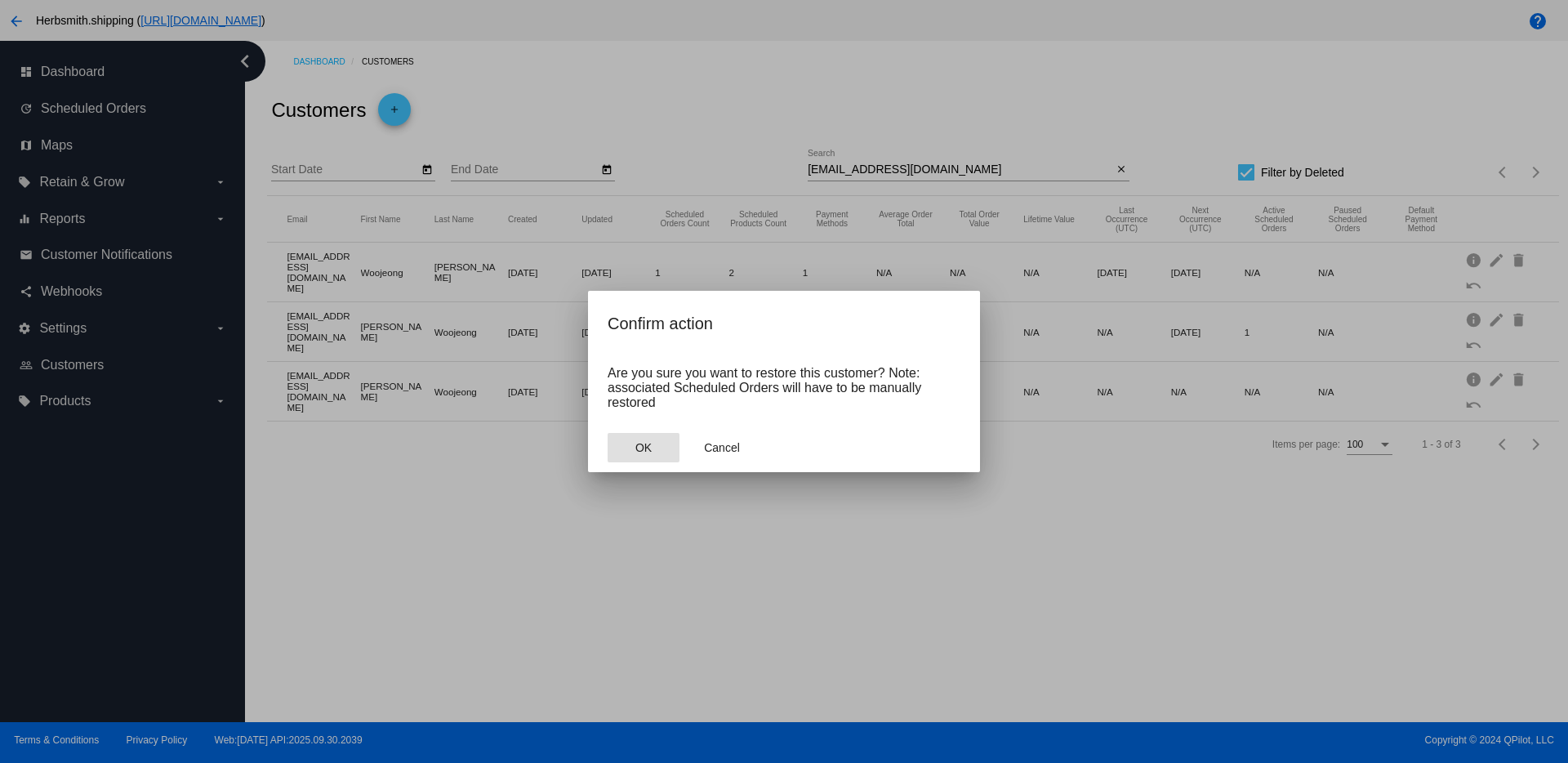
click at [631, 455] on button "OK" at bounding box center [643, 447] width 72 height 29
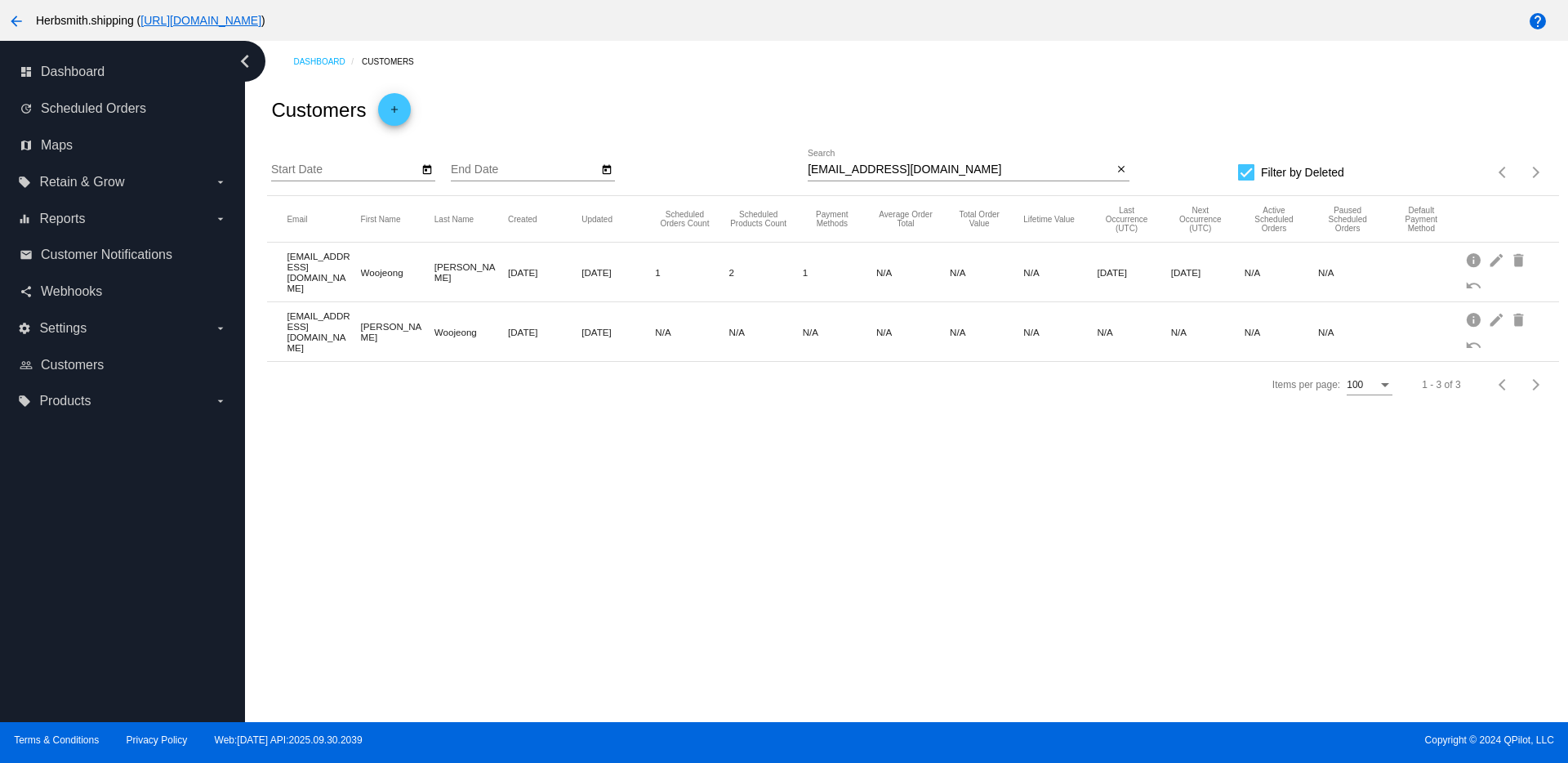
click at [1254, 169] on div at bounding box center [1246, 172] width 16 height 16
click at [1246, 181] on input "Filter by Deleted" at bounding box center [1245, 181] width 1 height 1
checkbox input "false"
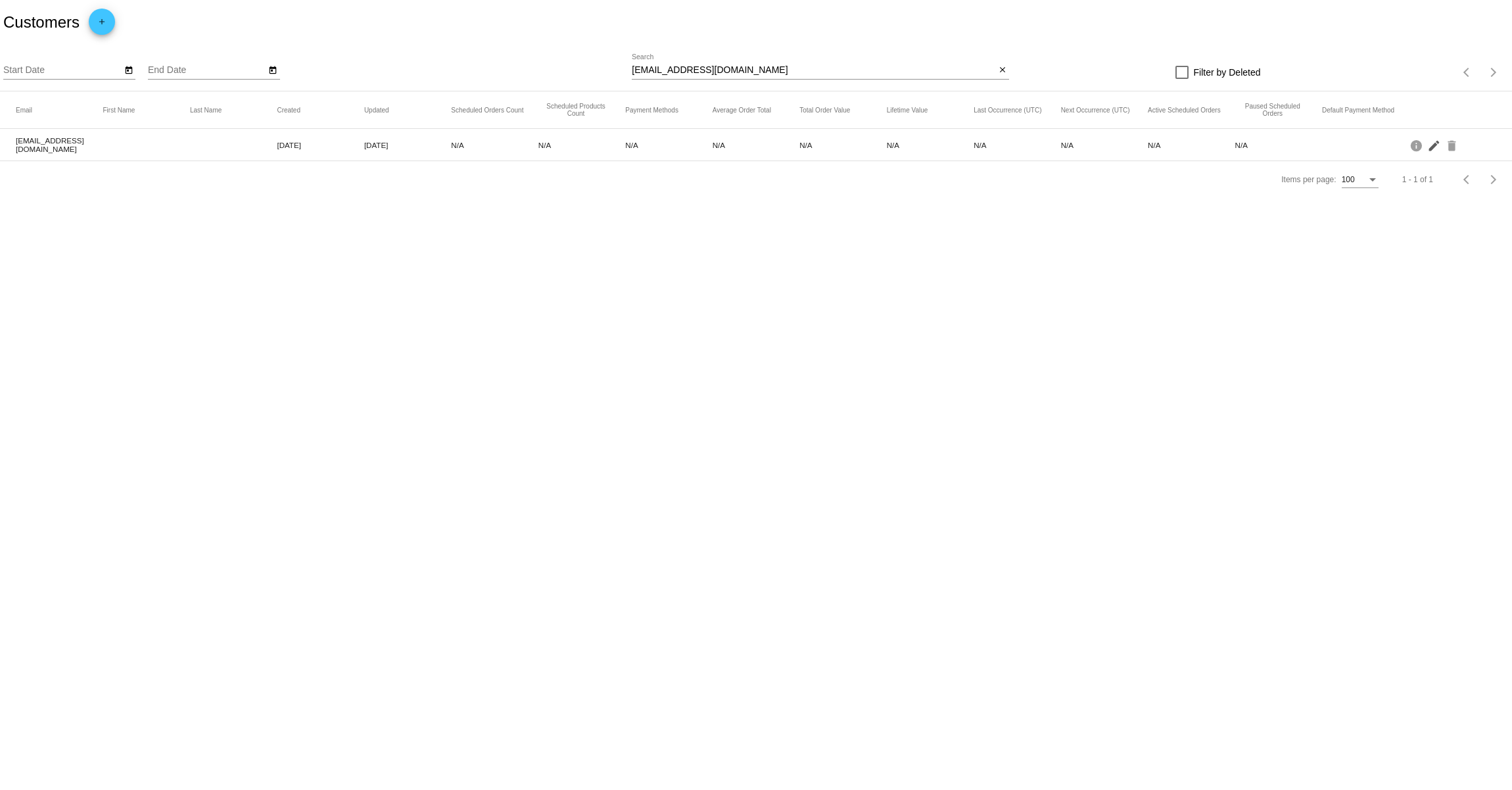
click at [1437, 146] on mat-icon "edit" at bounding box center [1435, 145] width 16 height 20
click at [998, 68] on mat-icon "search" at bounding box center [1001, 72] width 16 height 20
click at [864, 75] on input "Search" at bounding box center [821, 70] width 377 height 11
paste input "[EMAIL_ADDRESS][DOMAIN_NAME]"
drag, startPoint x: 730, startPoint y: 72, endPoint x: 1151, endPoint y: 85, distance: 421.2
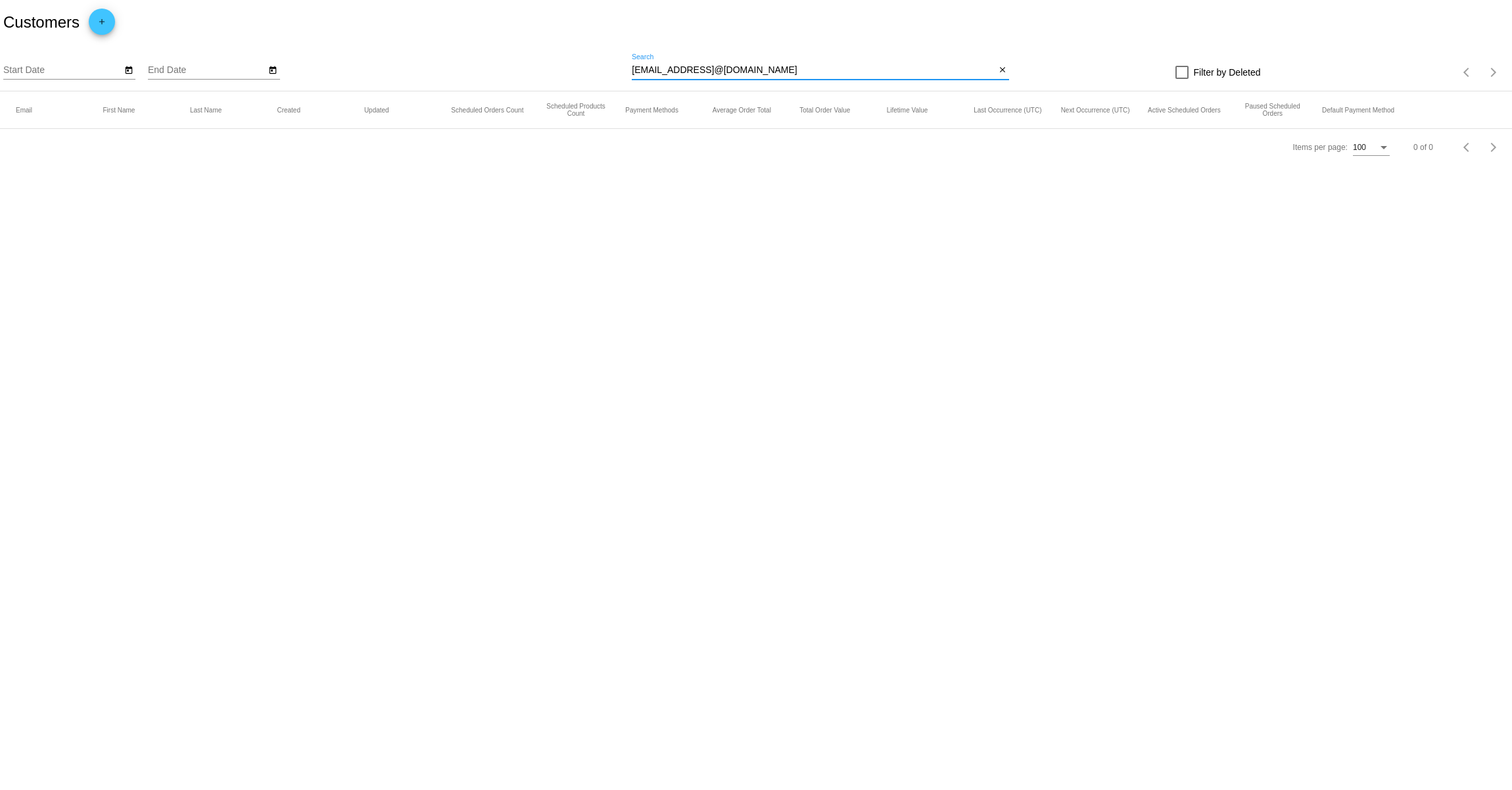
click at [1151, 85] on div "Start Date End Date [EMAIL_ADDRESS]@[DOMAIN_NAME] Search close Filter by Delete…" at bounding box center [756, 67] width 1512 height 47
type input "[EMAIL_ADDRESS][DOMAIN_NAME]"
click at [793, 72] on input "[EMAIL_ADDRESS][DOMAIN_NAME]" at bounding box center [813, 70] width 364 height 11
click at [1178, 70] on div at bounding box center [1182, 72] width 13 height 13
click at [1181, 79] on input "Filter by Deleted" at bounding box center [1181, 79] width 1 height 1
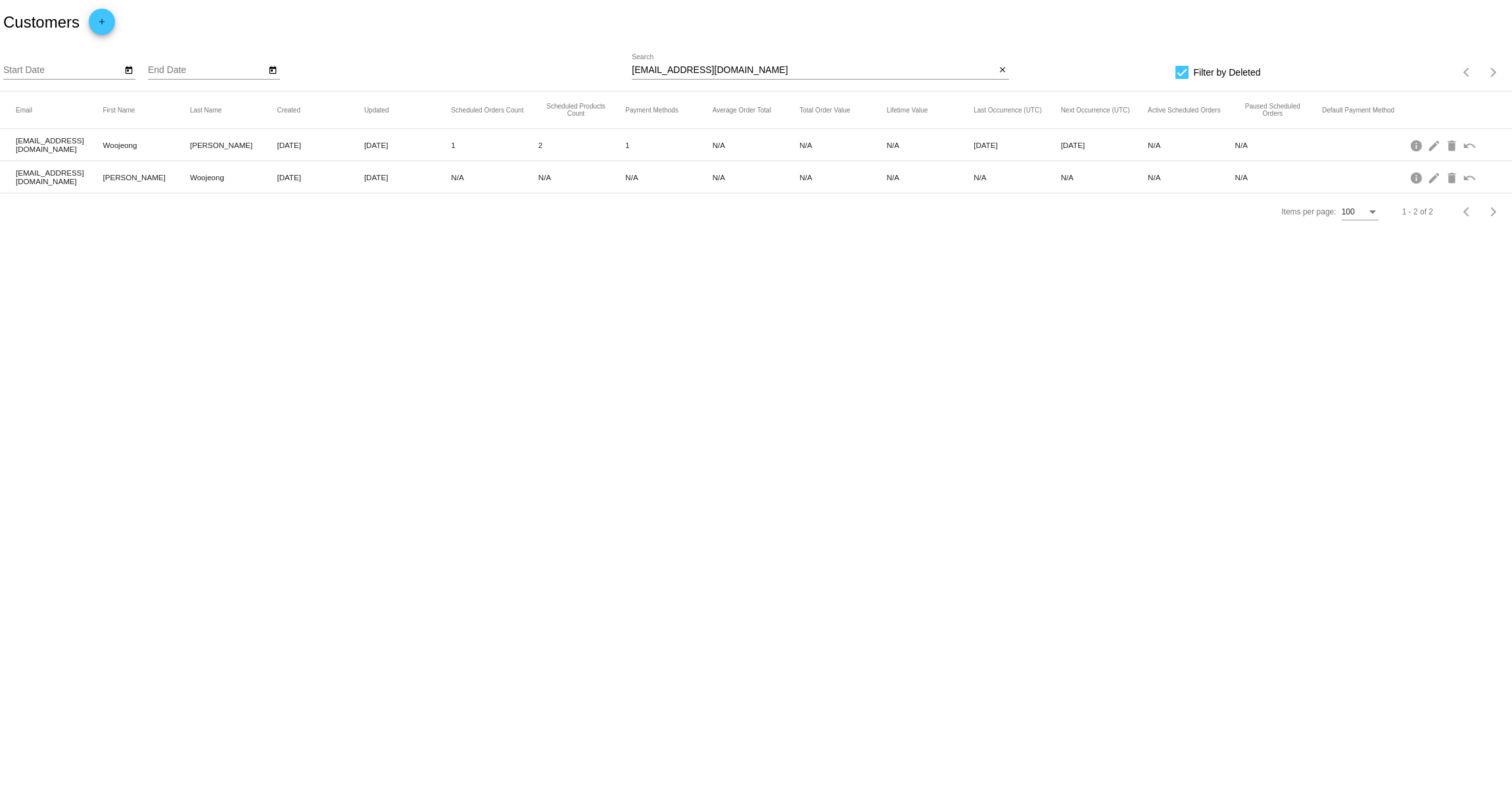
click at [1174, 70] on div "Filter by Deleted" at bounding box center [1135, 72] width 252 height 16
click at [1182, 75] on div at bounding box center [1182, 72] width 13 height 13
click at [1182, 79] on input "Filter by Deleted" at bounding box center [1181, 79] width 1 height 1
checkbox input "false"
click at [746, 75] on input "[EMAIL_ADDRESS][DOMAIN_NAME]" at bounding box center [813, 70] width 364 height 11
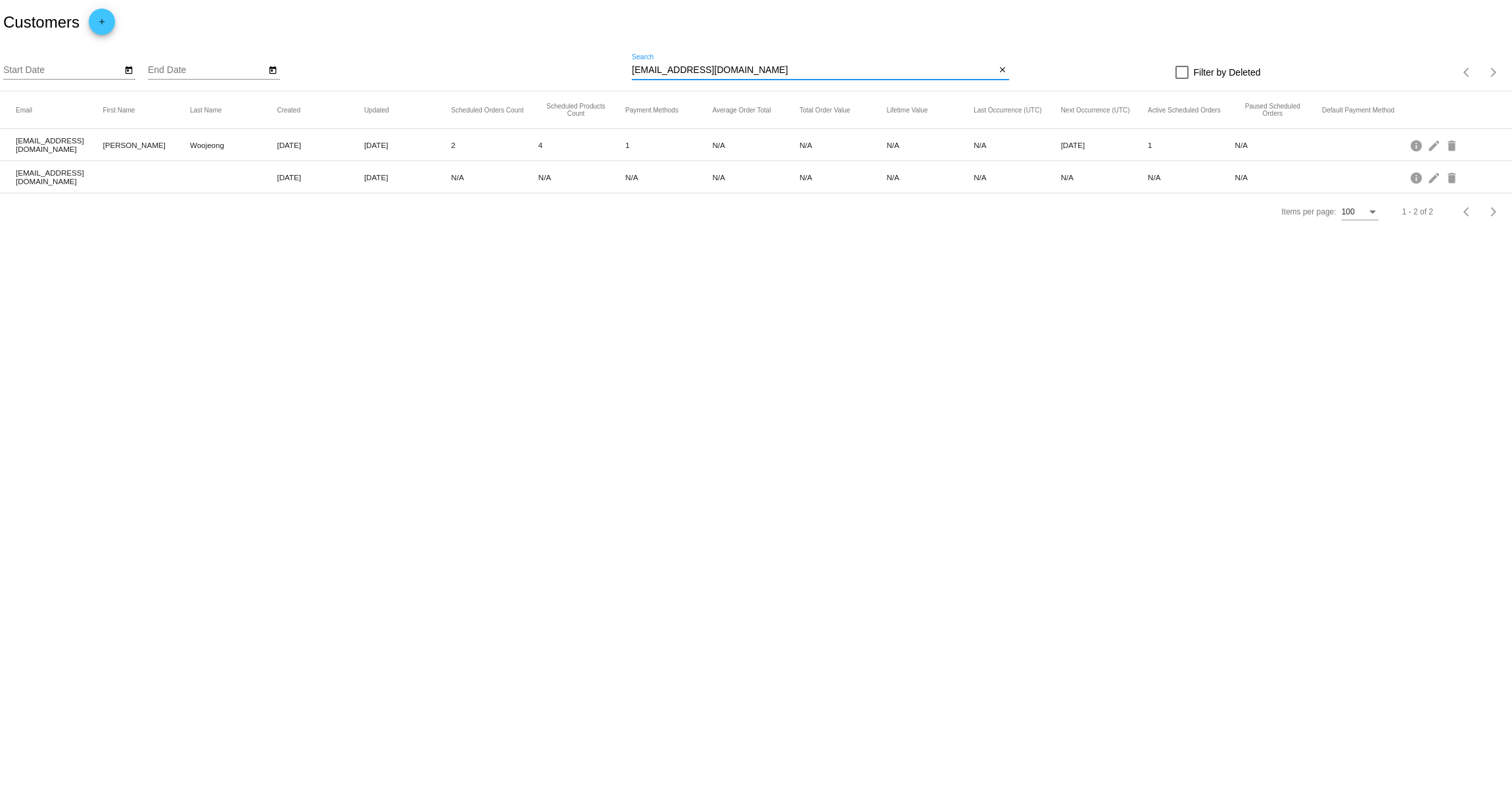
click at [738, 70] on input "[EMAIL_ADDRESS][DOMAIN_NAME]" at bounding box center [813, 70] width 364 height 11
drag, startPoint x: 743, startPoint y: 72, endPoint x: 611, endPoint y: 53, distance: 133.4
click at [611, 53] on div "Start Date End Date [EMAIL_ADDRESS][DOMAIN_NAME] Search close Filter by Deleted…" at bounding box center [756, 67] width 1512 height 47
paste input "bensonthesausdog"
type input "[EMAIL_ADDRESS][DOMAIN_NAME]"
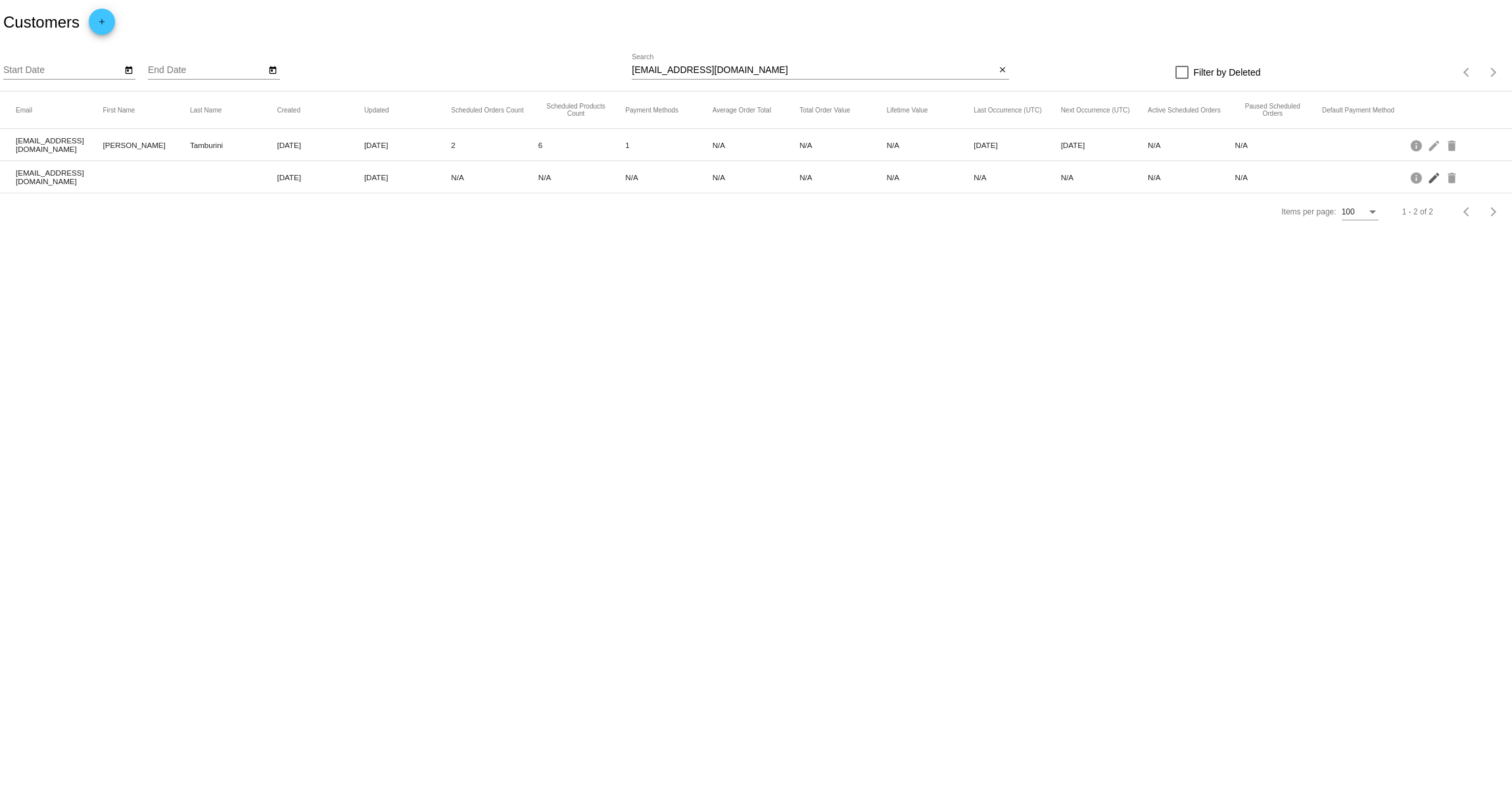
click at [1434, 180] on mat-icon "edit" at bounding box center [1435, 177] width 16 height 20
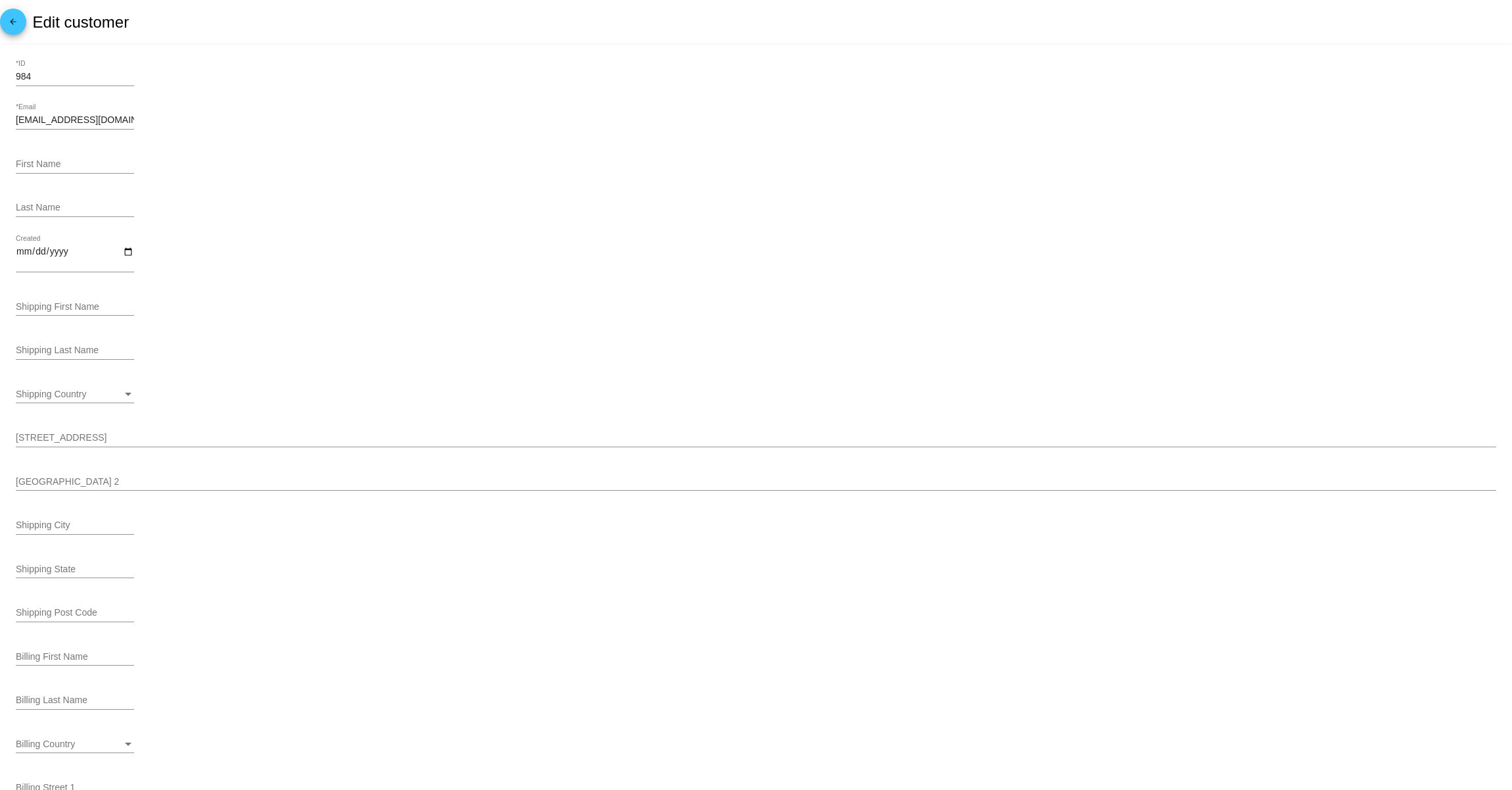
click at [47, 153] on div "First Name" at bounding box center [75, 161] width 118 height 26
paste input "[PERSON_NAME]"
type input "[PERSON_NAME]"
click at [69, 210] on input "Last Name" at bounding box center [75, 207] width 118 height 11
paste input "Tamburini"
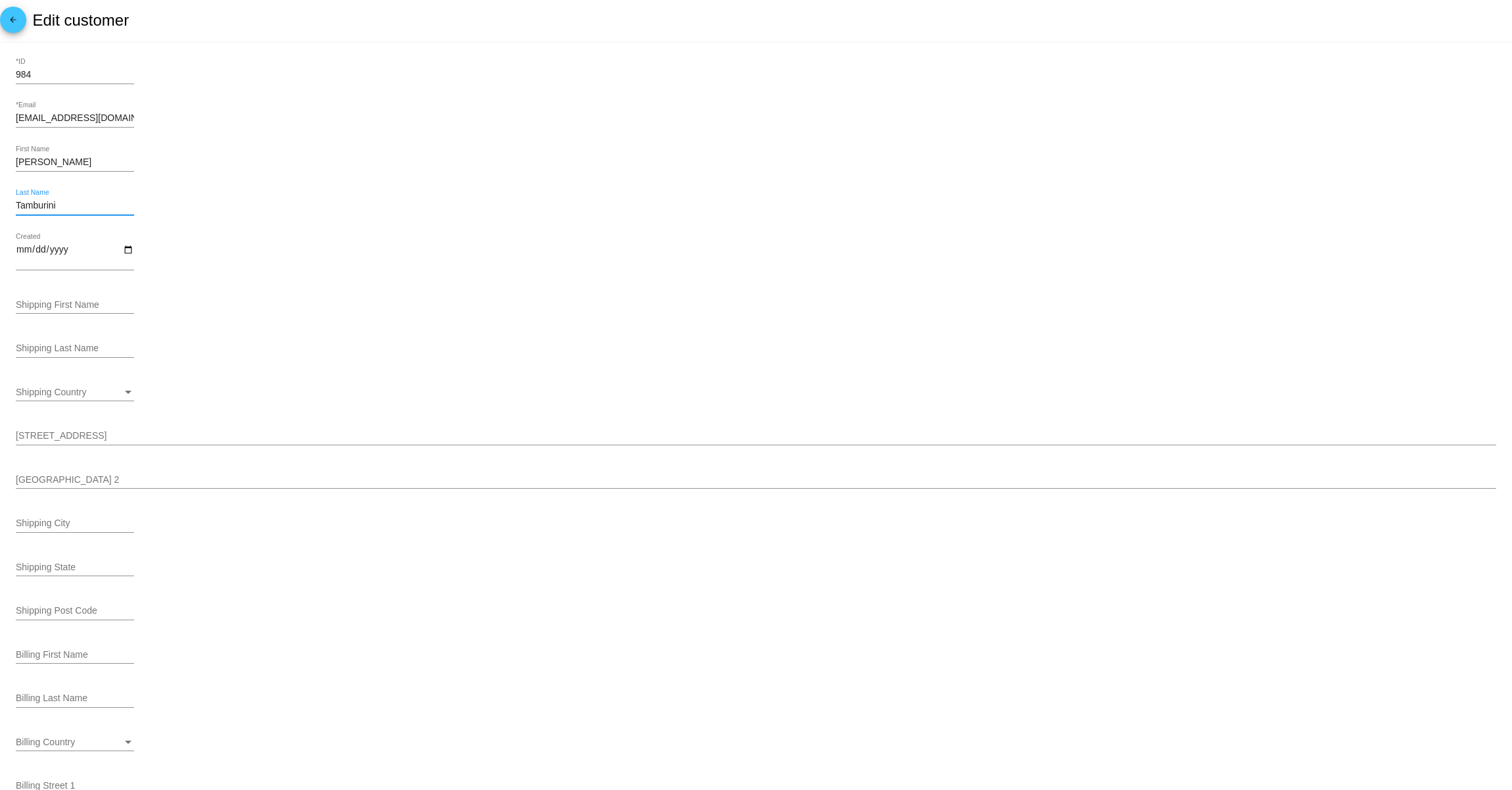
scroll to position [3, 0]
type input "Tamburini"
click at [58, 352] on input "Shipping Last Name" at bounding box center [75, 348] width 118 height 11
paste input "Tamburini"
type input "Tamburini"
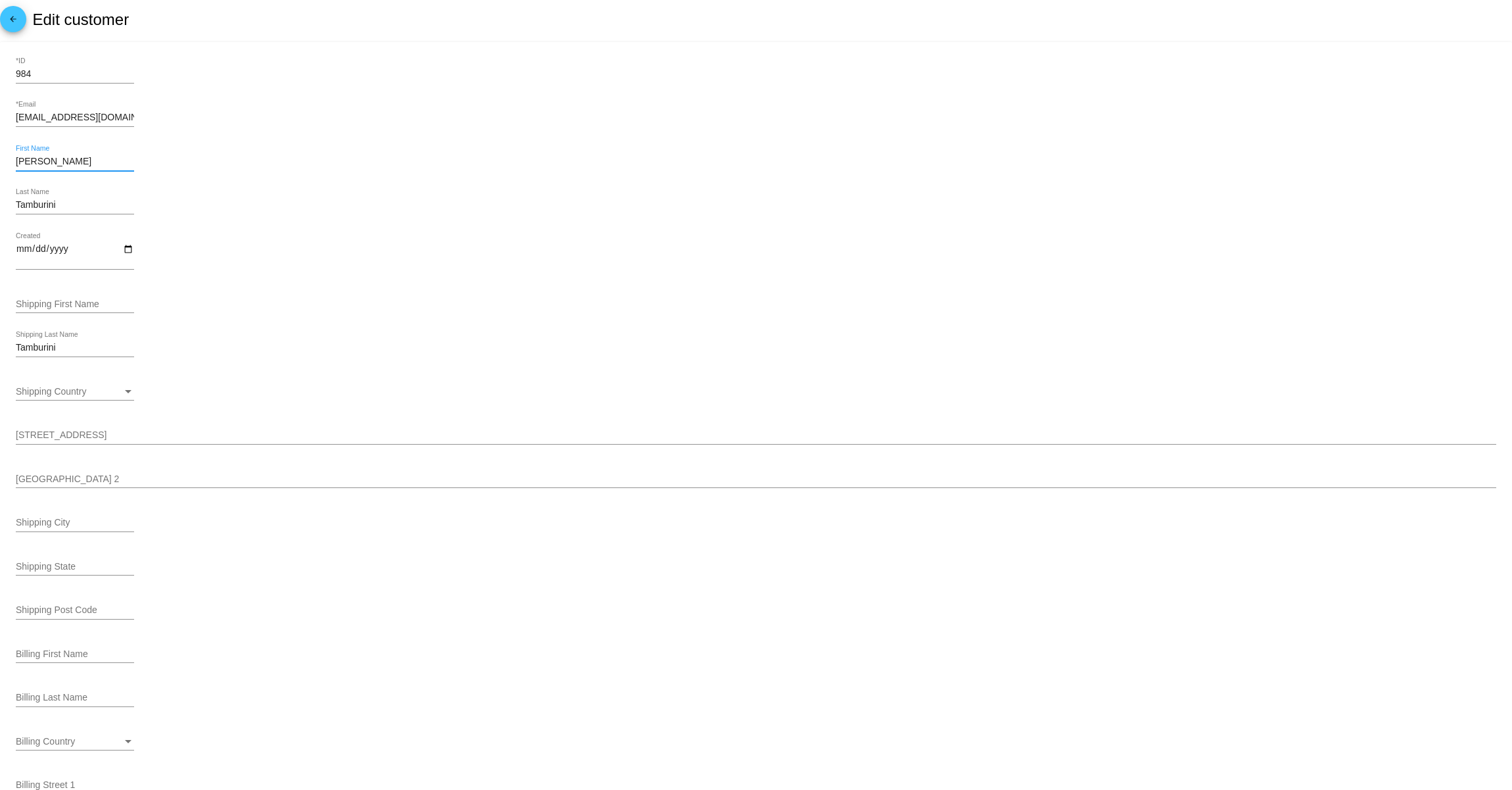
drag, startPoint x: 44, startPoint y: 161, endPoint x: 6, endPoint y: 160, distance: 38.0
click at [6, 160] on mat-card "984 *ID [EMAIL_ADDRESS][DOMAIN_NAME] *Email [PERSON_NAME] First Name [PERSON_NA…" at bounding box center [756, 555] width 1512 height 1025
click at [71, 304] on input "Shipping First Name" at bounding box center [75, 304] width 118 height 11
paste input "[PERSON_NAME]"
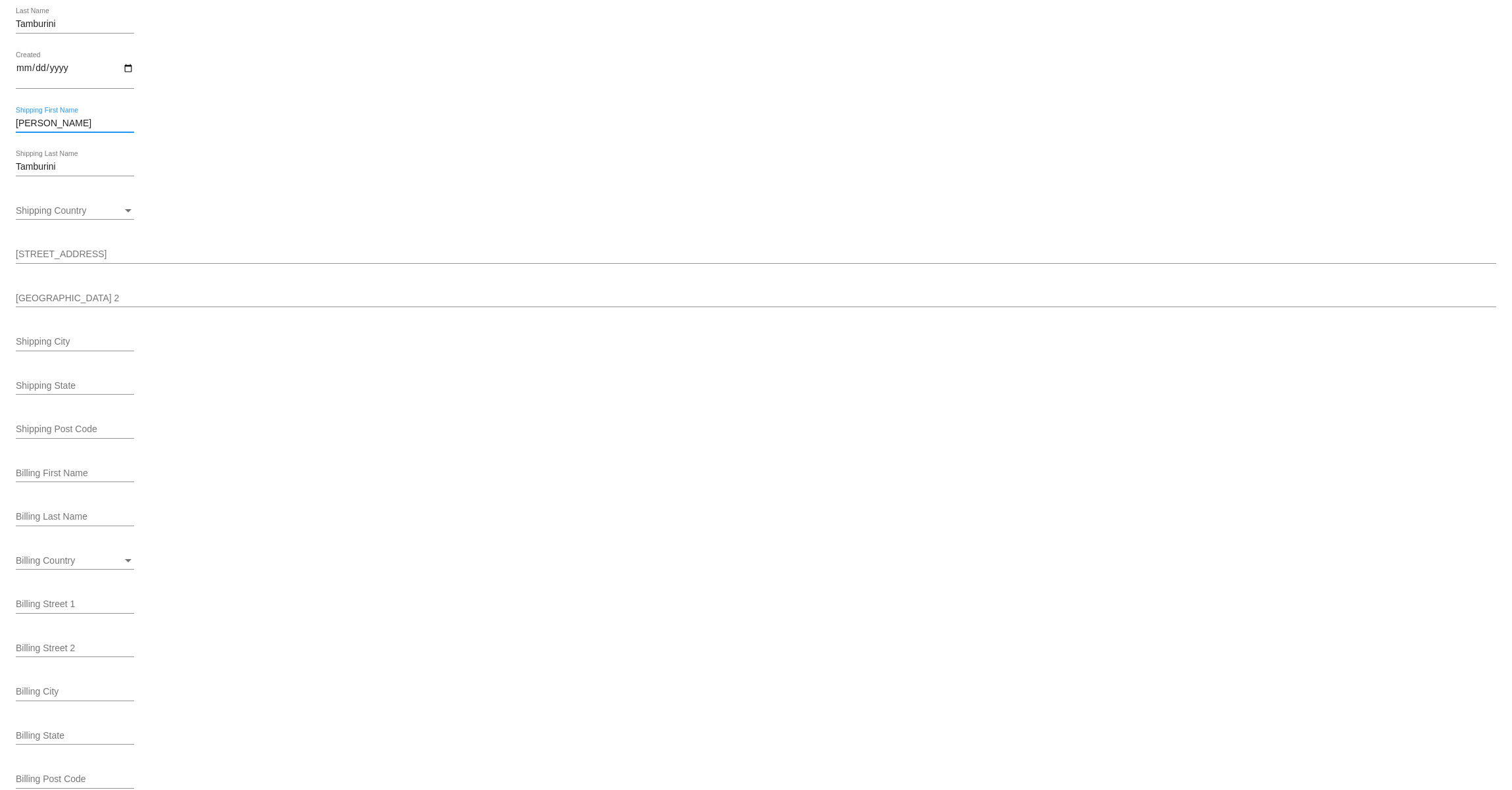
type input "[PERSON_NAME]"
click at [154, 256] on input "[STREET_ADDRESS]" at bounding box center [756, 254] width 1480 height 11
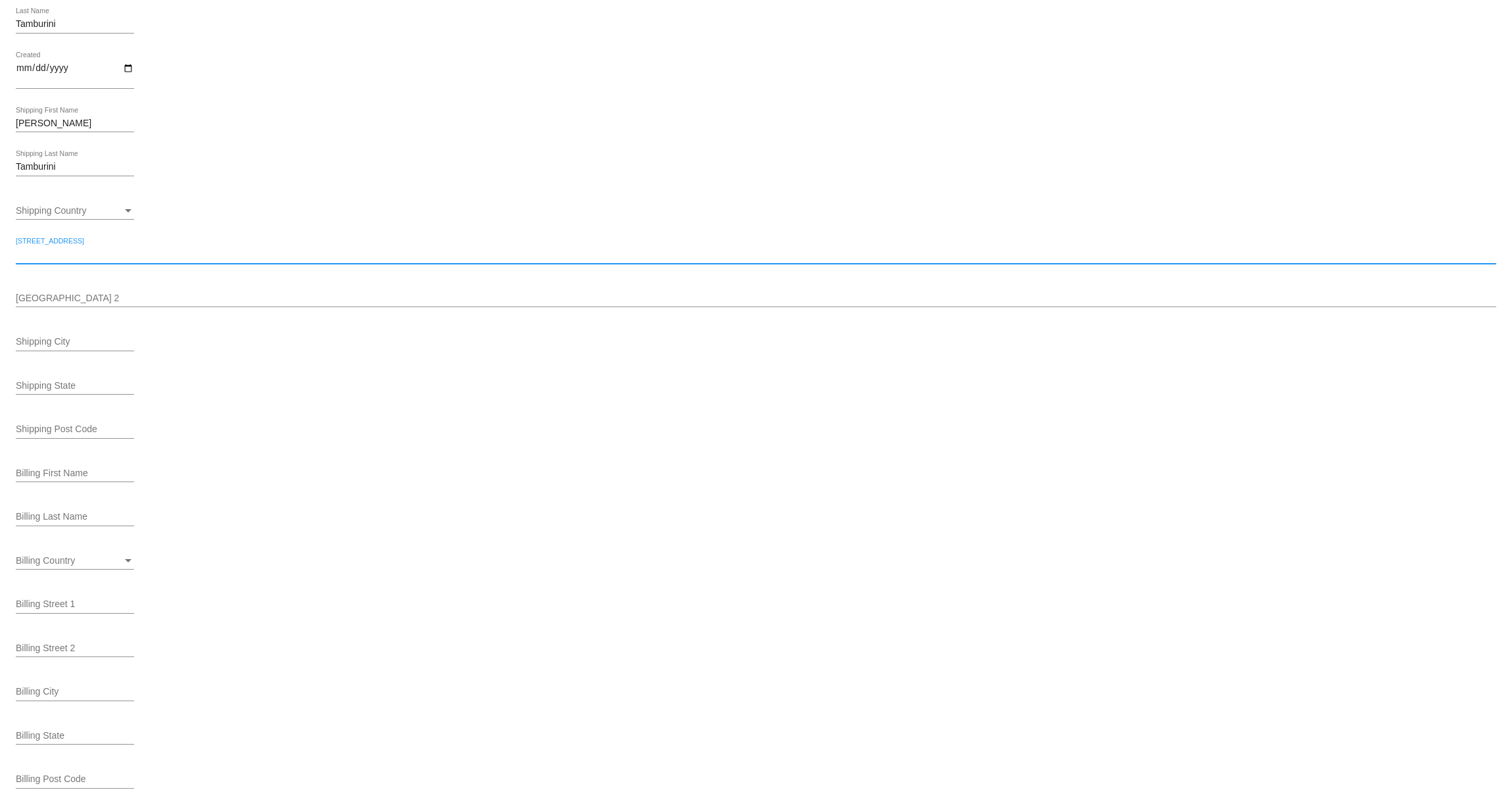
paste input "[STREET_ADDRESS]"
type input "[STREET_ADDRESS]"
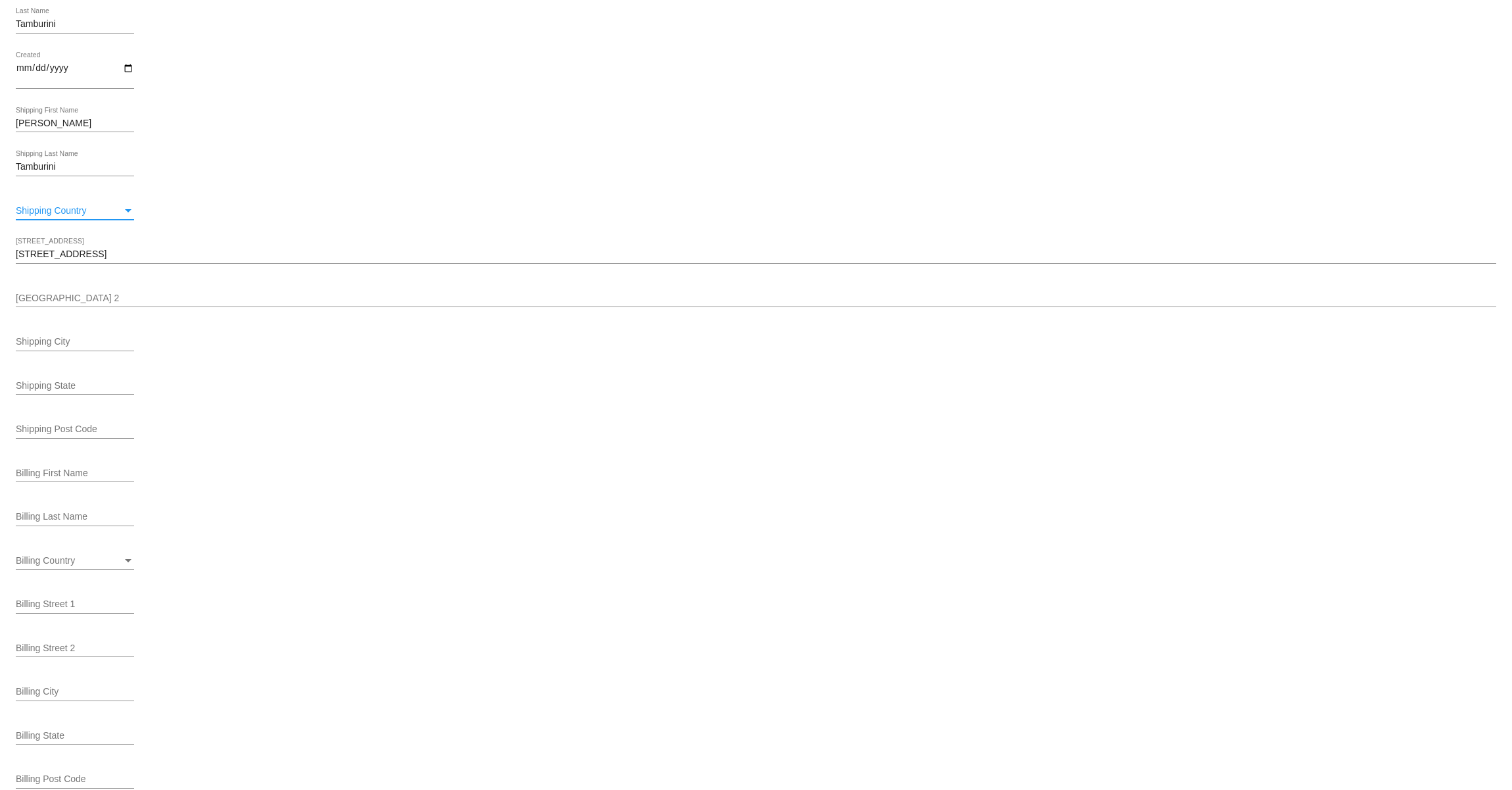
click at [125, 217] on div "Shipping Country" at bounding box center [128, 211] width 12 height 11
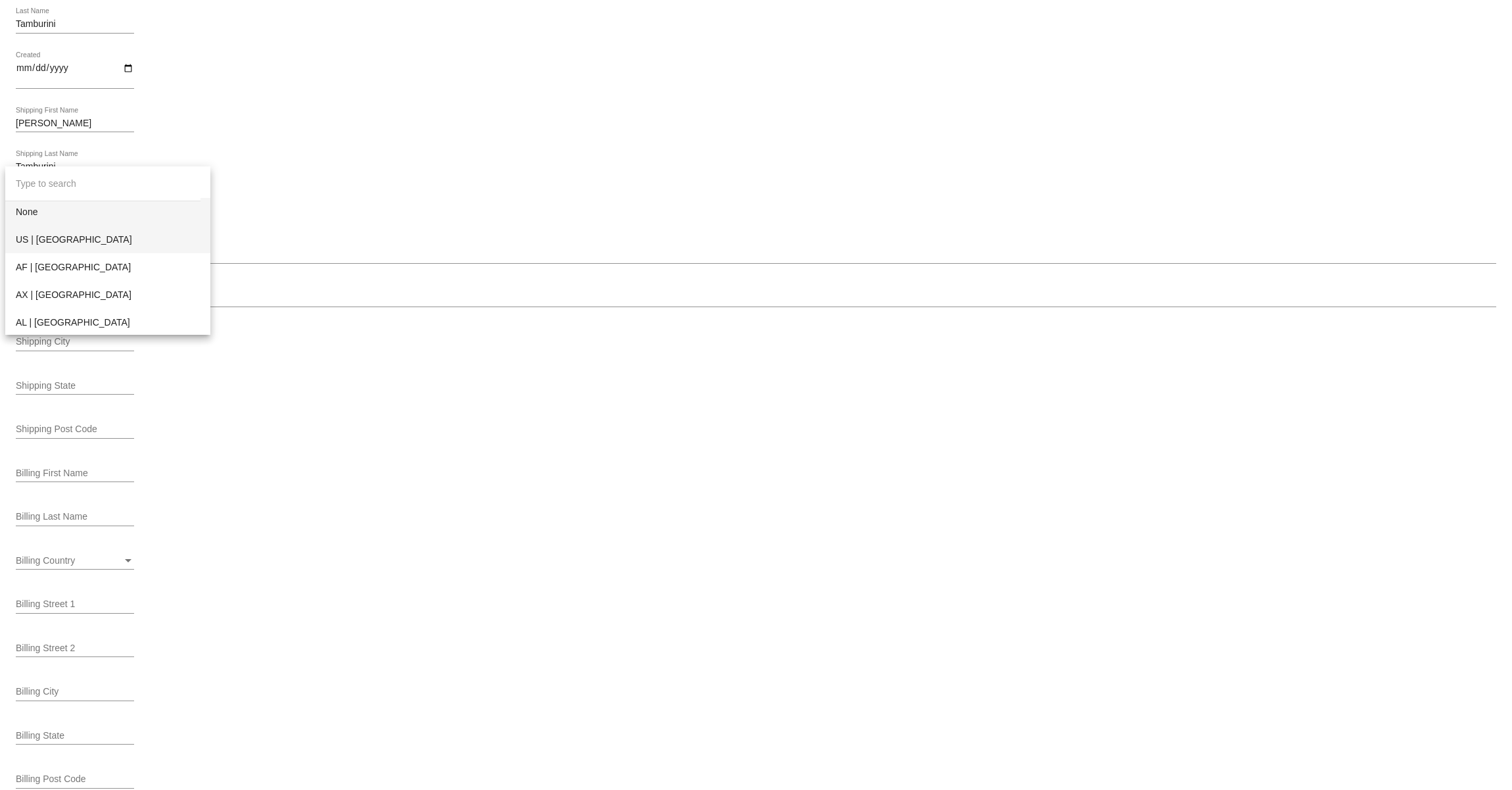
click at [78, 244] on span "US | [GEOGRAPHIC_DATA]" at bounding box center [108, 239] width 184 height 28
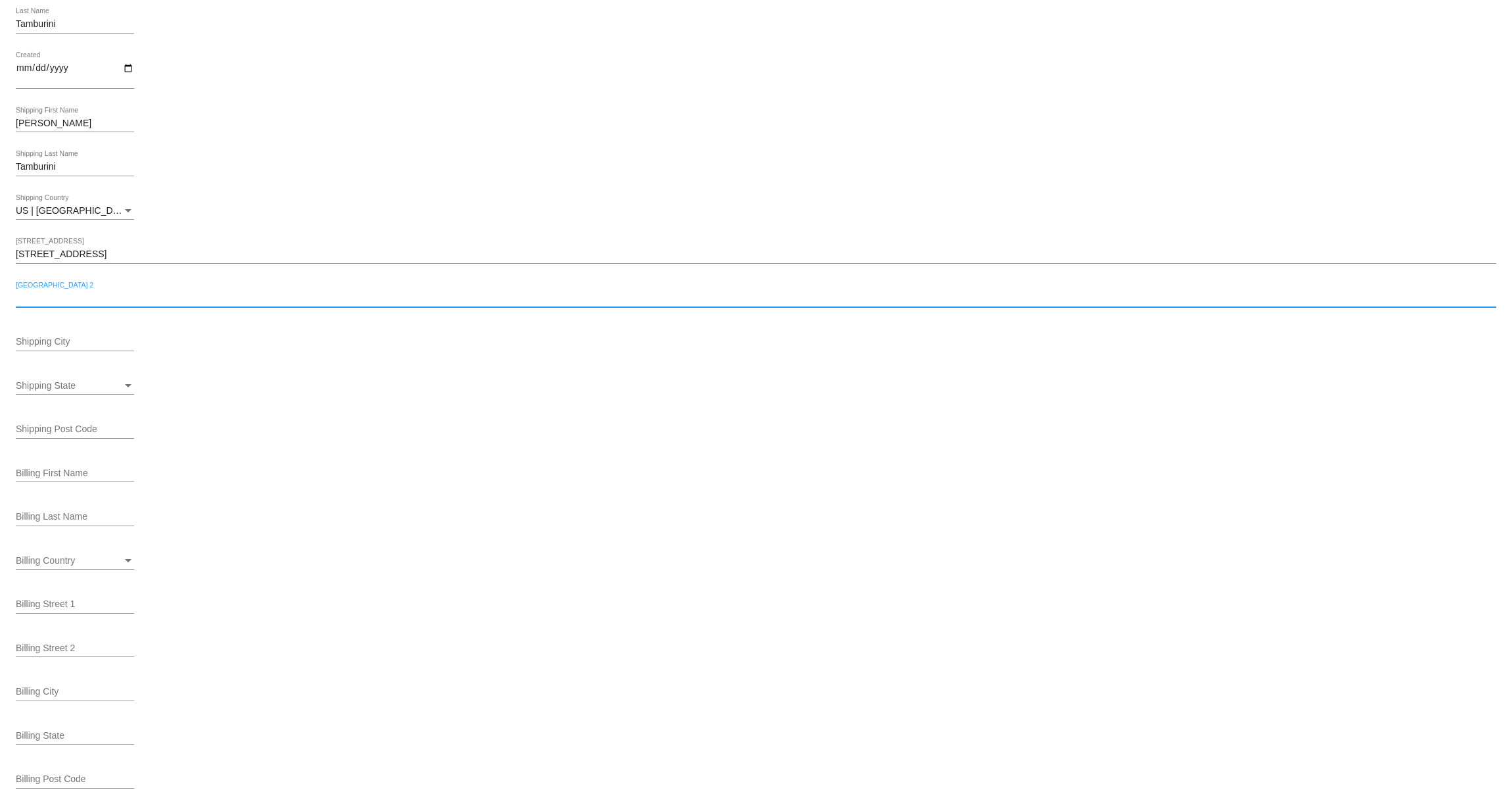
click at [79, 300] on input "[GEOGRAPHIC_DATA] 2" at bounding box center [756, 298] width 1480 height 11
paste input "APT 2421"
type input "APT 2421"
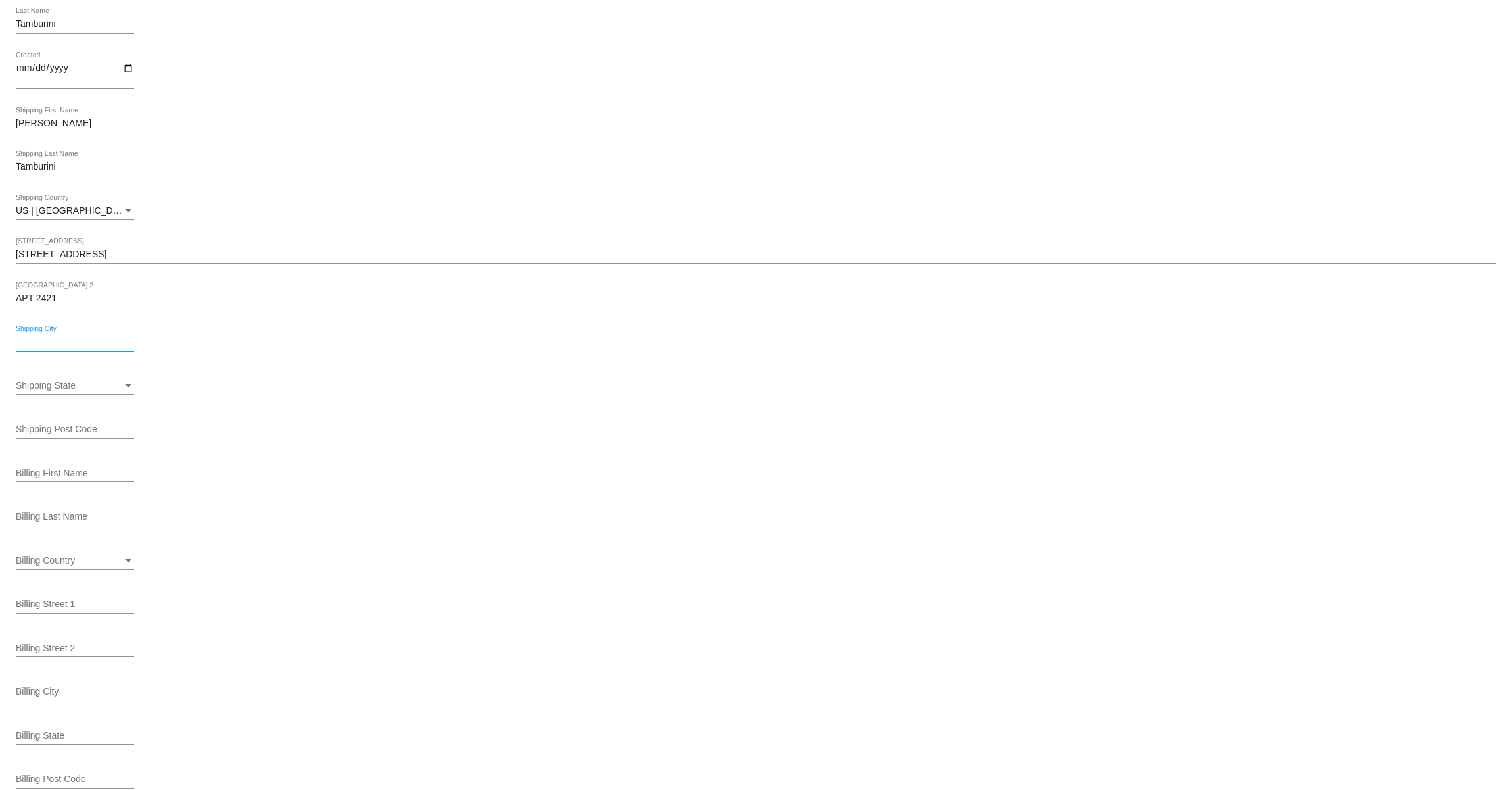
click at [67, 342] on input "Shipping City" at bounding box center [75, 342] width 118 height 11
paste input "Orlando"
type input "Orlando"
click at [119, 381] on div "Shipping State Shipping State" at bounding box center [75, 382] width 118 height 26
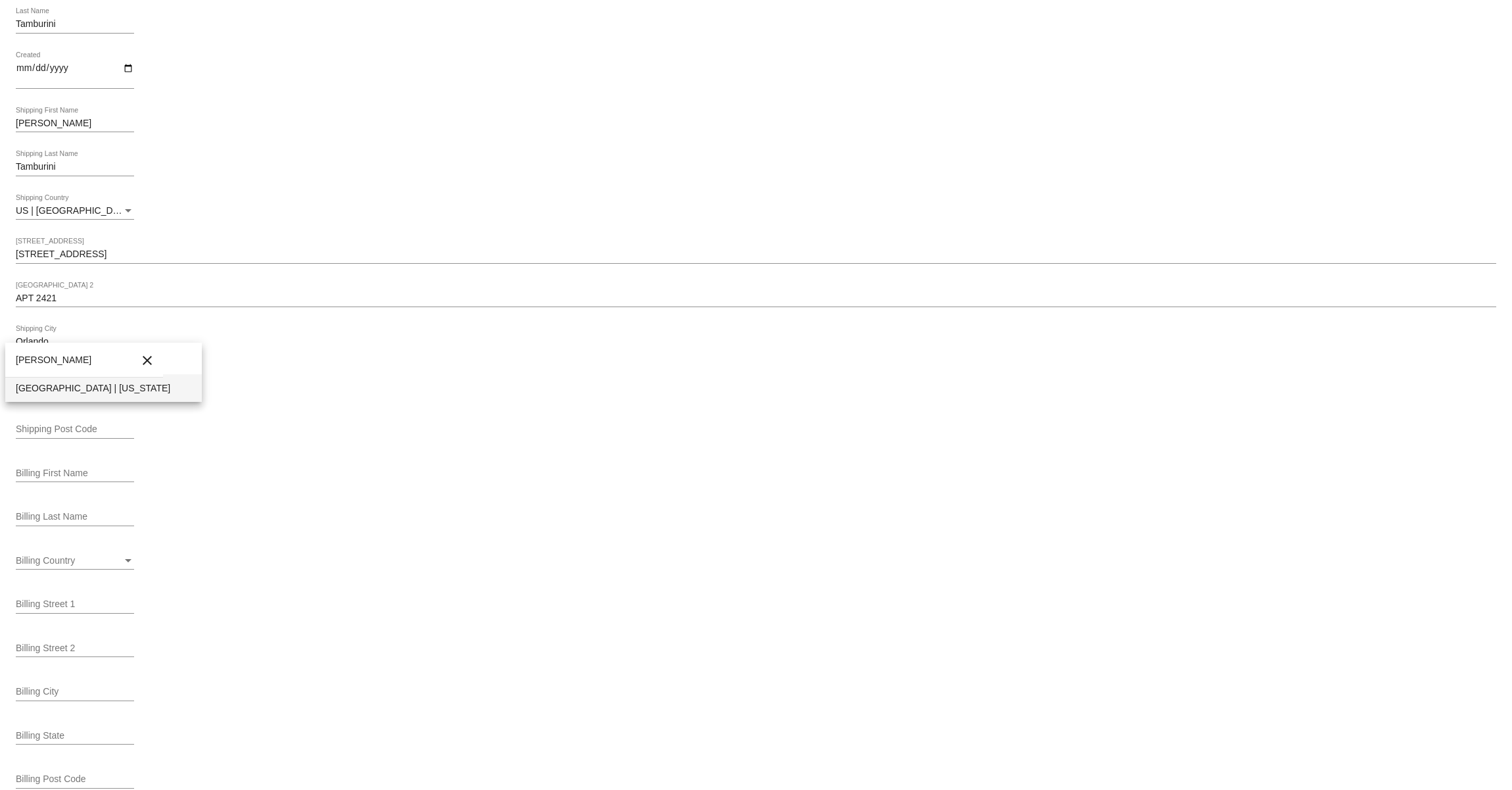
type input "flor"
click at [44, 393] on span "FL | Florida" at bounding box center [103, 388] width 176 height 28
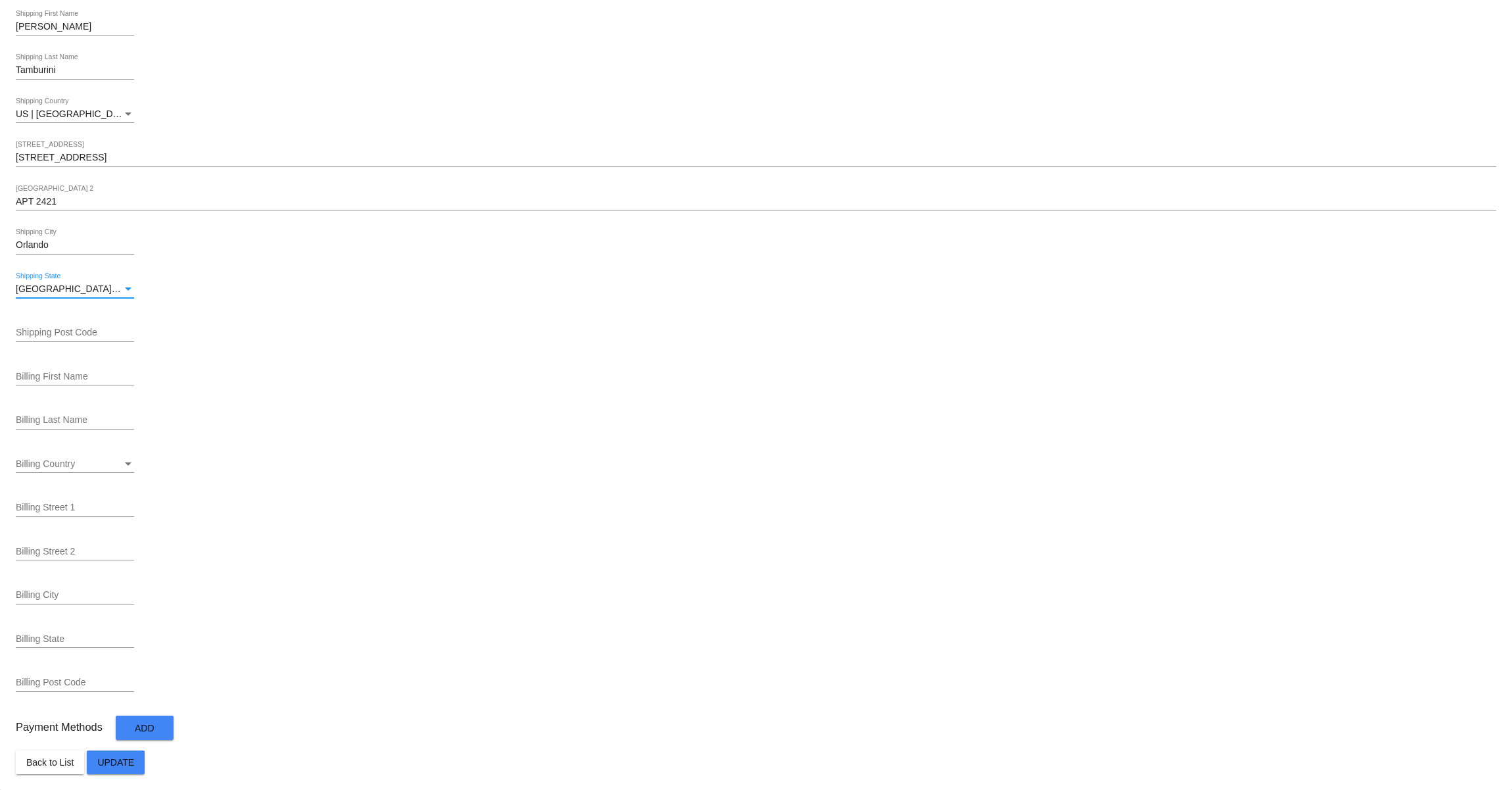
click at [66, 334] on input "Shipping Post Code" at bounding box center [75, 333] width 118 height 11
paste input "32836"
type input "32836"
click at [450, 353] on mat-card-content "984 *ID bensonthesausdog@gmail.com *Email Georgina First Name Tamburini Last Na…" at bounding box center [756, 277] width 1480 height 994
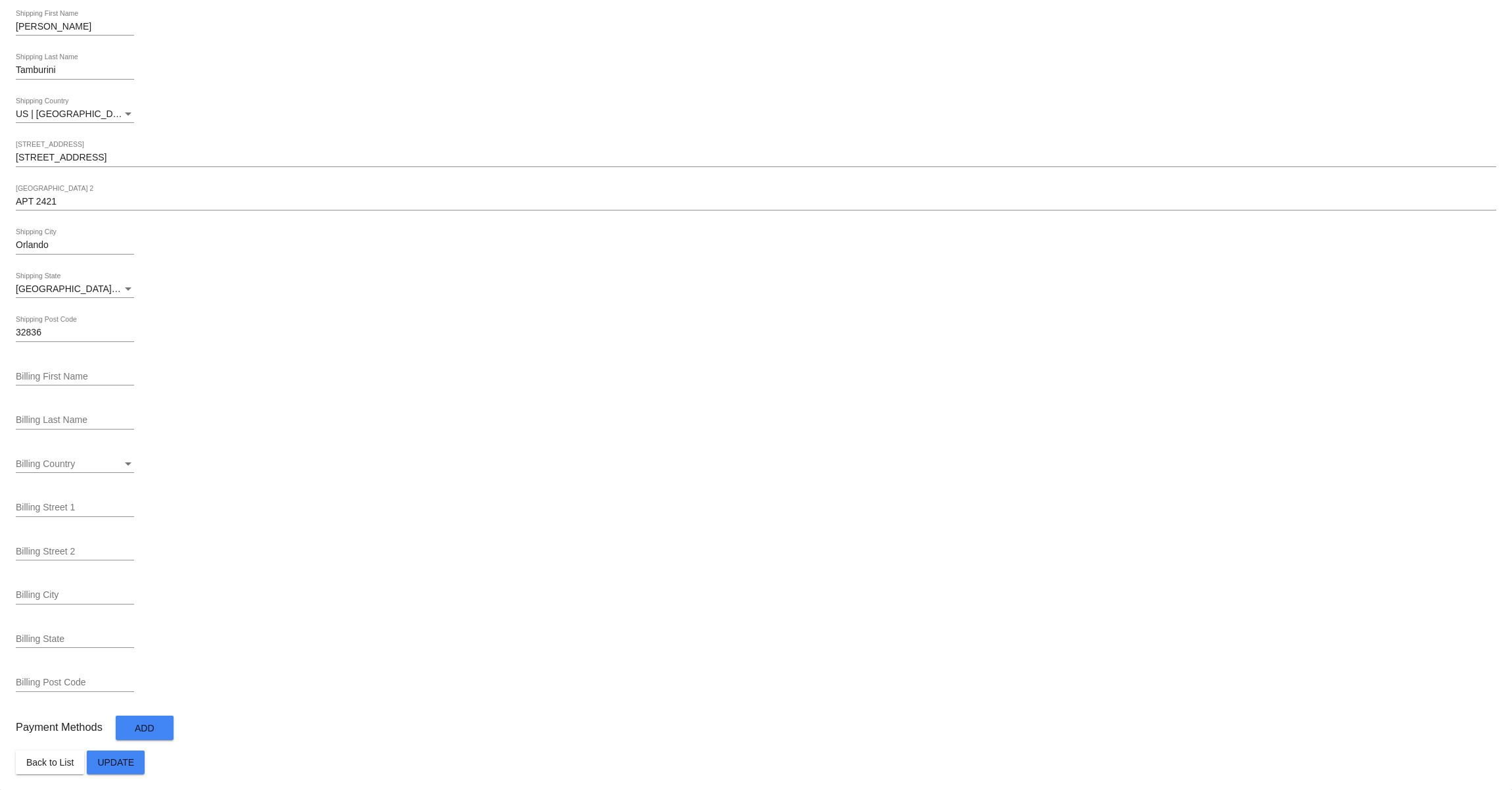
click at [140, 720] on button "Add" at bounding box center [144, 728] width 58 height 24
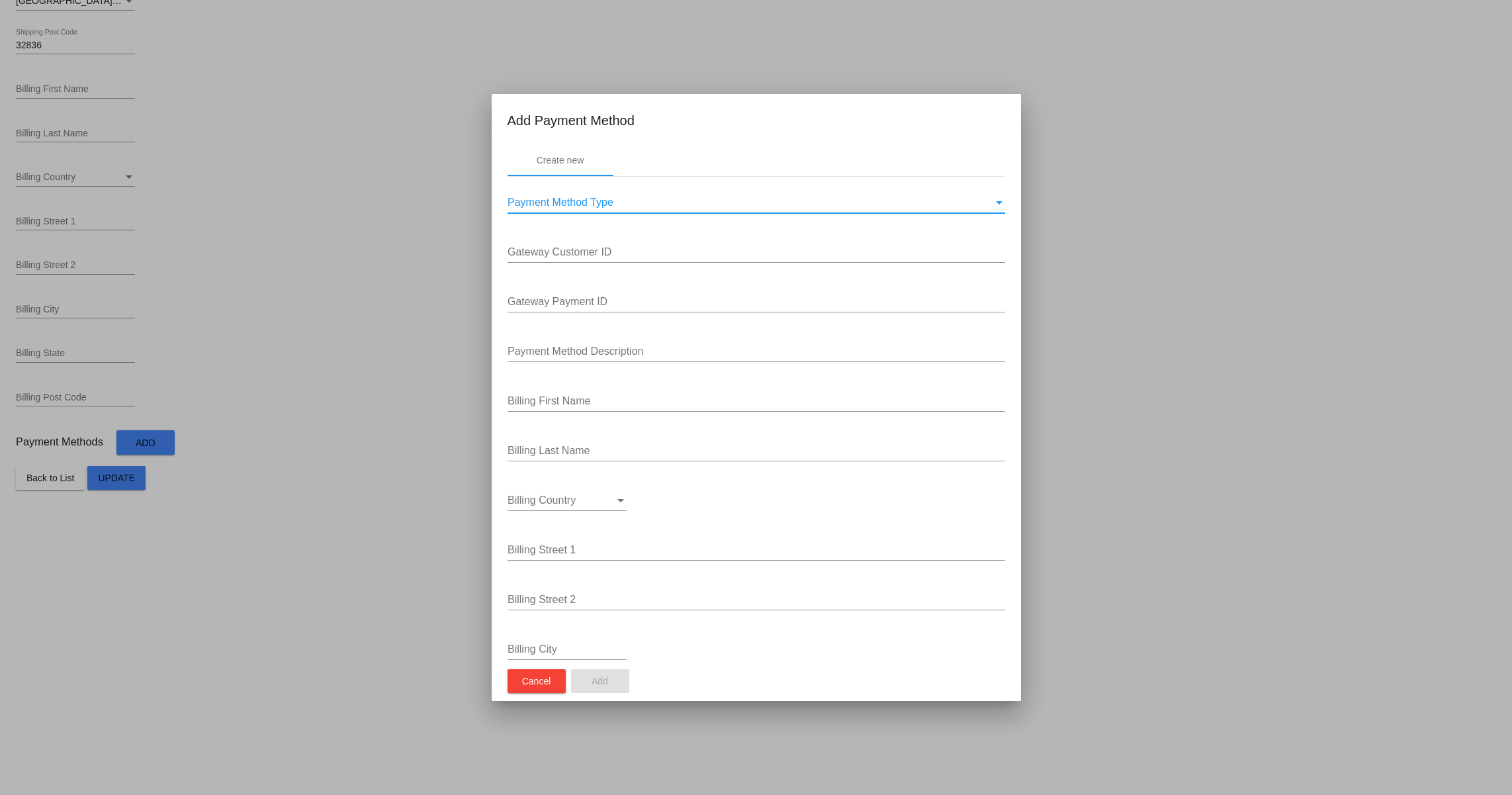
click at [689, 206] on div "Payment Method Type" at bounding box center [750, 202] width 486 height 12
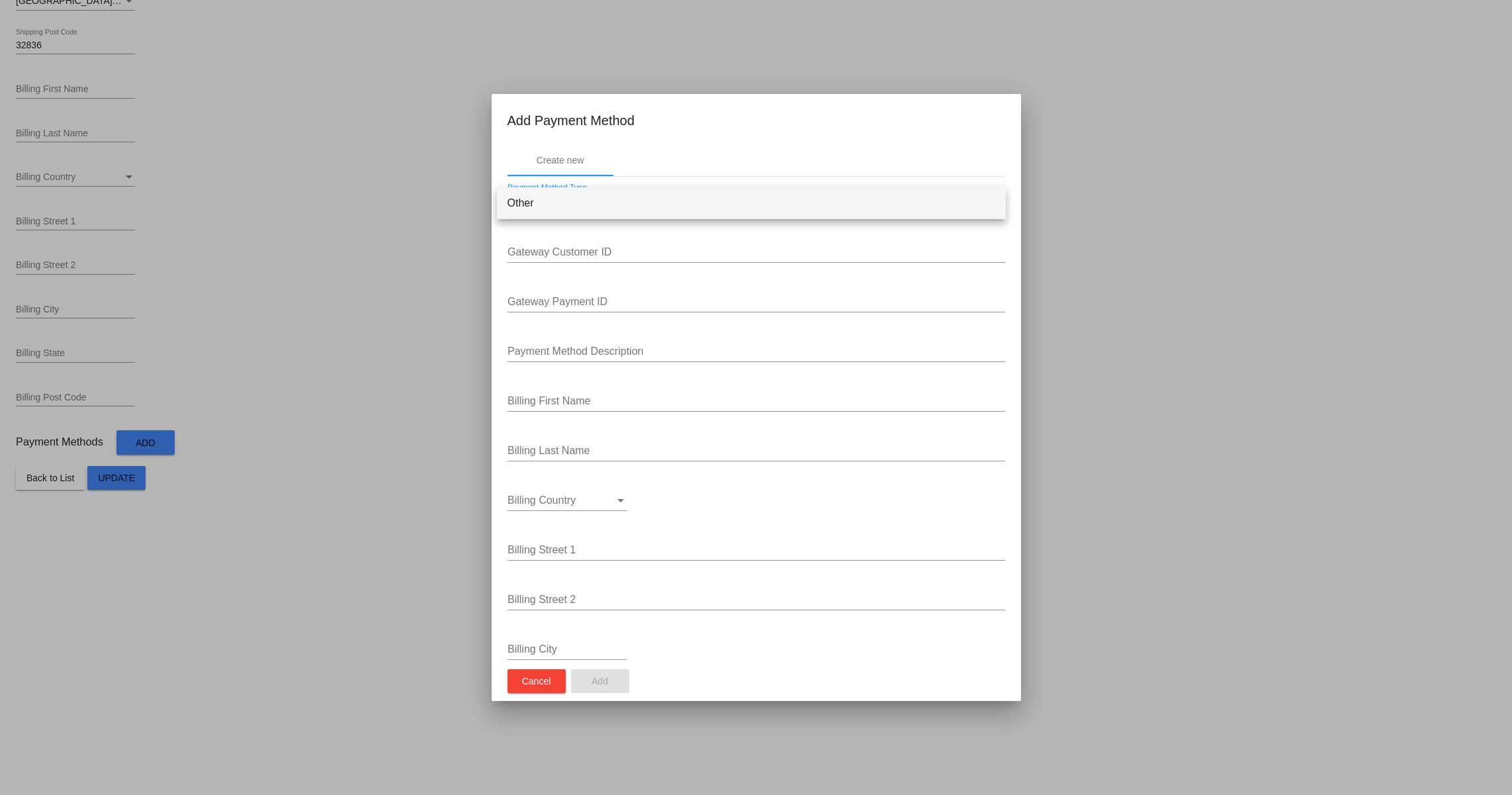
click at [668, 205] on span "Other" at bounding box center [751, 203] width 488 height 32
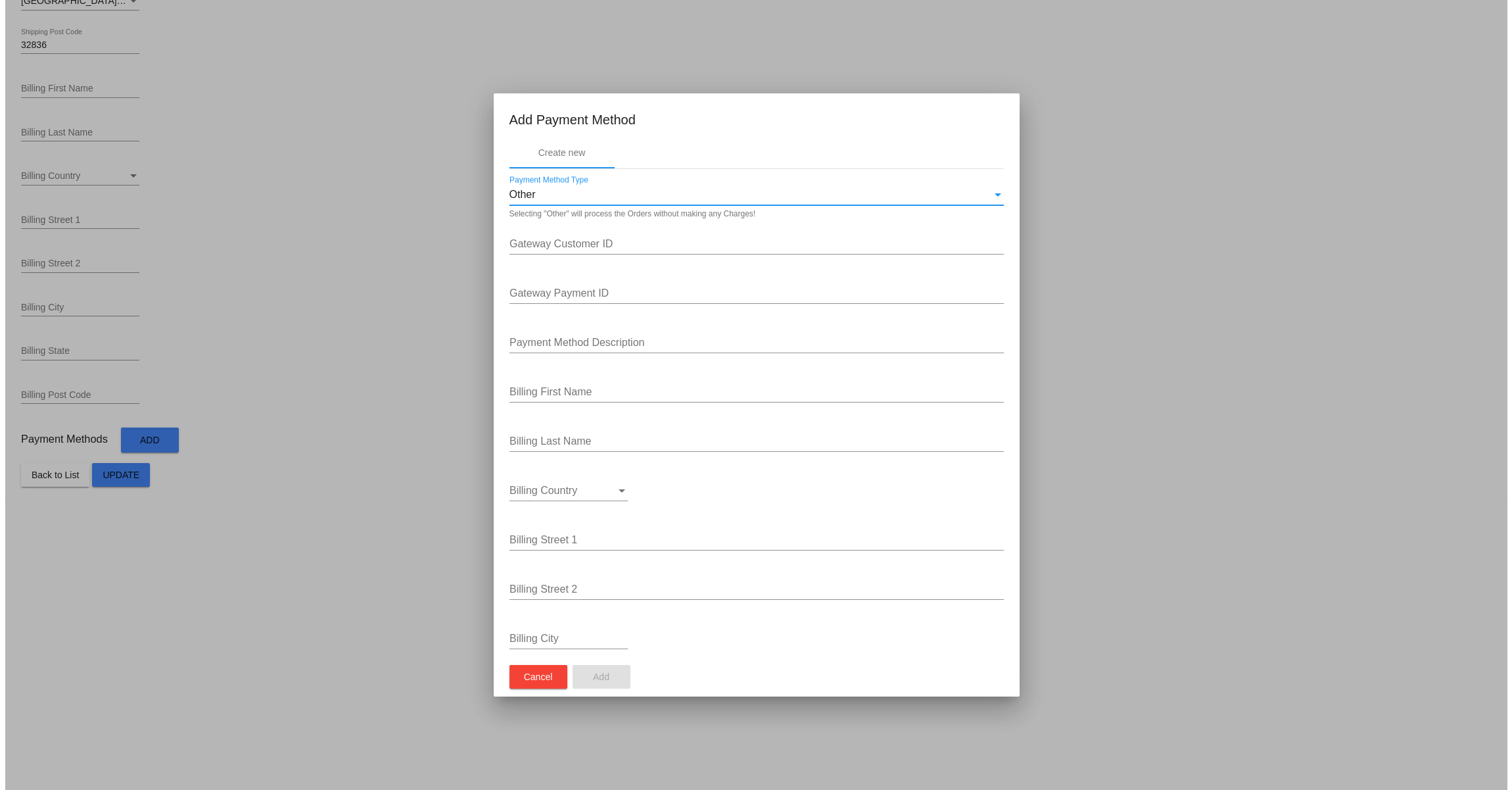
scroll to position [0, 0]
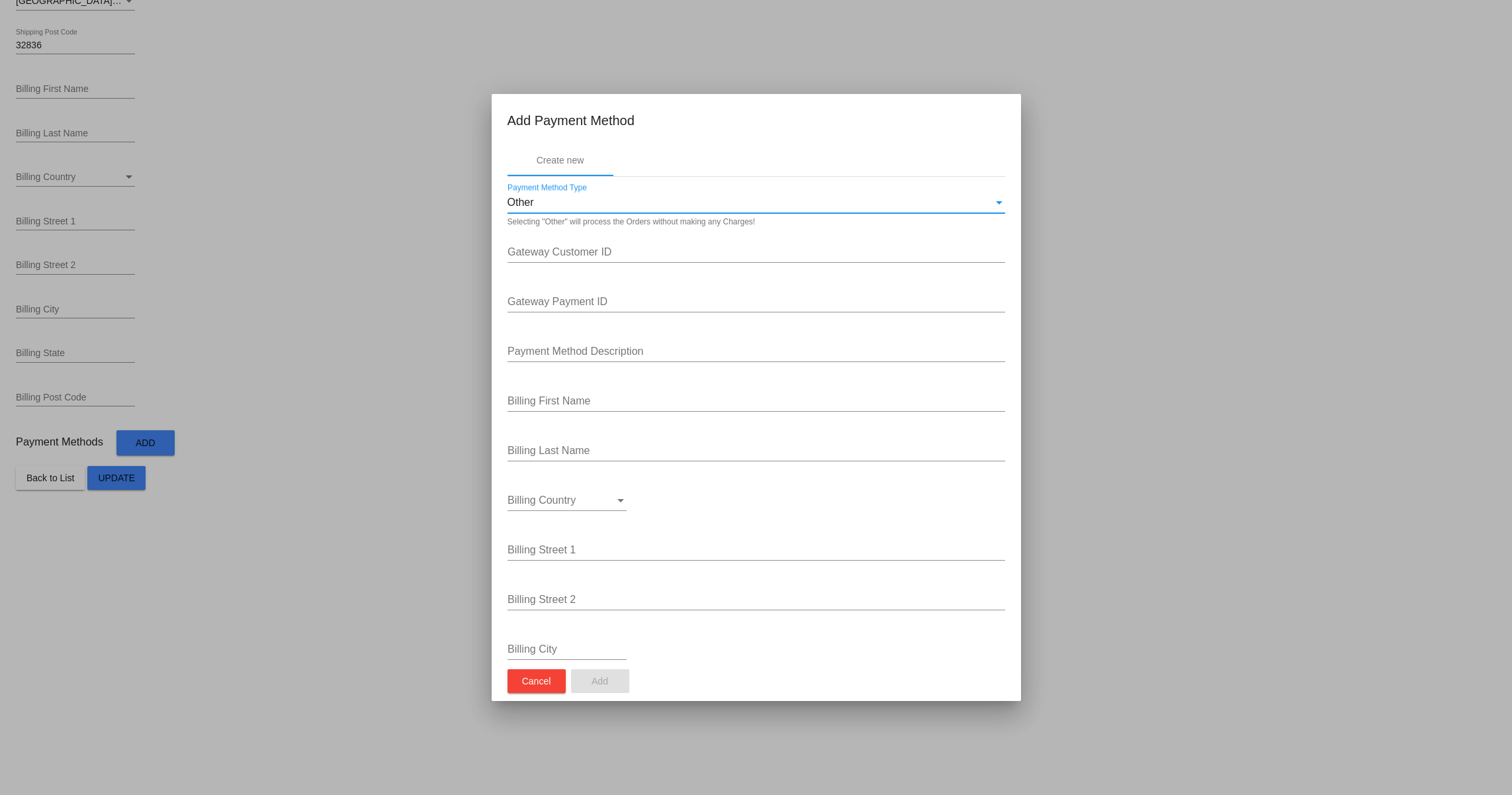
click at [544, 669] on button "Cancel" at bounding box center [536, 681] width 58 height 24
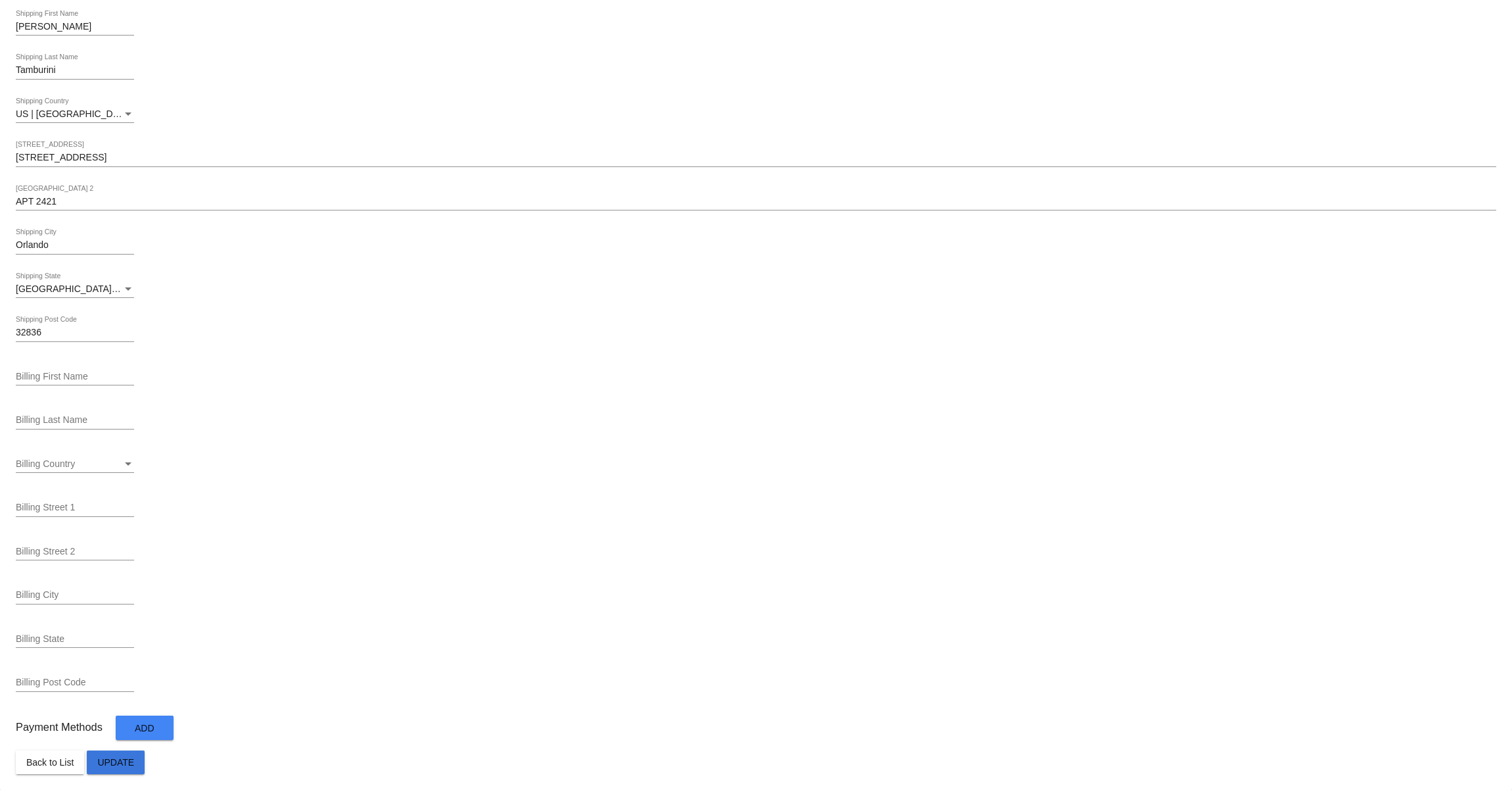
click at [127, 761] on span "Update" at bounding box center [115, 762] width 37 height 11
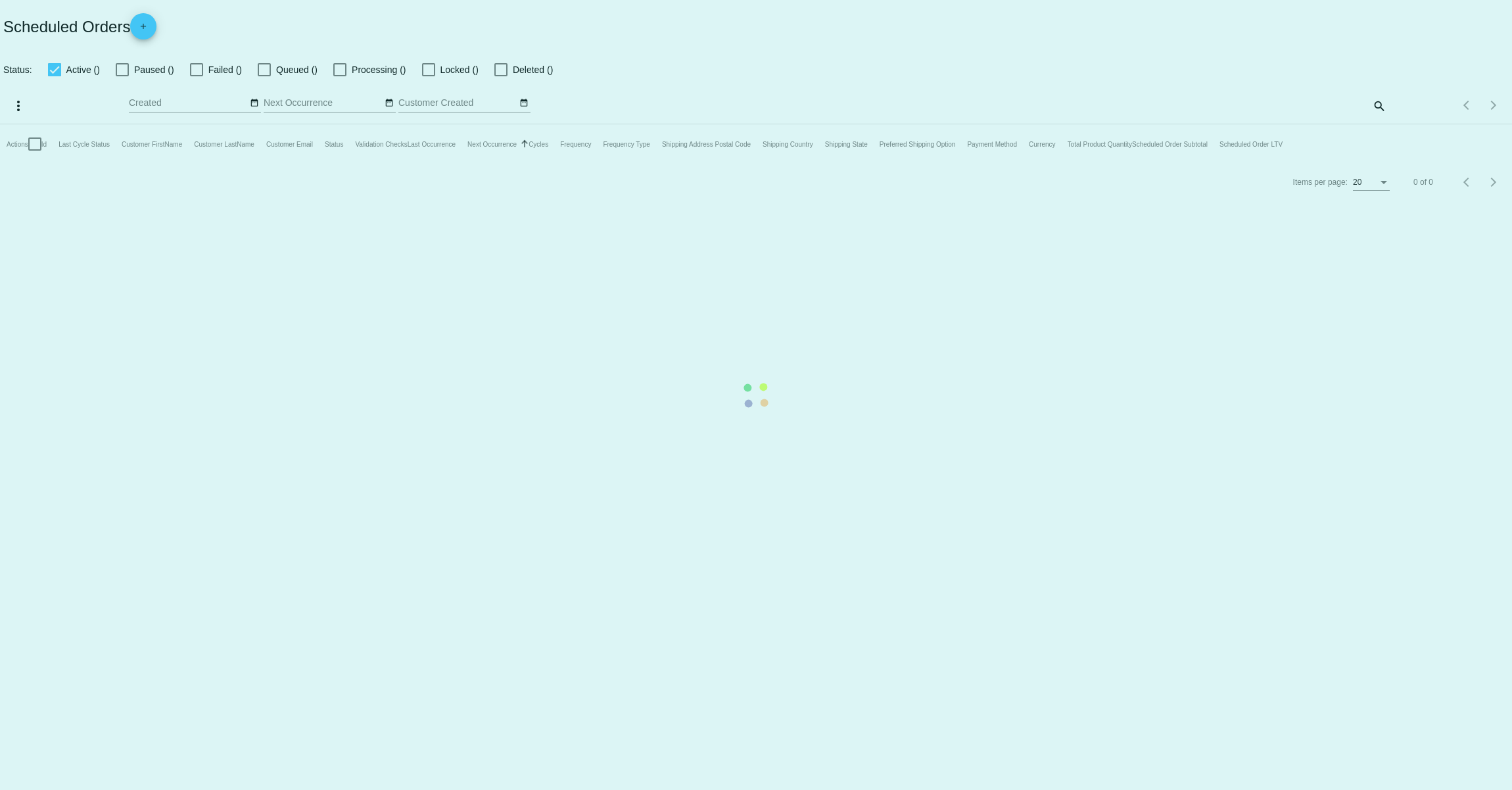
checkbox input "true"
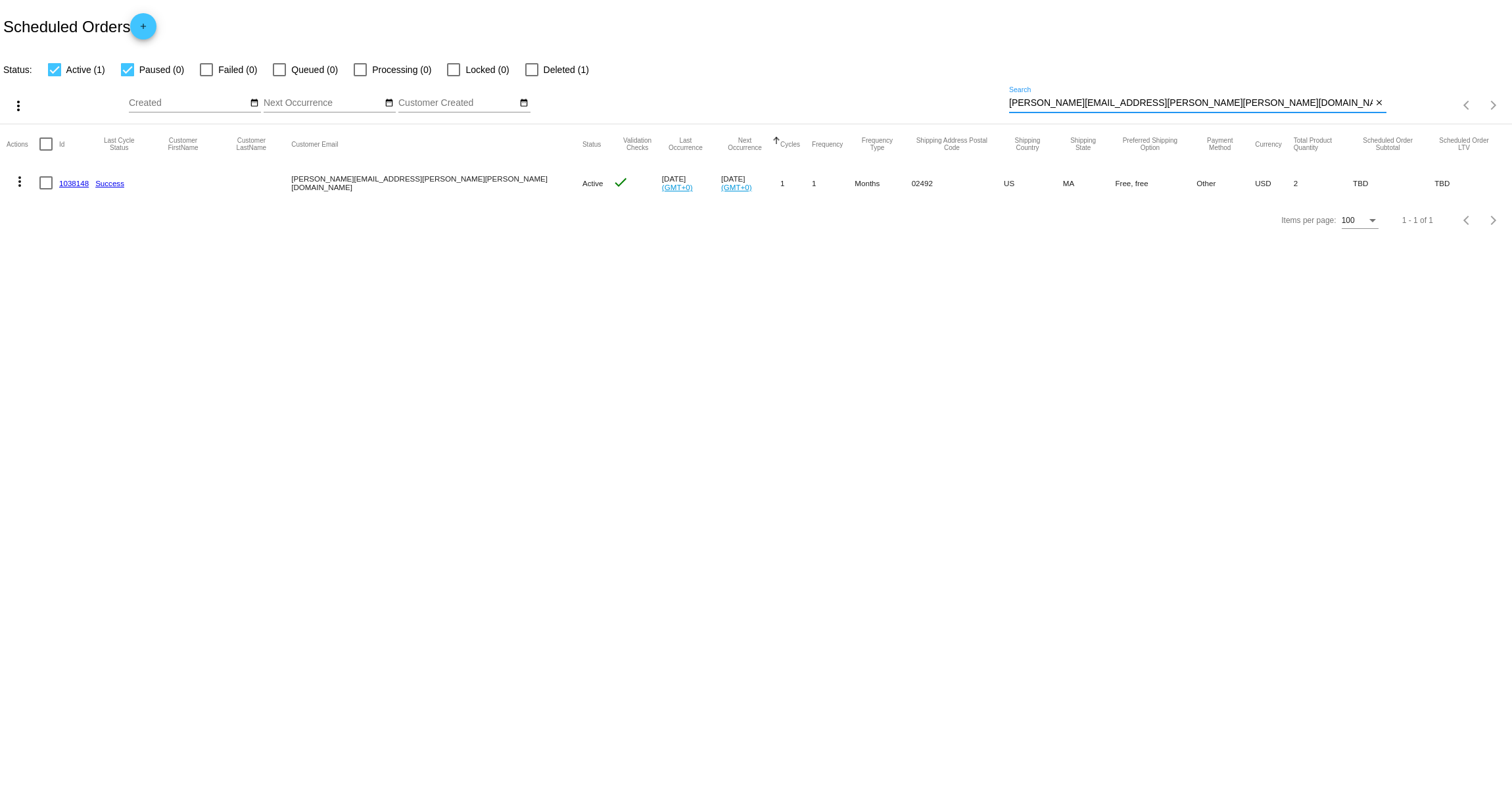
click at [1069, 103] on input "[PERSON_NAME][EMAIL_ADDRESS][PERSON_NAME][PERSON_NAME][DOMAIN_NAME]" at bounding box center [1191, 103] width 364 height 11
paste input "[EMAIL_ADDRESS][DOMAIN_NAME]"
type input "[EMAIL_ADDRESS][DOMAIN_NAME]"
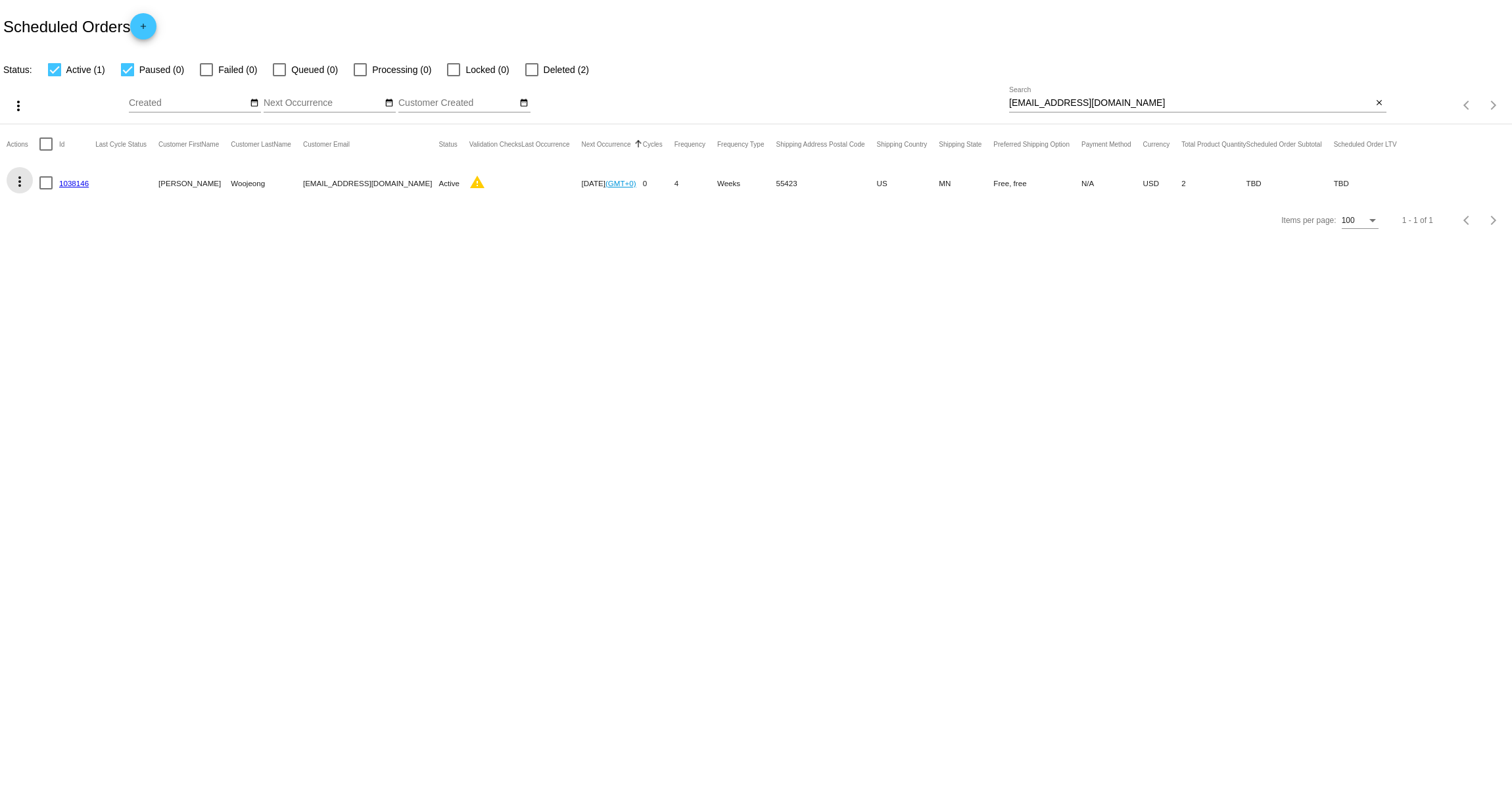
click at [26, 180] on mat-icon "more_vert" at bounding box center [20, 182] width 16 height 16
click at [83, 277] on span "Process Now" at bounding box center [72, 277] width 54 height 11
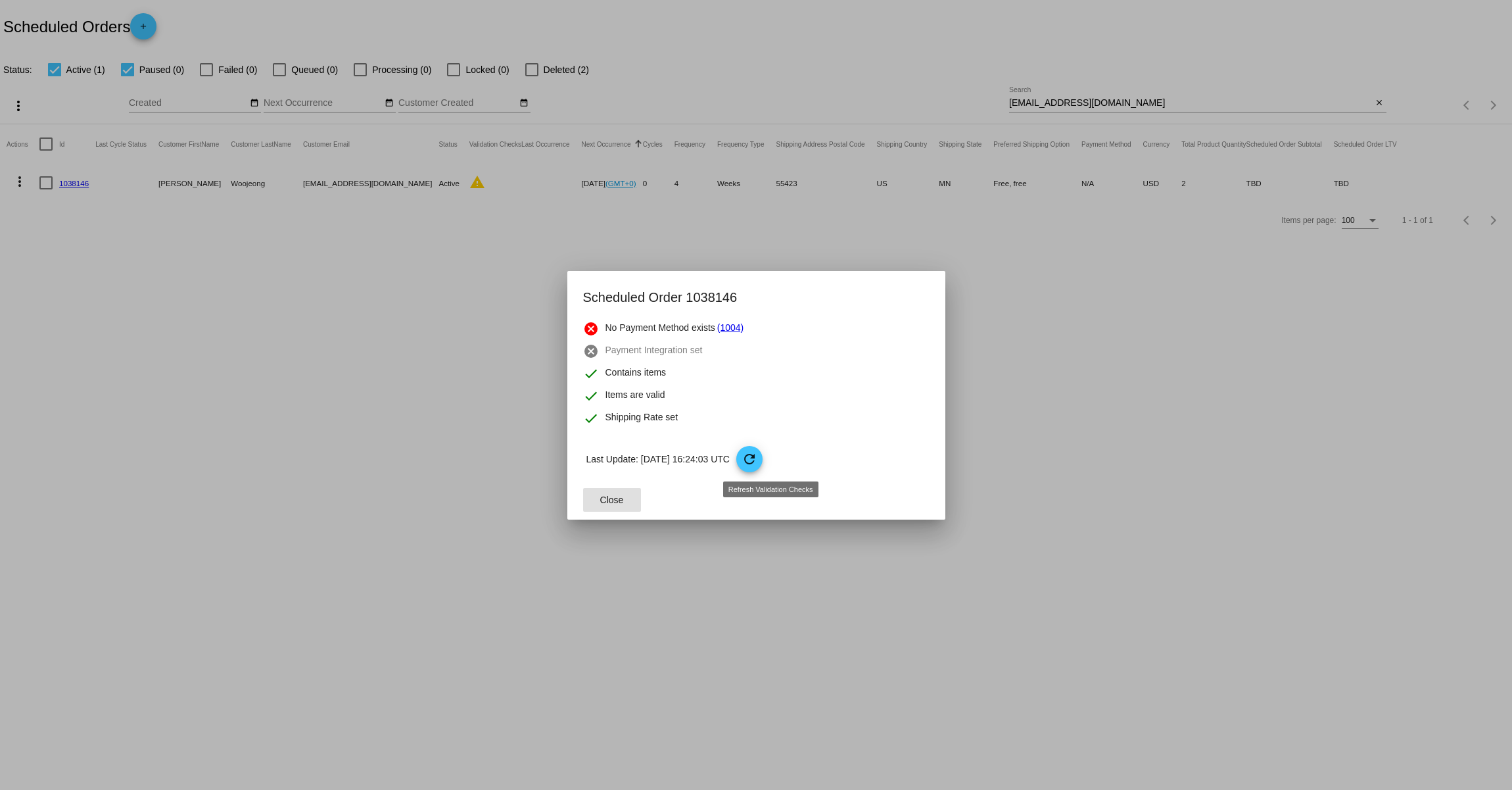
click at [757, 465] on mat-icon "refresh" at bounding box center [750, 459] width 16 height 16
click at [604, 499] on span "Close" at bounding box center [612, 499] width 24 height 11
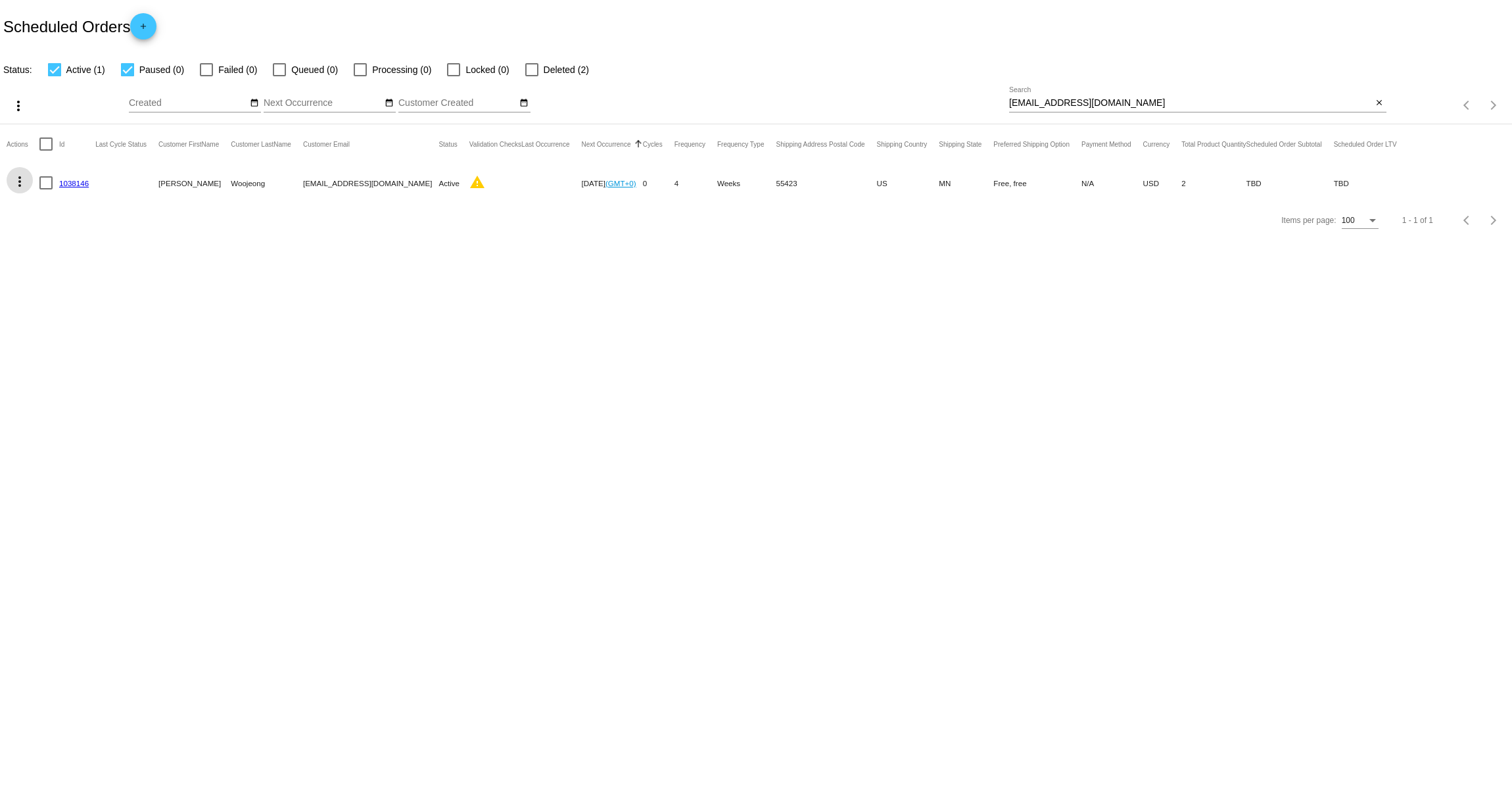
click at [358, 187] on mat-cell "[EMAIL_ADDRESS][DOMAIN_NAME]" at bounding box center [372, 182] width 136 height 38
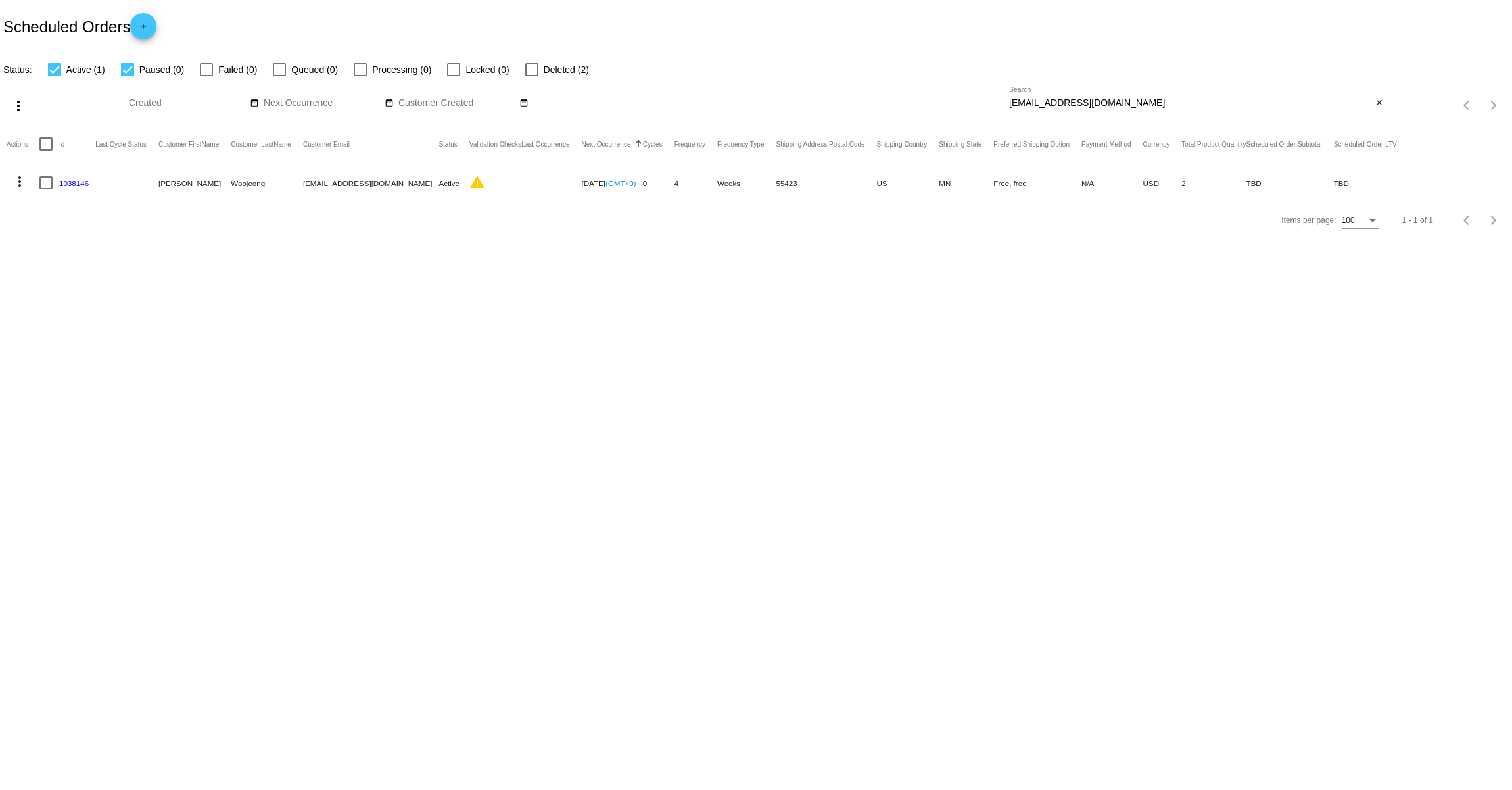
click at [358, 187] on mat-cell "[EMAIL_ADDRESS][DOMAIN_NAME]" at bounding box center [372, 182] width 136 height 38
copy mat-cell "[EMAIL_ADDRESS][DOMAIN_NAME]"
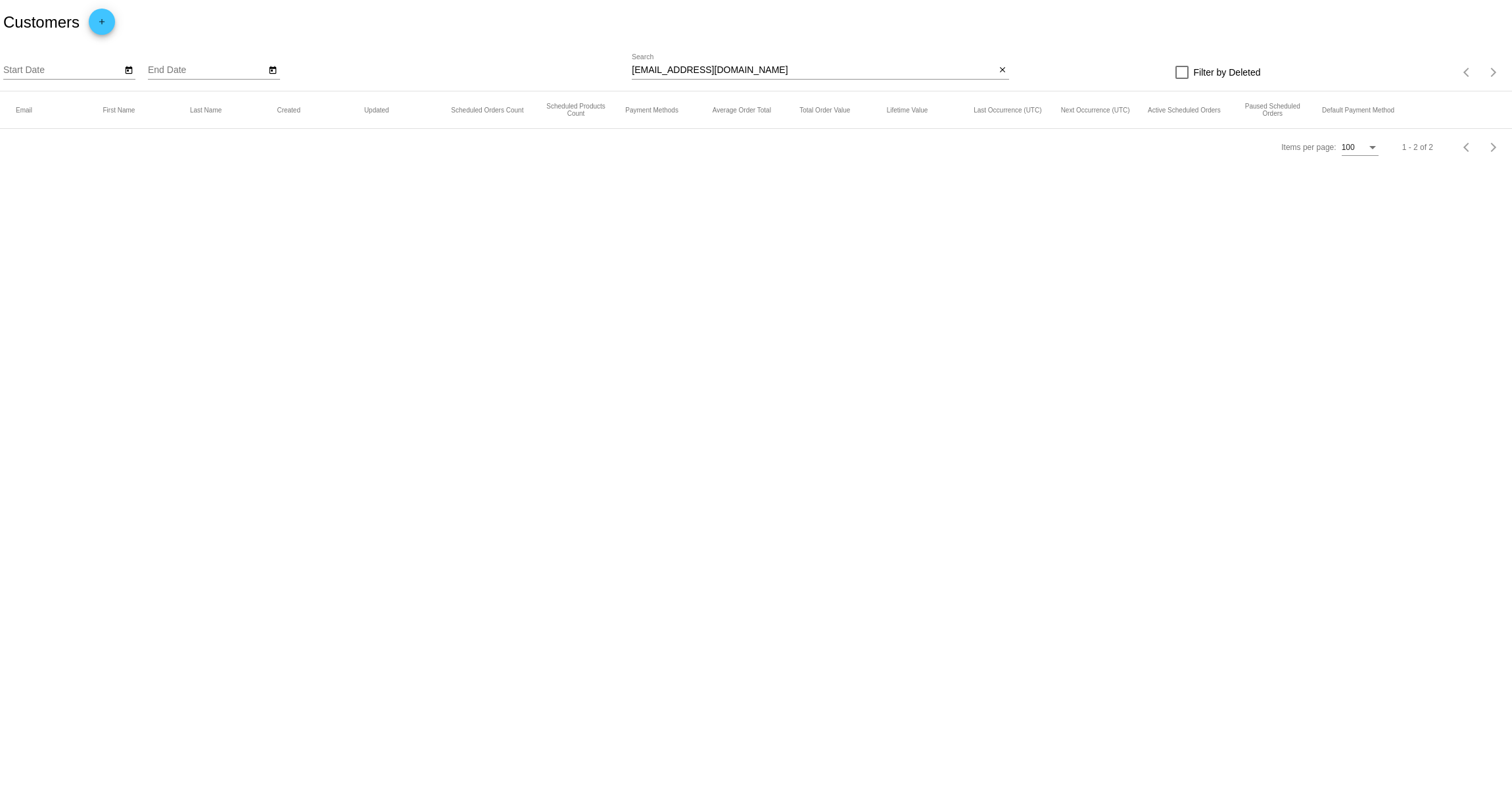
click at [761, 74] on input "[EMAIL_ADDRESS][DOMAIN_NAME]" at bounding box center [813, 70] width 364 height 11
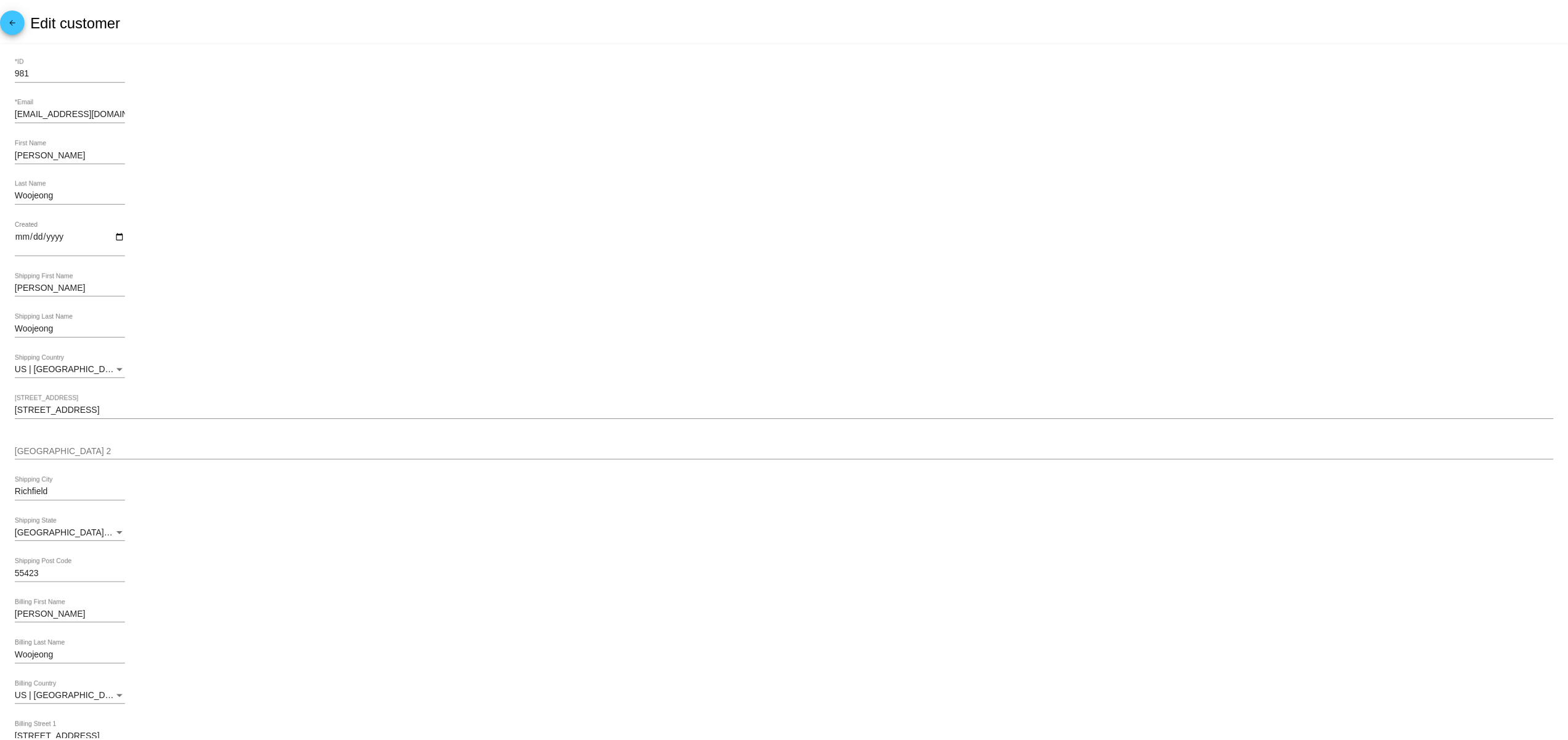
scroll to position [341, 0]
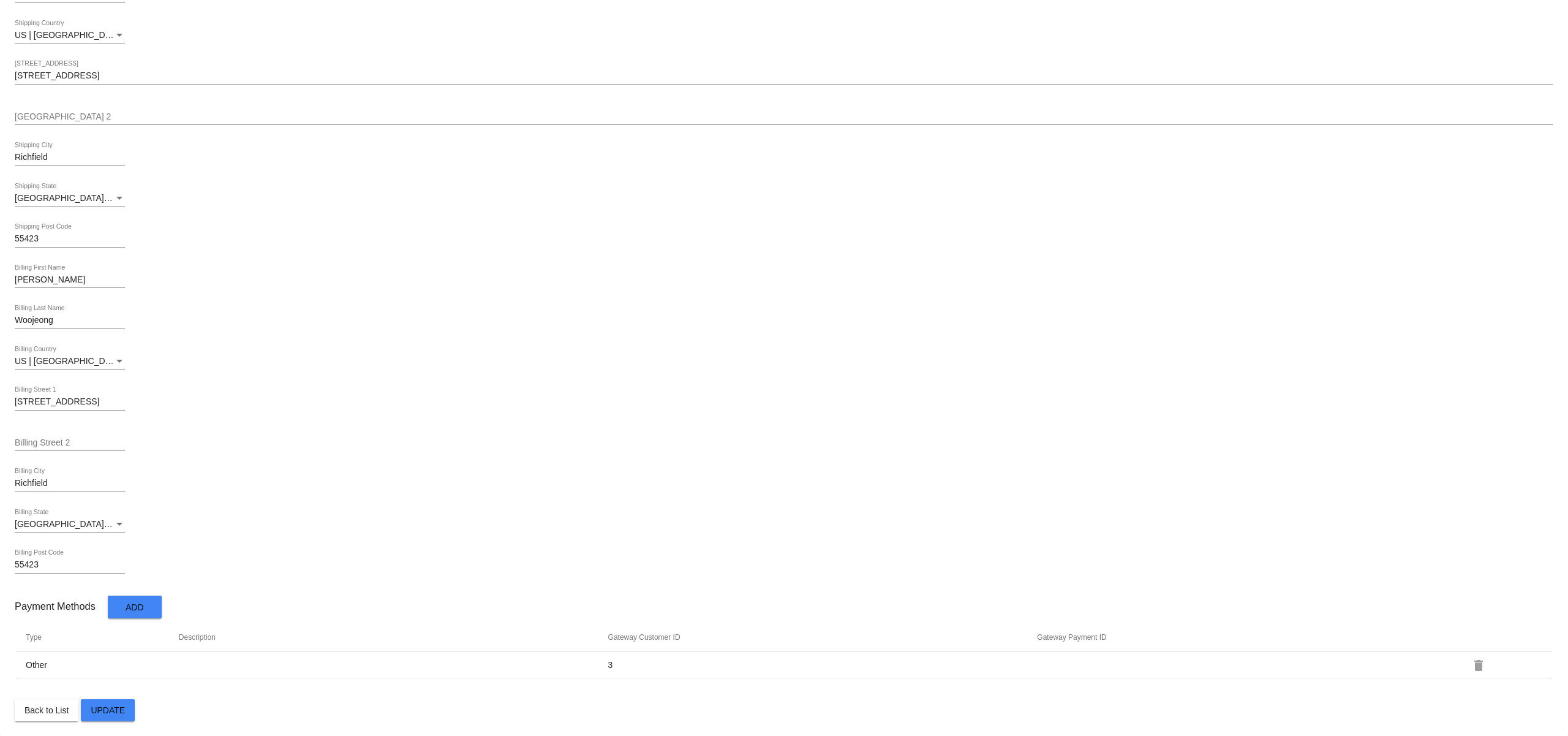
click at [125, 612] on button "Add" at bounding box center [134, 607] width 54 height 23
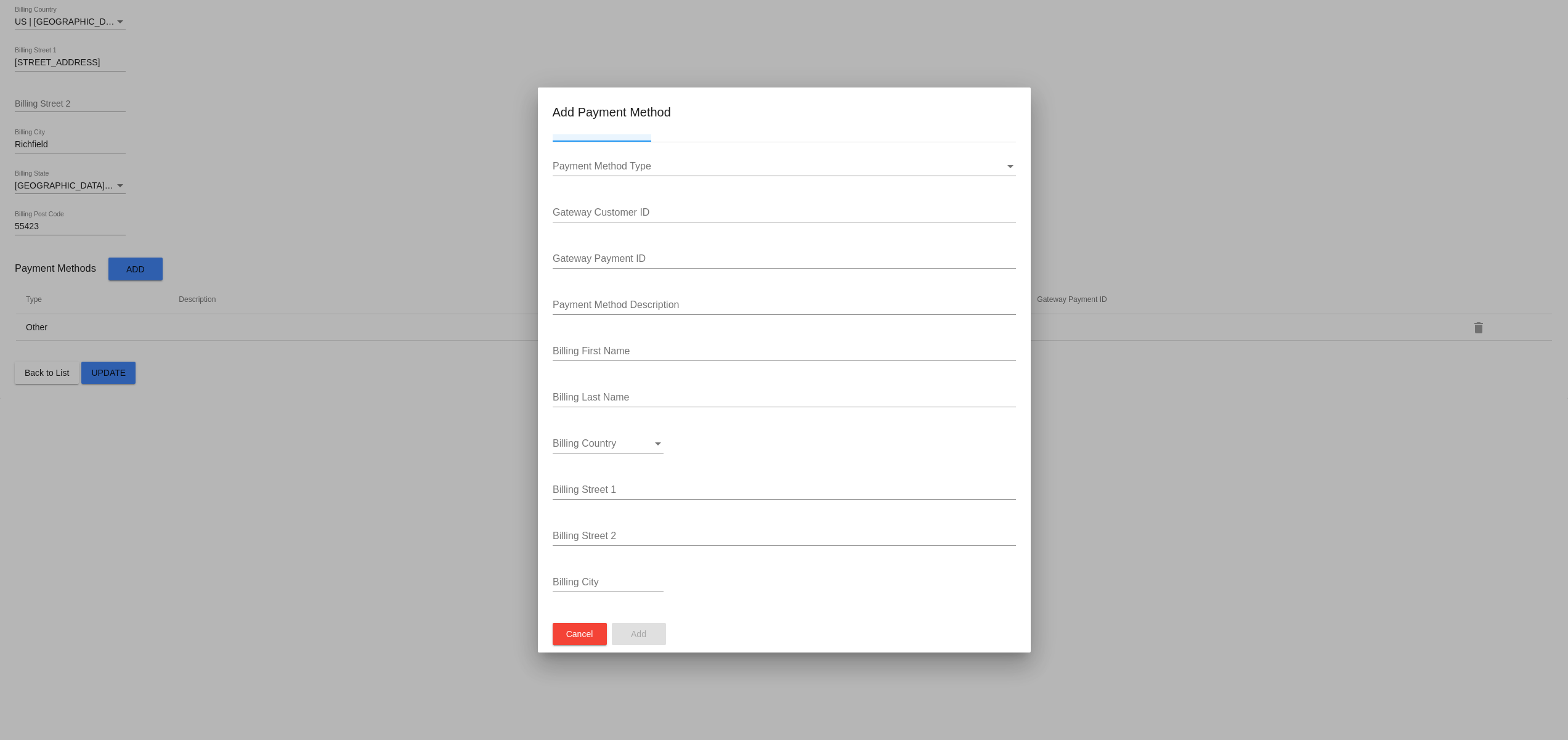
scroll to position [0, 0]
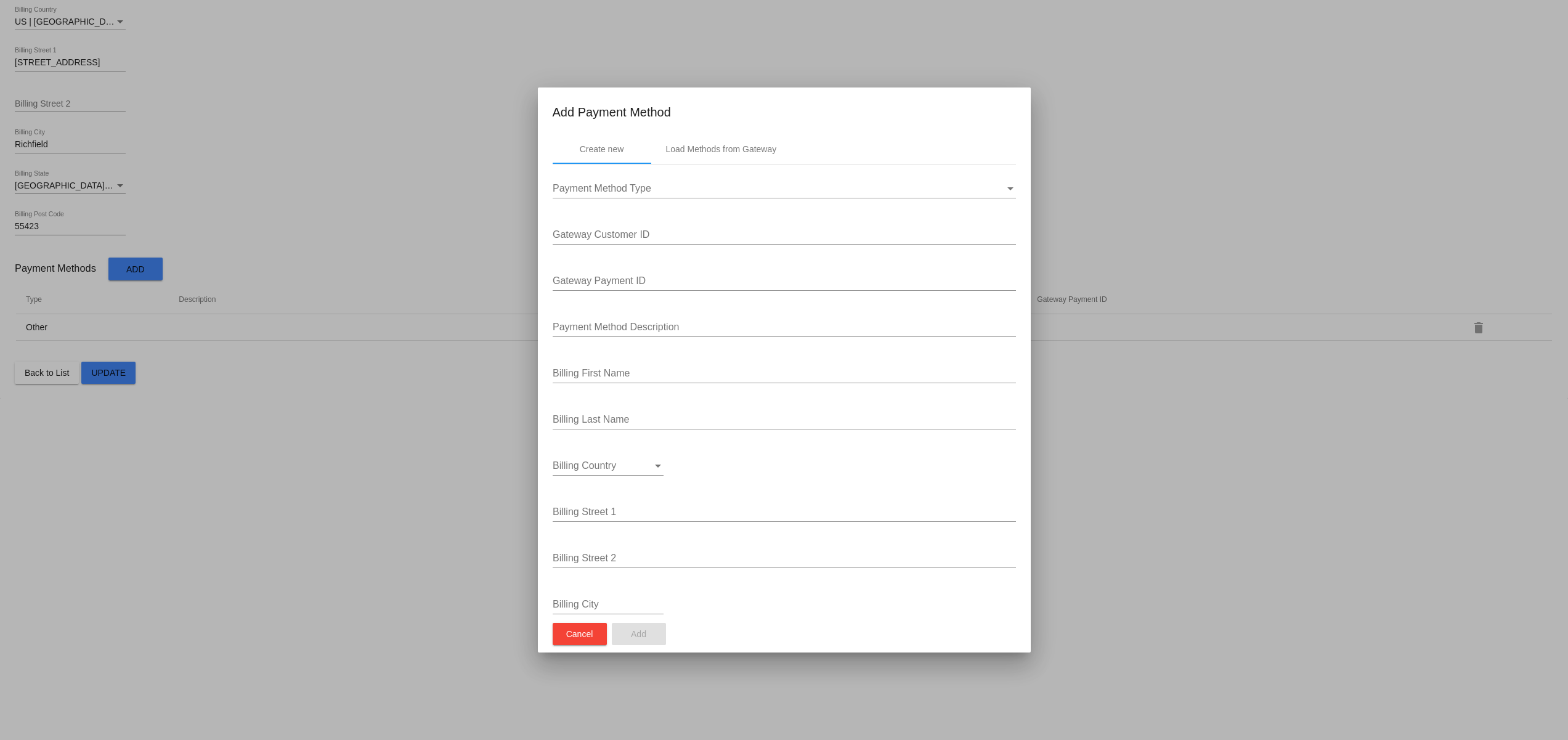
click at [638, 189] on span "Payment Method Type" at bounding box center [602, 188] width 99 height 11
click at [630, 190] on span "Other" at bounding box center [780, 189] width 454 height 30
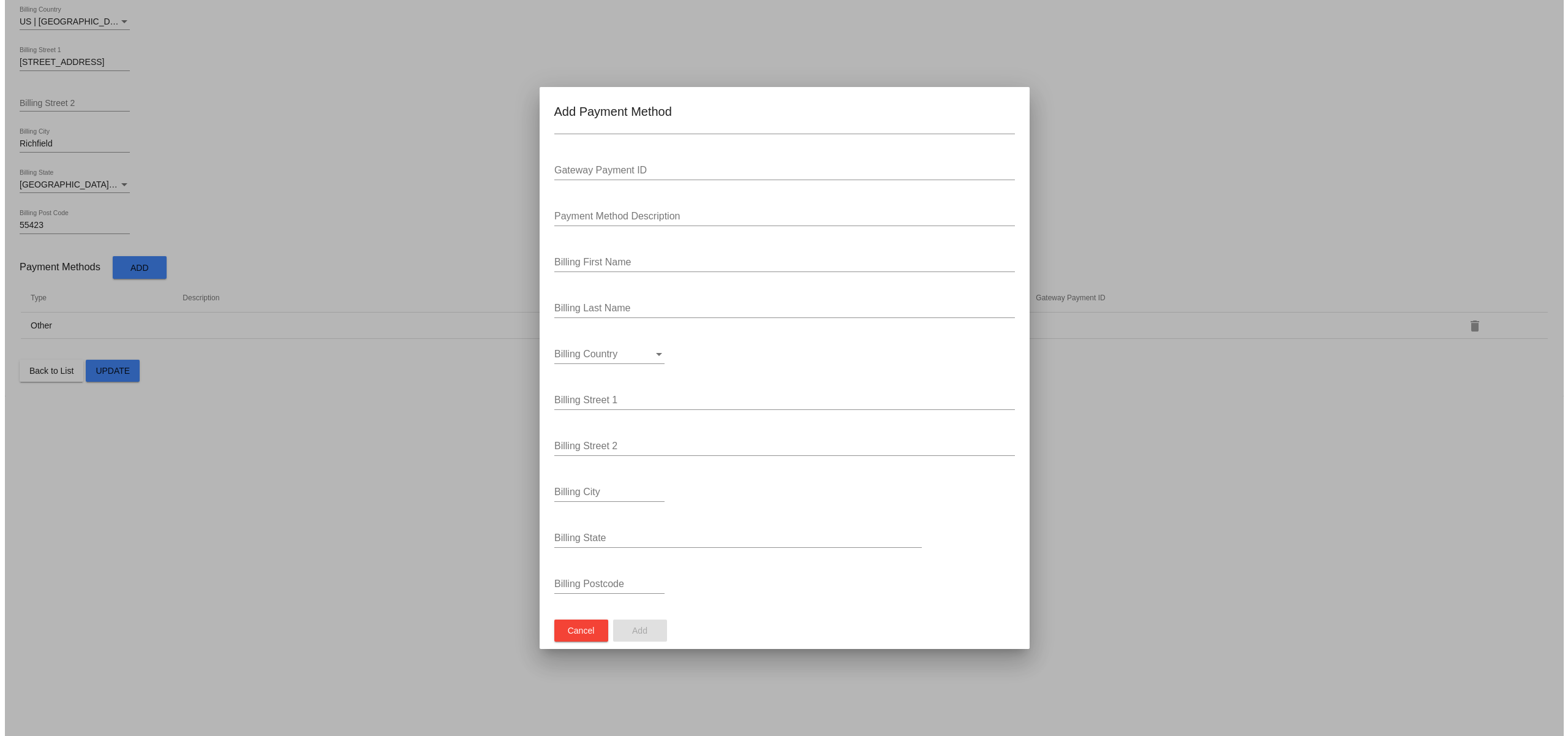
scroll to position [113, 0]
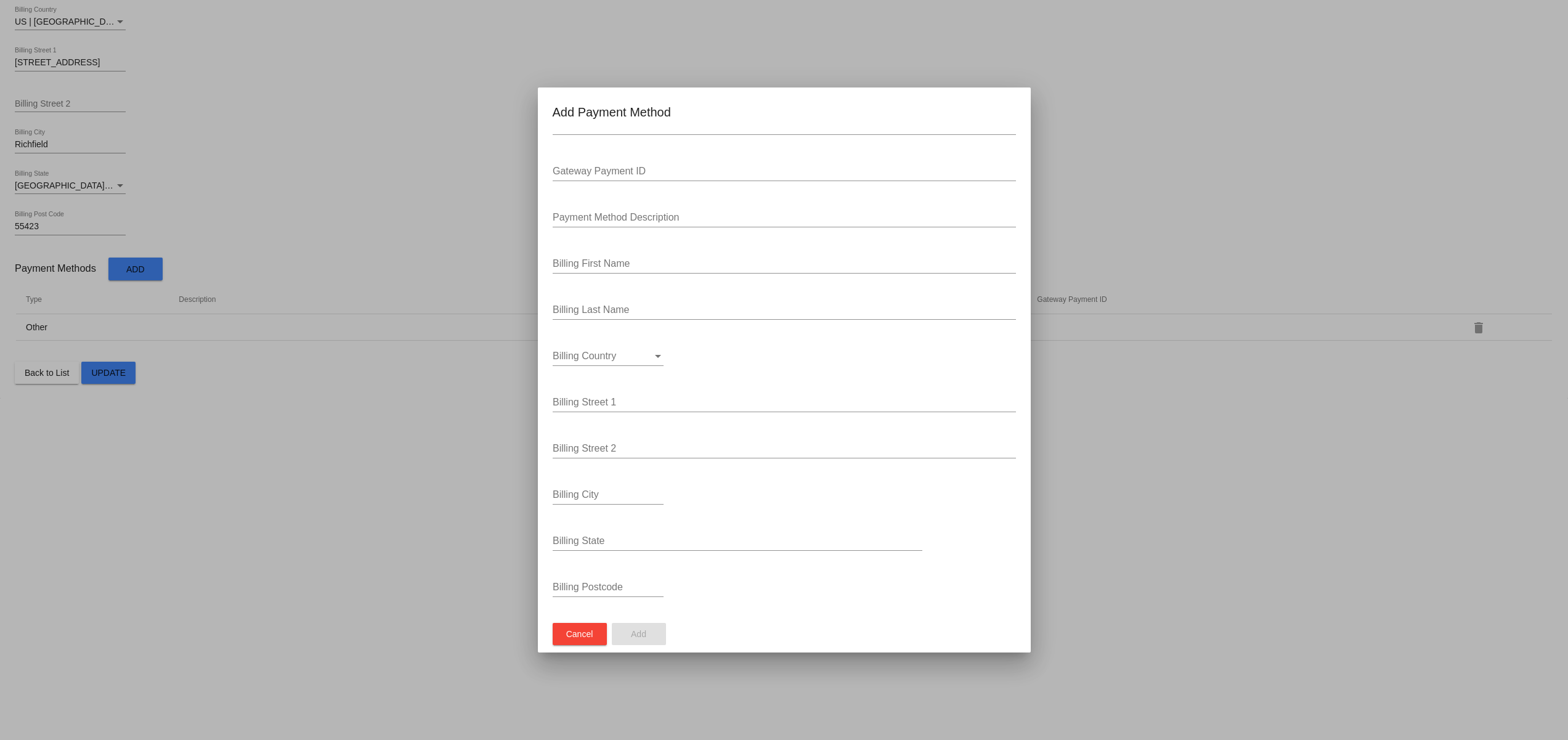
click at [614, 370] on div "Billing Country Billing Country" at bounding box center [608, 358] width 111 height 40
click at [612, 360] on span "Billing Country" at bounding box center [584, 356] width 63 height 11
click at [597, 381] on span "US | [GEOGRAPHIC_DATA]" at bounding box center [638, 384] width 173 height 30
click at [634, 536] on div "Billing State" at bounding box center [602, 541] width 100 height 11
type input "min"
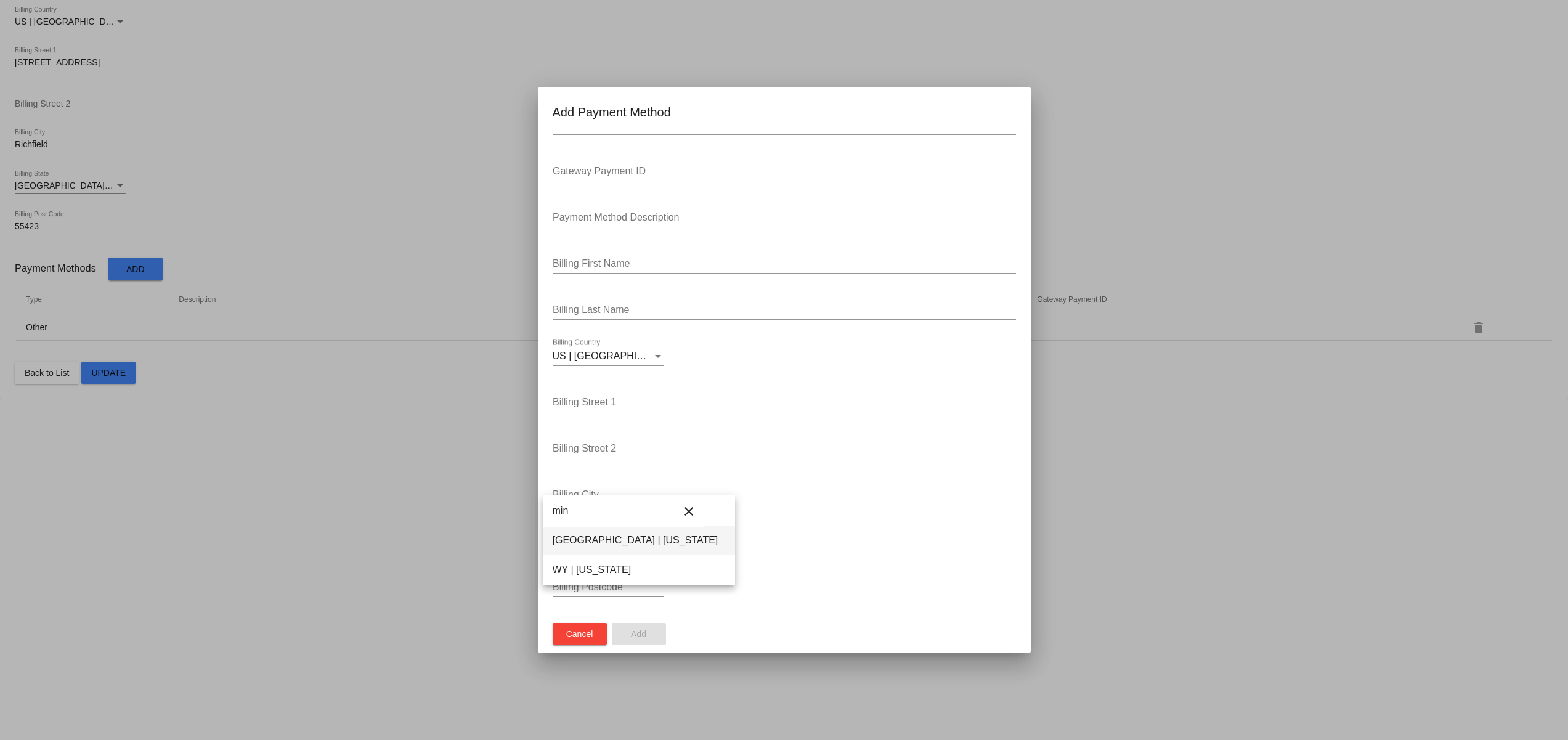
click at [633, 543] on span "[GEOGRAPHIC_DATA] | [US_STATE]" at bounding box center [638, 540] width 173 height 30
click at [605, 403] on input "Billing Street 1" at bounding box center [784, 402] width 463 height 11
paste input "[STREET_ADDRESS]"
type input "[STREET_ADDRESS]"
click at [593, 493] on input "Billing City" at bounding box center [608, 495] width 111 height 11
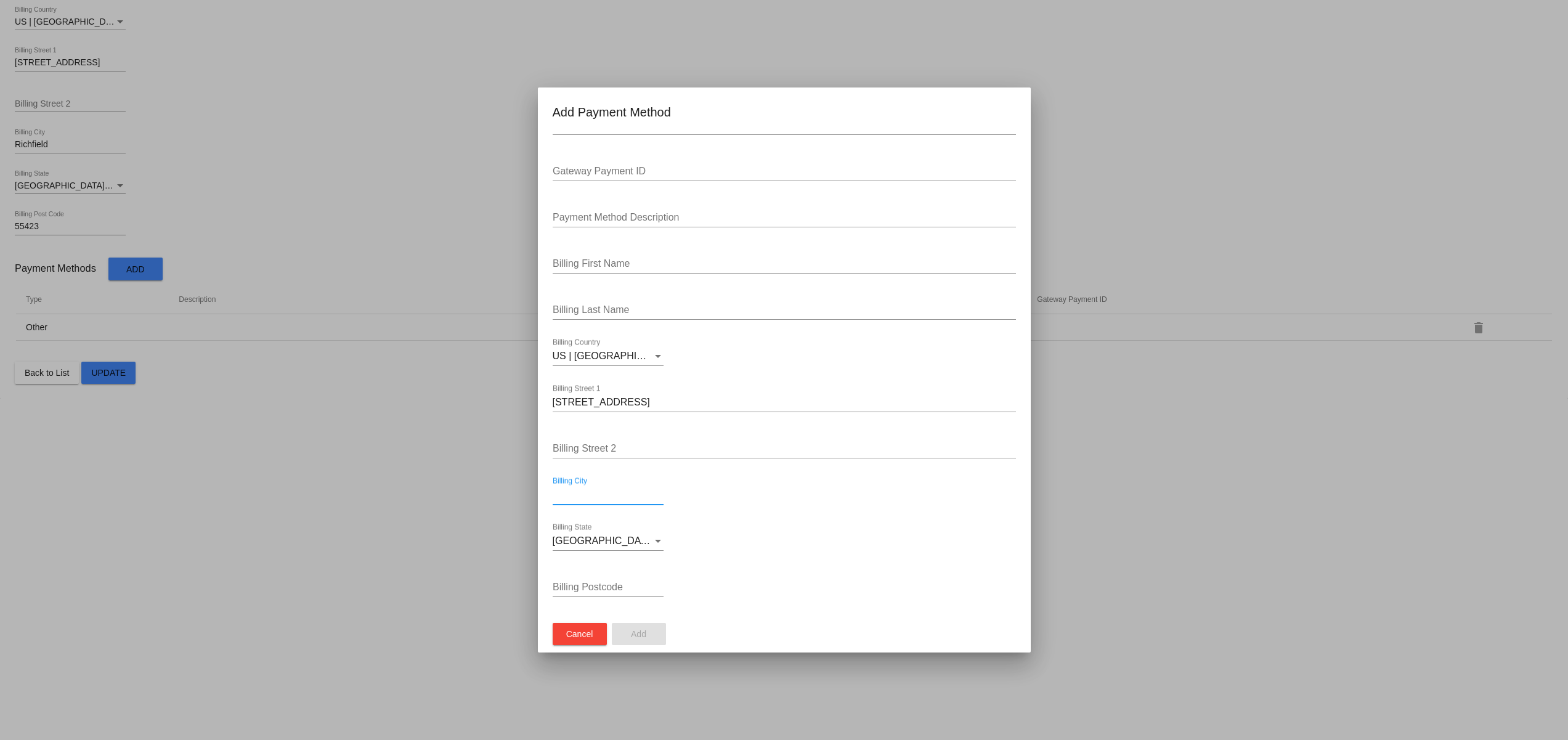
paste input "Richfield"
type input "Richfield"
click at [589, 587] on input "Billing Postcode" at bounding box center [608, 587] width 111 height 11
paste input "55423"
type input "55423"
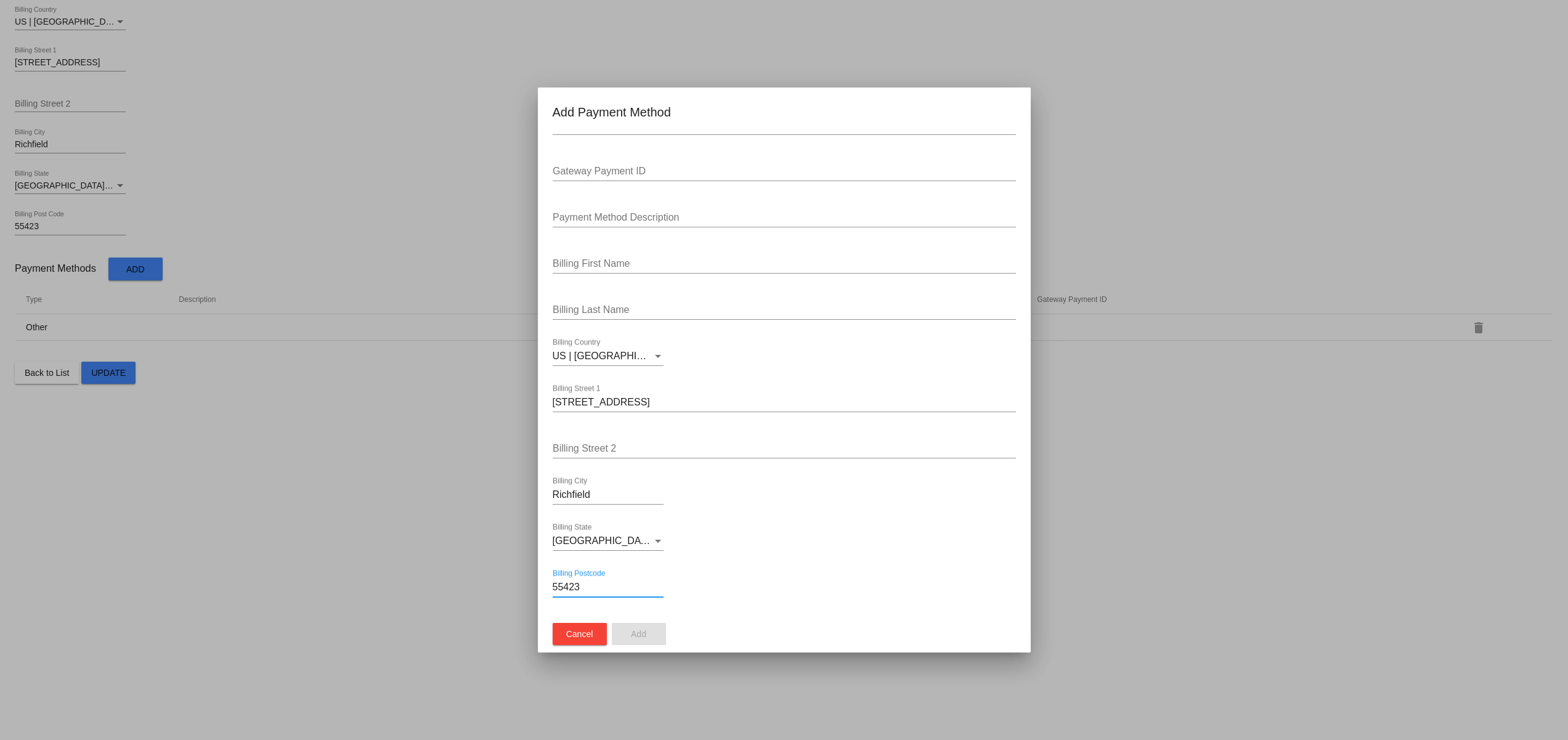
click at [595, 258] on input "Billing First Name" at bounding box center [784, 263] width 463 height 11
paste input "Woojeong"
type input "Woojeong"
click at [583, 304] on input "Billing Last Name" at bounding box center [784, 310] width 463 height 11
paste input "Kim"
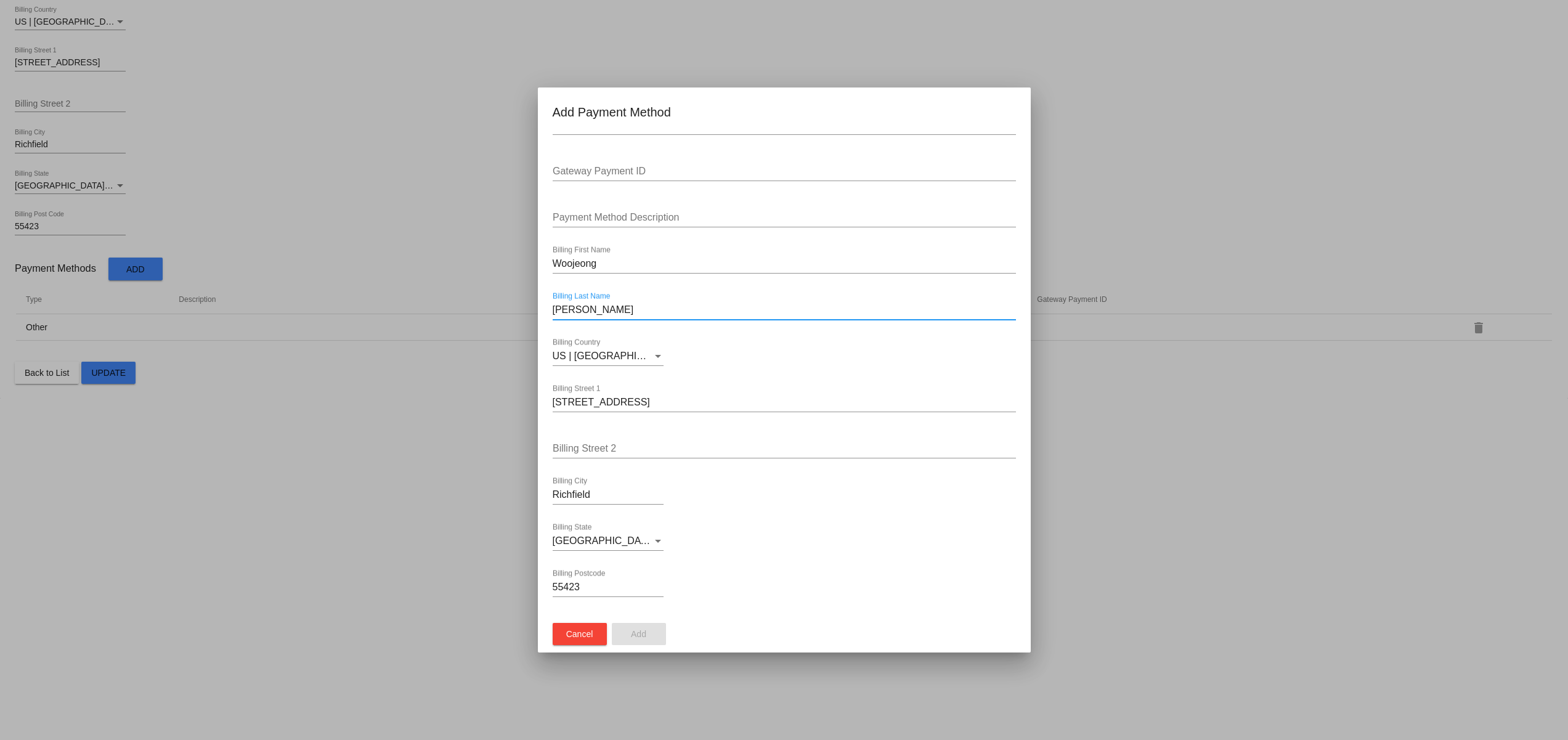
type input "Kim"
click at [745, 585] on div "55423 Billing Postcode" at bounding box center [784, 589] width 463 height 40
click at [648, 175] on div "Gateway Payment ID" at bounding box center [784, 167] width 463 height 28
type input "1"
click at [617, 214] on input "Payment Method Description" at bounding box center [784, 217] width 463 height 11
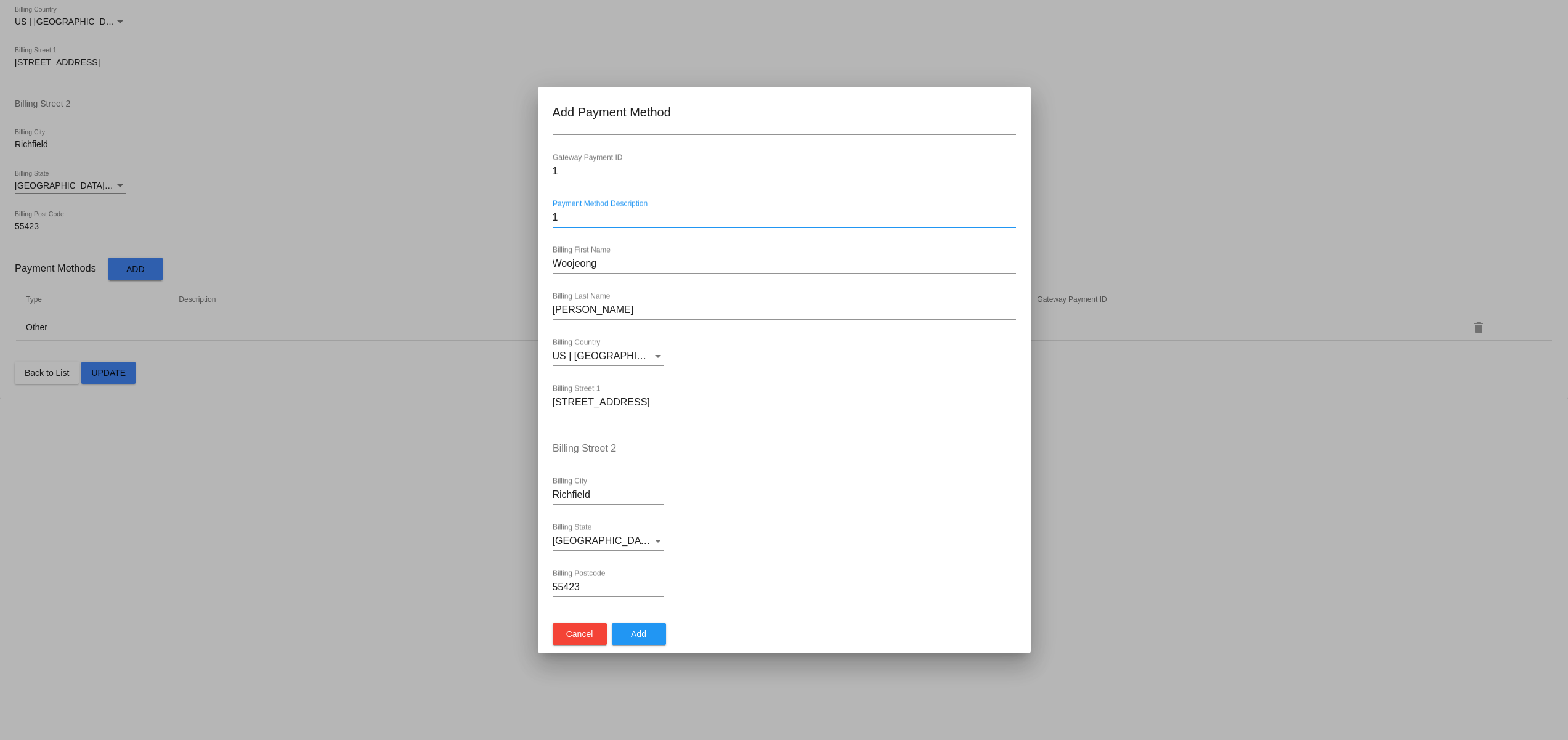
type input "1"
click at [649, 636] on button "Add" at bounding box center [638, 634] width 54 height 22
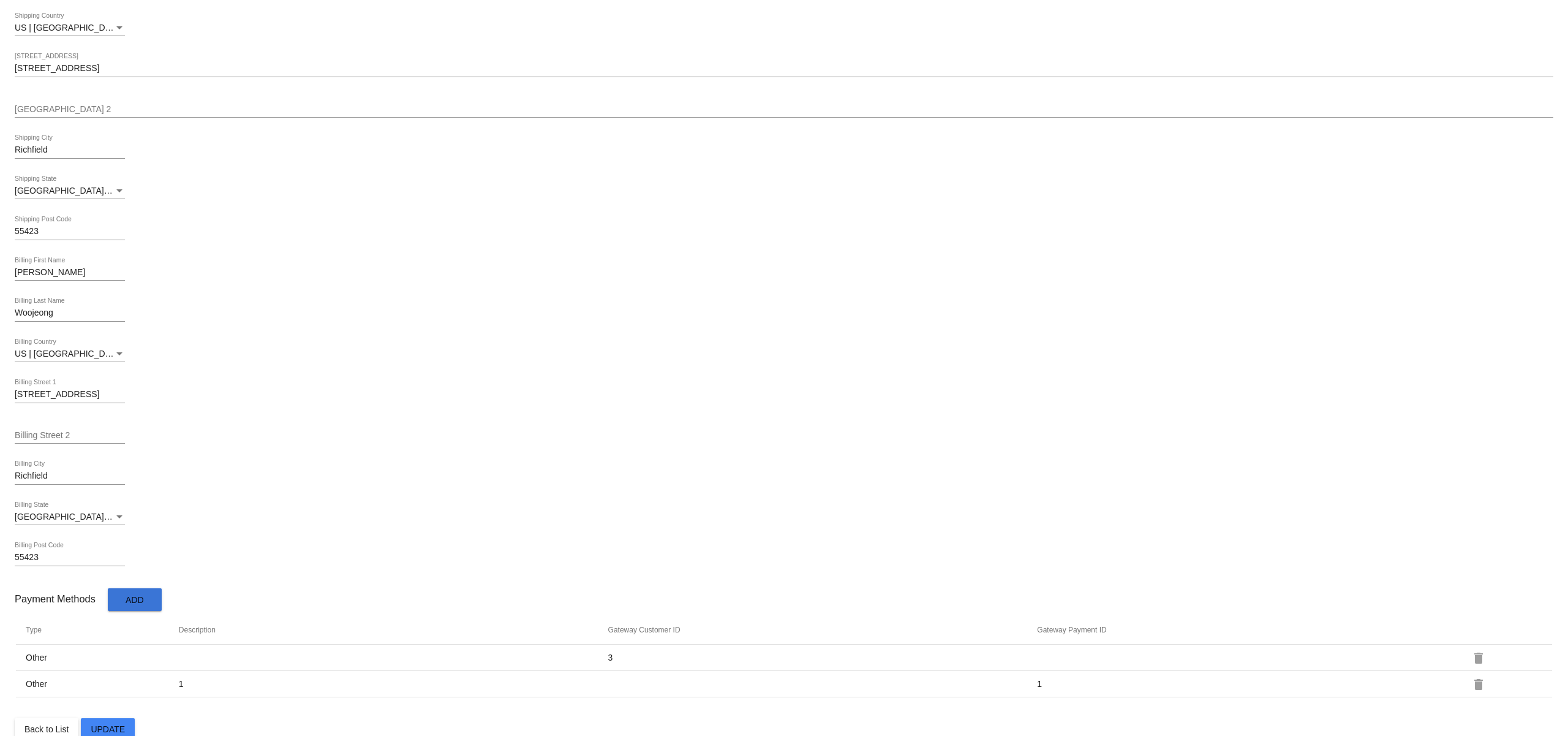
scroll to position [366, 0]
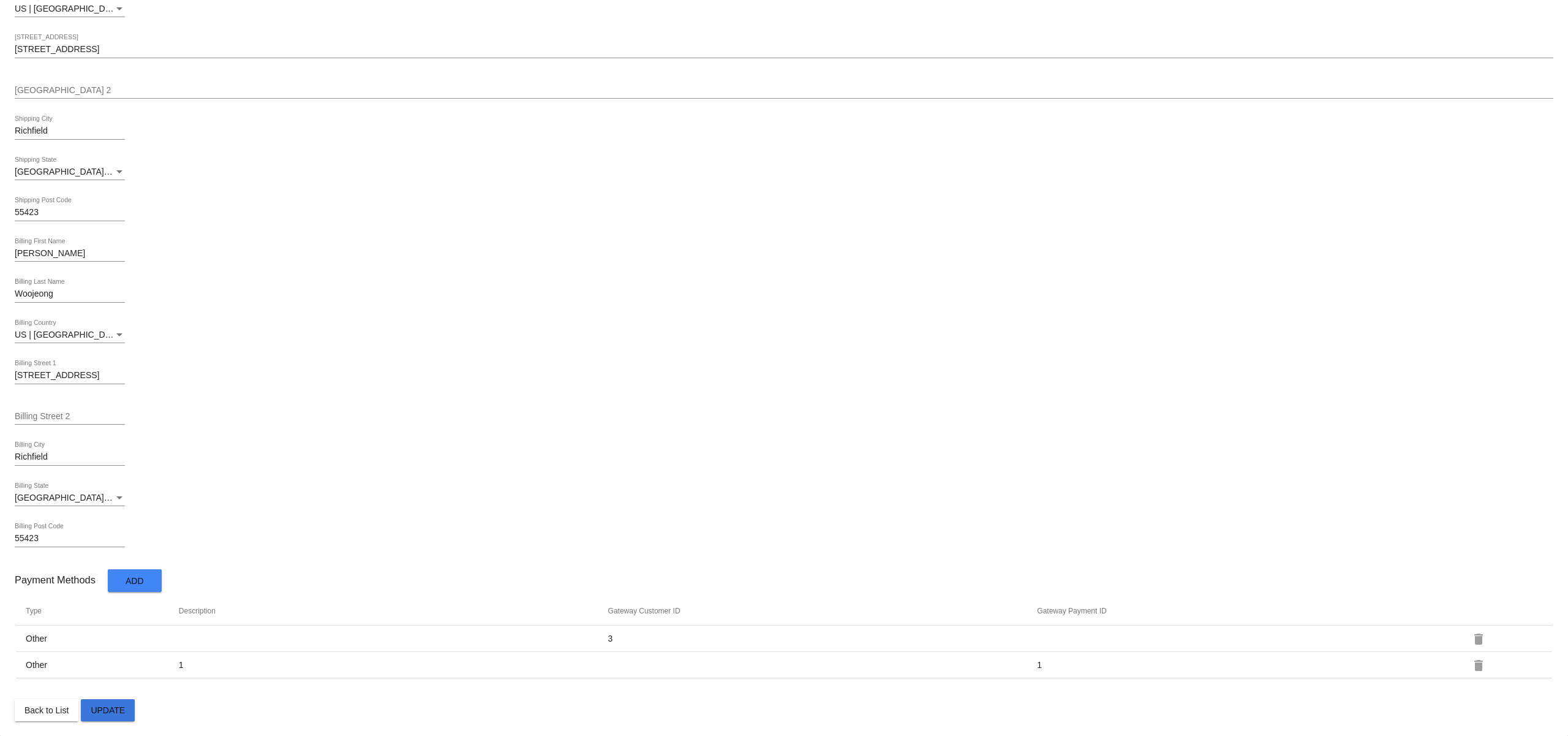
click at [119, 715] on button "Update" at bounding box center [108, 710] width 54 height 22
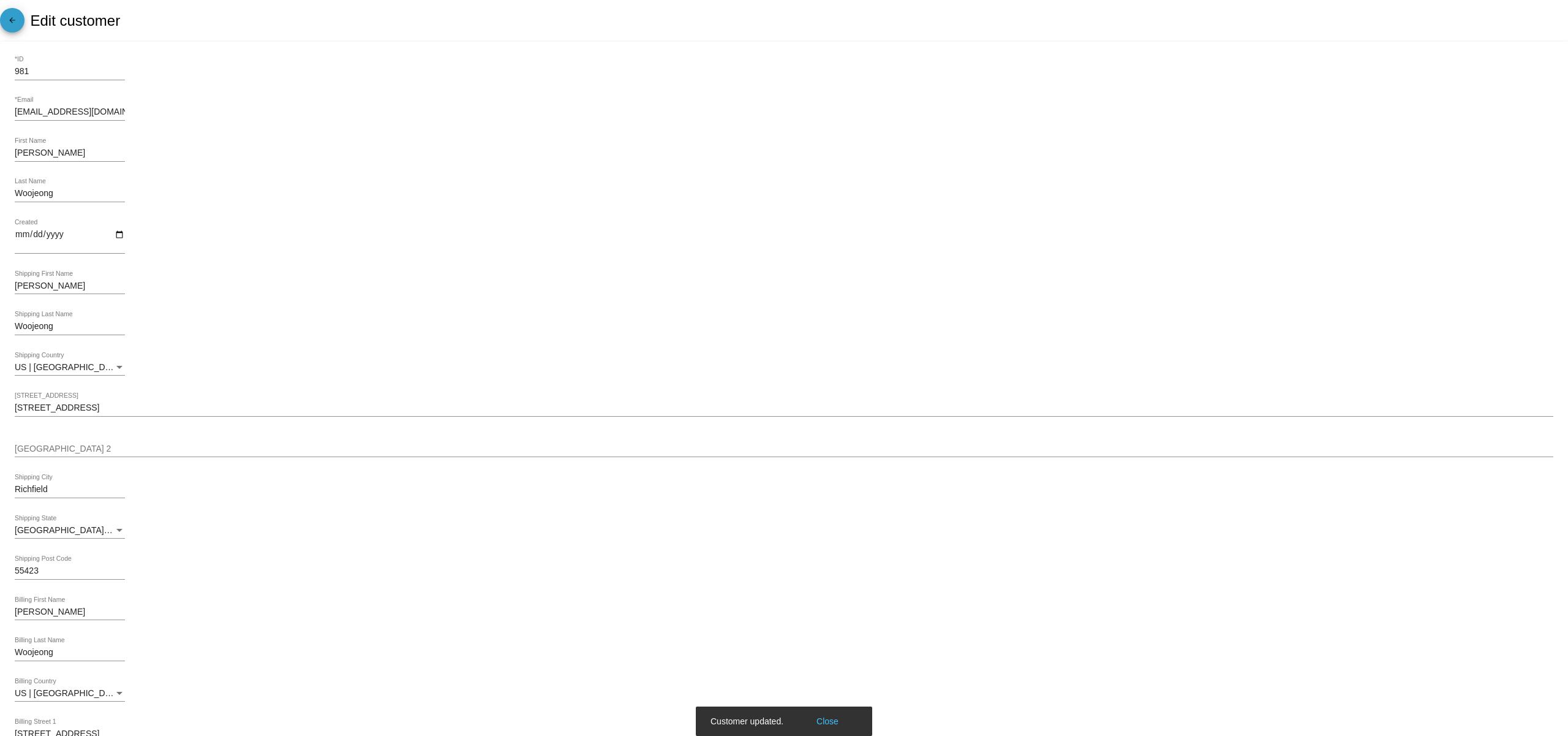
click at [7, 22] on mat-icon "arrow_back" at bounding box center [12, 23] width 15 height 15
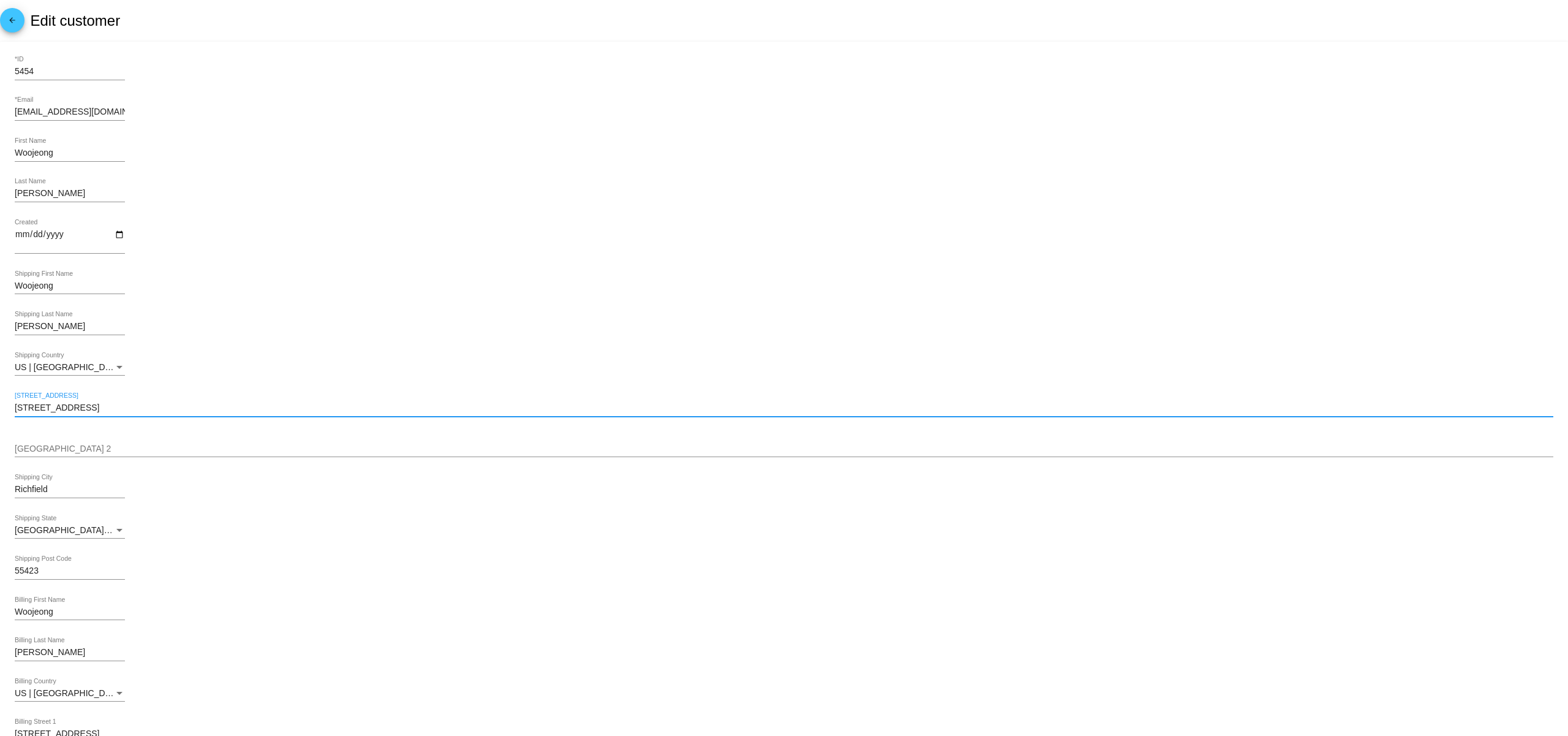
click at [49, 408] on input "[STREET_ADDRESS]" at bounding box center [784, 408] width 1539 height 10
click at [49, 408] on input "7104 Garfield Ave" at bounding box center [784, 408] width 1539 height 10
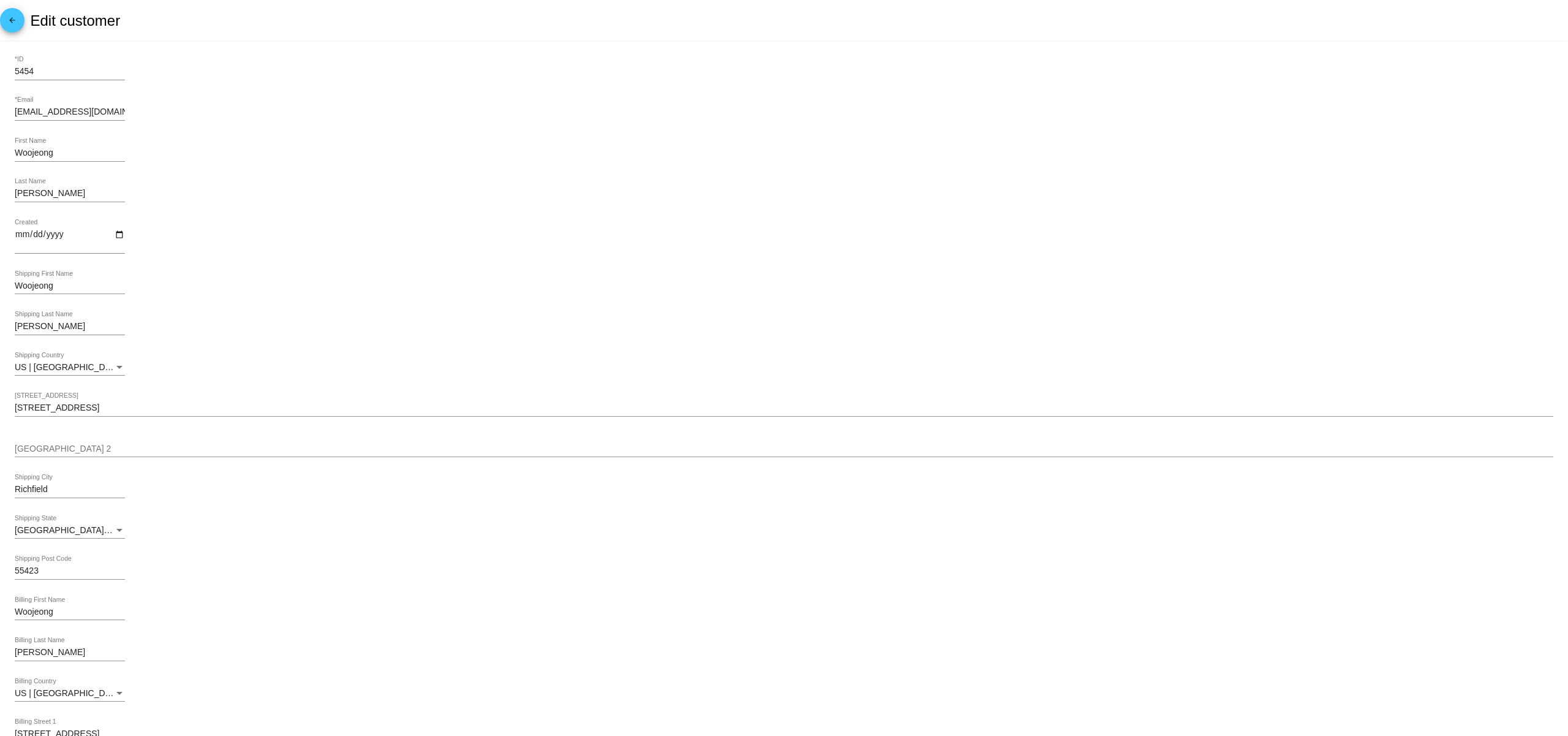
click at [51, 498] on div "Richfield Shipping City" at bounding box center [69, 487] width 110 height 24
drag, startPoint x: 63, startPoint y: 491, endPoint x: 0, endPoint y: 494, distance: 63.1
click at [0, 494] on mat-card "5454 *ID wkim1108@gmail.com *Email Woojeong First Name Kim Last Name Created Wo…" at bounding box center [784, 554] width 1568 height 1026
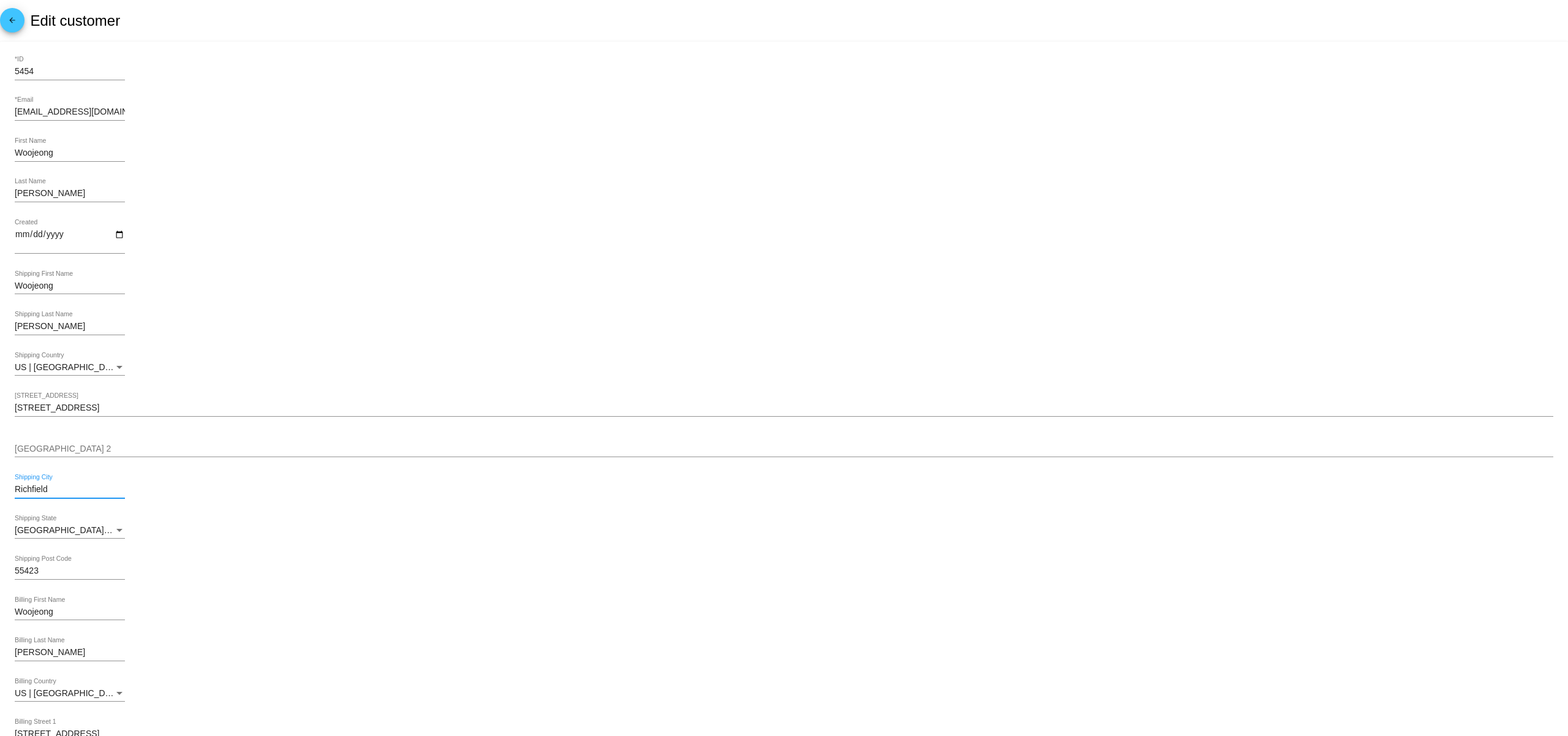
click at [51, 572] on input "55423" at bounding box center [69, 571] width 110 height 10
click at [54, 151] on input "Woojeong" at bounding box center [69, 153] width 110 height 10
click at [33, 193] on input "Kim" at bounding box center [69, 193] width 110 height 10
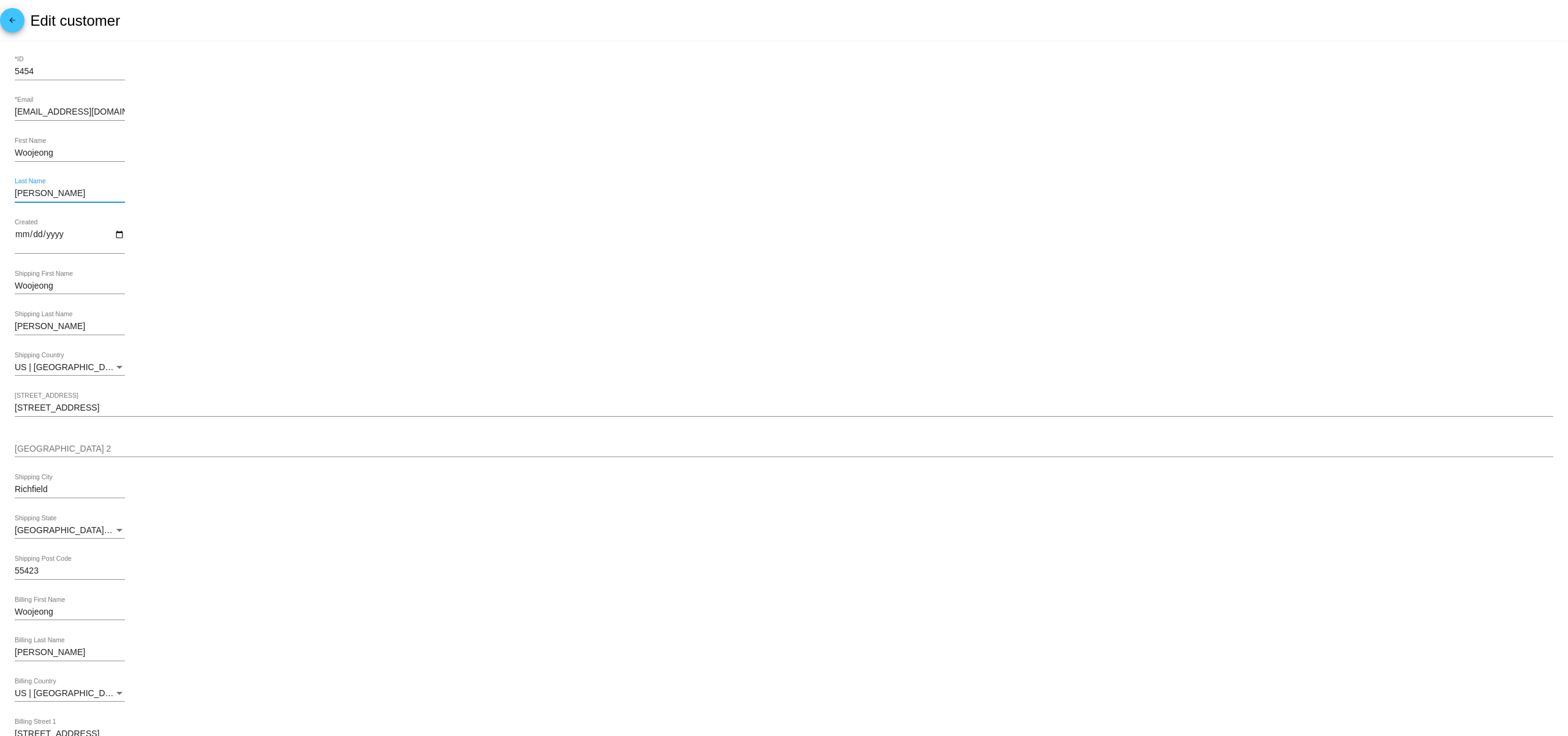
click at [33, 193] on input "Kim" at bounding box center [69, 193] width 110 height 10
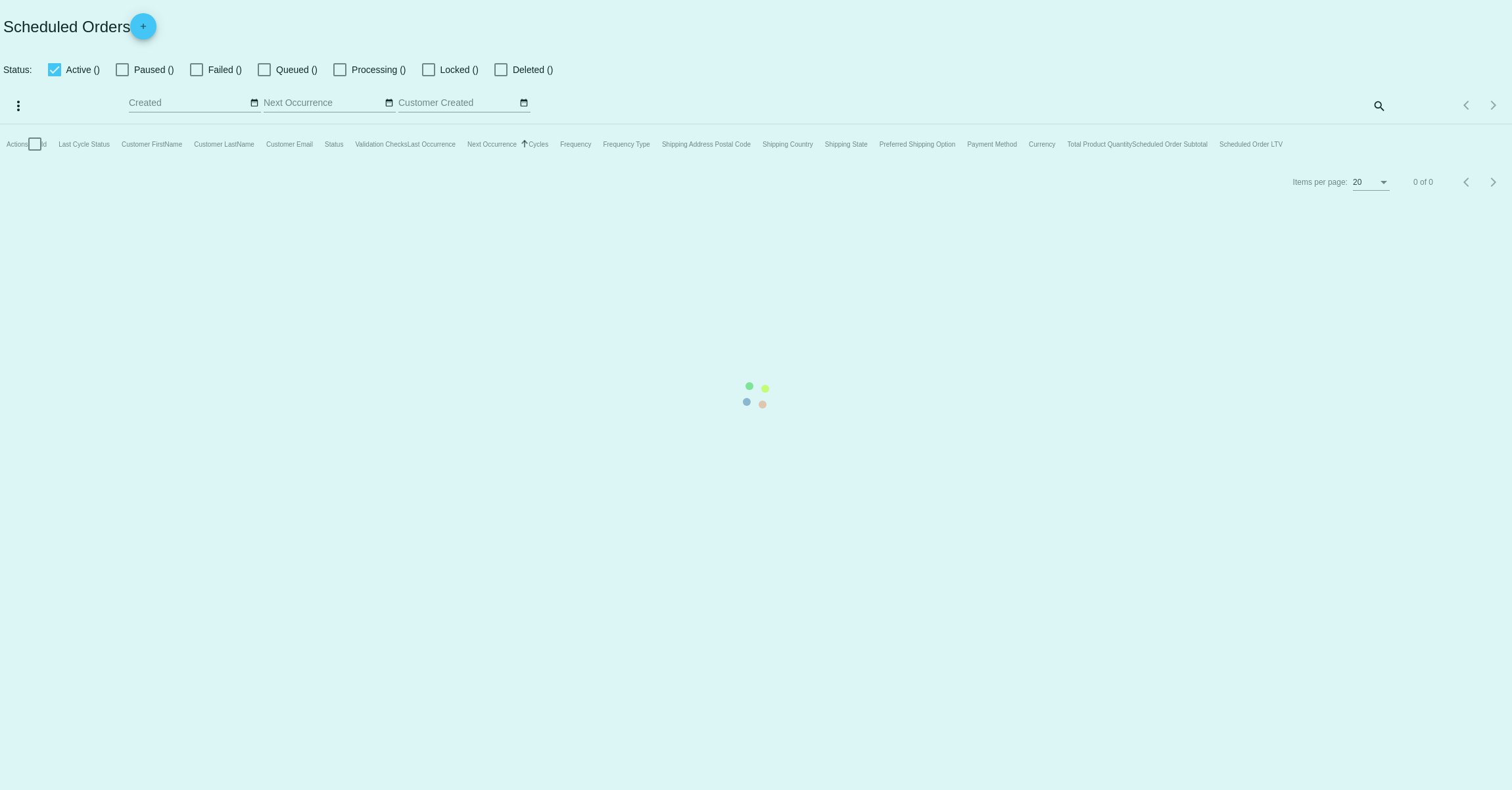
checkbox input "true"
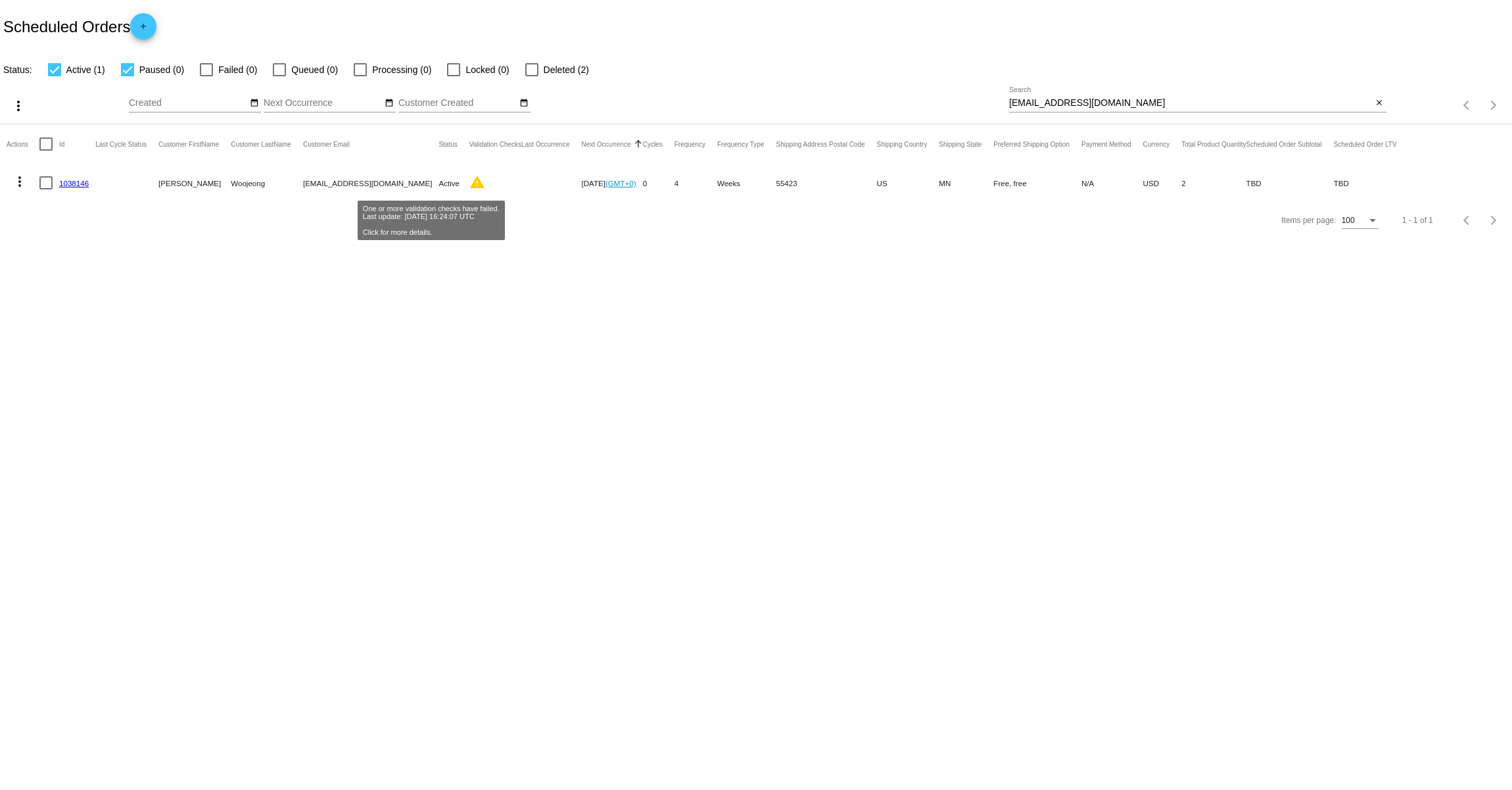
click at [470, 183] on mat-icon "warning" at bounding box center [478, 182] width 16 height 16
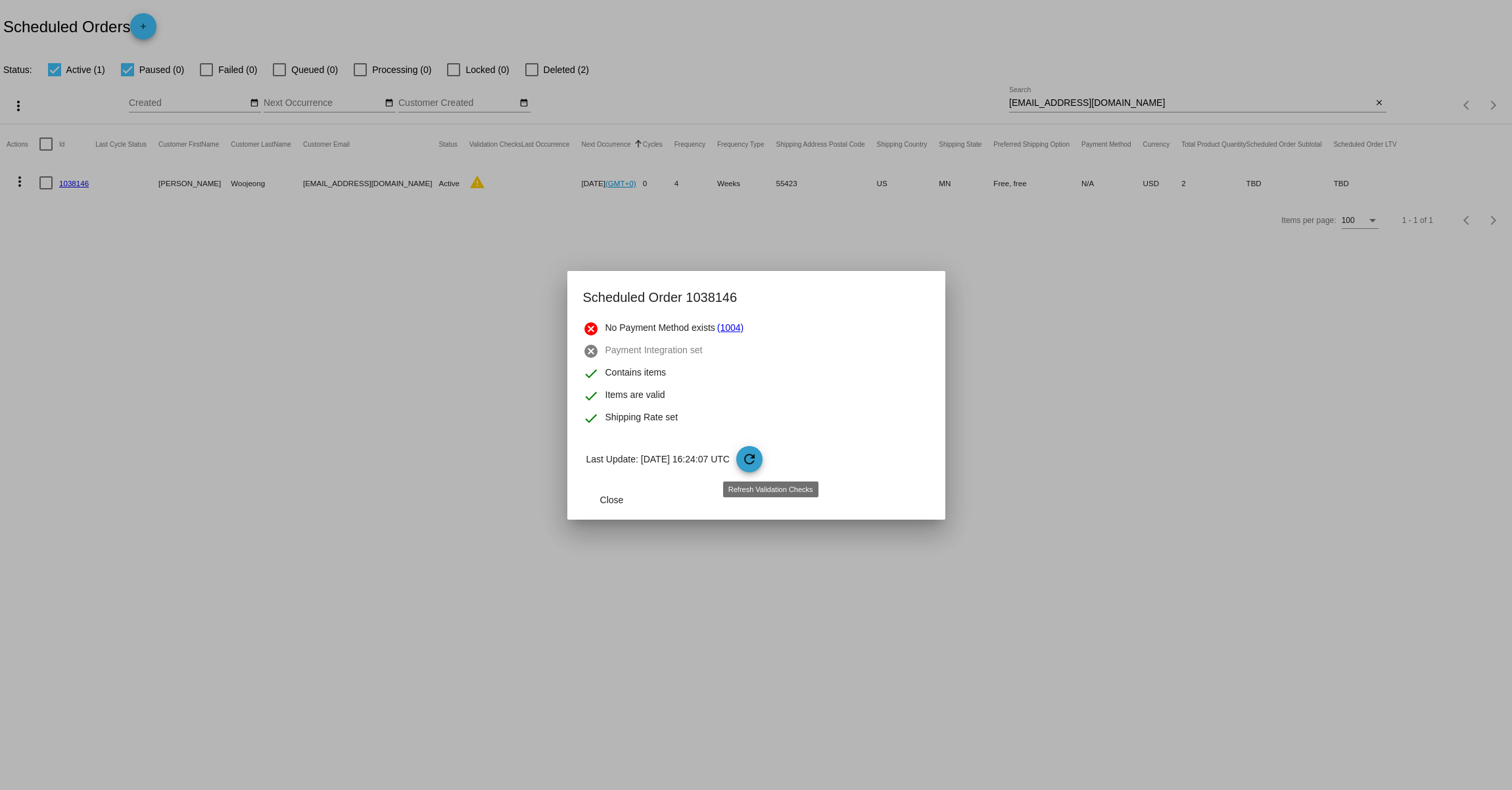
click at [757, 466] on mat-icon "refresh" at bounding box center [750, 459] width 16 height 16
click at [591, 498] on button "Close" at bounding box center [612, 499] width 58 height 24
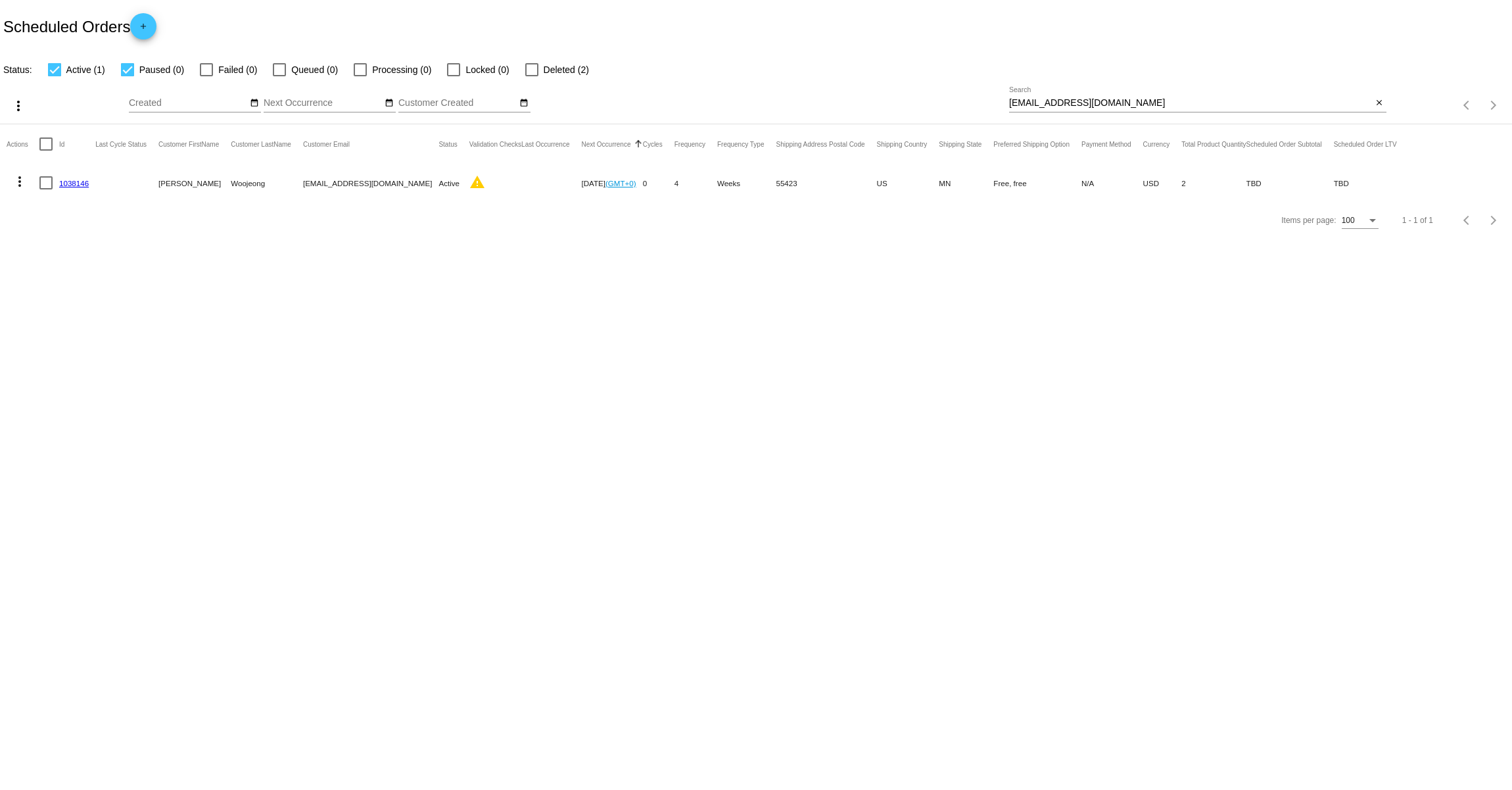
click at [19, 182] on mat-icon "more_vert" at bounding box center [20, 182] width 16 height 16
click at [54, 306] on span "View / Edit" at bounding box center [67, 309] width 44 height 11
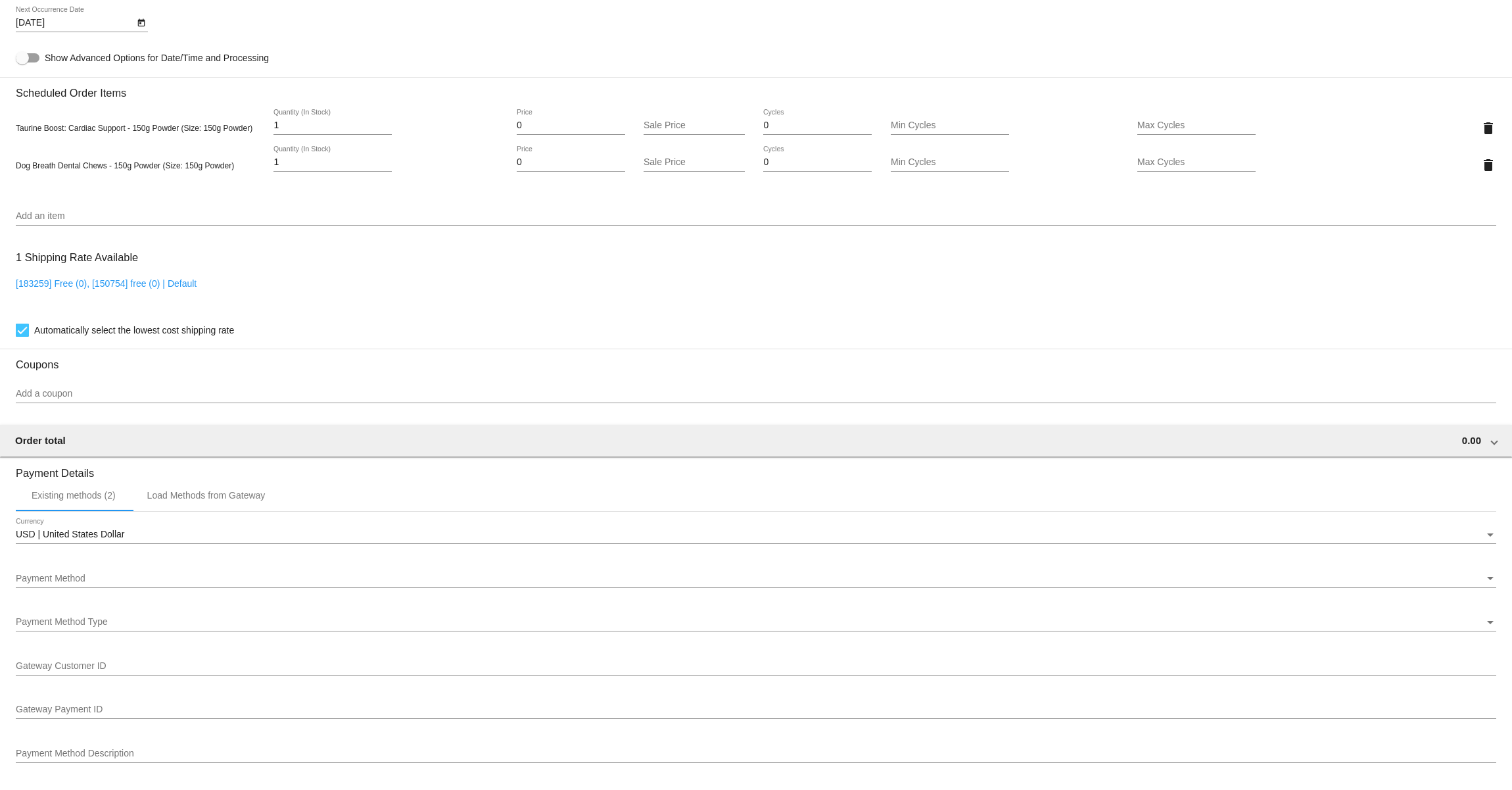
scroll to position [1155, 0]
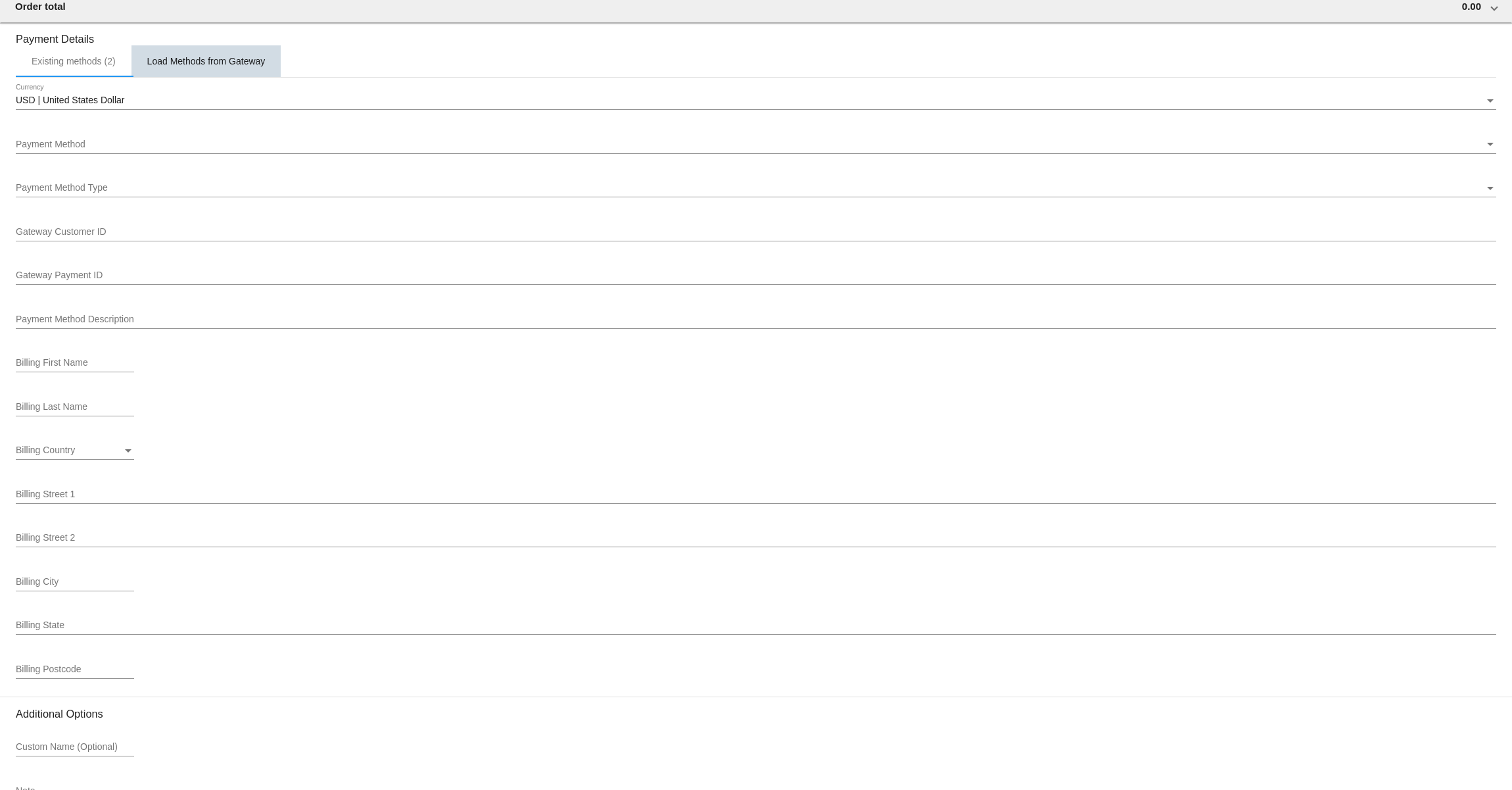
click at [184, 67] on div "Load Methods from Gateway" at bounding box center [206, 61] width 118 height 11
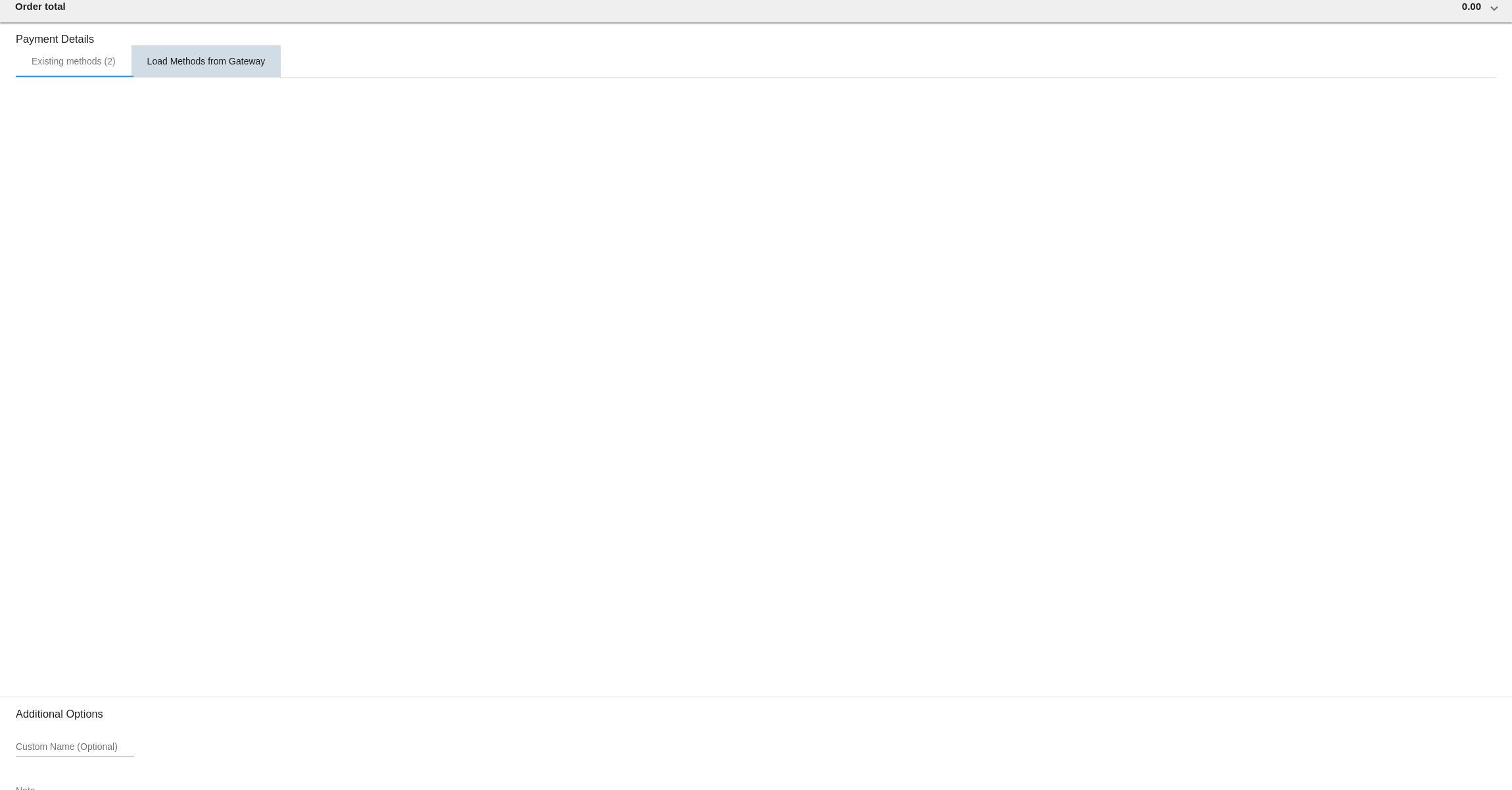
scroll to position [740, 0]
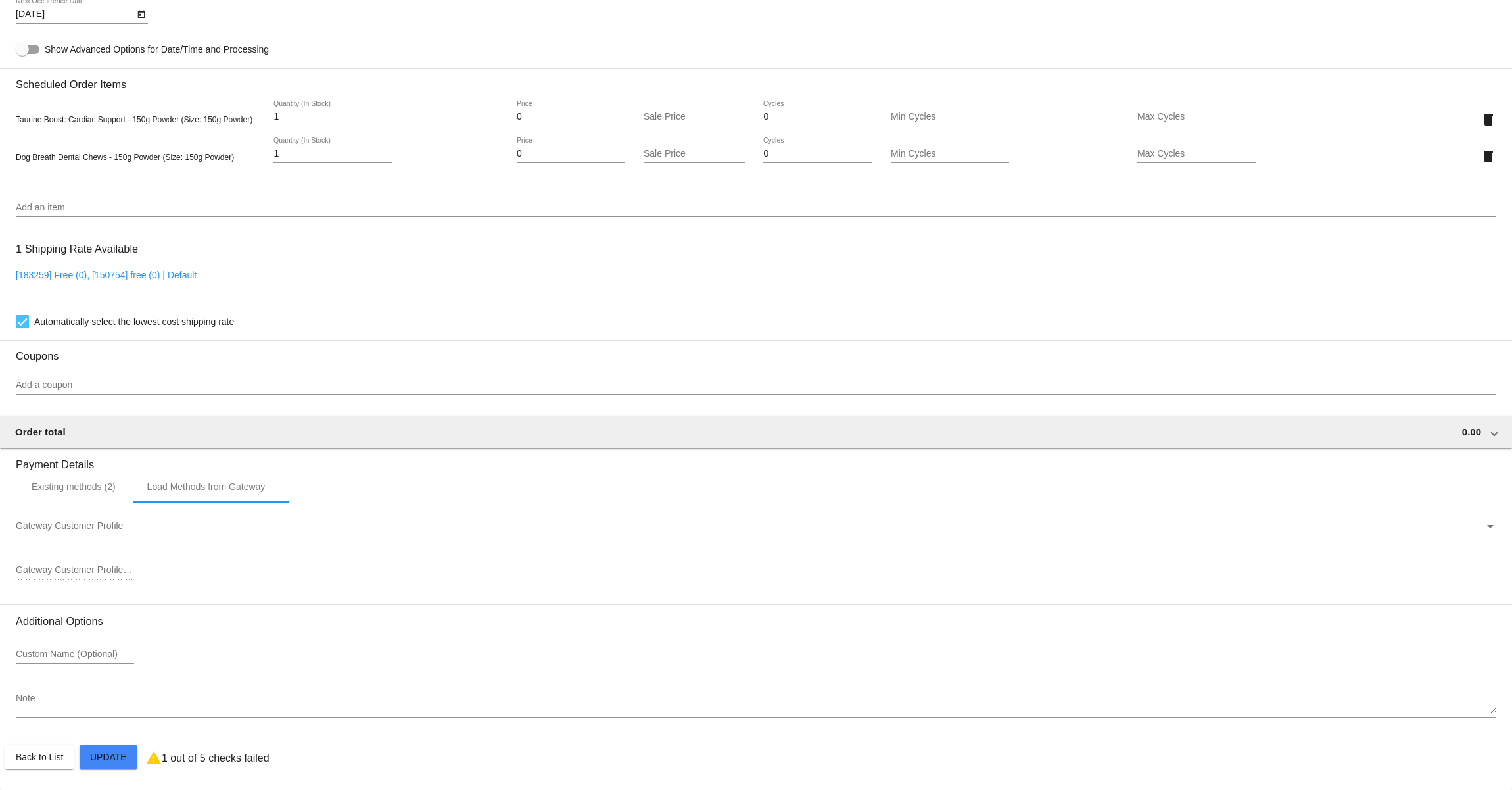
click at [91, 532] on div "Gateway Customer Profile Gateway Customer Profile" at bounding box center [756, 522] width 1480 height 26
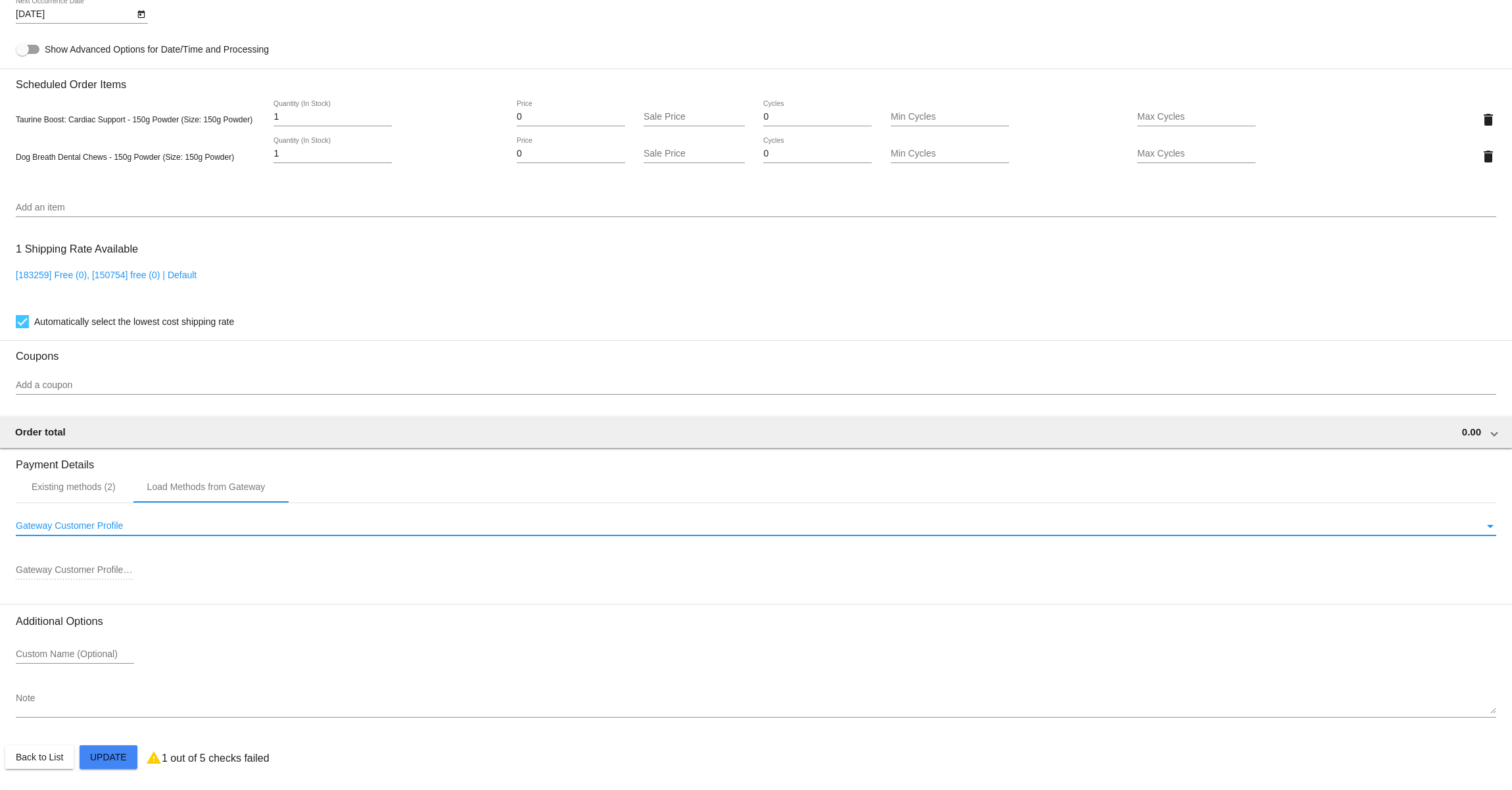
click at [107, 521] on span "Gateway Customer Profile" at bounding box center [69, 525] width 107 height 11
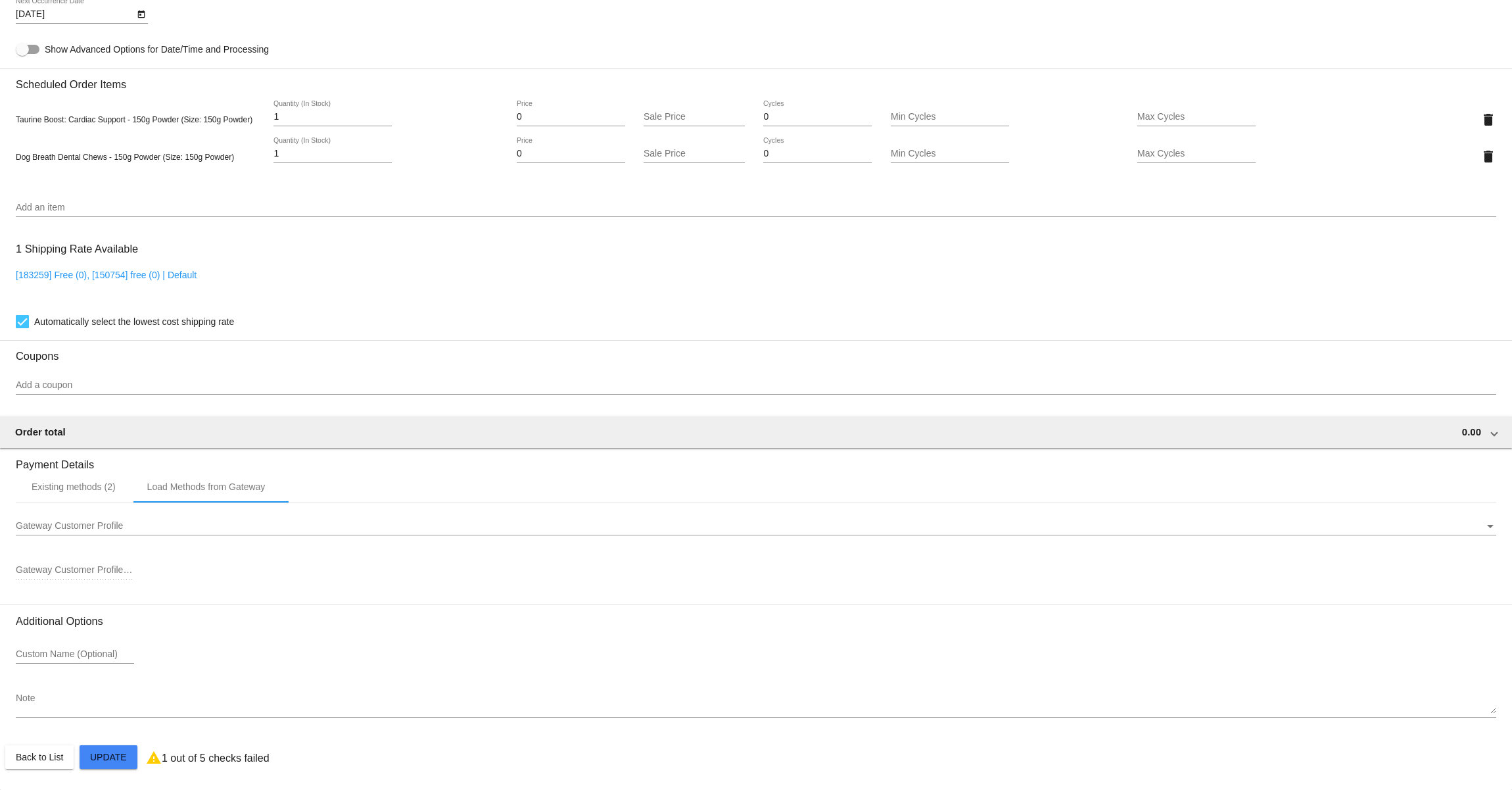
click at [136, 531] on div "Gateway Customer Profile Gateway Customer Profile" at bounding box center [756, 522] width 1480 height 26
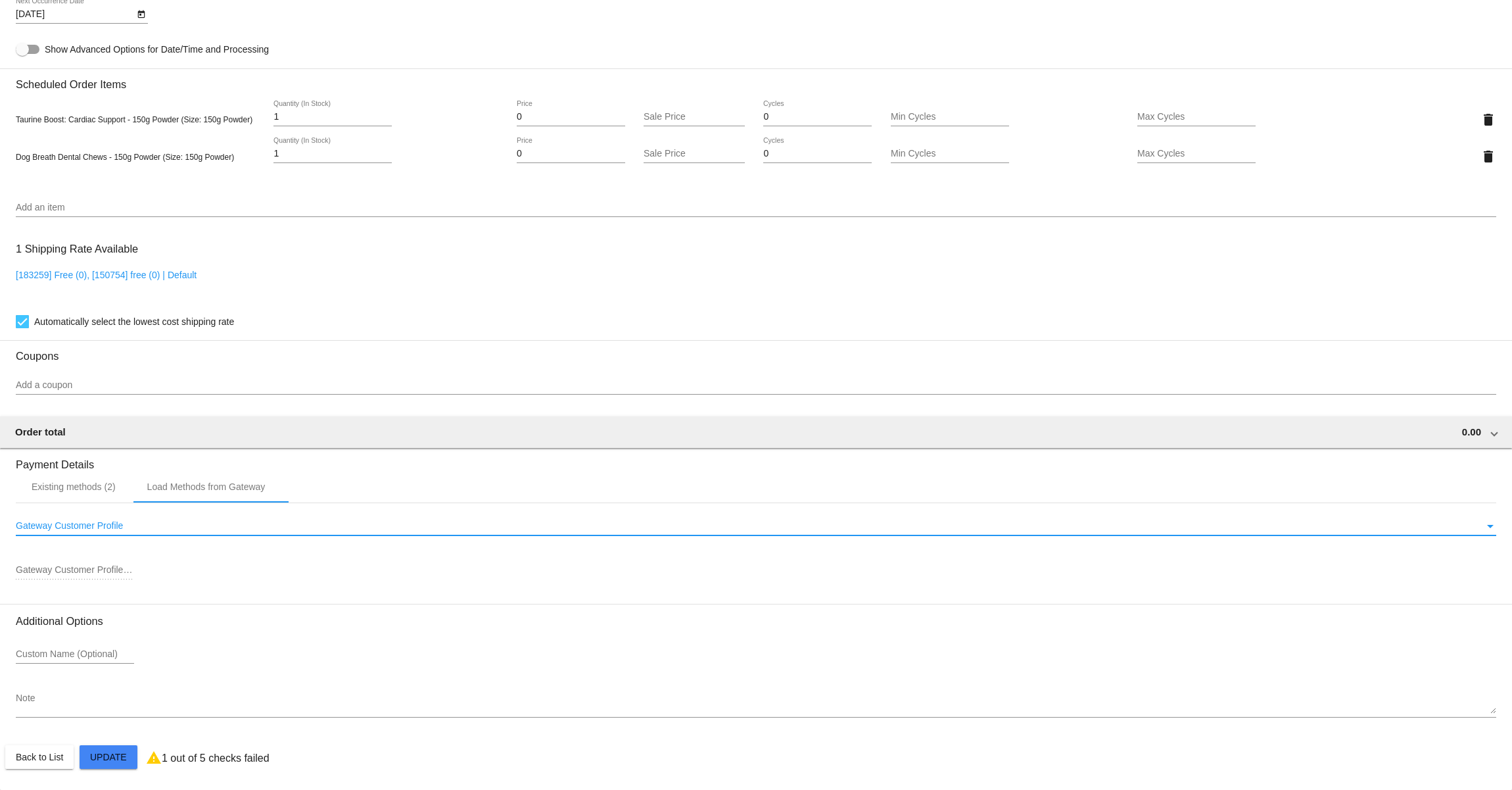
click at [1488, 525] on div "Gateway Customer Profile" at bounding box center [1490, 527] width 6 height 4
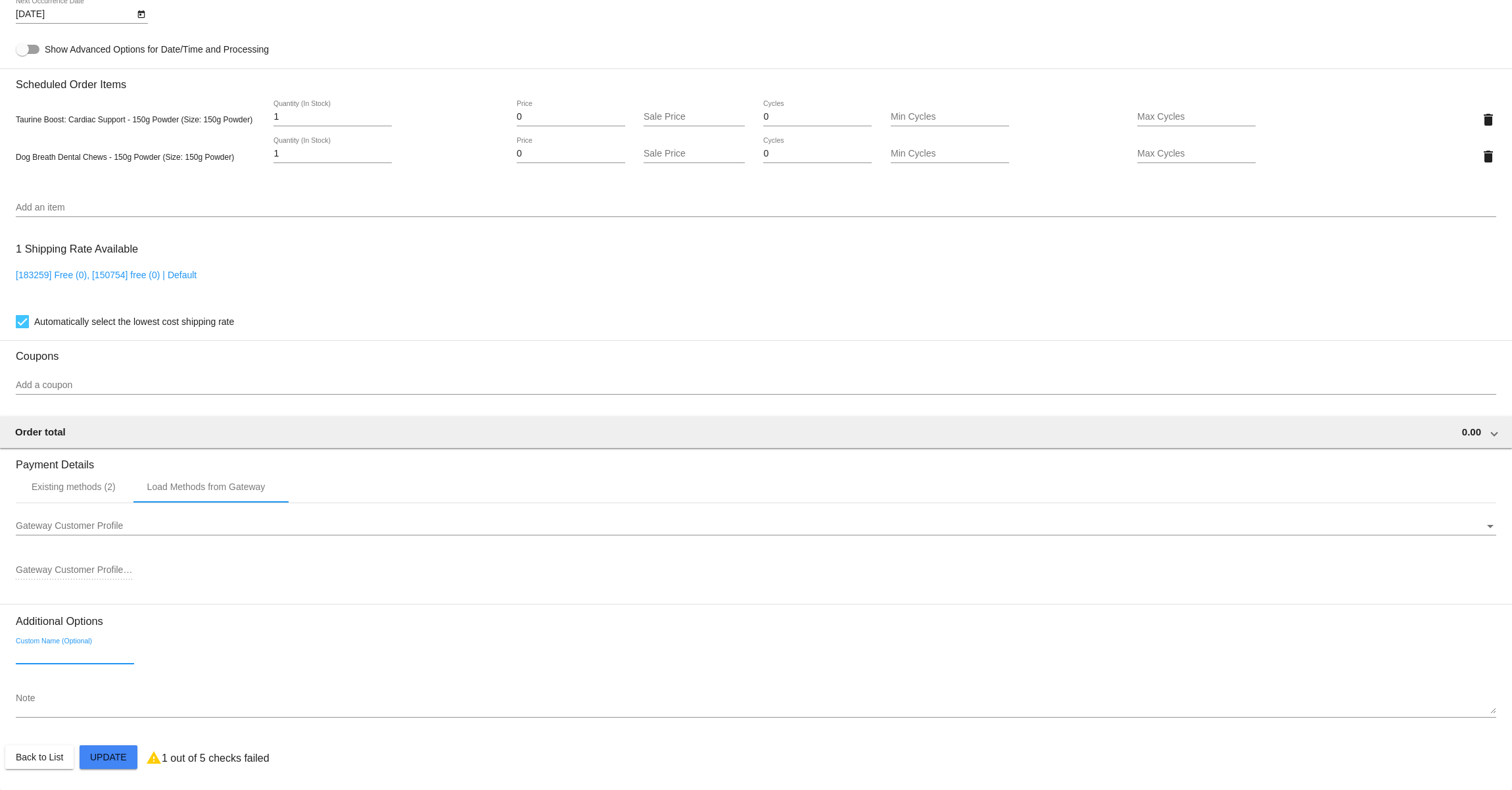
click at [55, 652] on input "Custom Name (Optional)" at bounding box center [75, 654] width 118 height 11
click at [65, 489] on div "Existing methods (2)" at bounding box center [73, 486] width 84 height 11
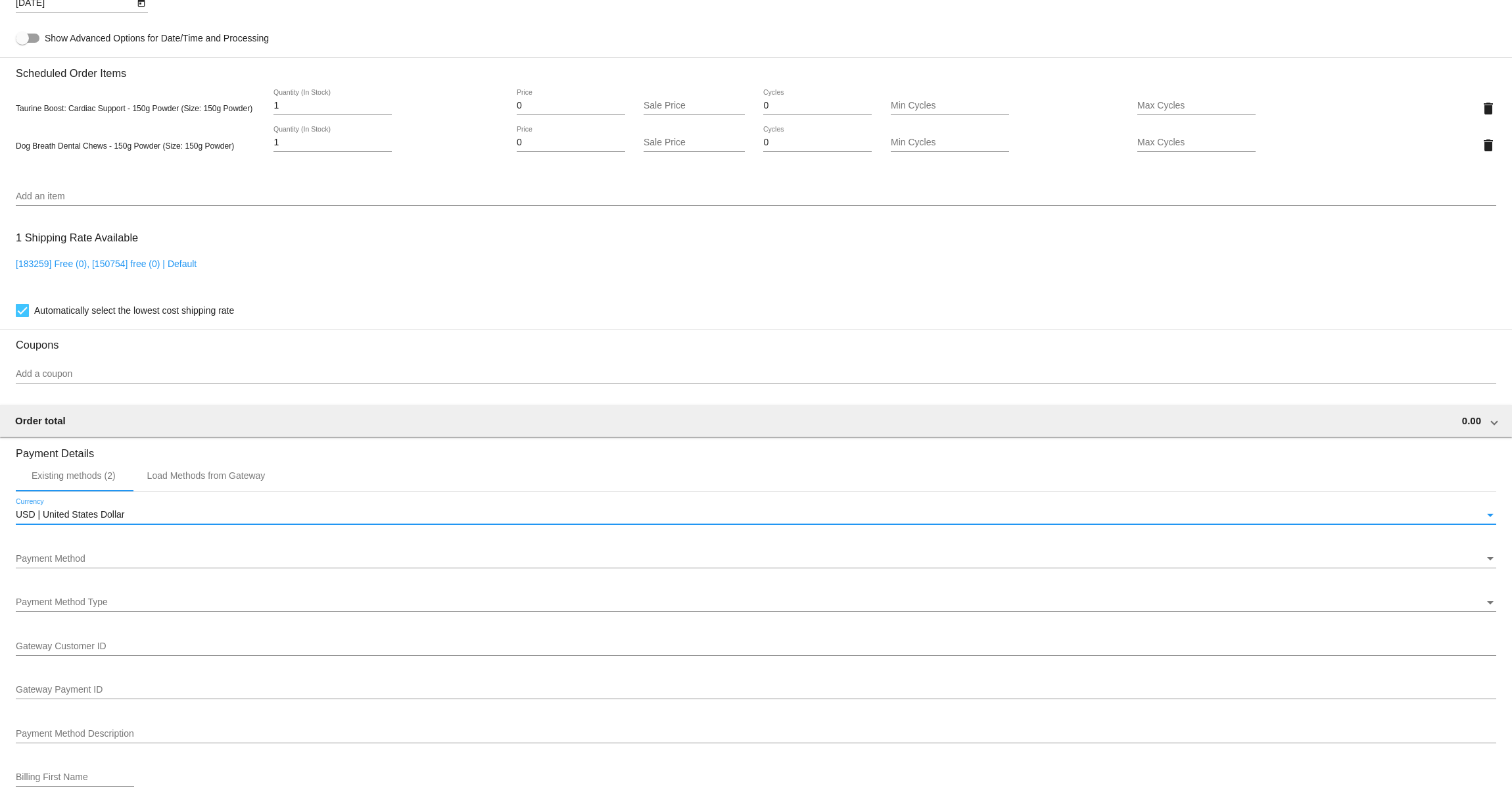
click at [99, 519] on span "USD | United States Dollar" at bounding box center [70, 514] width 108 height 11
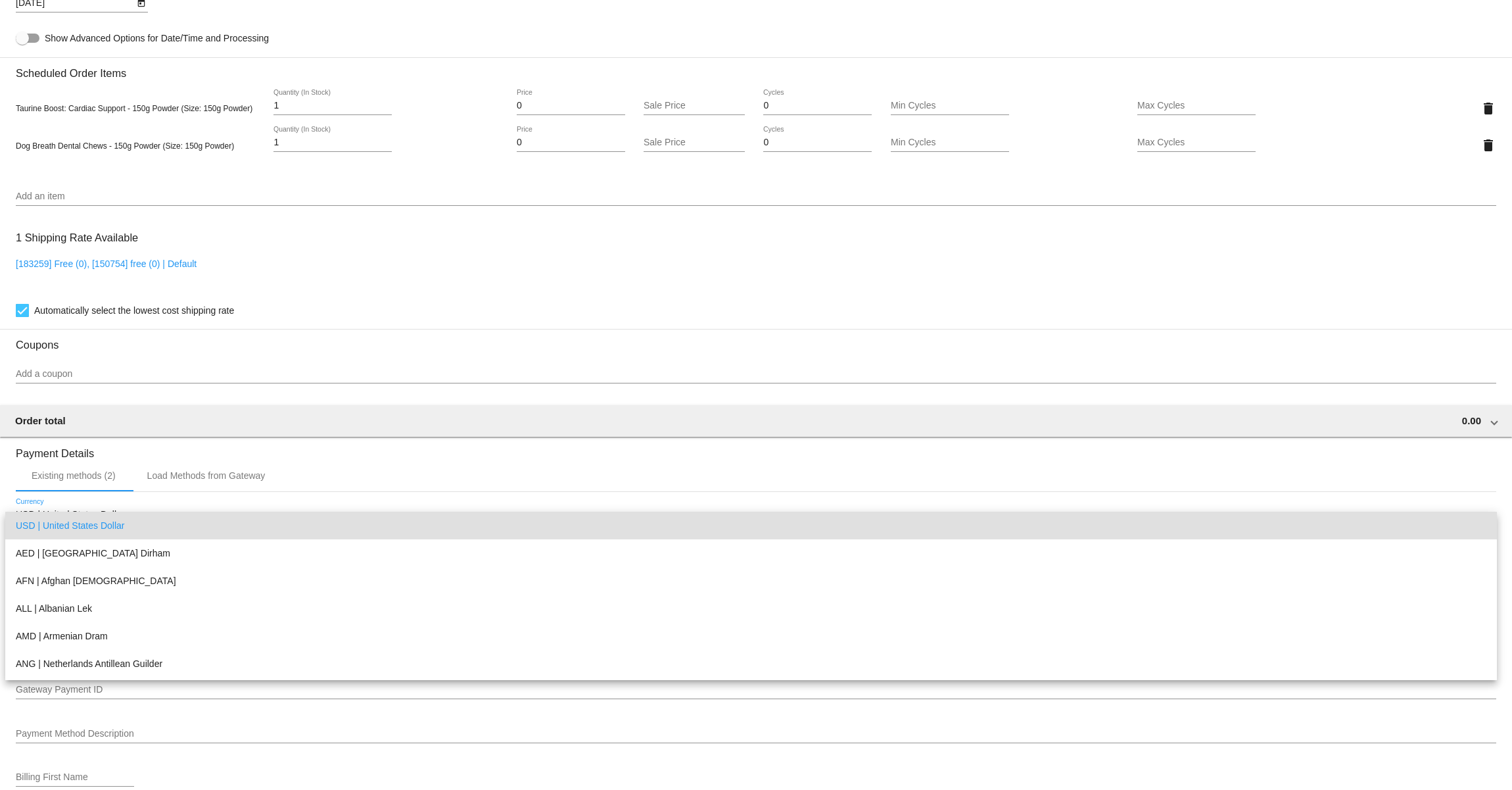
click at [91, 527] on span "USD | United States Dollar" at bounding box center [751, 525] width 1471 height 28
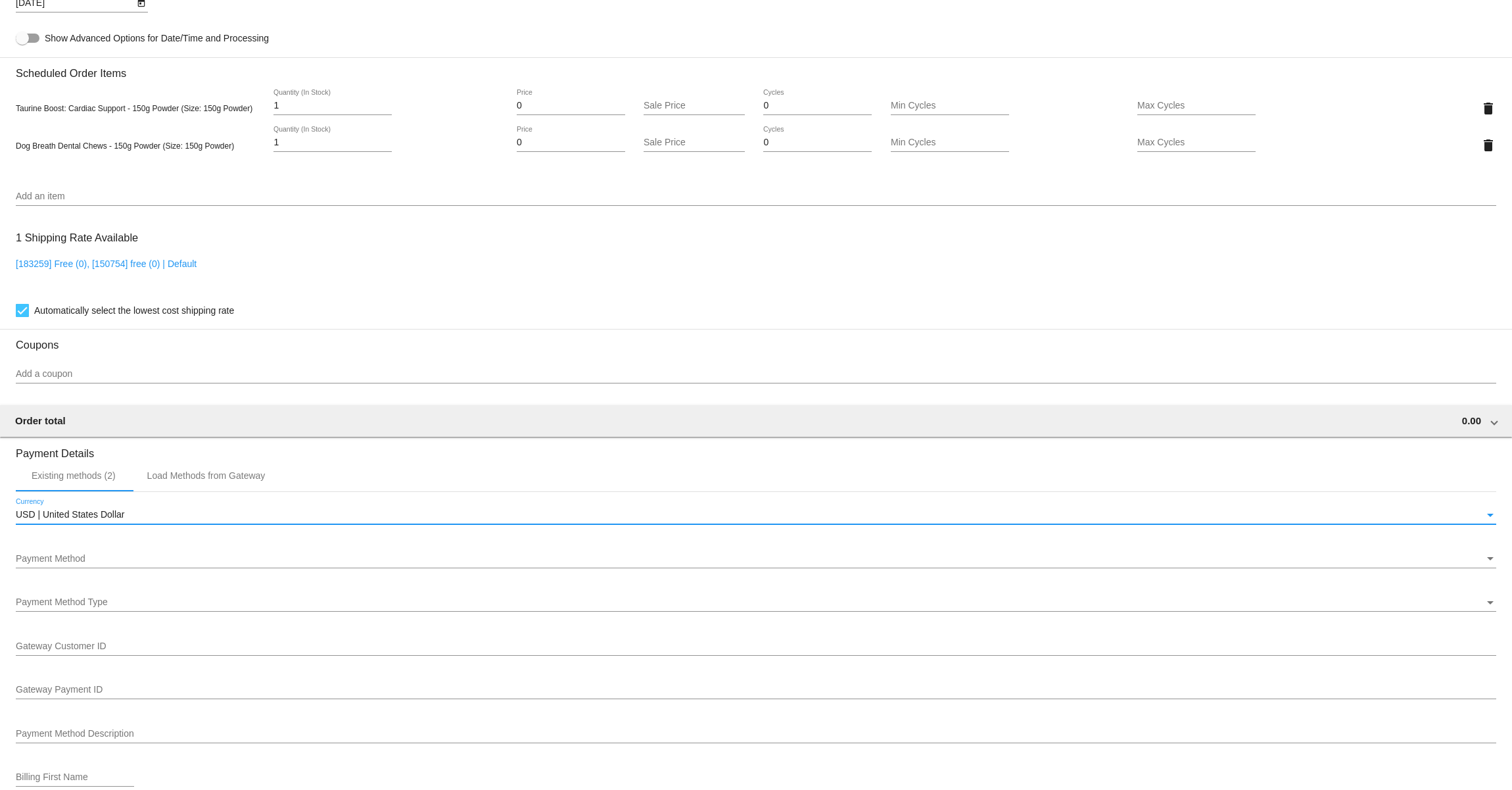
click at [78, 564] on span "Payment Method" at bounding box center [50, 558] width 70 height 11
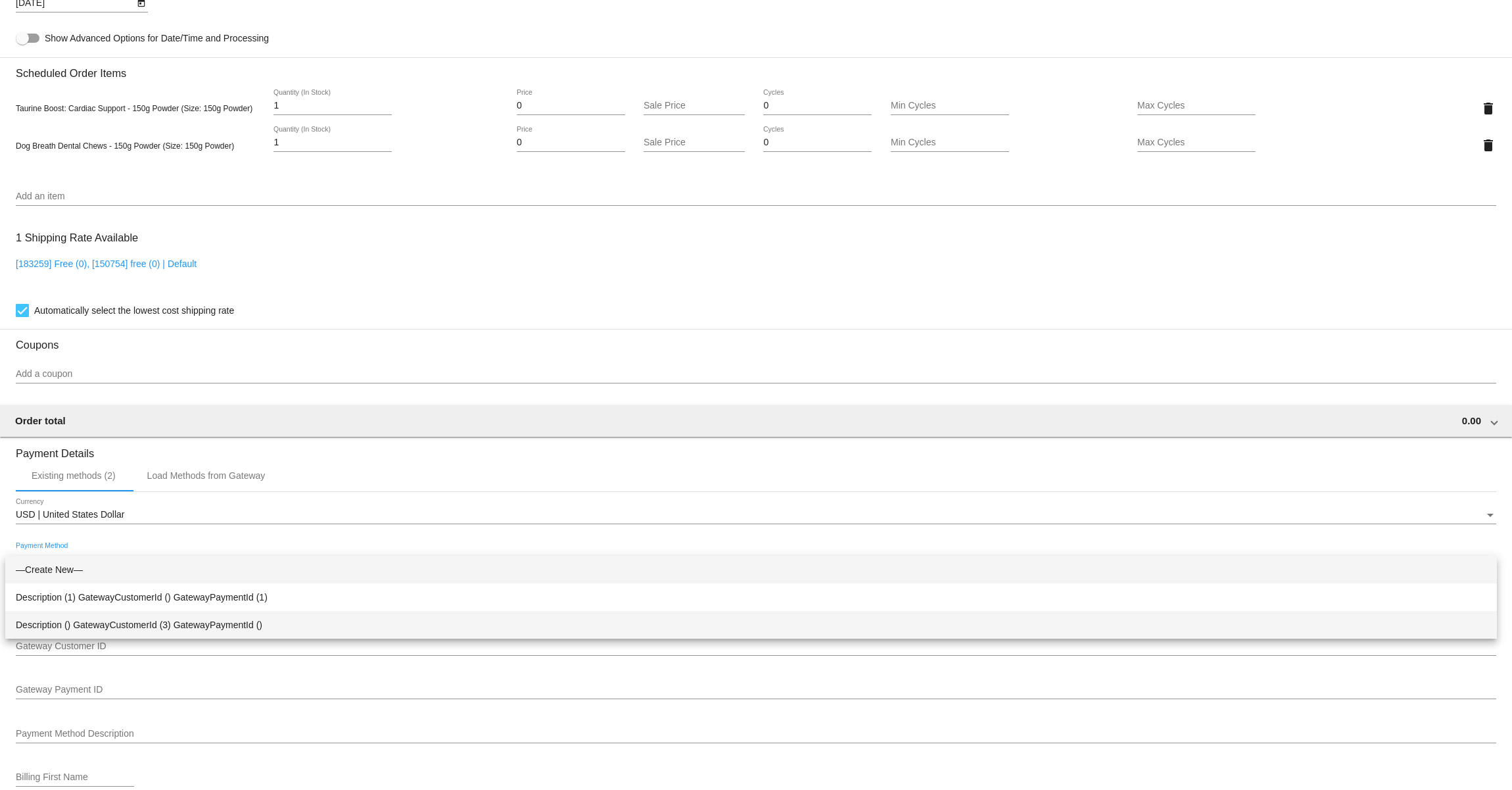
click at [94, 620] on span "Description () GatewayCustomerId (3) GatewayPaymentId ()" at bounding box center [751, 625] width 1471 height 28
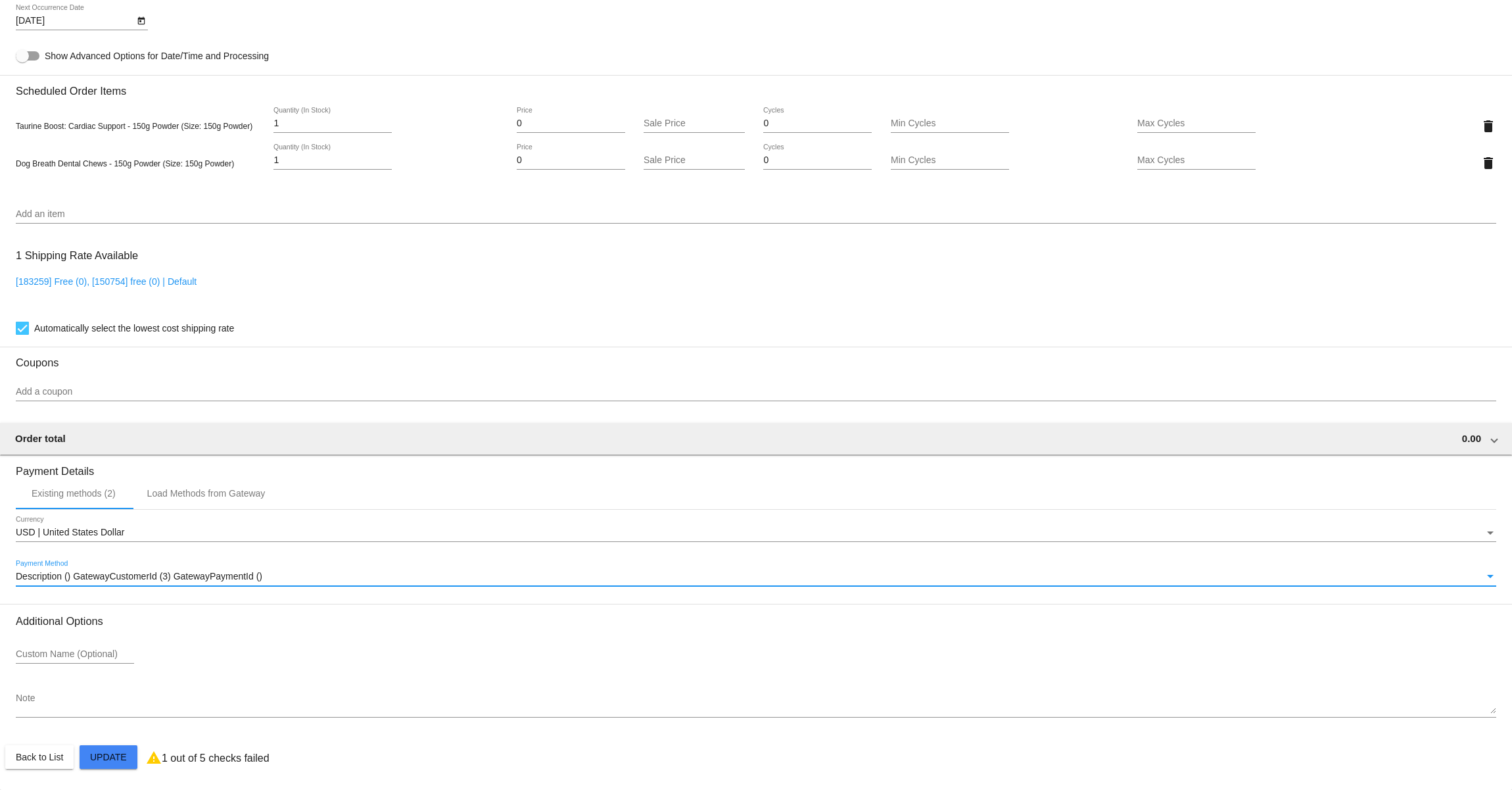
scroll to position [734, 0]
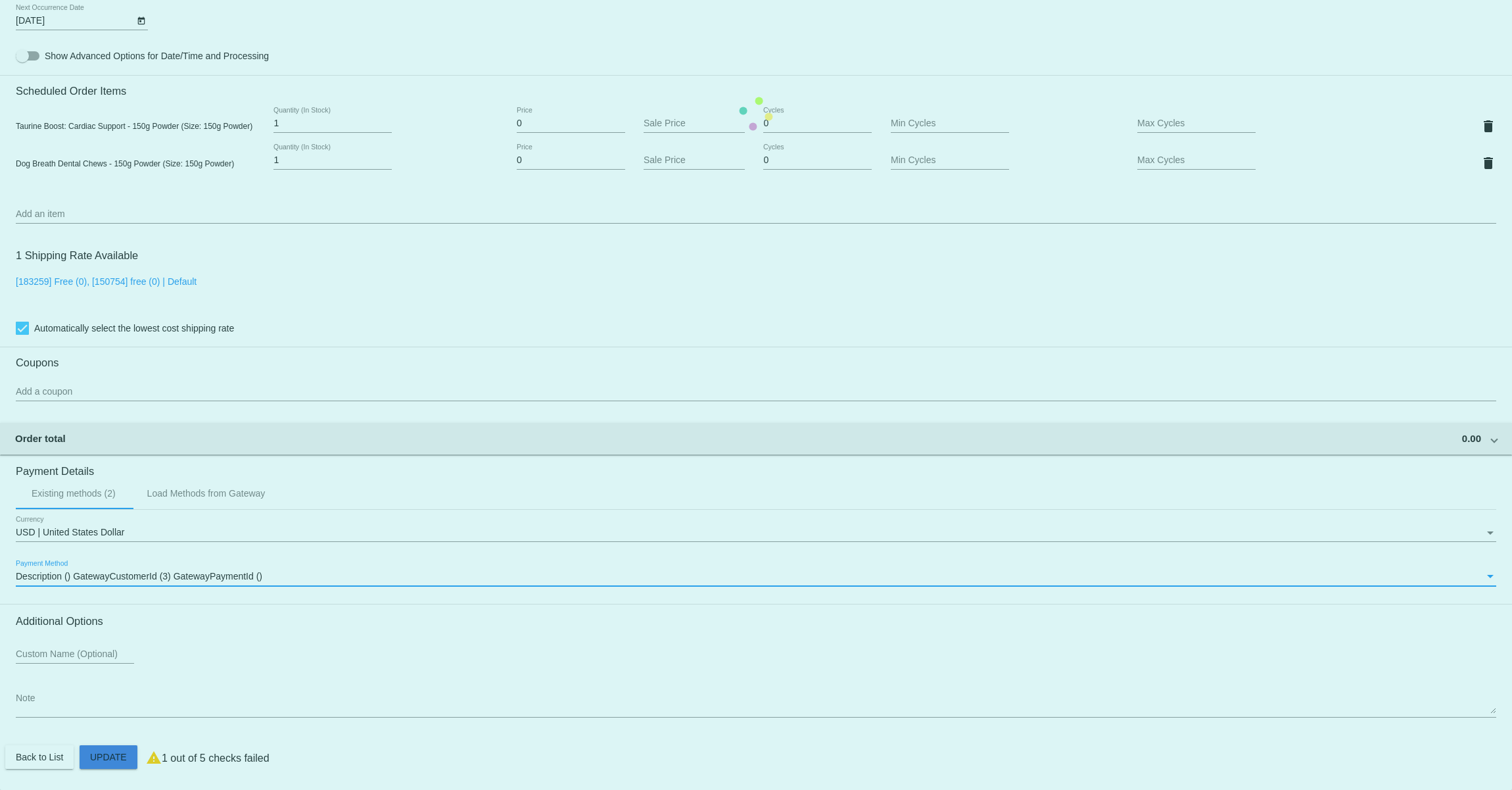
click at [116, 753] on mat-card "Customer 7588683: [PERSON_NAME] [EMAIL_ADDRESS][DOMAIN_NAME] Customer Shipping …" at bounding box center [756, 113] width 1512 height 1353
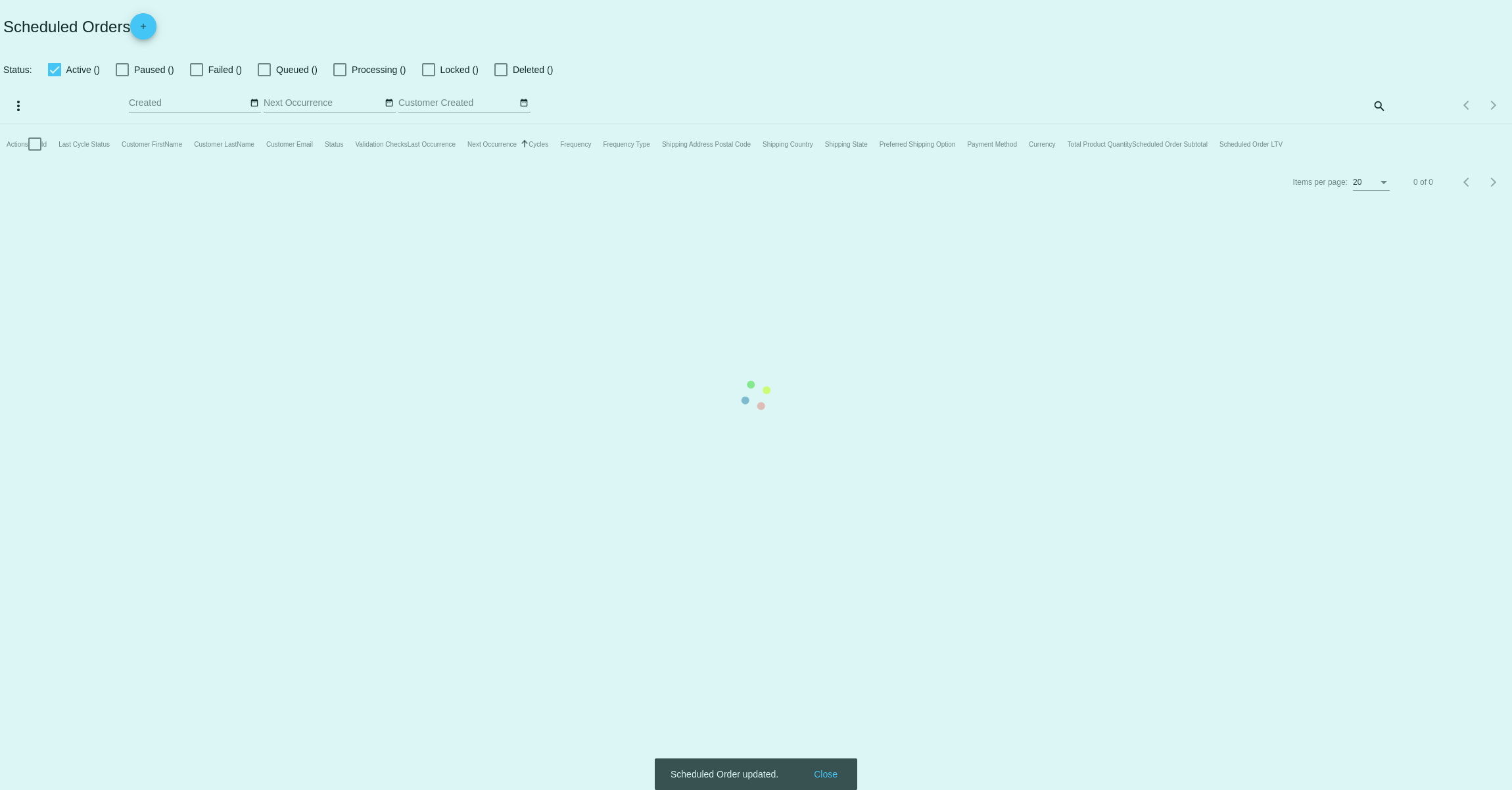
checkbox input "true"
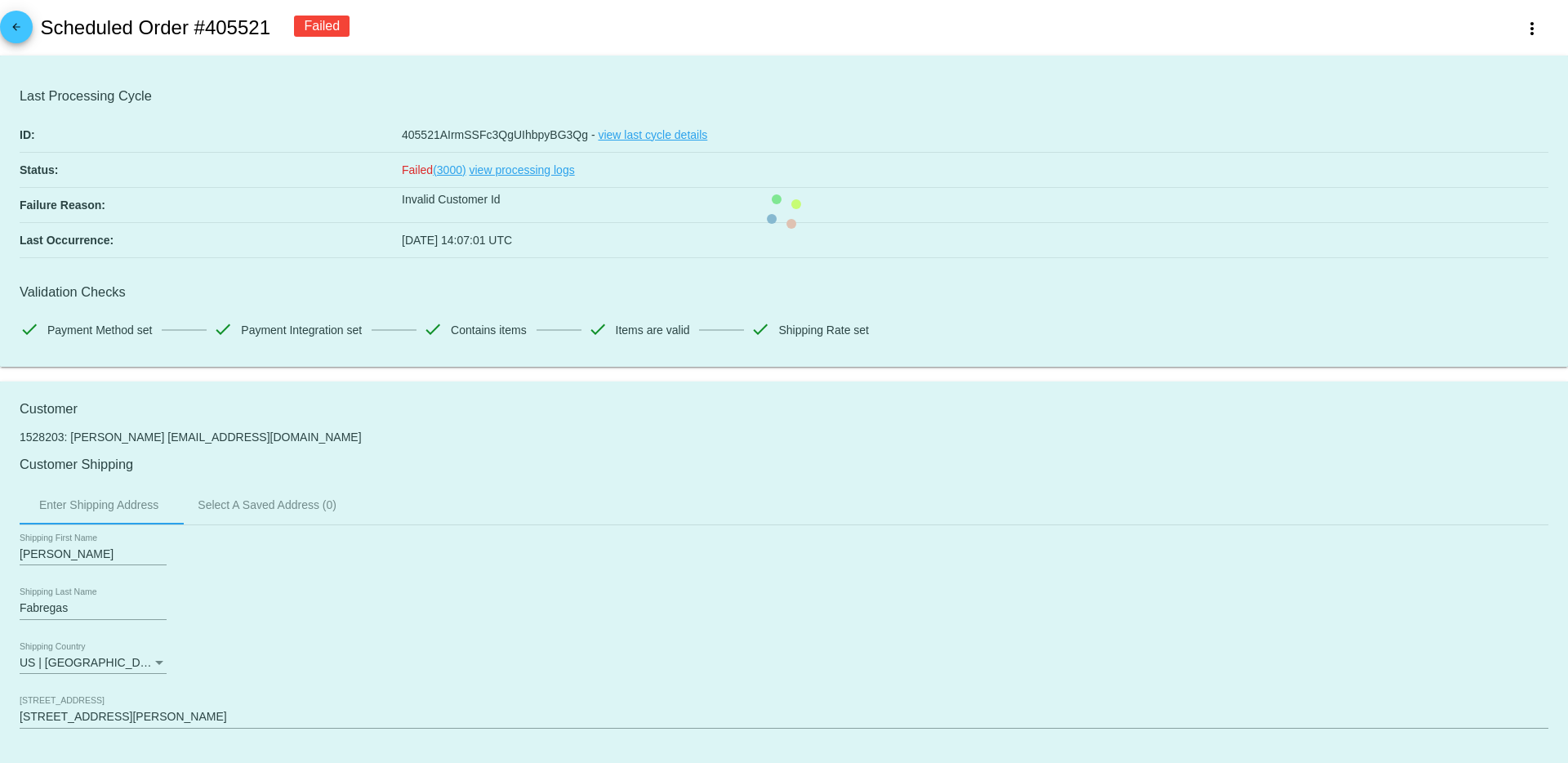
drag, startPoint x: 269, startPoint y: 443, endPoint x: 119, endPoint y: 435, distance: 150.2
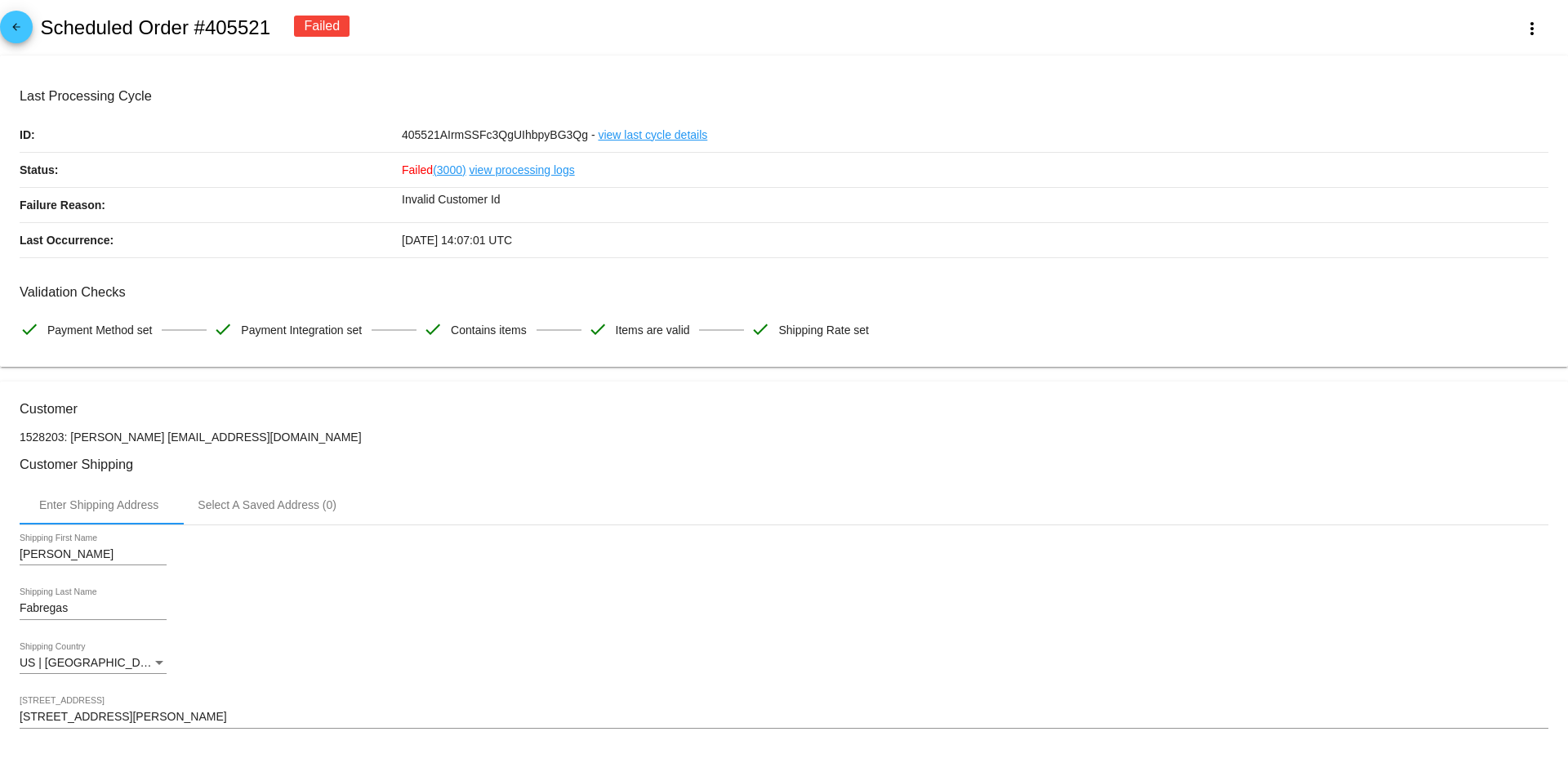
drag, startPoint x: 274, startPoint y: 436, endPoint x: 160, endPoint y: 437, distance: 114.0
click at [160, 437] on p "1528203: Ismary Fabregas Flufflifexx@gmail.com" at bounding box center [784, 437] width 1529 height 13
copy p "Flufflifexx@gmail.com"
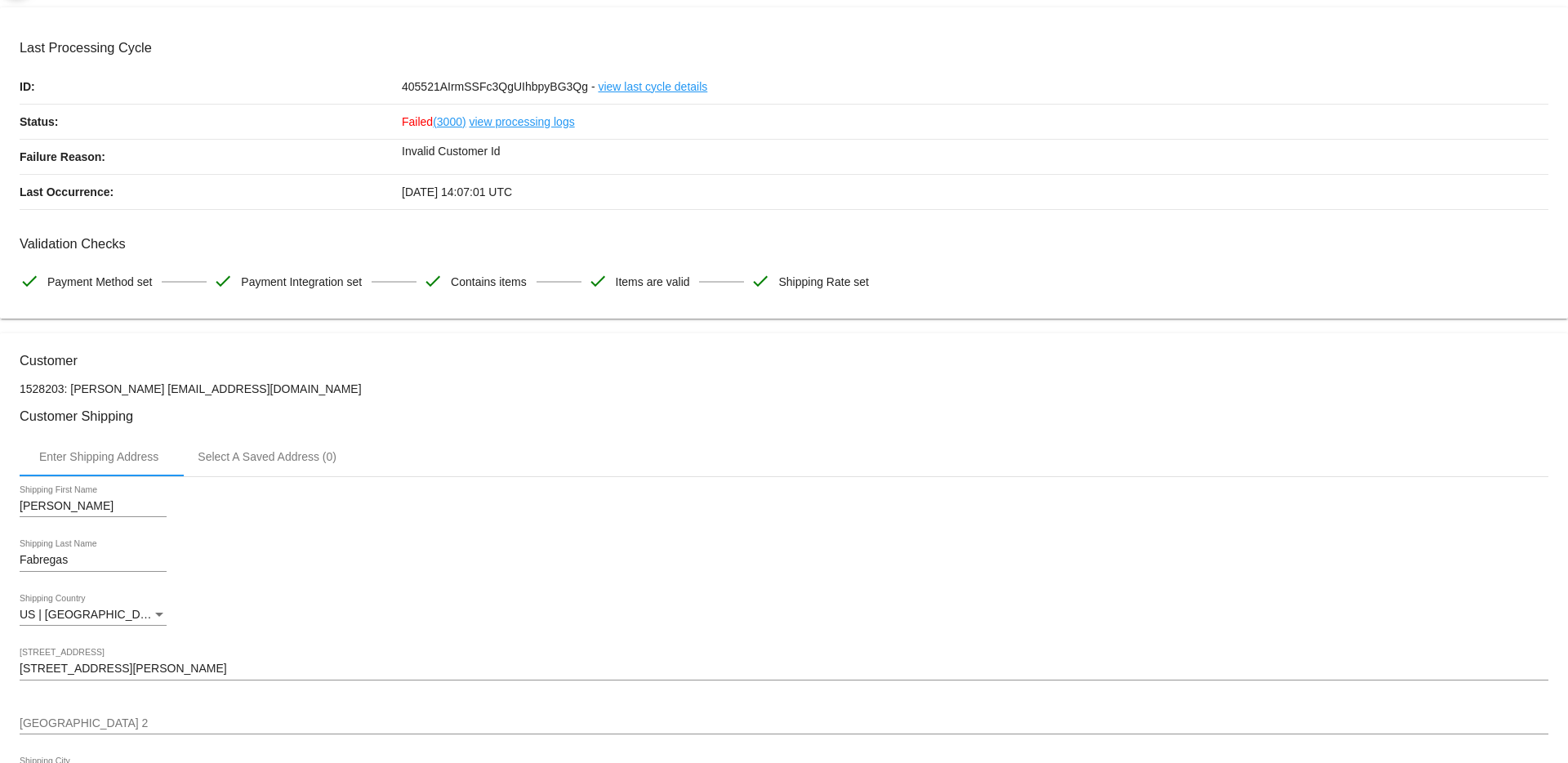
scroll to position [176, 0]
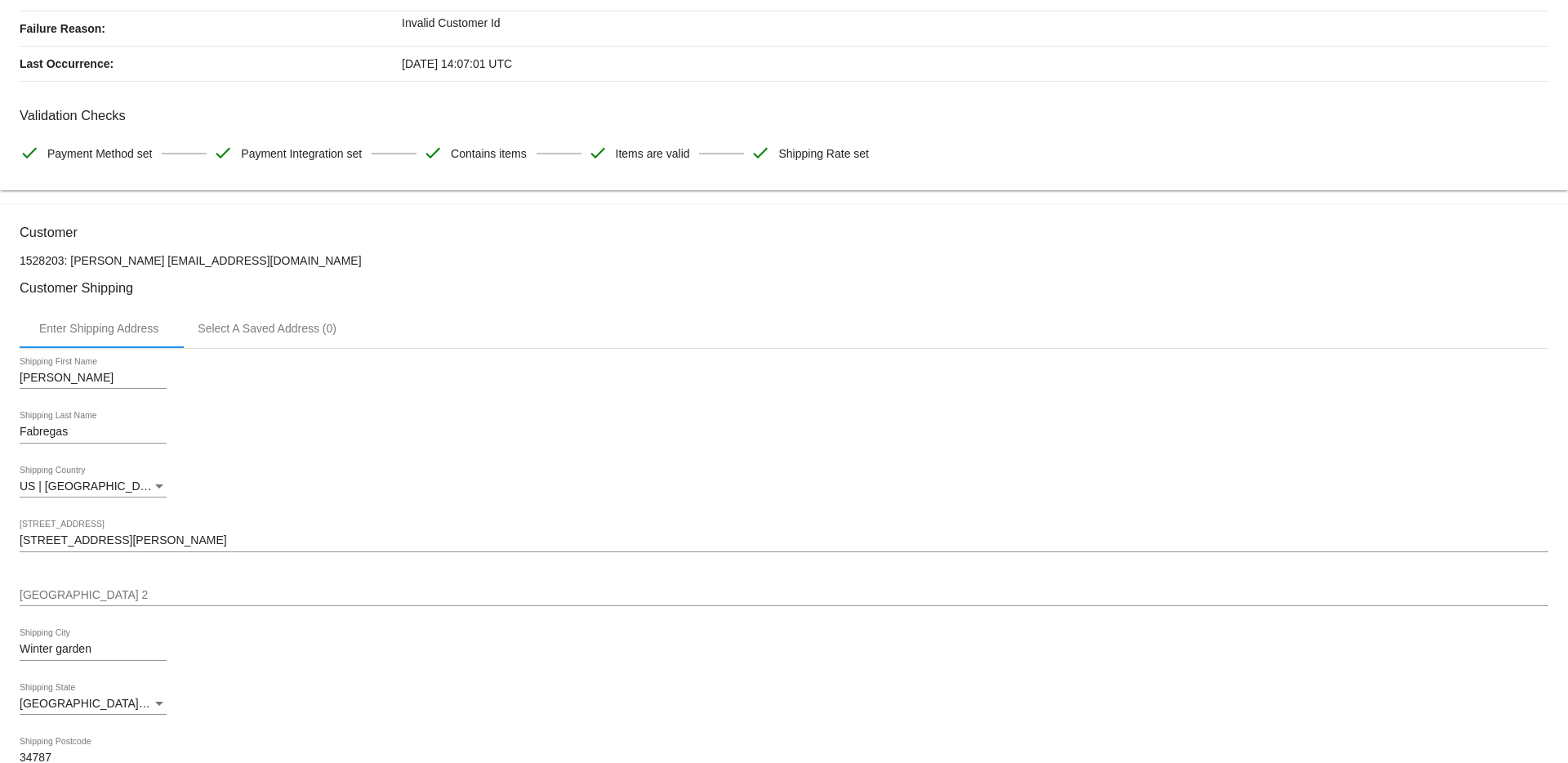
click at [45, 382] on input "Ismary" at bounding box center [93, 378] width 147 height 13
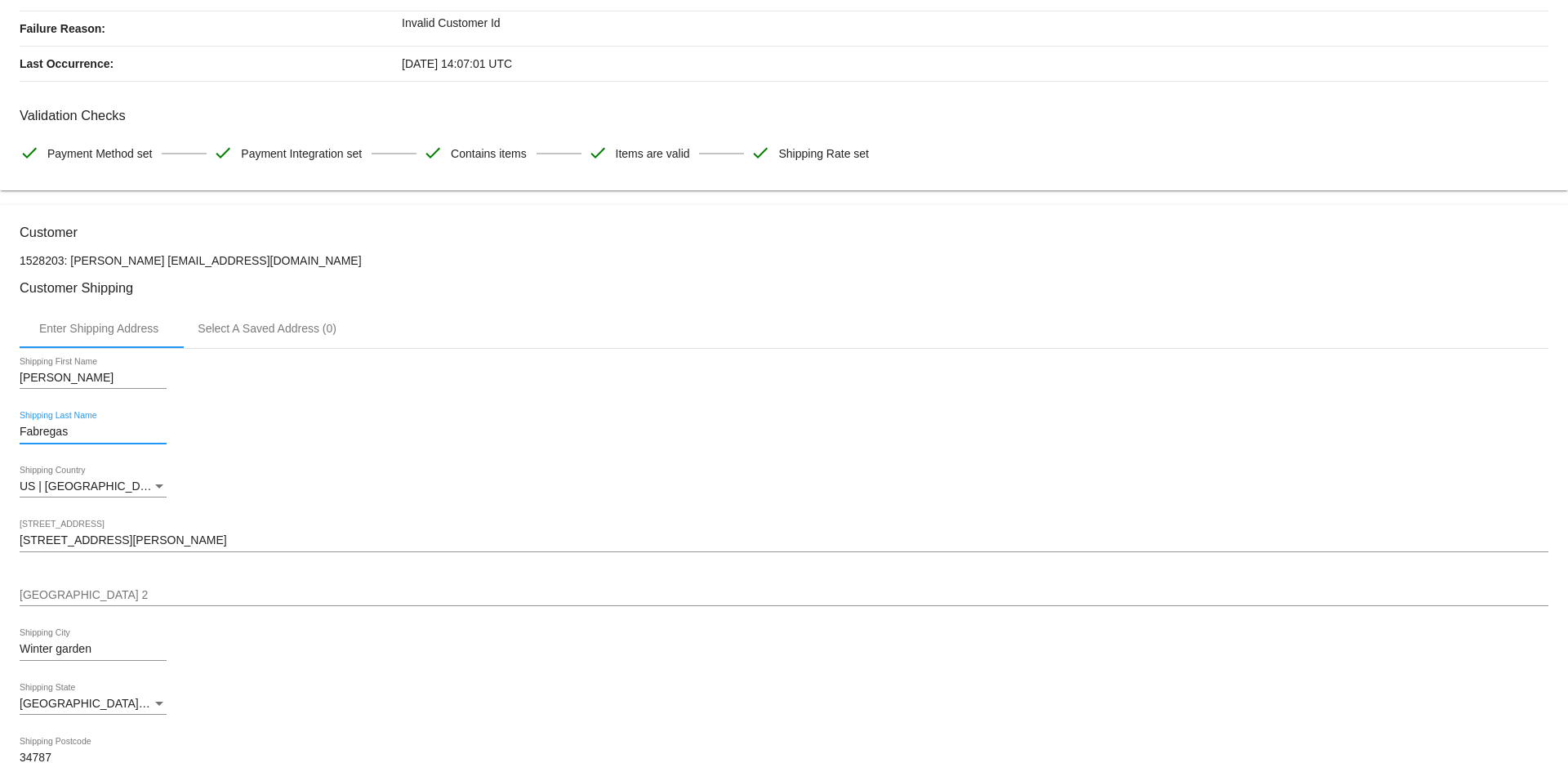
drag, startPoint x: 72, startPoint y: 432, endPoint x: 4, endPoint y: 428, distance: 68.1
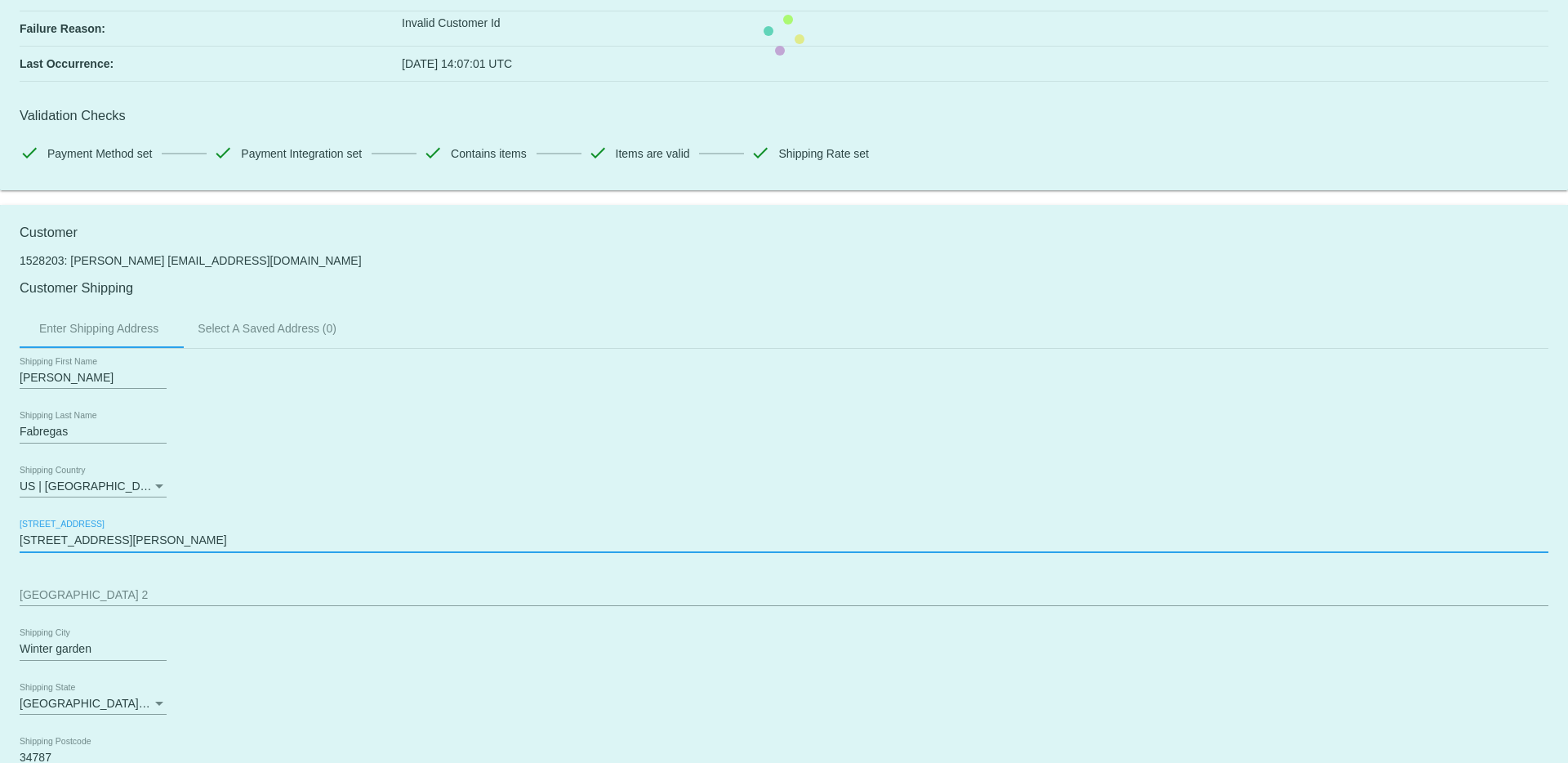
drag, startPoint x: 99, startPoint y: 540, endPoint x: 13, endPoint y: 538, distance: 86.0
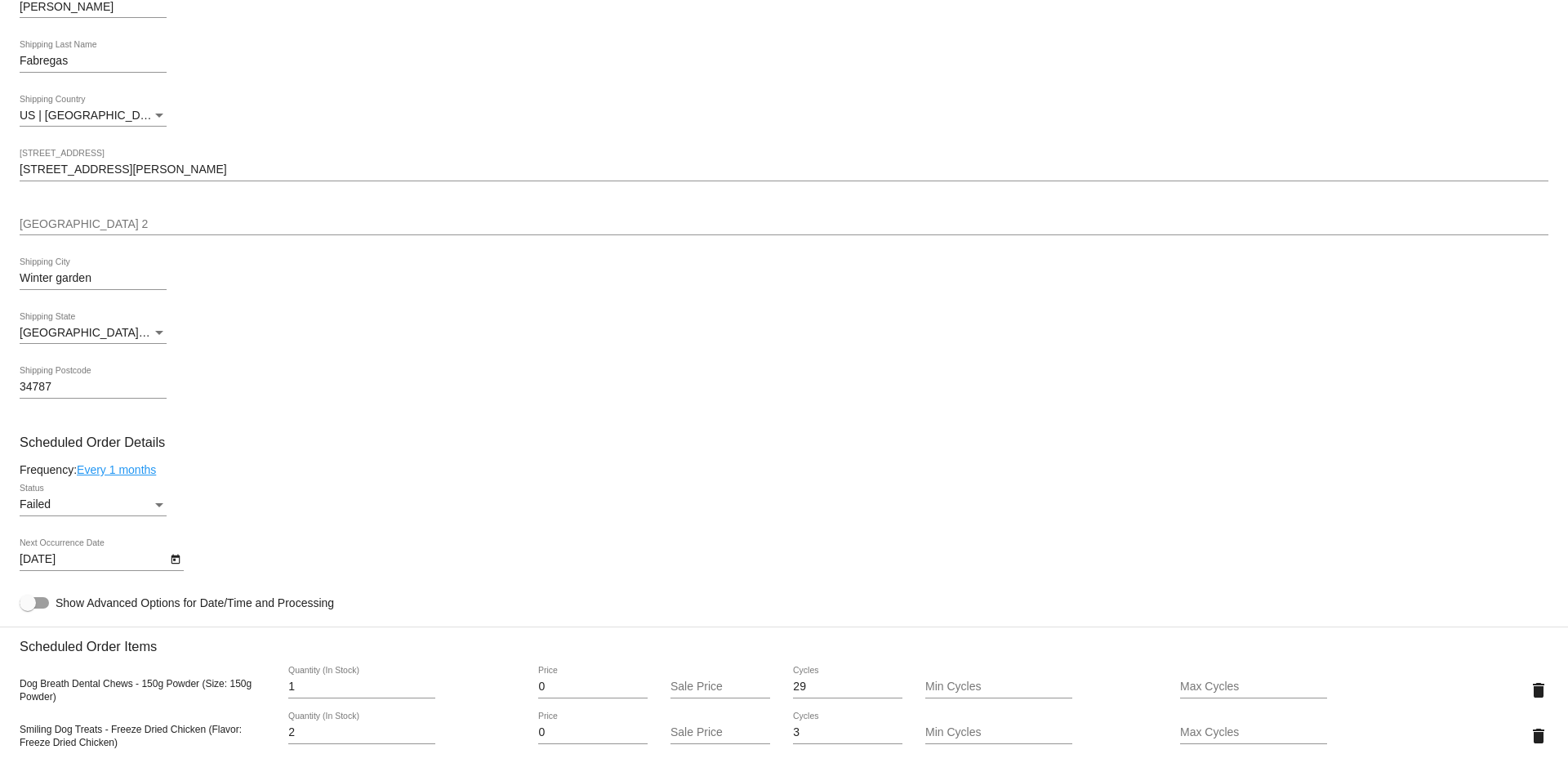
scroll to position [694, 0]
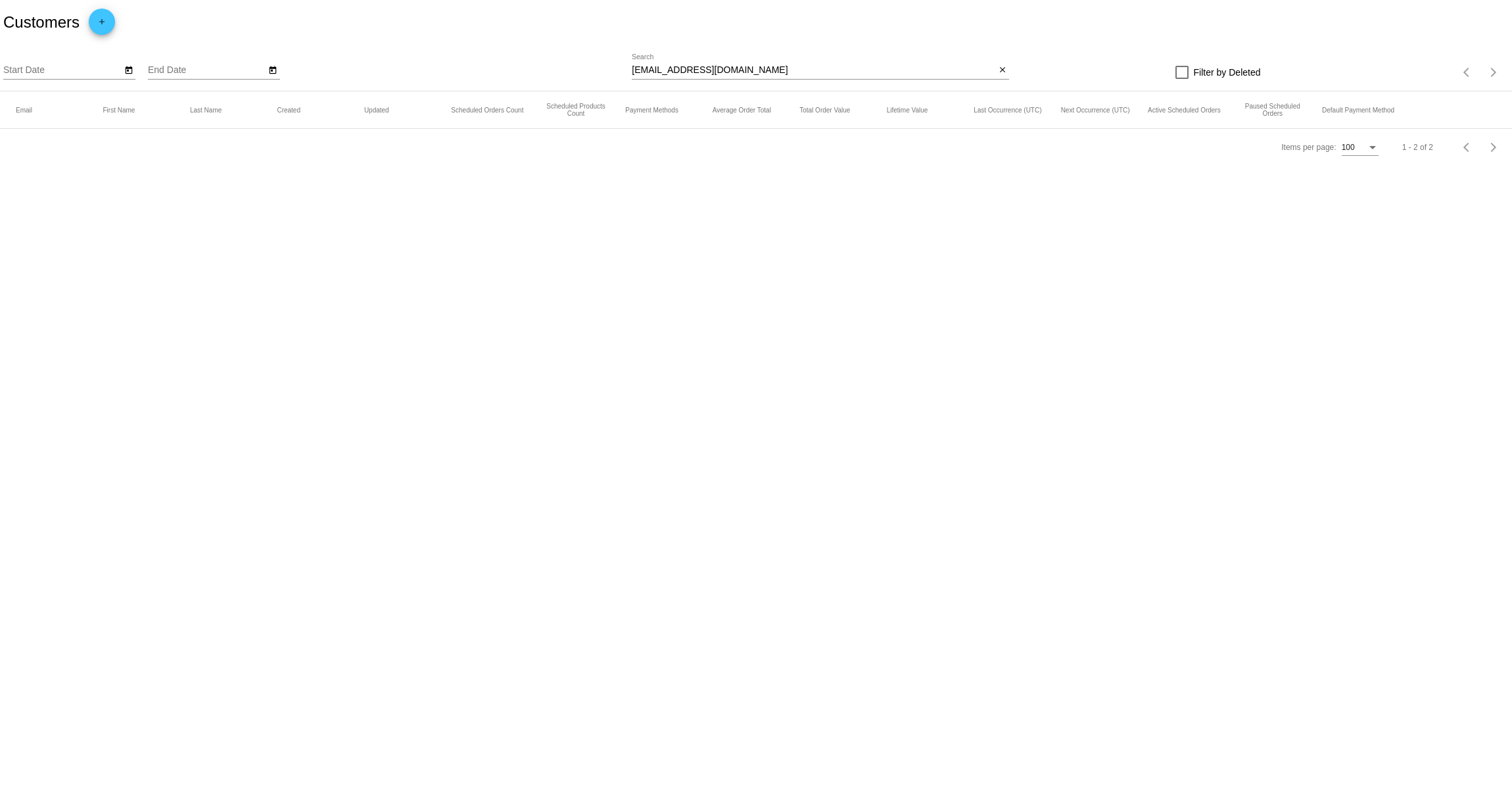
click at [800, 91] on mat-table "Email First Name Last Name Created Updated Scheduled Orders Count Scheduled Pro…" at bounding box center [756, 110] width 1512 height 37
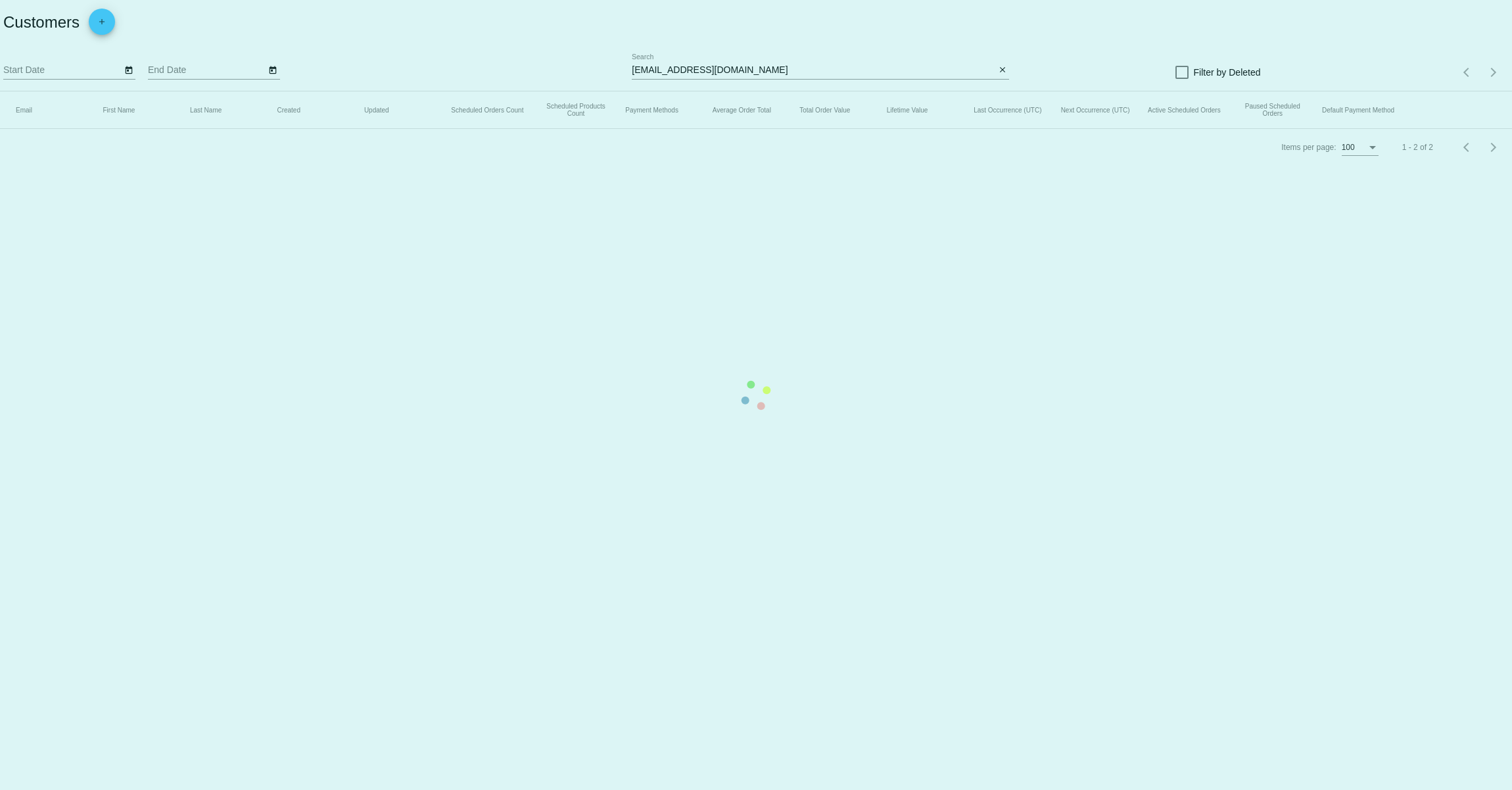
click at [800, 91] on mat-table "Email First Name Last Name Created Updated Scheduled Orders Count Scheduled Pro…" at bounding box center [756, 110] width 1512 height 37
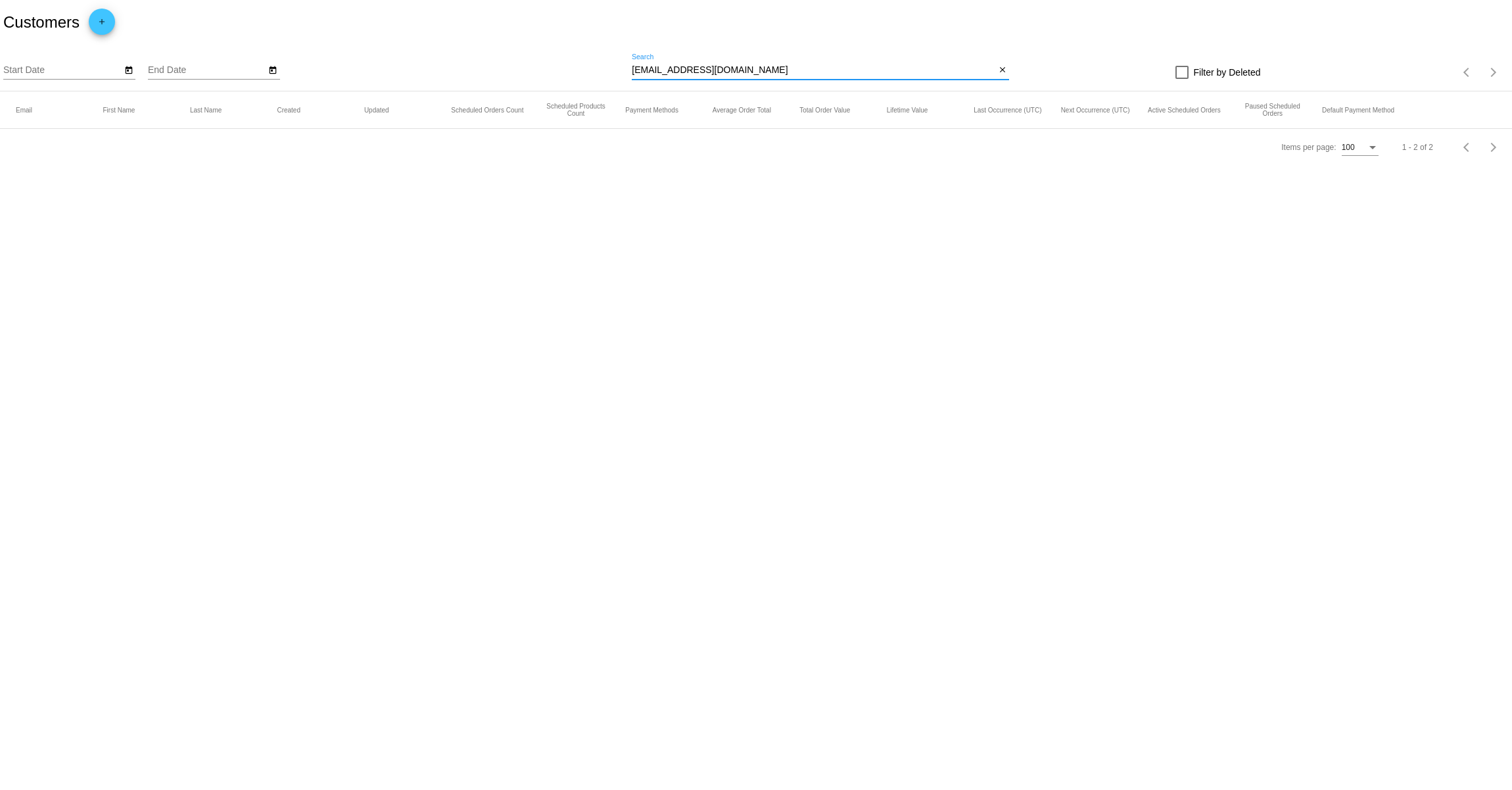
drag, startPoint x: 739, startPoint y: 71, endPoint x: 590, endPoint y: 64, distance: 149.2
click at [590, 64] on div "Start Date End Date [EMAIL_ADDRESS][DOMAIN_NAME] Search close Filter by Deleted…" at bounding box center [756, 67] width 1512 height 47
paste input "Flufflifexx"
type input "[EMAIL_ADDRESS][DOMAIN_NAME]"
click at [514, 63] on div "Start Date End Date" at bounding box center [318, 72] width 628 height 37
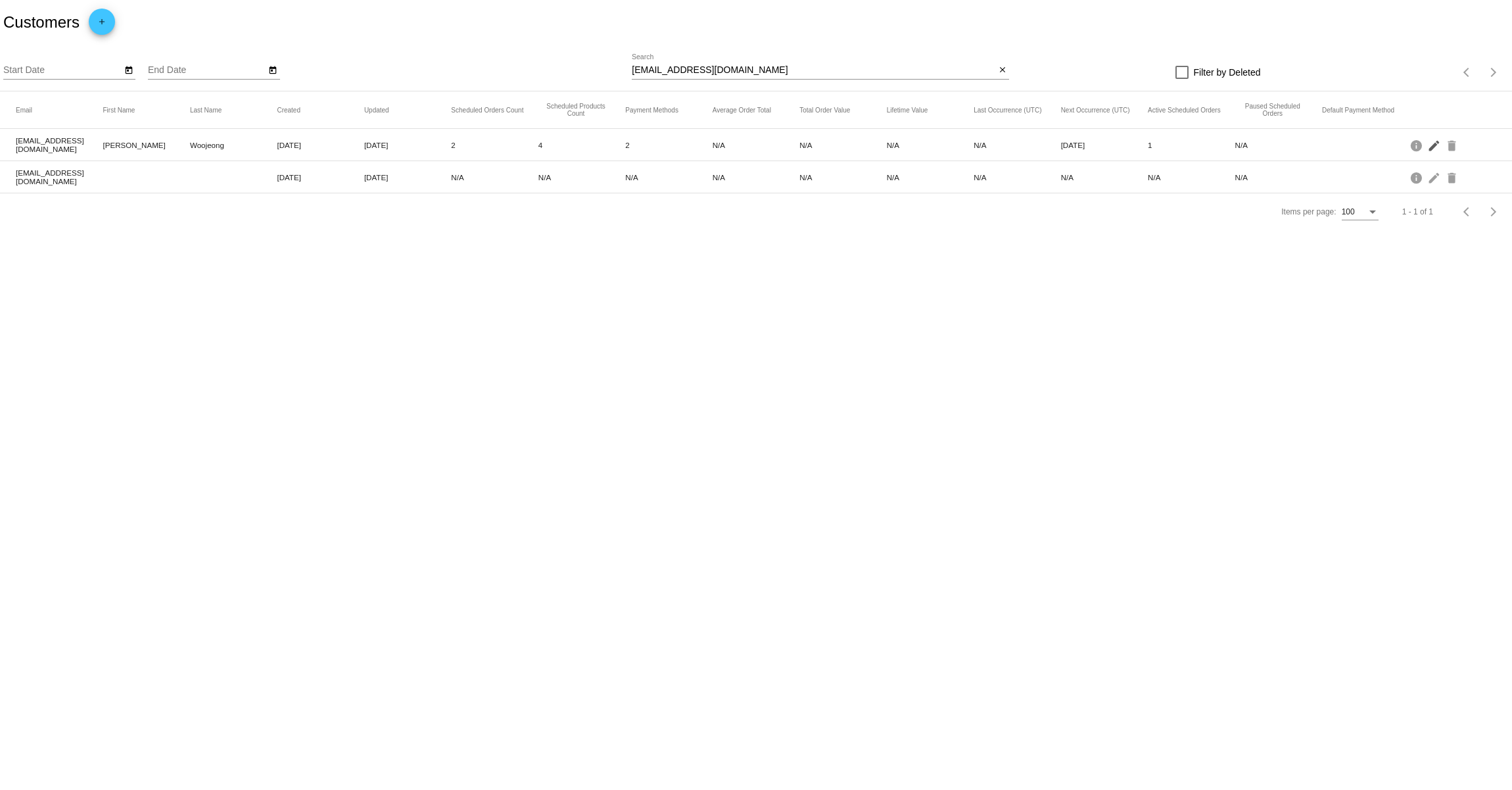
click at [1434, 150] on mat-icon "edit" at bounding box center [1435, 145] width 16 height 20
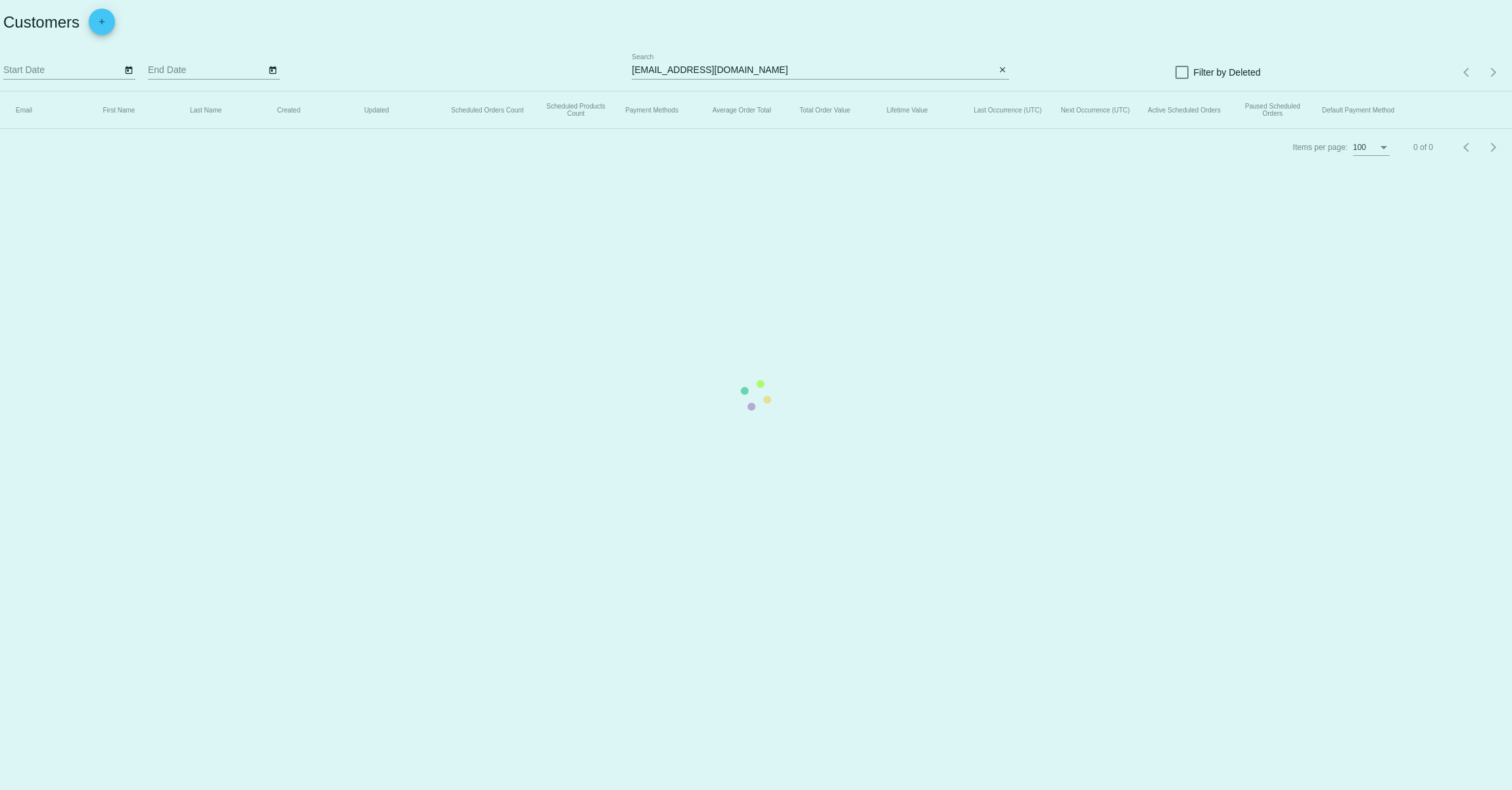
click at [1001, 91] on mat-table "Email First Name Last Name Created Updated Scheduled Orders Count Scheduled Pro…" at bounding box center [756, 110] width 1512 height 37
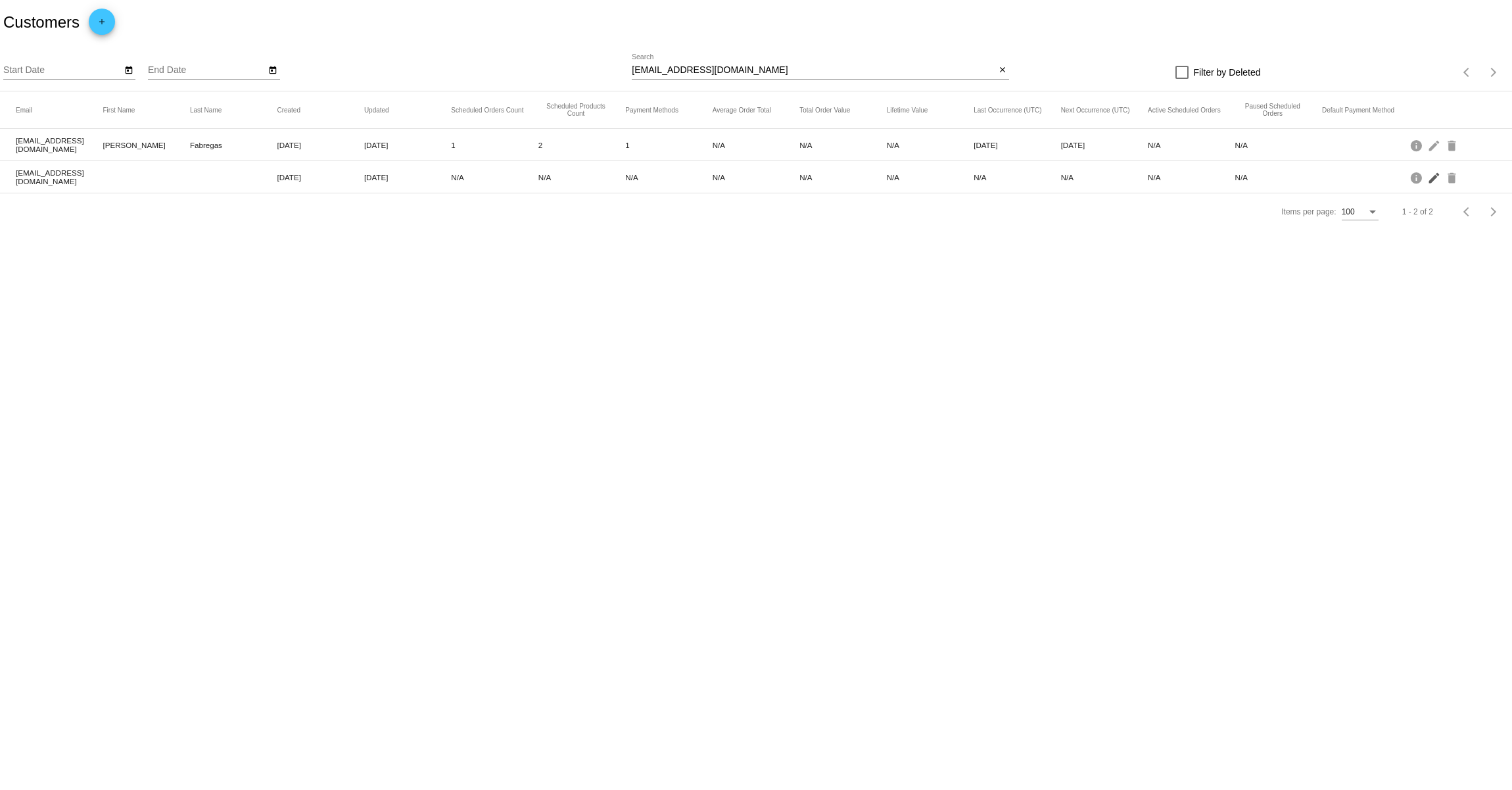
click at [1435, 180] on mat-icon "edit" at bounding box center [1435, 177] width 16 height 20
click at [1455, 142] on mat-icon "delete" at bounding box center [1453, 145] width 16 height 20
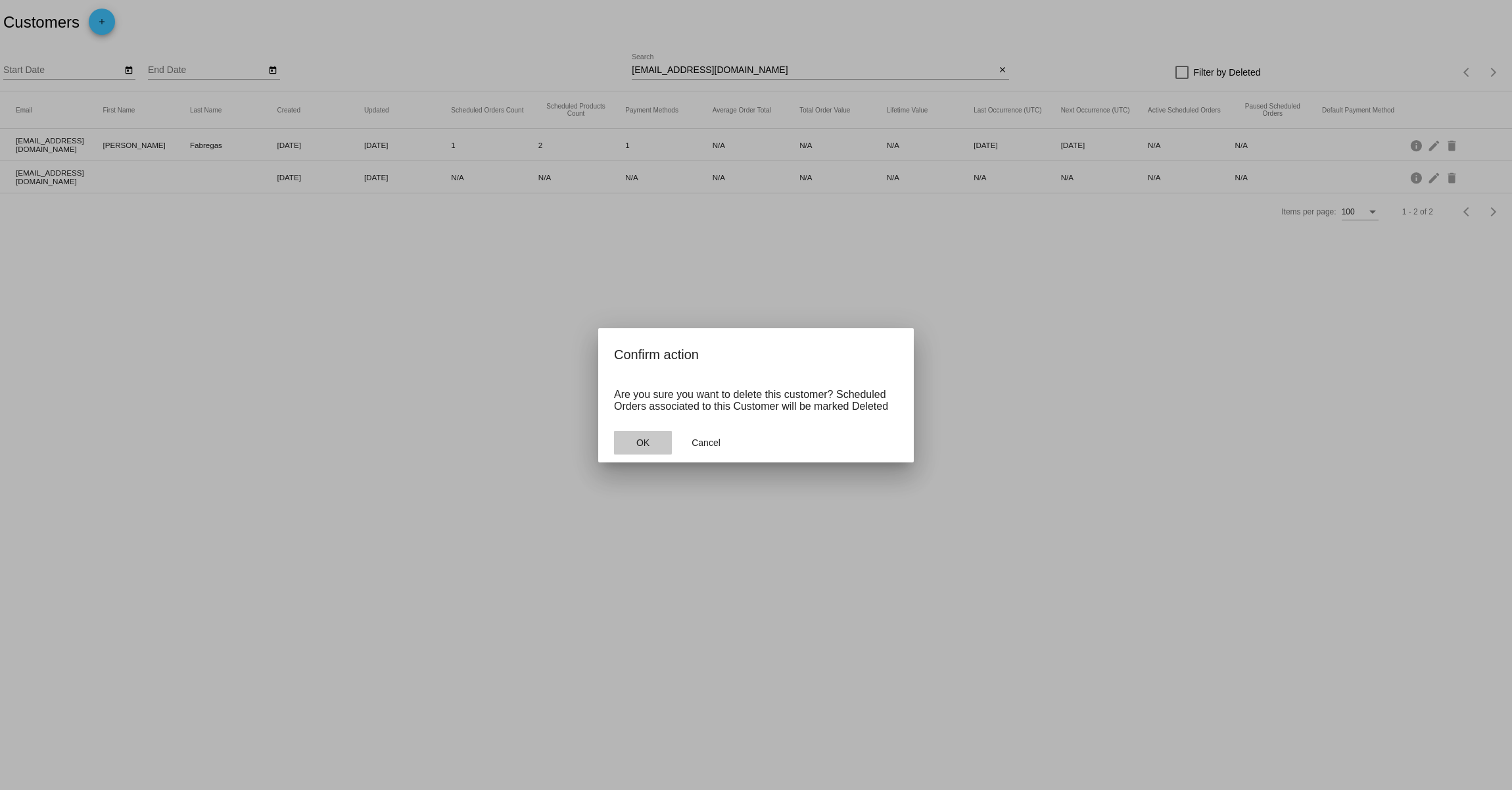
click at [628, 441] on button "OK" at bounding box center [643, 442] width 58 height 24
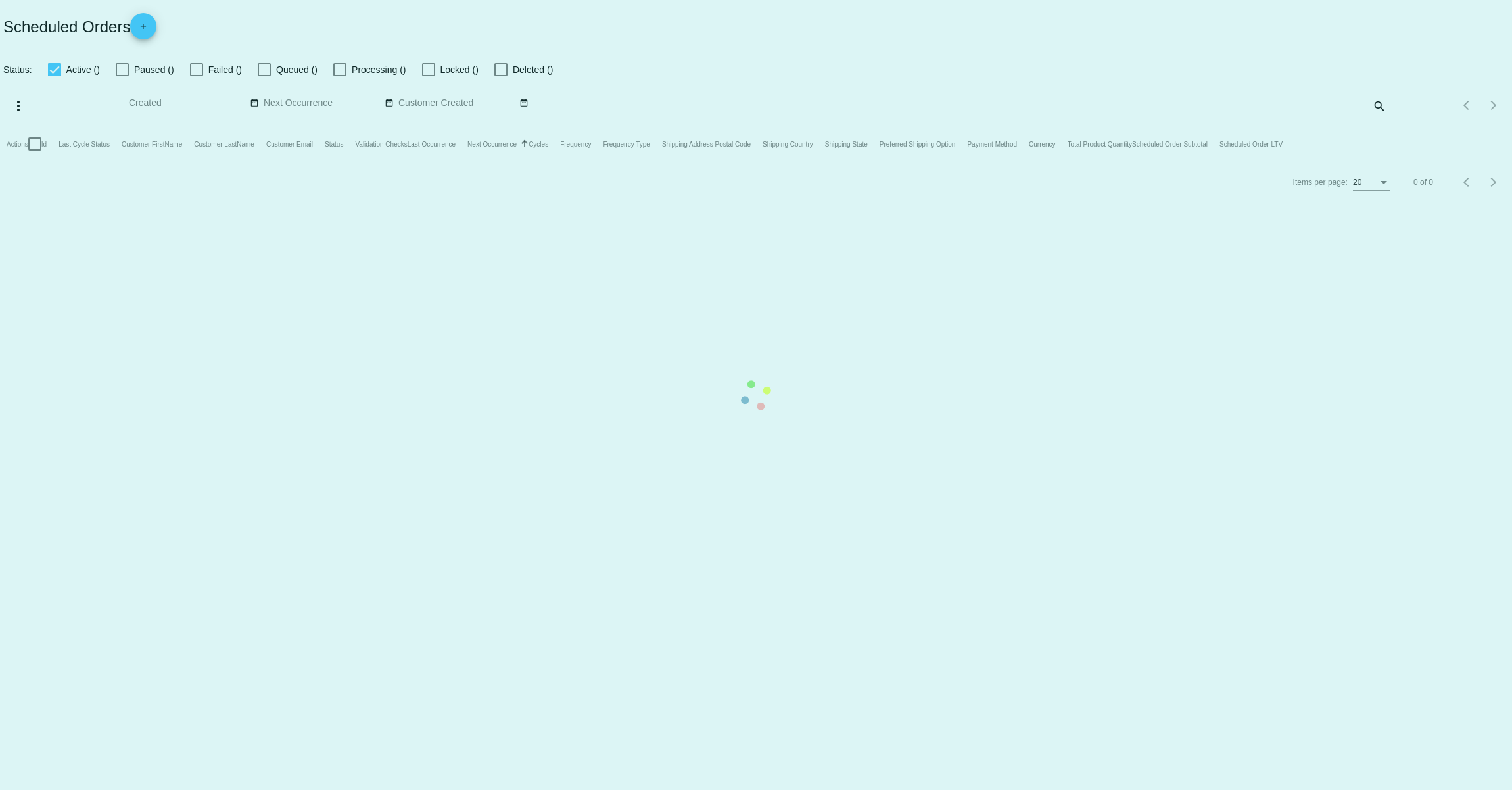
checkbox input "true"
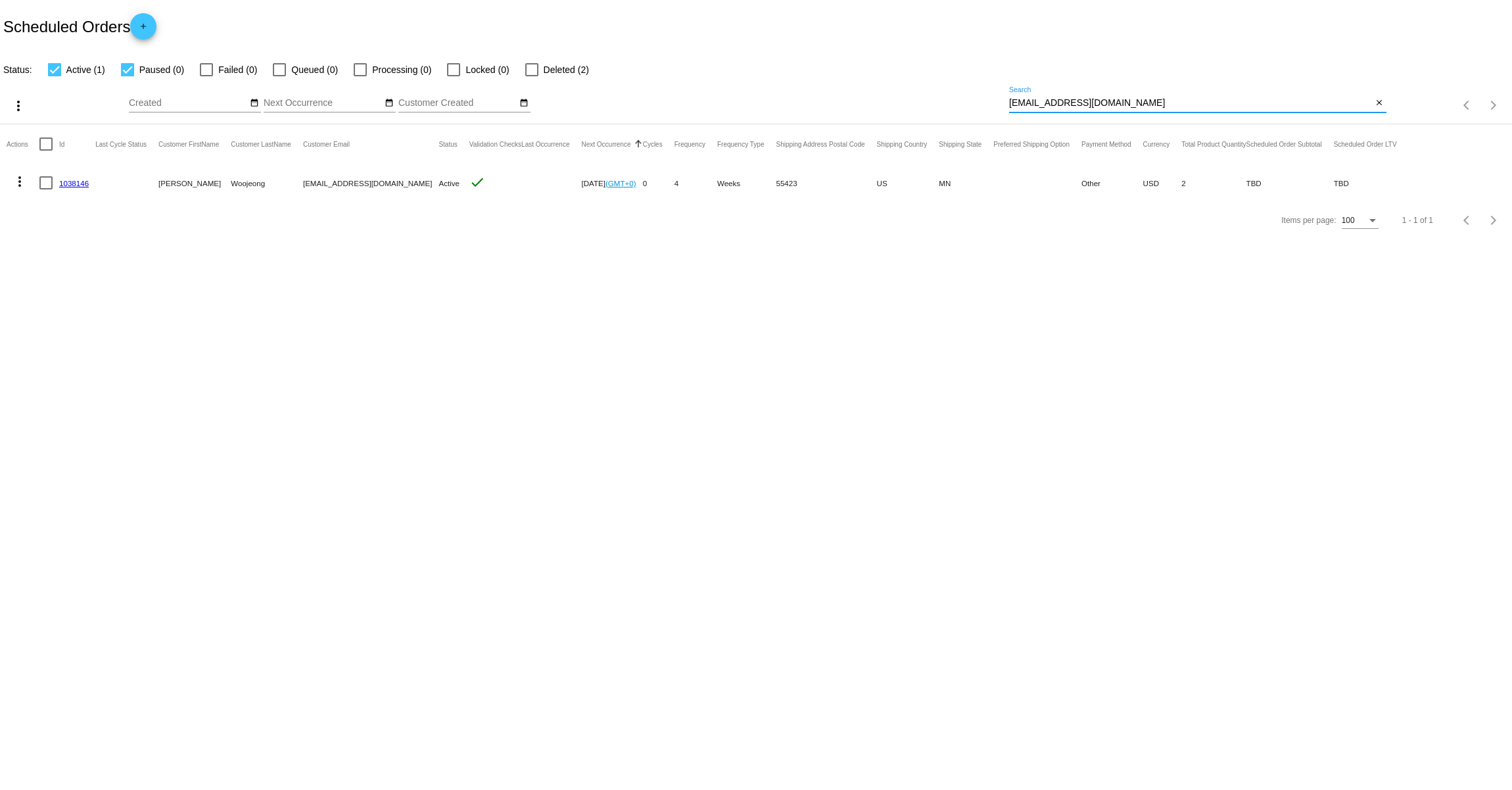
click at [1054, 104] on input "[EMAIL_ADDRESS][DOMAIN_NAME]" at bounding box center [1191, 103] width 364 height 11
paste input "Flufflifexx"
type input "[EMAIL_ADDRESS][DOMAIN_NAME]"
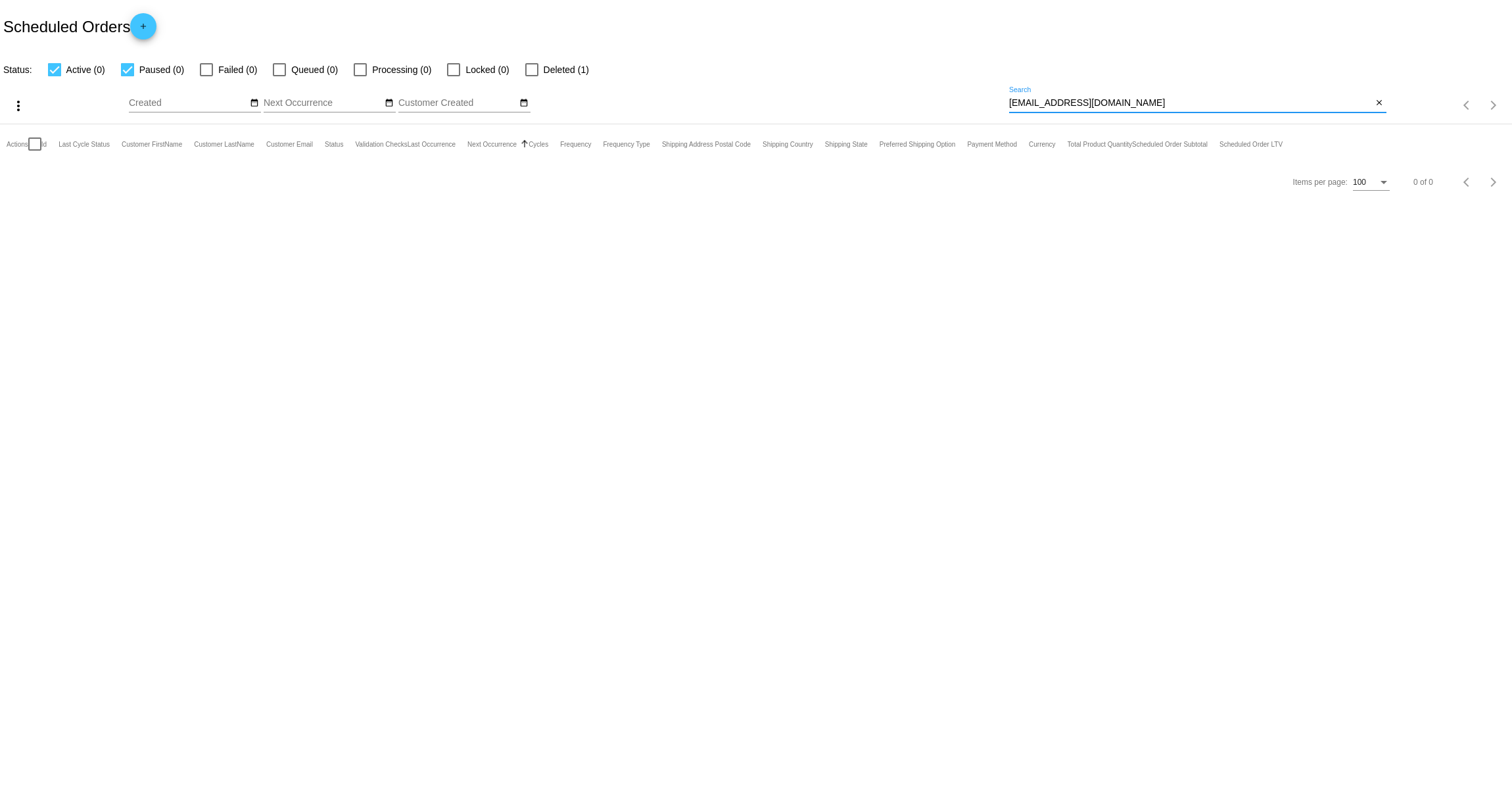
click at [141, 32] on mat-icon "add" at bounding box center [143, 29] width 16 height 16
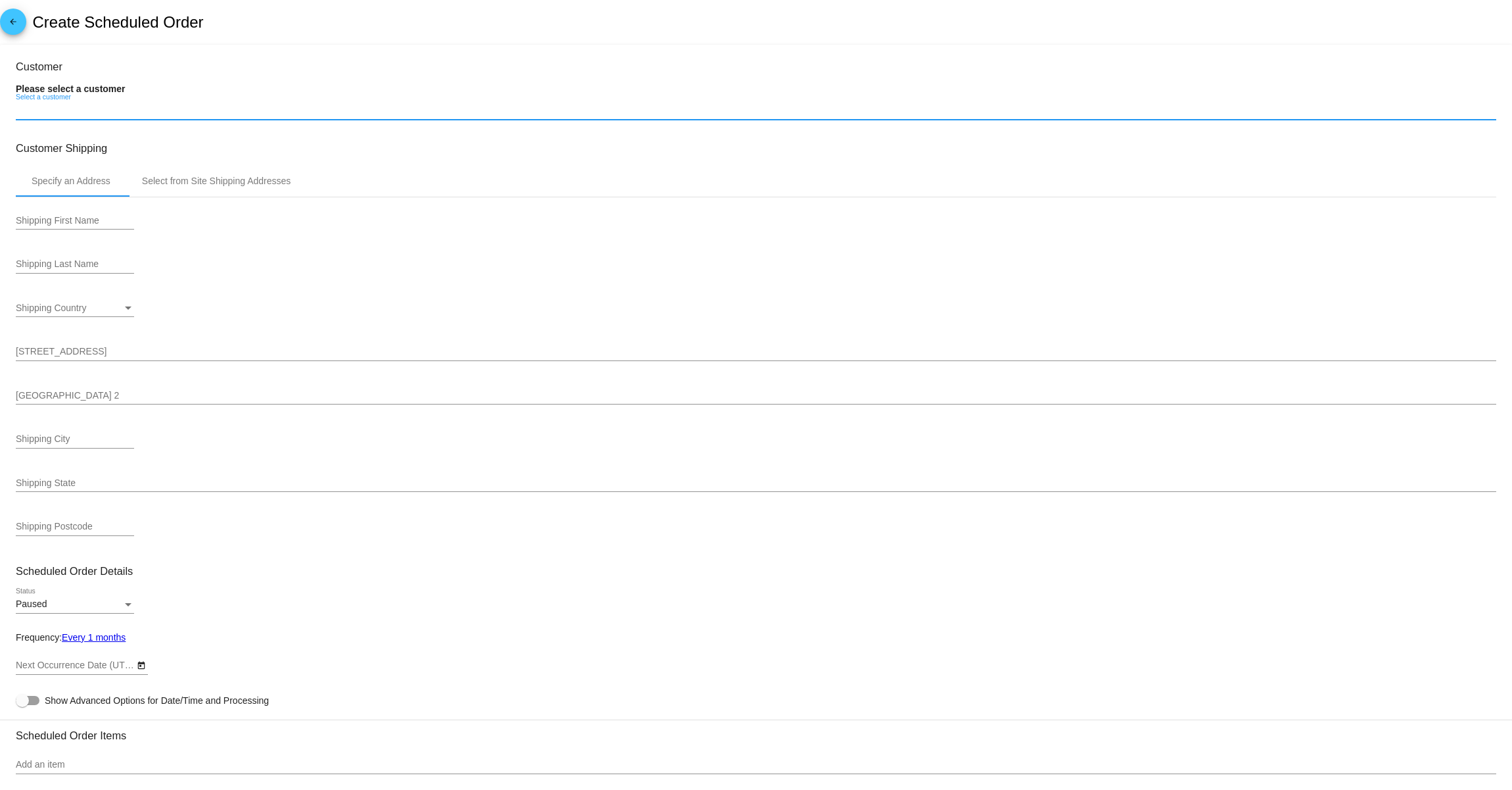
click at [96, 110] on input "Select a customer" at bounding box center [756, 110] width 1480 height 11
paste input "[EMAIL_ADDRESS][DOMAIN_NAME]"
type input "[EMAIL_ADDRESS][DOMAIN_NAME]"
type input "[DATE]"
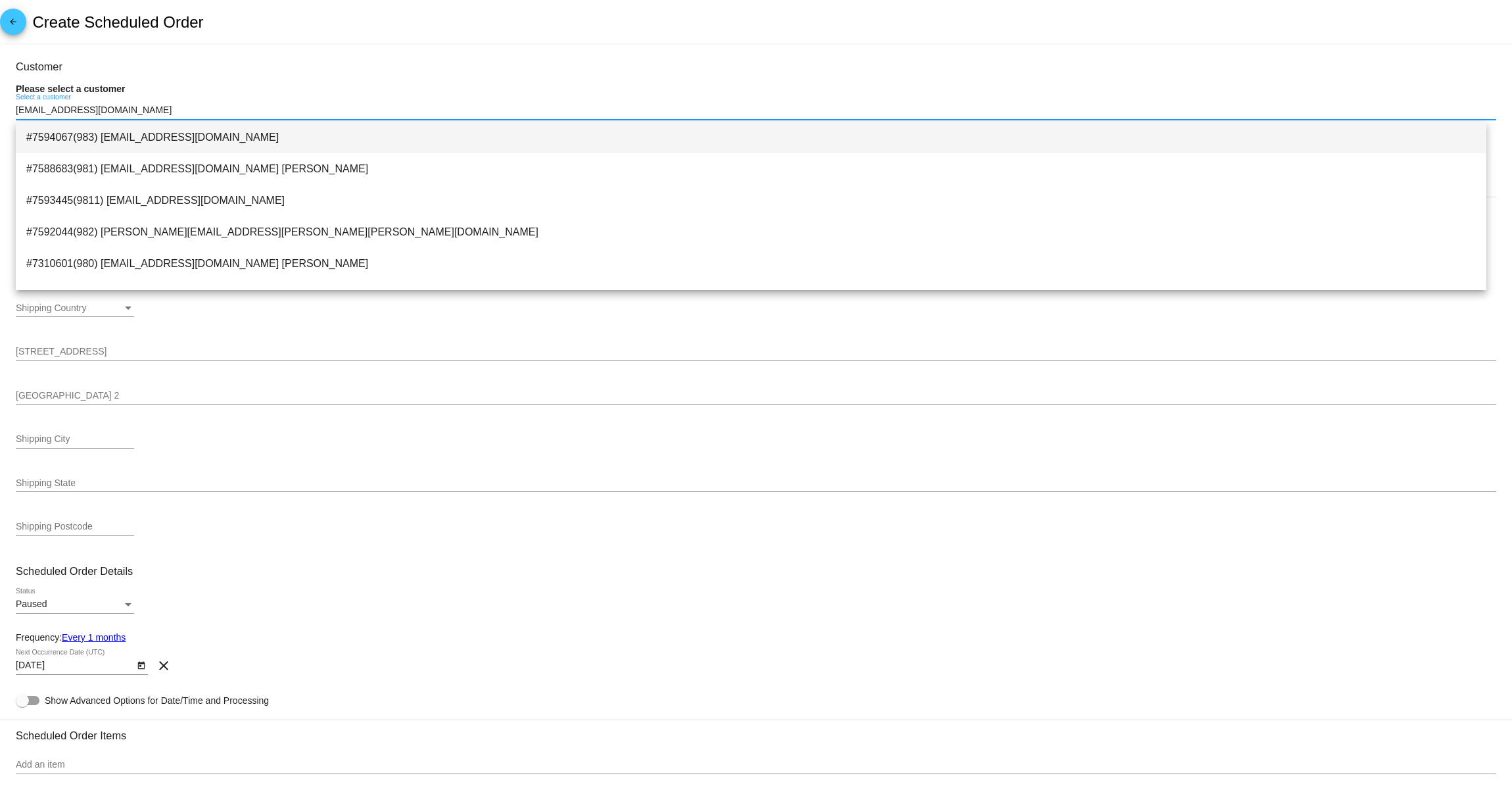
type input "[EMAIL_ADDRESS][DOMAIN_NAME]"
click at [195, 135] on span "#7594067(983) [EMAIL_ADDRESS][DOMAIN_NAME]" at bounding box center [751, 138] width 1450 height 32
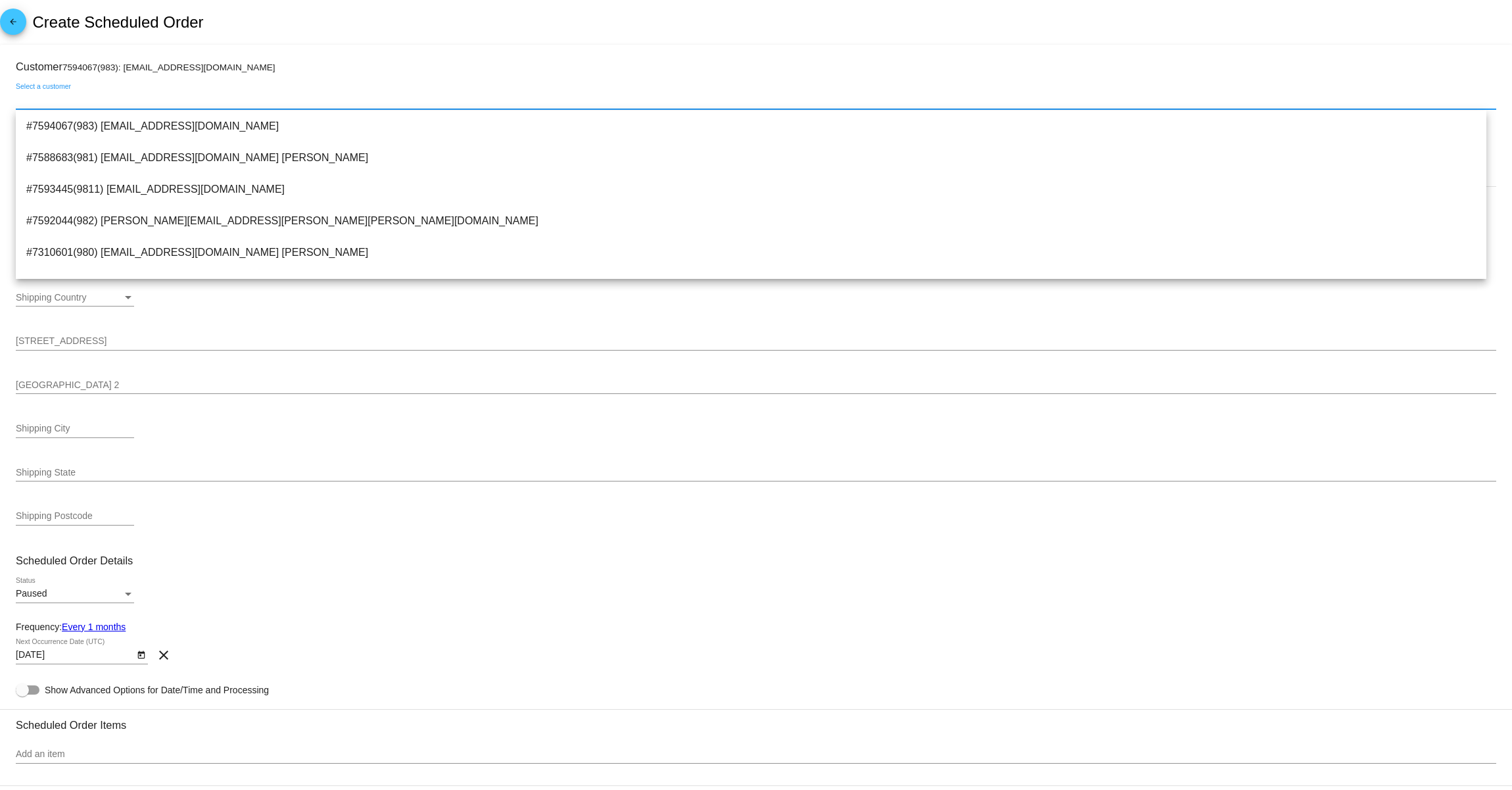
drag, startPoint x: 351, startPoint y: 373, endPoint x: 146, endPoint y: 265, distance: 231.7
click at [351, 372] on div "[GEOGRAPHIC_DATA] 2" at bounding box center [756, 381] width 1480 height 26
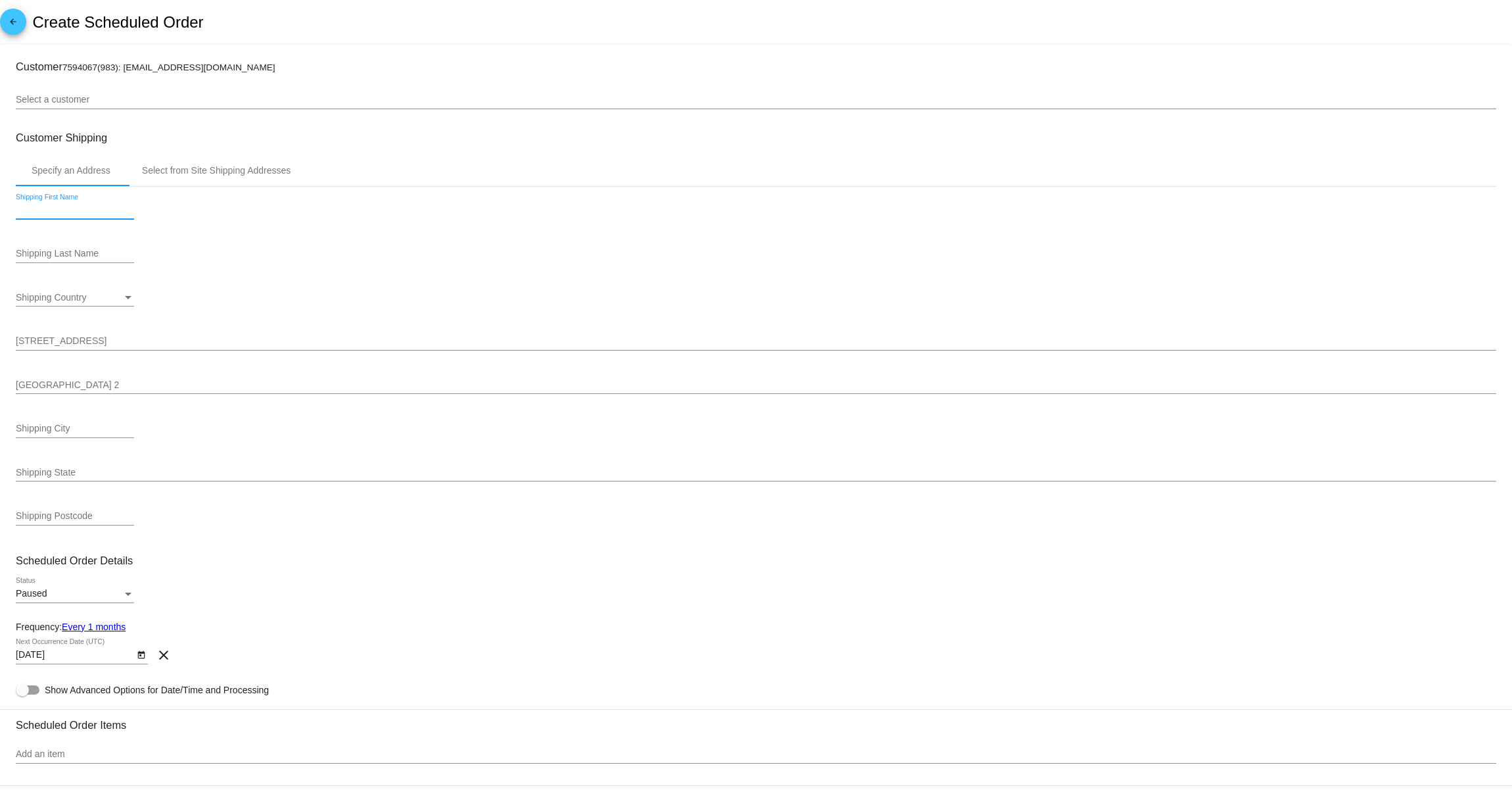
click at [67, 216] on input "Shipping First Name" at bounding box center [75, 210] width 118 height 11
paste input "Ismary"
type input "Ismary"
click at [61, 258] on input "Shipping Last Name" at bounding box center [75, 254] width 118 height 11
paste input "Fabregas"
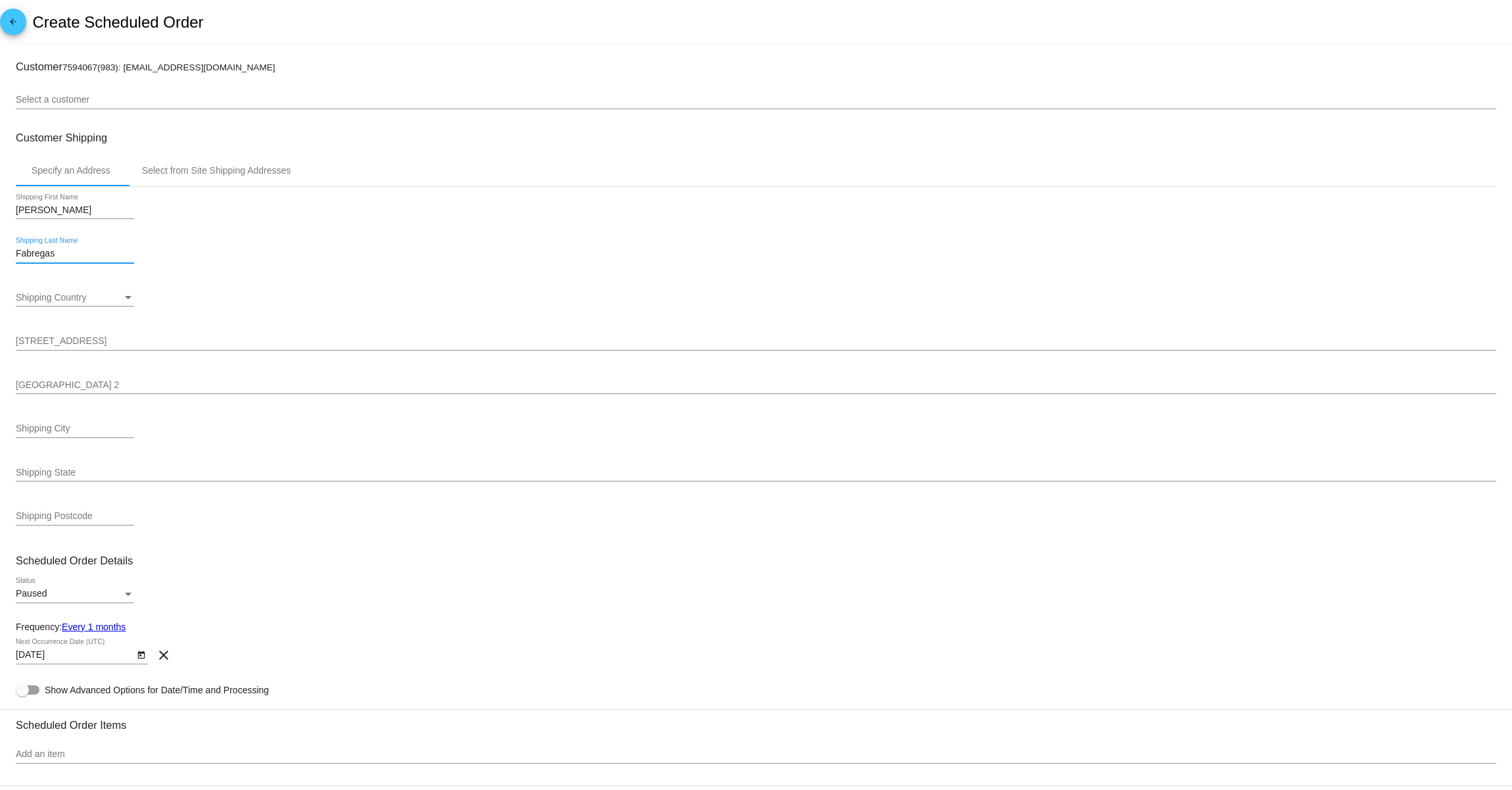
type input "Fabregas"
click at [87, 306] on div "Shipping Country Shipping Country" at bounding box center [75, 293] width 118 height 26
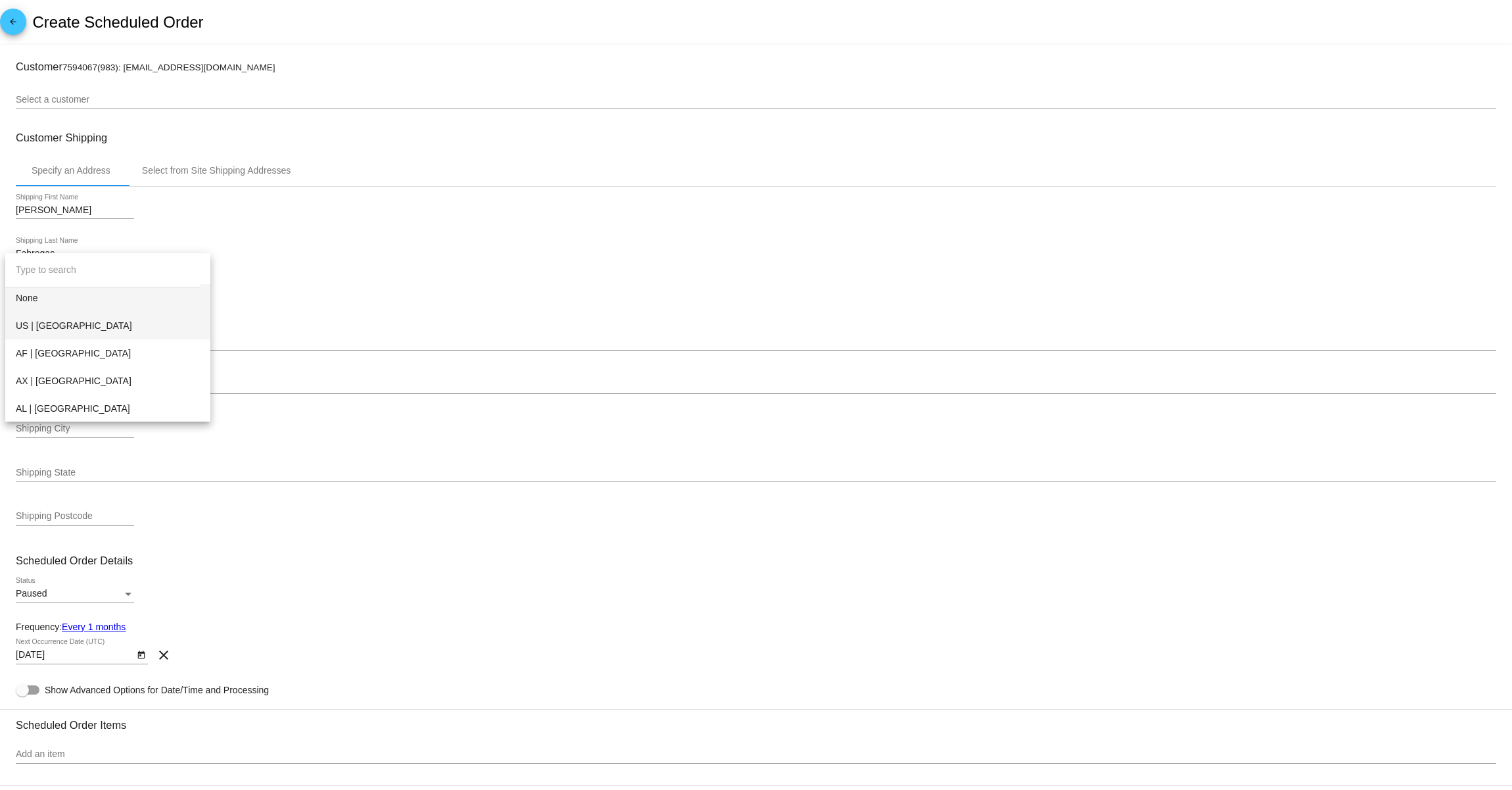
click at [75, 328] on span "US | [GEOGRAPHIC_DATA]" at bounding box center [108, 326] width 184 height 28
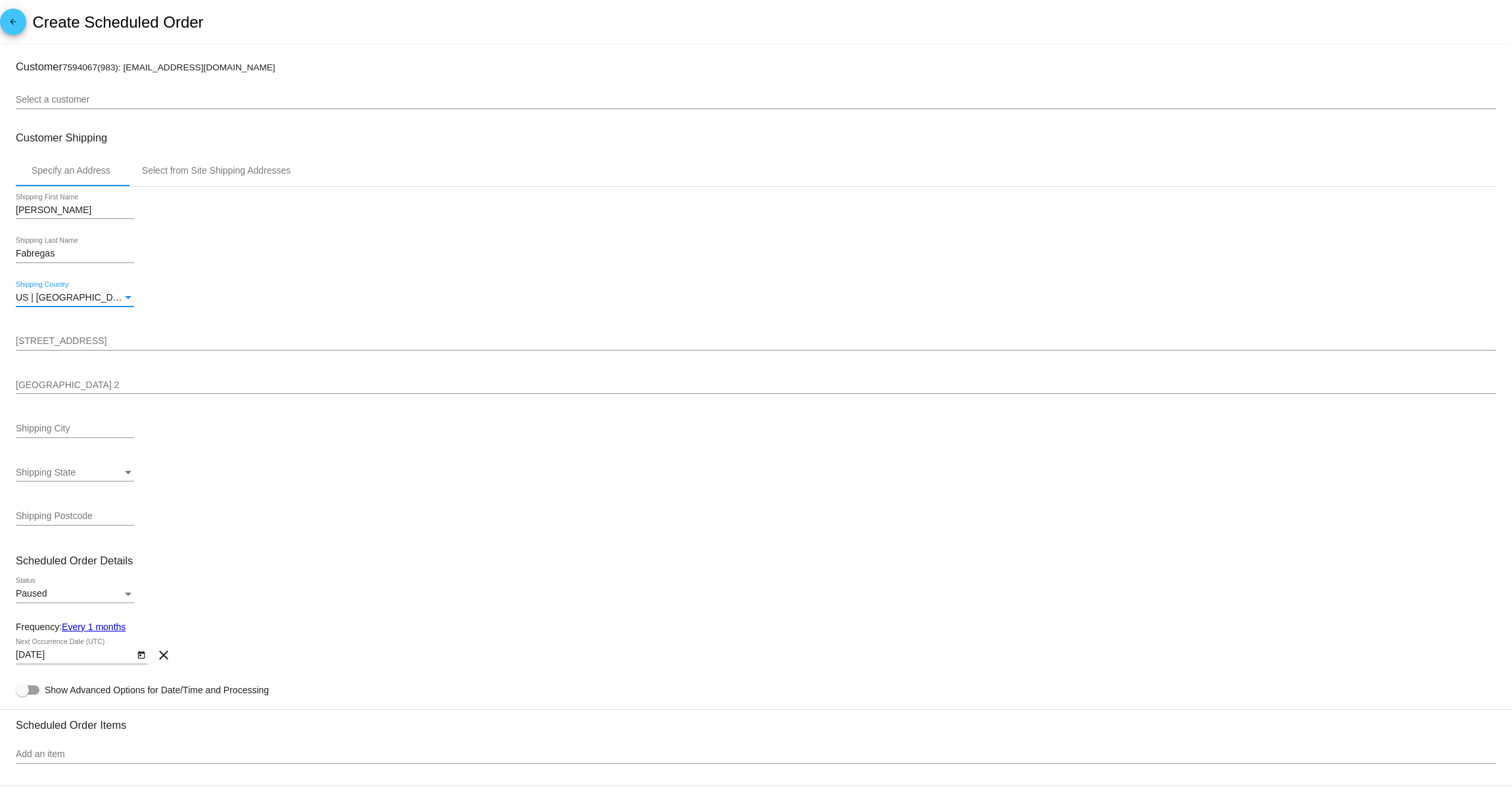
click at [80, 347] on input "[STREET_ADDRESS]" at bounding box center [756, 341] width 1480 height 11
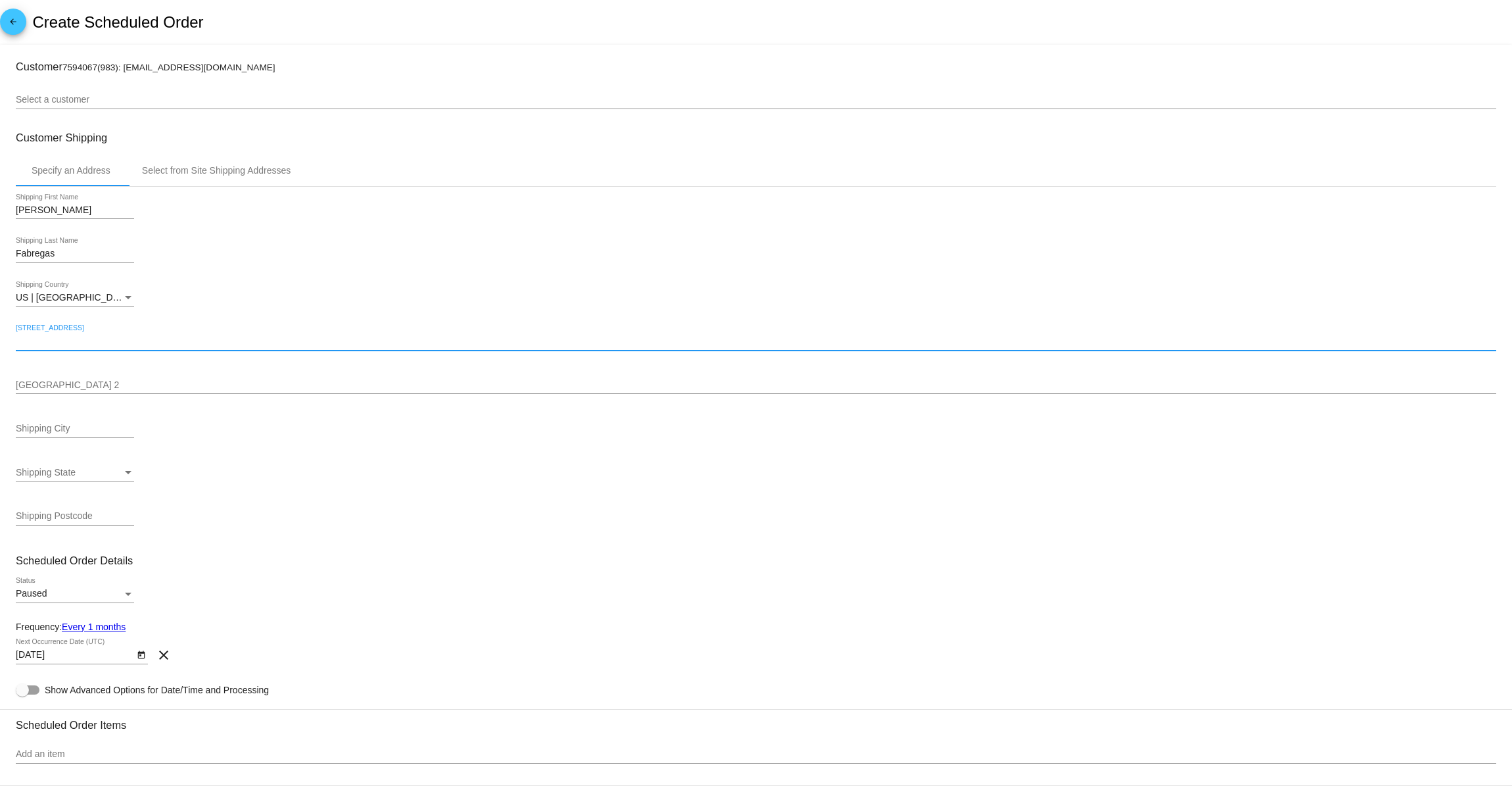
paste input "14062 frasier st"
type input "14062 frasier st"
click at [505, 486] on div "Shipping State Shipping State" at bounding box center [756, 474] width 1480 height 37
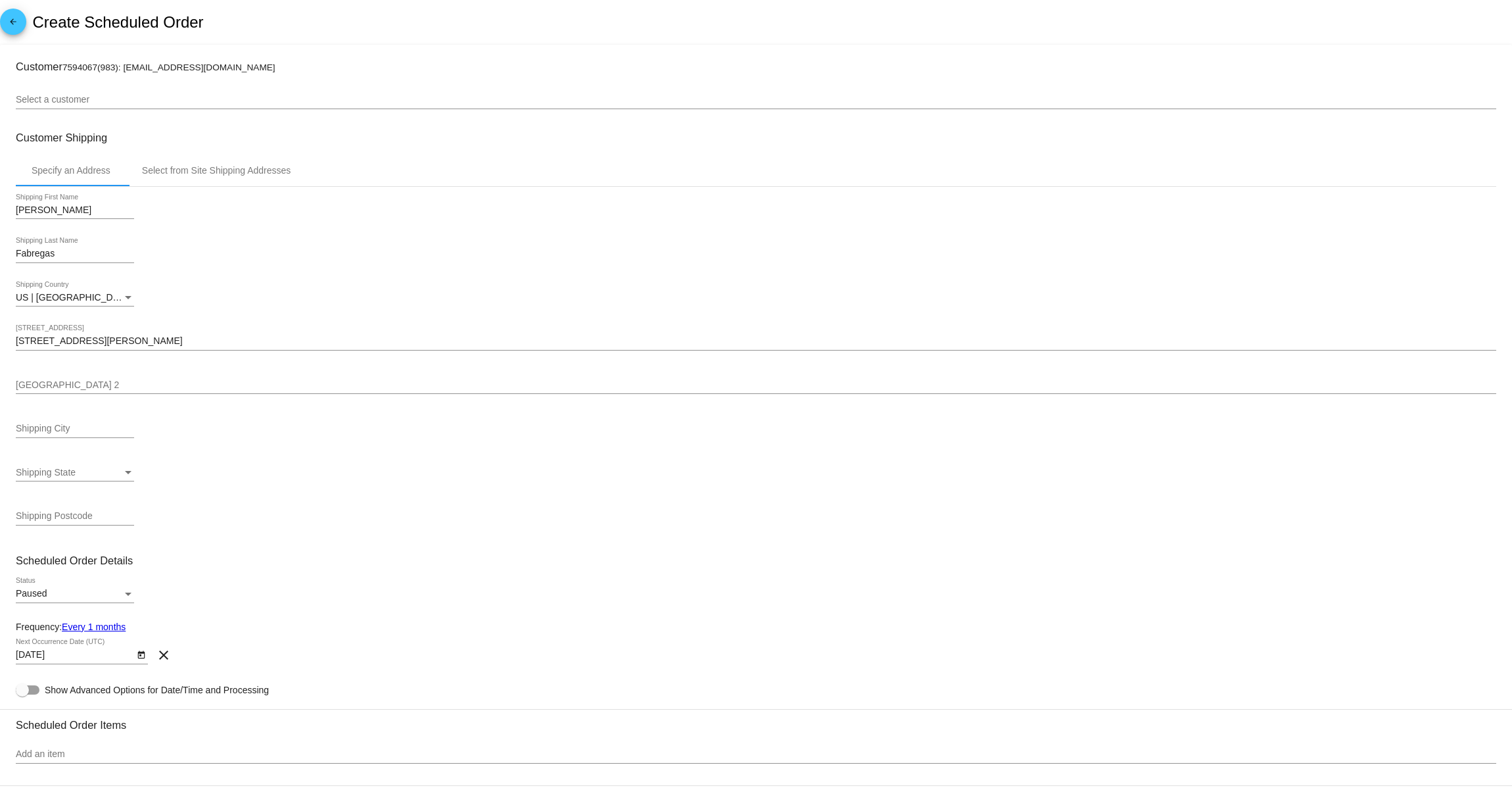
click at [39, 431] on input "Shipping City" at bounding box center [75, 428] width 118 height 11
type input "Winter garden"
click at [90, 476] on div "Shipping State" at bounding box center [69, 473] width 107 height 11
type input "flo"
click at [96, 474] on span "[GEOGRAPHIC_DATA] | [US_STATE]" at bounding box center [103, 474] width 176 height 28
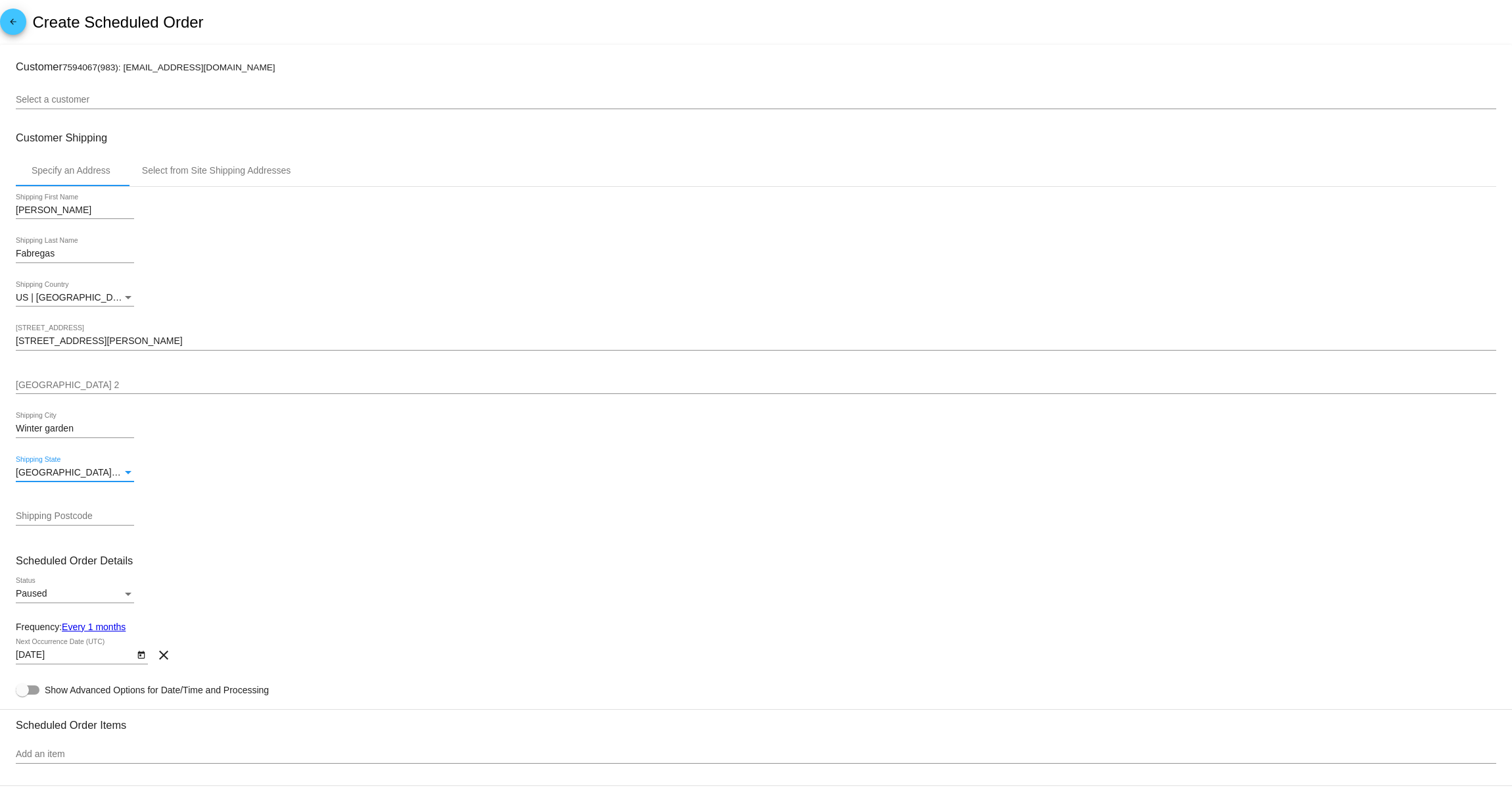
click at [79, 506] on div "Shipping Postcode" at bounding box center [75, 513] width 118 height 26
type input "34787"
drag, startPoint x: 427, startPoint y: 542, endPoint x: 272, endPoint y: 588, distance: 161.7
click at [427, 542] on div "Ismary Shipping First Name Fabregas Shipping Last Name US | USA Shipping Countr…" at bounding box center [756, 365] width 1480 height 357
click at [87, 595] on div "Paused" at bounding box center [69, 593] width 107 height 11
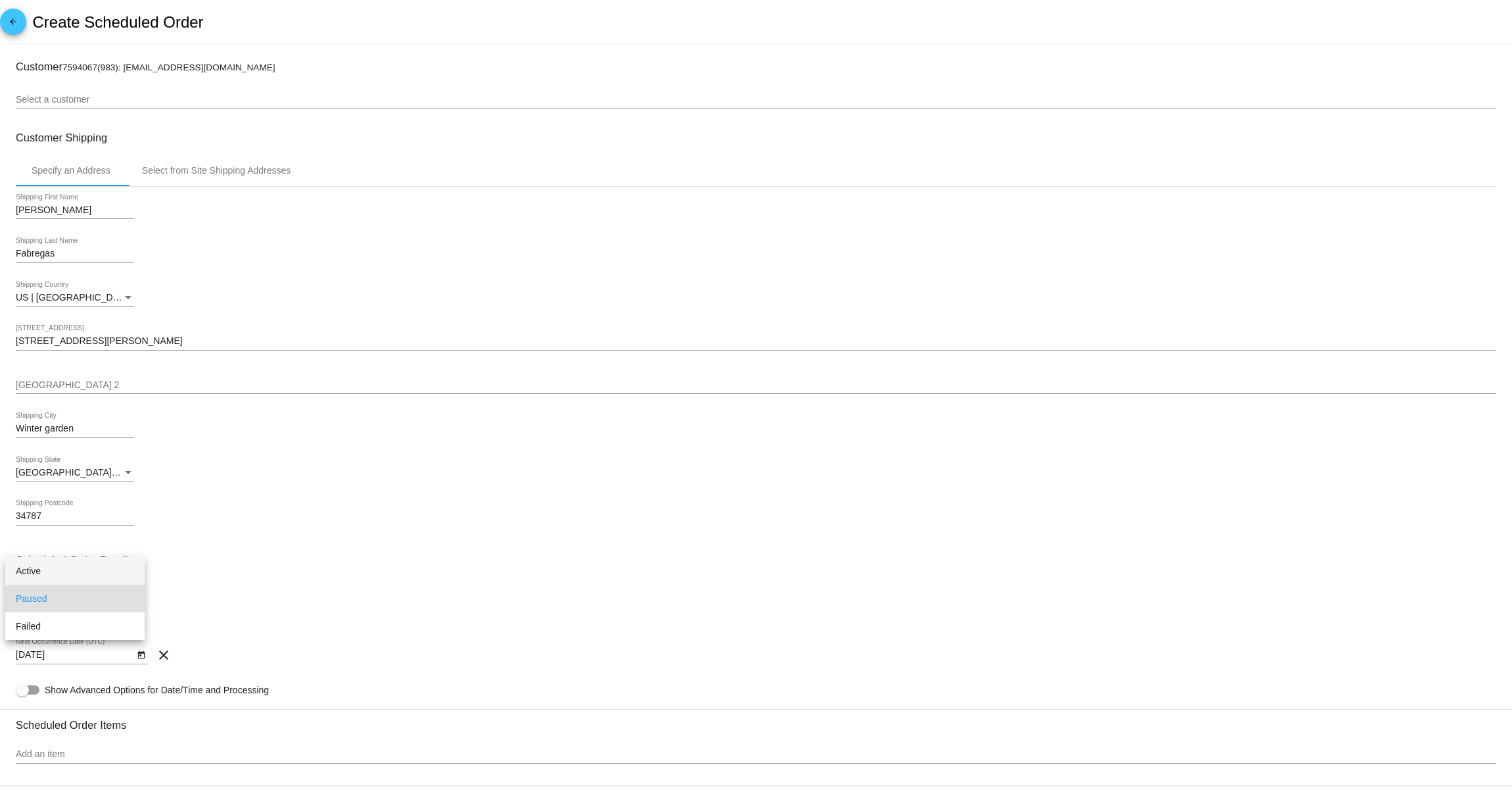
click at [85, 568] on span "Active" at bounding box center [75, 570] width 118 height 28
click at [405, 584] on div "Active Status" at bounding box center [756, 596] width 1480 height 37
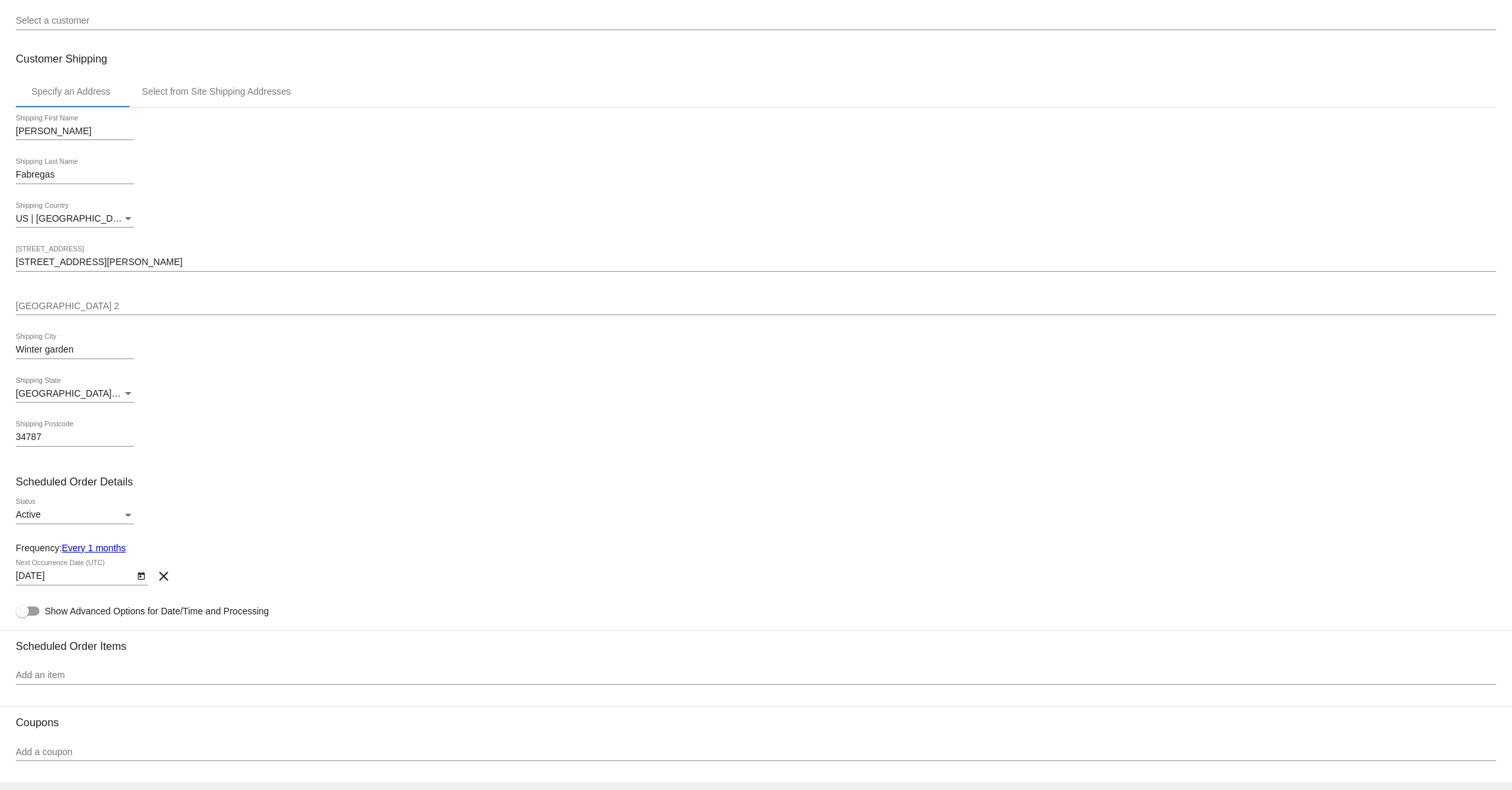
scroll to position [113, 0]
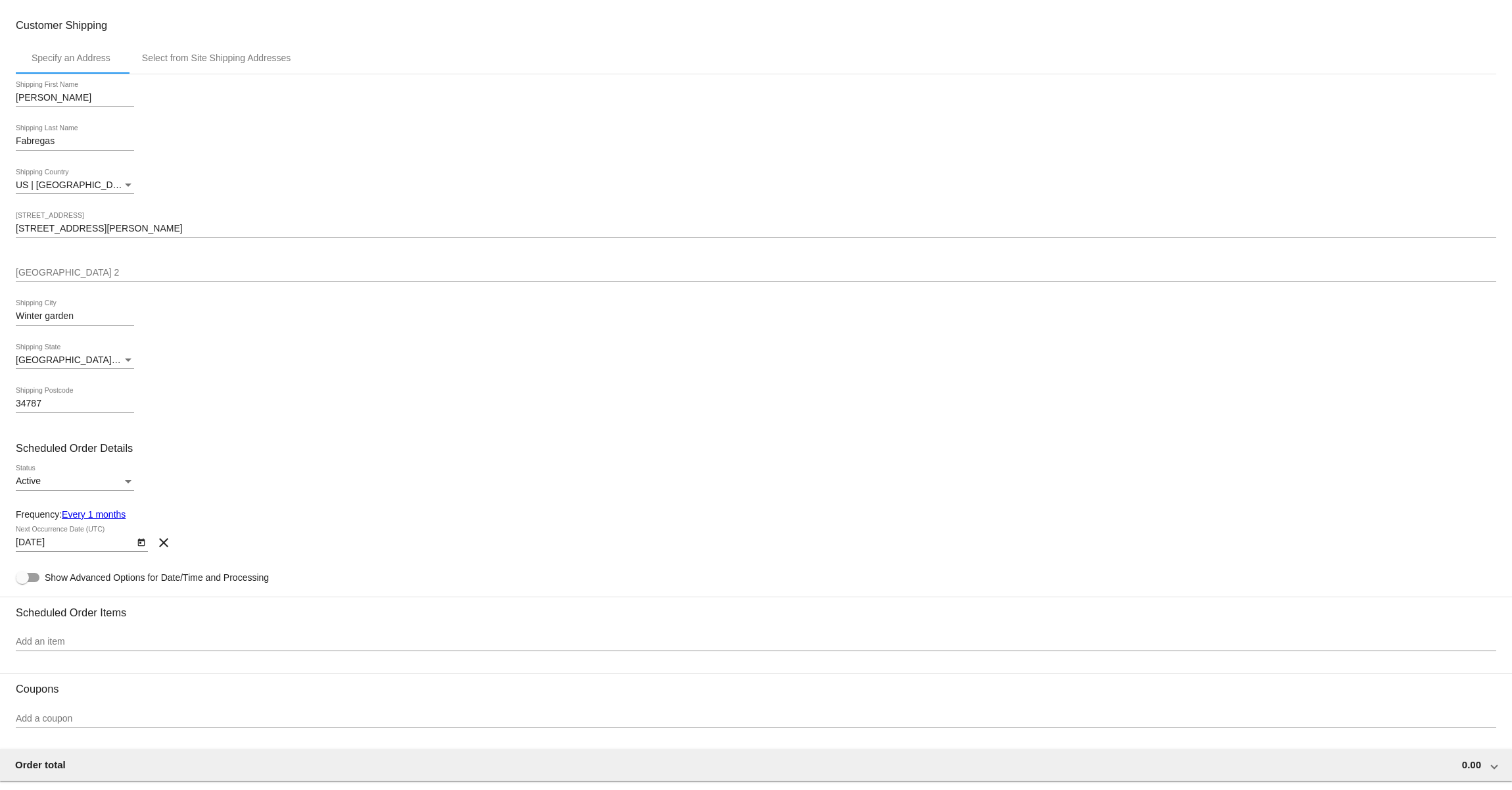
click at [138, 547] on icon "Open calendar" at bounding box center [141, 542] width 7 height 8
click at [168, 580] on button "Previous month" at bounding box center [167, 585] width 27 height 27
click at [186, 637] on div "4" at bounding box center [192, 639] width 24 height 24
type input "10/4/2025"
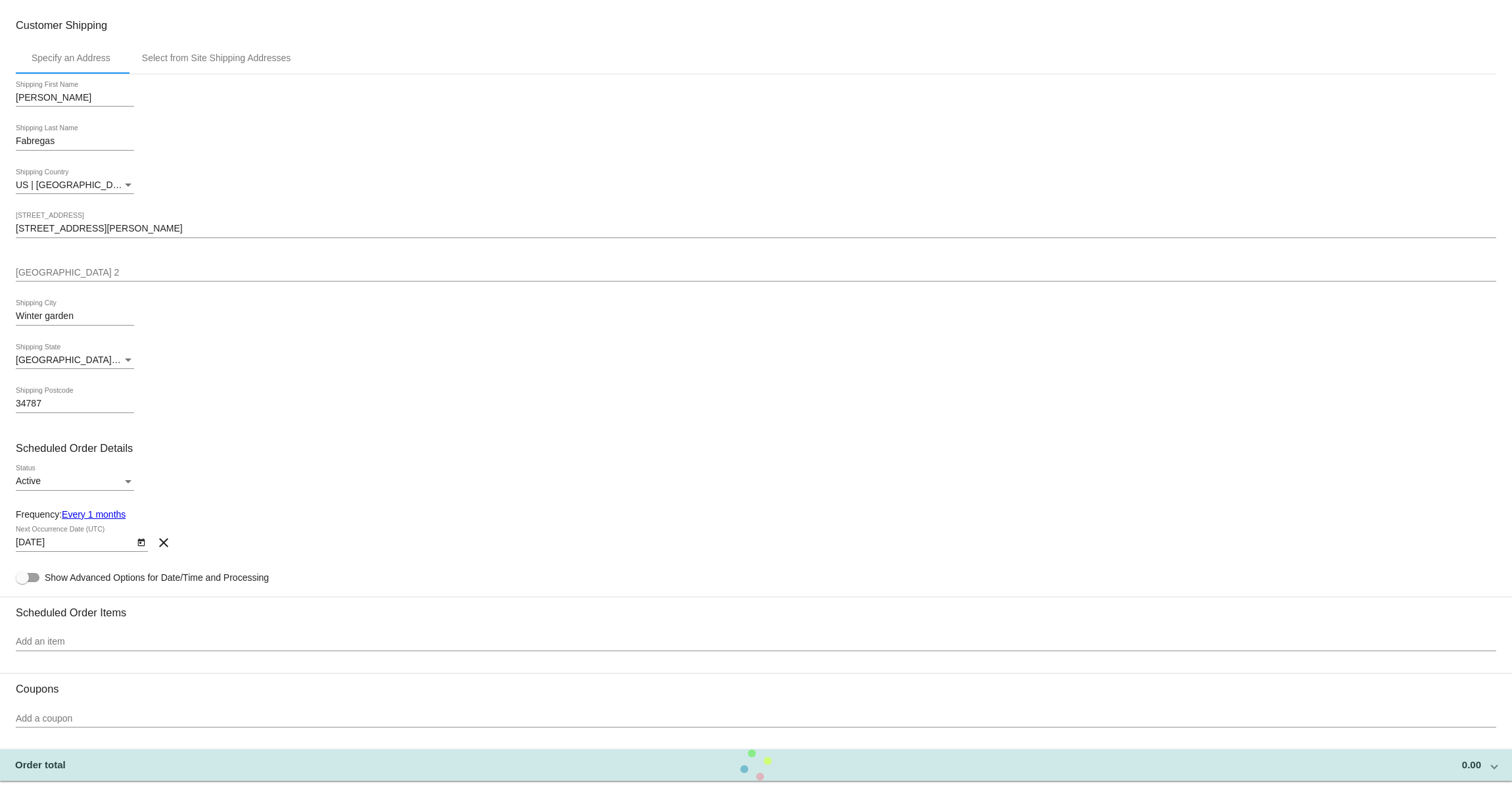
click at [518, 431] on div "Ismary Shipping First Name Fabregas Shipping Last Name US | USA Shipping Countr…" at bounding box center [756, 253] width 1480 height 357
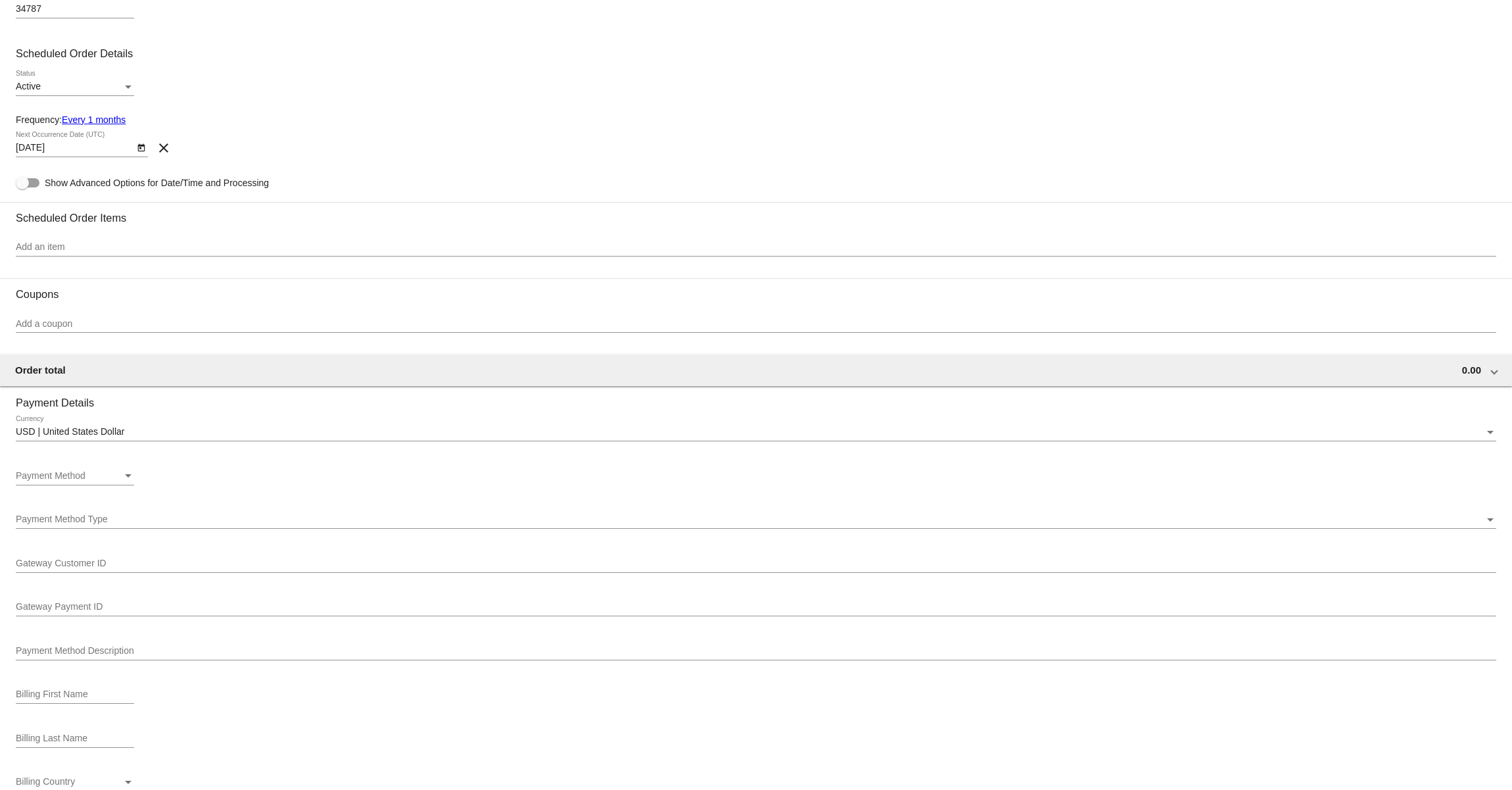
scroll to position [514, 0]
click at [100, 474] on div "Payment Method" at bounding box center [69, 469] width 107 height 11
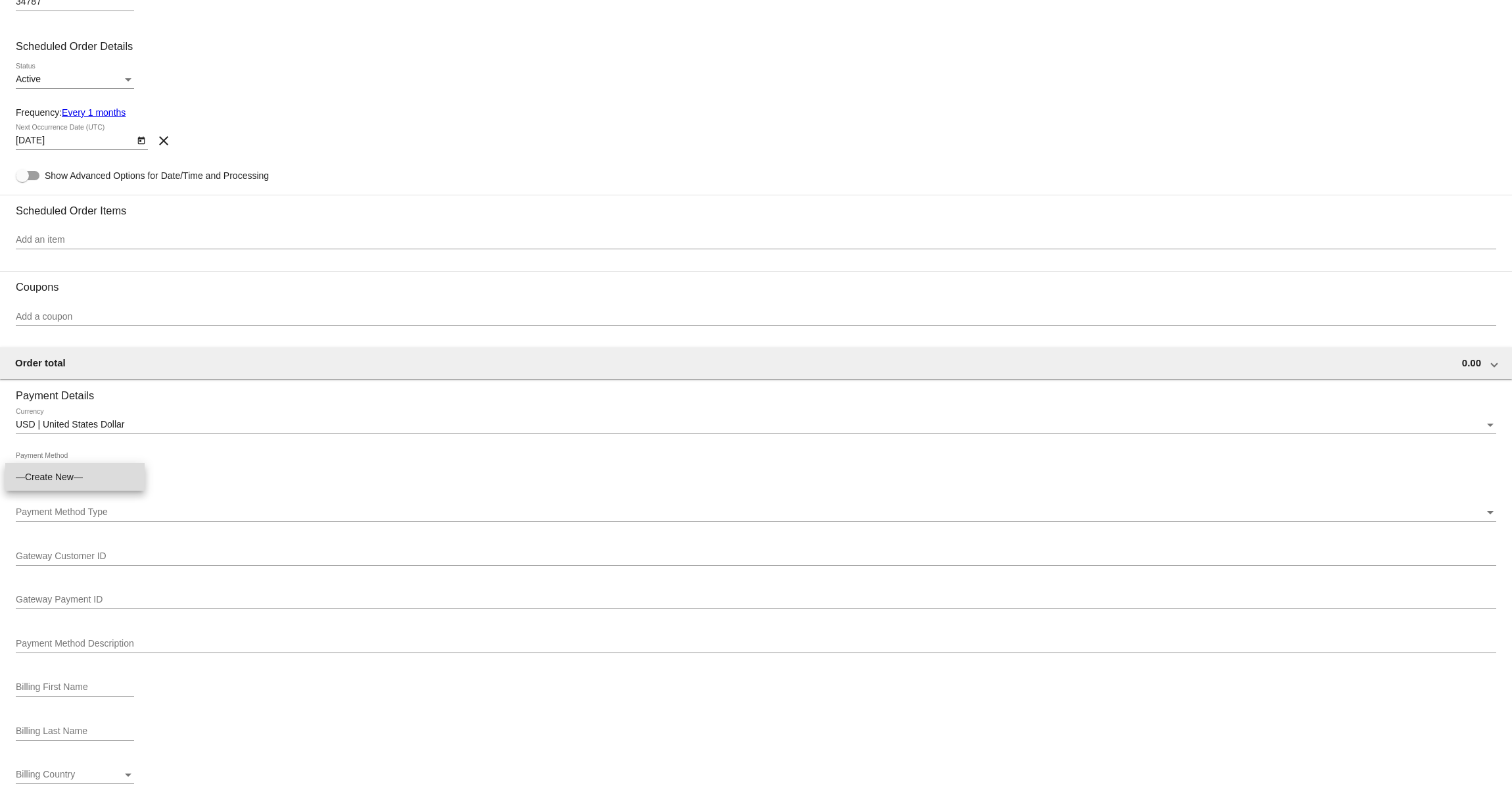
click at [66, 474] on span "—Create New—" at bounding box center [75, 476] width 118 height 28
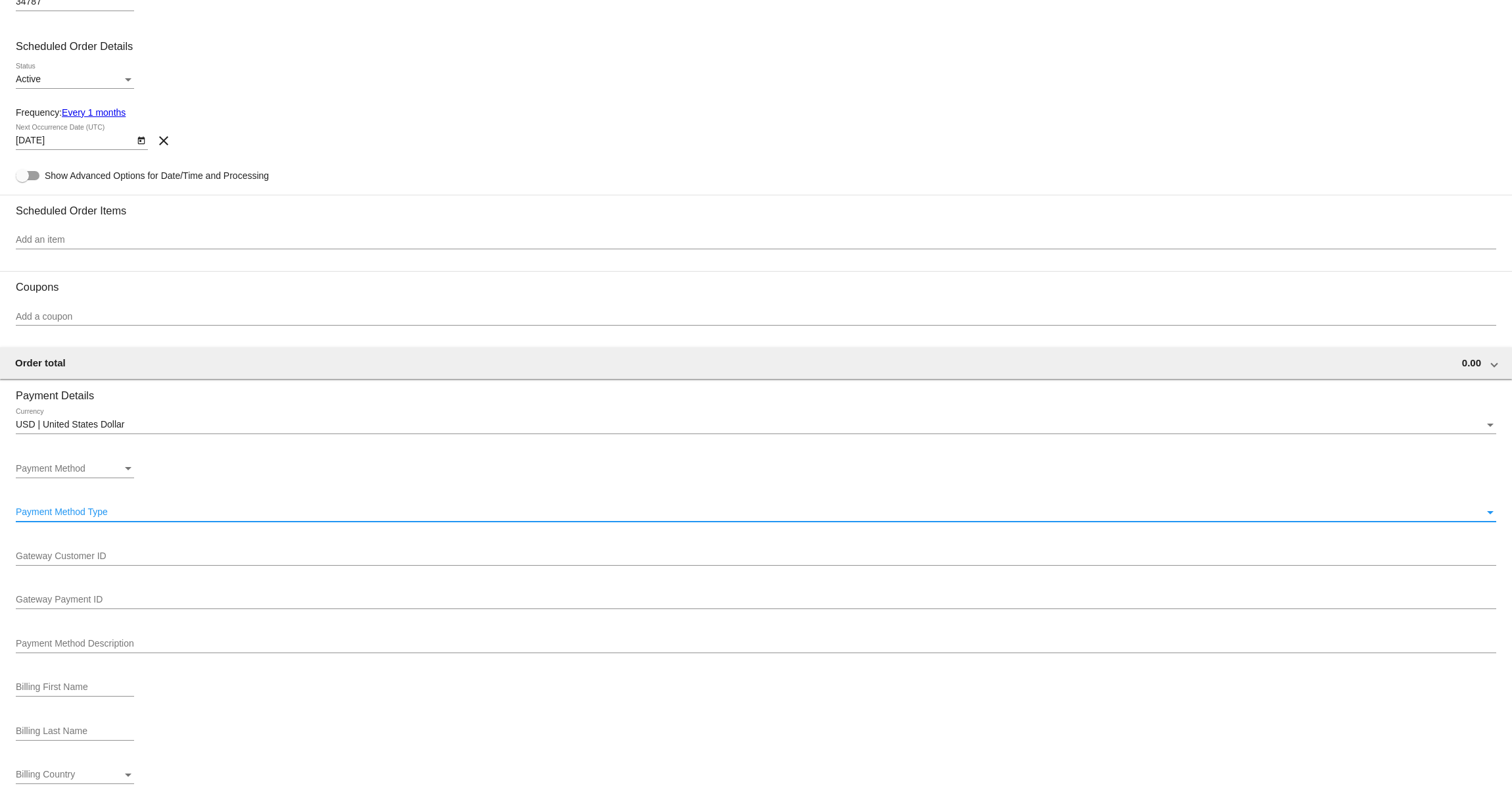
click at [105, 517] on span "Payment Method Type" at bounding box center [62, 512] width 92 height 11
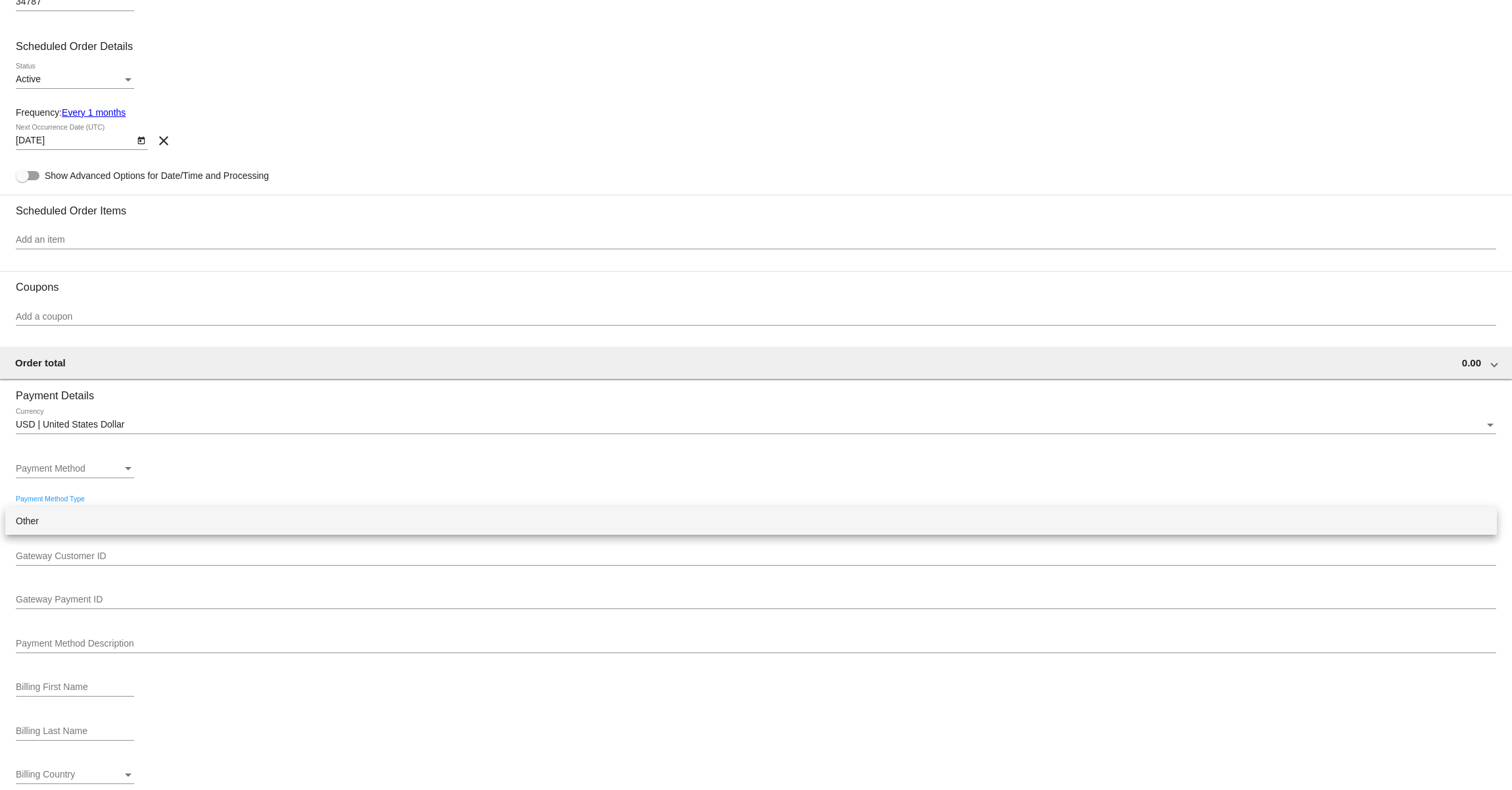
click at [93, 520] on span "Other" at bounding box center [751, 521] width 1471 height 28
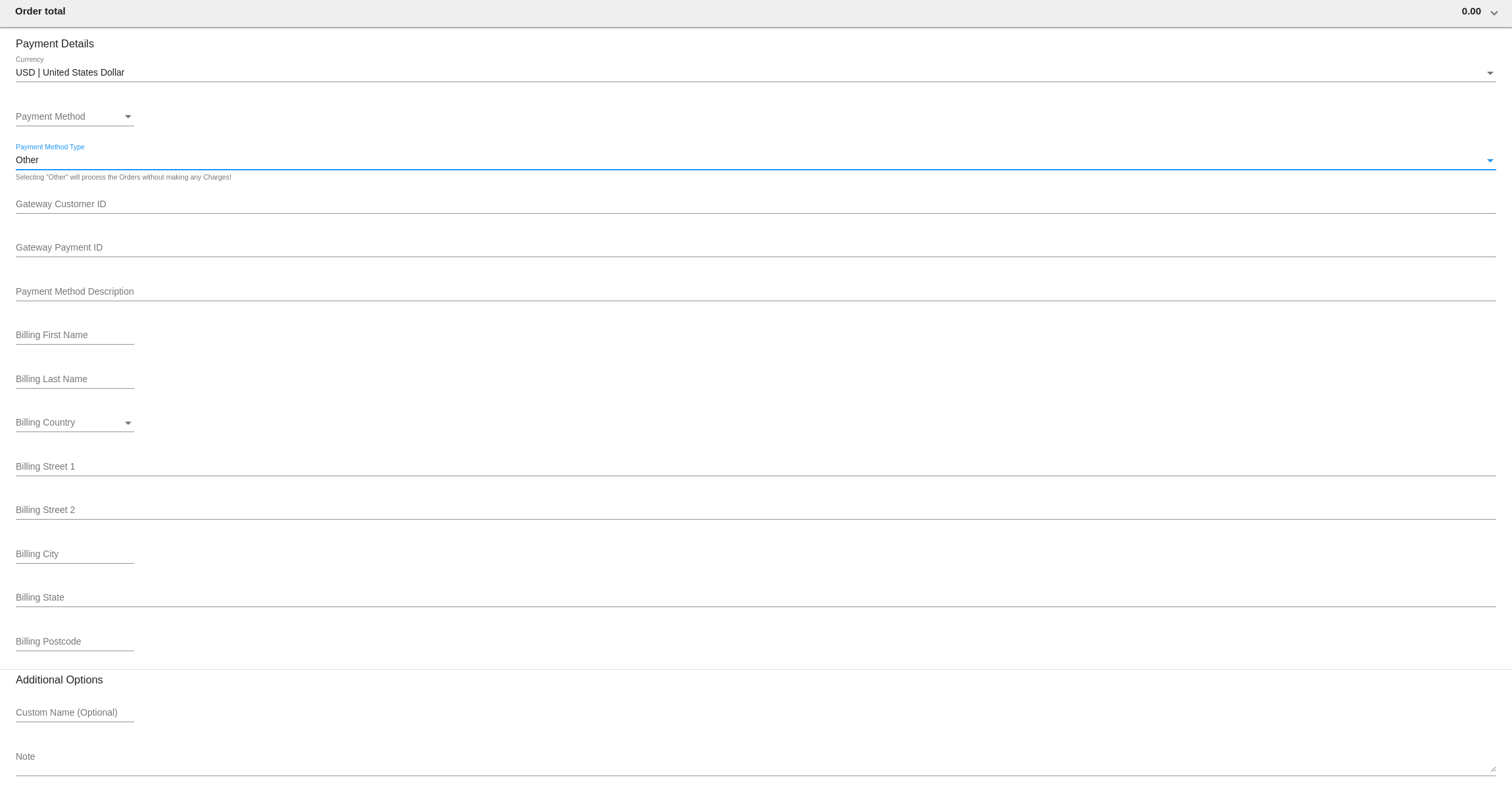
scroll to position [921, 0]
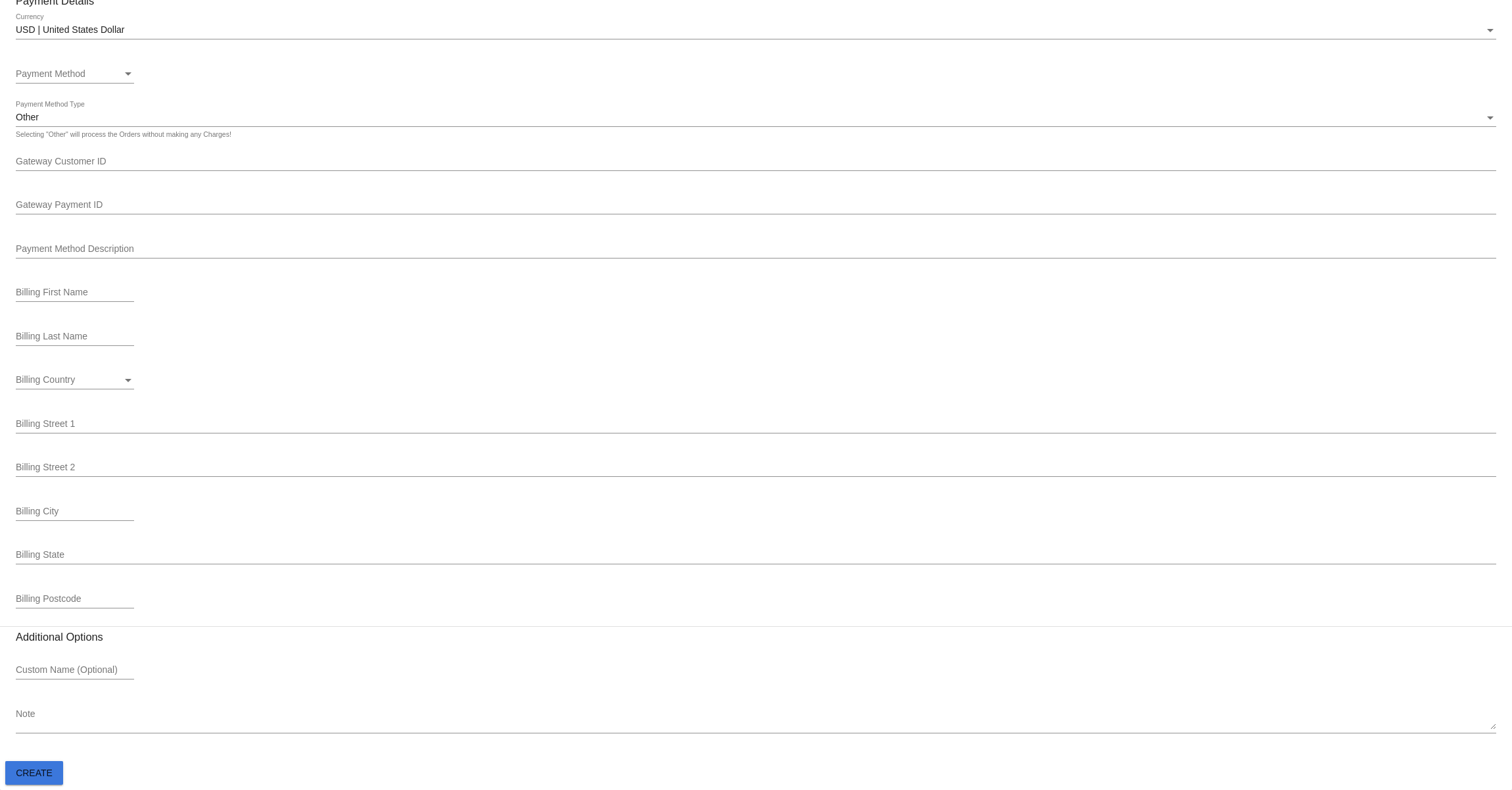
click at [44, 768] on span "Create" at bounding box center [34, 773] width 37 height 11
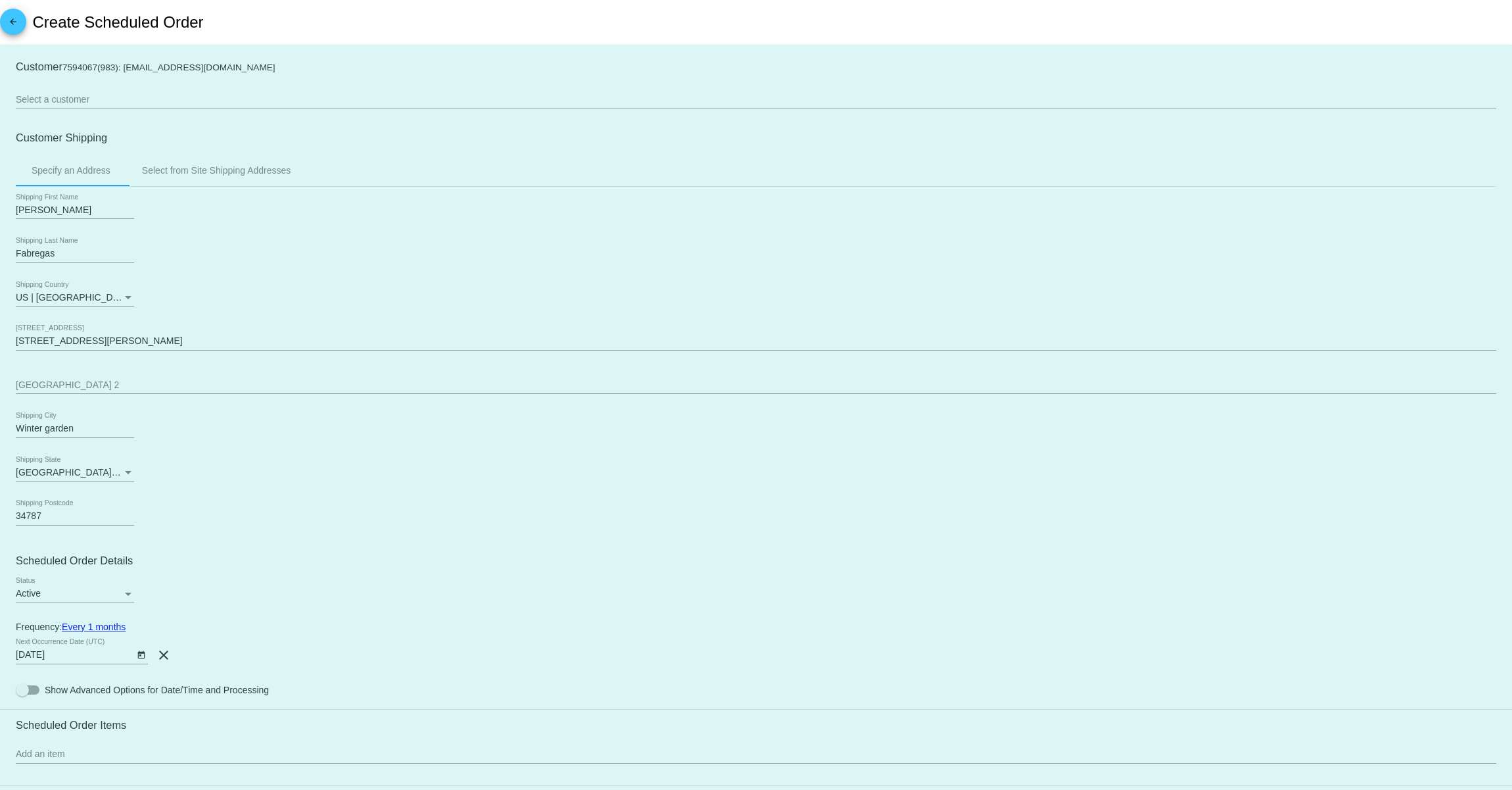
scroll to position [0, 0]
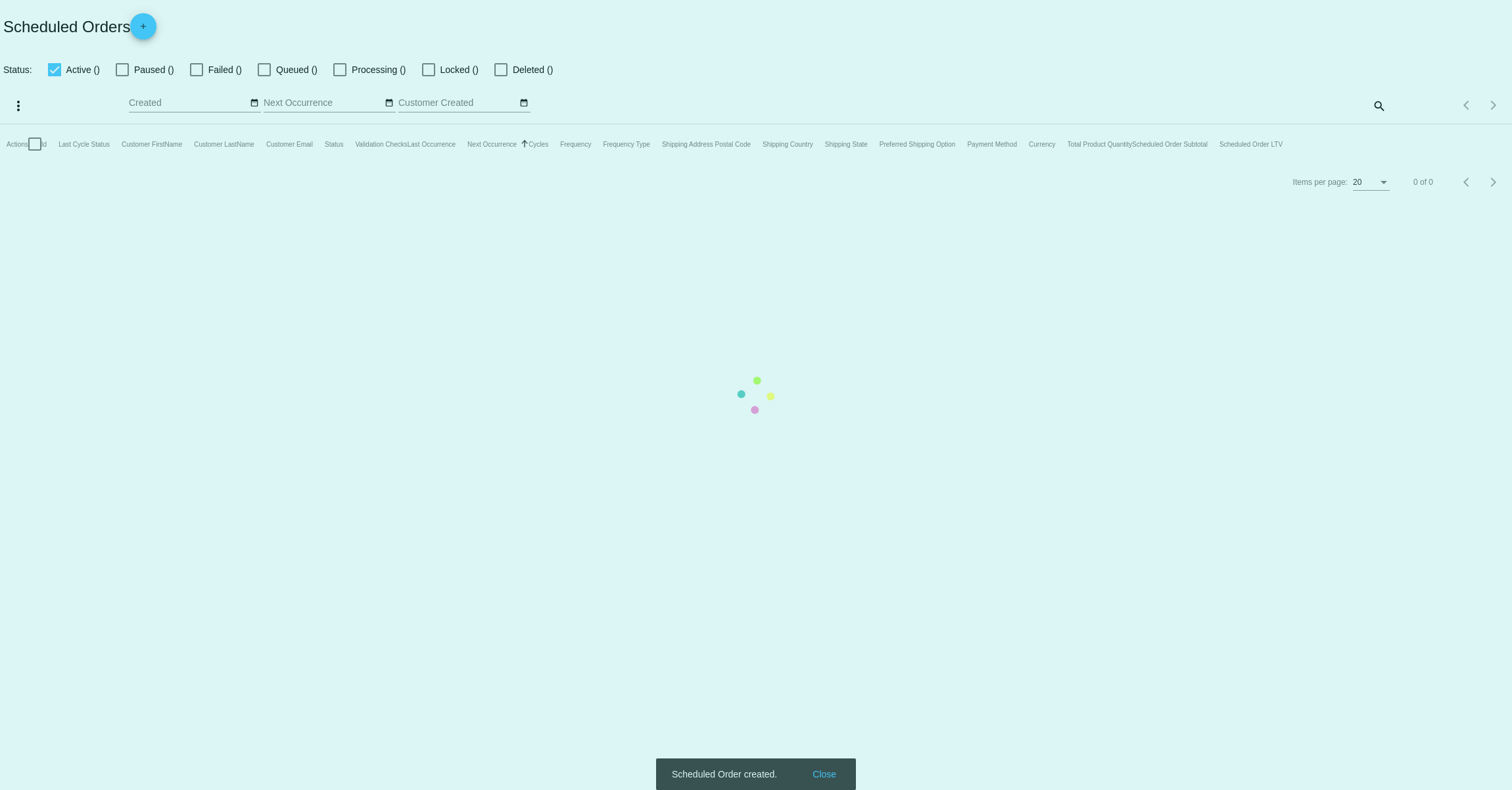
checkbox input "true"
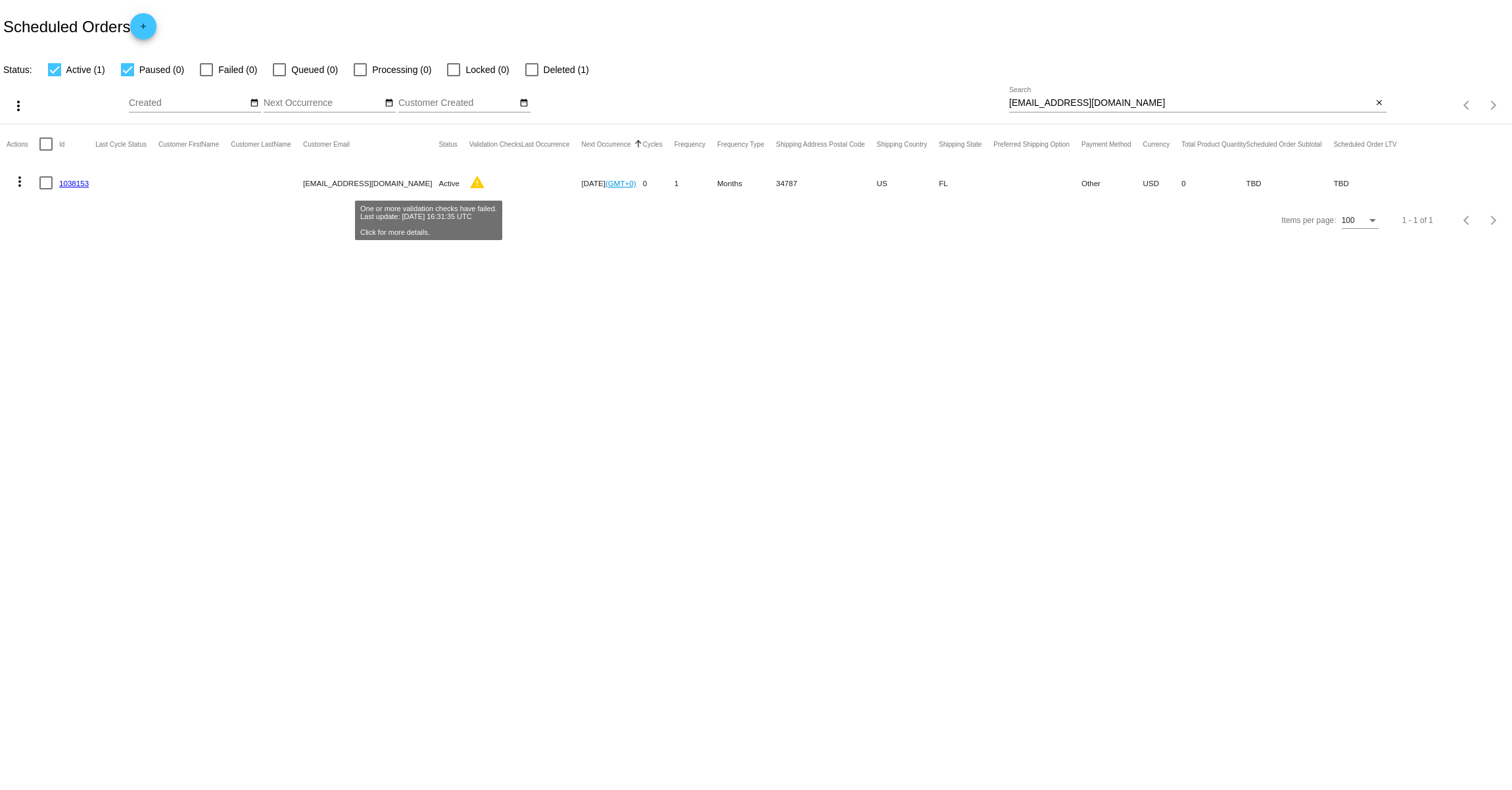
click at [470, 183] on mat-icon "warning" at bounding box center [478, 182] width 16 height 16
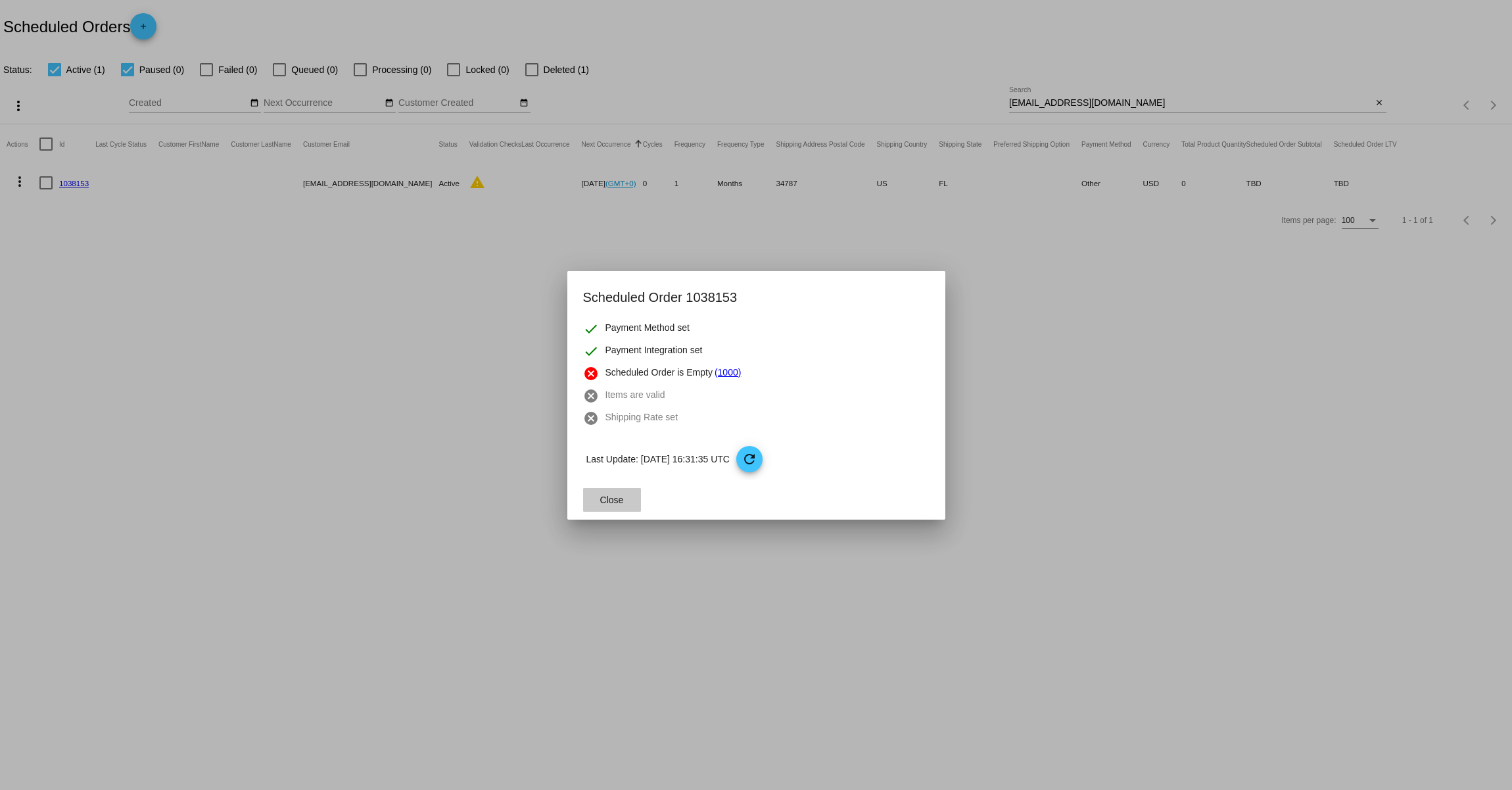
click at [612, 508] on button "Close" at bounding box center [612, 499] width 58 height 24
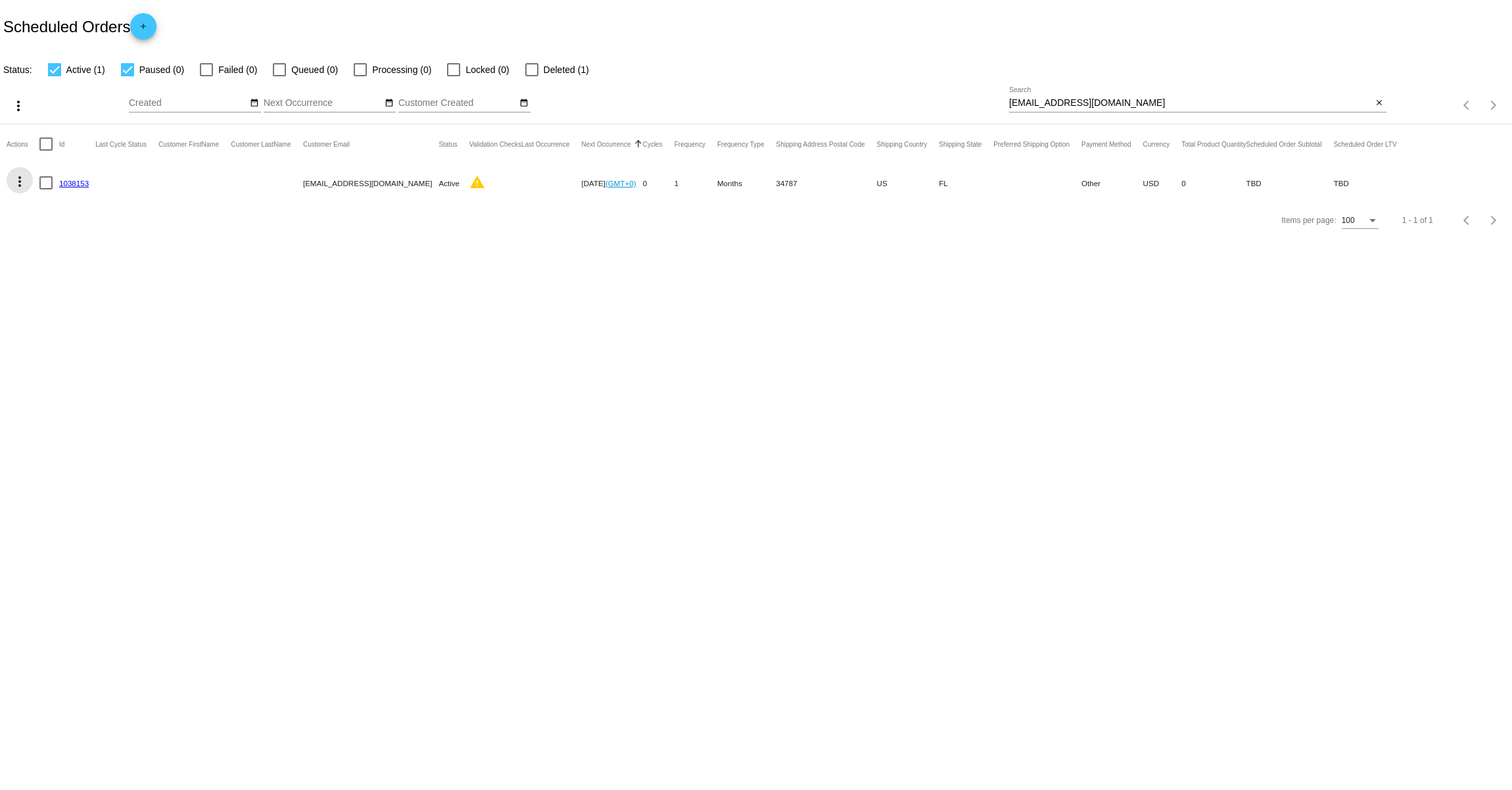
click at [21, 179] on mat-icon "more_vert" at bounding box center [20, 182] width 16 height 16
click at [83, 311] on span "View / Edit" at bounding box center [67, 309] width 44 height 11
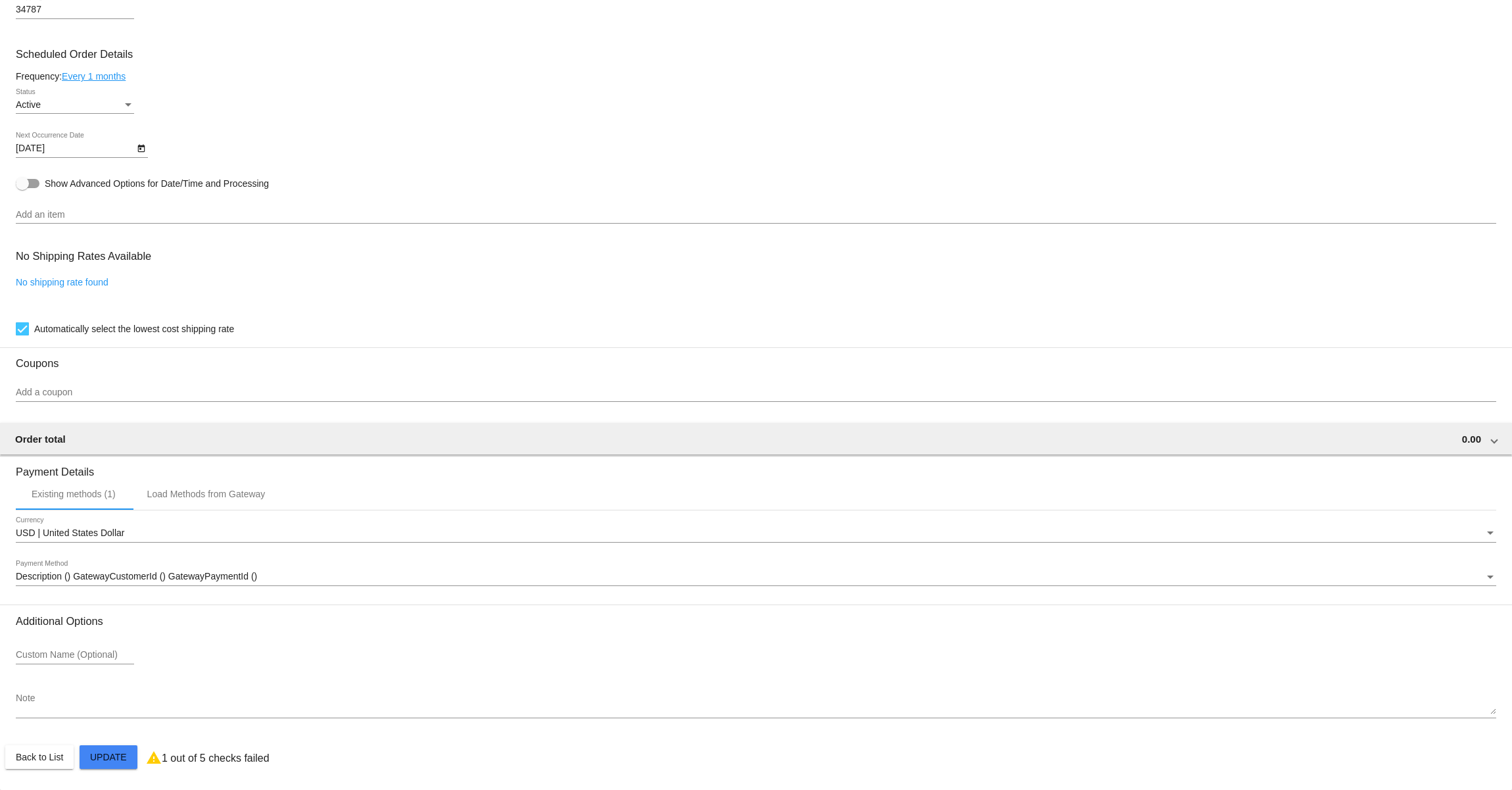
scroll to position [606, 0]
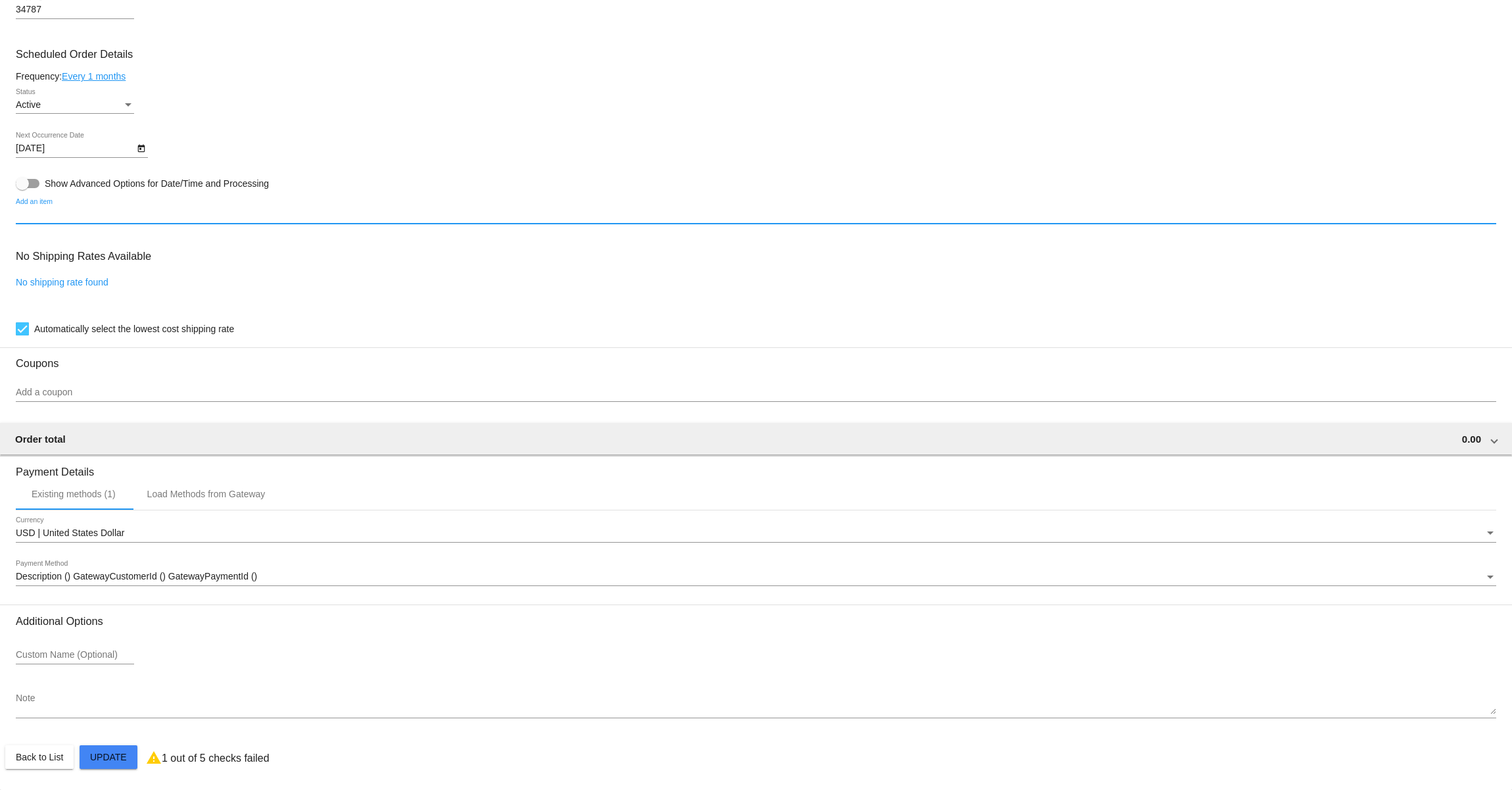
click at [164, 217] on input "Add an item" at bounding box center [756, 215] width 1480 height 11
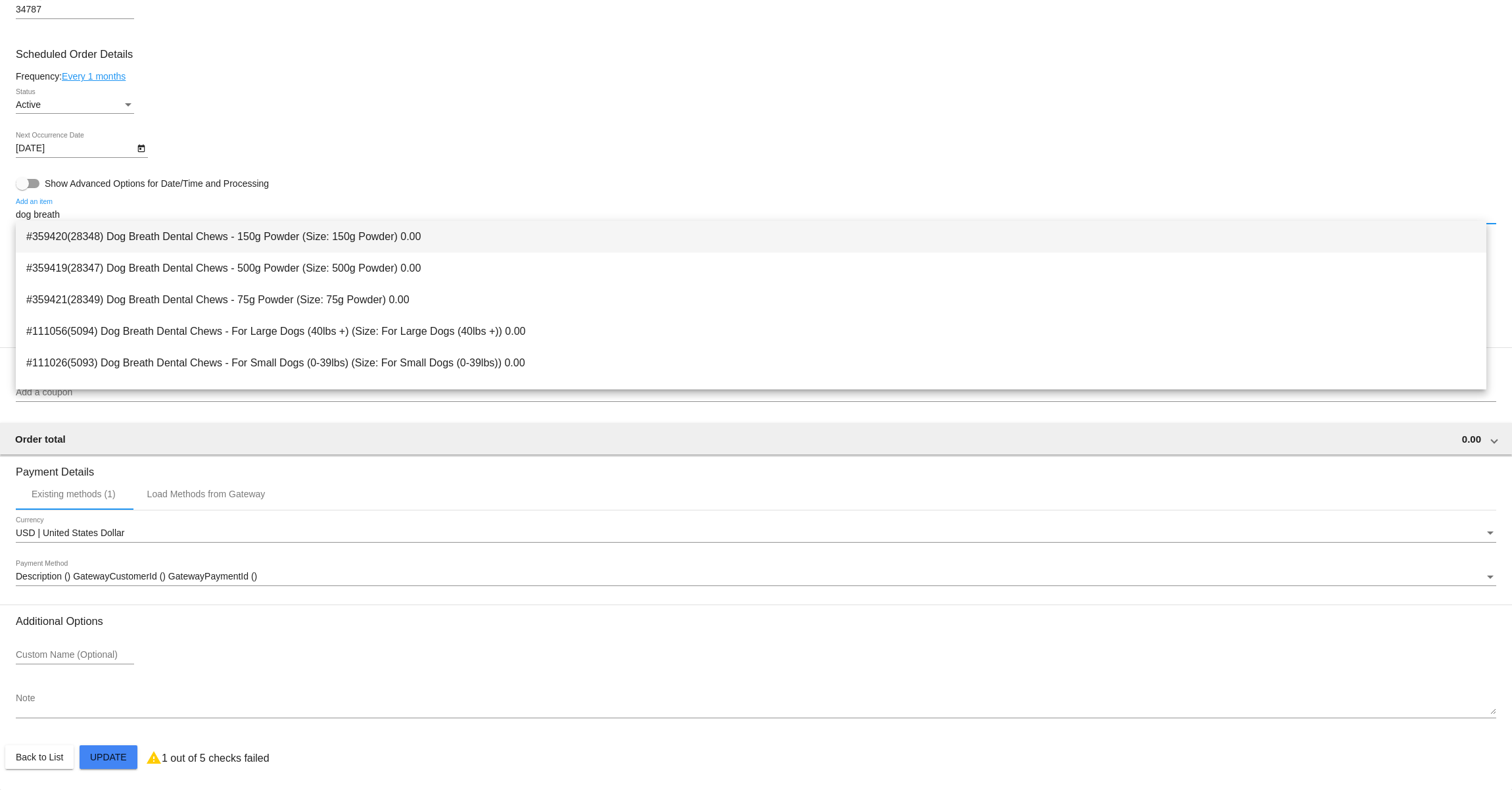
type input "dog breath"
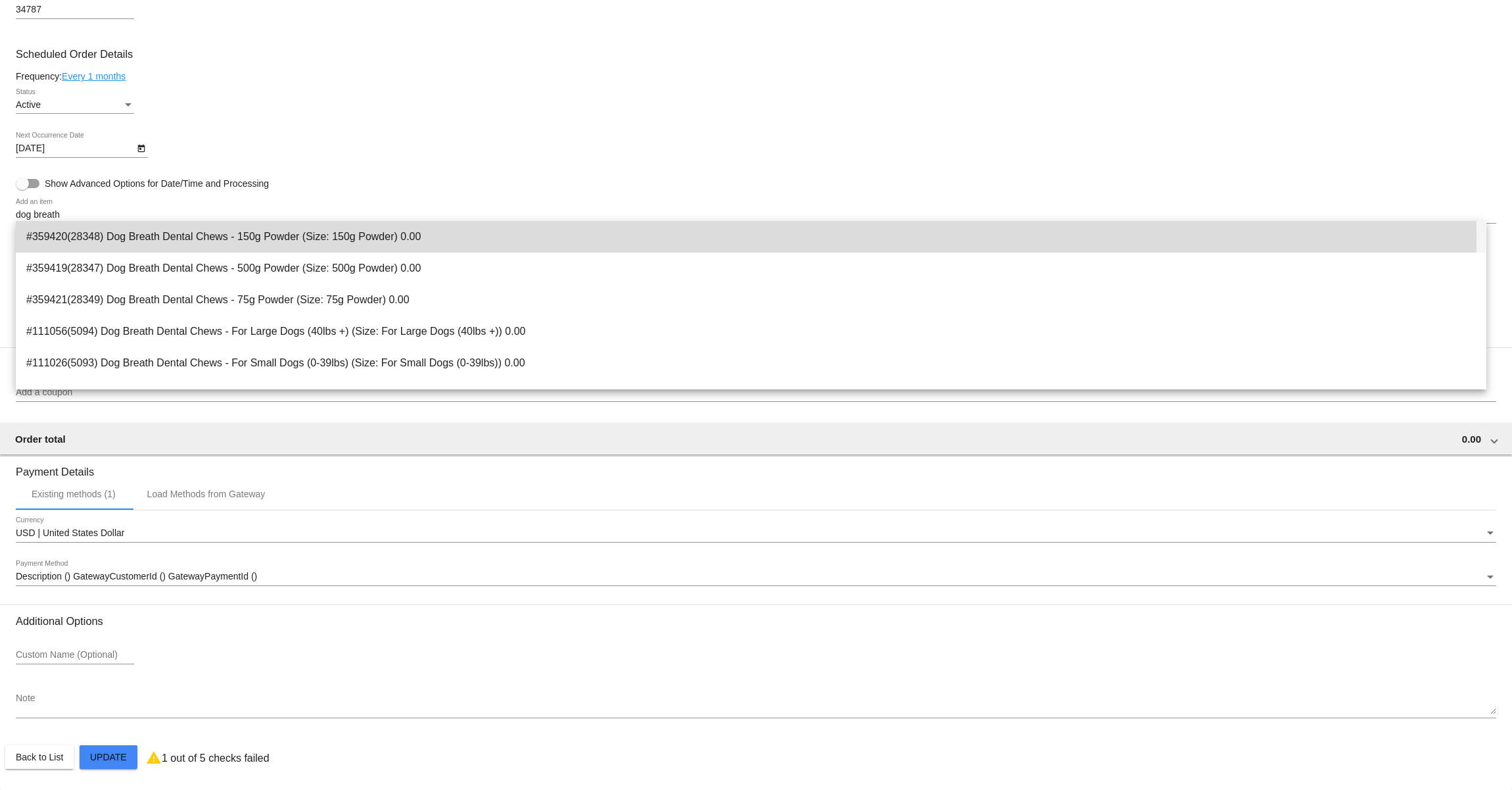
click at [277, 241] on span "#359420(28348) Dog Breath Dental Chews - 150g Powder (Size: 150g Powder) 0.00" at bounding box center [751, 237] width 1450 height 32
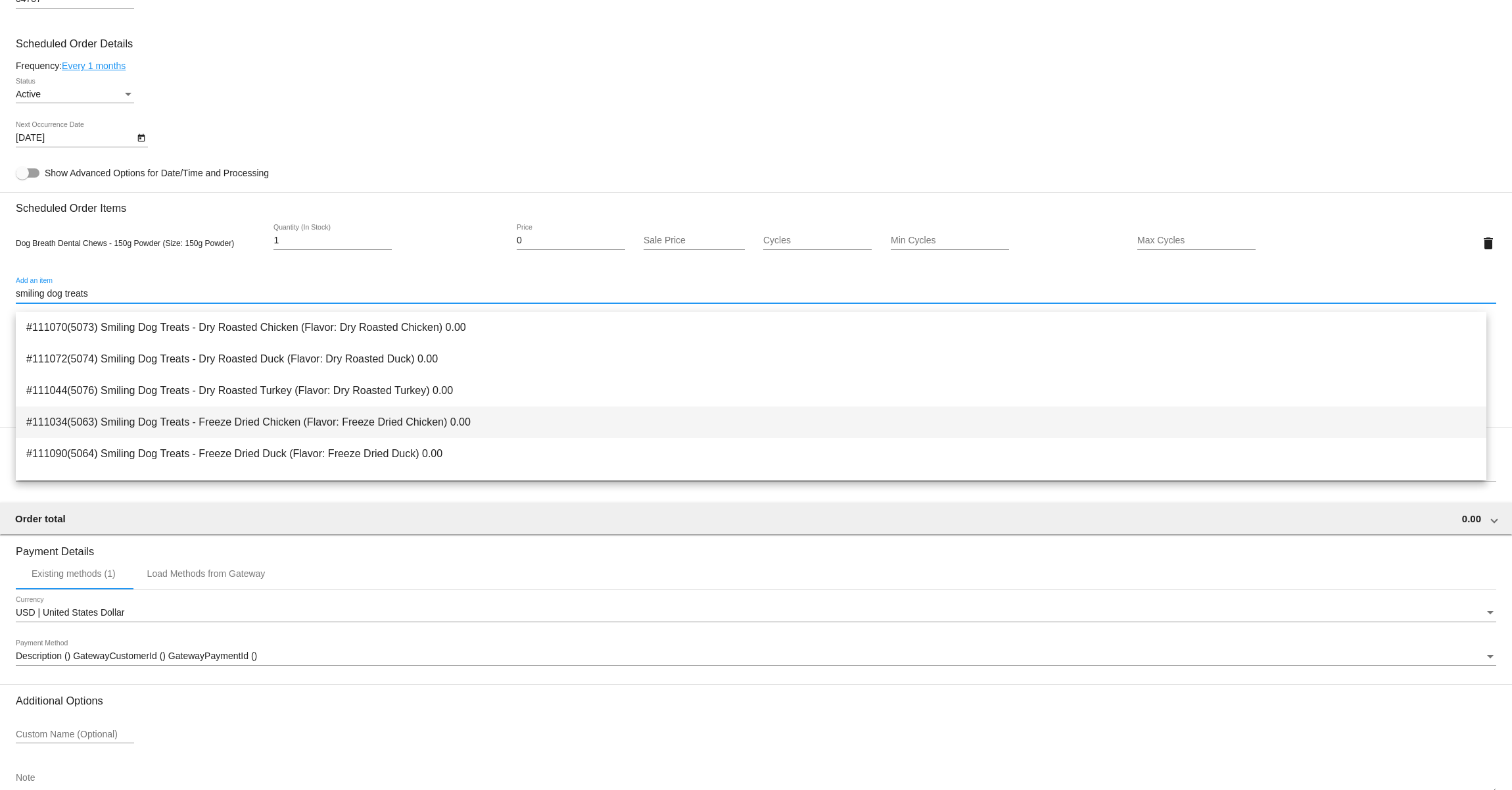
type input "smiling dog treats"
click at [333, 415] on span "#111034(5063) Smiling Dog Treats - Freeze Dried Chicken (Flavor: Freeze Dried C…" at bounding box center [751, 423] width 1450 height 32
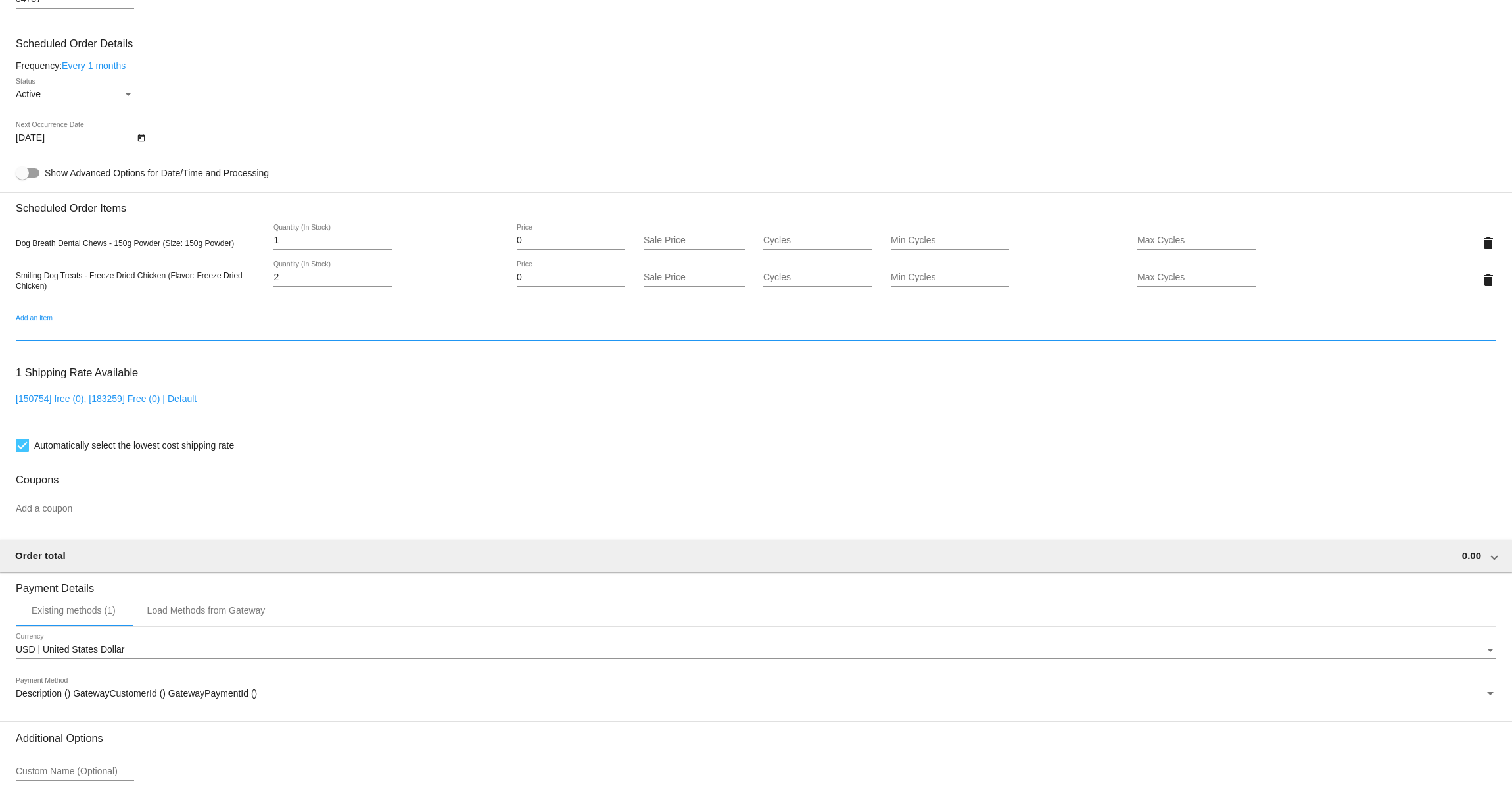
type input "2"
click at [388, 282] on input "2" at bounding box center [332, 278] width 118 height 11
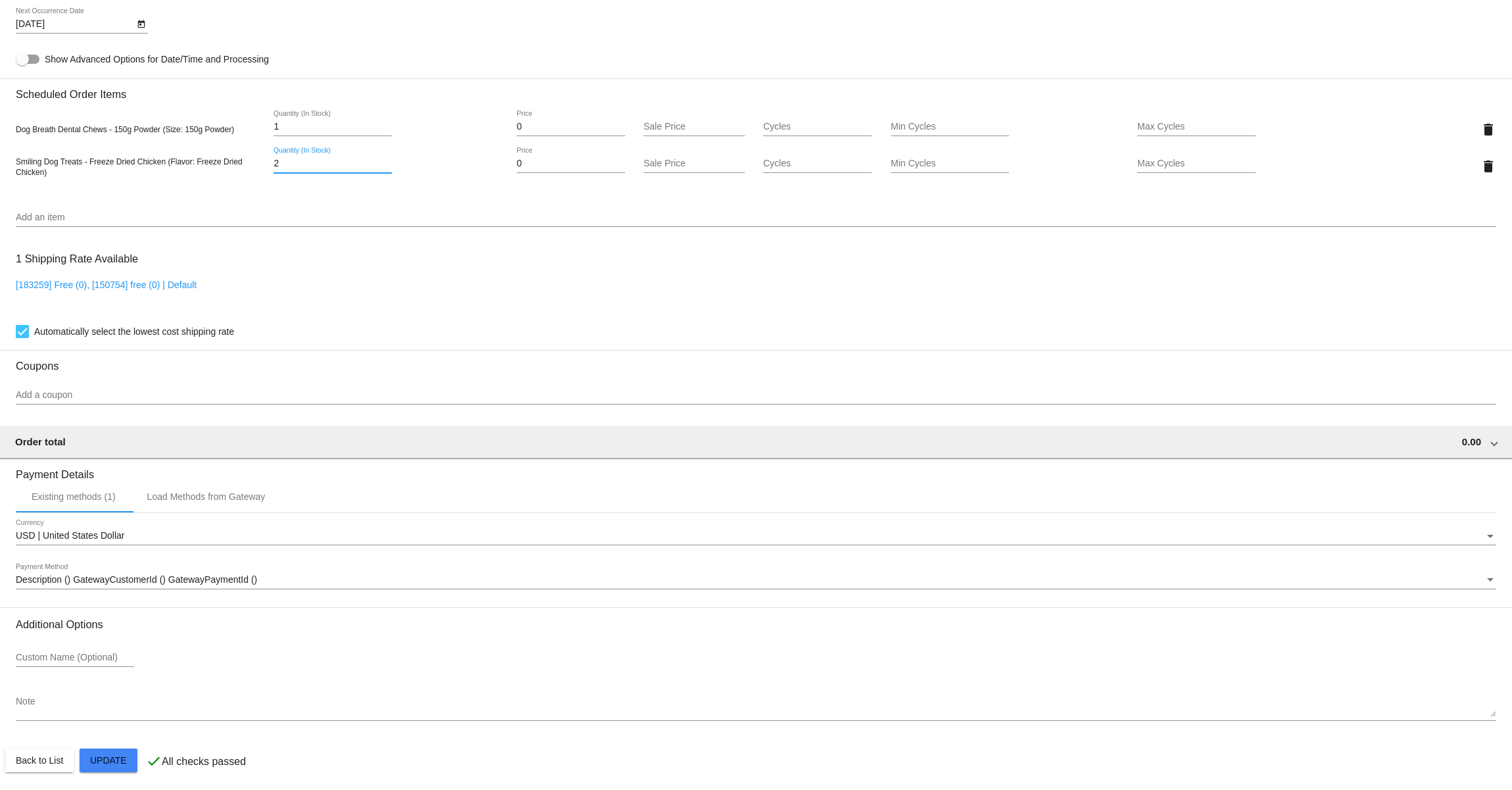
scroll to position [734, 0]
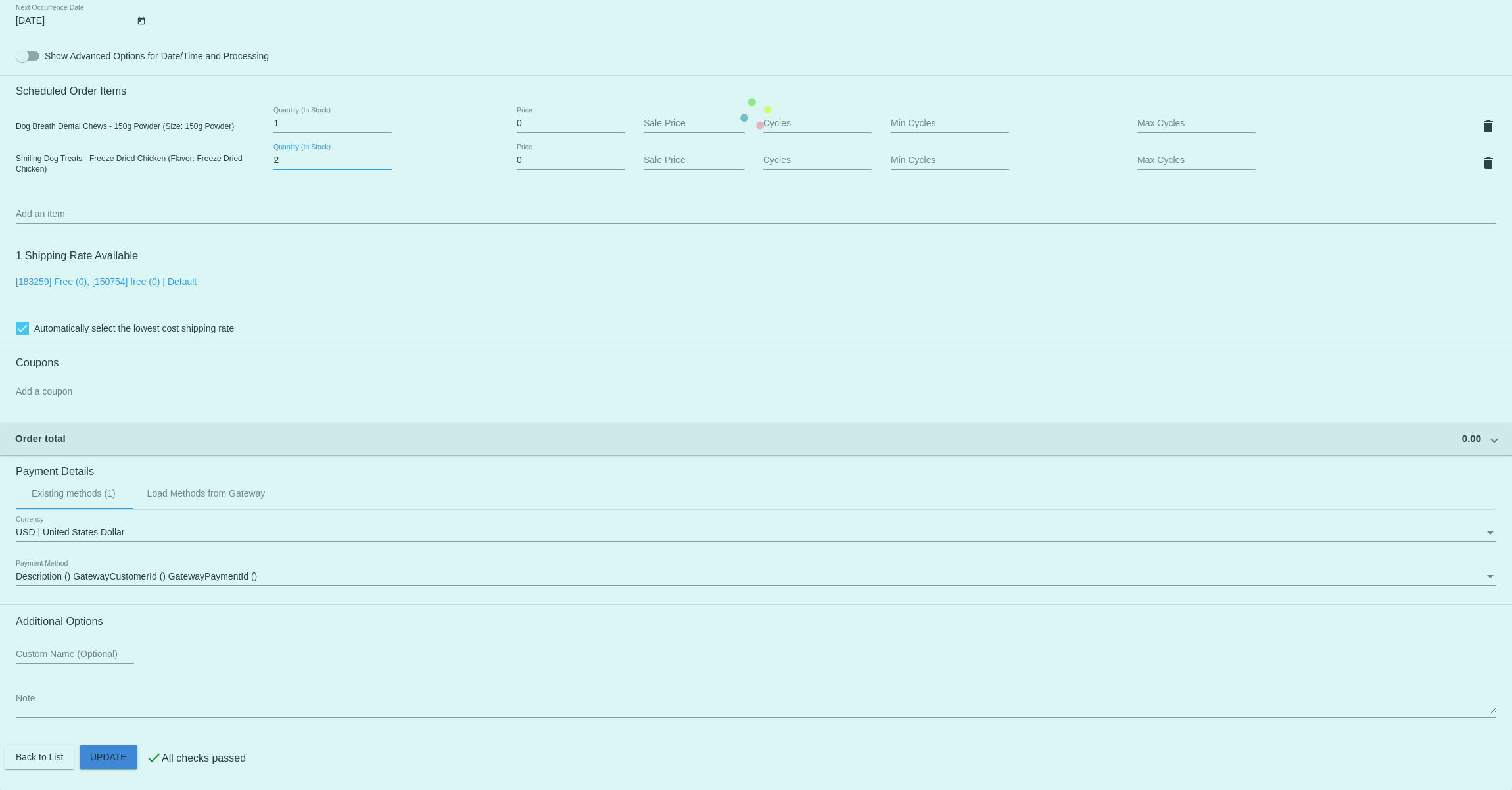
click at [129, 762] on mat-card "Customer 7594067: Flufflifexx@gmail.com Customer Shipping Enter Shipping Addres…" at bounding box center [756, 113] width 1512 height 1353
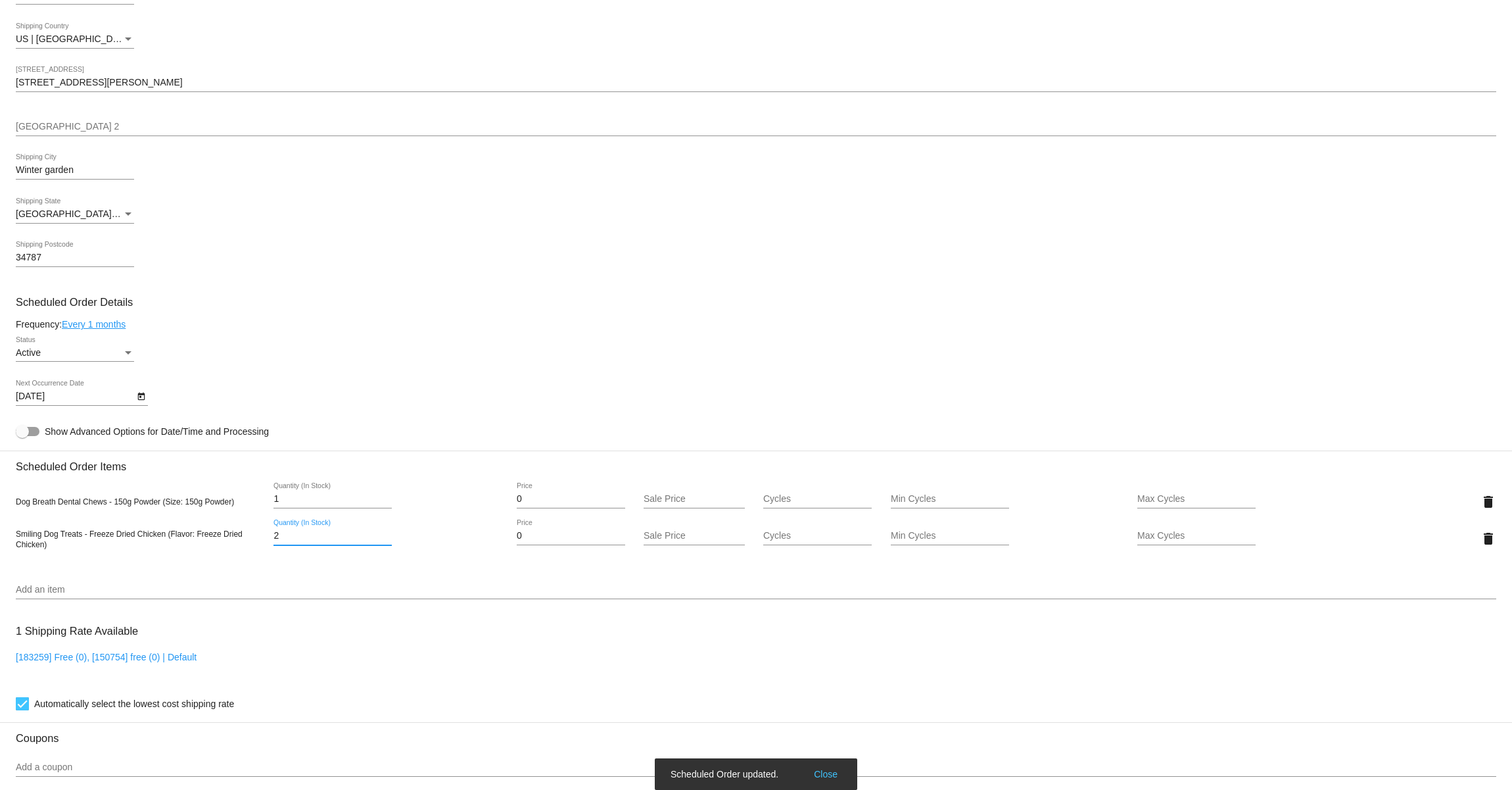
scroll to position [0, 0]
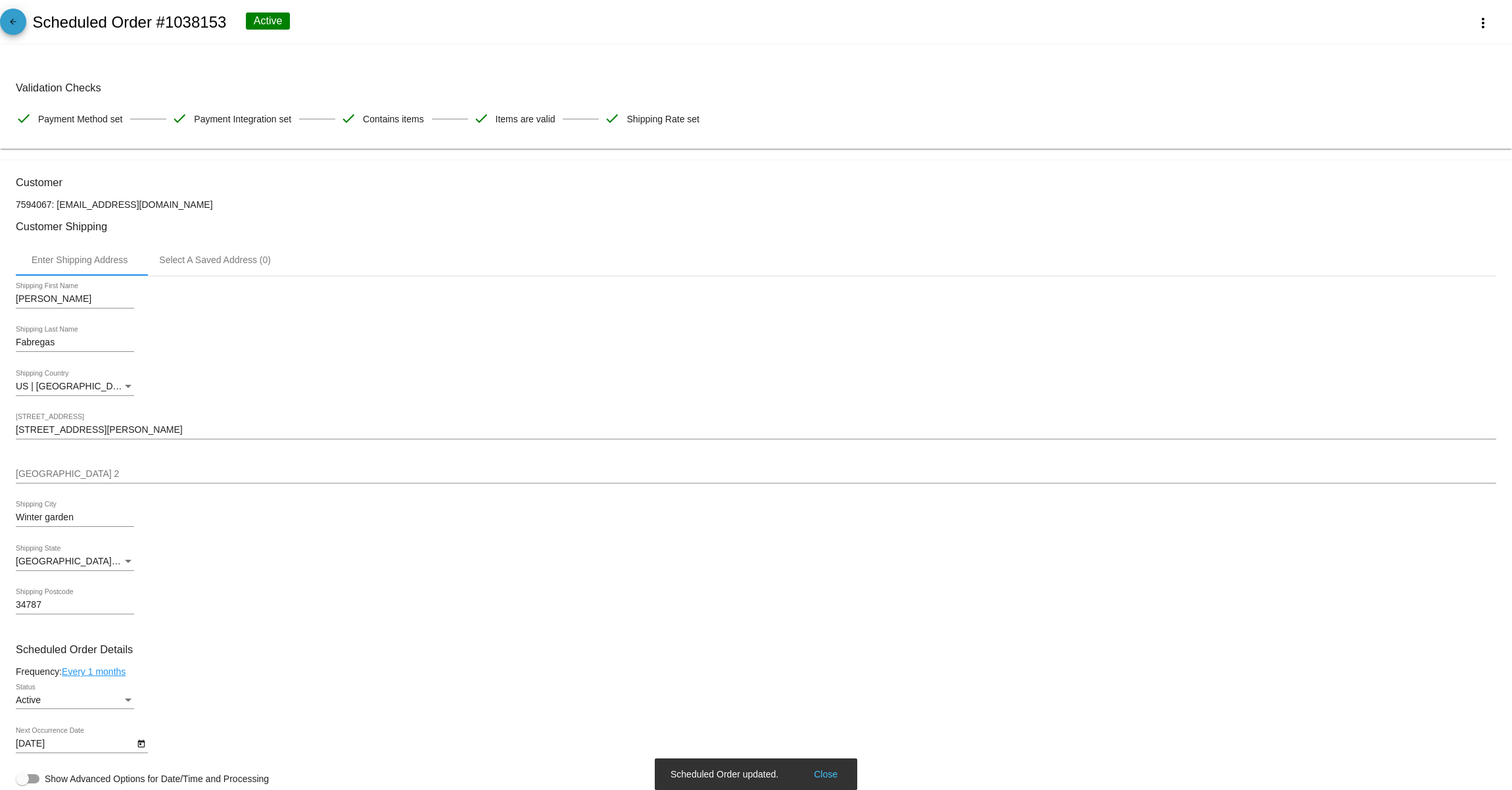
click at [23, 29] on link "arrow_back" at bounding box center [13, 22] width 27 height 27
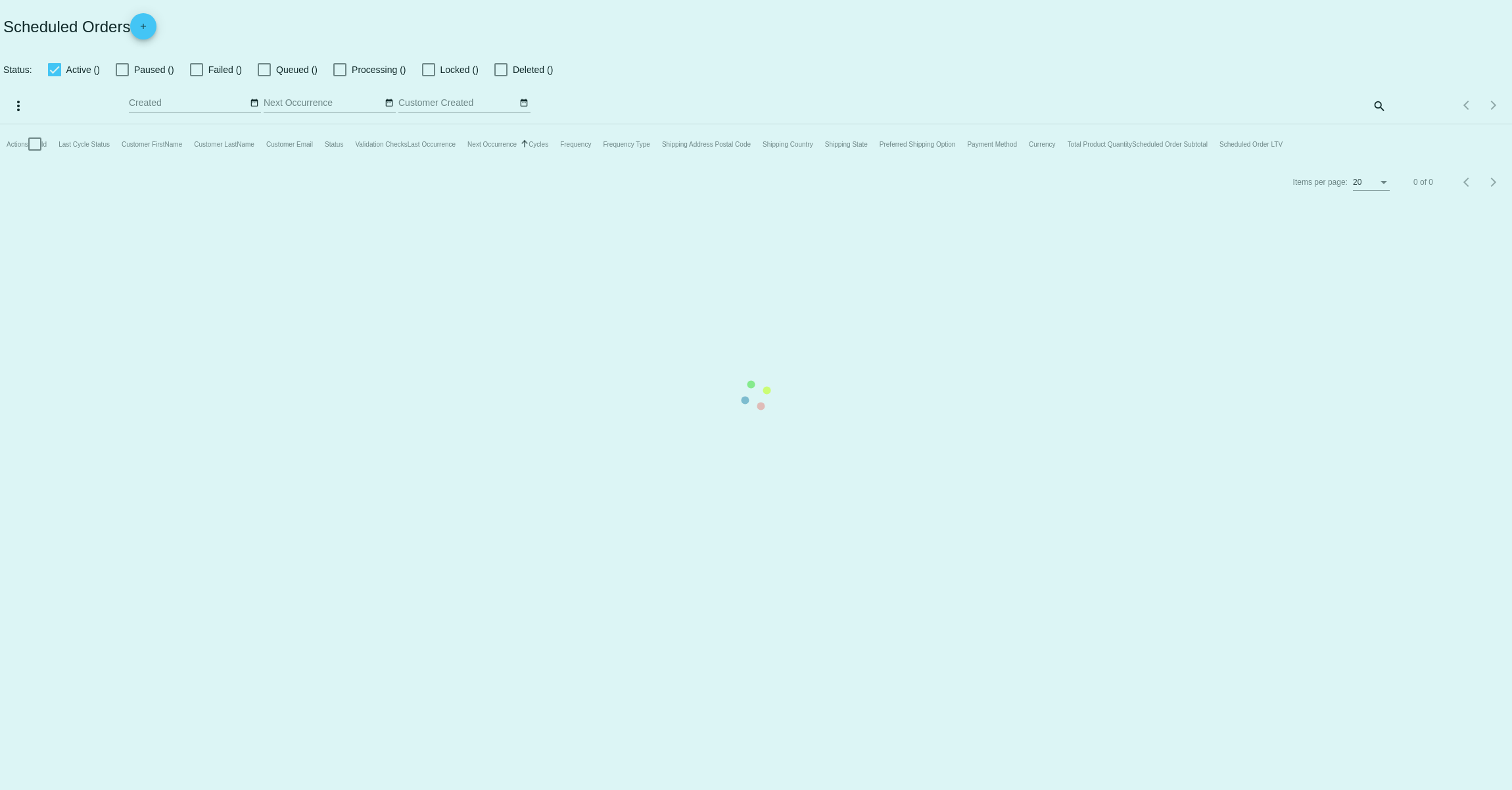
checkbox input "true"
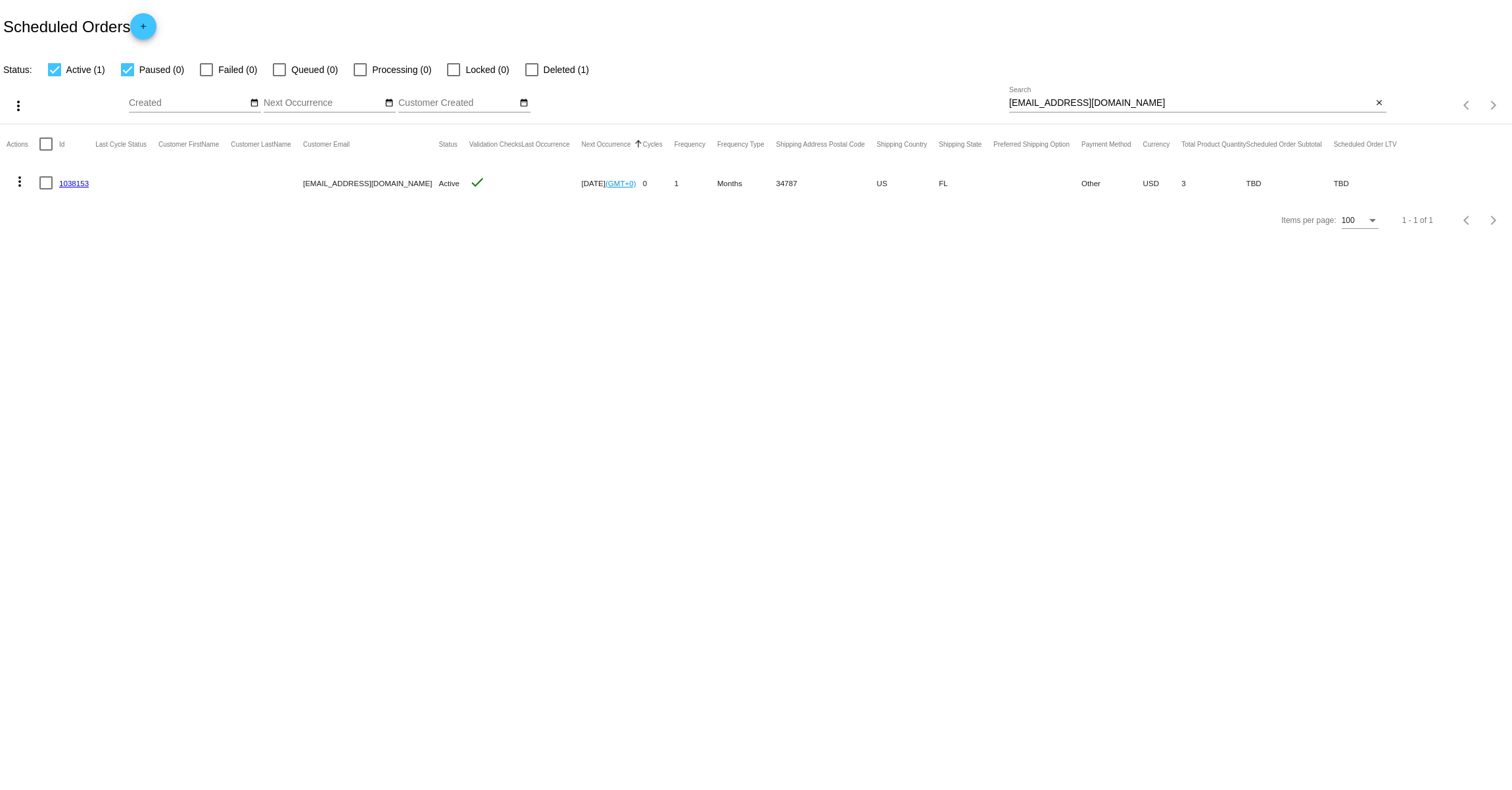
click at [18, 184] on mat-icon "more_vert" at bounding box center [20, 182] width 16 height 16
click at [83, 286] on button "cached Process Now" at bounding box center [72, 277] width 131 height 32
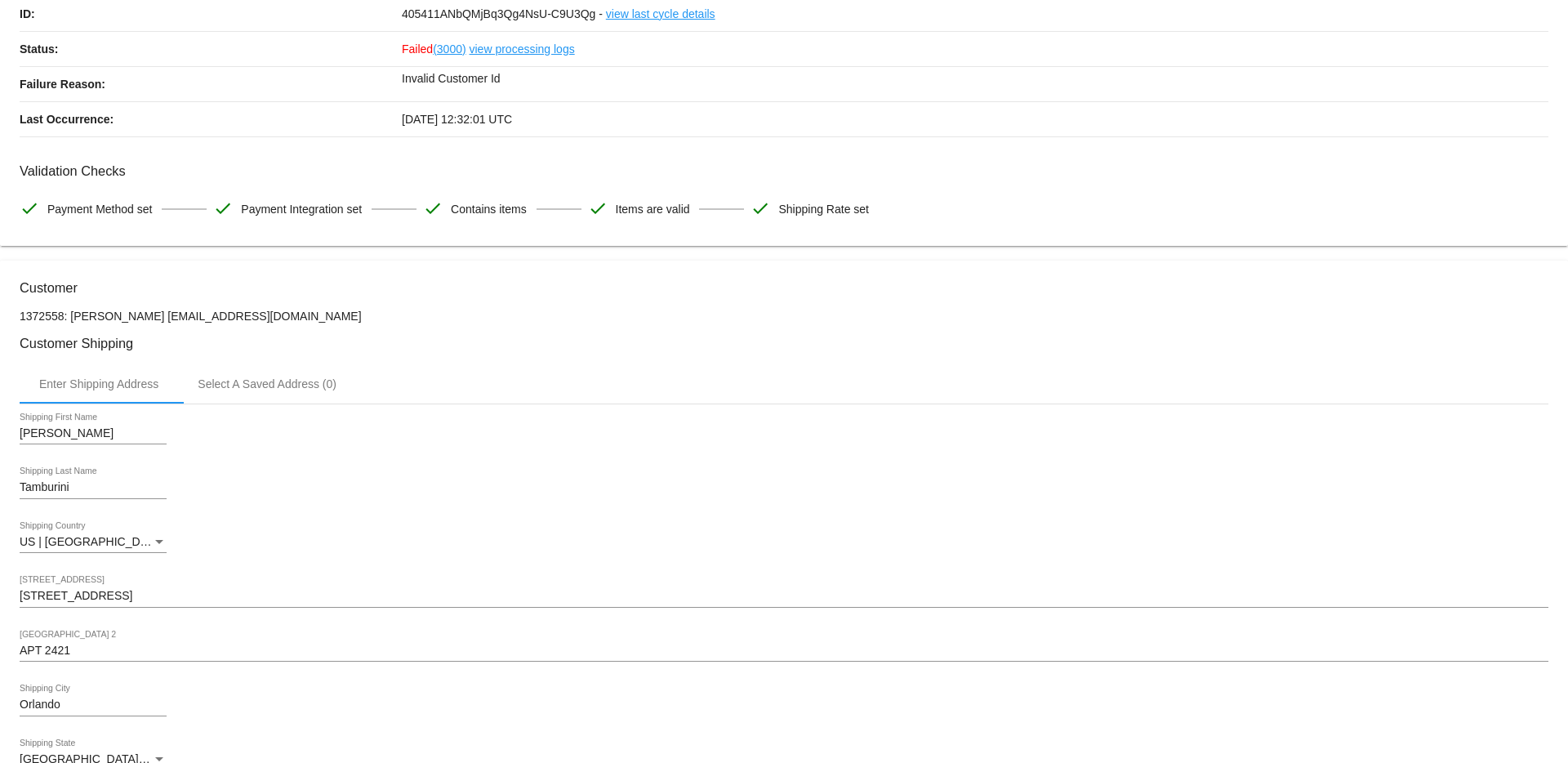
scroll to position [122, 0]
drag, startPoint x: 175, startPoint y: 316, endPoint x: 329, endPoint y: 326, distance: 154.3
copy mat-card-content "[EMAIL_ADDRESS][DOMAIN_NAME]"
drag, startPoint x: 84, startPoint y: 429, endPoint x: 8, endPoint y: 424, distance: 76.2
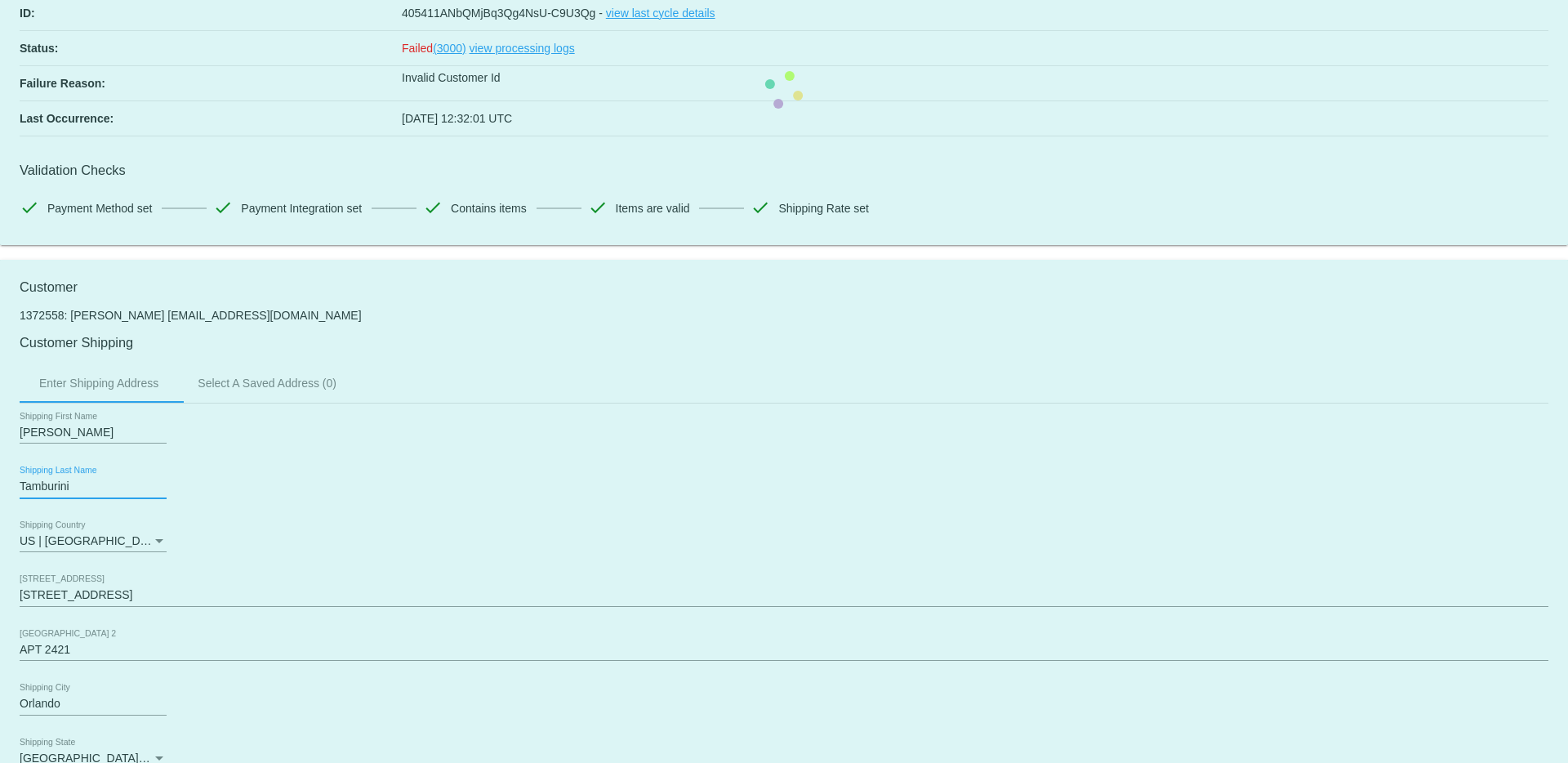
drag, startPoint x: 107, startPoint y: 487, endPoint x: -15, endPoint y: 480, distance: 122.2
click at [0, 480] on html "arrow_back Scheduled Order #405411 Failed more_vert Last Processing Cycle ID: 4…" at bounding box center [784, 382] width 1568 height 763
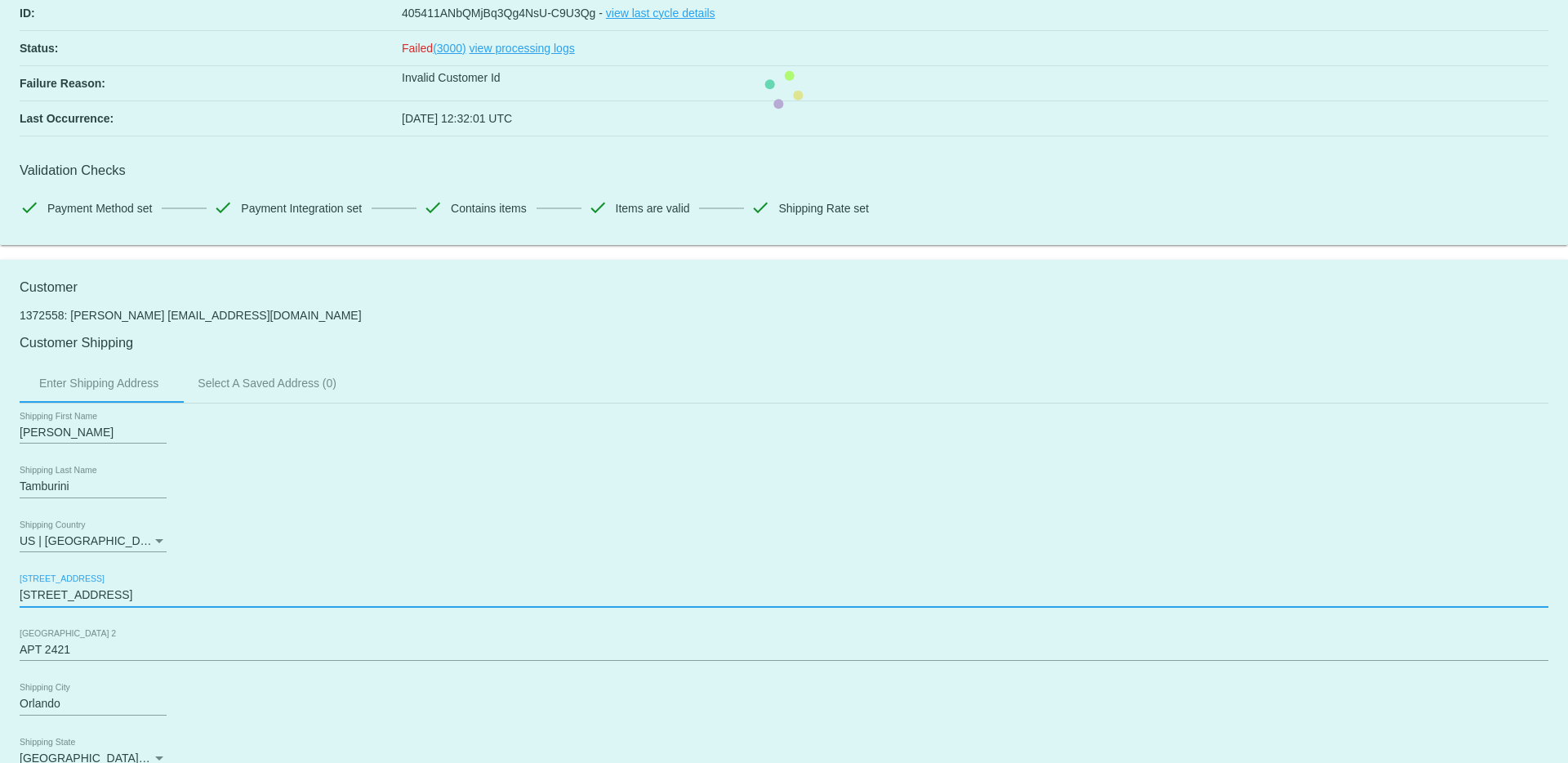
drag, startPoint x: 131, startPoint y: 601, endPoint x: -79, endPoint y: 586, distance: 210.5
click at [0, 586] on html "arrow_back Scheduled Order #405411 Failed more_vert Last Processing Cycle ID: 4…" at bounding box center [784, 382] width 1568 height 763
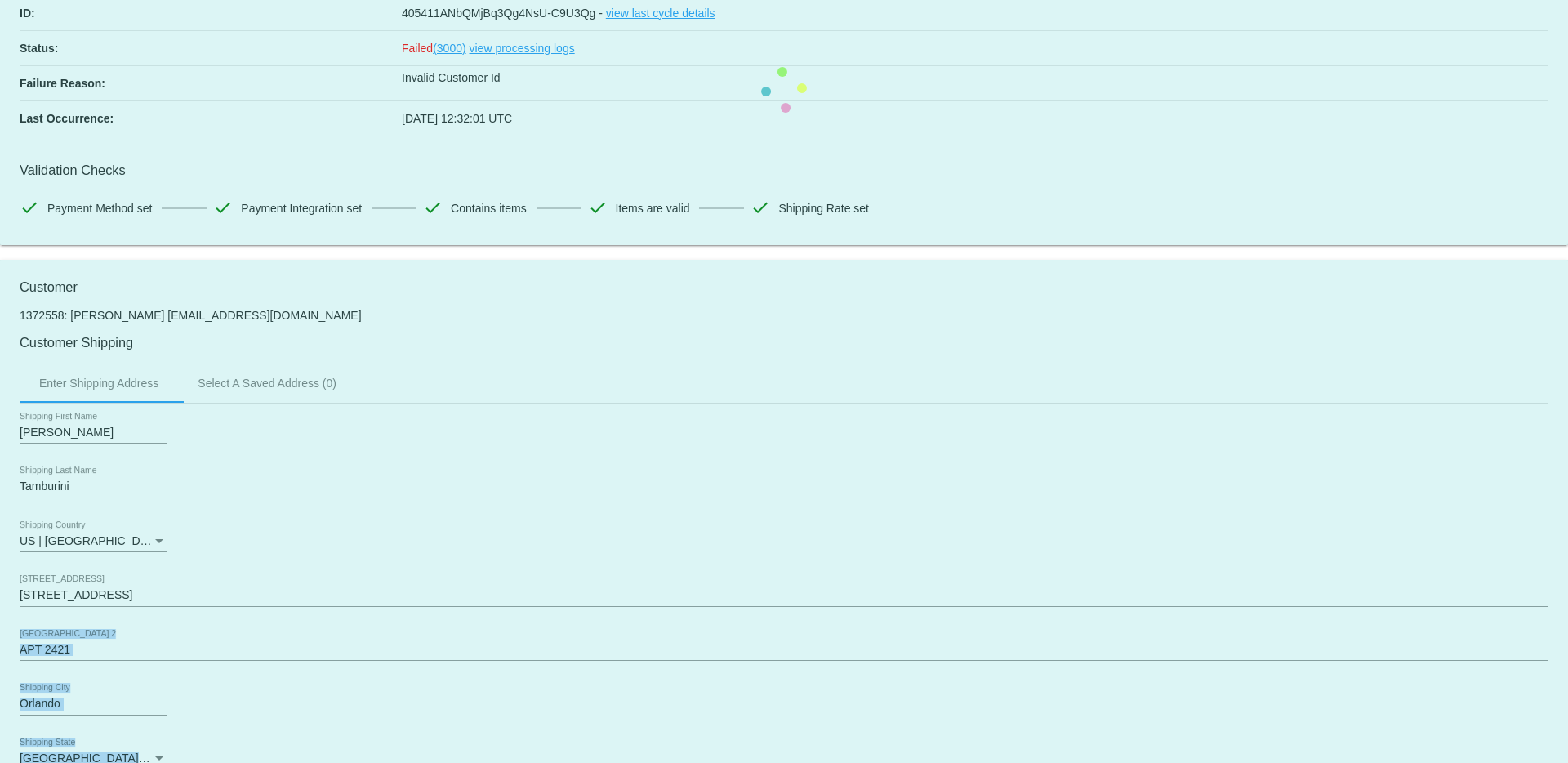
click at [0, 650] on html "arrow_back Scheduled Order #405411 Failed more_vert Last Processing Cycle ID: 4…" at bounding box center [784, 382] width 1568 height 763
drag, startPoint x: 86, startPoint y: 647, endPoint x: 12, endPoint y: 645, distance: 74.0
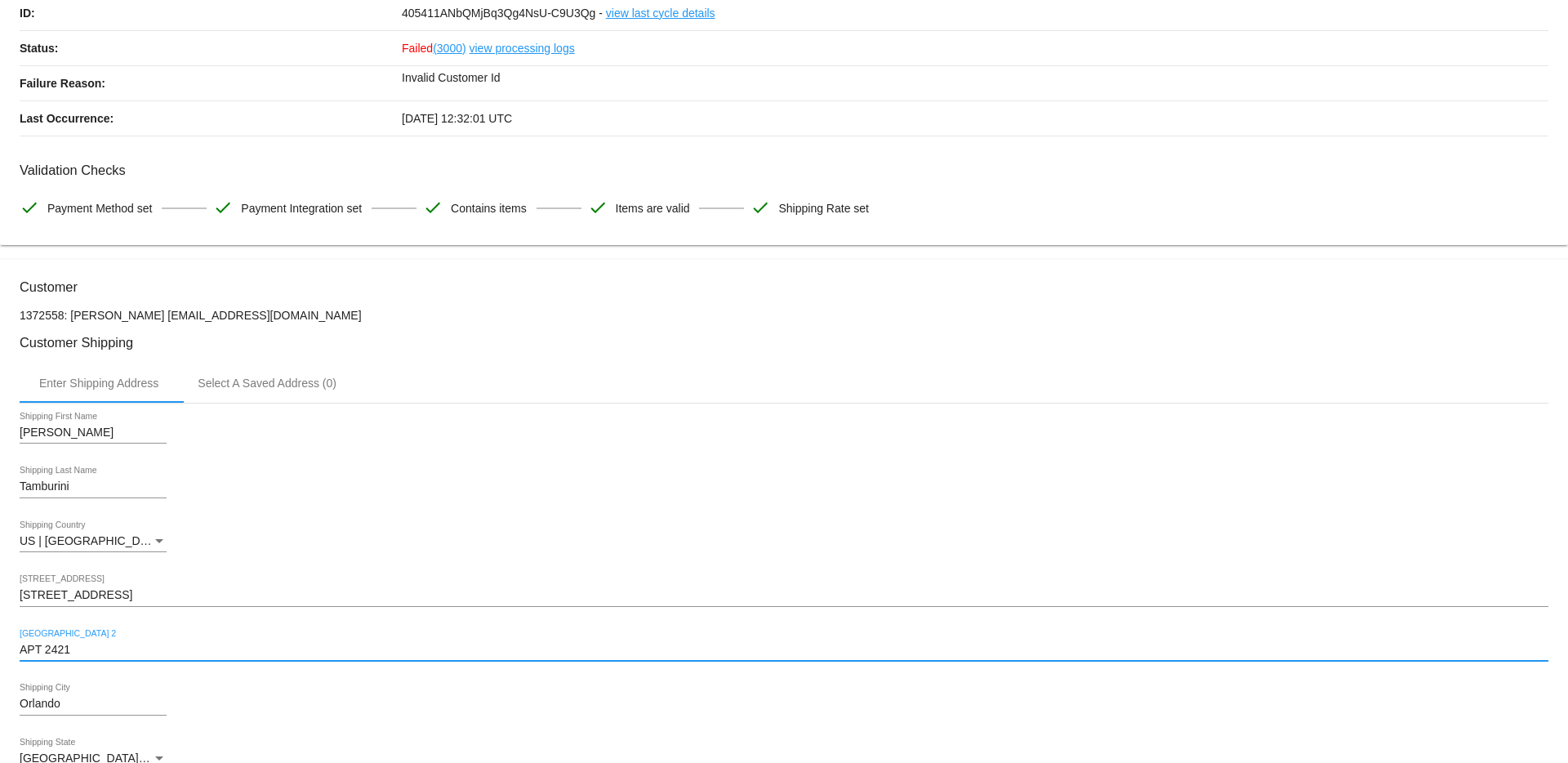
drag, startPoint x: 94, startPoint y: 652, endPoint x: 12, endPoint y: 645, distance: 82.3
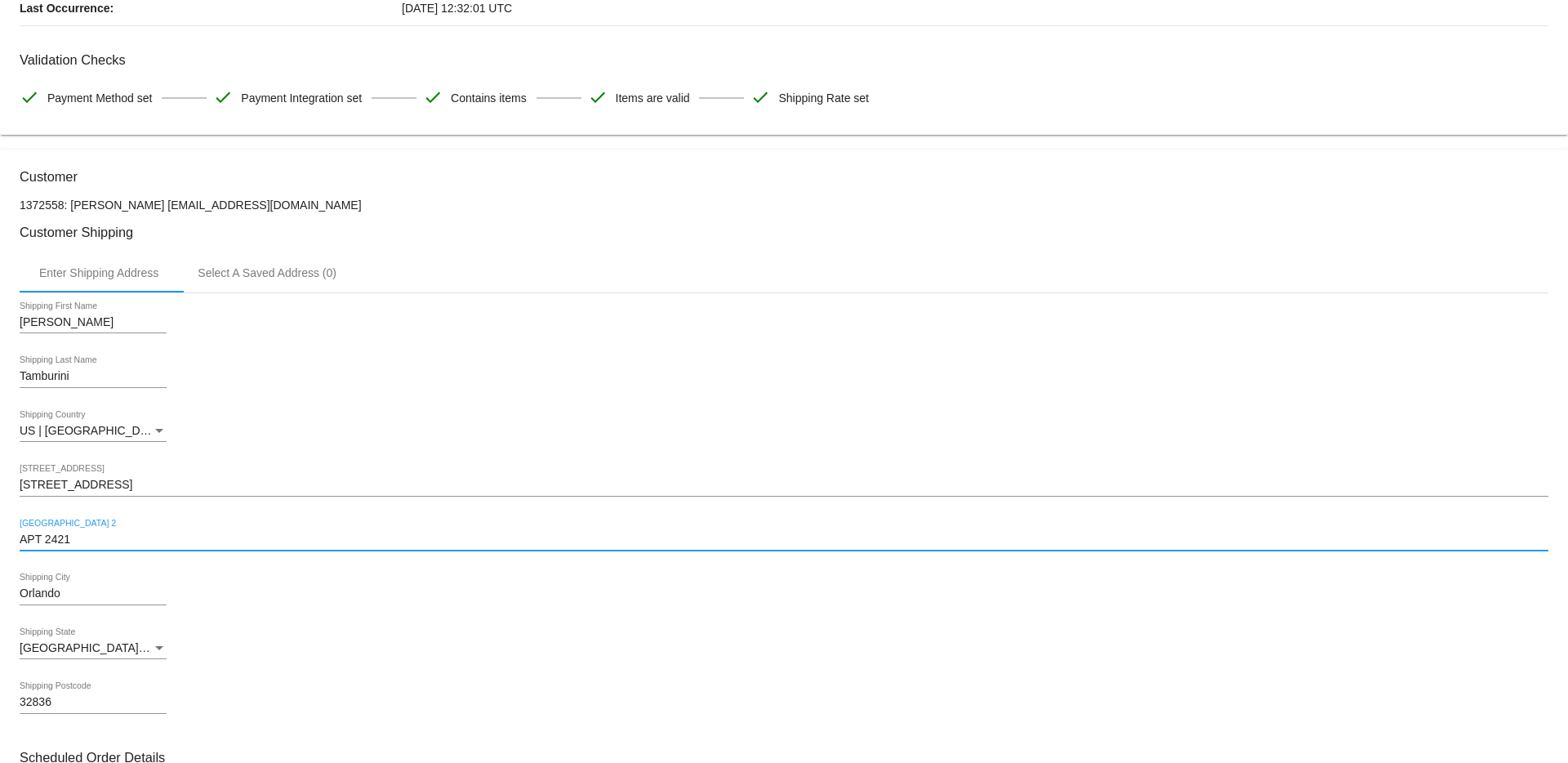
scroll to position [233, 0]
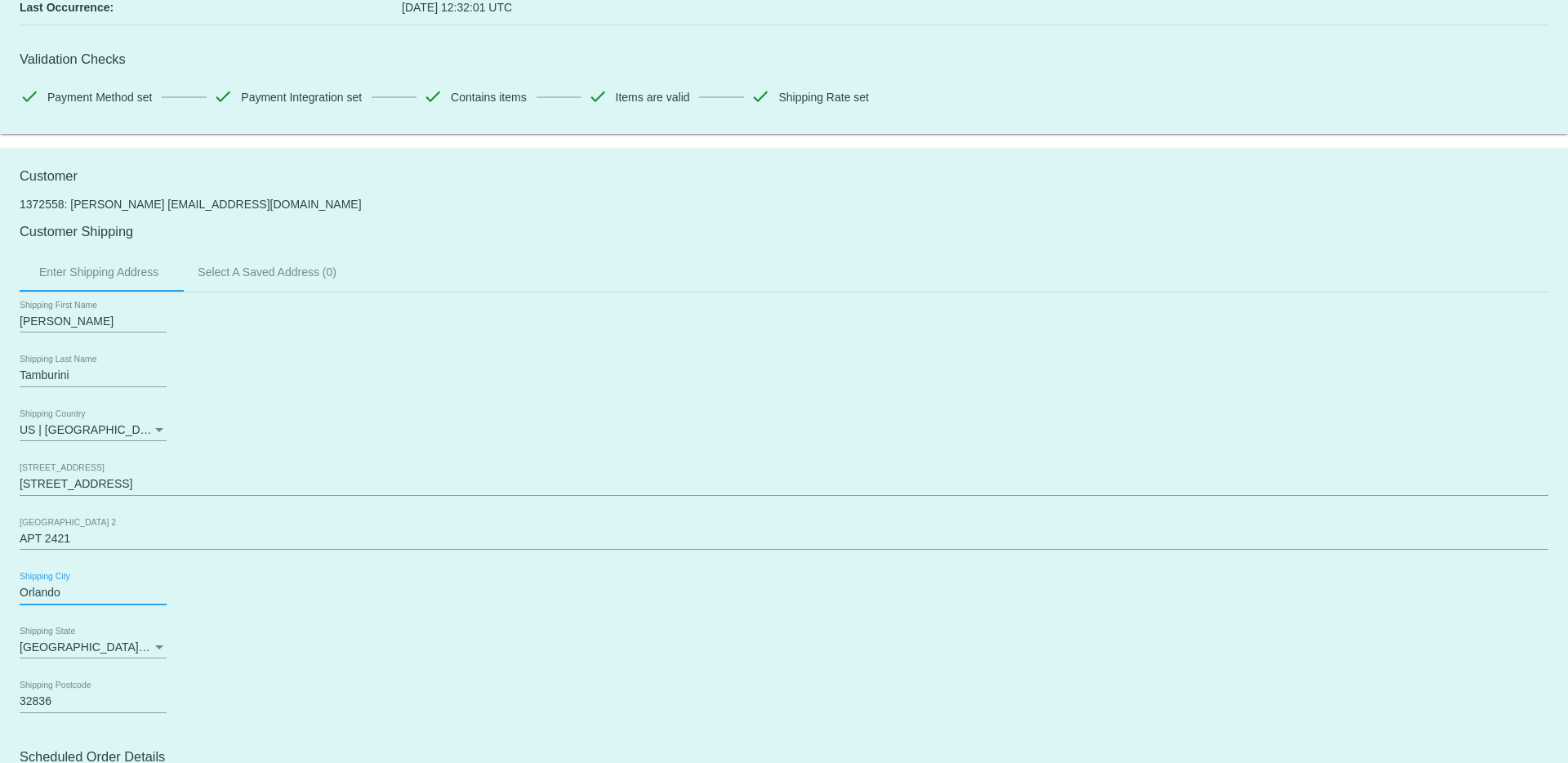
drag, startPoint x: 53, startPoint y: 589, endPoint x: -44, endPoint y: 584, distance: 97.1
click at [0, 584] on html "arrow_back Scheduled Order #405411 Failed more_vert Last Processing Cycle ID: 4…" at bounding box center [784, 382] width 1568 height 763
drag, startPoint x: 69, startPoint y: 703, endPoint x: 4, endPoint y: 701, distance: 65.0
drag, startPoint x: 335, startPoint y: 202, endPoint x: 296, endPoint y: 201, distance: 39.0
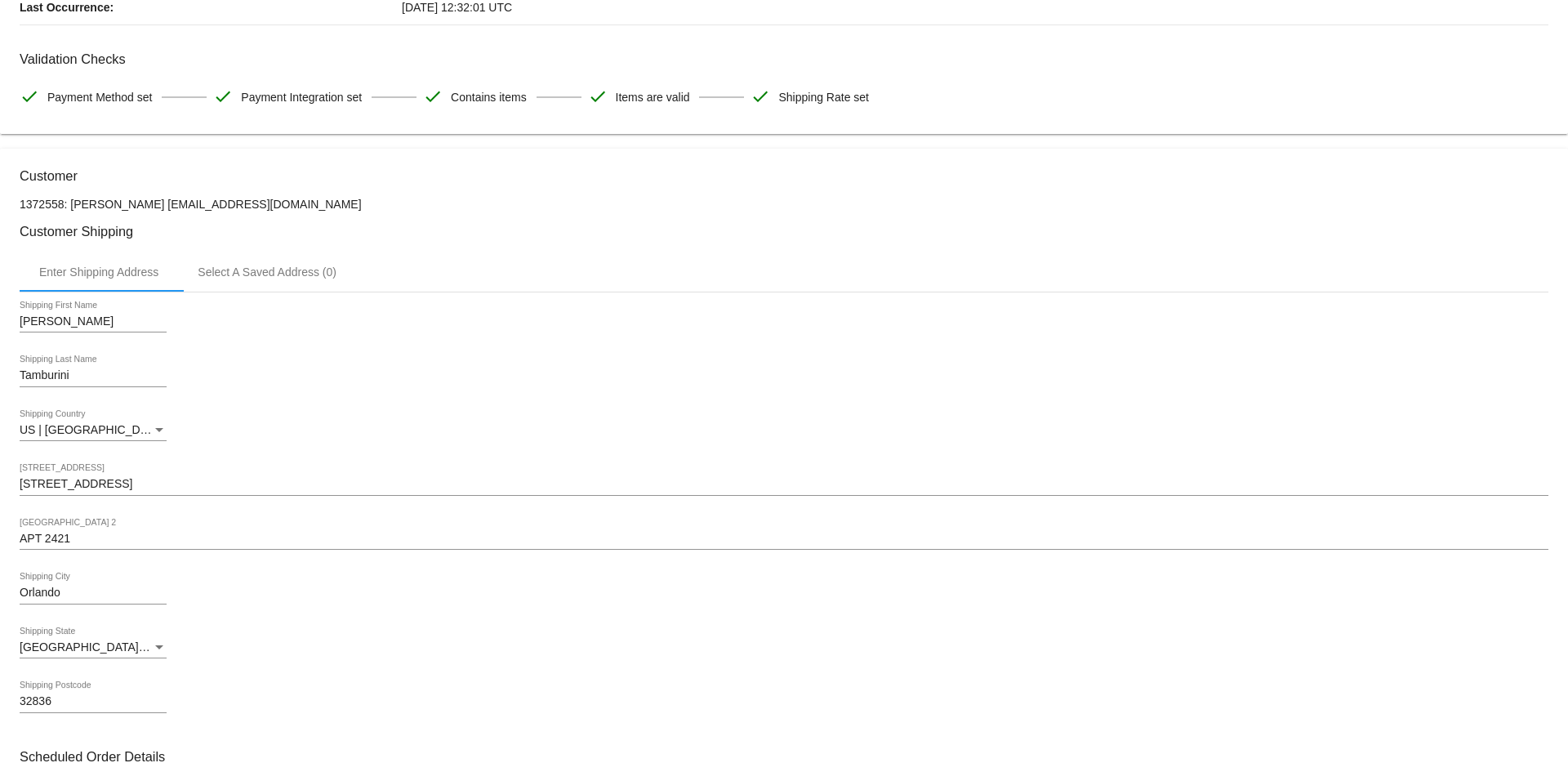
drag, startPoint x: 341, startPoint y: 206, endPoint x: 173, endPoint y: 209, distance: 168.0
click at [173, 209] on p "1372558: [PERSON_NAME] [EMAIL_ADDRESS][DOMAIN_NAME]" at bounding box center [784, 204] width 1529 height 13
copy p "[EMAIL_ADDRESS][DOMAIN_NAME]"
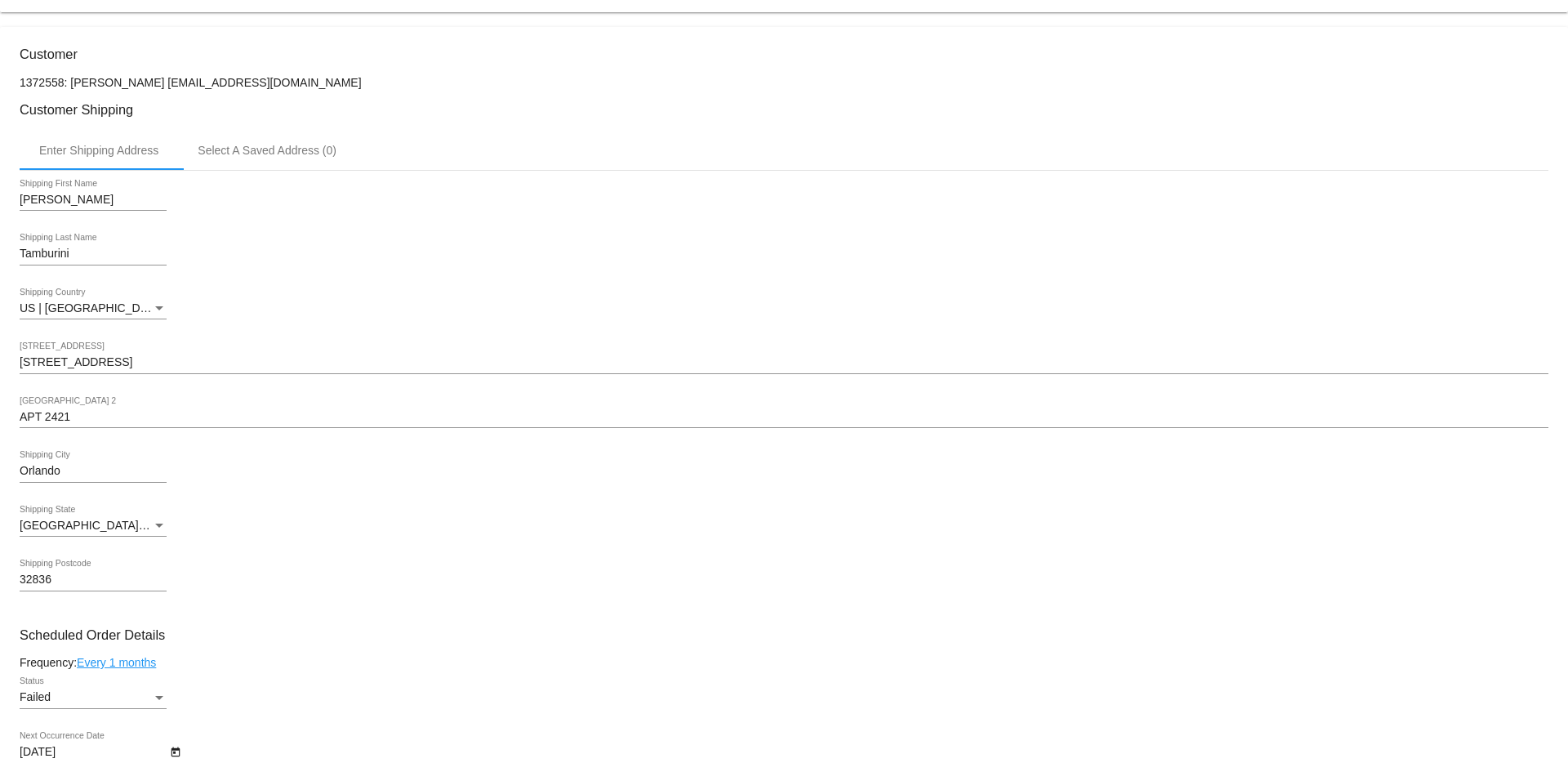
scroll to position [844, 0]
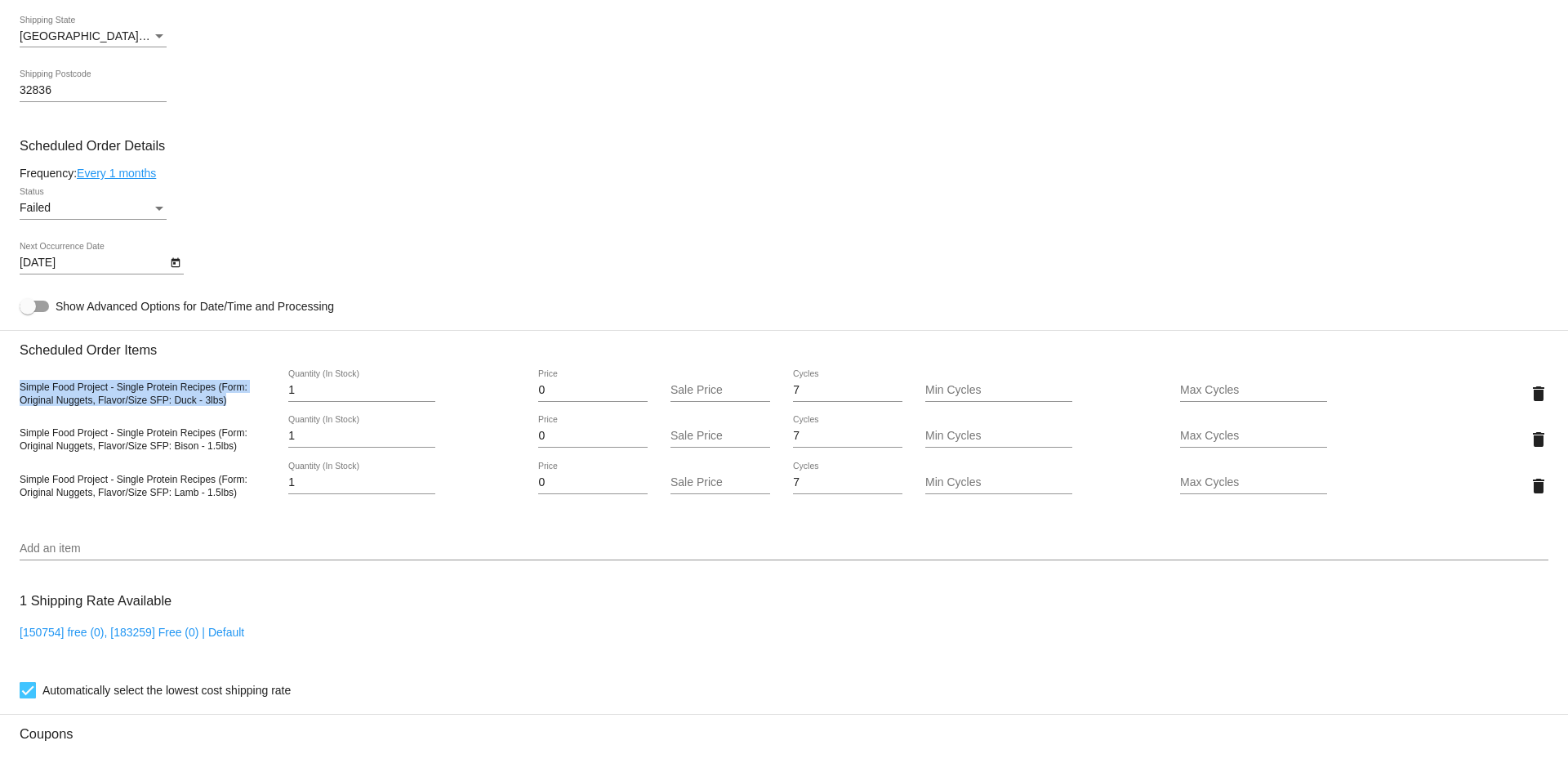
drag, startPoint x: 226, startPoint y: 398, endPoint x: -8, endPoint y: 385, distance: 234.4
click at [0, 385] on html "arrow_back Scheduled Order #405411 Failed more_vert Last Processing Cycle ID: 4…" at bounding box center [784, 382] width 1568 height 763
click at [203, 403] on span "Simple Food Project - Single Protein Recipes (Form: Original Nuggets, Flavor/Si…" at bounding box center [134, 394] width 228 height 25
drag, startPoint x: 233, startPoint y: 399, endPoint x: 174, endPoint y: 401, distance: 59.0
click at [174, 401] on div "Simple Food Project - Single Protein Recipes (Form: Original Nuggets, Flavor/Si…" at bounding box center [147, 392] width 255 height 26
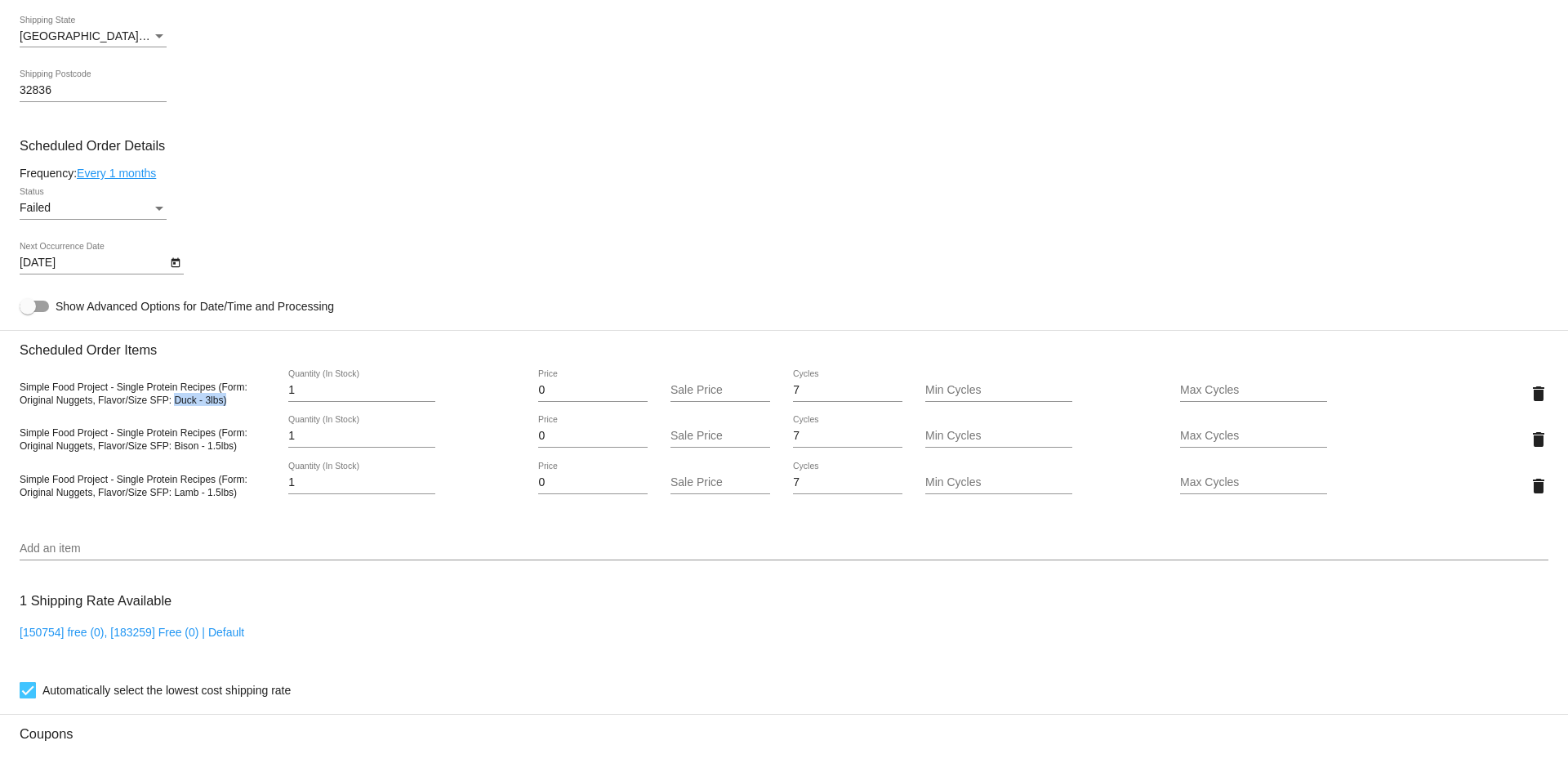
copy span "Duck - 3lbs)"
drag, startPoint x: 220, startPoint y: 447, endPoint x: 177, endPoint y: 447, distance: 43.0
click at [175, 447] on div "Simple Food Project - Single Protein Recipes (Form: Original Nuggets, Flavor/Si…" at bounding box center [147, 439] width 255 height 26
copy span "Bison - 1.5lbs)"
drag, startPoint x: 242, startPoint y: 493, endPoint x: 178, endPoint y: 497, distance: 64.1
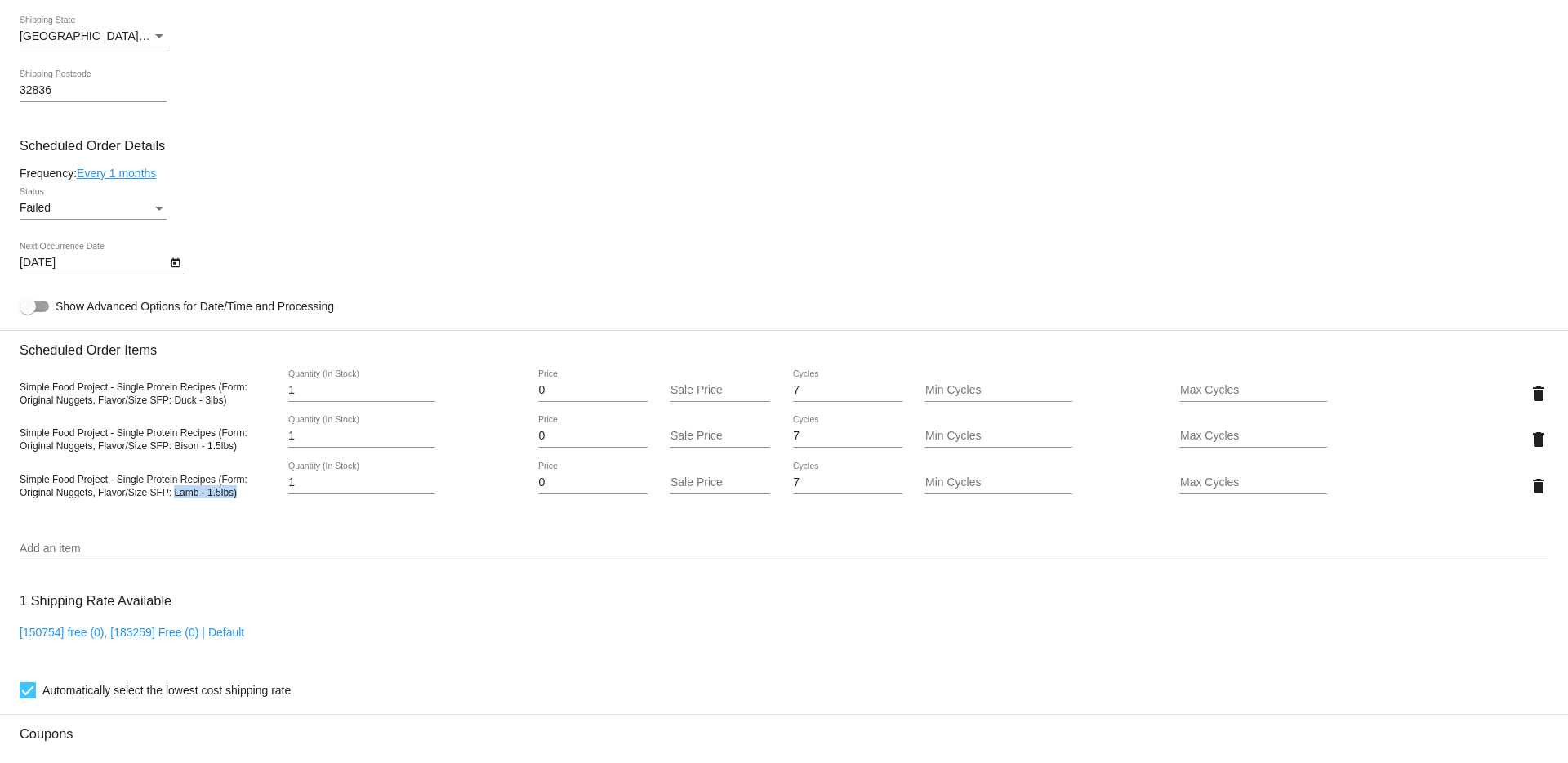
click at [174, 496] on div "Simple Food Project - Single Protein Recipes (Form: Original Nuggets, Flavor/Si…" at bounding box center [147, 485] width 255 height 26
copy span "Lamb - 1.5lbs)"
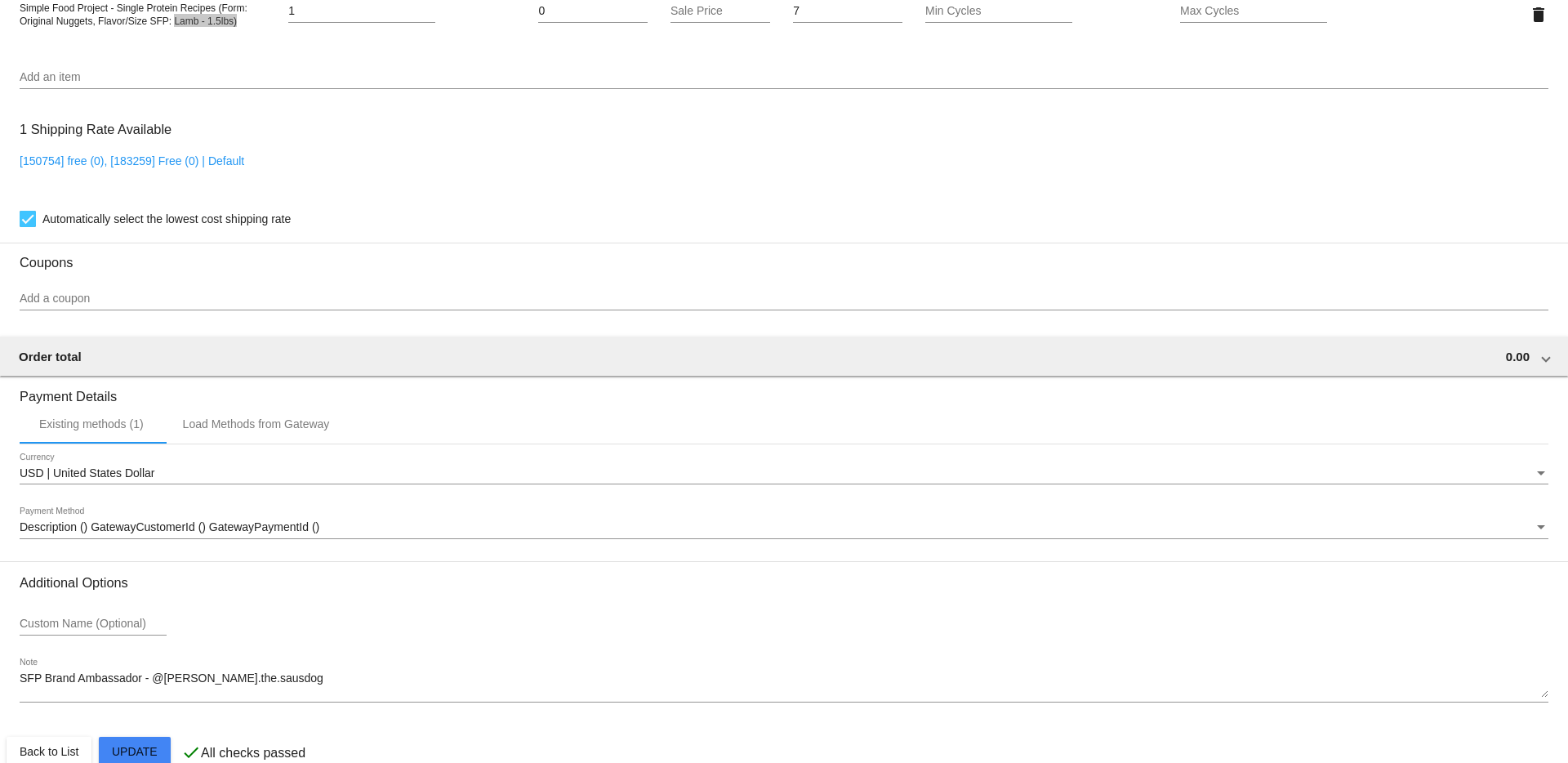
scroll to position [1346, 0]
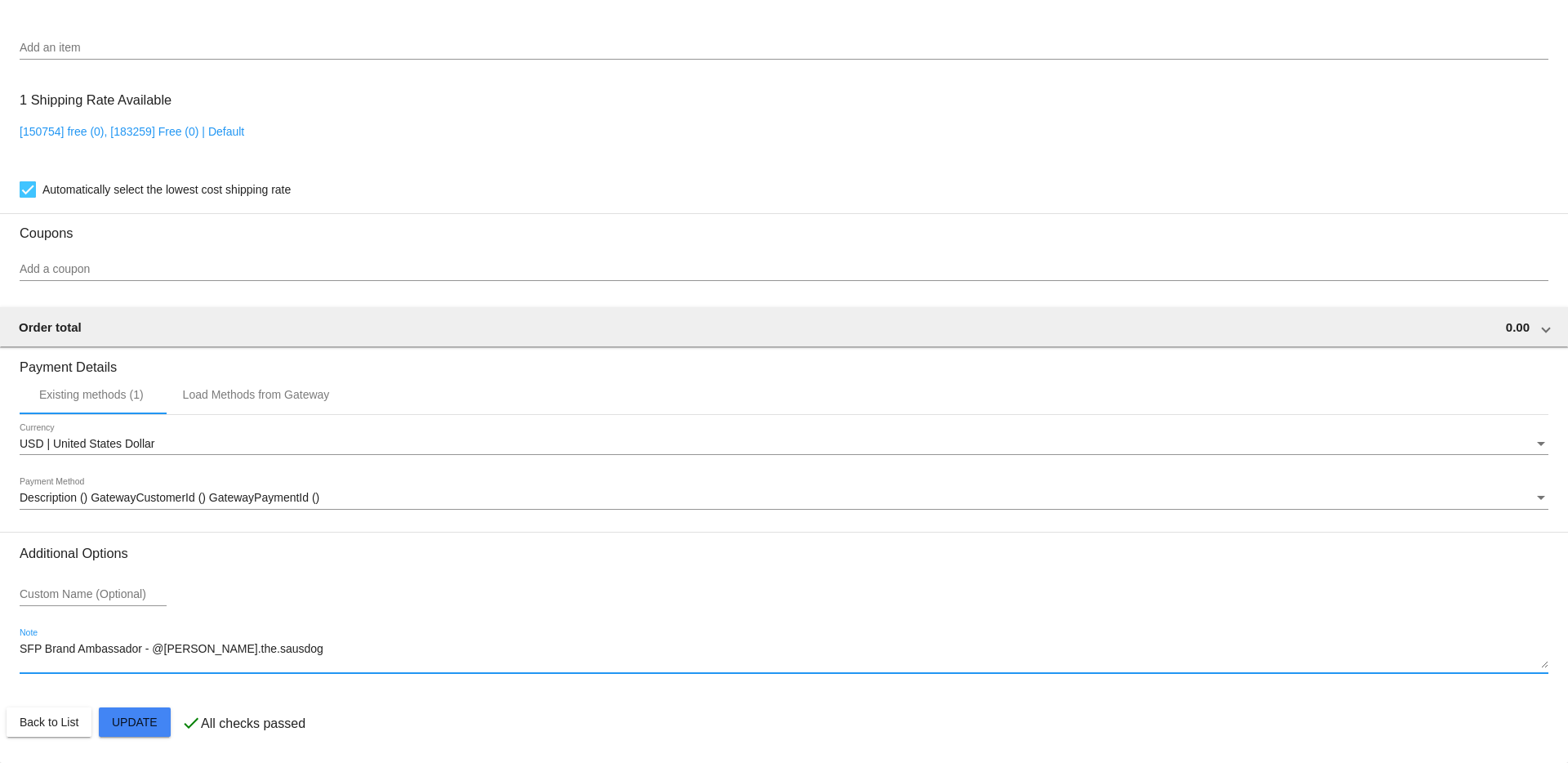
drag, startPoint x: 282, startPoint y: 652, endPoint x: -35, endPoint y: 640, distance: 317.2
click at [0, 640] on html "arrow_back Scheduled Order #405411 Failed more_vert Last Processing Cycle ID: 4…" at bounding box center [784, 382] width 1568 height 763
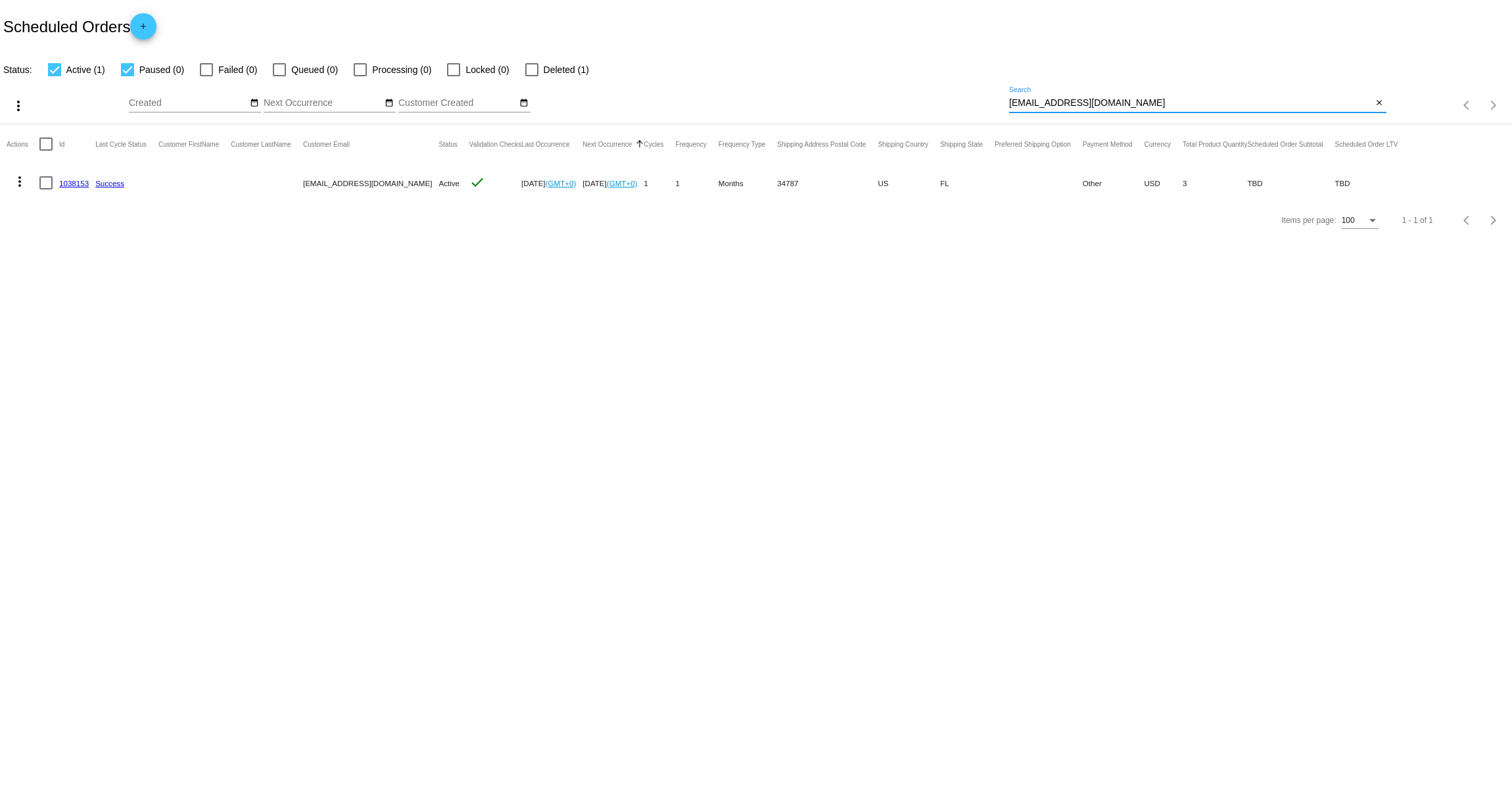
drag, startPoint x: 1120, startPoint y: 100, endPoint x: 932, endPoint y: 80, distance: 189.1
click at [932, 80] on div "more_vert Oct Jan Feb Mar Apr 1" at bounding box center [756, 100] width 1512 height 47
paste input "bensonthesausdog"
type input "[EMAIL_ADDRESS][DOMAIN_NAME]"
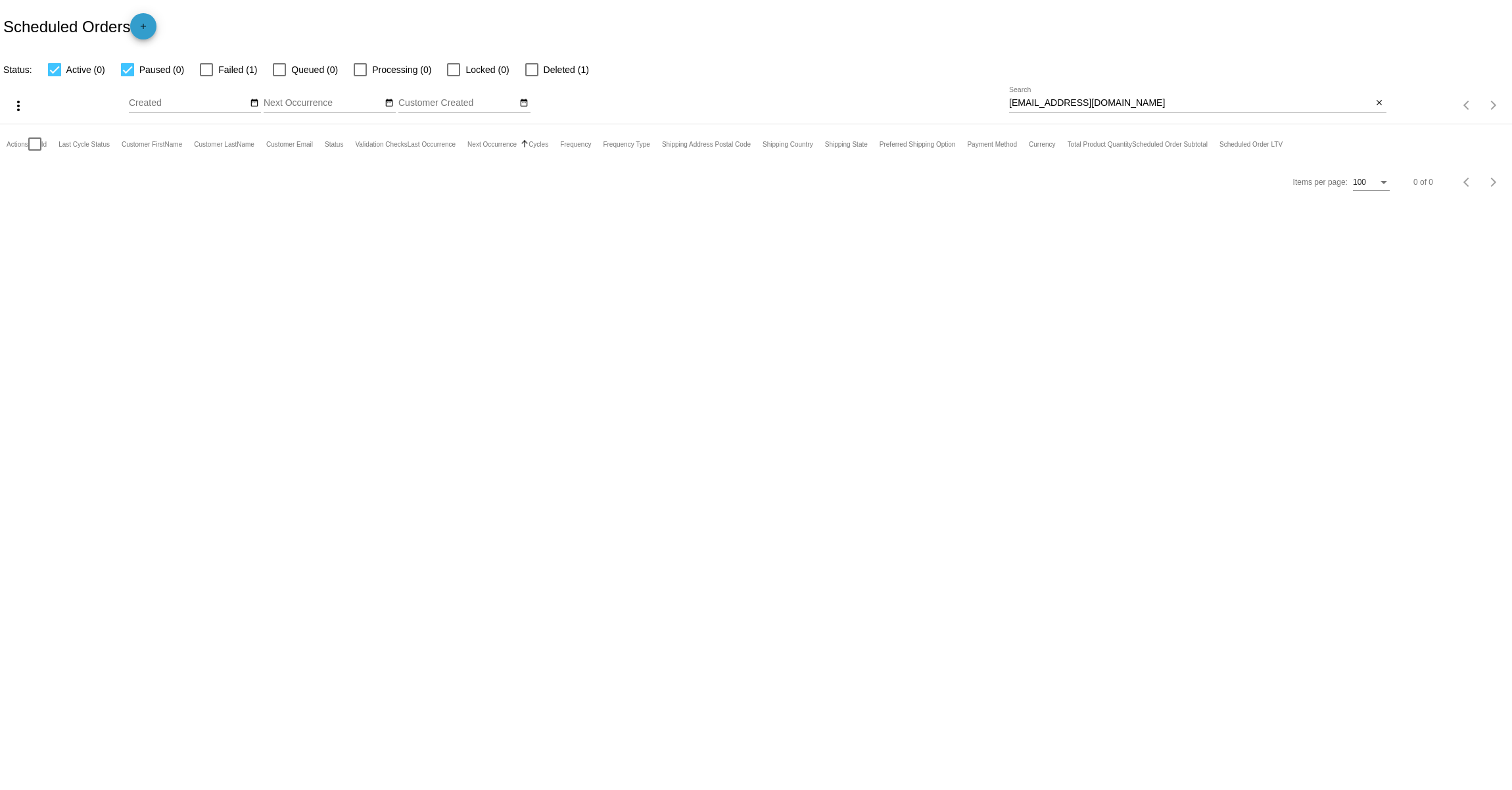
click at [151, 27] on mat-icon "add" at bounding box center [143, 29] width 16 height 16
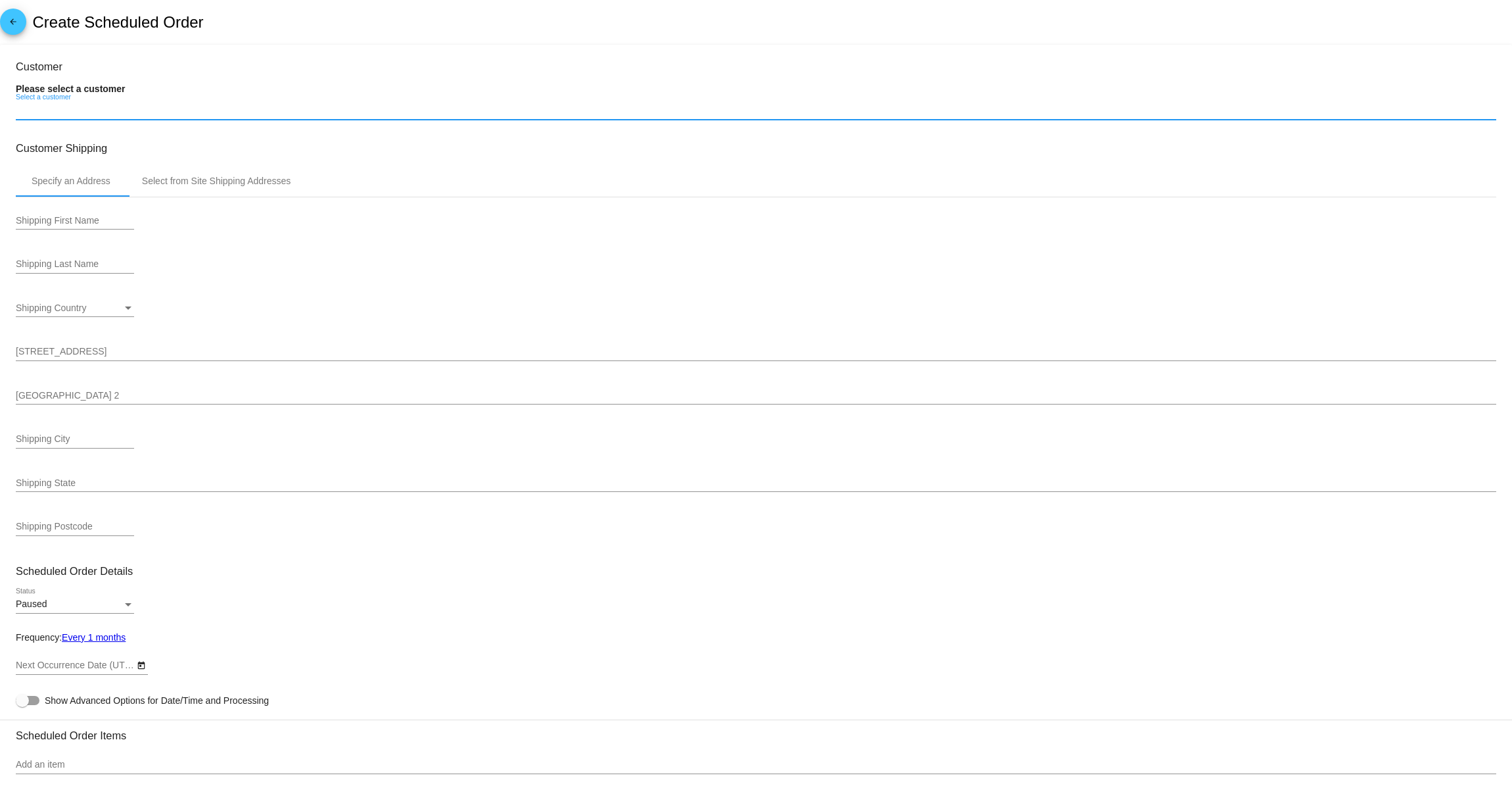
click at [83, 110] on input "Select a customer" at bounding box center [756, 110] width 1480 height 11
type input "11/3/2025"
paste input "bensonthesausdog@gmail.com"
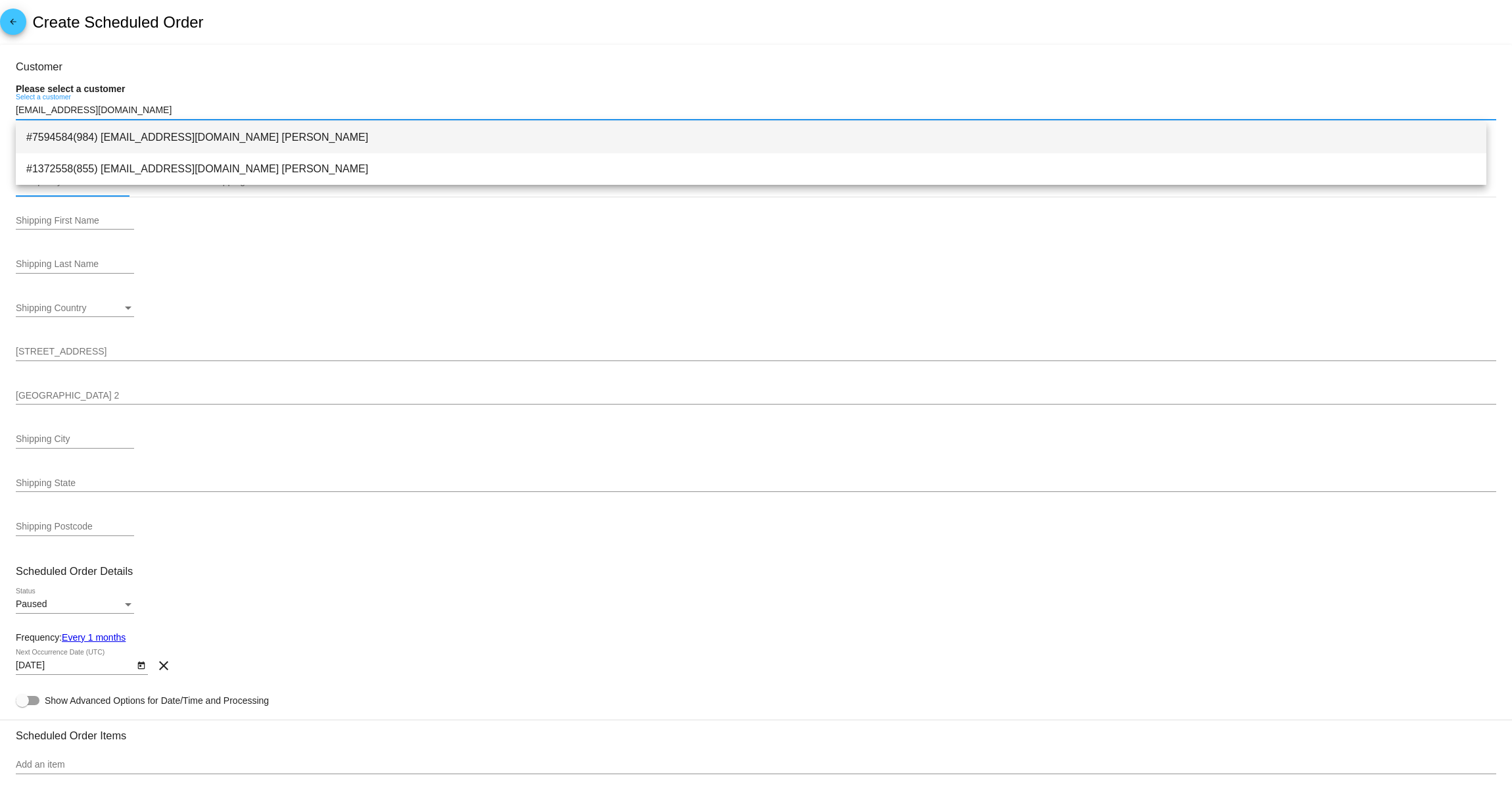
type input "bensonthesausdog@gmail.com"
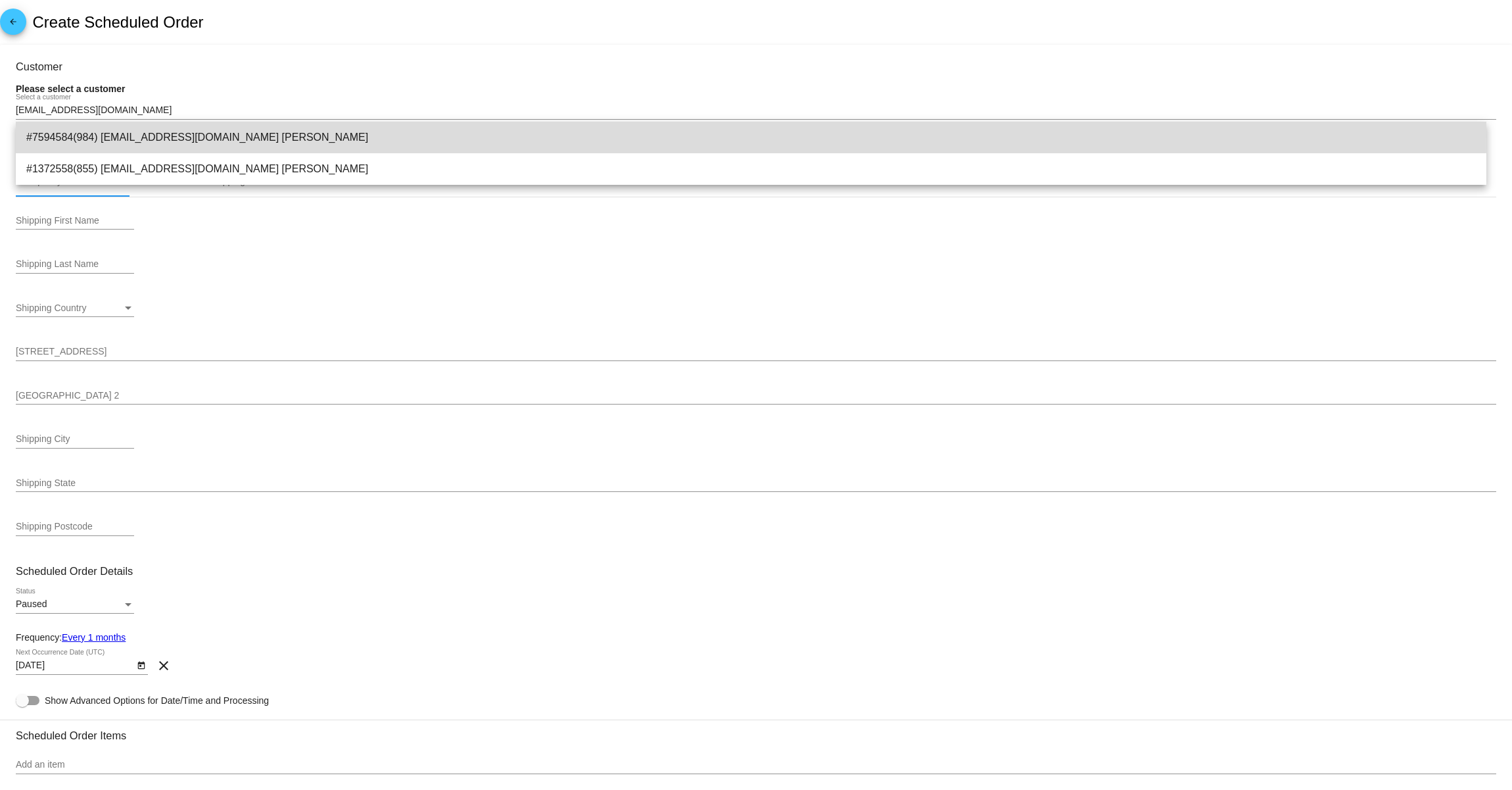
click at [104, 133] on span "#7594584(984) bensonthesausdog@gmail.com Georgina Tamburini" at bounding box center [751, 138] width 1450 height 32
type input "Georgina"
type input "Tamburini"
type input "7240 Azure Circle"
type input "APT 2421"
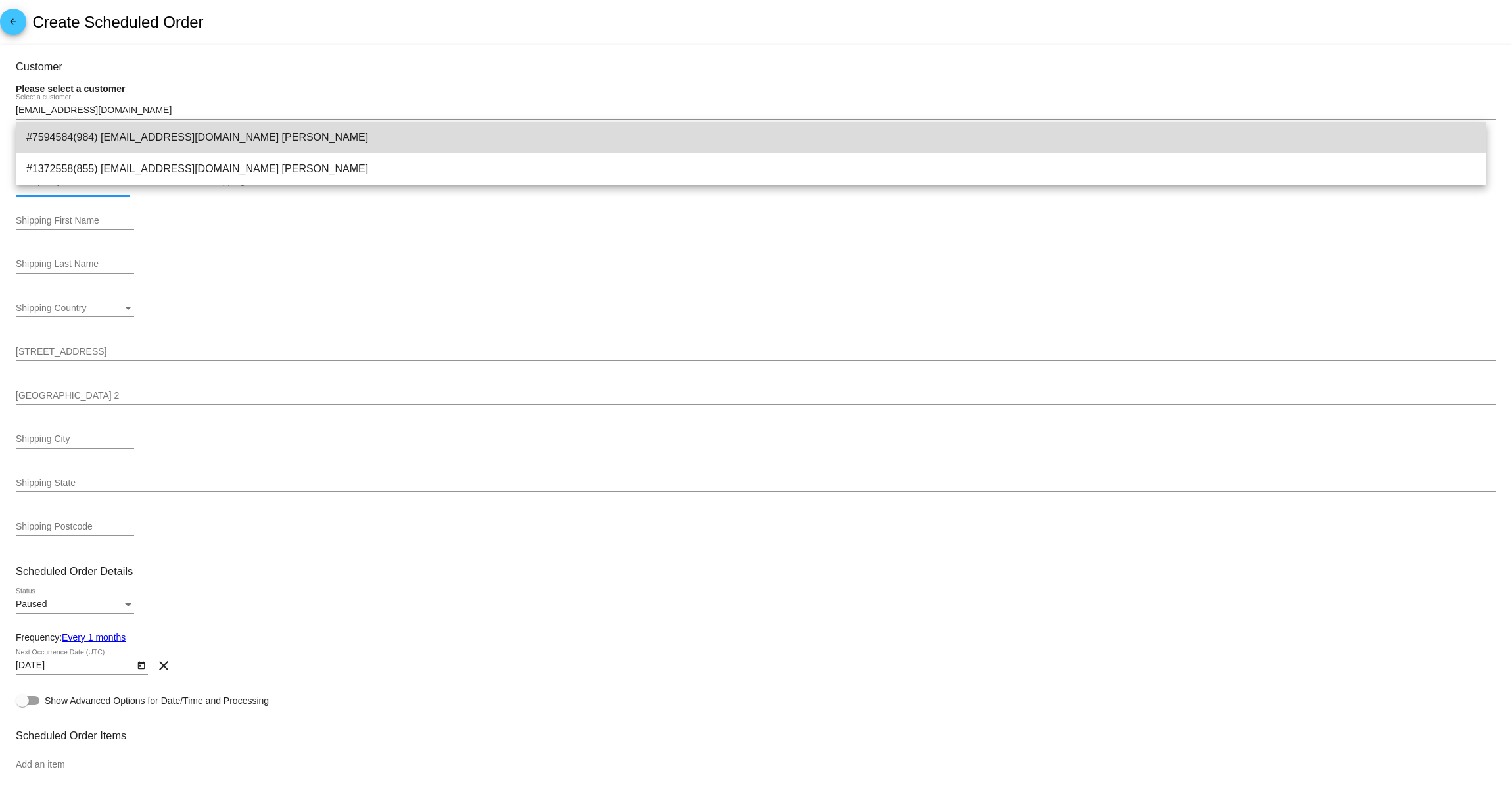
type input "Orlando"
type input "32836"
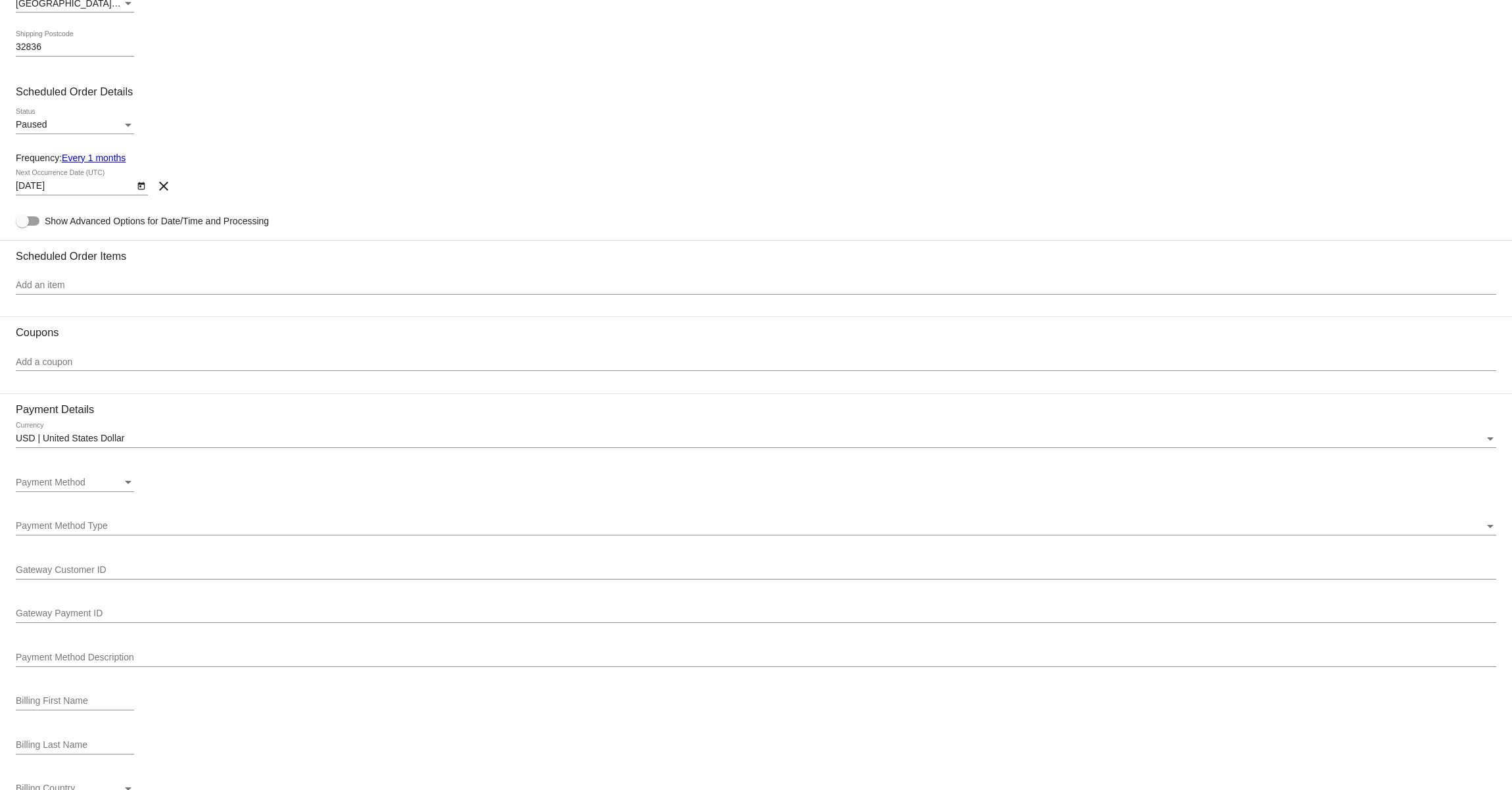
scroll to position [531, 0]
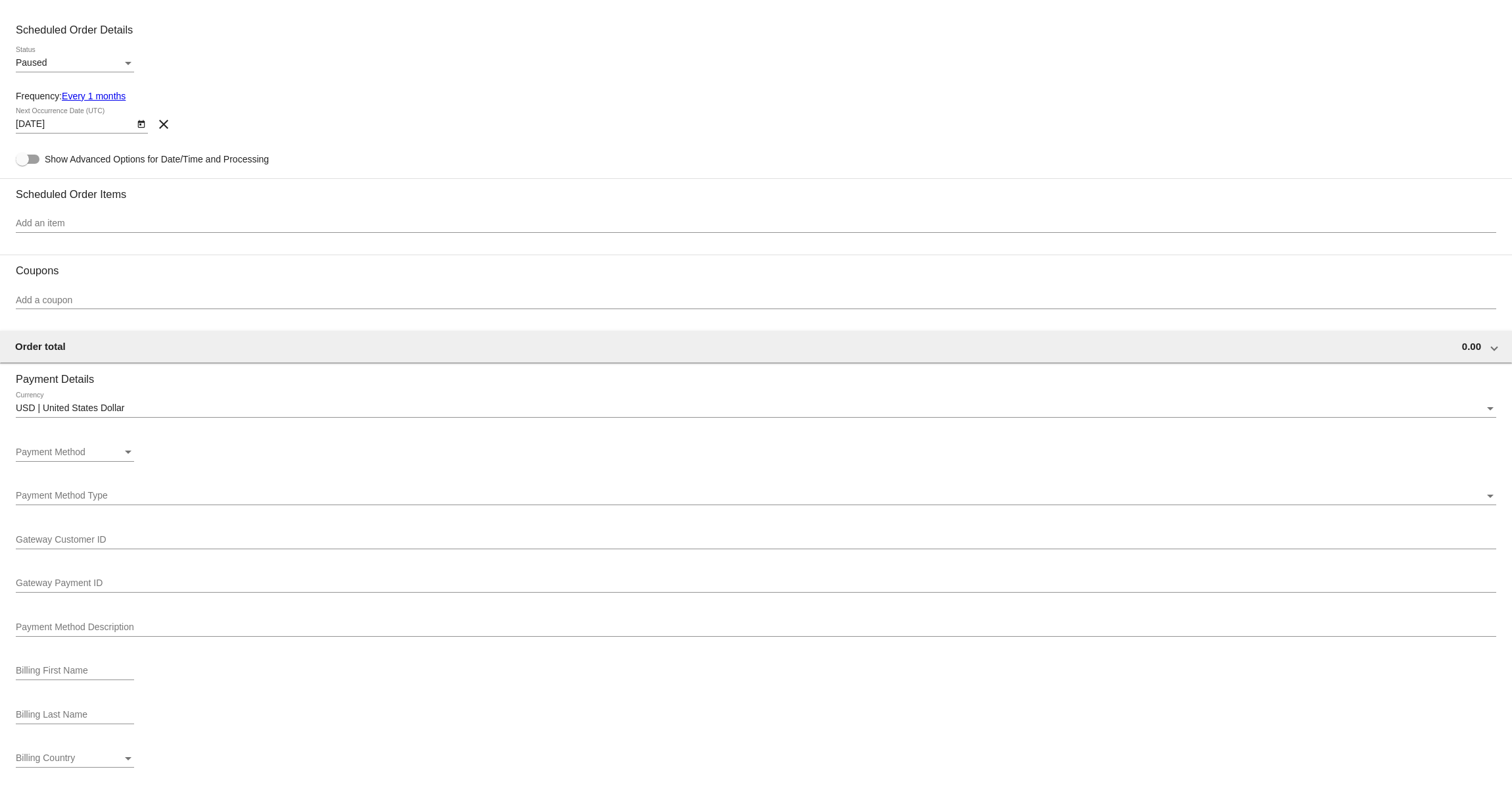
click at [96, 229] on input "Add an item" at bounding box center [756, 223] width 1480 height 11
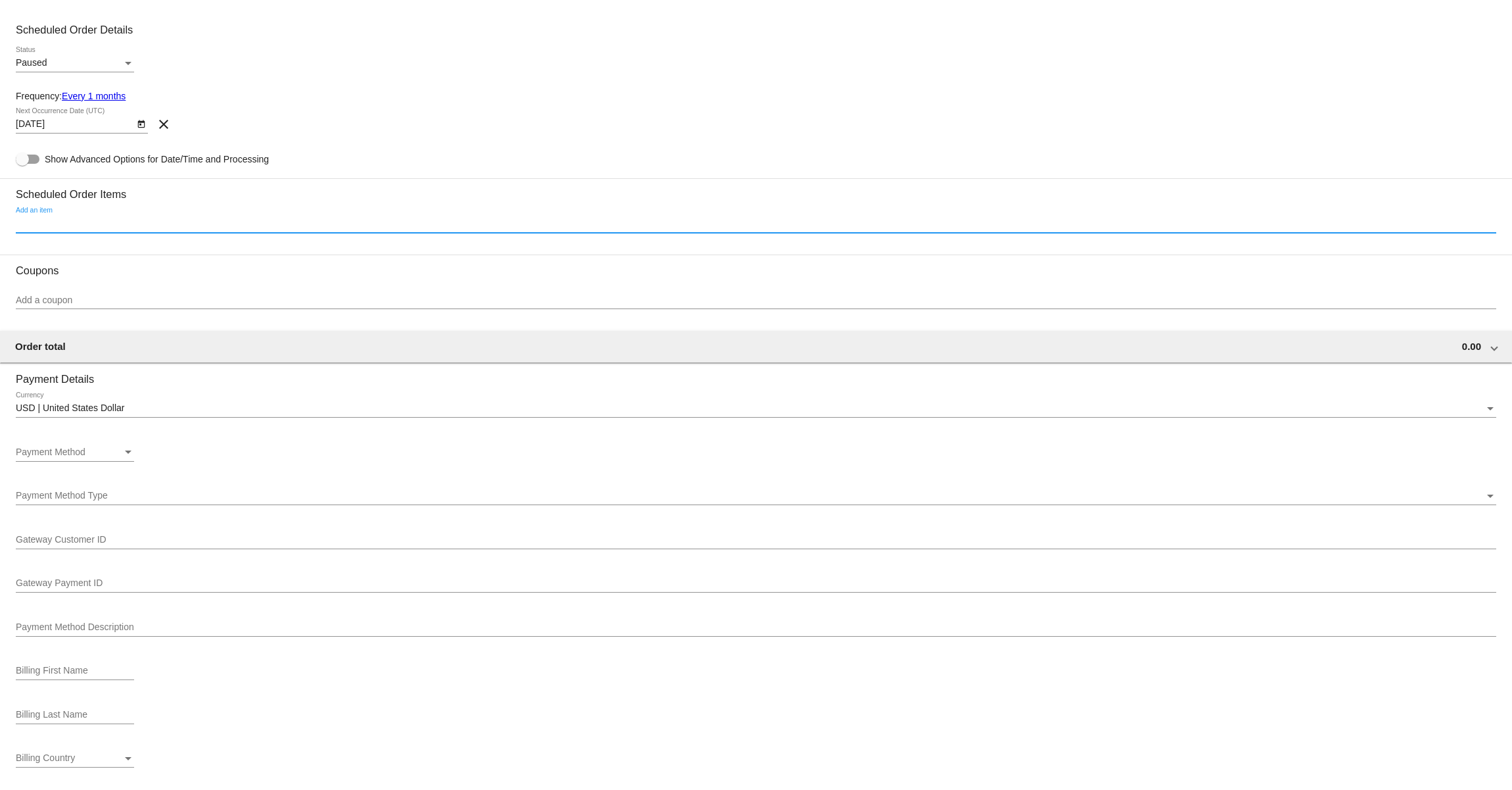
paste input "Duck - 3lbs)"
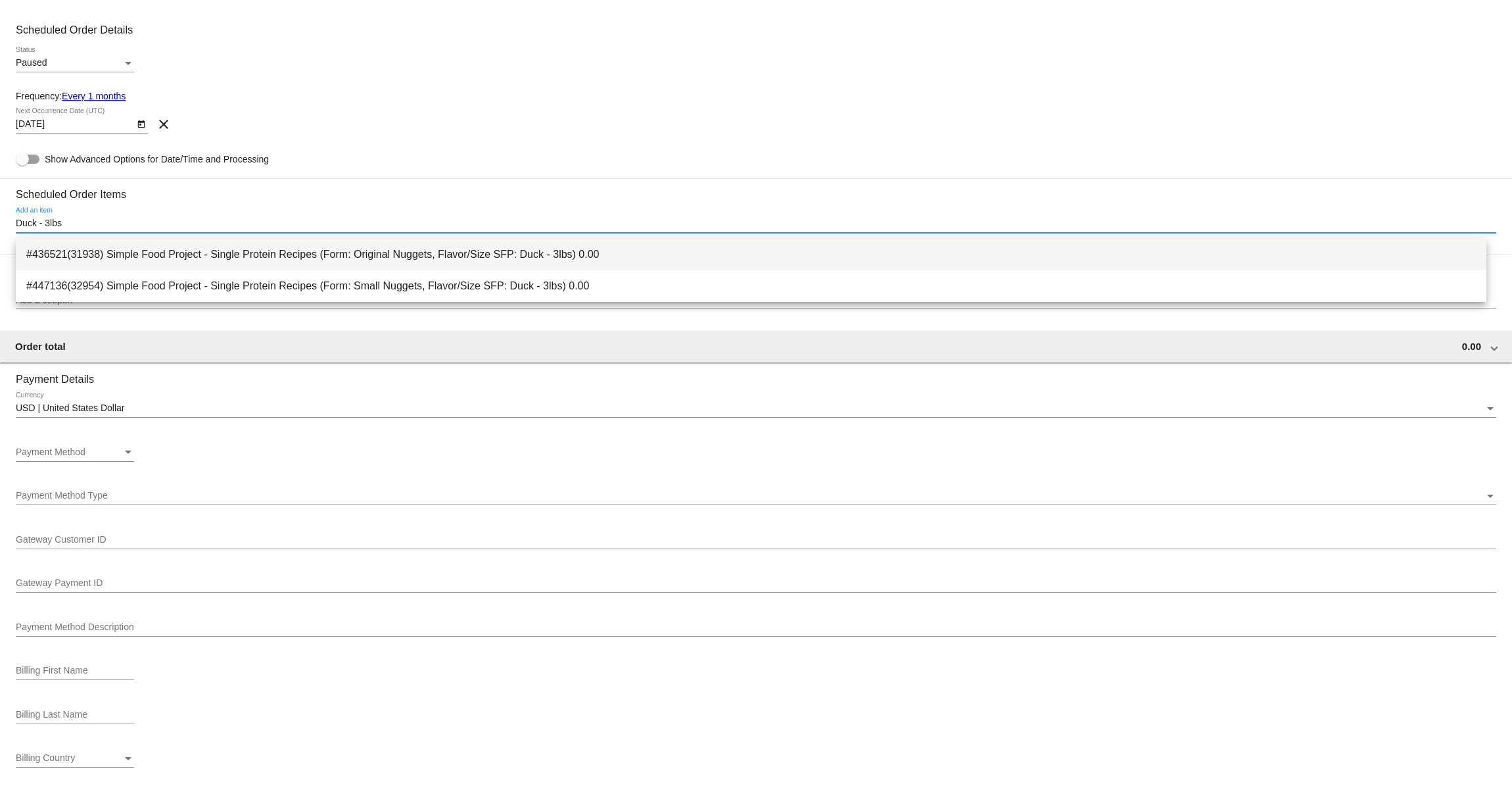
type input "Duck - 3lbs"
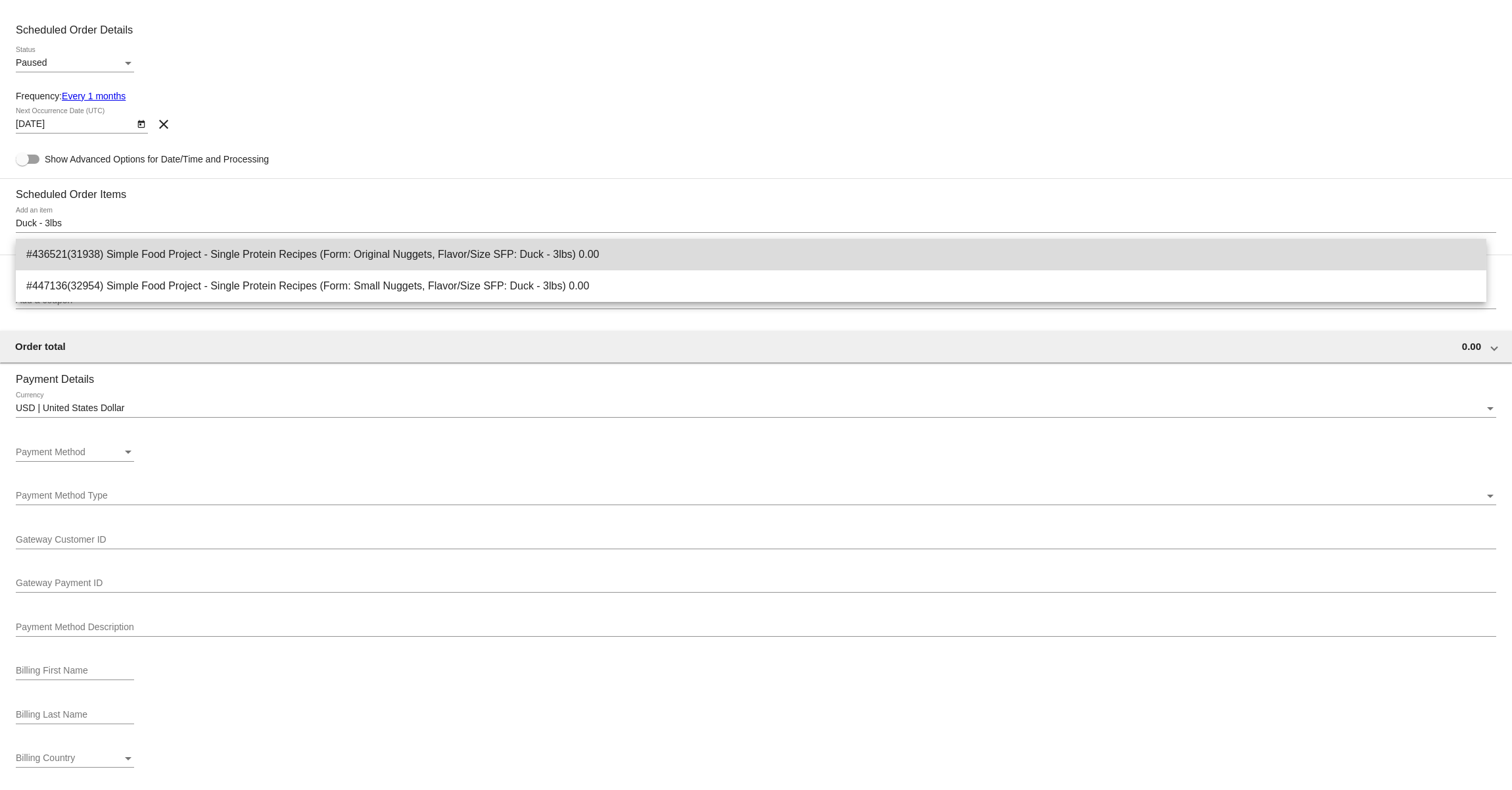
click at [255, 252] on span "#436521(31938) Simple Food Project - Single Protein Recipes (Form: Original Nug…" at bounding box center [751, 255] width 1450 height 32
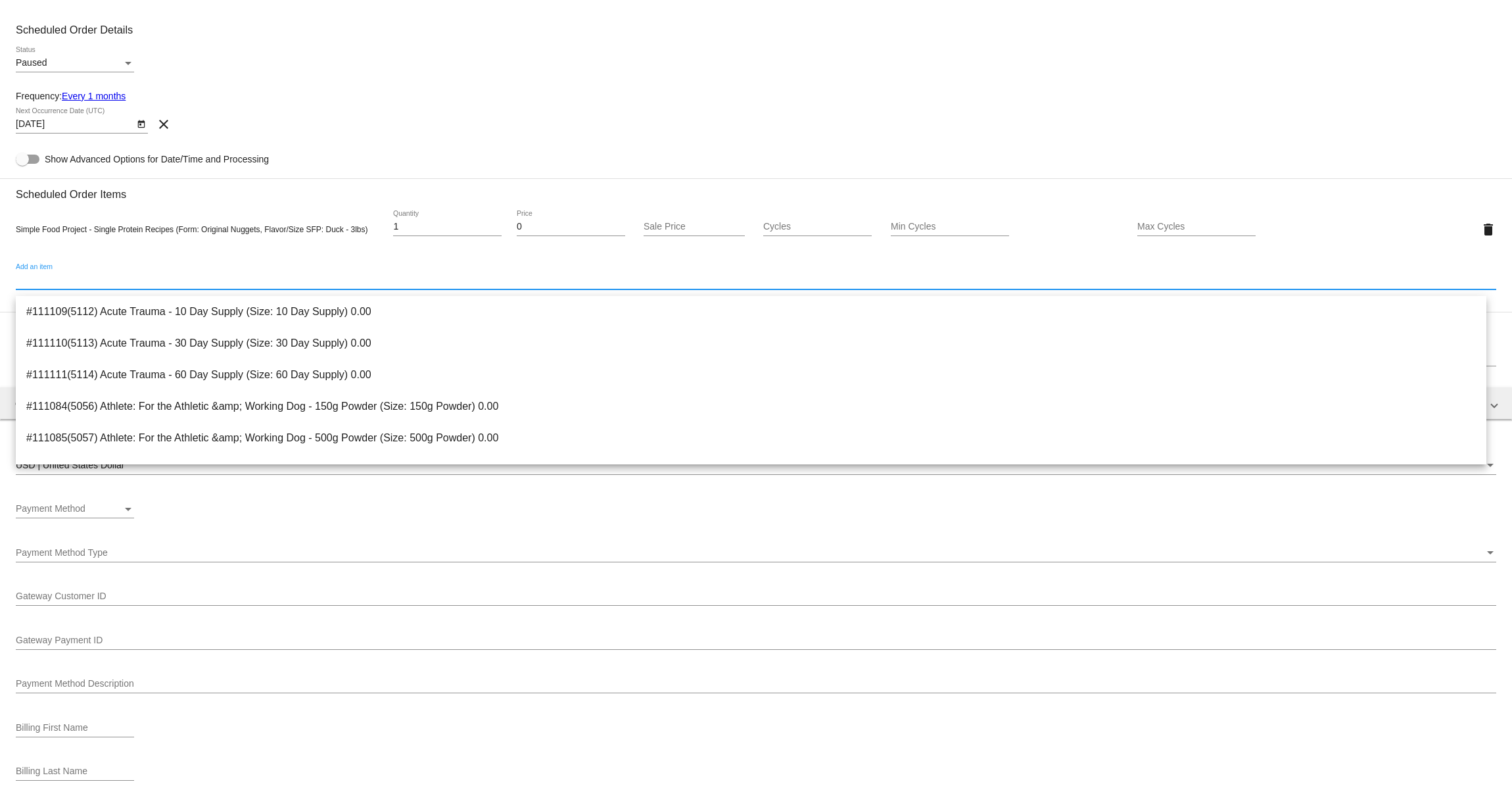
paste input "Bison - 1.5lbs)"
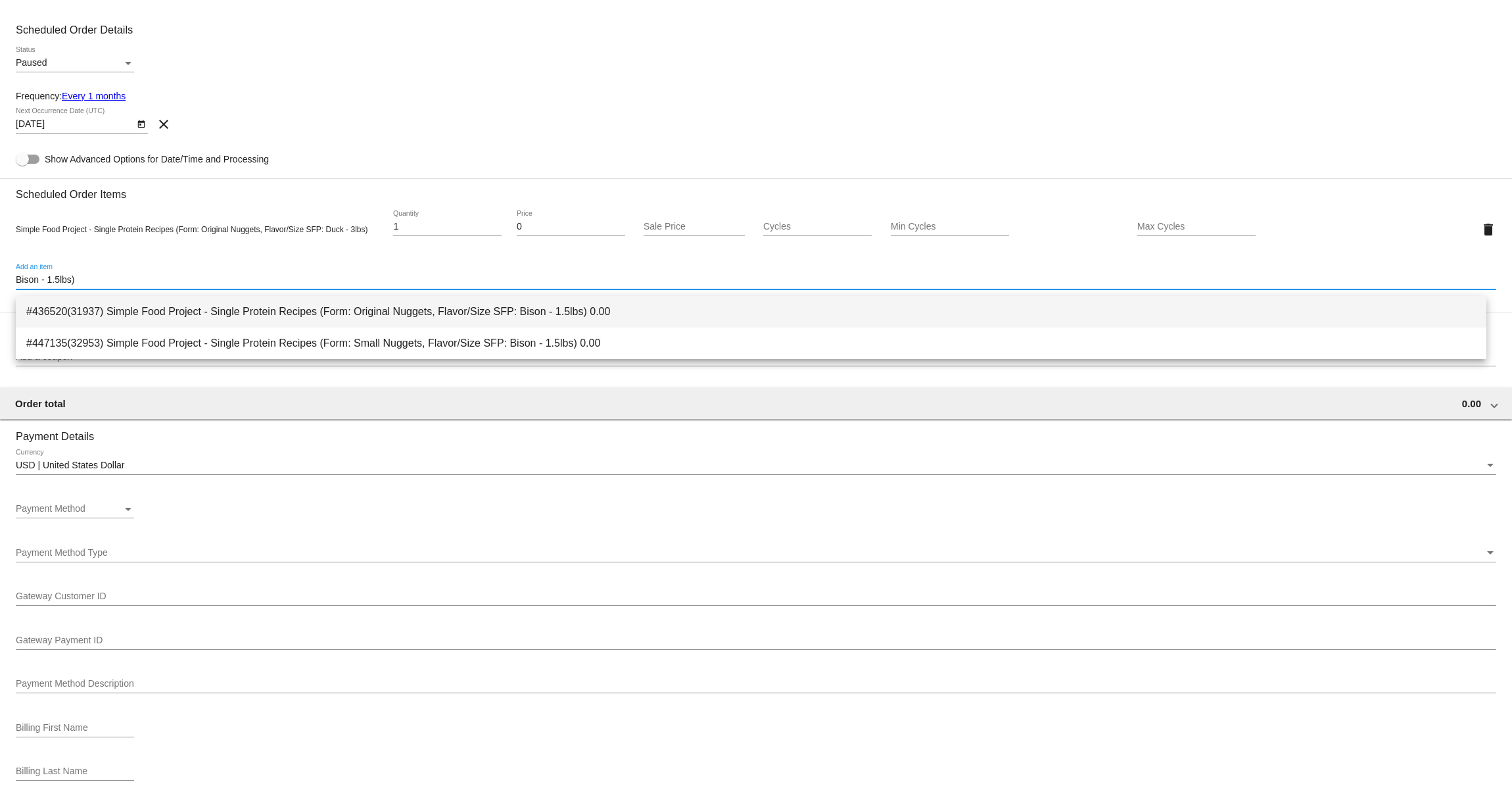
type input "Bison - 1.5lbs)"
click at [303, 311] on span "#436520(31937) Simple Food Project - Single Protein Recipes (Form: Original Nug…" at bounding box center [751, 312] width 1450 height 32
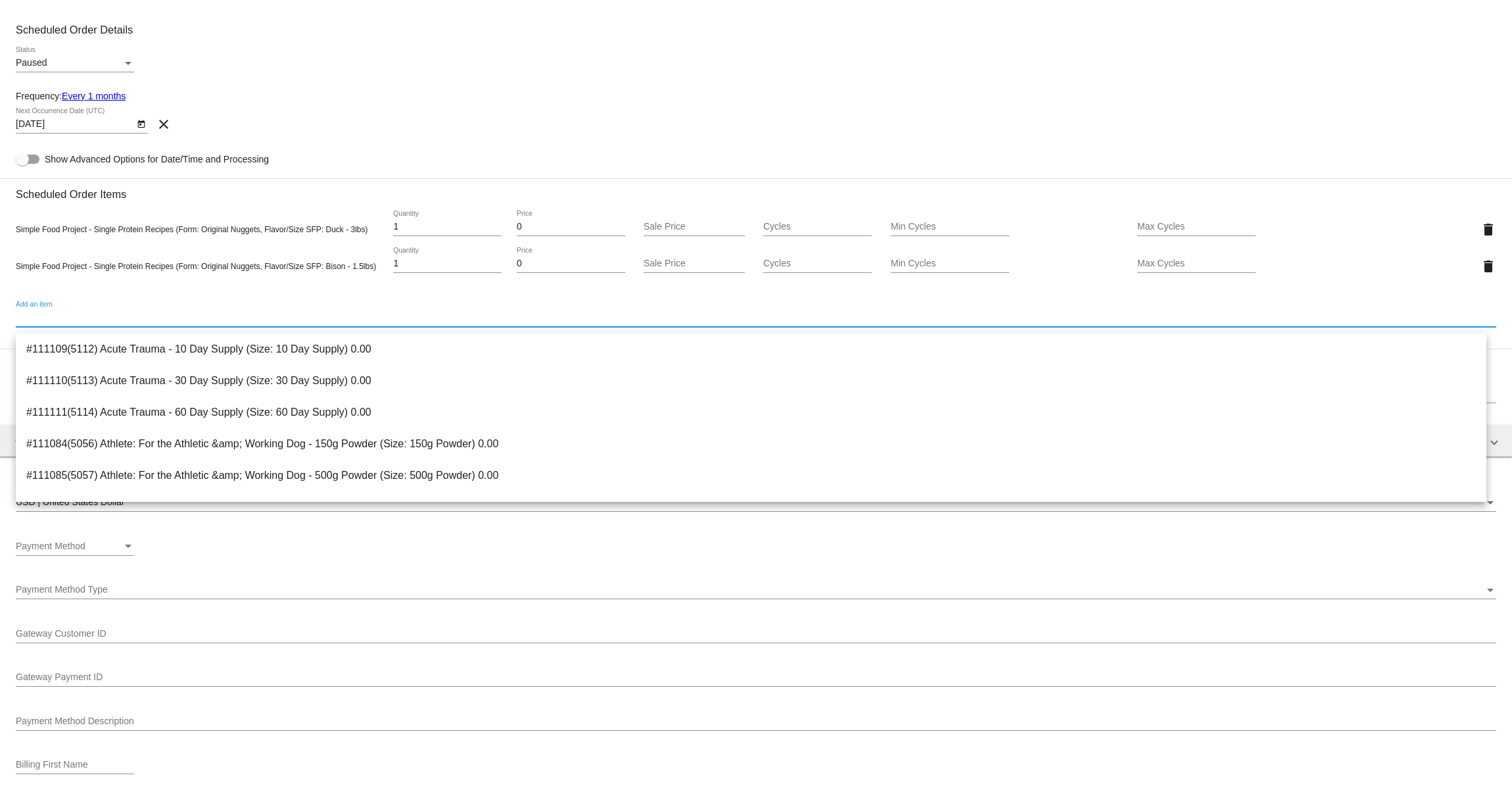
paste input "Lamb - 1.5lbs)"
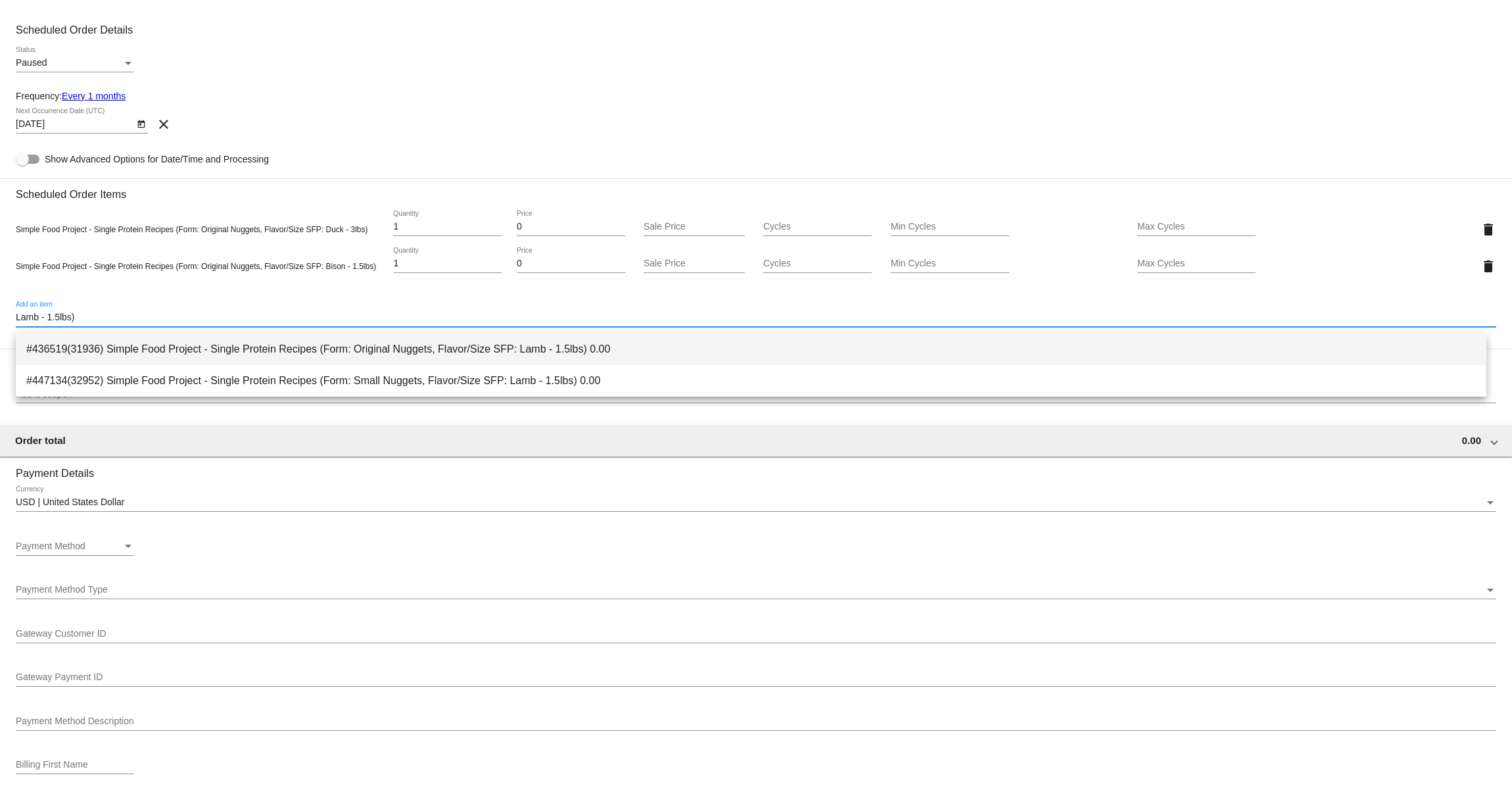
type input "Lamb - 1.5lbs)"
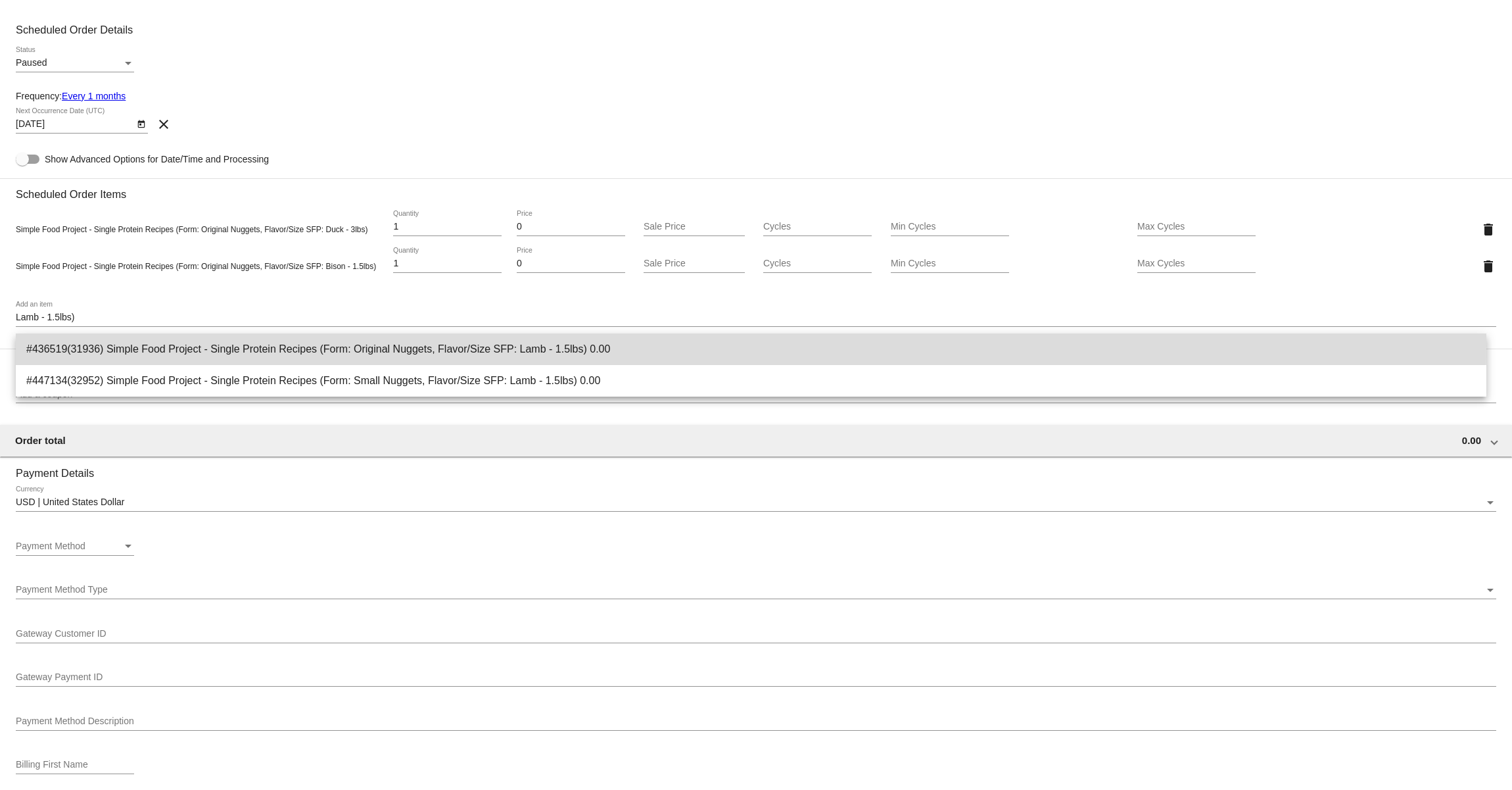
click at [166, 342] on span "#436519(31936) Simple Food Project - Single Protein Recipes (Form: Original Nug…" at bounding box center [751, 349] width 1450 height 32
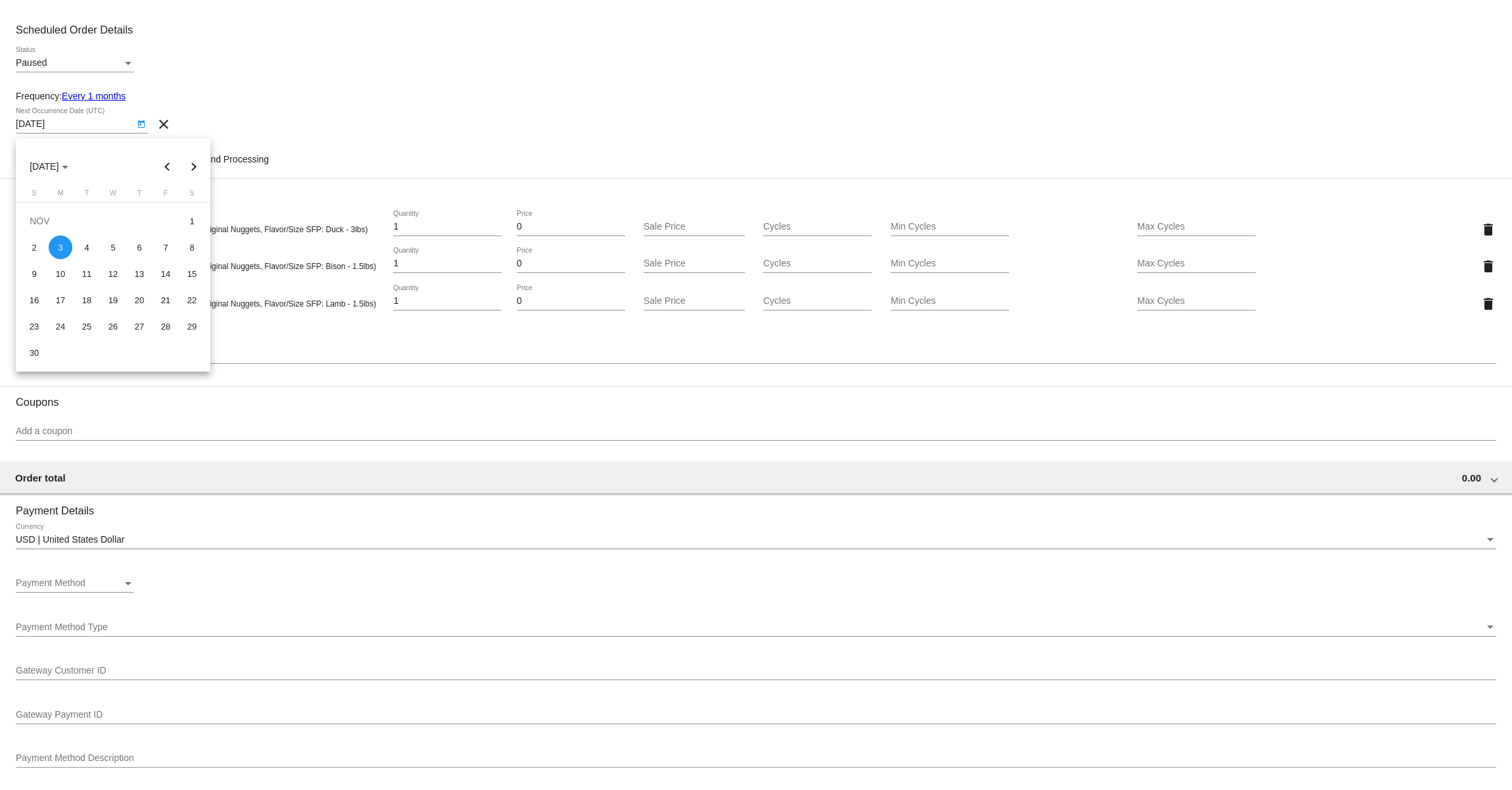
click at [116, 126] on body "arrow_back Create Scheduled Order Customer 7594584(984): Georgina Tamburini ben…" at bounding box center [756, 395] width 1512 height 790
click at [169, 163] on button "Previous month" at bounding box center [167, 166] width 27 height 27
click at [187, 218] on div "4" at bounding box center [192, 221] width 24 height 24
type input "10/4/2025"
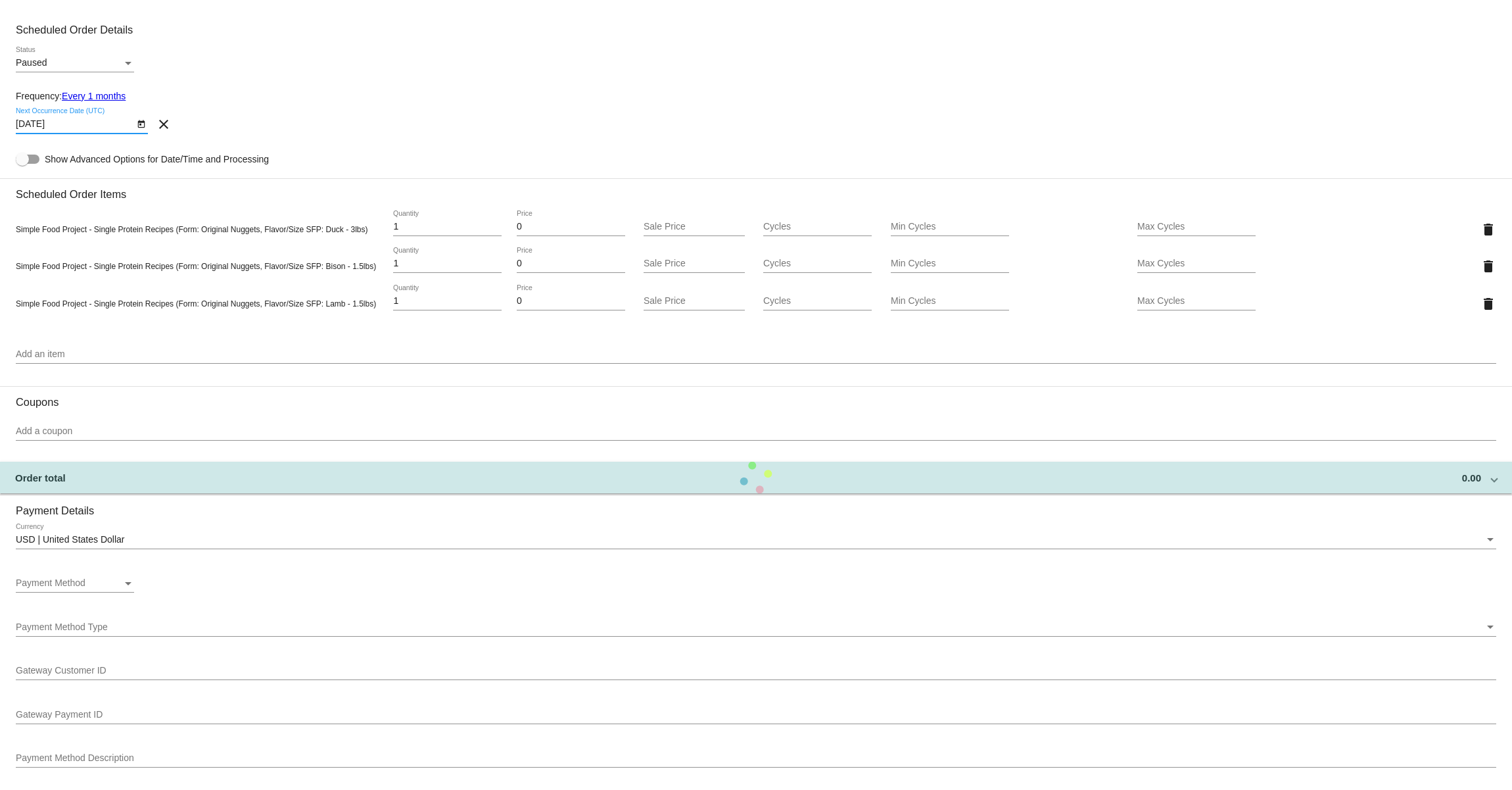
click at [612, 123] on div "10/4/2025 Next Occurrence Date (UTC) clear" at bounding box center [756, 126] width 1480 height 37
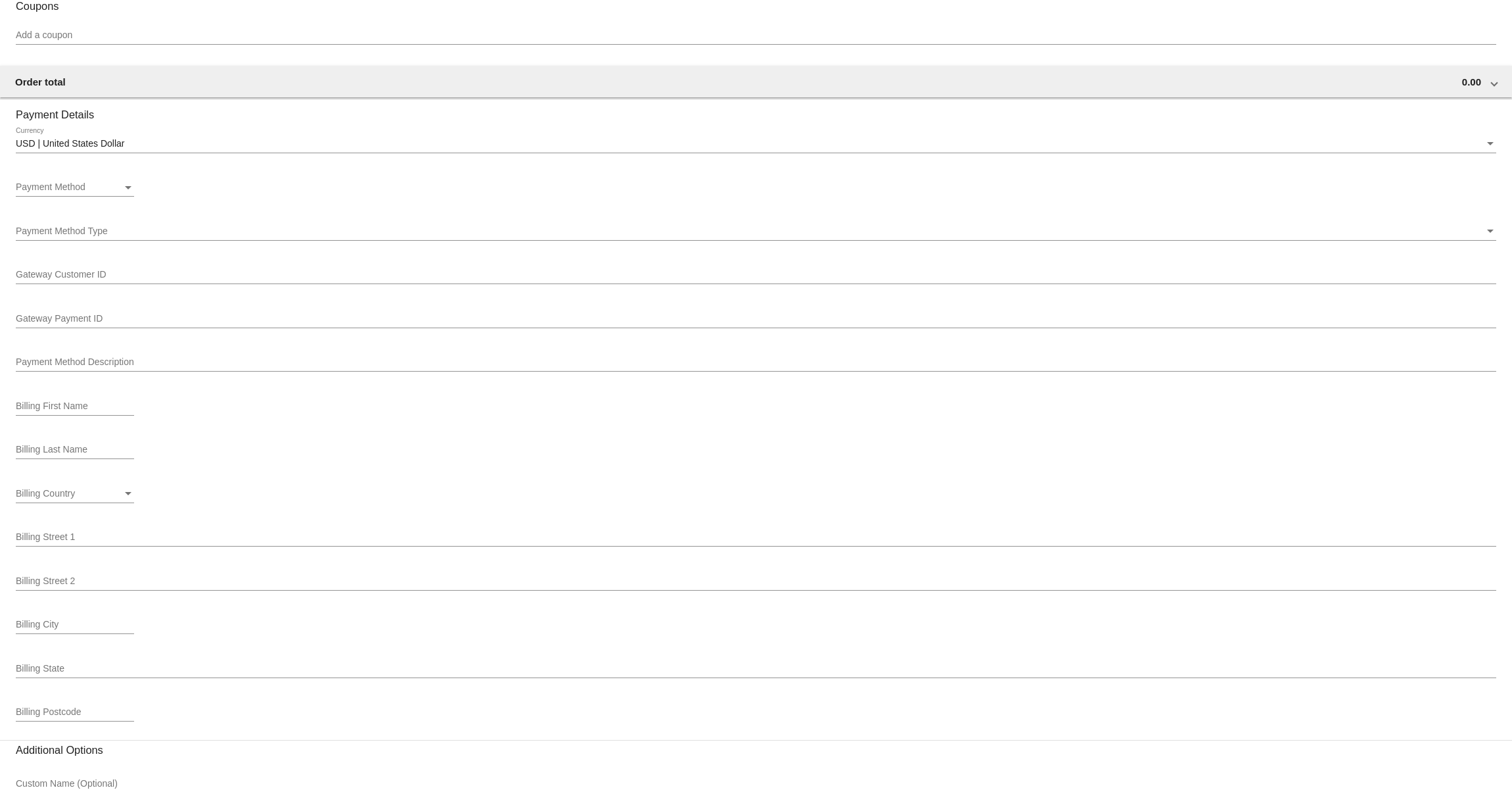
scroll to position [945, 0]
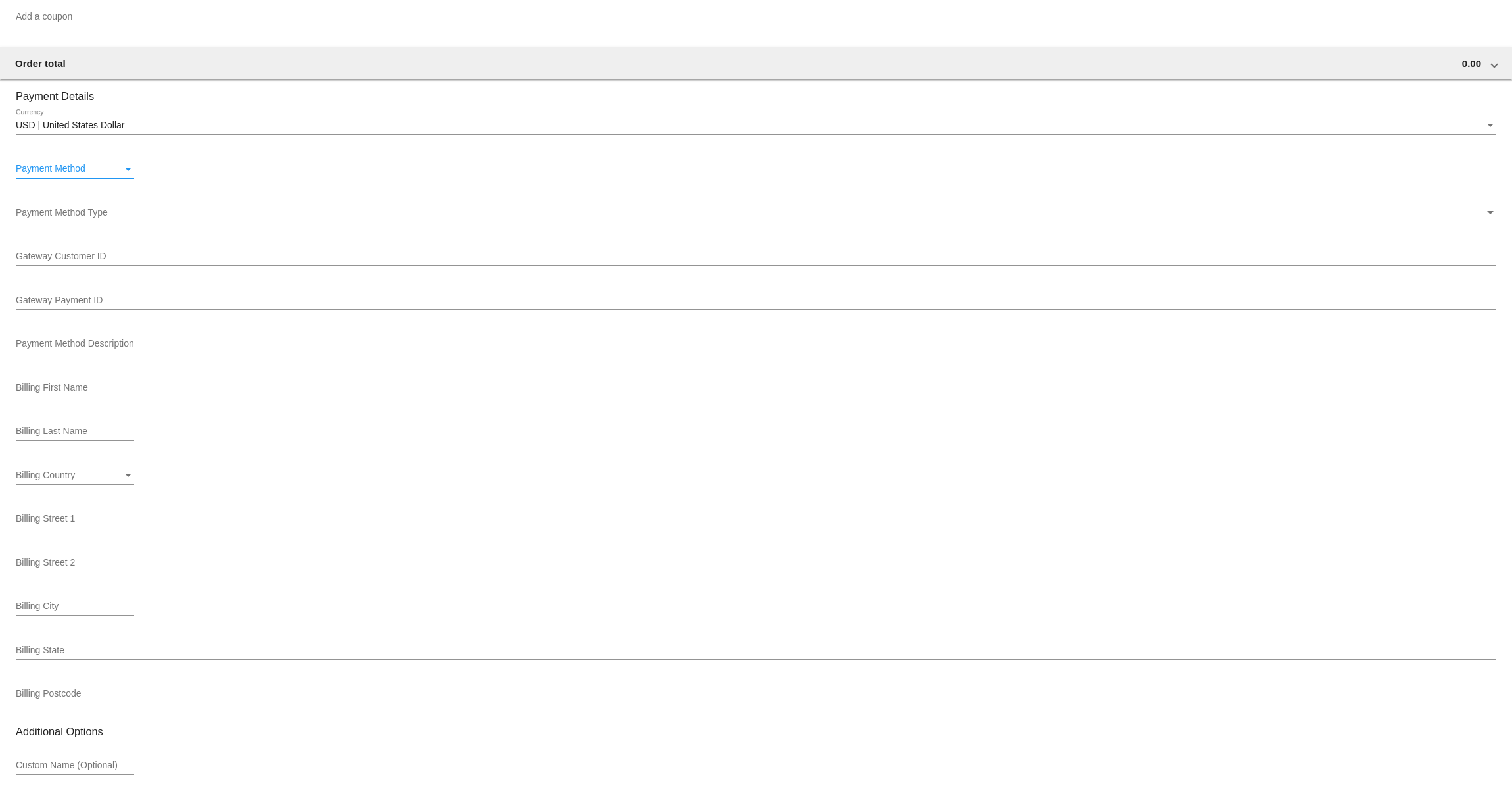
click at [110, 174] on div "Payment Method" at bounding box center [69, 169] width 107 height 11
click at [99, 179] on span "—Create New—" at bounding box center [75, 178] width 118 height 28
click at [85, 217] on span "Payment Method Type" at bounding box center [62, 212] width 92 height 11
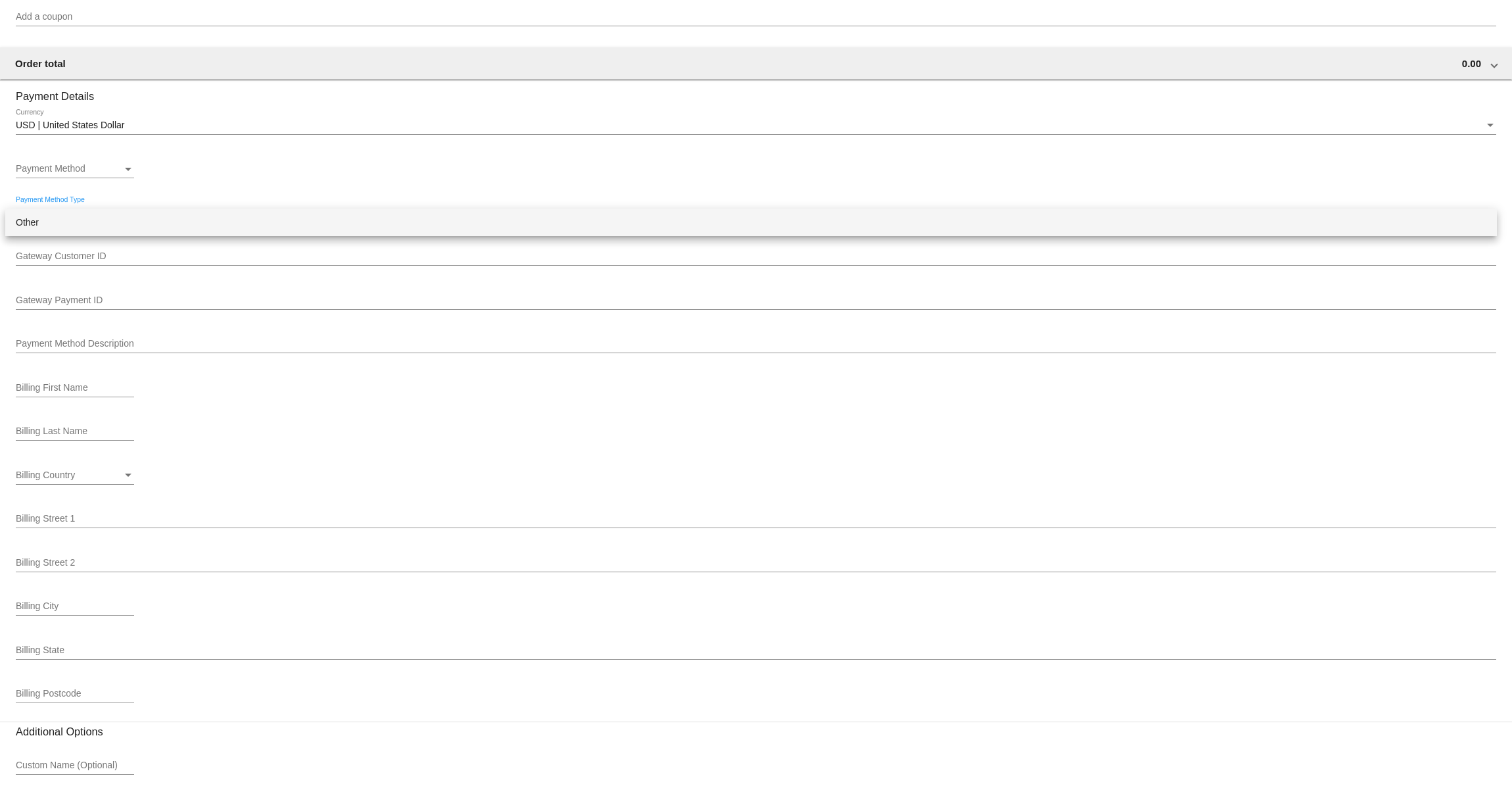
click at [82, 228] on span "Other" at bounding box center [751, 222] width 1471 height 28
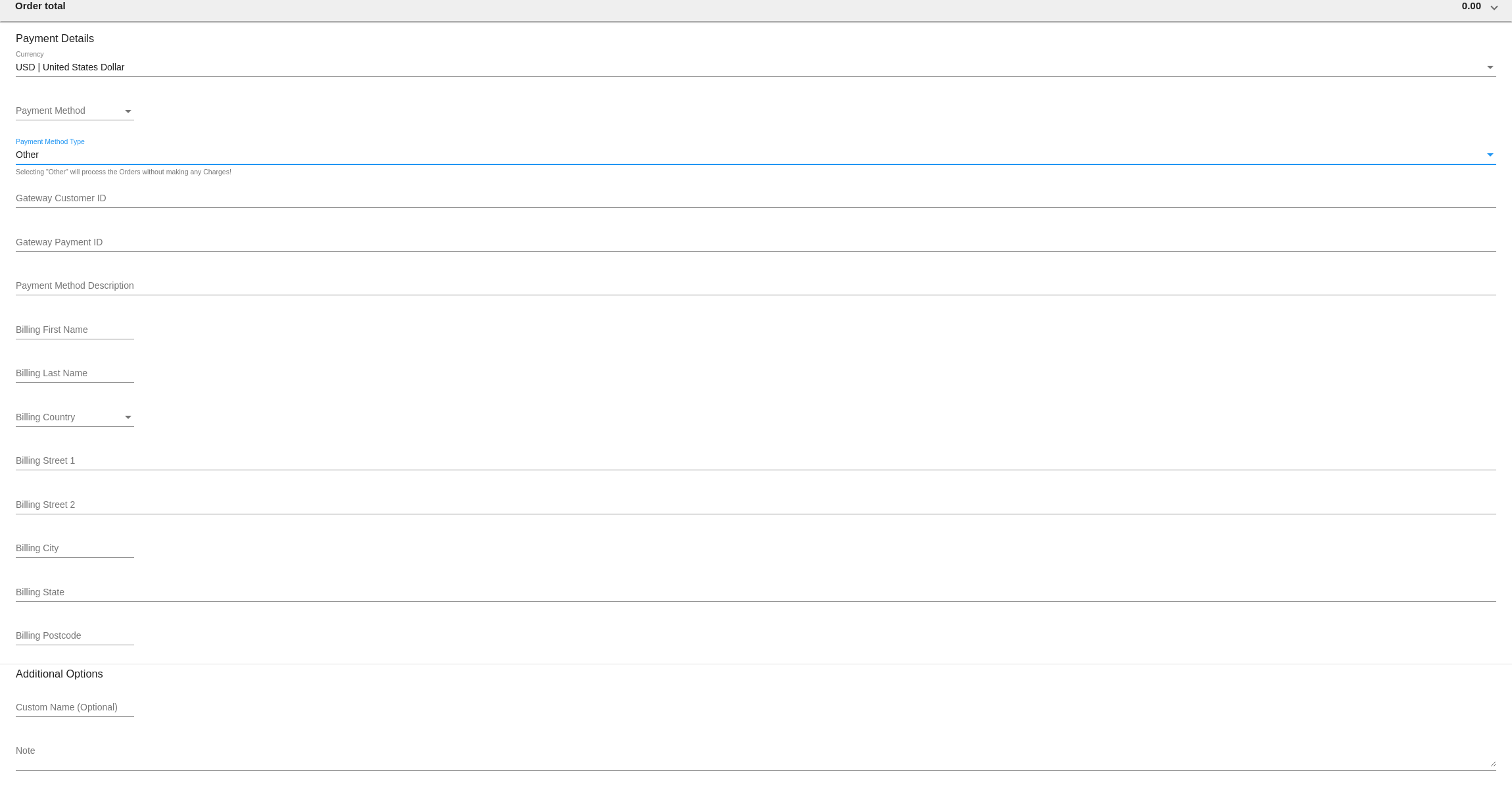
scroll to position [1054, 0]
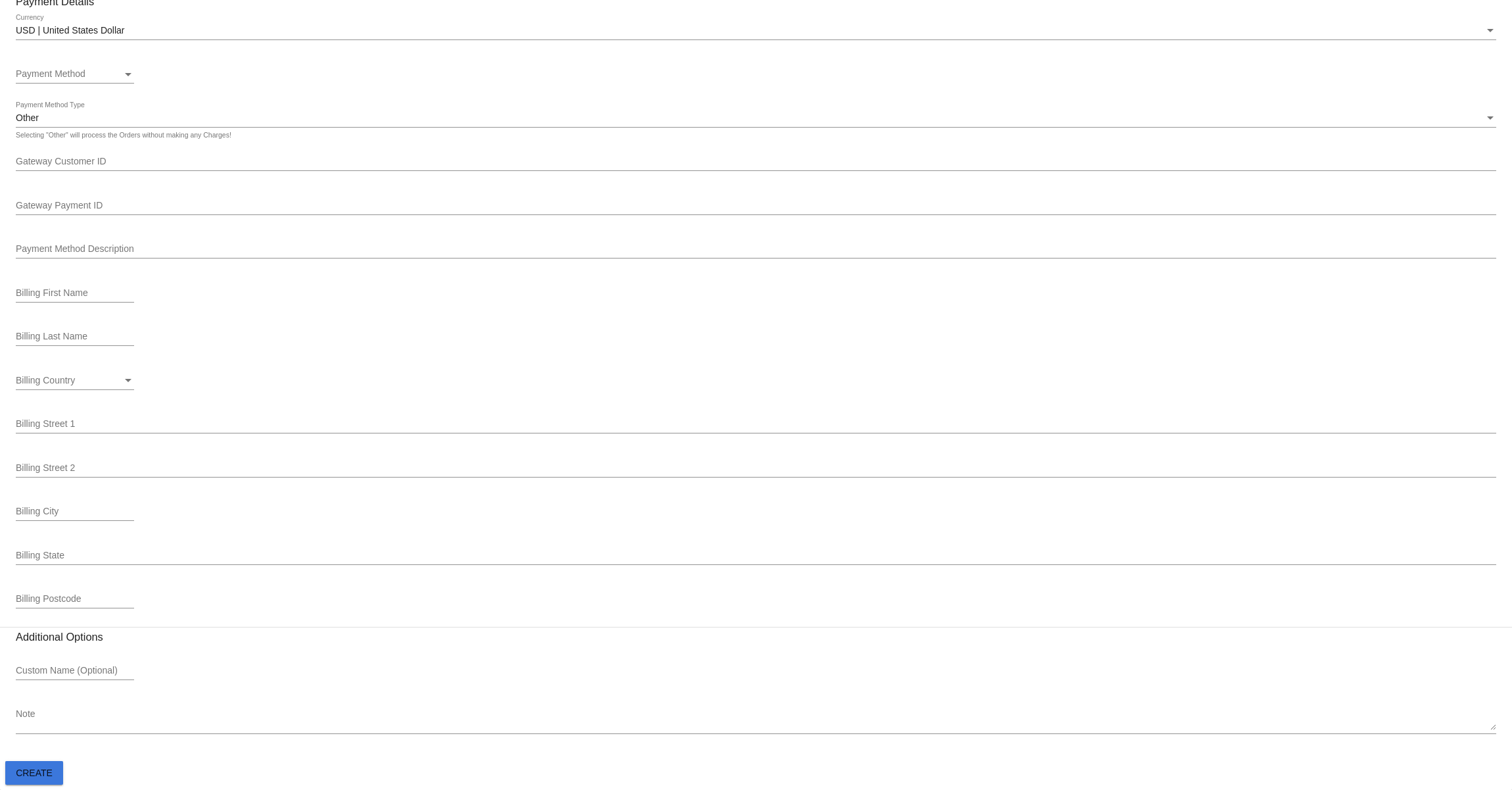
click at [36, 770] on span "Create" at bounding box center [34, 773] width 37 height 11
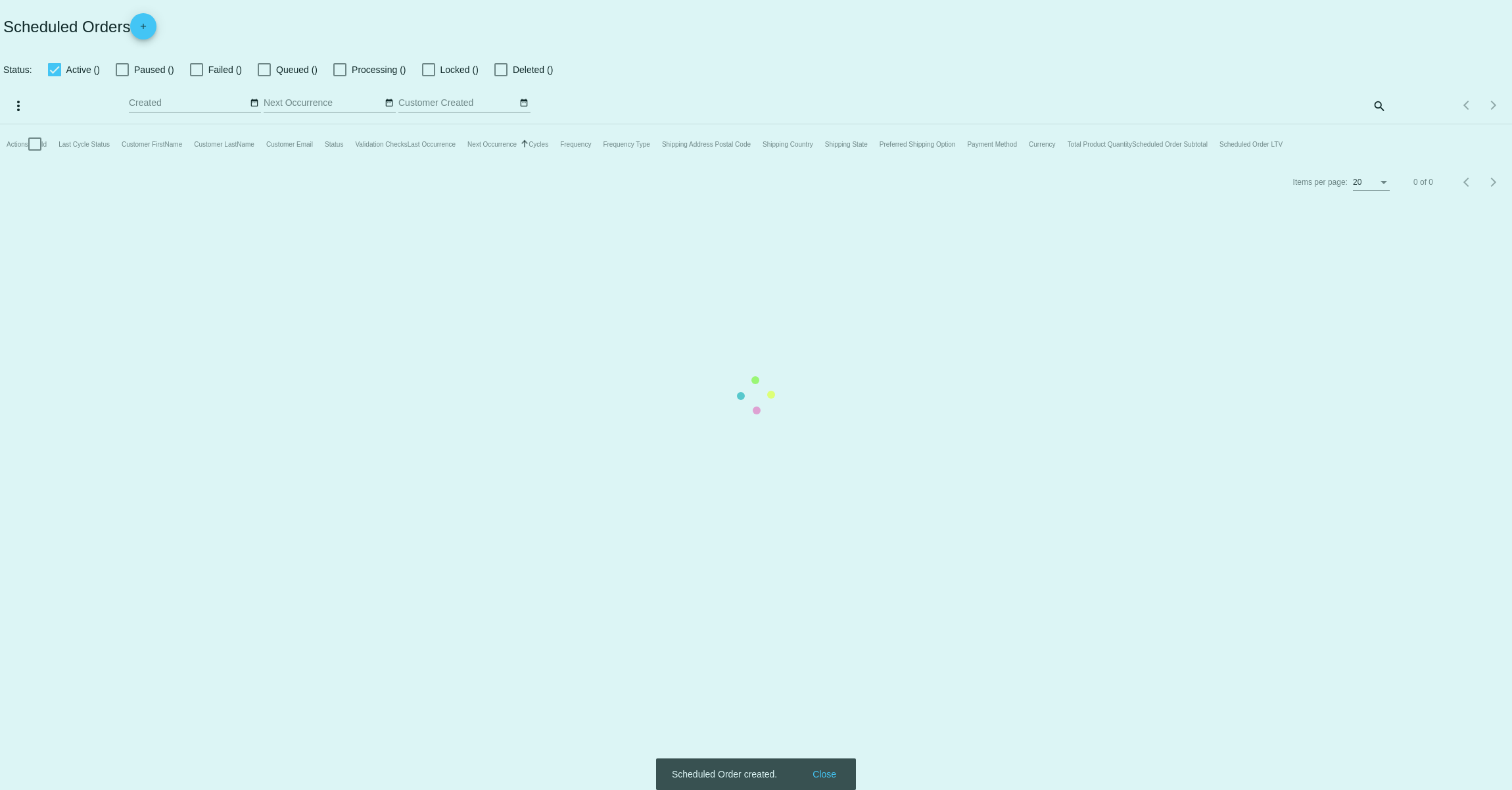
checkbox input "true"
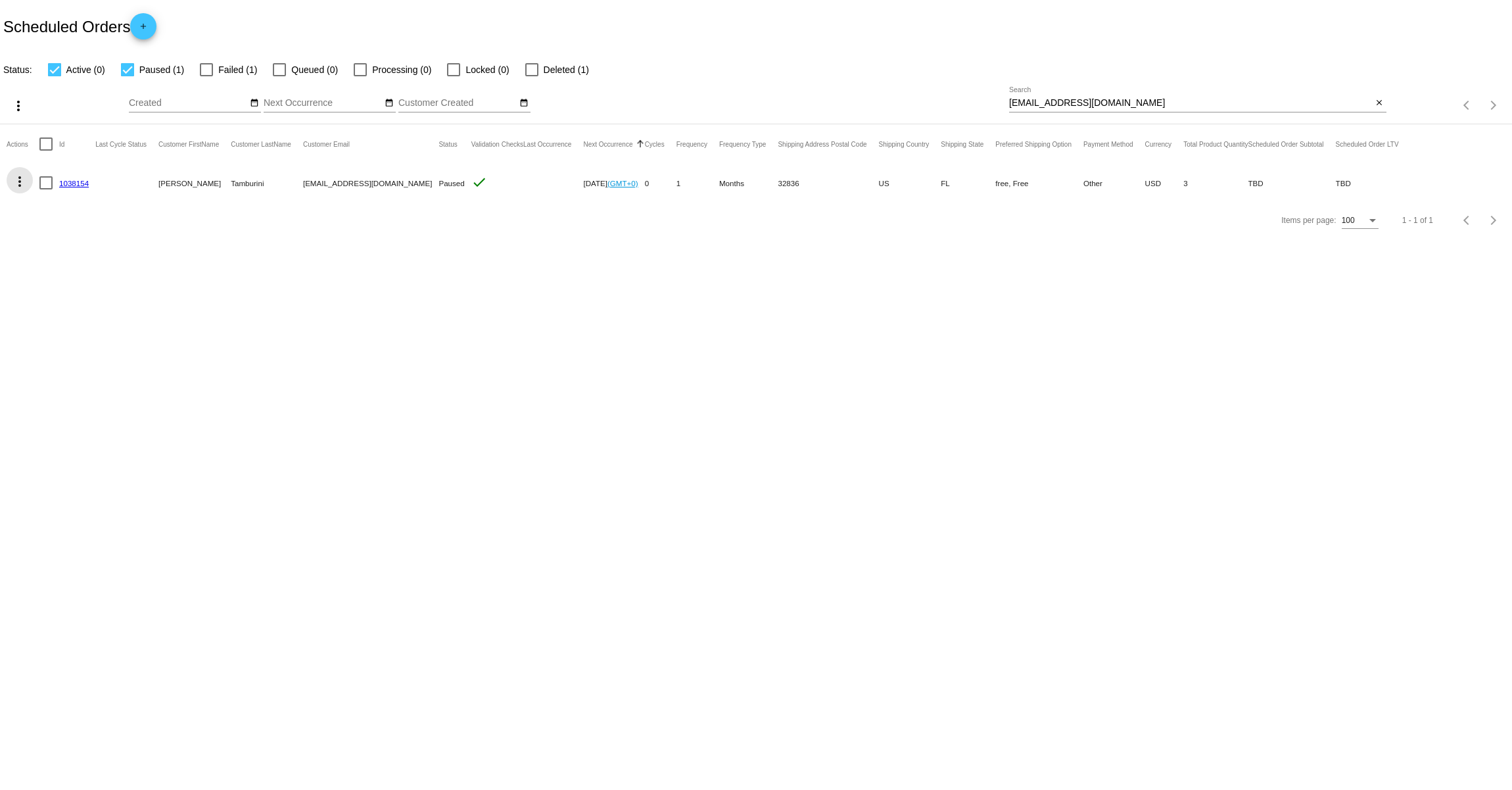
click at [19, 178] on mat-icon "more_vert" at bounding box center [20, 182] width 16 height 16
click at [50, 345] on button "edit View / Edit" at bounding box center [72, 340] width 131 height 32
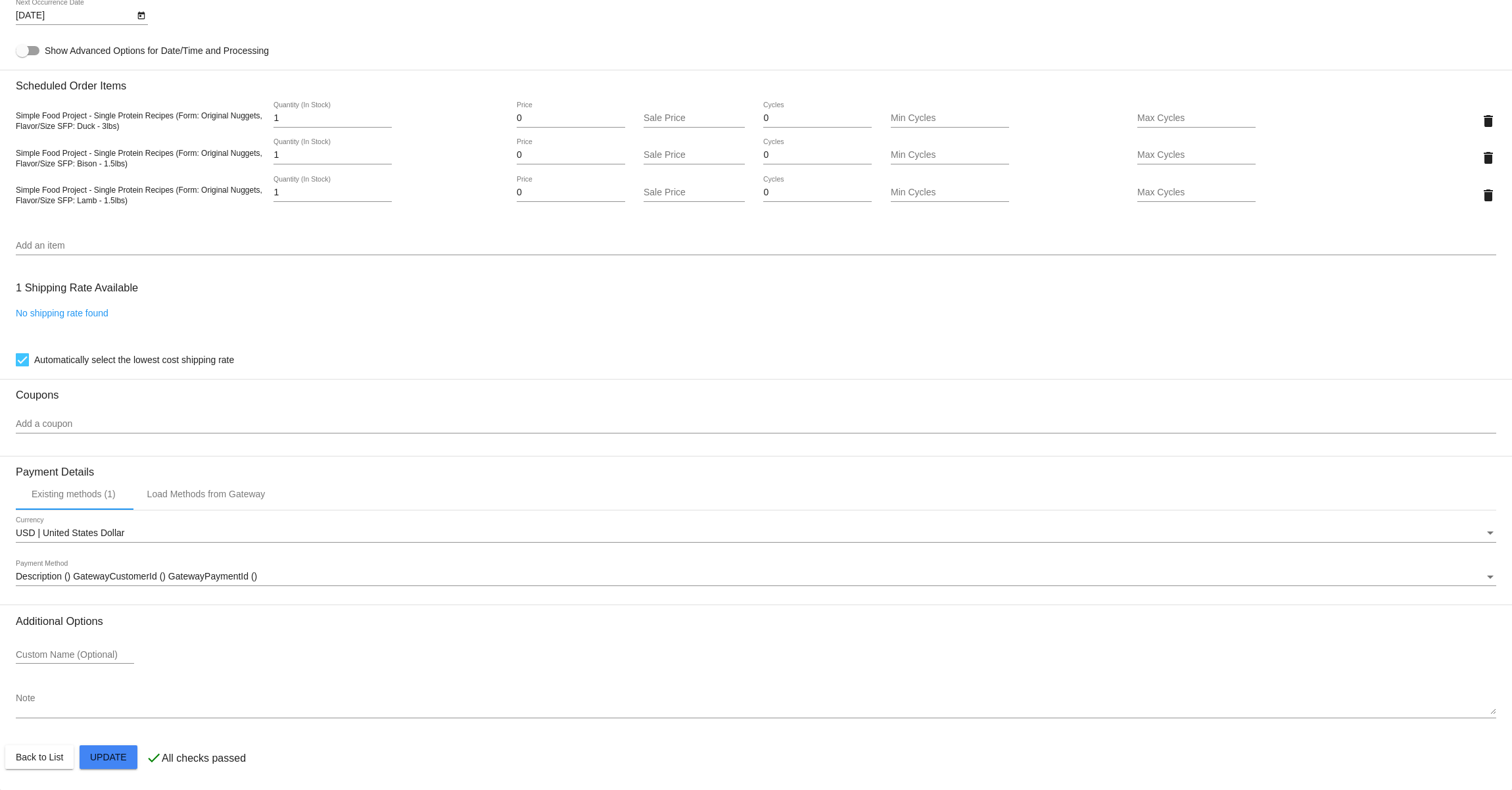
scroll to position [740, 0]
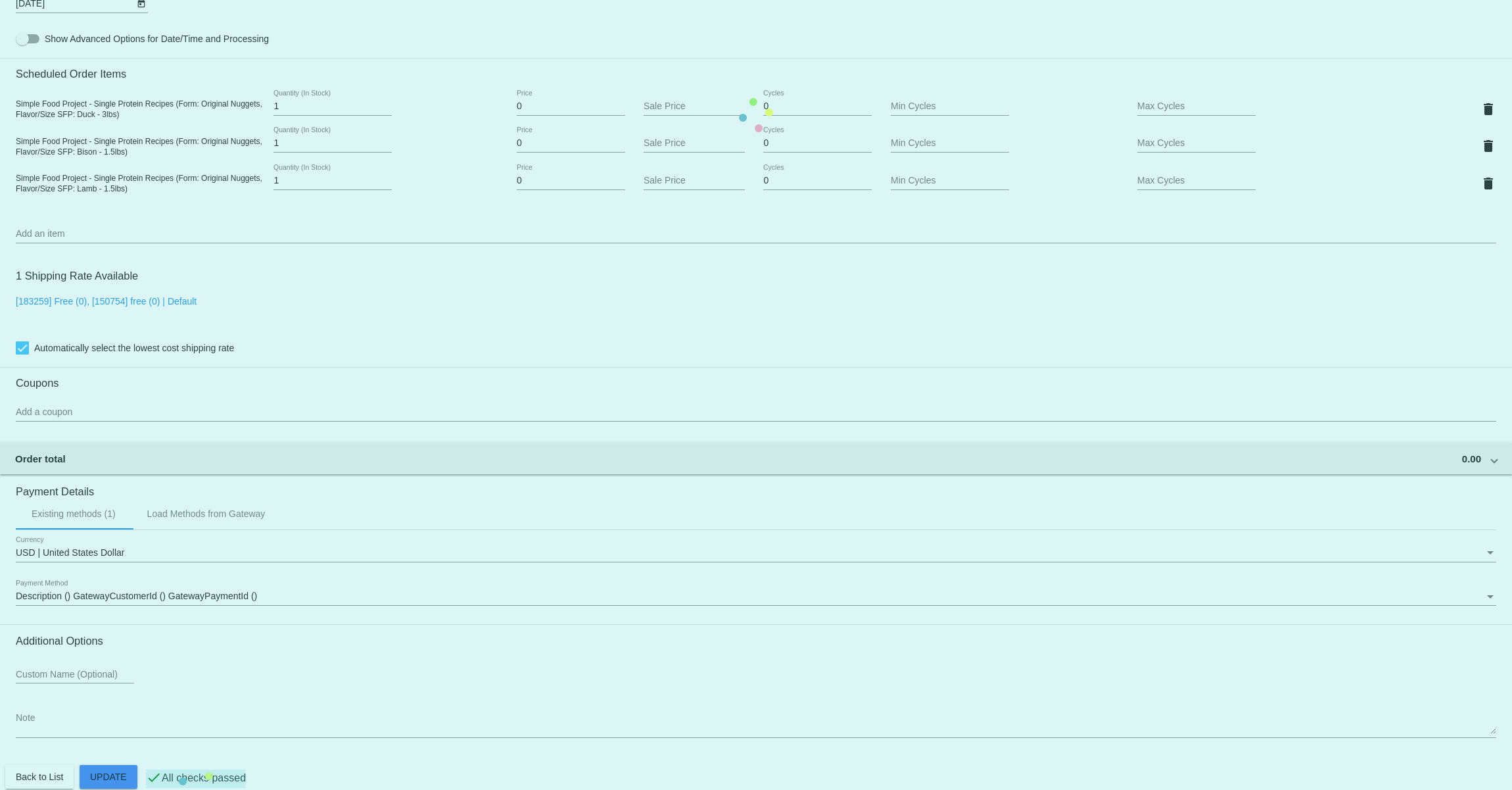
click at [109, 700] on mat-card "Customer 7594584: Georgina Tamburini bensonthesausdog@gmail.com Customer Shippi…" at bounding box center [756, 115] width 1512 height 1390
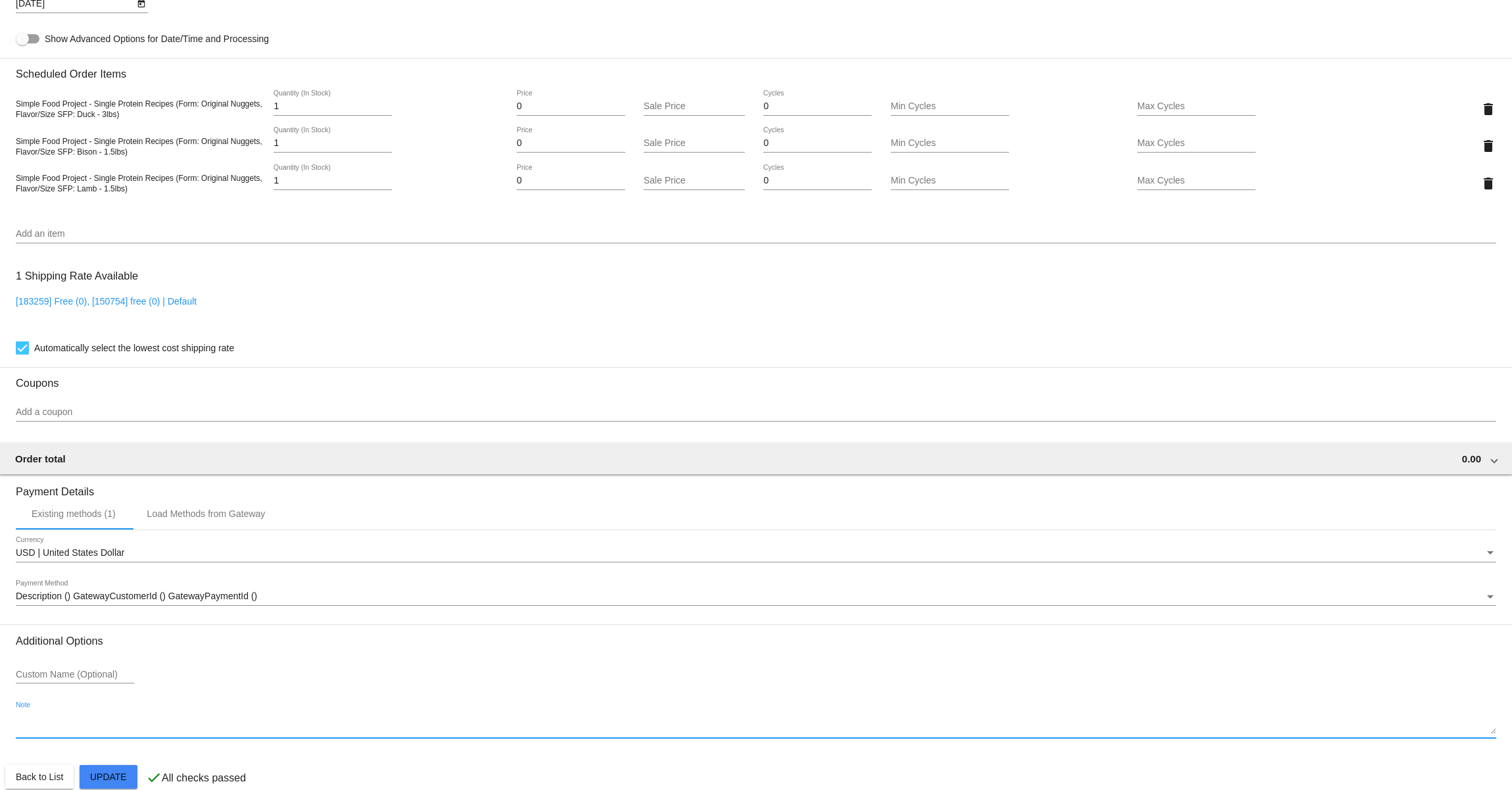
click at [121, 728] on textarea "Note" at bounding box center [756, 723] width 1480 height 21
paste textarea "SFP Brand Ambassador - @benson.the.sausdog"
type textarea "SFP Brand Ambassador - @benson.the.sausdog"
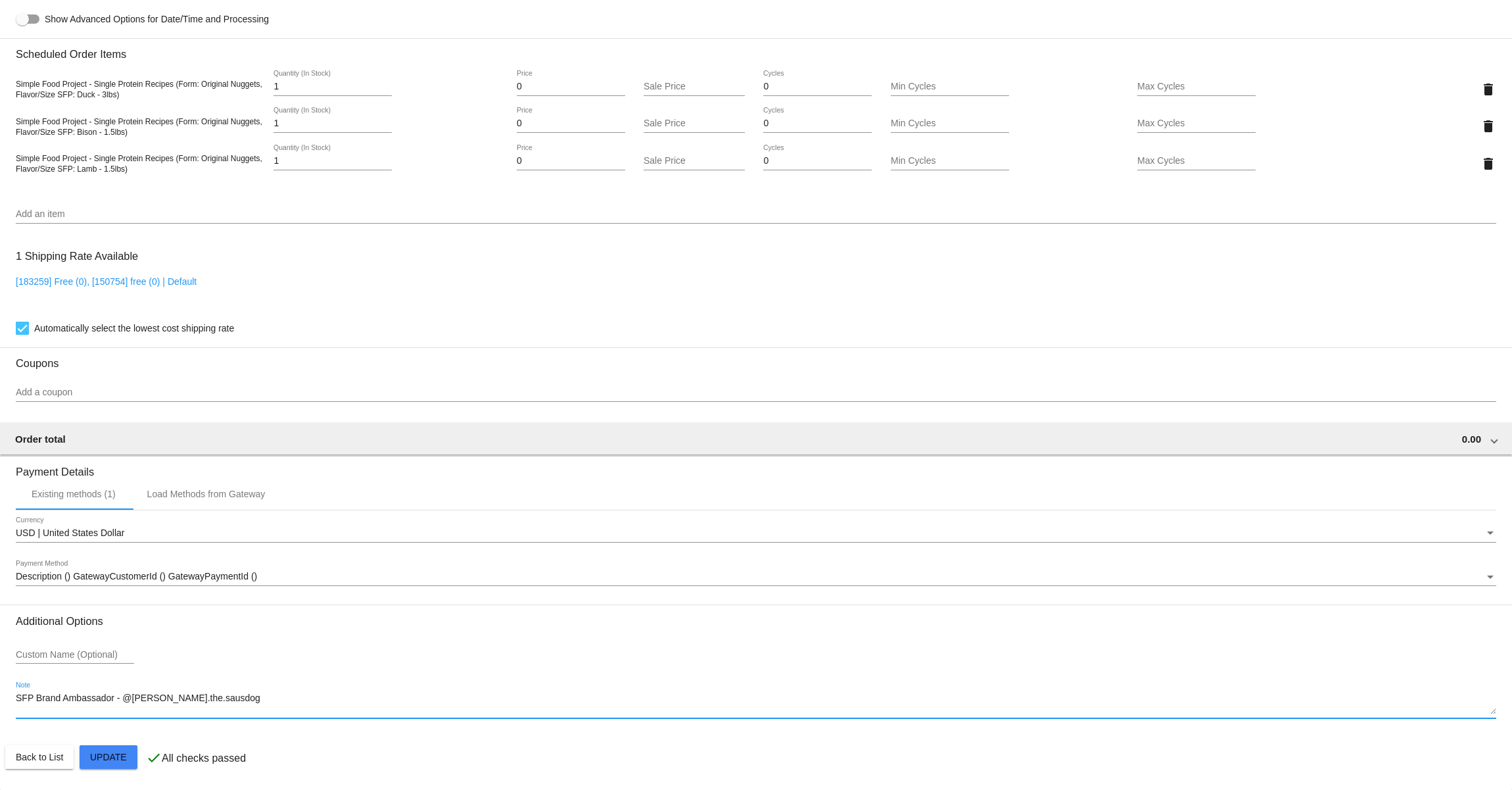
scroll to position [771, 0]
click at [115, 758] on mat-card "Customer 7594584: Georgina Tamburini bensonthesausdog@gmail.com Customer Shippi…" at bounding box center [756, 95] width 1512 height 1390
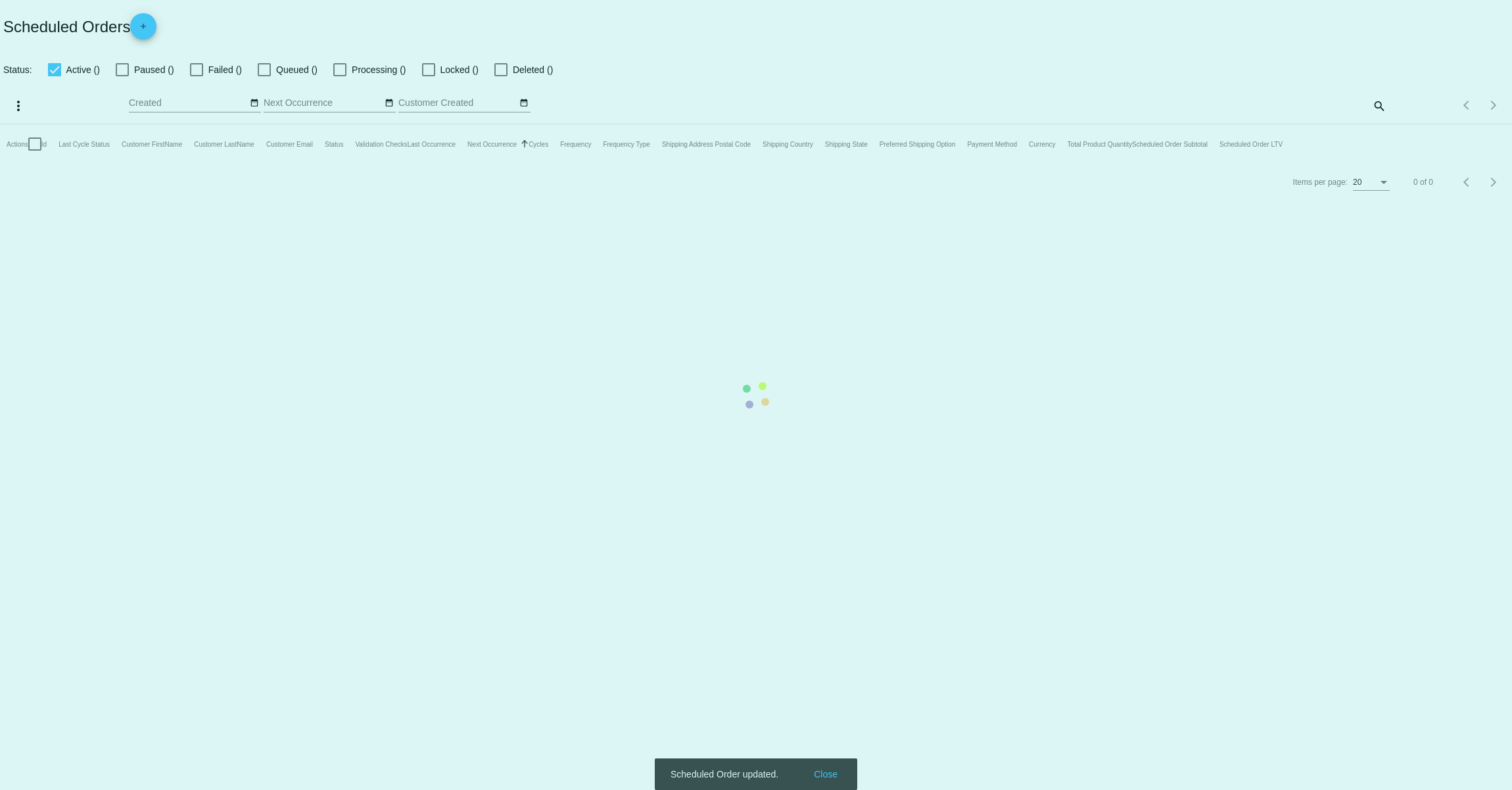
checkbox input "true"
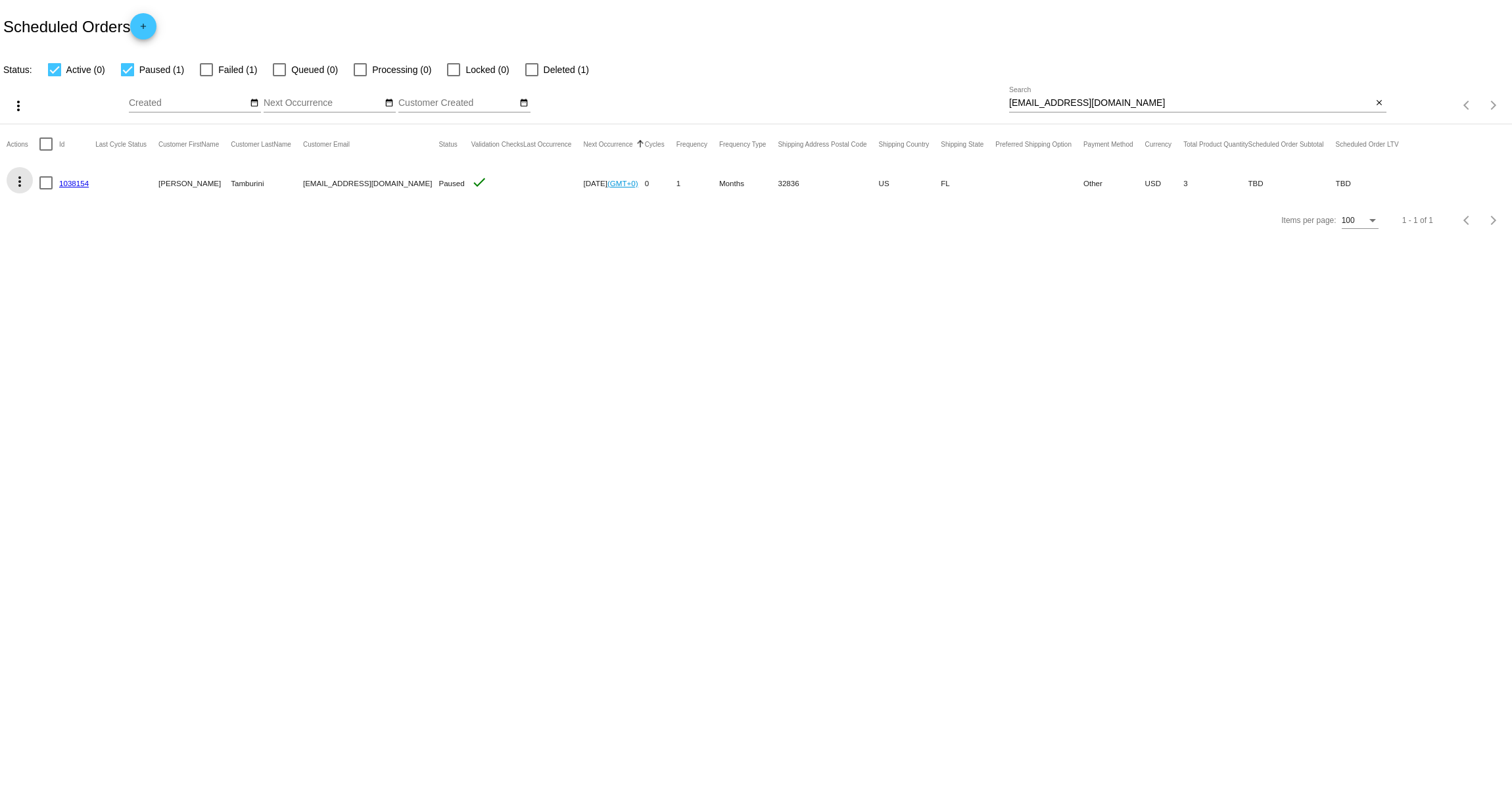
click at [24, 182] on mat-icon "more_vert" at bounding box center [20, 182] width 16 height 16
click at [81, 304] on span "Process Now" at bounding box center [72, 309] width 54 height 11
drag, startPoint x: 95, startPoint y: 187, endPoint x: 70, endPoint y: 211, distance: 34.7
click at [70, 202] on section "Actions Id Last Cycle Status Customer FirstName Customer LastName Customer Emai…" at bounding box center [756, 163] width 1512 height 77
drag, startPoint x: 94, startPoint y: 184, endPoint x: 57, endPoint y: 187, distance: 37.1
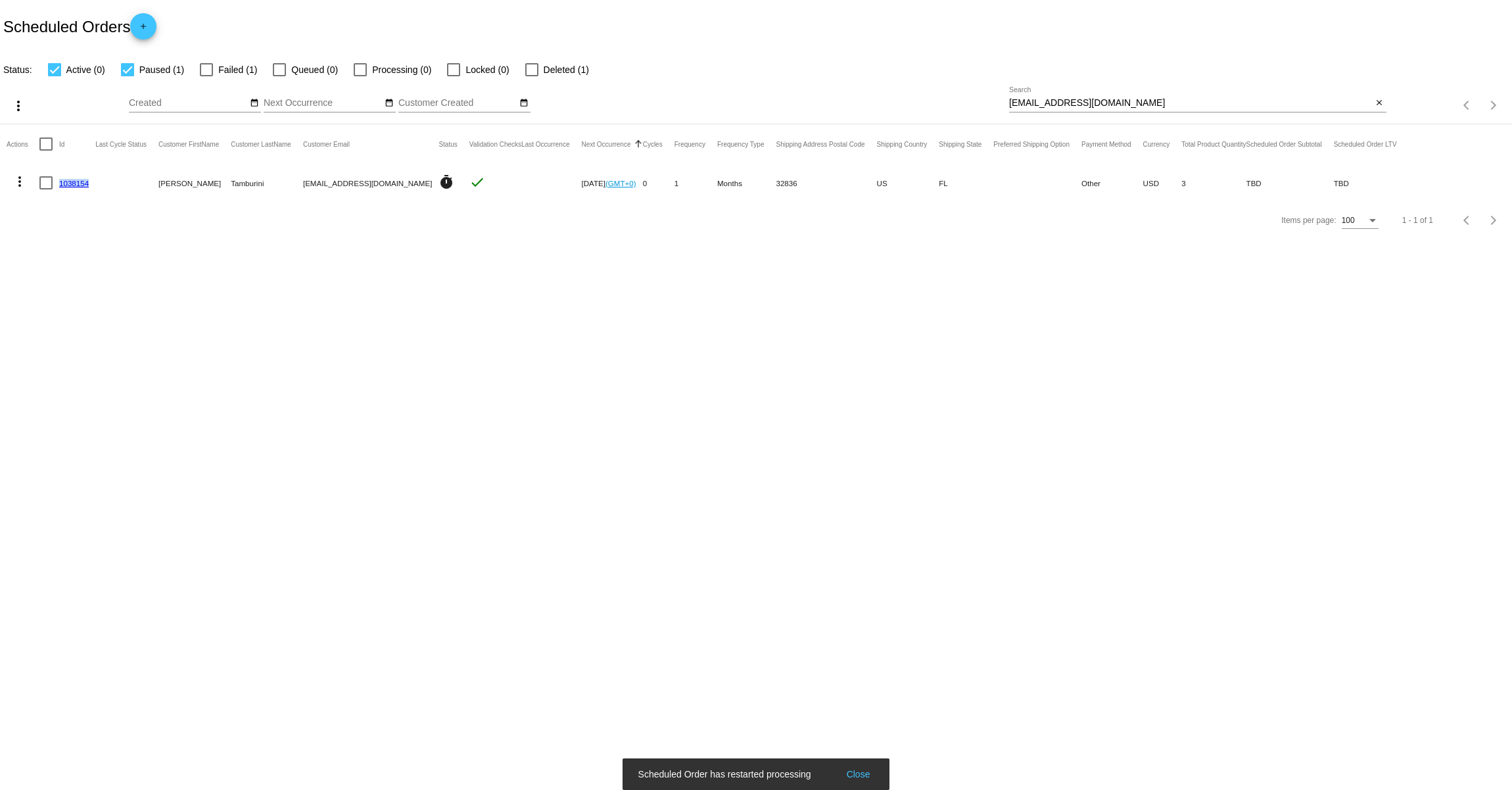
click at [57, 187] on mat-row "more_vert 1038154 Georgina Tamburini bensonthesausdog@gmail.com timer check Oct…" at bounding box center [707, 182] width 1402 height 38
copy mat-row "1038154"
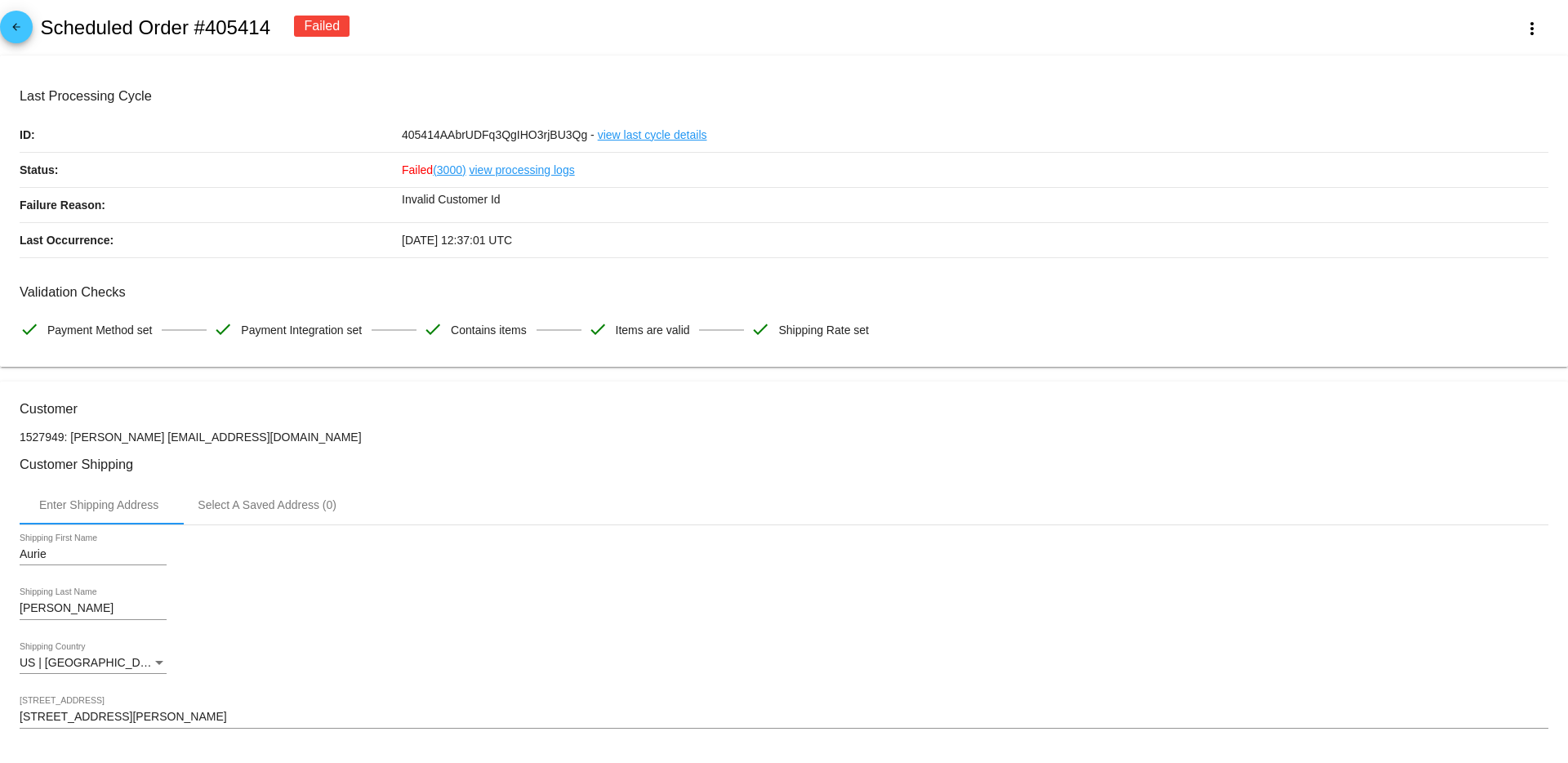
scroll to position [4, 0]
drag, startPoint x: 306, startPoint y: 437, endPoint x: 153, endPoint y: 439, distance: 153.0
click at [153, 439] on p "1527949: [PERSON_NAME] [EMAIL_ADDRESS][DOMAIN_NAME]" at bounding box center [784, 433] width 1529 height 13
copy p "[EMAIL_ADDRESS][DOMAIN_NAME]"
click at [66, 556] on input "Aurie" at bounding box center [93, 551] width 147 height 13
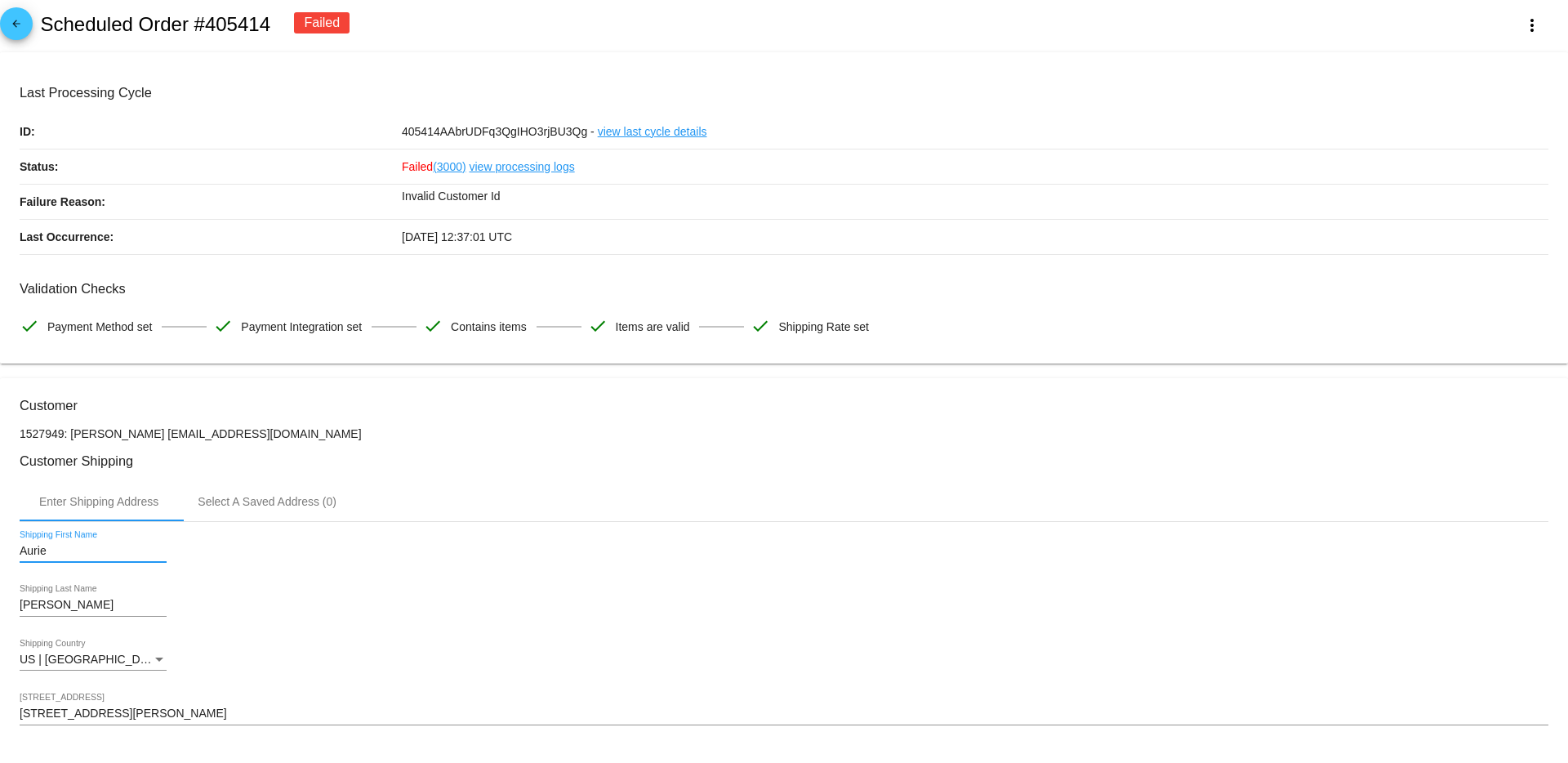
click at [66, 556] on input "Aurie" at bounding box center [93, 551] width 147 height 13
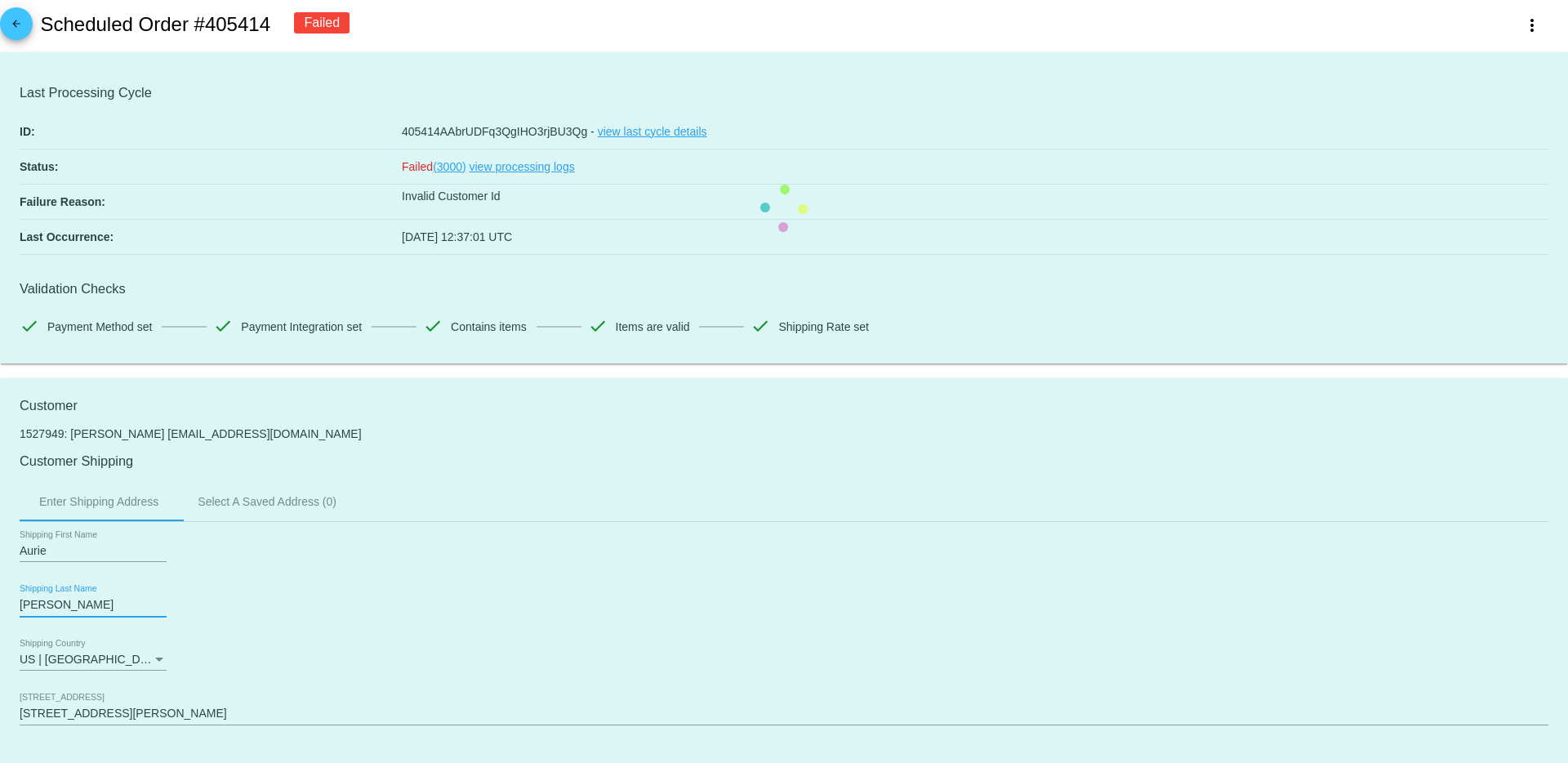
drag, startPoint x: 73, startPoint y: 603, endPoint x: 15, endPoint y: 599, distance: 58.1
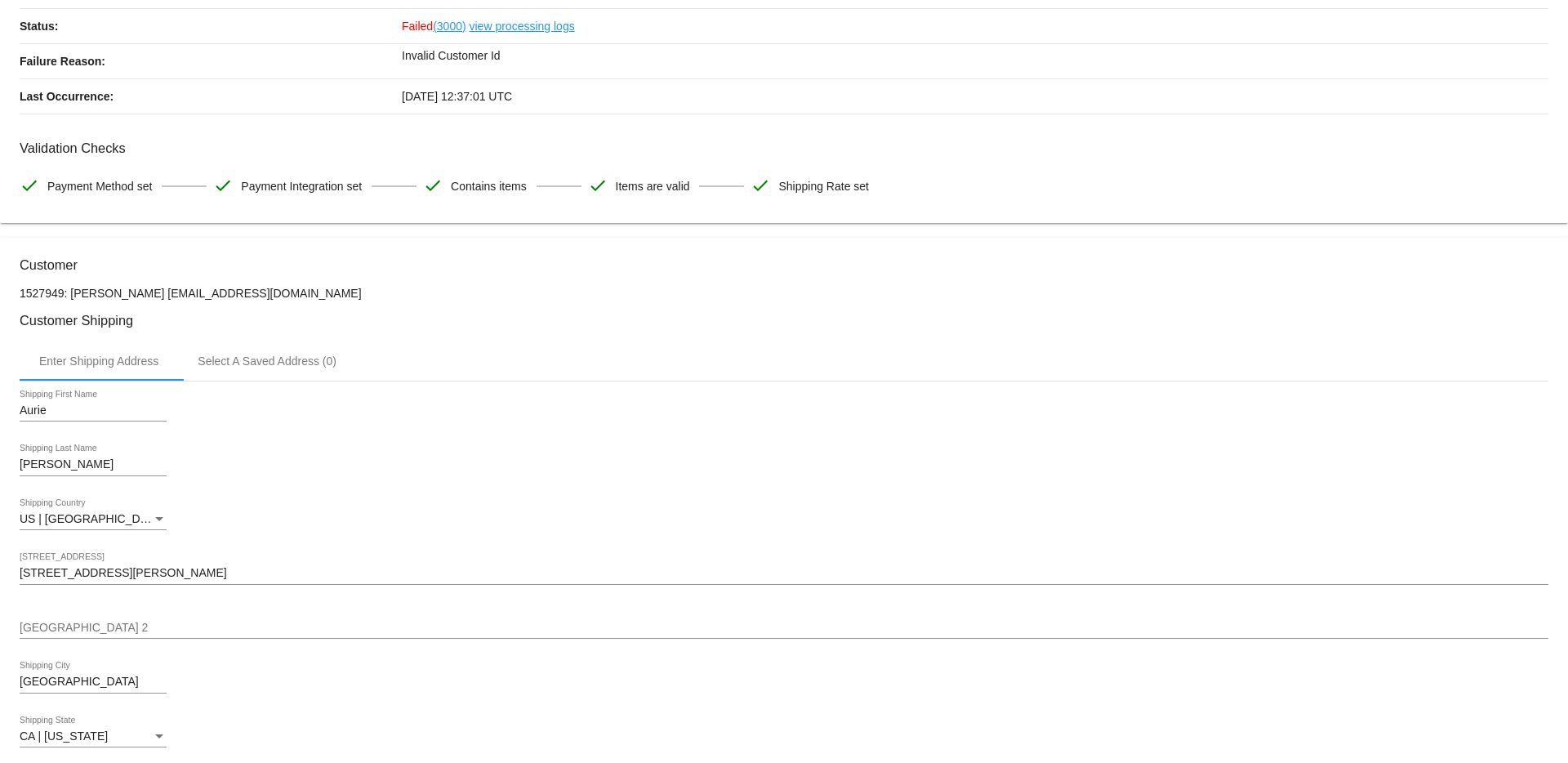
scroll to position [225, 0]
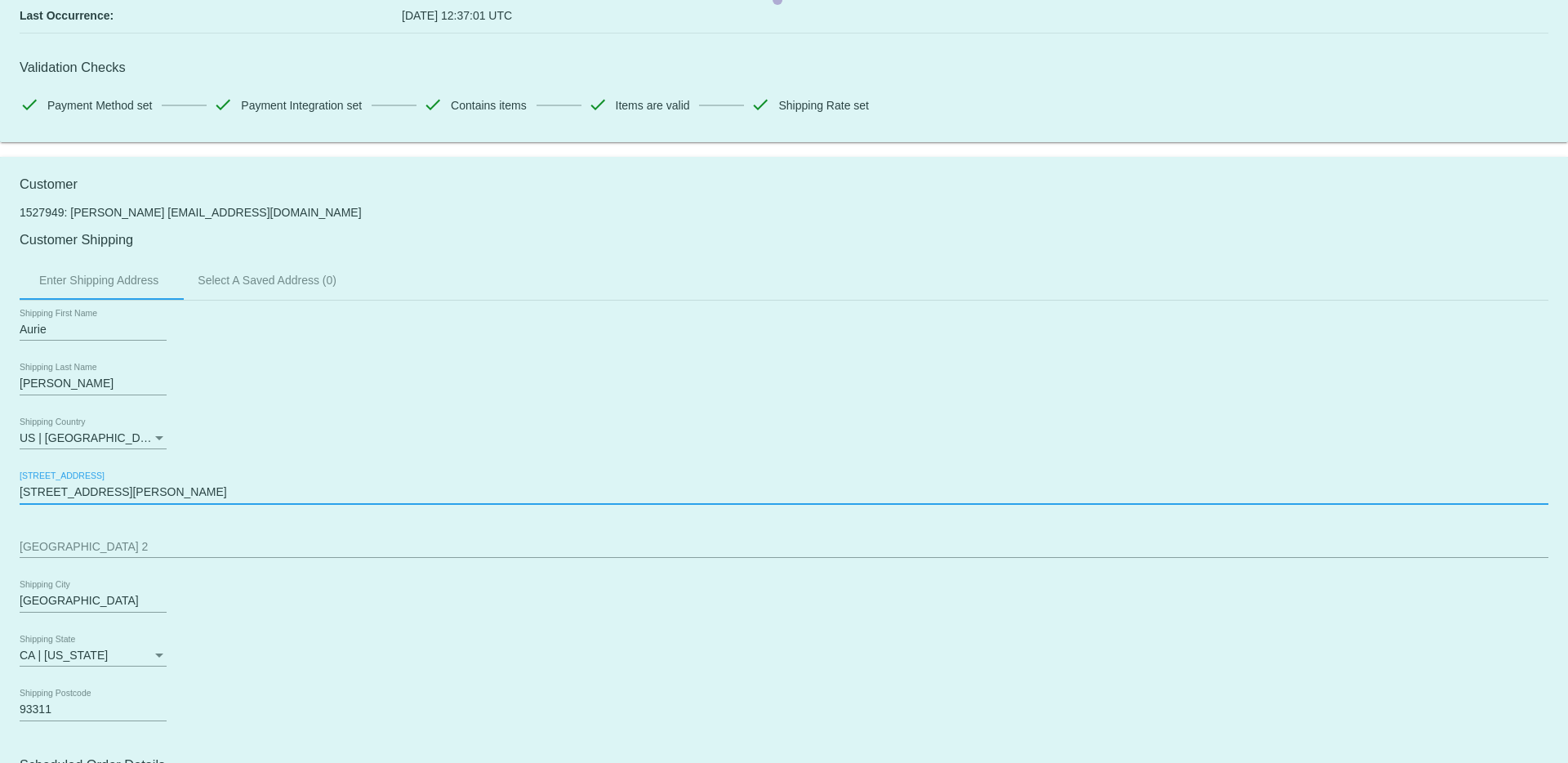
drag, startPoint x: 113, startPoint y: 496, endPoint x: 15, endPoint y: 486, distance: 98.5
drag, startPoint x: 101, startPoint y: 603, endPoint x: 19, endPoint y: 601, distance: 82.0
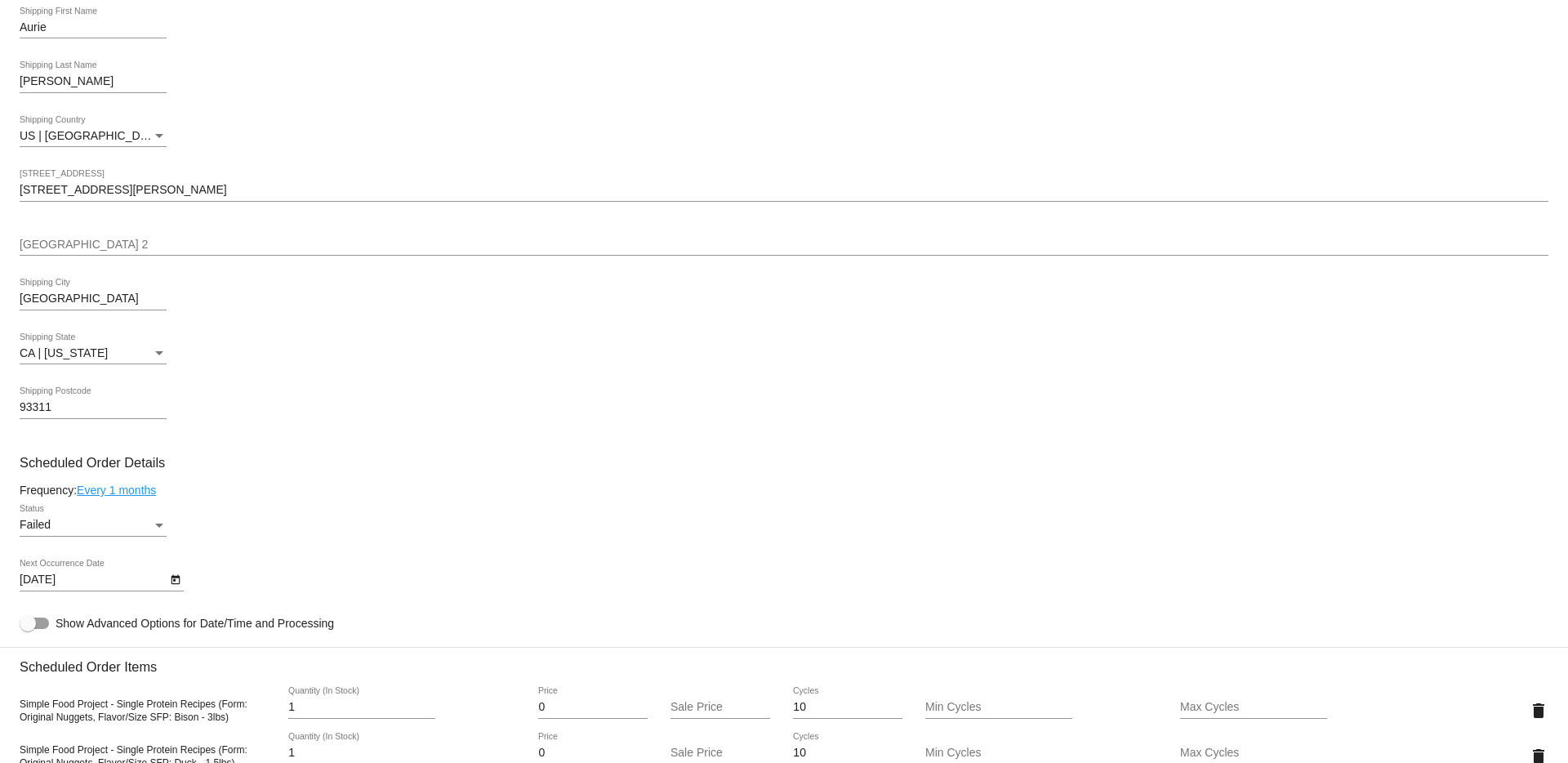
scroll to position [0, 0]
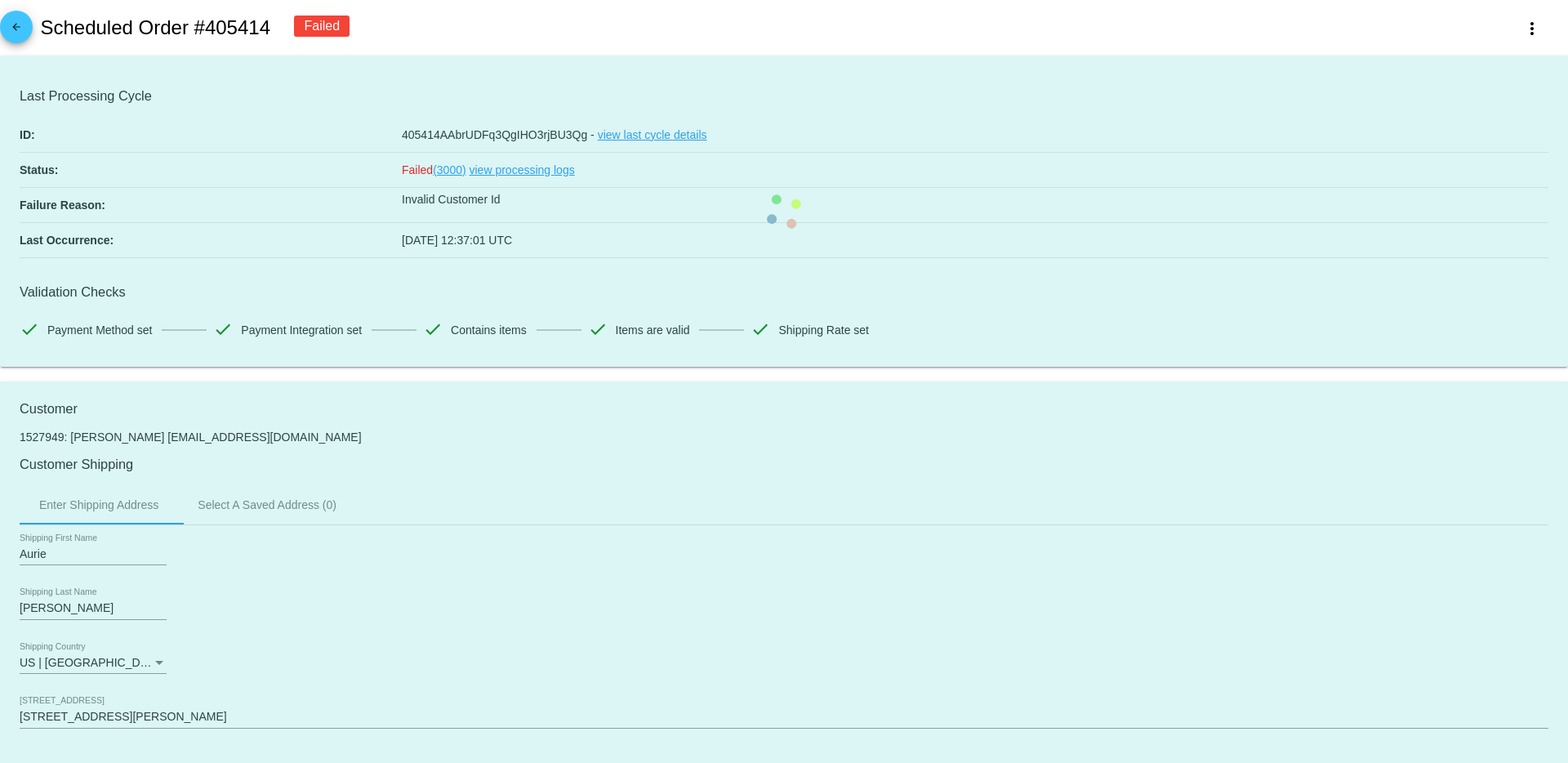
drag, startPoint x: 302, startPoint y: 441, endPoint x: 192, endPoint y: 438, distance: 110.0
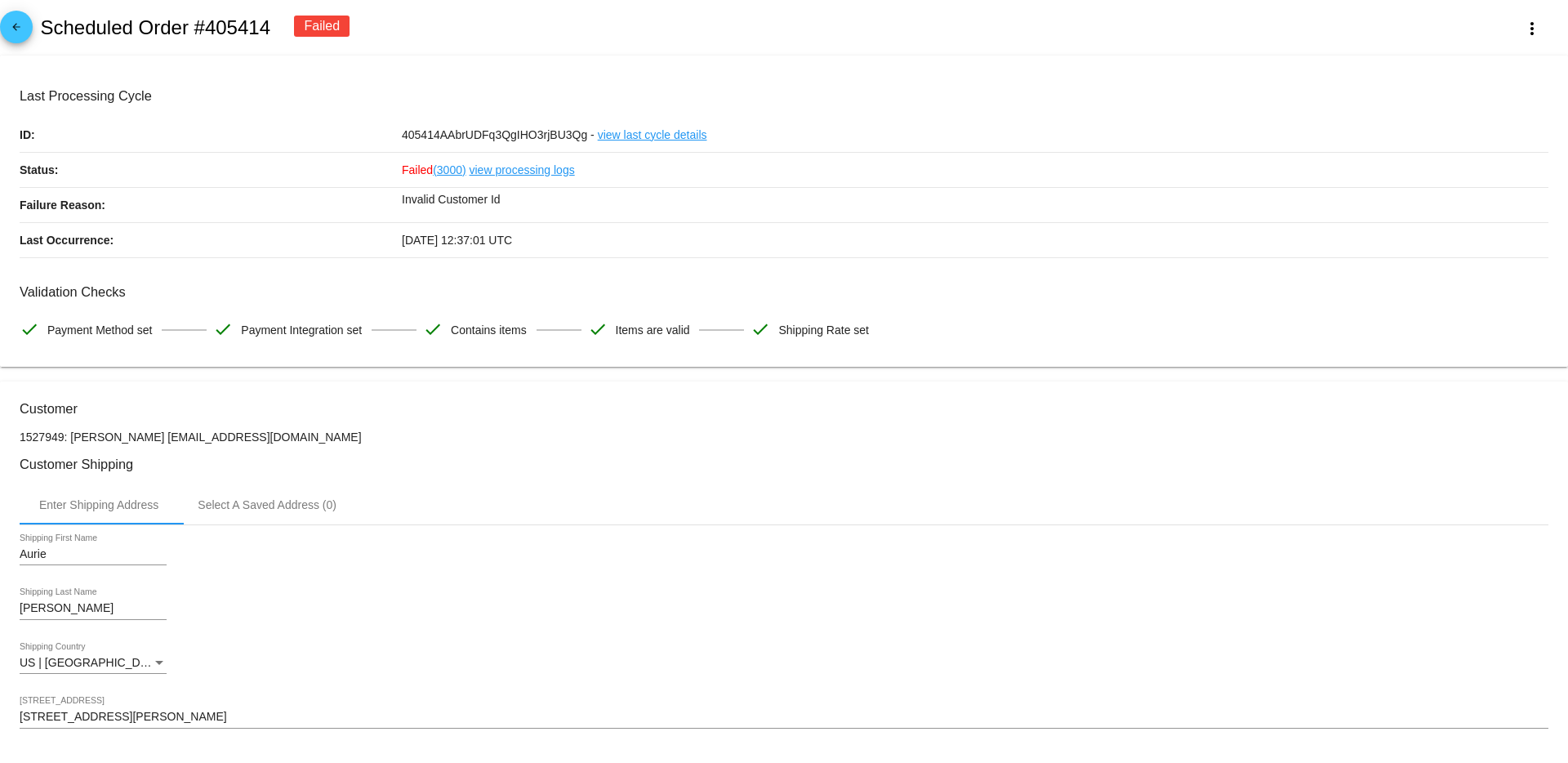
drag, startPoint x: 300, startPoint y: 437, endPoint x: 152, endPoint y: 442, distance: 148.1
click at [152, 442] on p "1527949: [PERSON_NAME] [EMAIL_ADDRESS][DOMAIN_NAME]" at bounding box center [784, 437] width 1529 height 13
copy p "[EMAIL_ADDRESS][DOMAIN_NAME]"
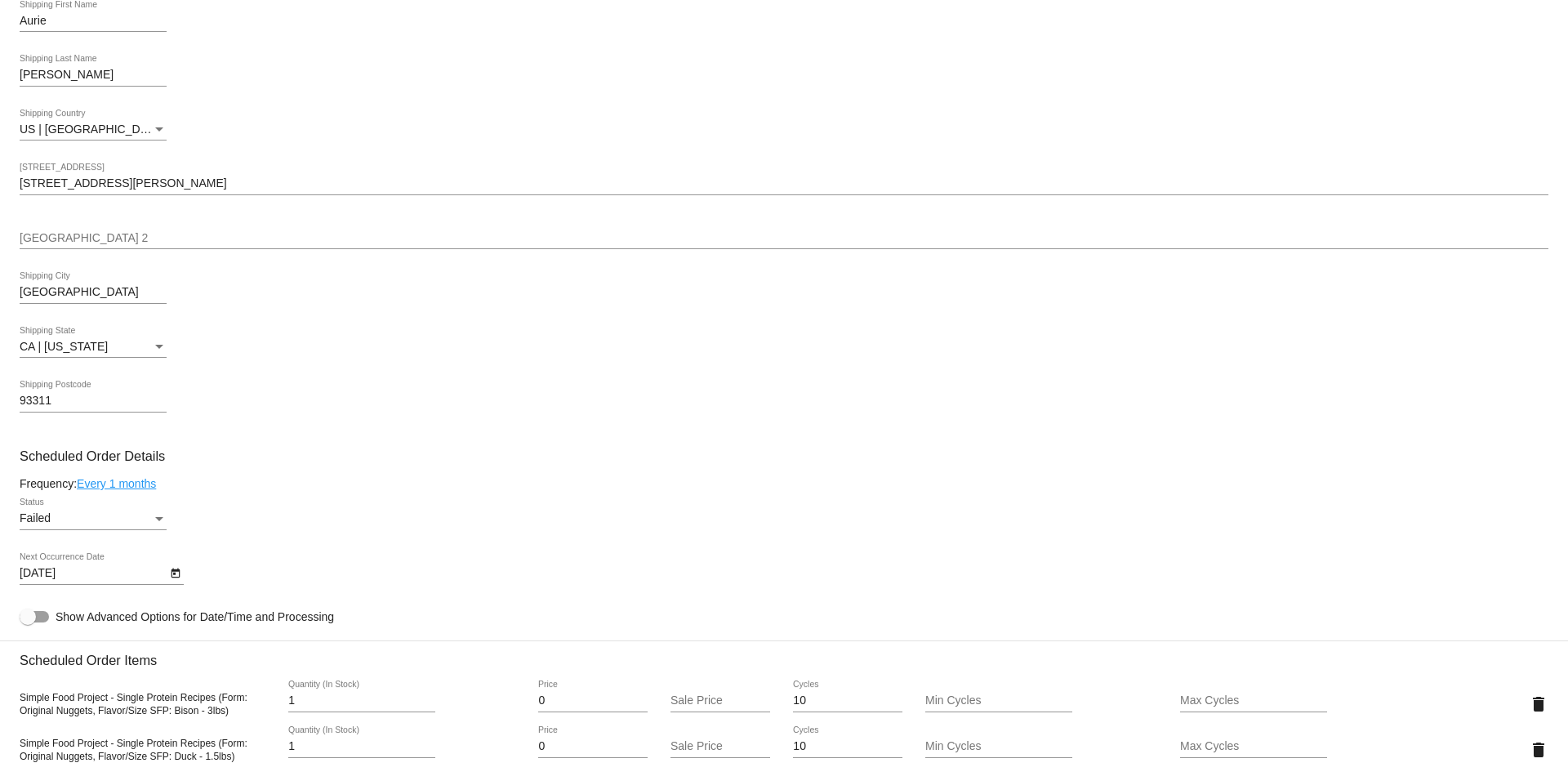
scroll to position [839, 0]
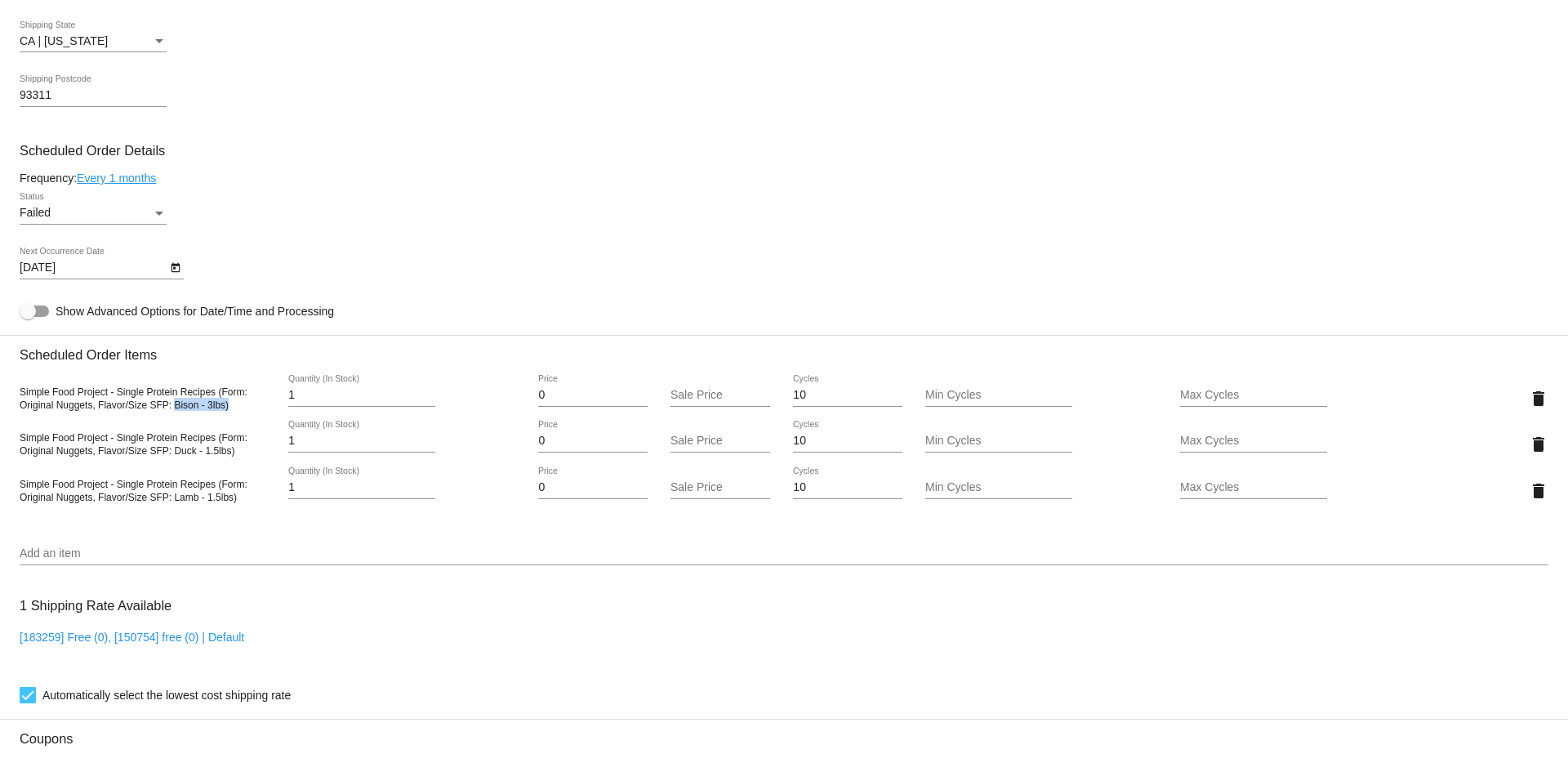
drag, startPoint x: 236, startPoint y: 411, endPoint x: 176, endPoint y: 411, distance: 60.0
click at [176, 411] on div "Simple Food Project - Single Protein Recipes (Form: Original Nuggets, Flavor/Si…" at bounding box center [147, 398] width 255 height 26
copy span "Bison - 3lbs)"
drag, startPoint x: 238, startPoint y: 454, endPoint x: 175, endPoint y: 456, distance: 63.0
click at [175, 456] on div "Simple Food Project - Single Protein Recipes (Form: Original Nuggets, Flavor/Si…" at bounding box center [147, 443] width 255 height 26
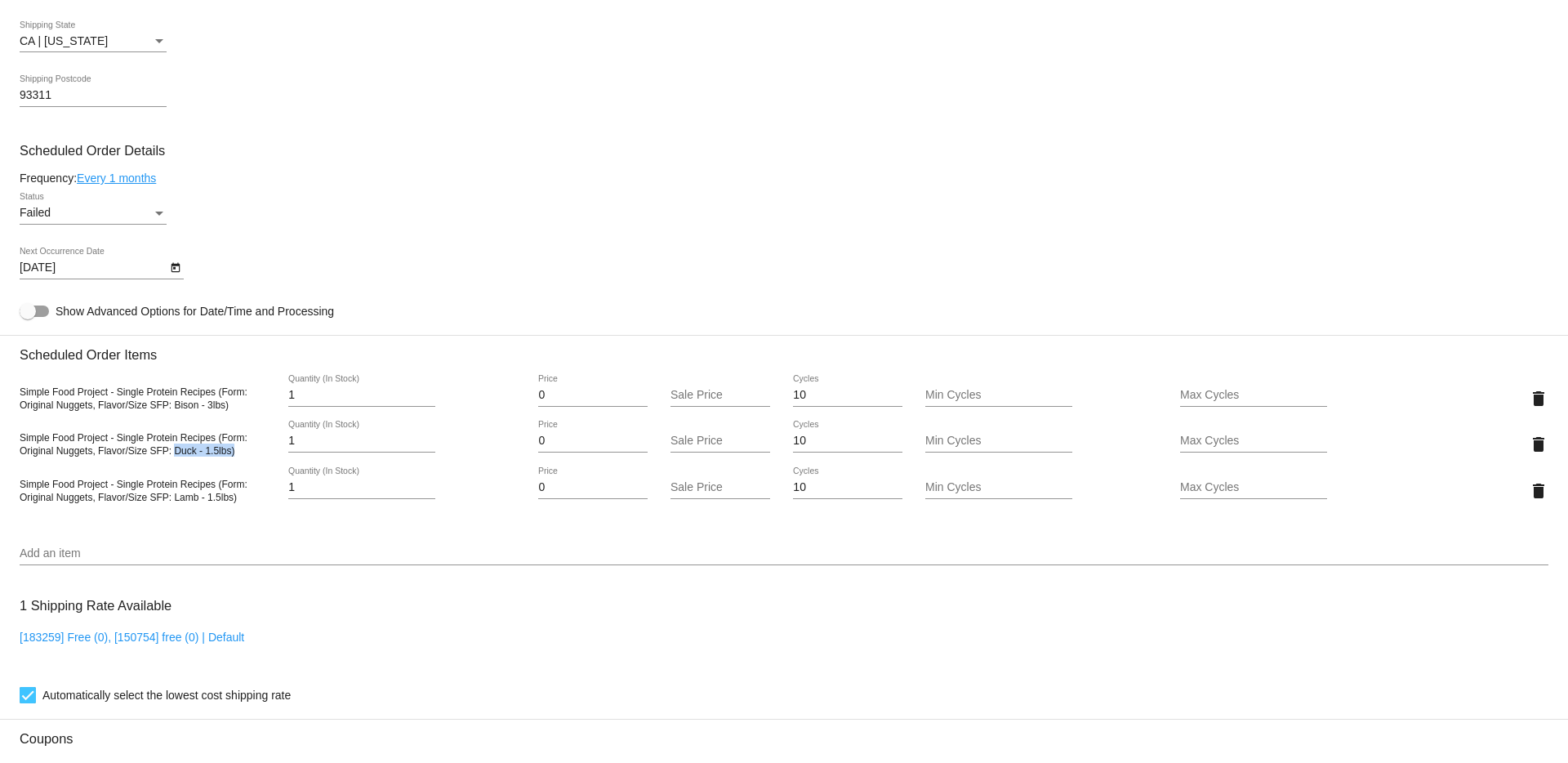
copy span "Duck - 1.5lbs)"
drag, startPoint x: 237, startPoint y: 496, endPoint x: 174, endPoint y: 504, distance: 63.5
click at [174, 504] on div "Simple Food Project - Single Protein Recipes (Form: Original Nuggets, Flavor/Si…" at bounding box center [147, 489] width 255 height 26
copy span "Lamb - 1.5lbs)"
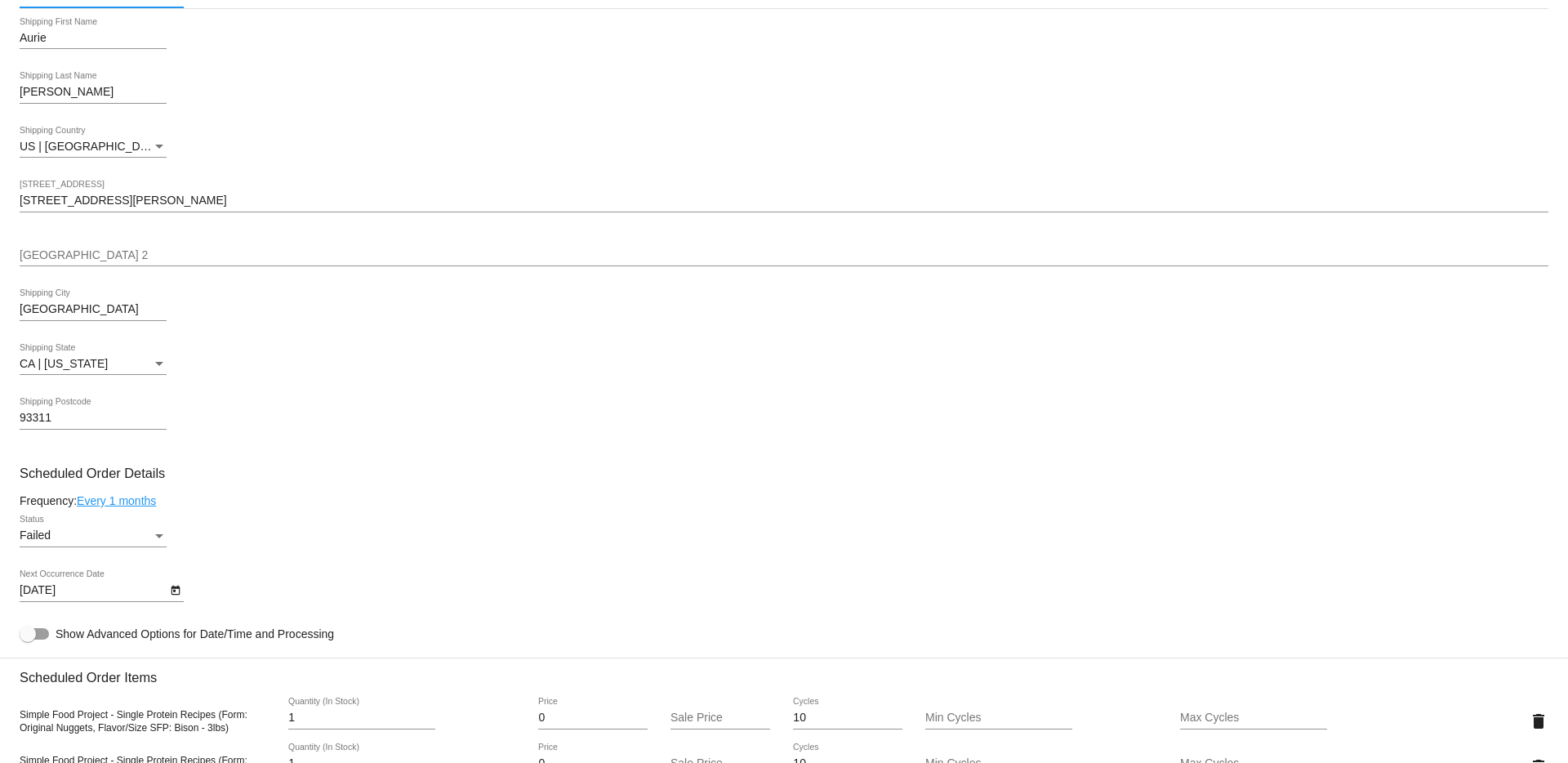
scroll to position [0, 0]
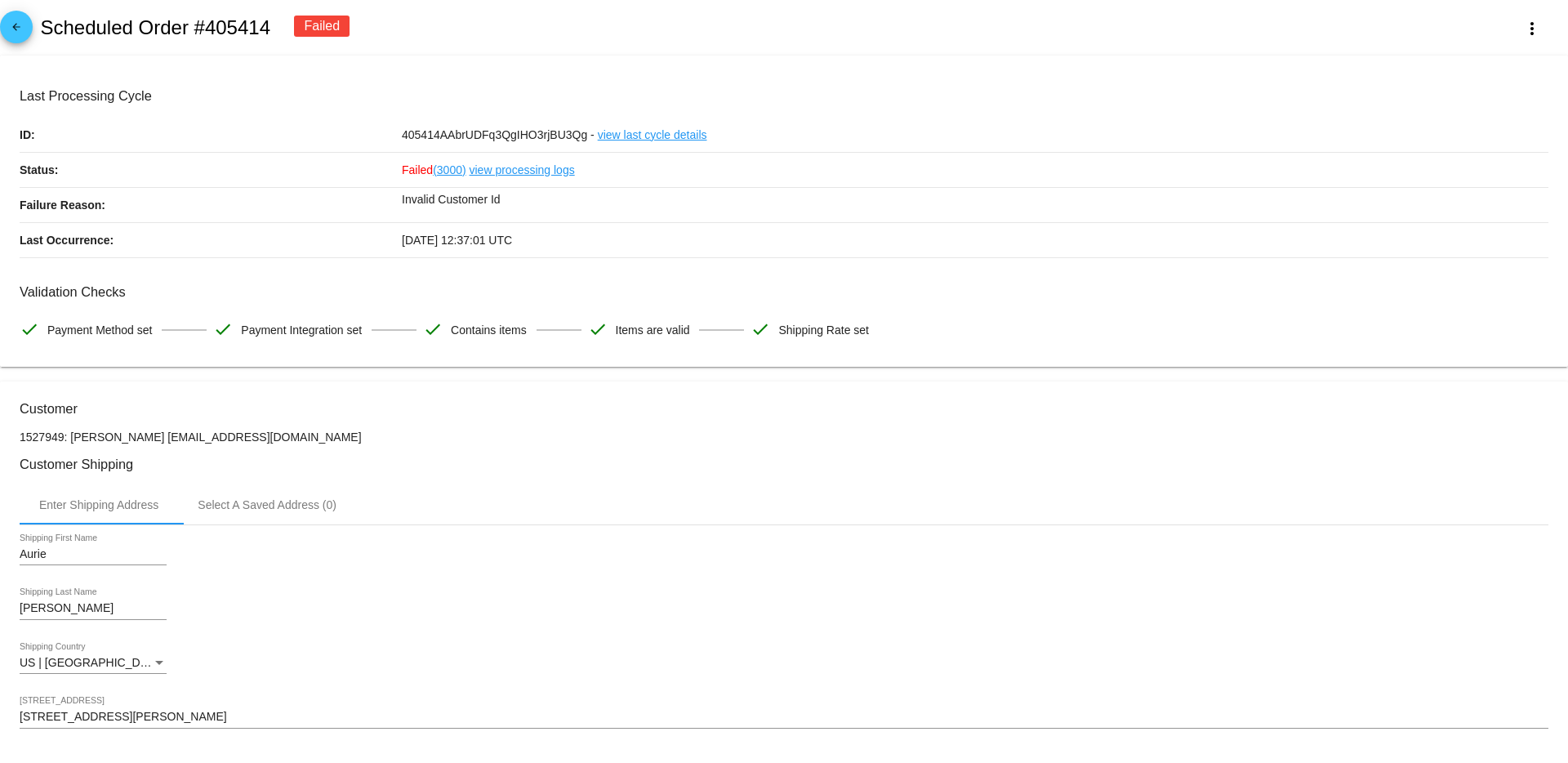
drag, startPoint x: 265, startPoint y: 439, endPoint x: 152, endPoint y: 442, distance: 113.0
click at [152, 442] on p "1527949: [PERSON_NAME] [EMAIL_ADDRESS][DOMAIN_NAME]" at bounding box center [784, 437] width 1529 height 13
copy p "[EMAIL_ADDRESS][DOMAIN_NAME]"
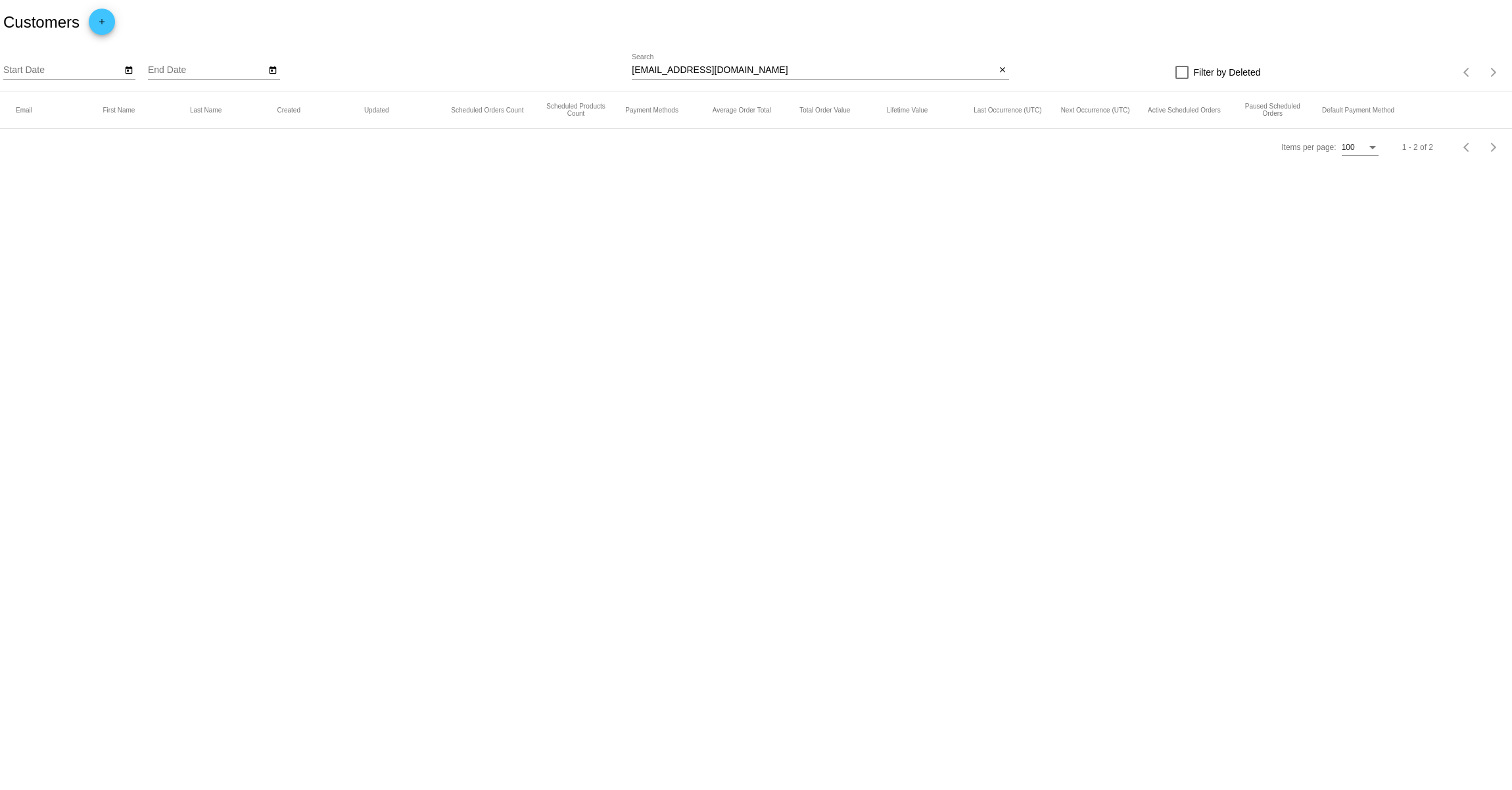
click at [758, 72] on input "[EMAIL_ADDRESS][DOMAIN_NAME]" at bounding box center [813, 70] width 364 height 11
paste input "longearedladies"
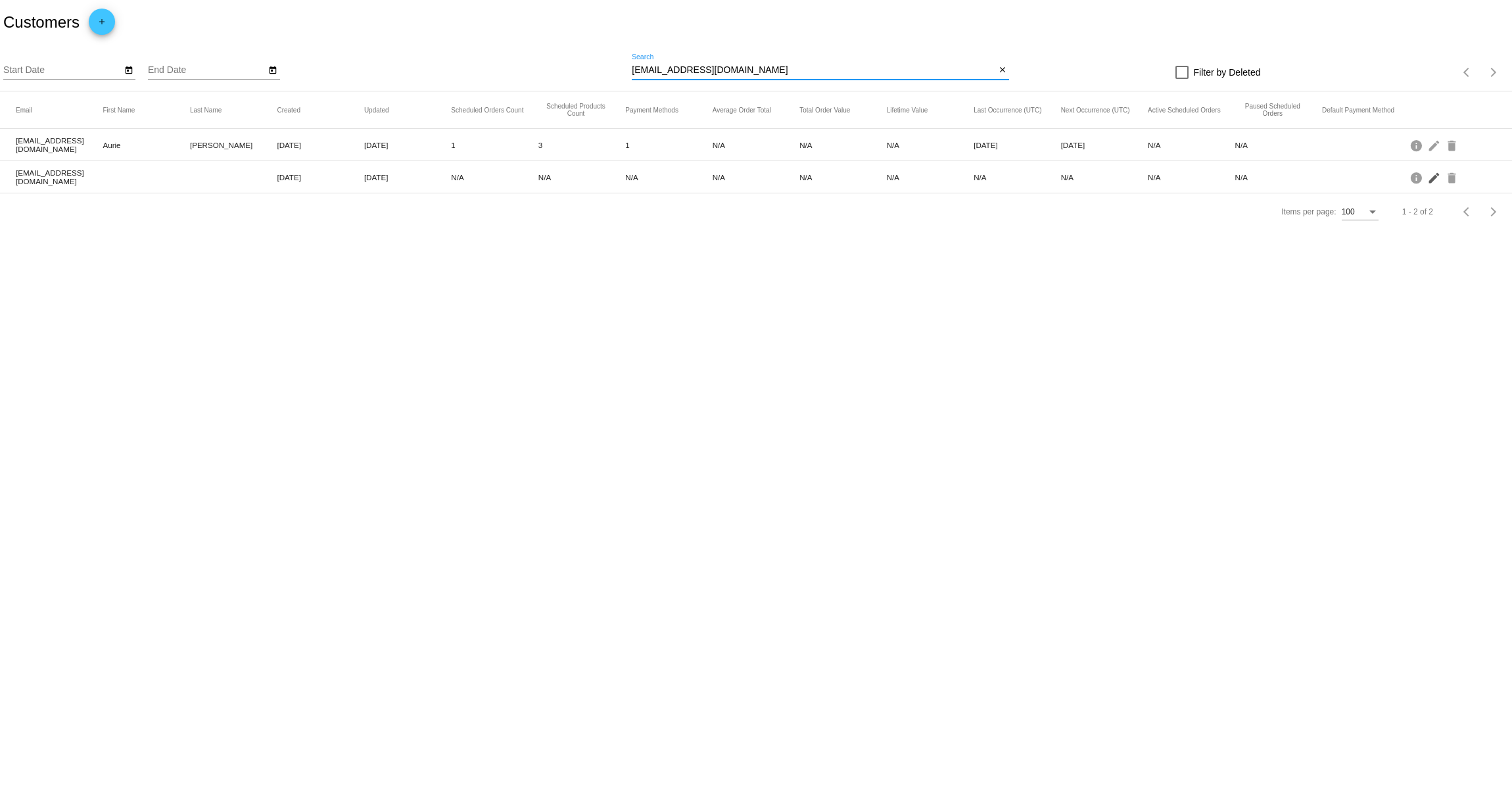
type input "[EMAIL_ADDRESS][DOMAIN_NAME]"
click at [1433, 174] on mat-icon "edit" at bounding box center [1435, 177] width 16 height 20
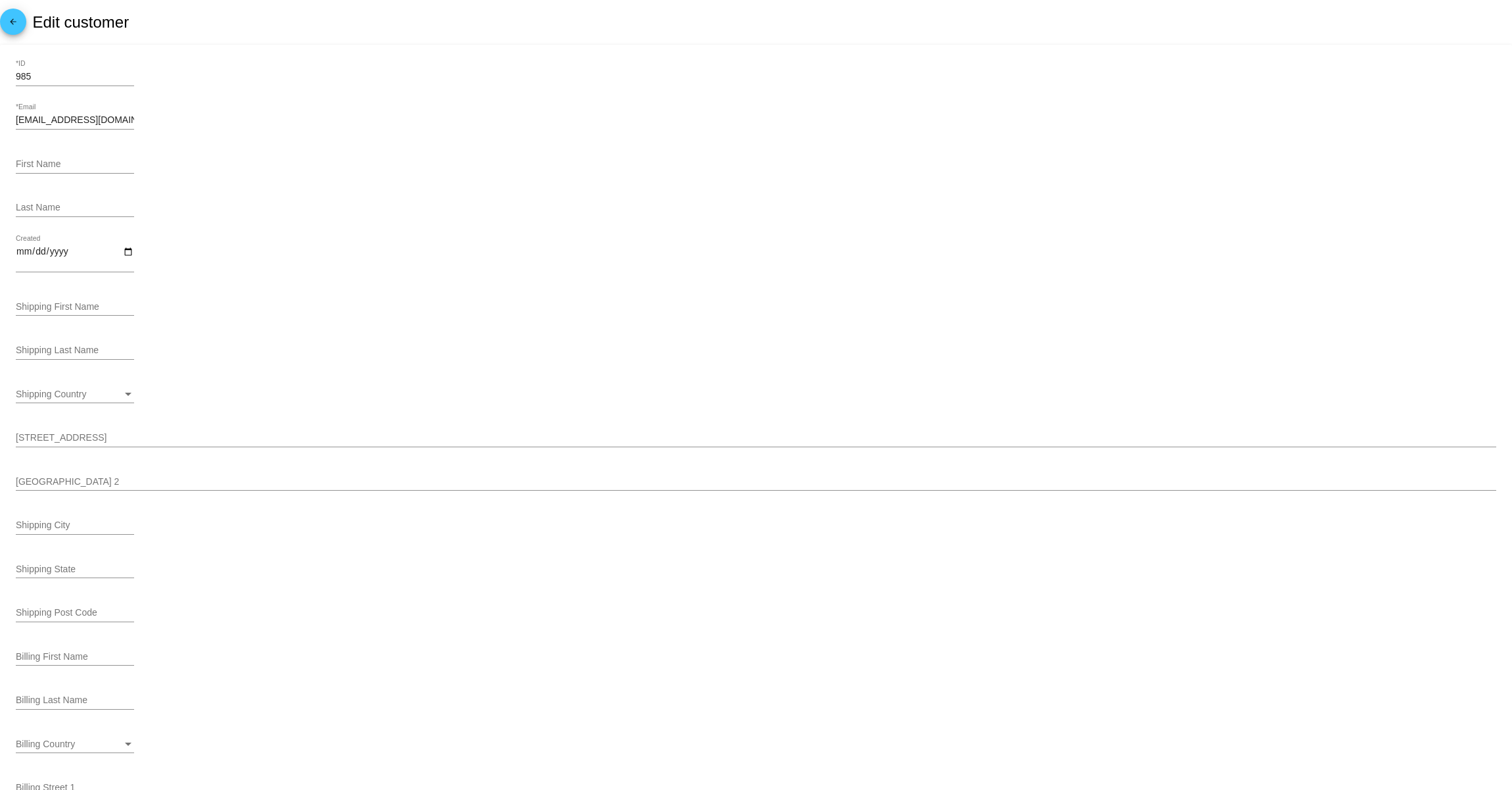
click at [42, 166] on input "First Name" at bounding box center [75, 164] width 118 height 11
paste input "Aurie"
type input "Aurie"
click at [59, 213] on input "Last Name" at bounding box center [75, 207] width 118 height 11
paste input "[PERSON_NAME]"
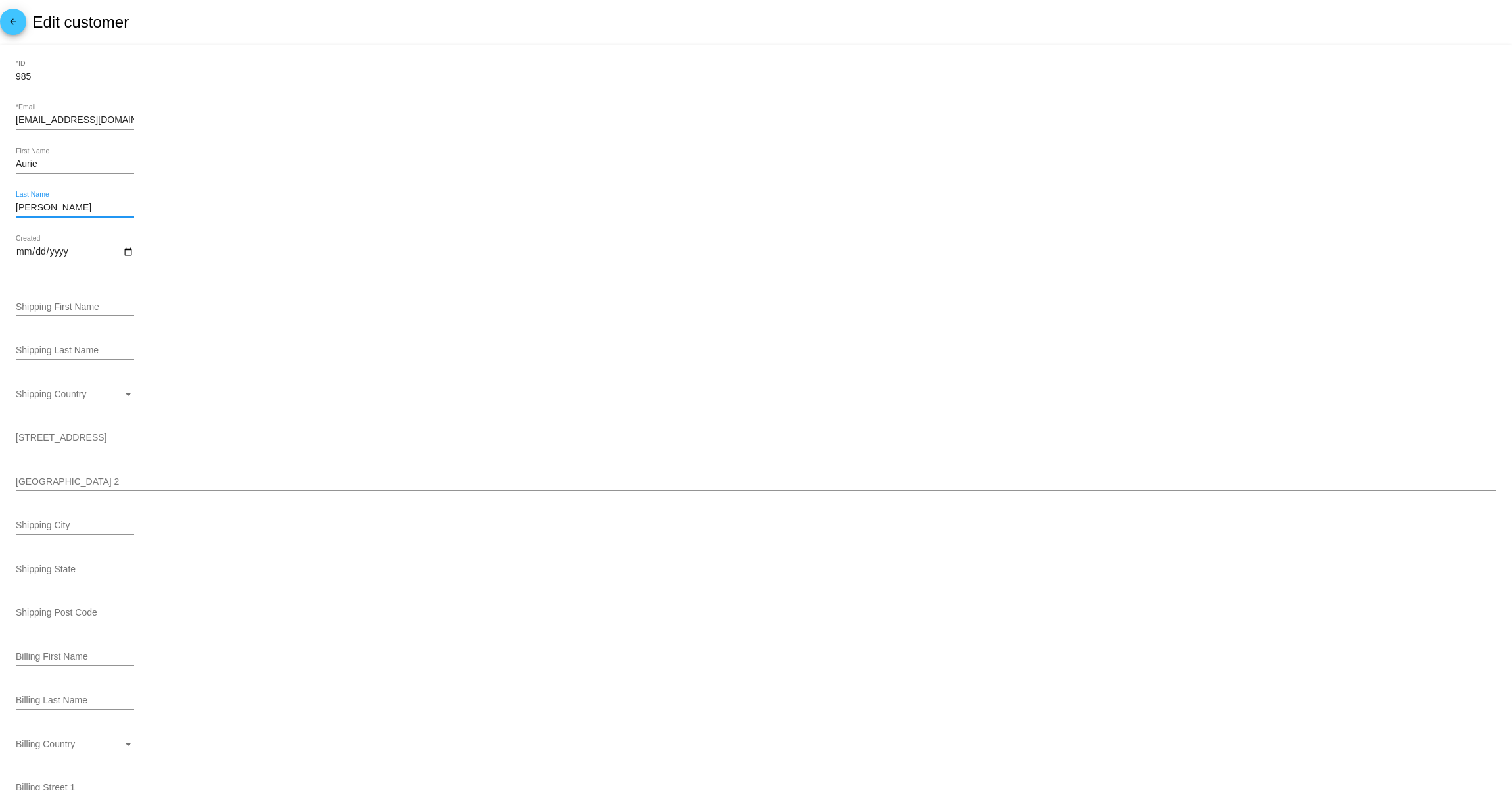
type input "[PERSON_NAME]"
click at [46, 353] on input "Shipping Last Name" at bounding box center [75, 350] width 118 height 11
paste input "[PERSON_NAME]"
type input "[PERSON_NAME]"
drag, startPoint x: 56, startPoint y: 164, endPoint x: 4, endPoint y: 159, distance: 52.2
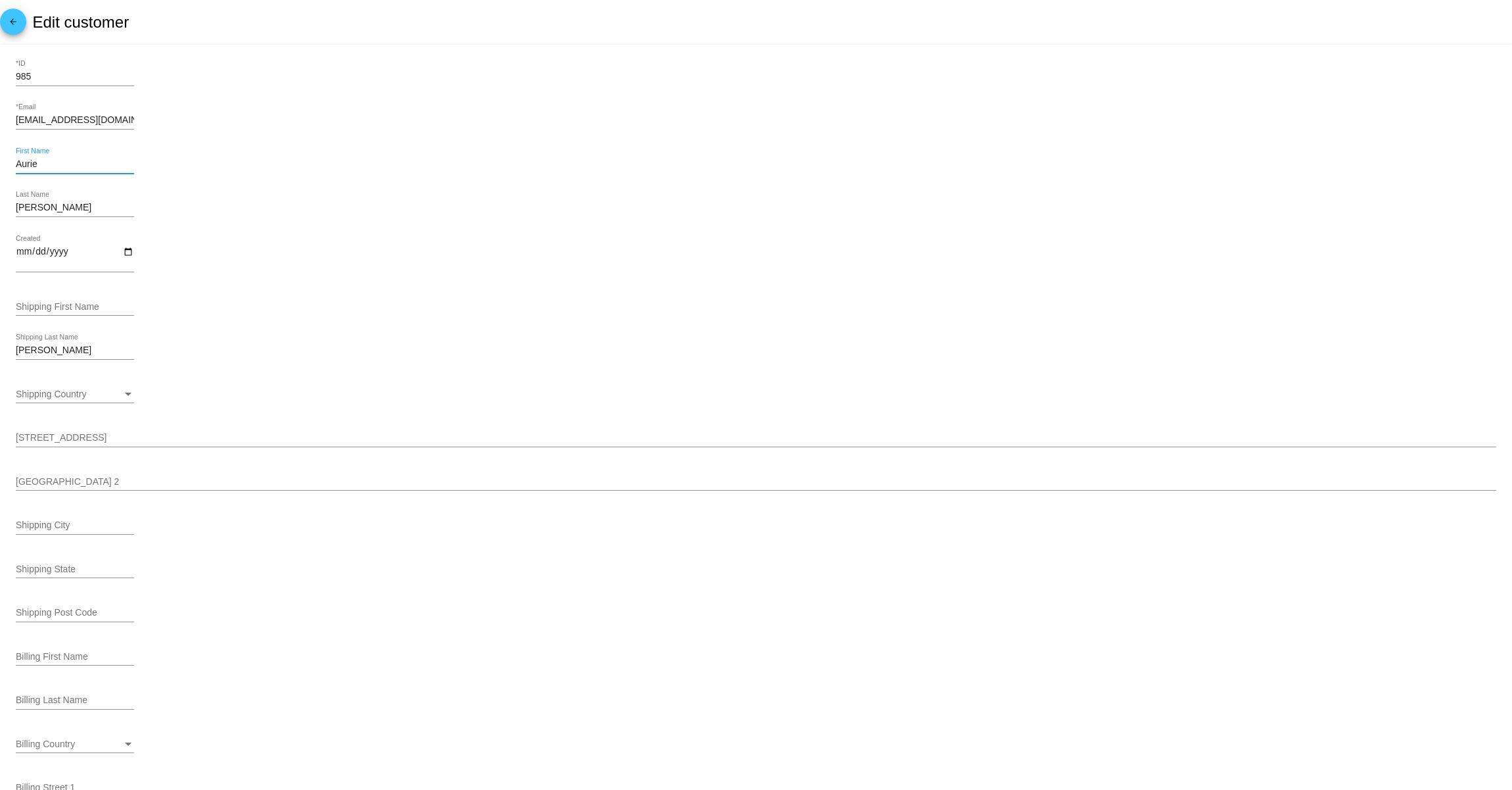
click at [4, 159] on mat-card "985 *ID [EMAIL_ADDRESS][DOMAIN_NAME] *Email [PERSON_NAME] First Name [PERSON_NA…" at bounding box center [756, 557] width 1512 height 1025
click at [51, 311] on input "Shipping First Name" at bounding box center [75, 307] width 118 height 11
paste input "Aurie"
type input "Aurie"
click at [52, 397] on span "Shipping Country" at bounding box center [51, 394] width 70 height 11
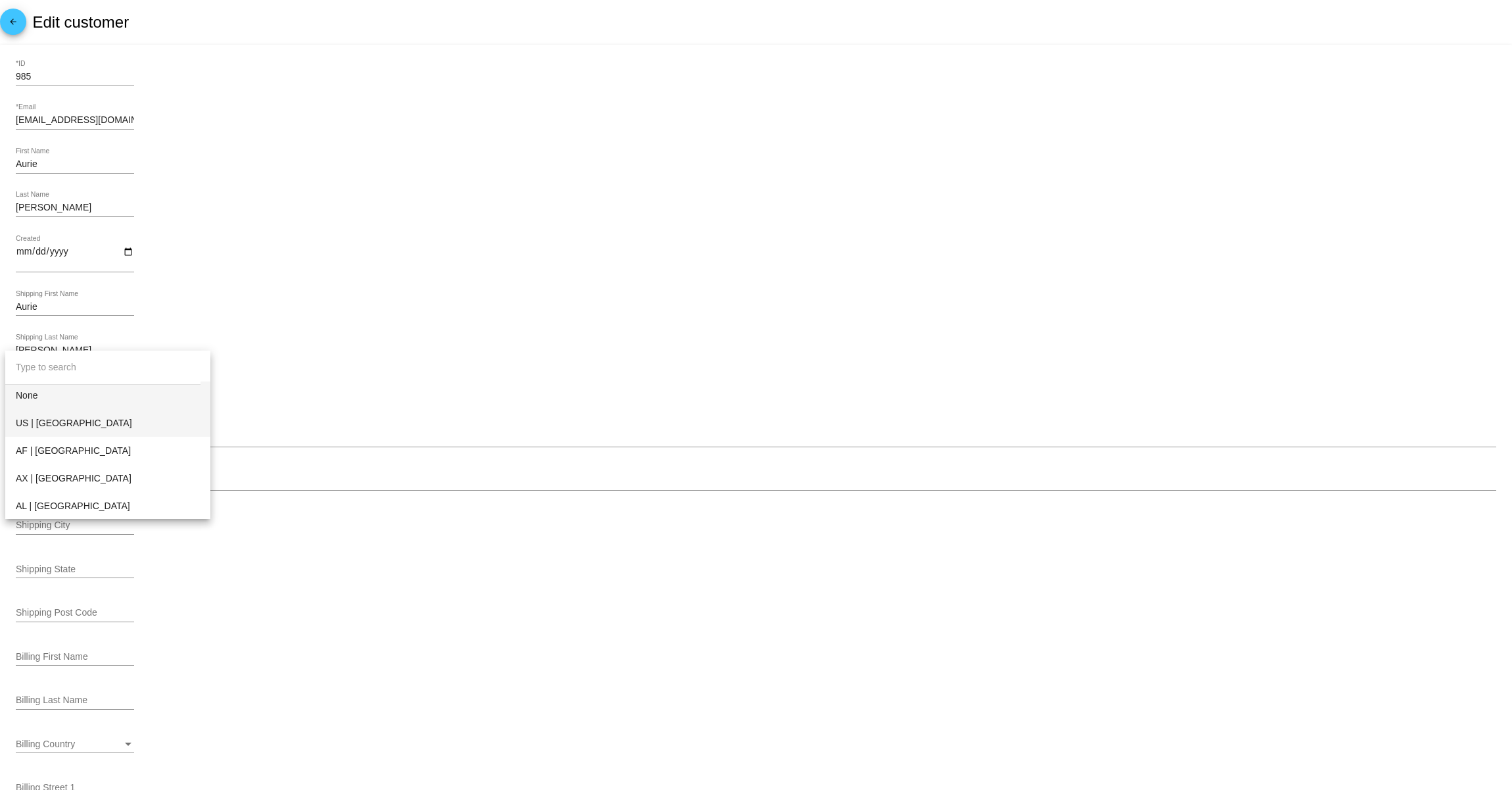
click at [58, 417] on span "US | [GEOGRAPHIC_DATA]" at bounding box center [108, 423] width 184 height 28
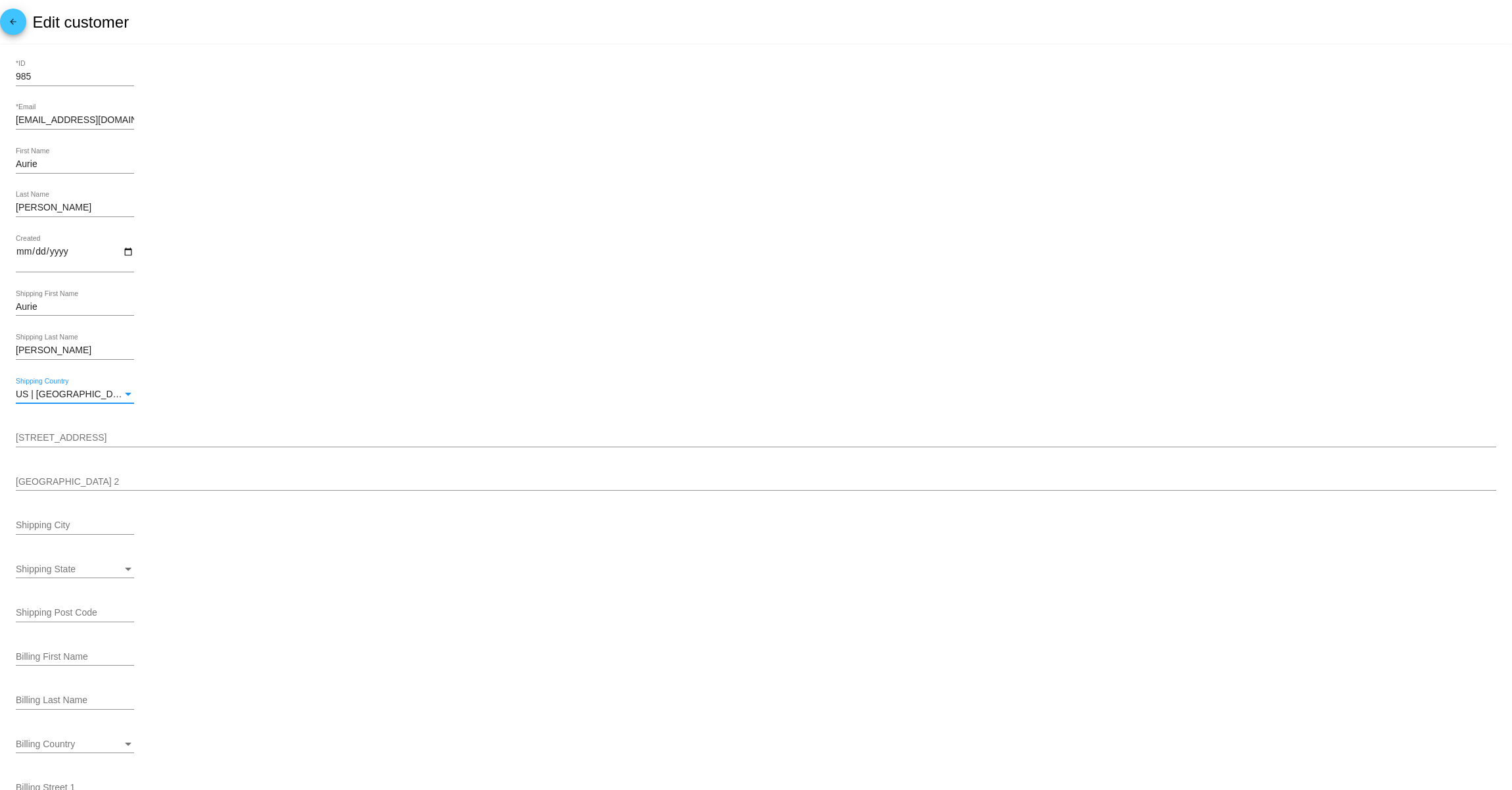
click at [73, 441] on input "[STREET_ADDRESS]" at bounding box center [756, 438] width 1480 height 11
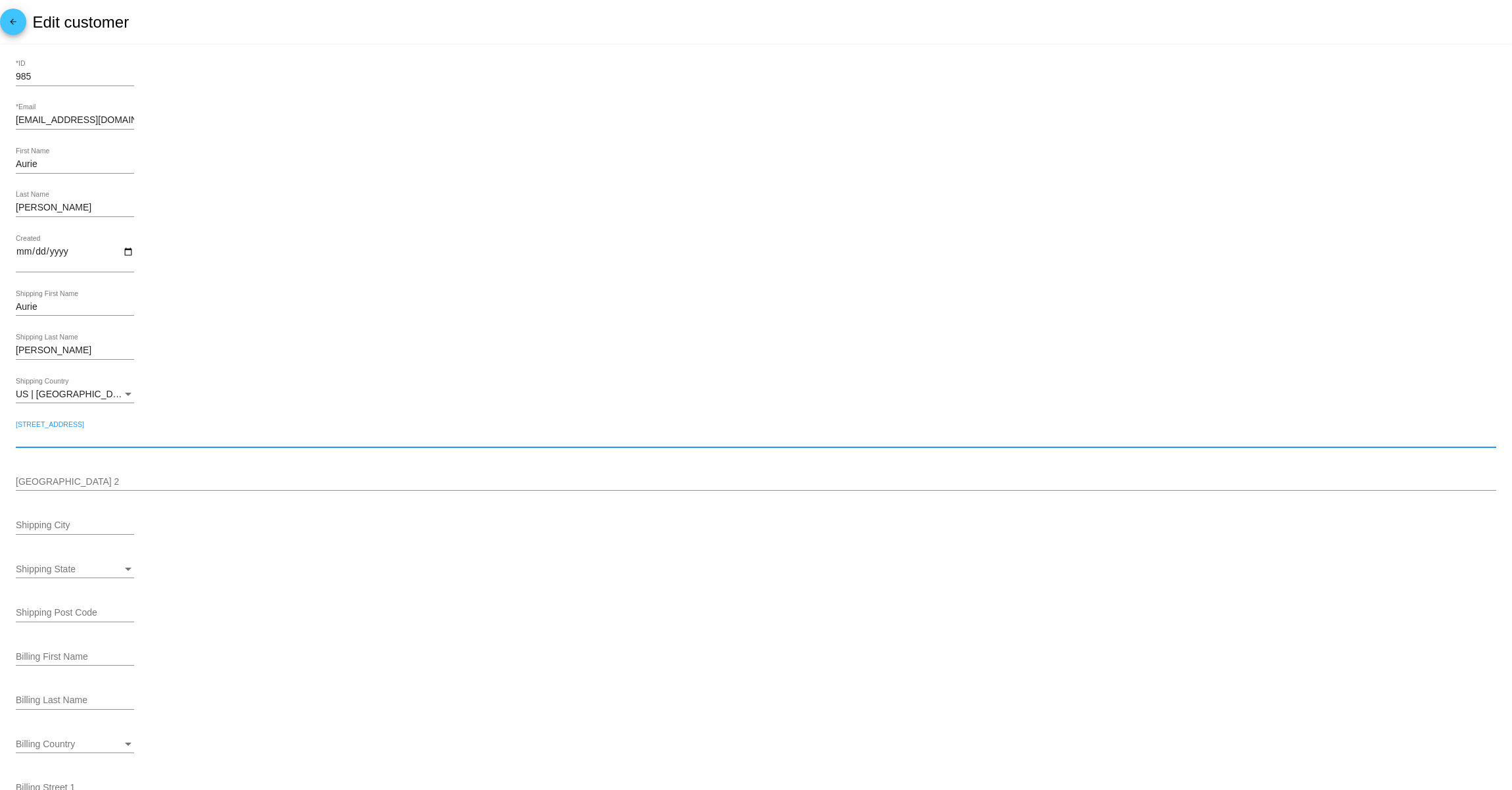
paste input "[STREET_ADDRESS][PERSON_NAME]"
type input "[STREET_ADDRESS][PERSON_NAME]"
click at [60, 529] on input "Shipping City" at bounding box center [75, 525] width 118 height 11
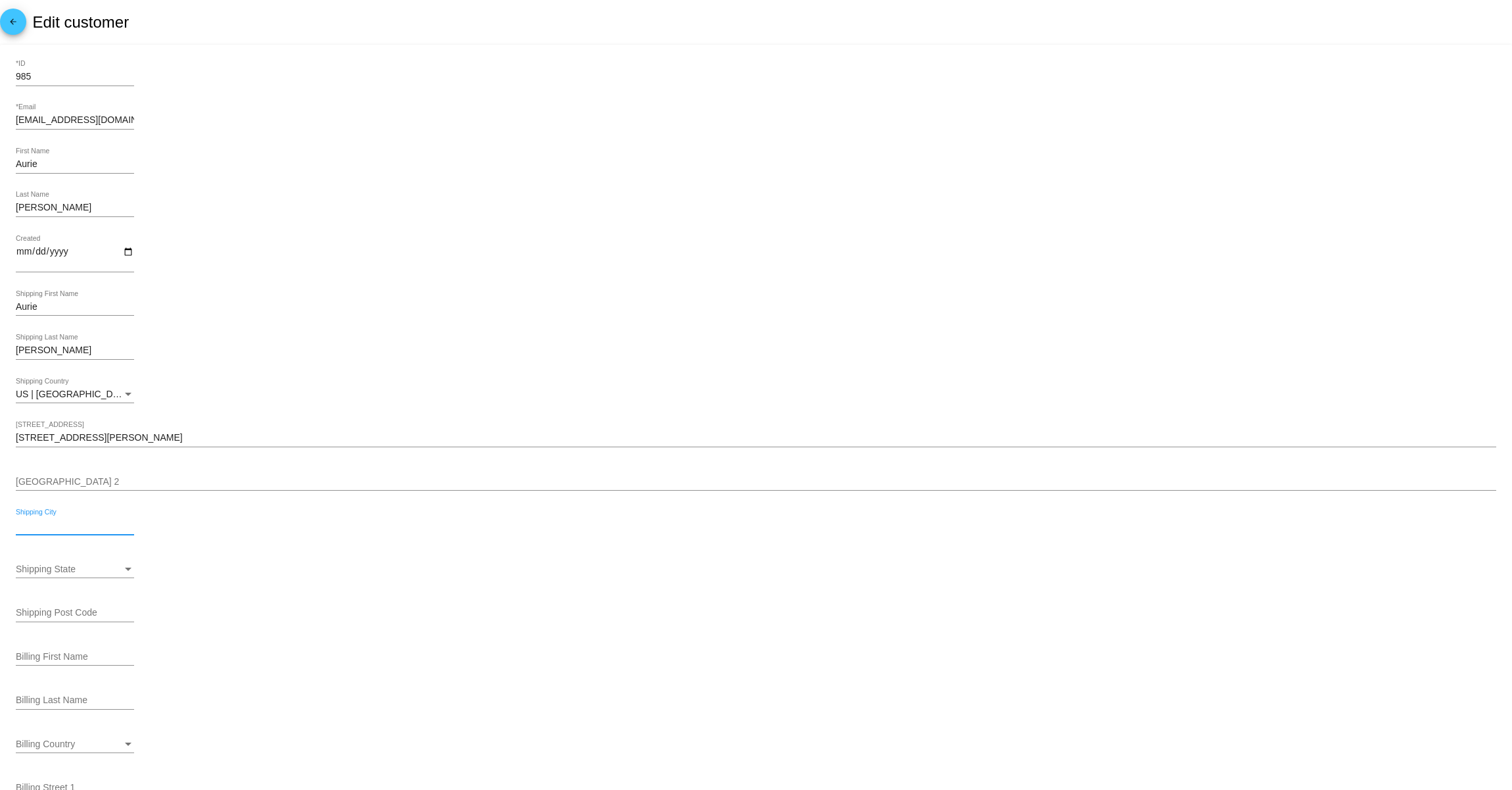
paste input "[GEOGRAPHIC_DATA]"
type input "[GEOGRAPHIC_DATA]"
click at [58, 573] on span "Shipping State" at bounding box center [45, 569] width 60 height 11
type input "ca"
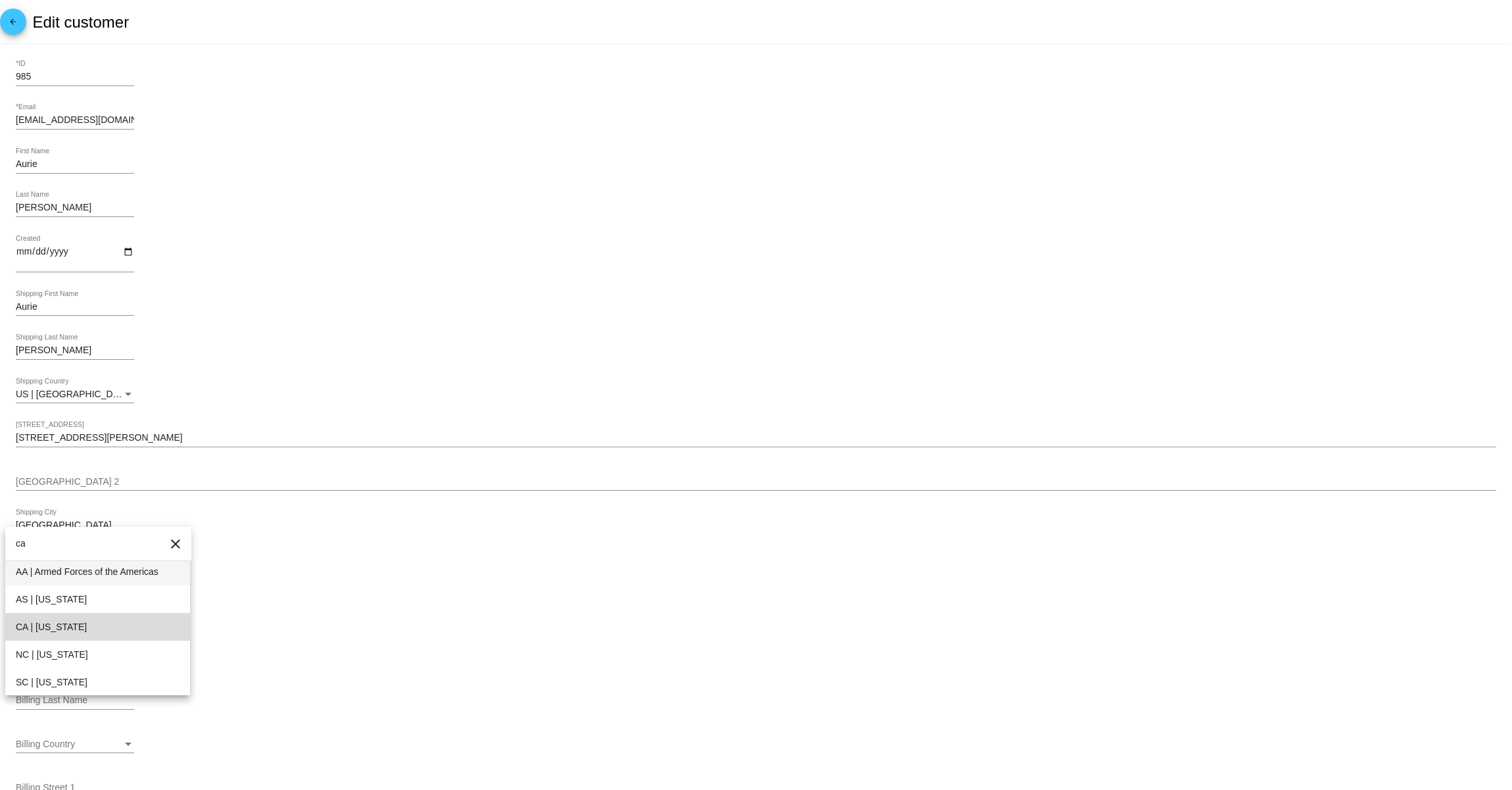
click at [62, 621] on span "CA | [US_STATE]" at bounding box center [98, 626] width 164 height 28
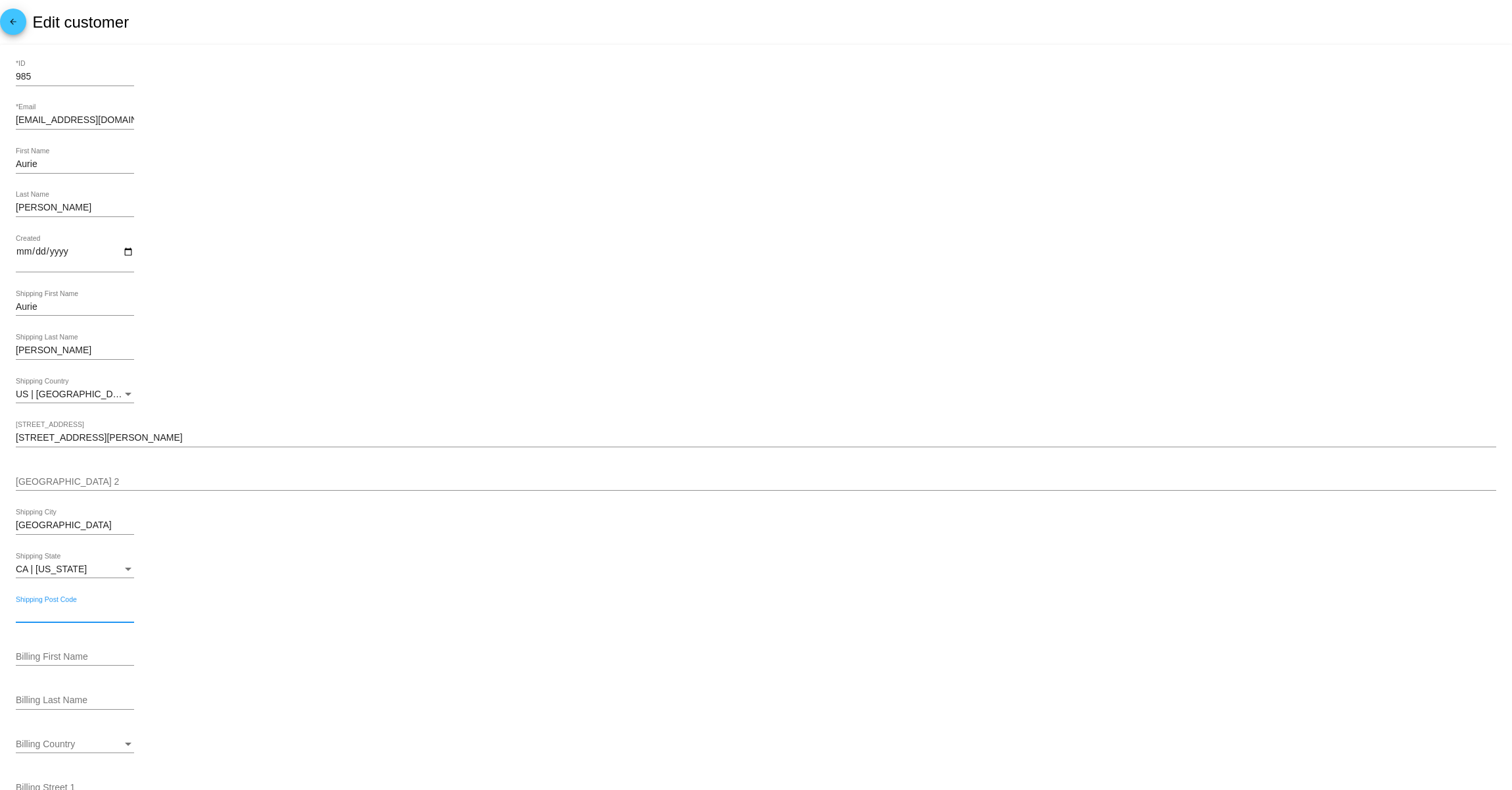
click at [93, 616] on input "Shipping Post Code" at bounding box center [75, 613] width 118 height 11
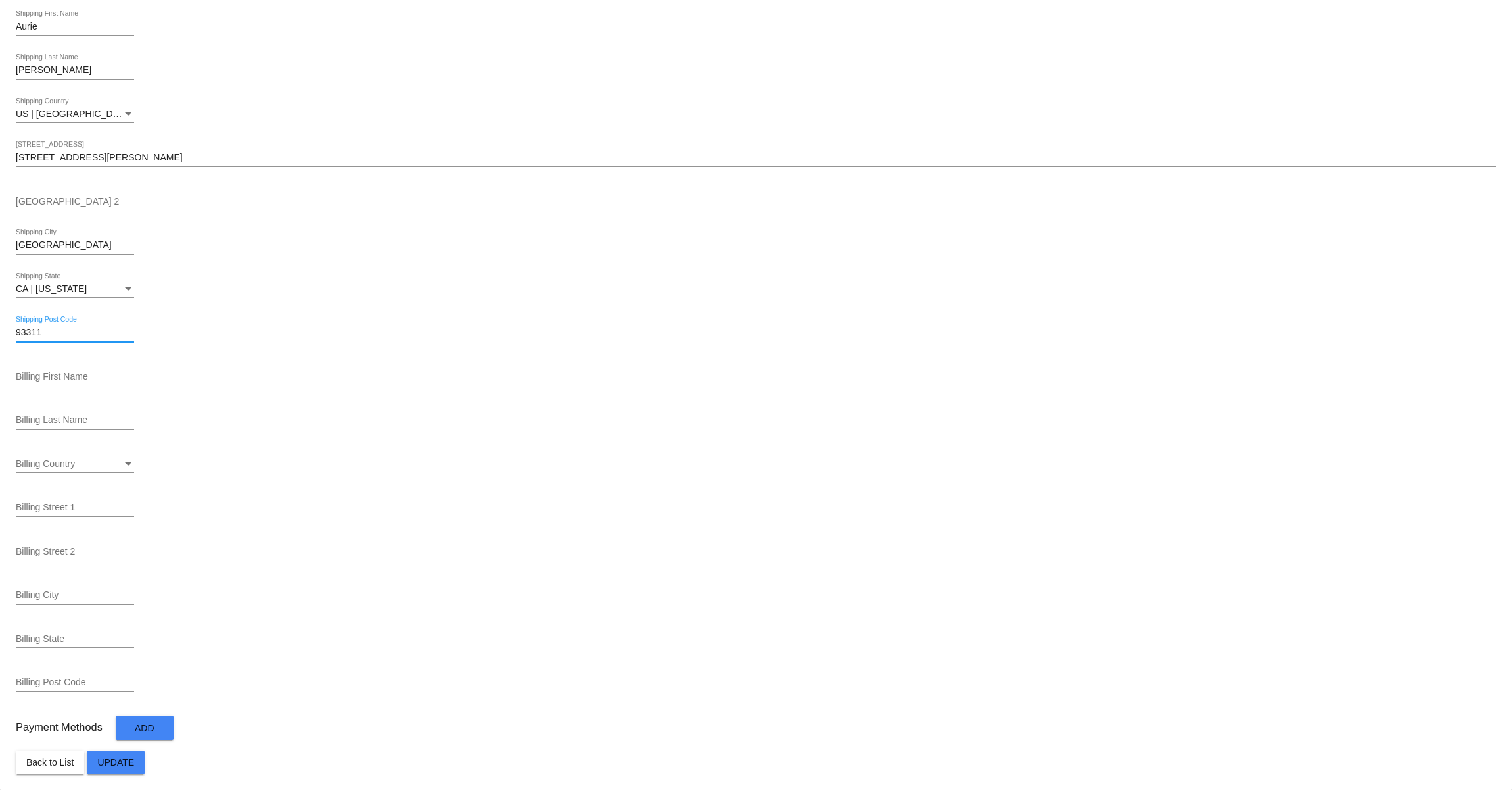
type input "93311"
click at [157, 725] on button "Add" at bounding box center [144, 728] width 58 height 24
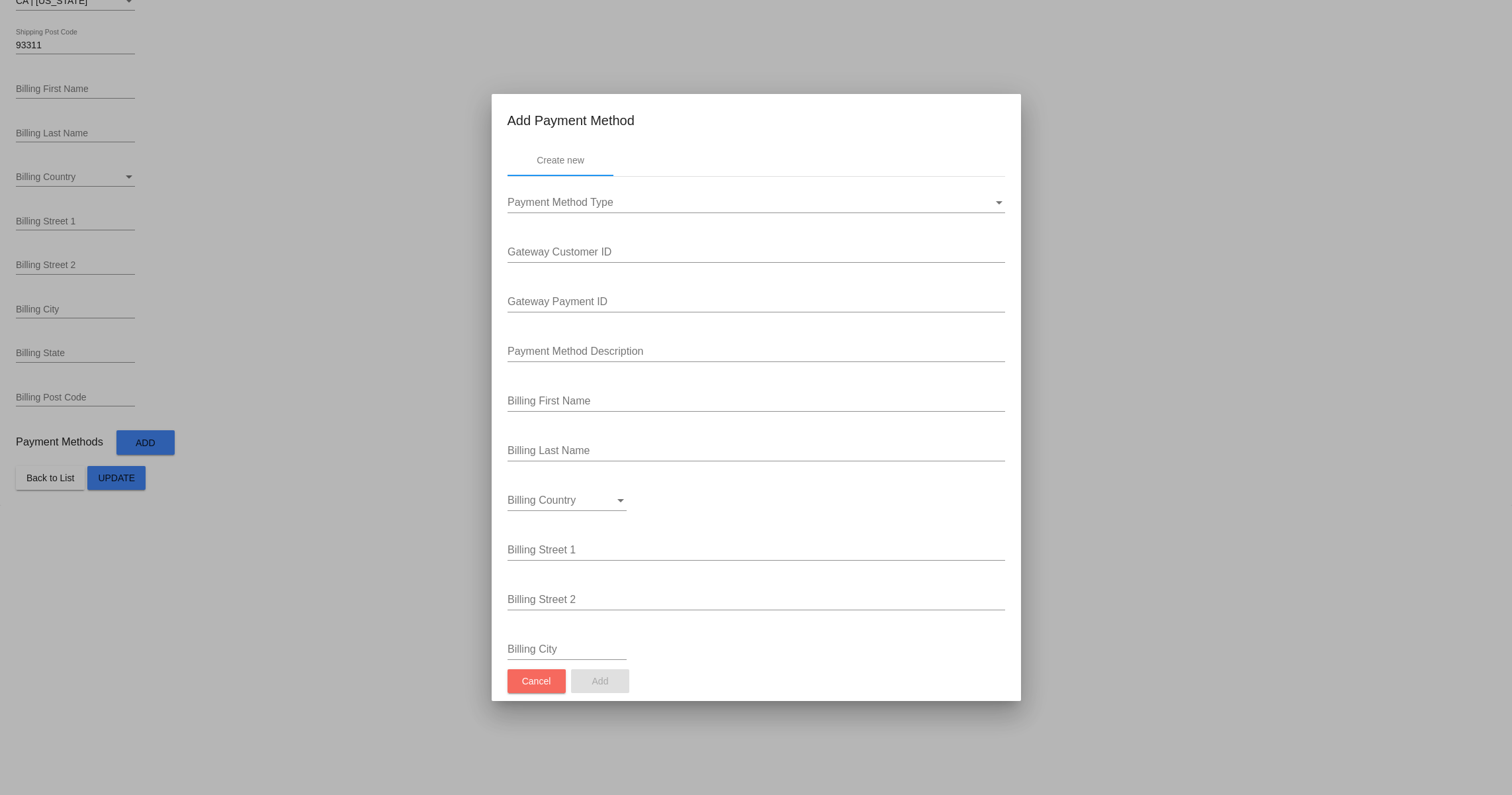
click at [520, 687] on button "Cancel" at bounding box center [536, 681] width 58 height 24
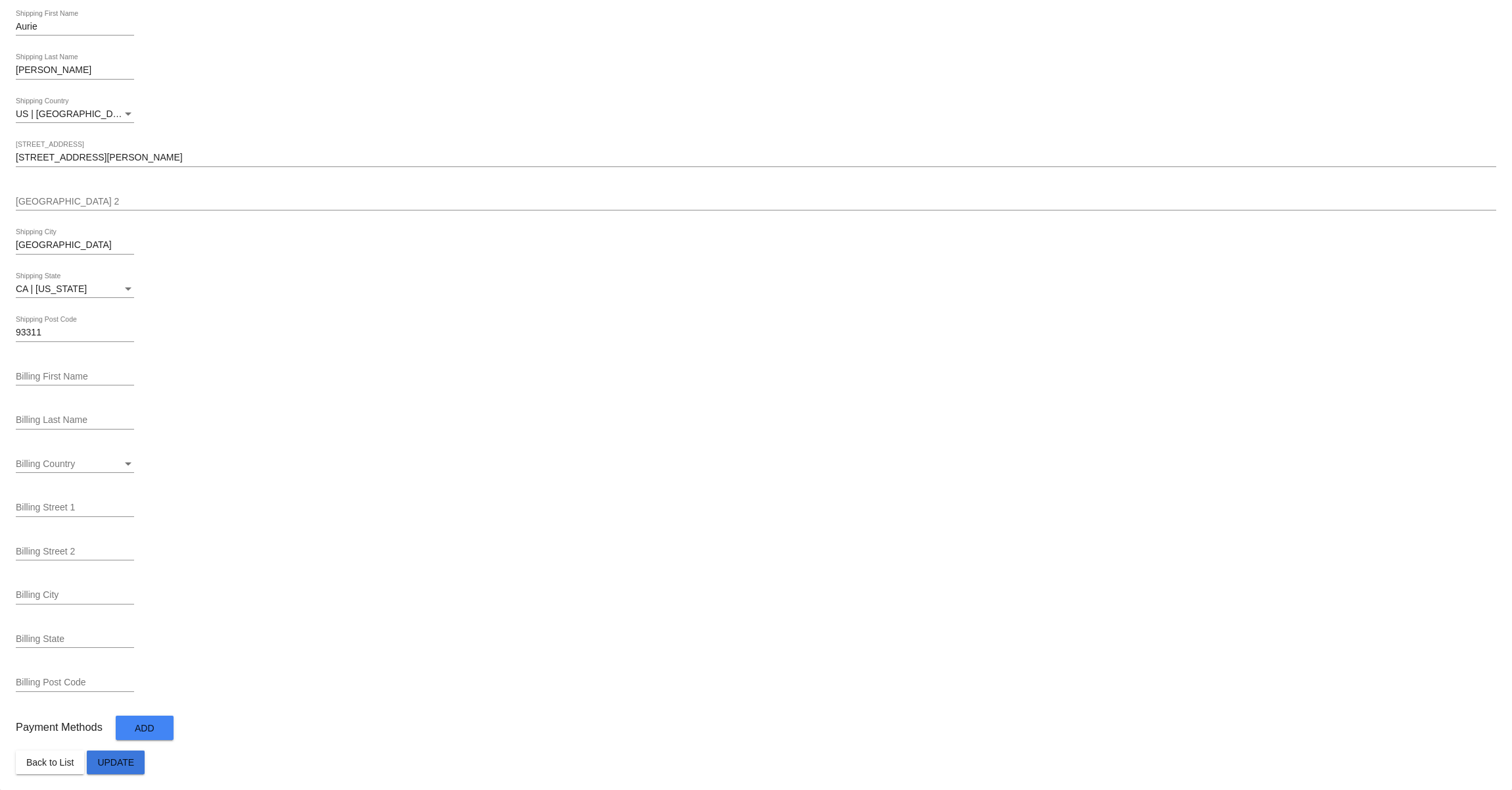
click at [115, 761] on span "Update" at bounding box center [115, 762] width 37 height 11
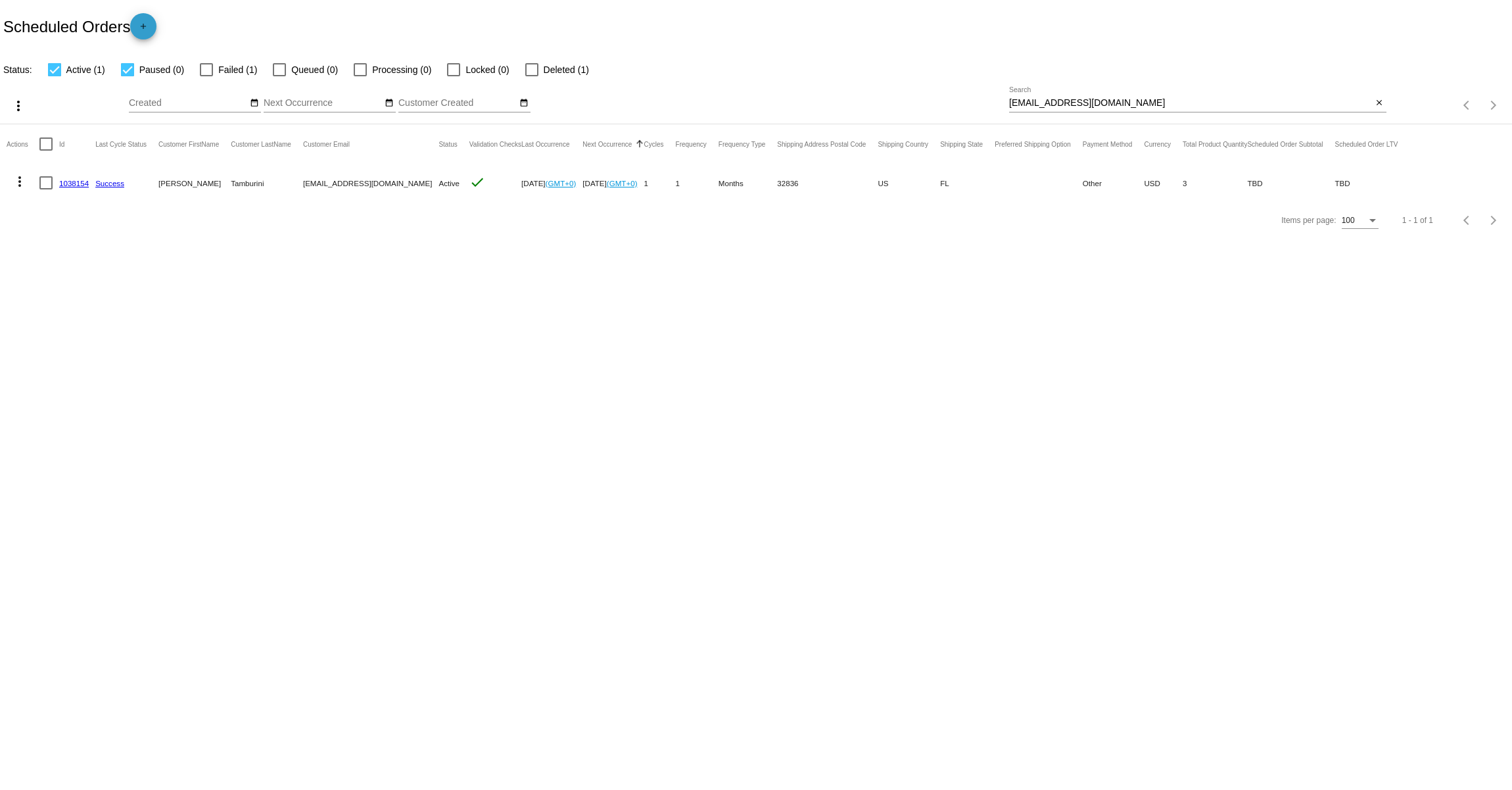
click at [151, 26] on mat-icon "add" at bounding box center [143, 29] width 16 height 16
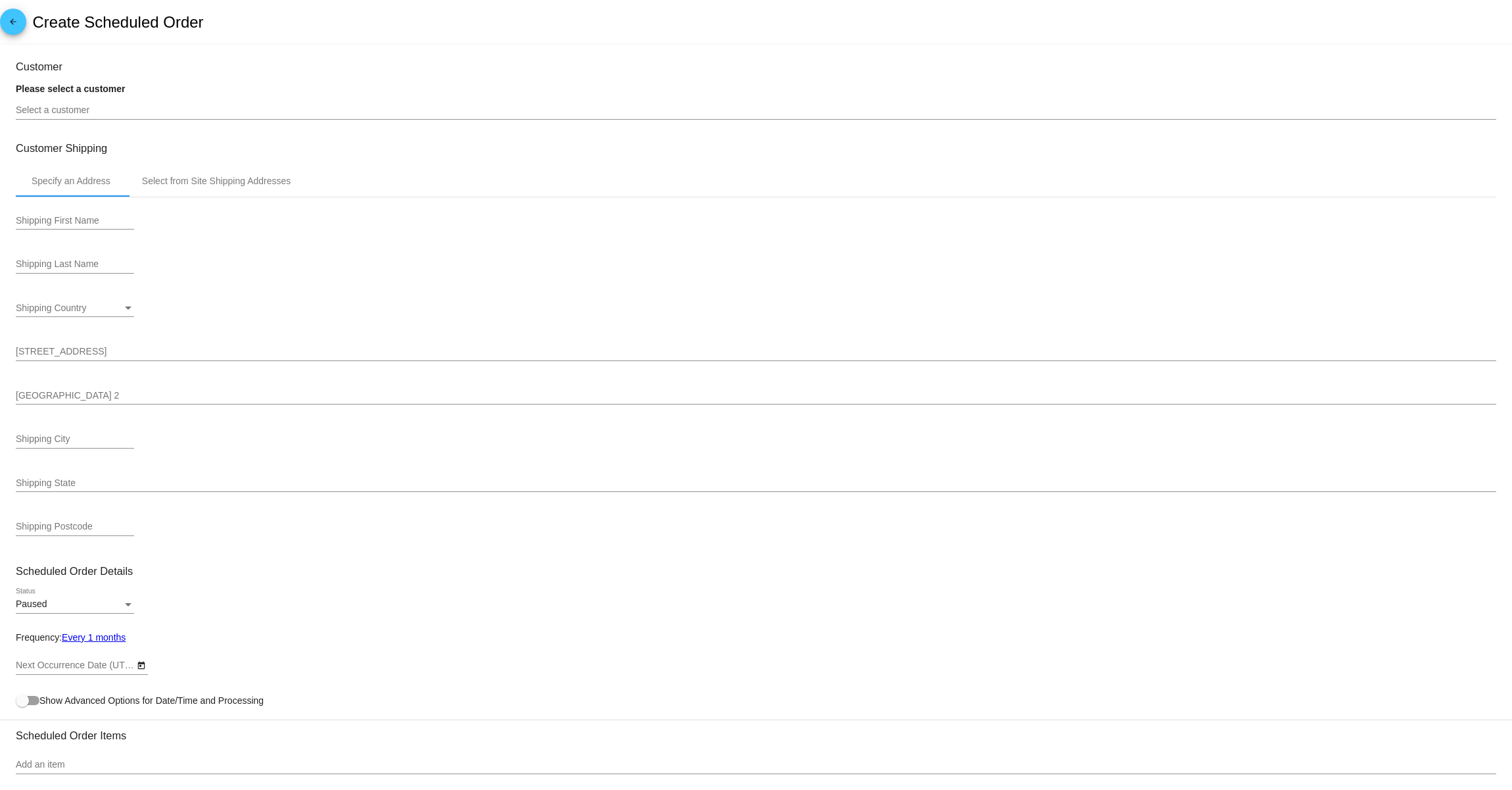
type input "[DATE]"
click at [115, 116] on input "Select a customer" at bounding box center [756, 110] width 1480 height 11
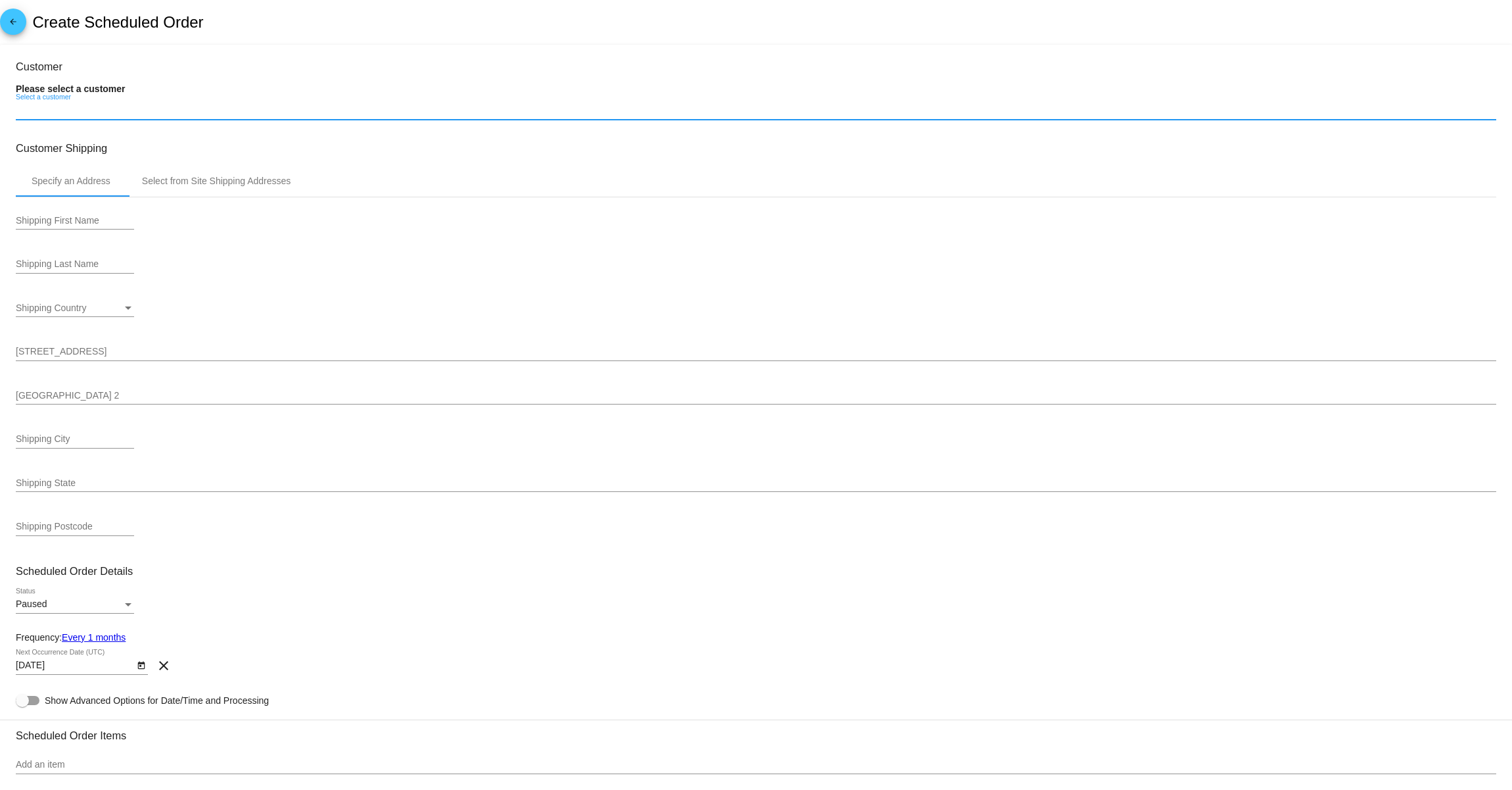
paste input "[GEOGRAPHIC_DATA]"
drag, startPoint x: 93, startPoint y: 113, endPoint x: -42, endPoint y: 116, distance: 135.0
click at [0, 116] on html "arrow_back Create Scheduled Order Customer Please select a customer [GEOGRAPHIC…" at bounding box center [756, 395] width 1512 height 790
paste input "[EMAIL_ADDRESS][DOMAIN_NAME]"
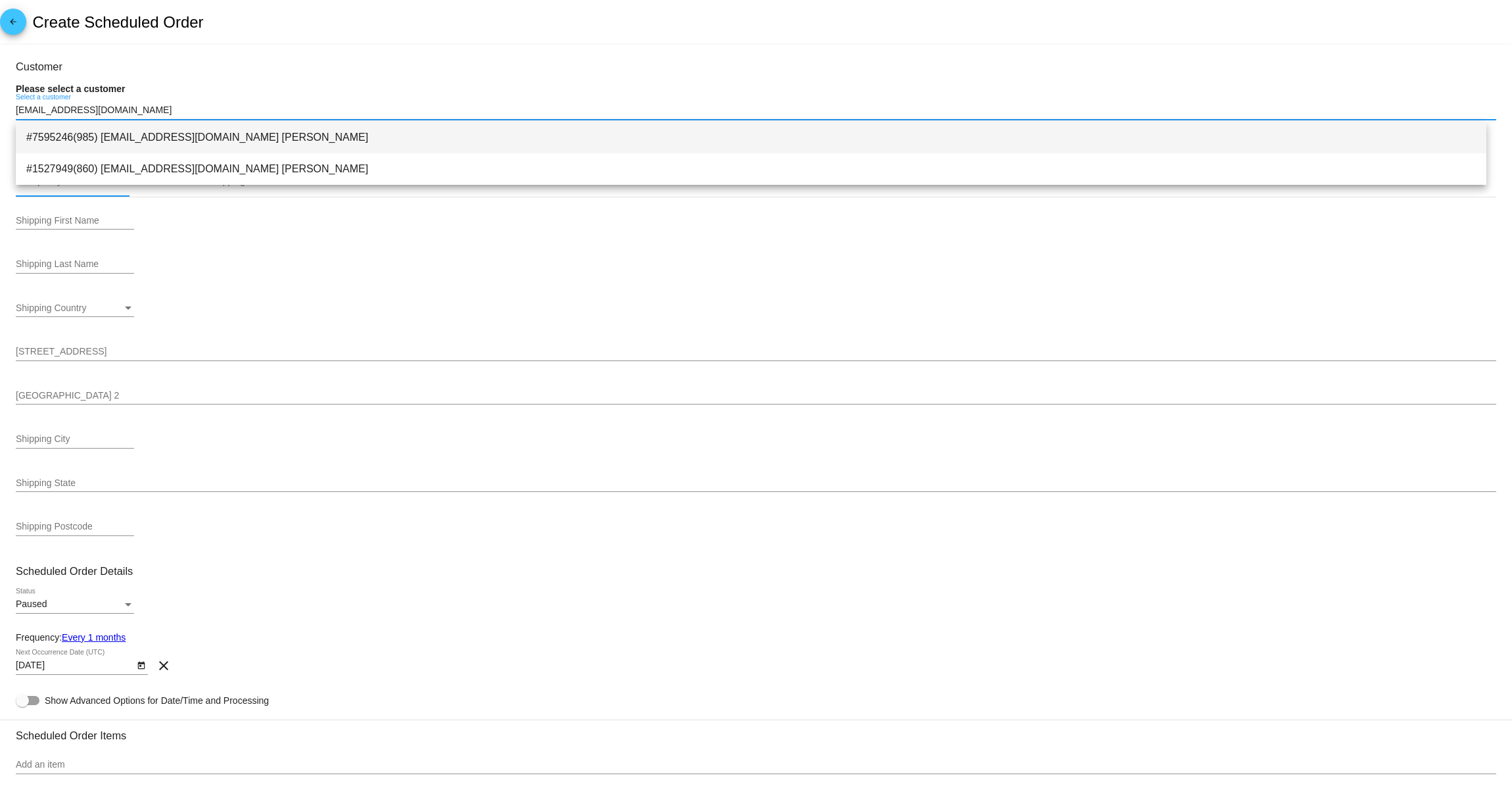
type input "[EMAIL_ADDRESS][DOMAIN_NAME]"
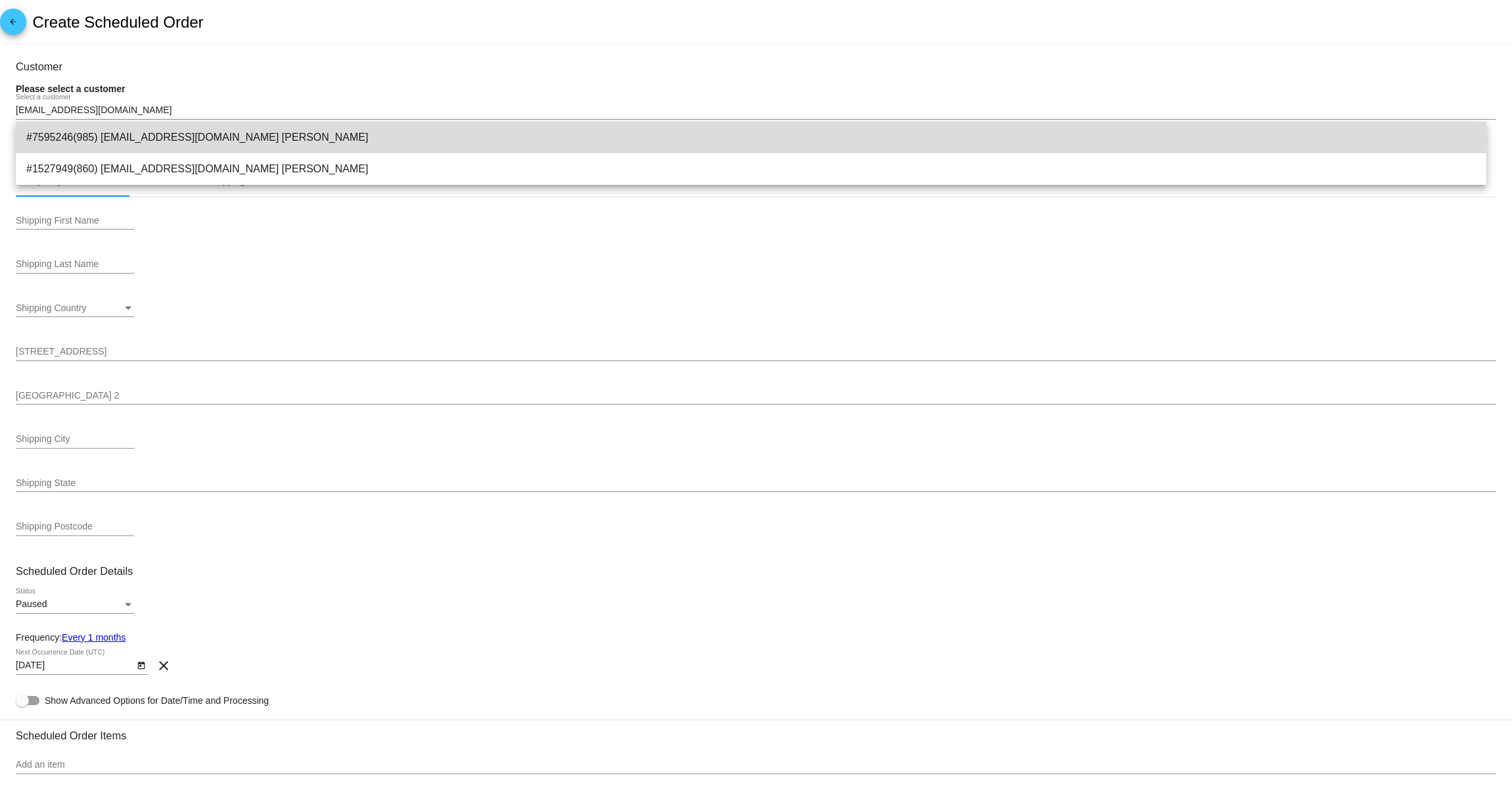
click at [209, 133] on span "#7595246(985) longearedladies@gmail.com Aurie Gonsman" at bounding box center [751, 138] width 1450 height 32
type input "Aurie"
type input "[PERSON_NAME]"
type input "3012 Buford way"
type input "Bakersfield"
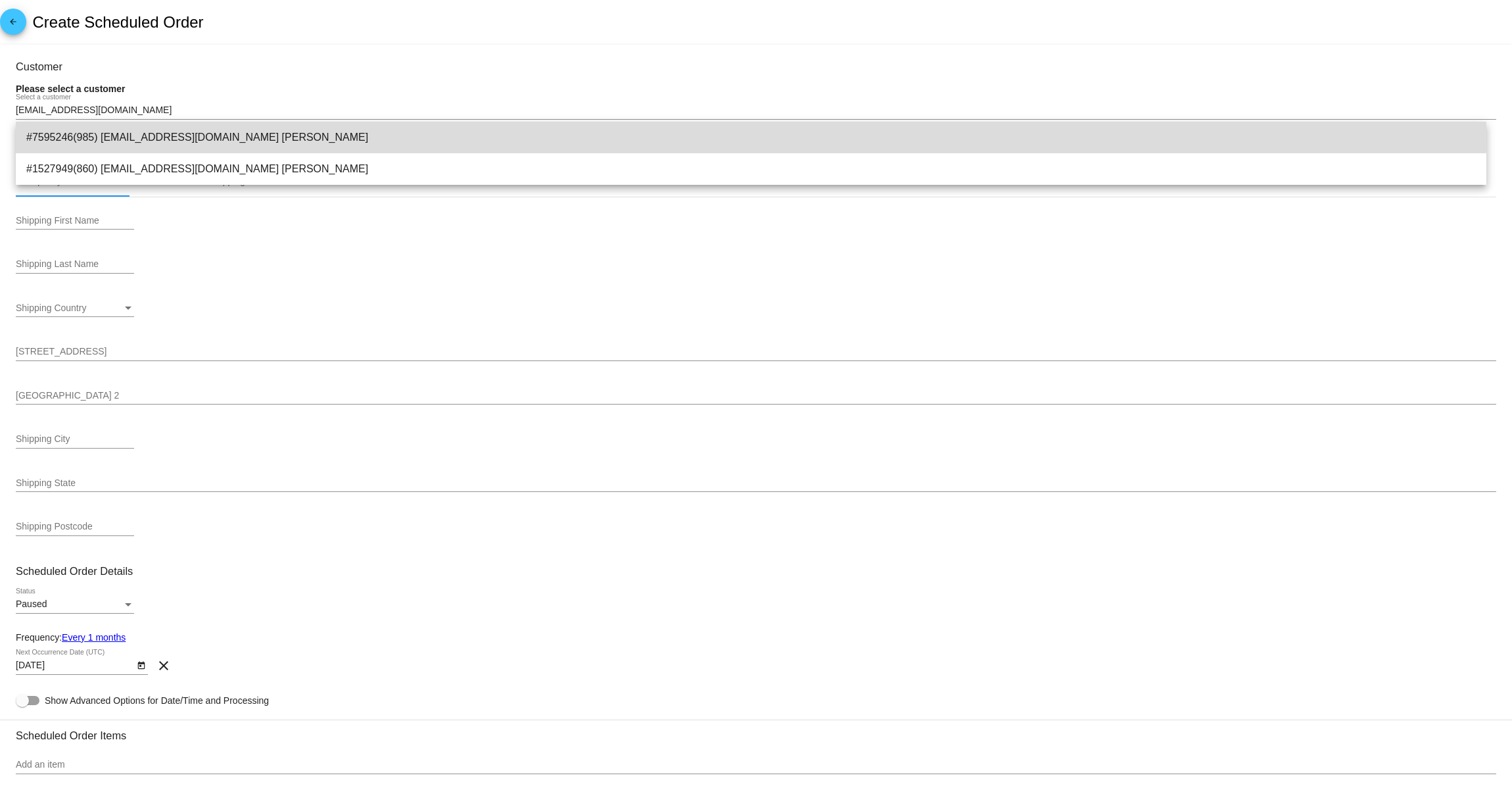
type input "93311"
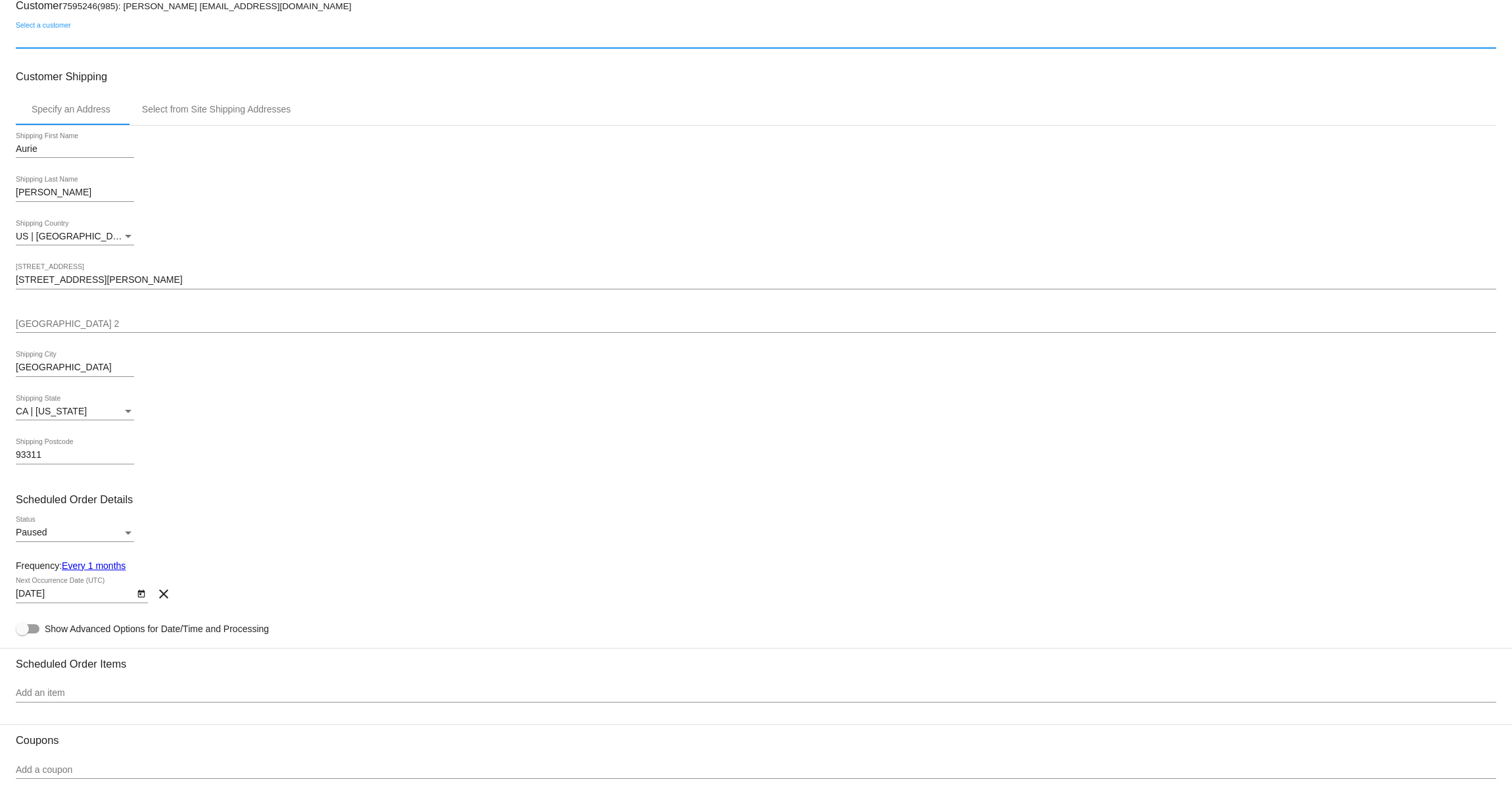
scroll to position [503, 0]
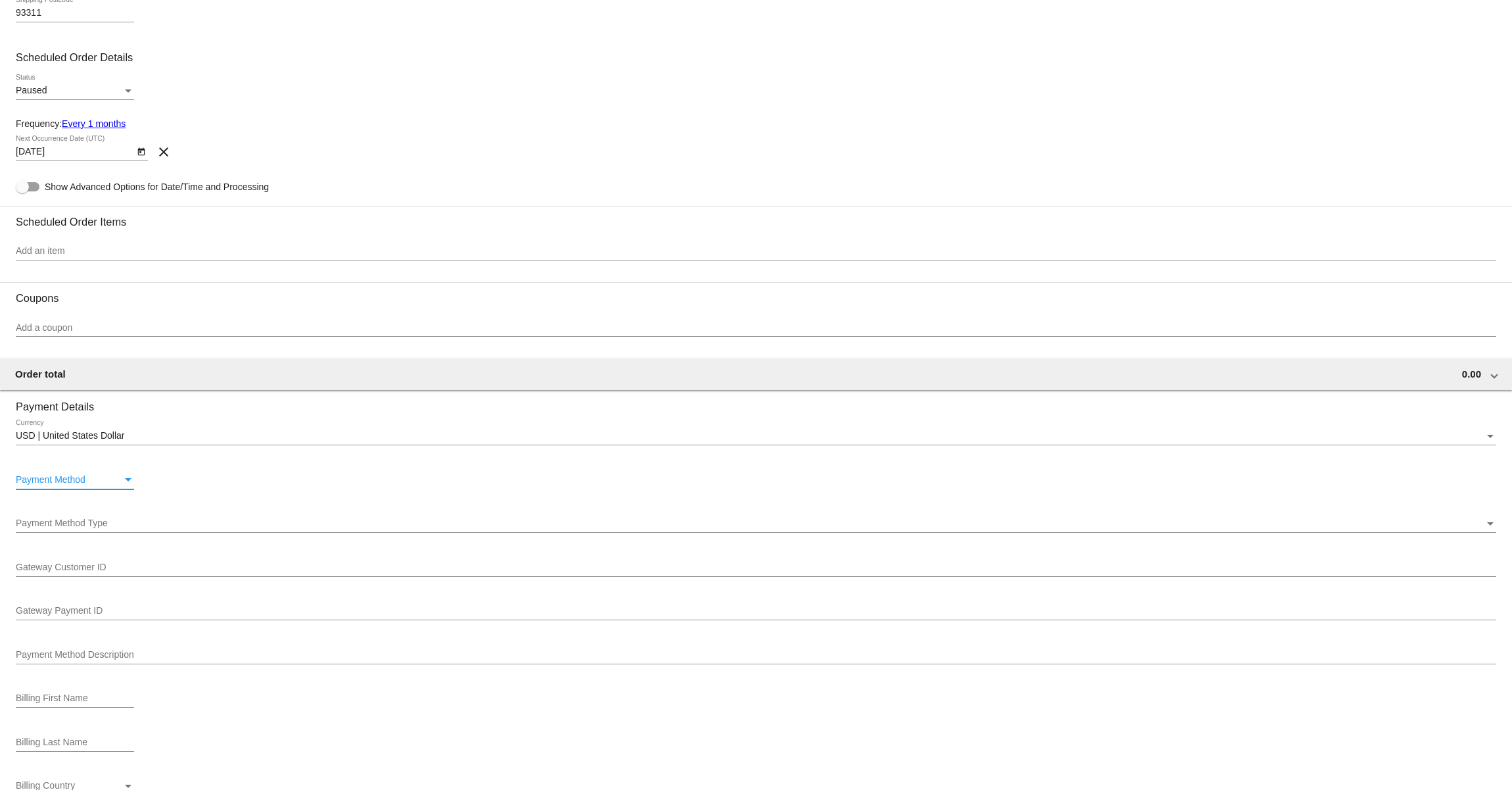
click at [97, 482] on div "Payment Method" at bounding box center [69, 480] width 107 height 11
click at [82, 491] on span "—Create New—" at bounding box center [75, 487] width 118 height 28
click at [88, 528] on span "Payment Method Type" at bounding box center [62, 522] width 92 height 11
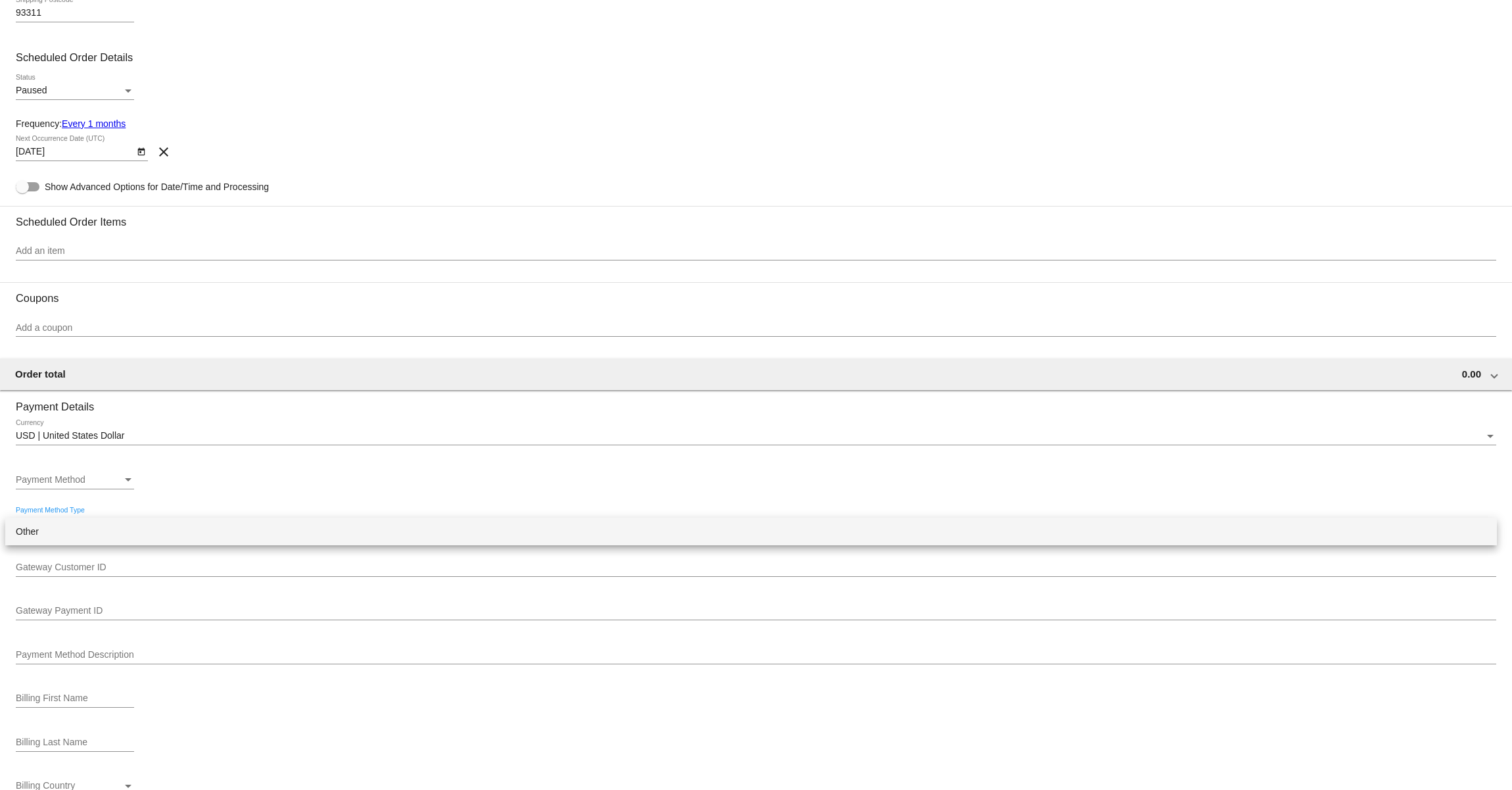
click at [86, 533] on span "Other" at bounding box center [751, 531] width 1471 height 28
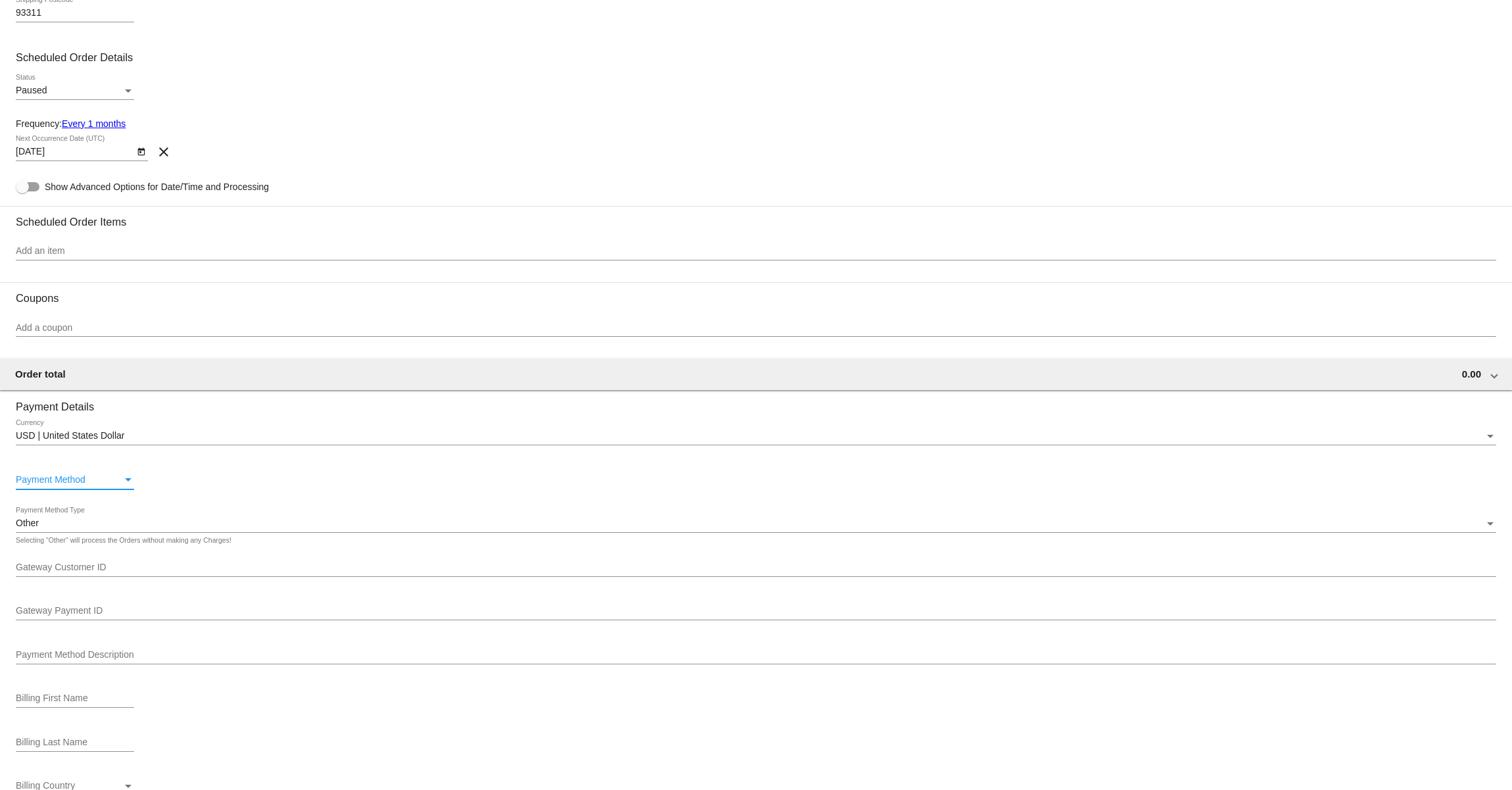
click at [113, 486] on div "Payment Method" at bounding box center [69, 480] width 107 height 11
click at [101, 491] on span "—Create New—" at bounding box center [75, 487] width 118 height 28
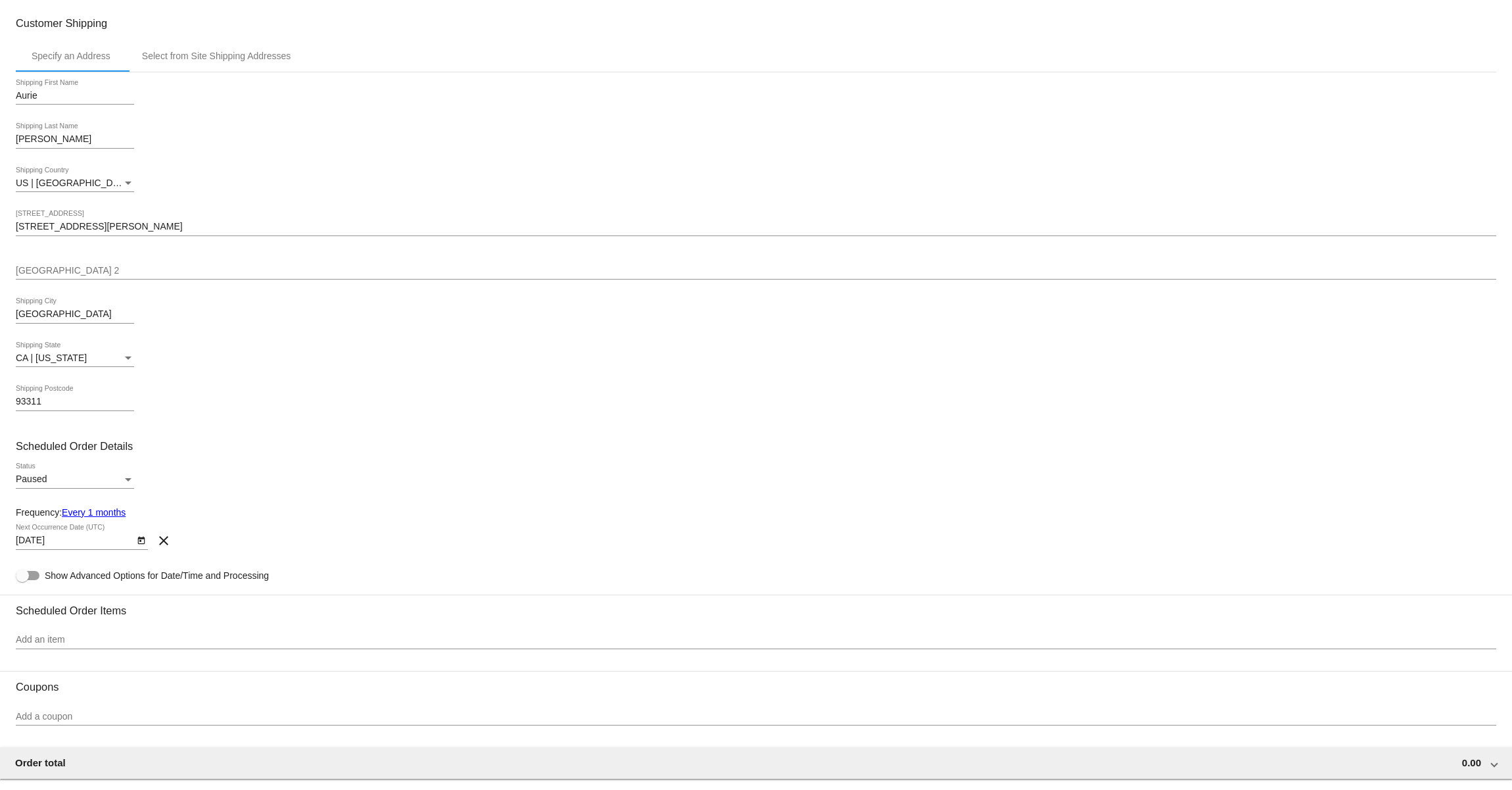
scroll to position [362, 0]
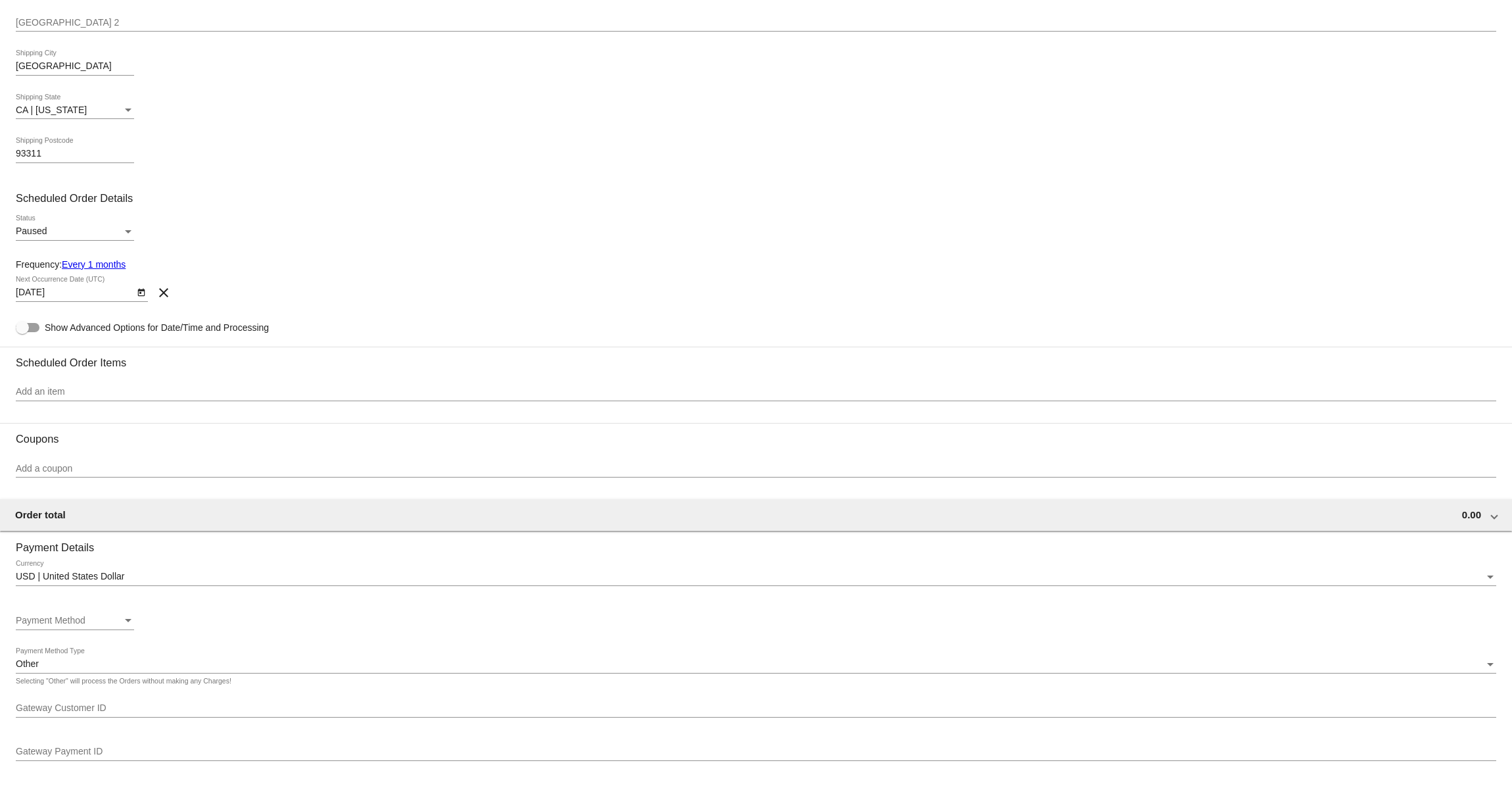
click at [247, 389] on div "Add an item" at bounding box center [756, 388] width 1480 height 26
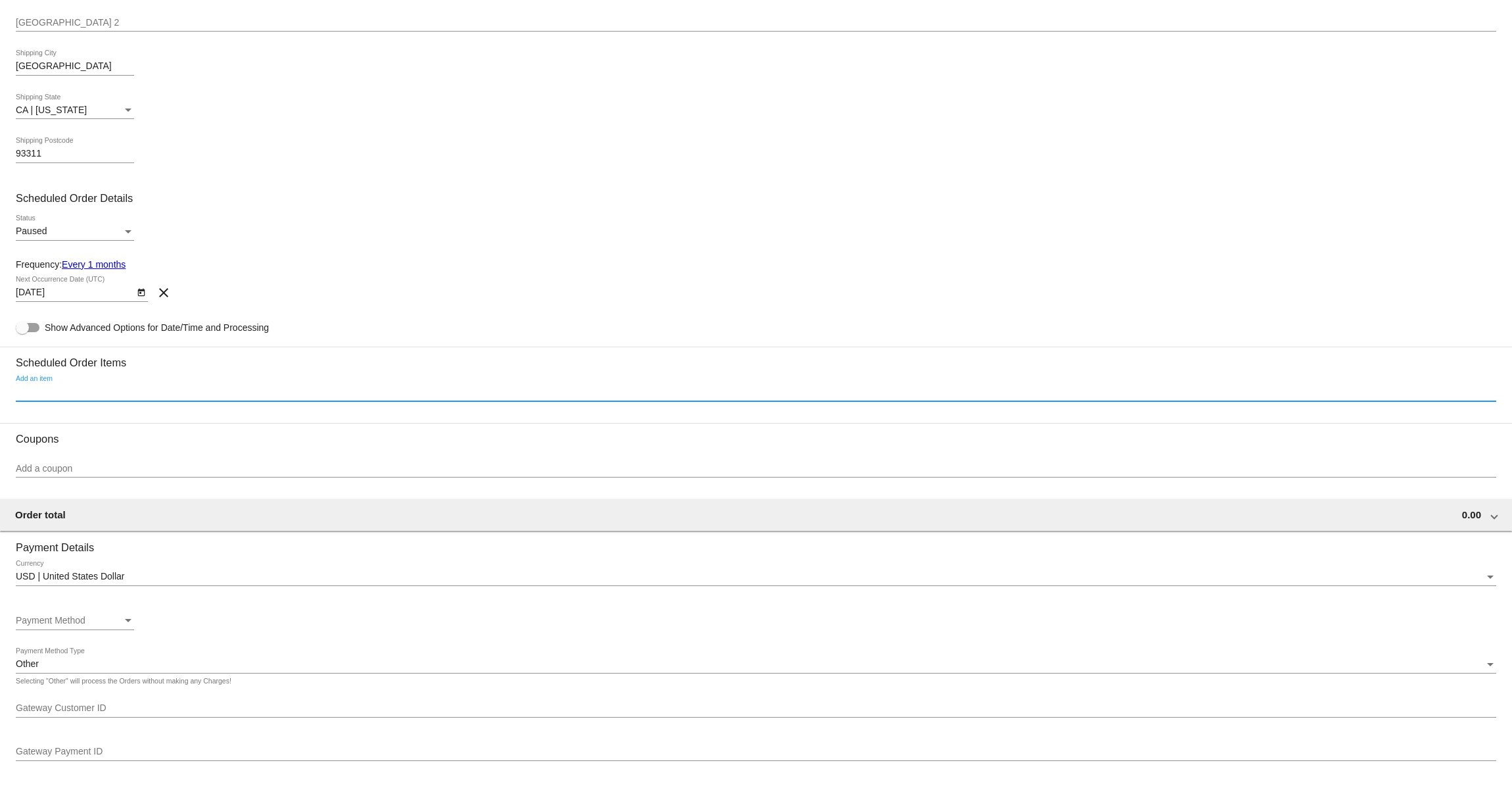
paste input "Bison - 3lbs)"
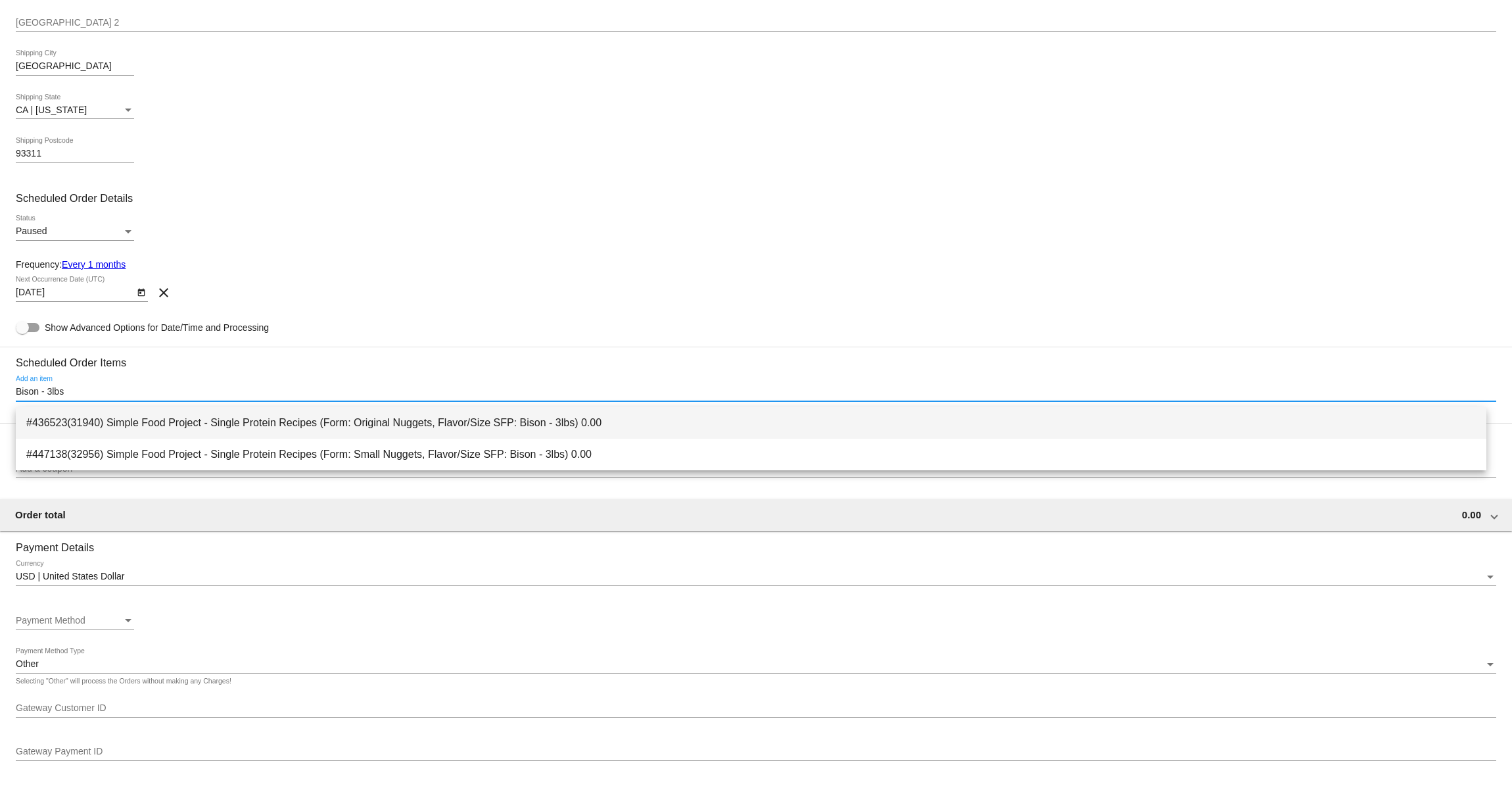
type input "Bison - 3lbs"
click at [355, 419] on span "#436523(31940) Simple Food Project - Single Protein Recipes (Form: Original Nug…" at bounding box center [751, 423] width 1450 height 32
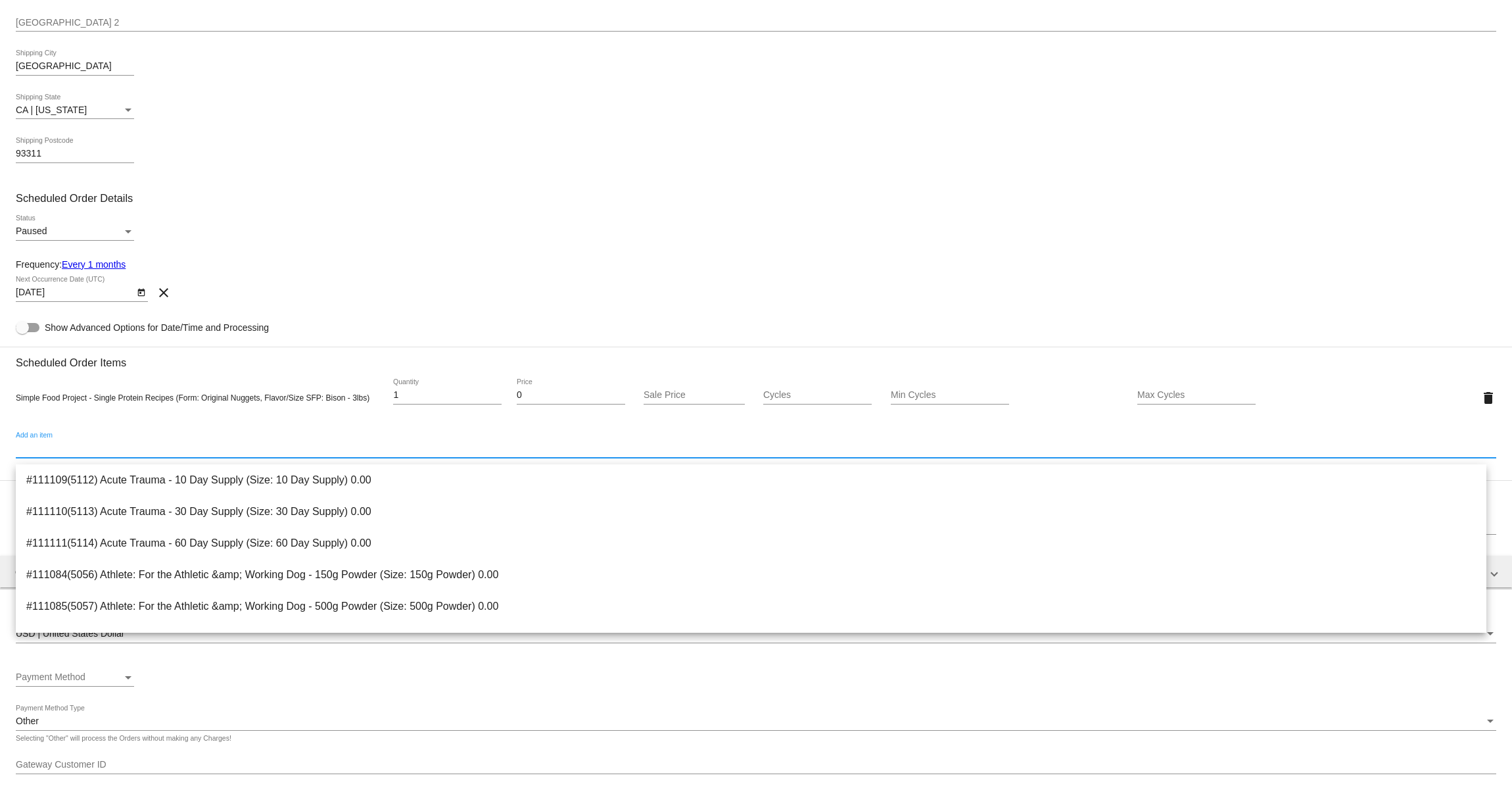
paste input "Duck - 1.5lbs)"
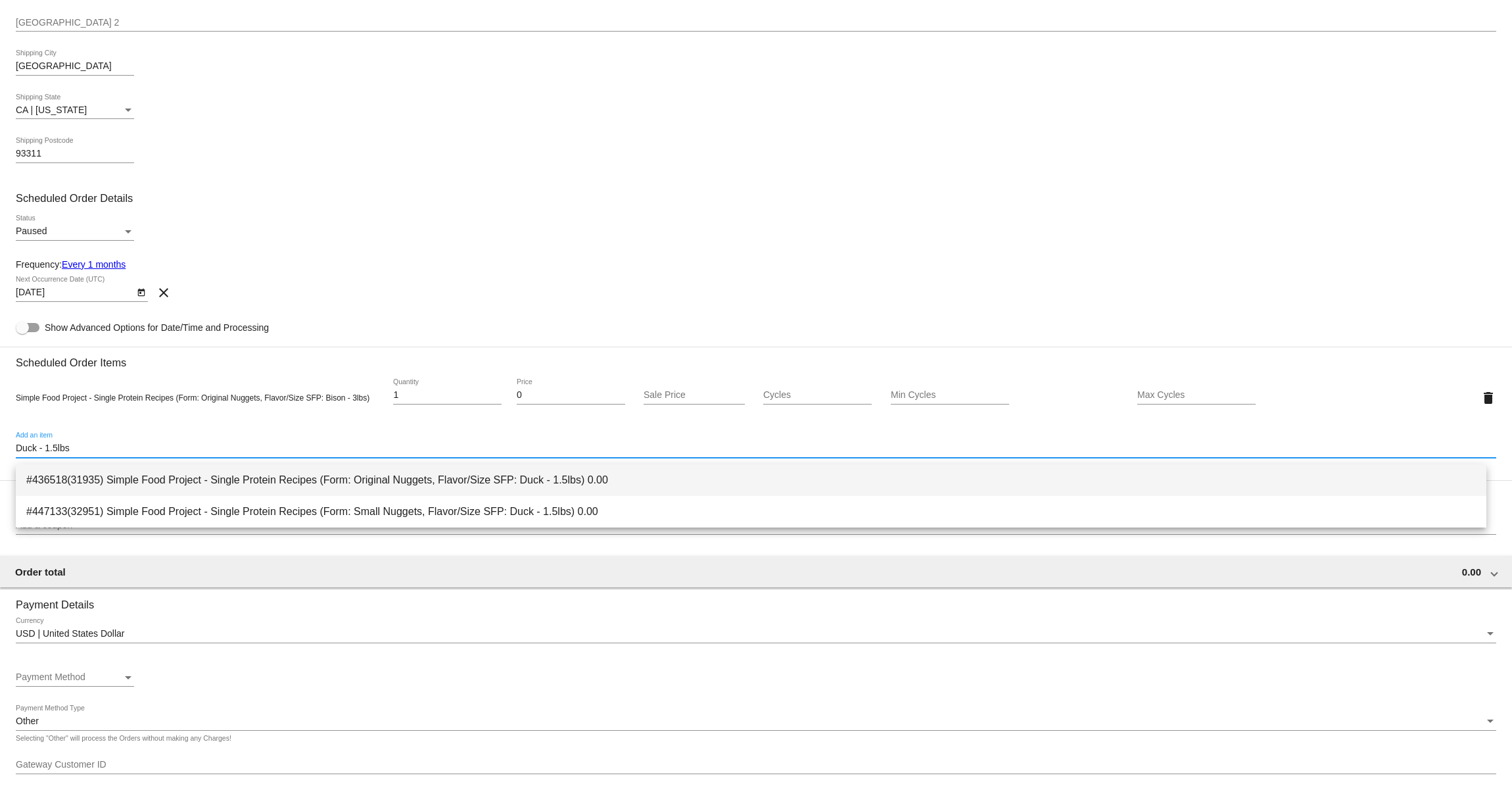
type input "Duck - 1.5lbs"
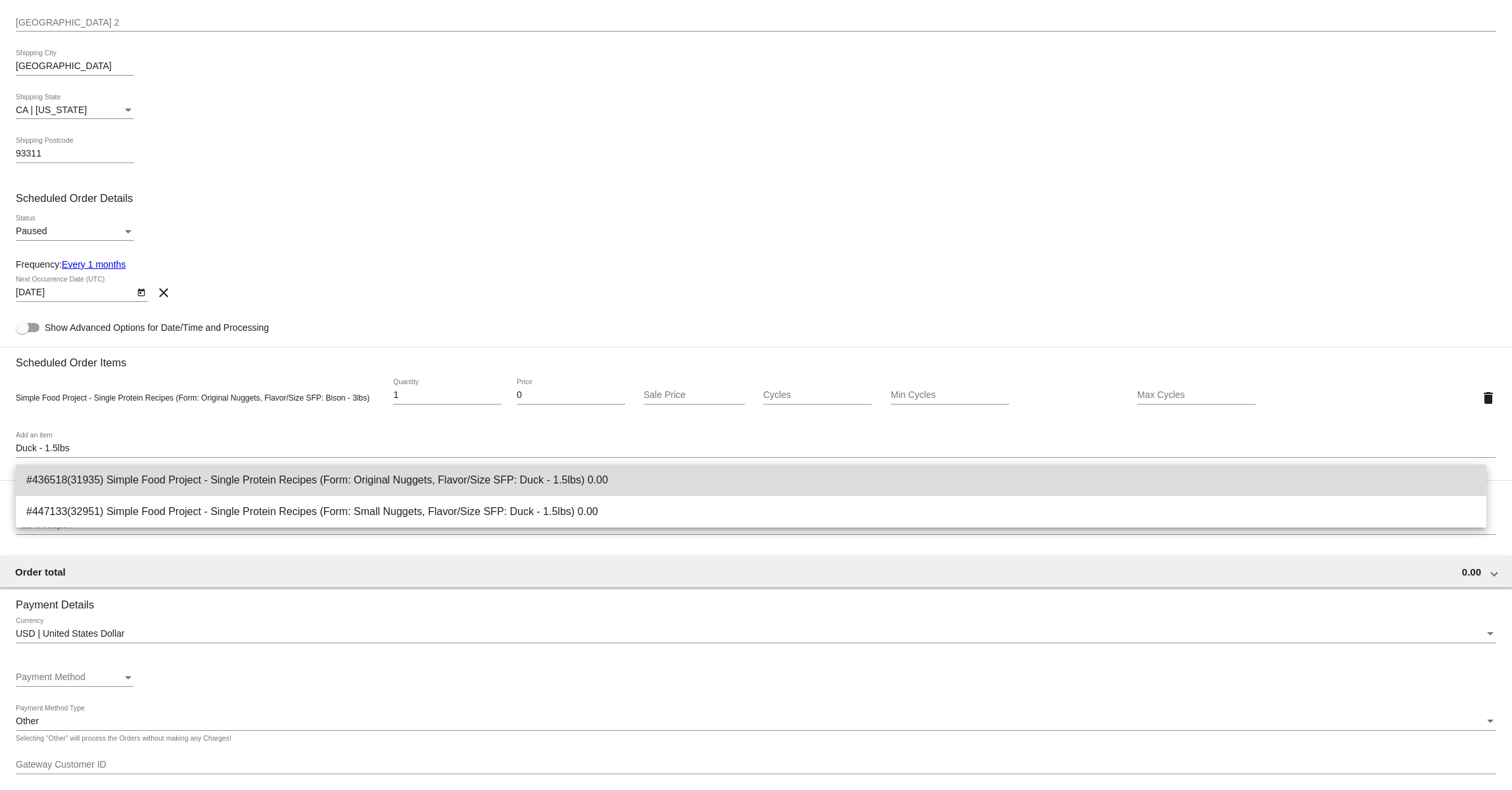
click at [175, 469] on span "#436518(31935) Simple Food Project - Single Protein Recipes (Form: Original Nug…" at bounding box center [751, 480] width 1450 height 32
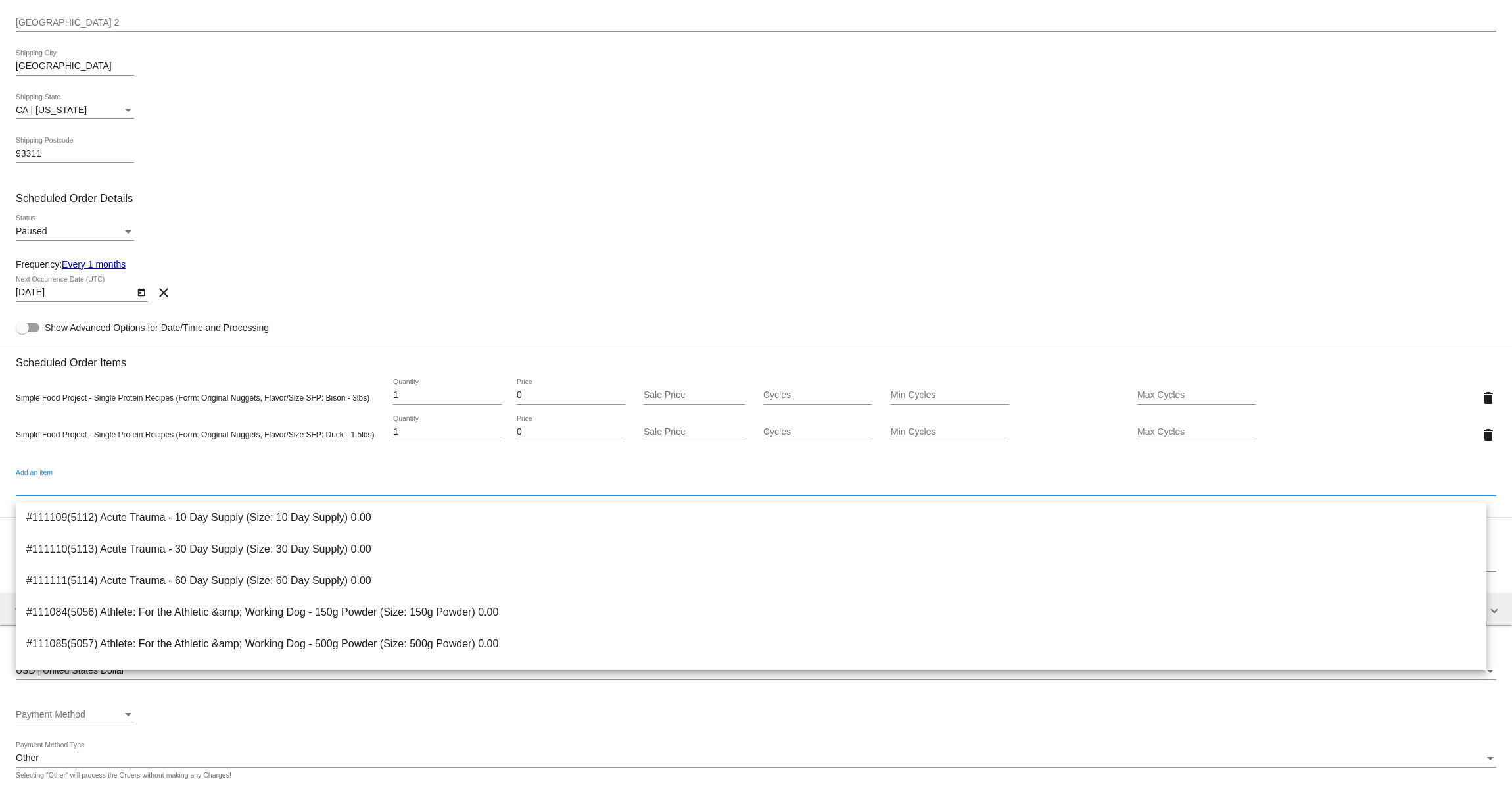
paste input "Lamb - 1.5lbs)"
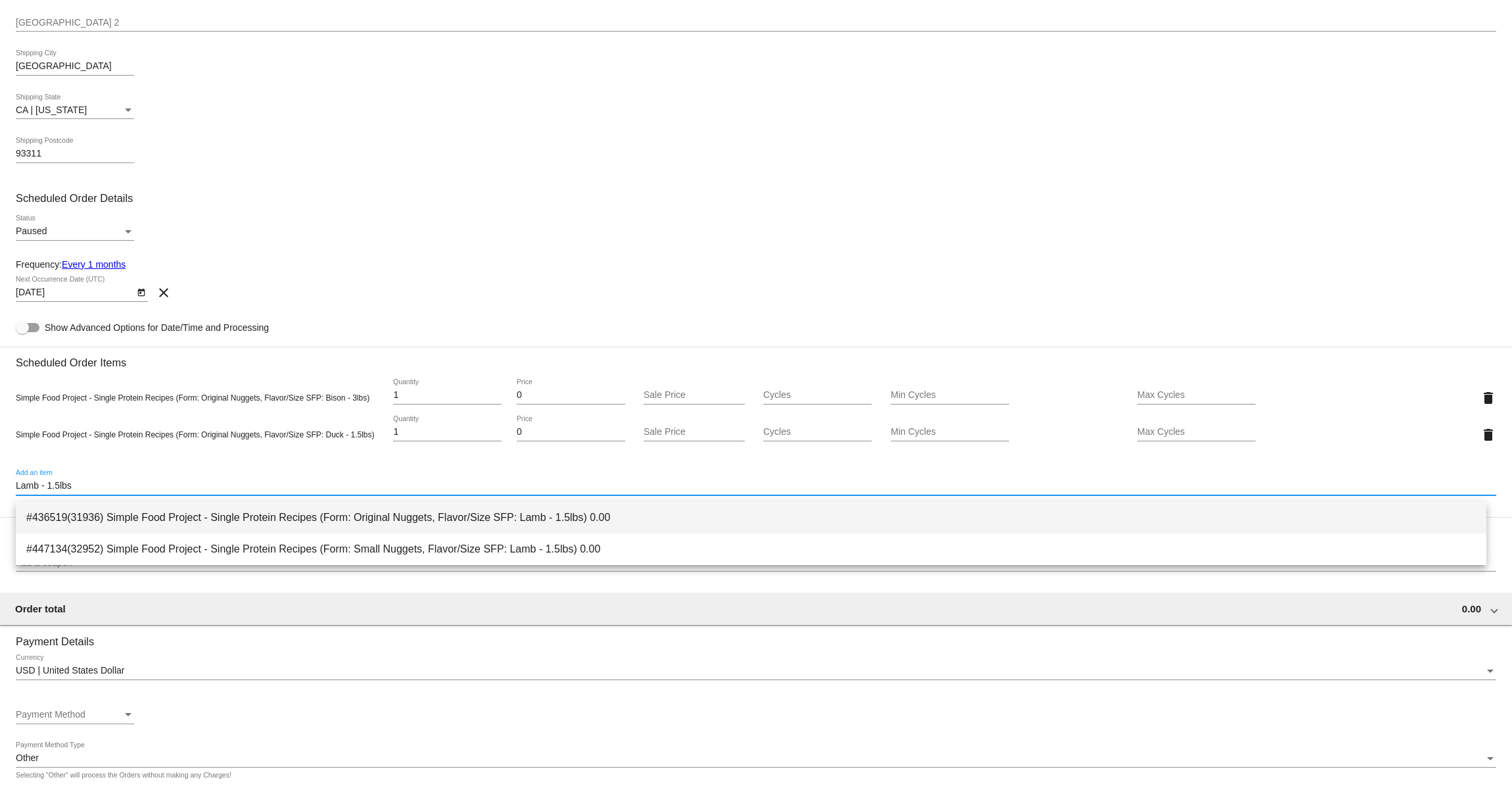
type input "Lamb - 1.5lbs"
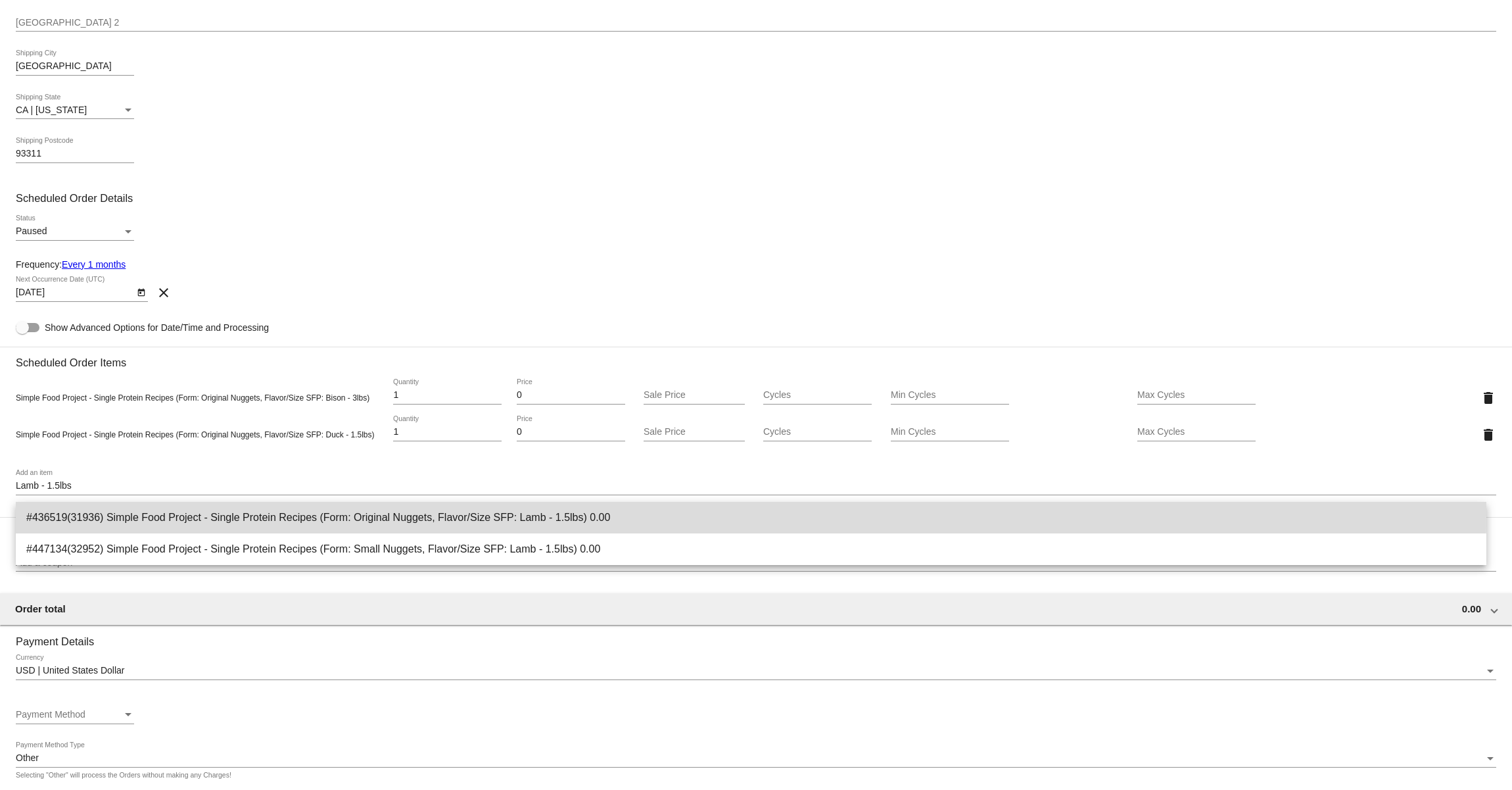
click at [332, 512] on span "#436519(31936) Simple Food Project - Single Protein Recipes (Form: Original Nug…" at bounding box center [751, 517] width 1450 height 32
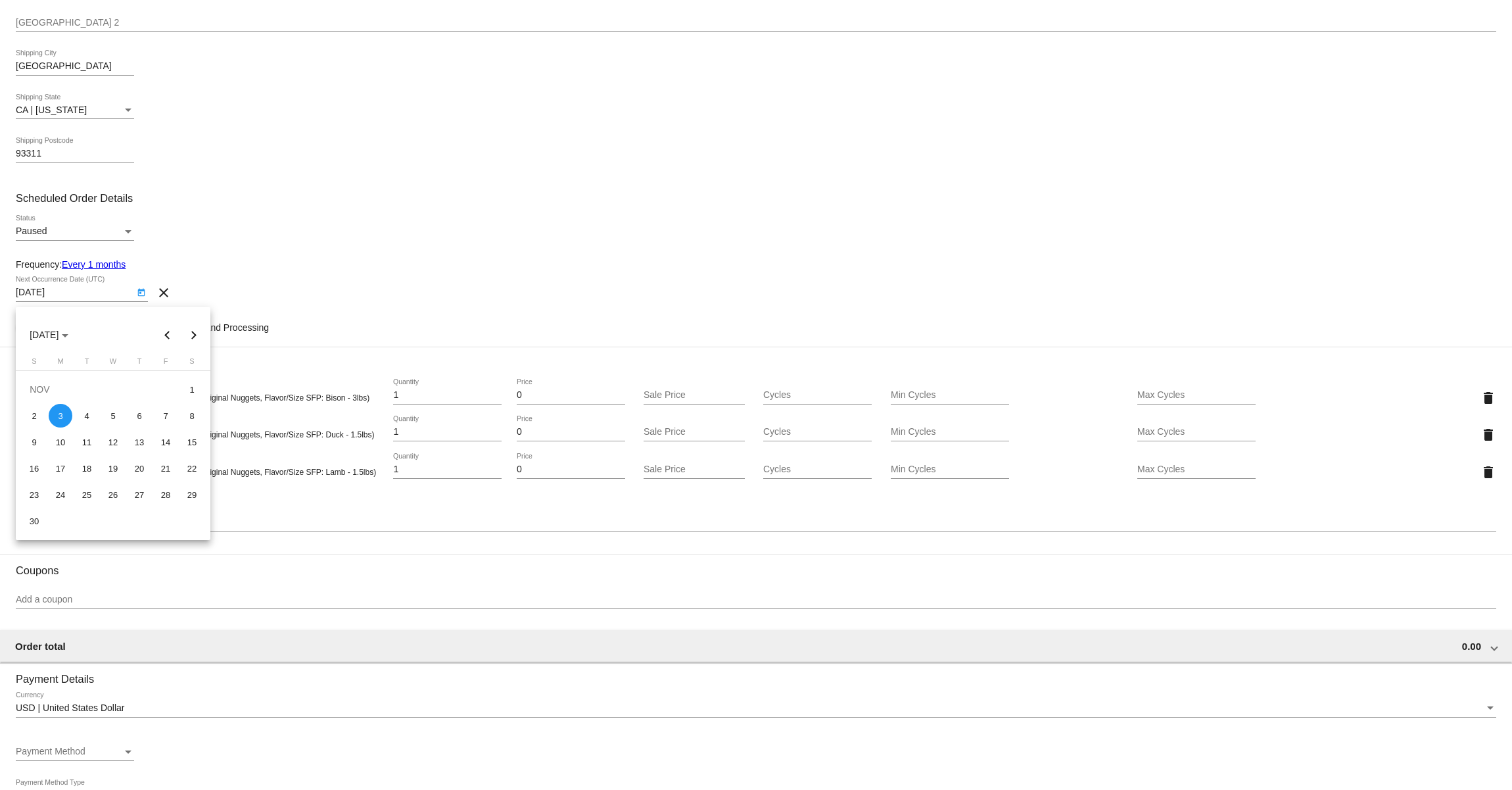
click at [96, 298] on body "arrow_back Create Scheduled Order Customer 7595246(985): Aurie Gonsman longeare…" at bounding box center [756, 395] width 1512 height 790
click at [167, 331] on button "Previous month" at bounding box center [167, 334] width 27 height 27
click at [192, 390] on div "4" at bounding box center [192, 389] width 24 height 24
type input "10/4/2025"
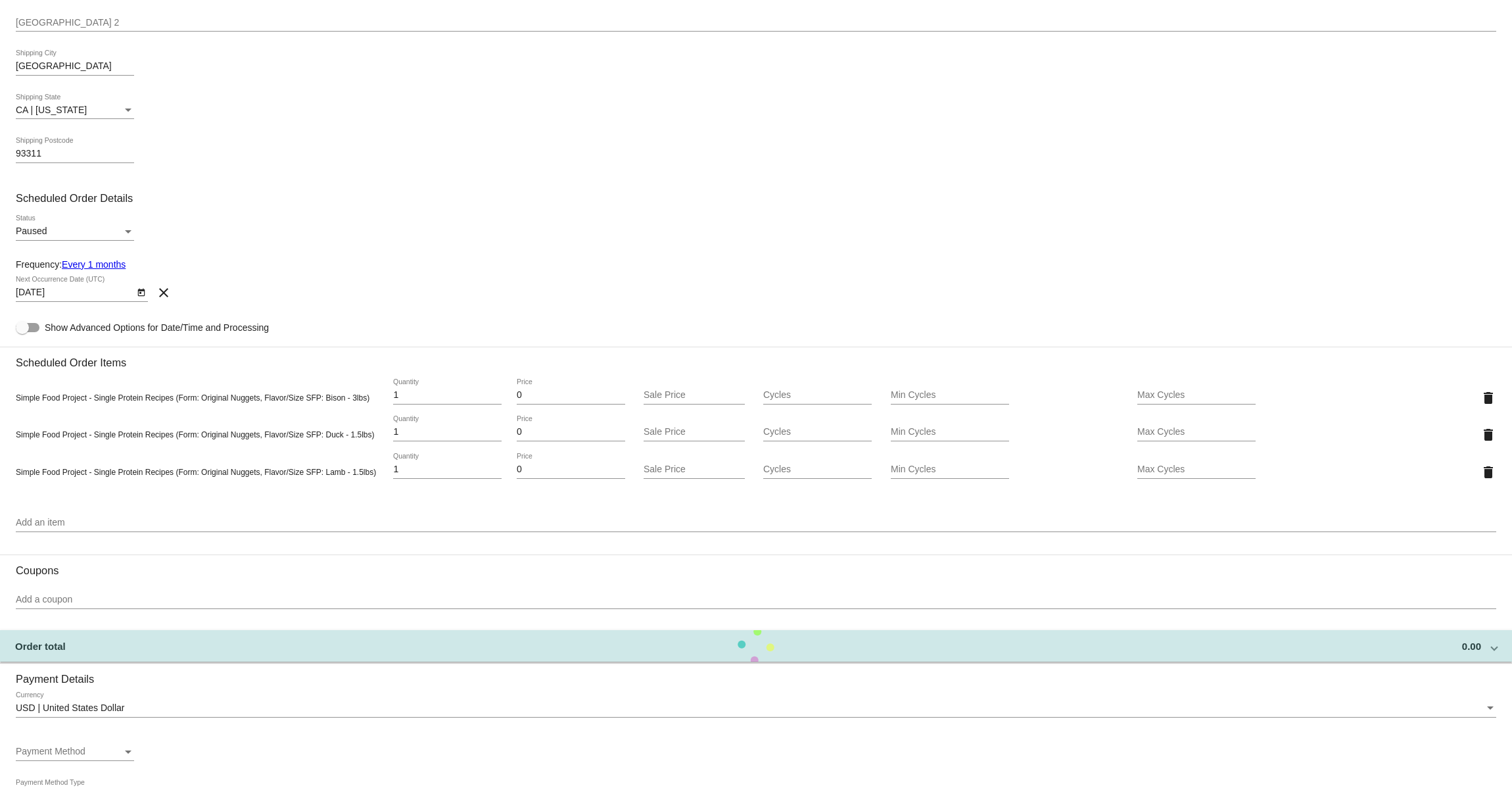
click at [684, 232] on div "Paused Status" at bounding box center [756, 234] width 1480 height 37
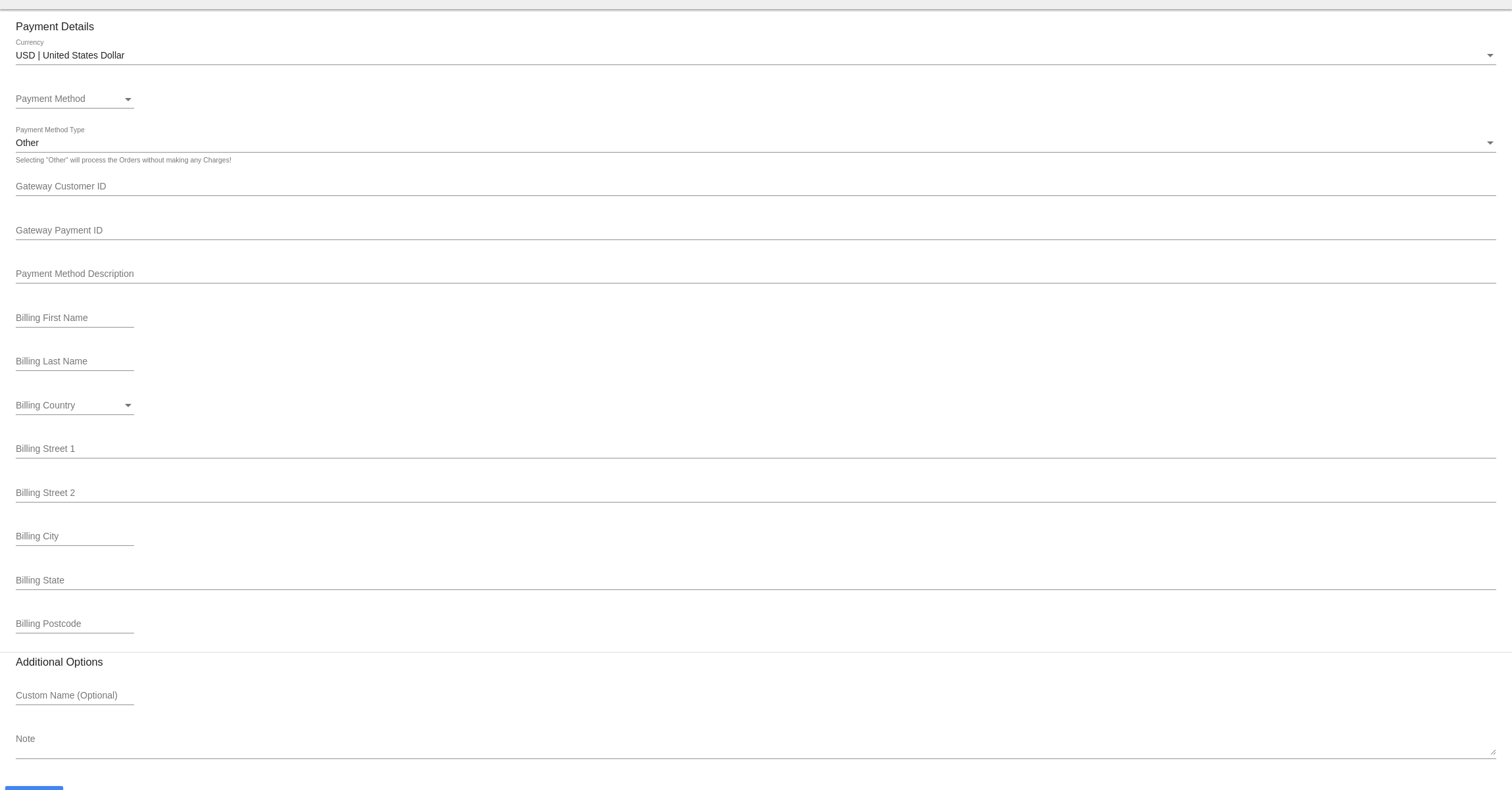
scroll to position [1054, 0]
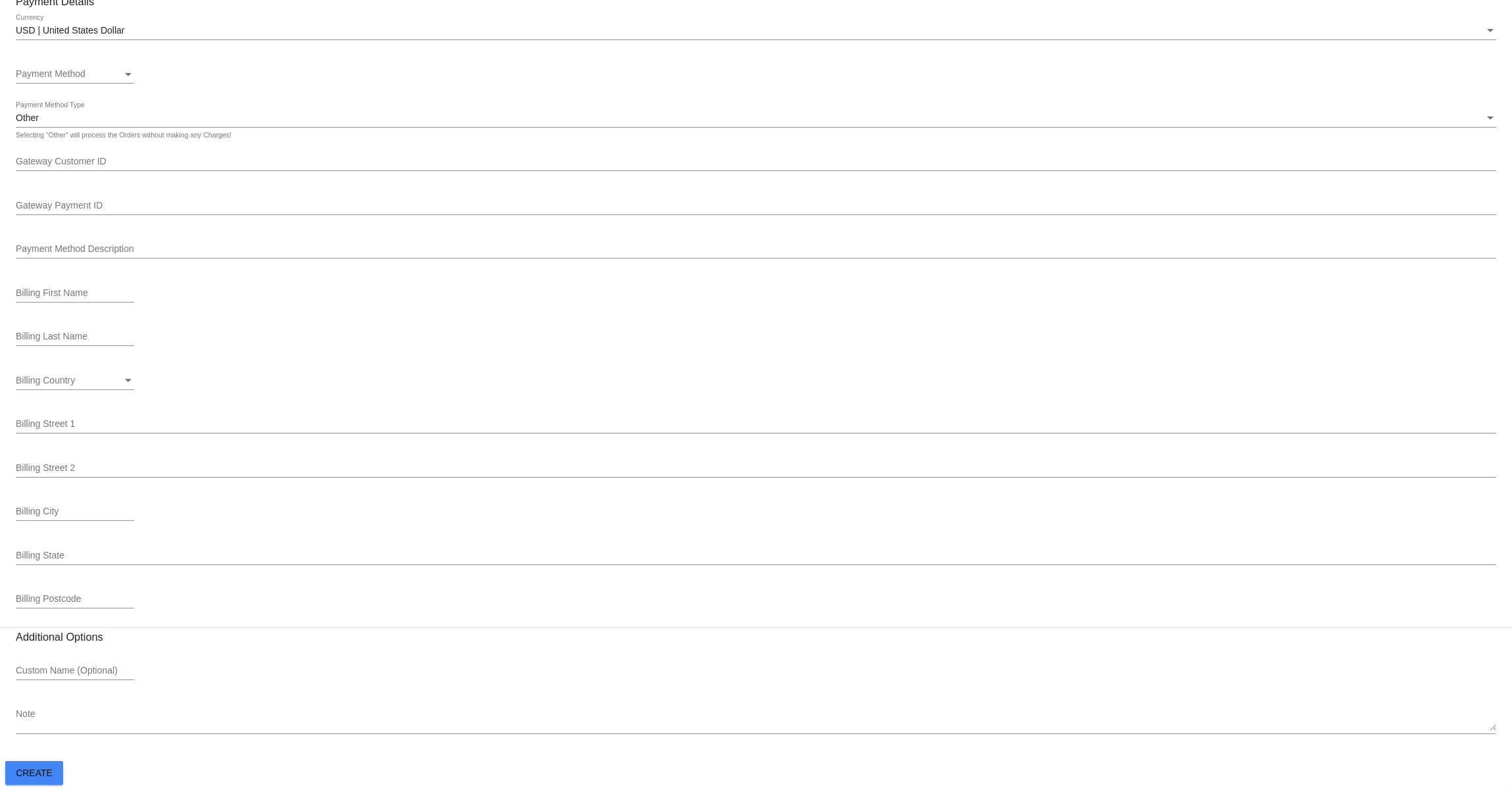
click at [37, 774] on span "Create" at bounding box center [34, 773] width 37 height 11
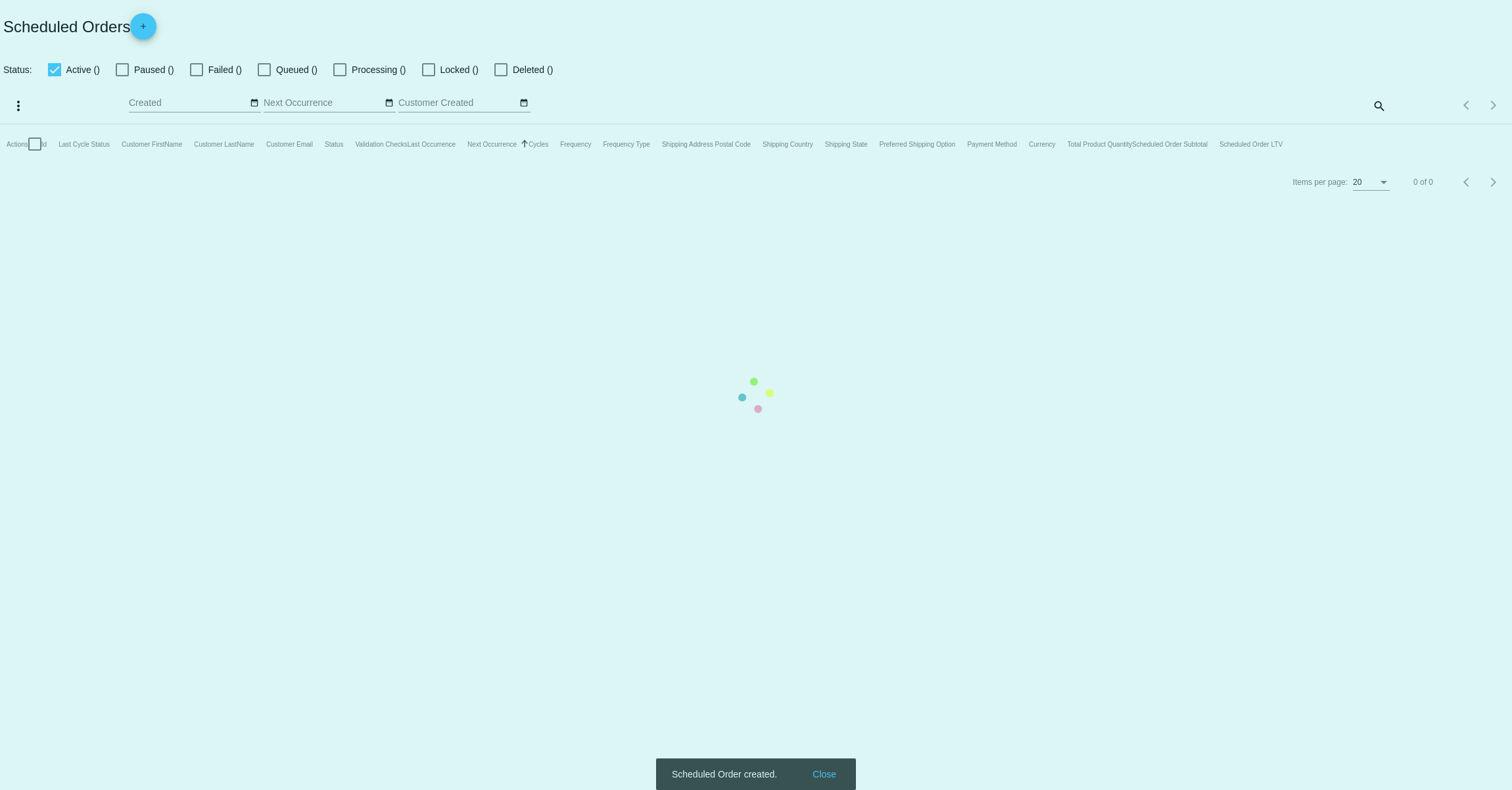
checkbox input "true"
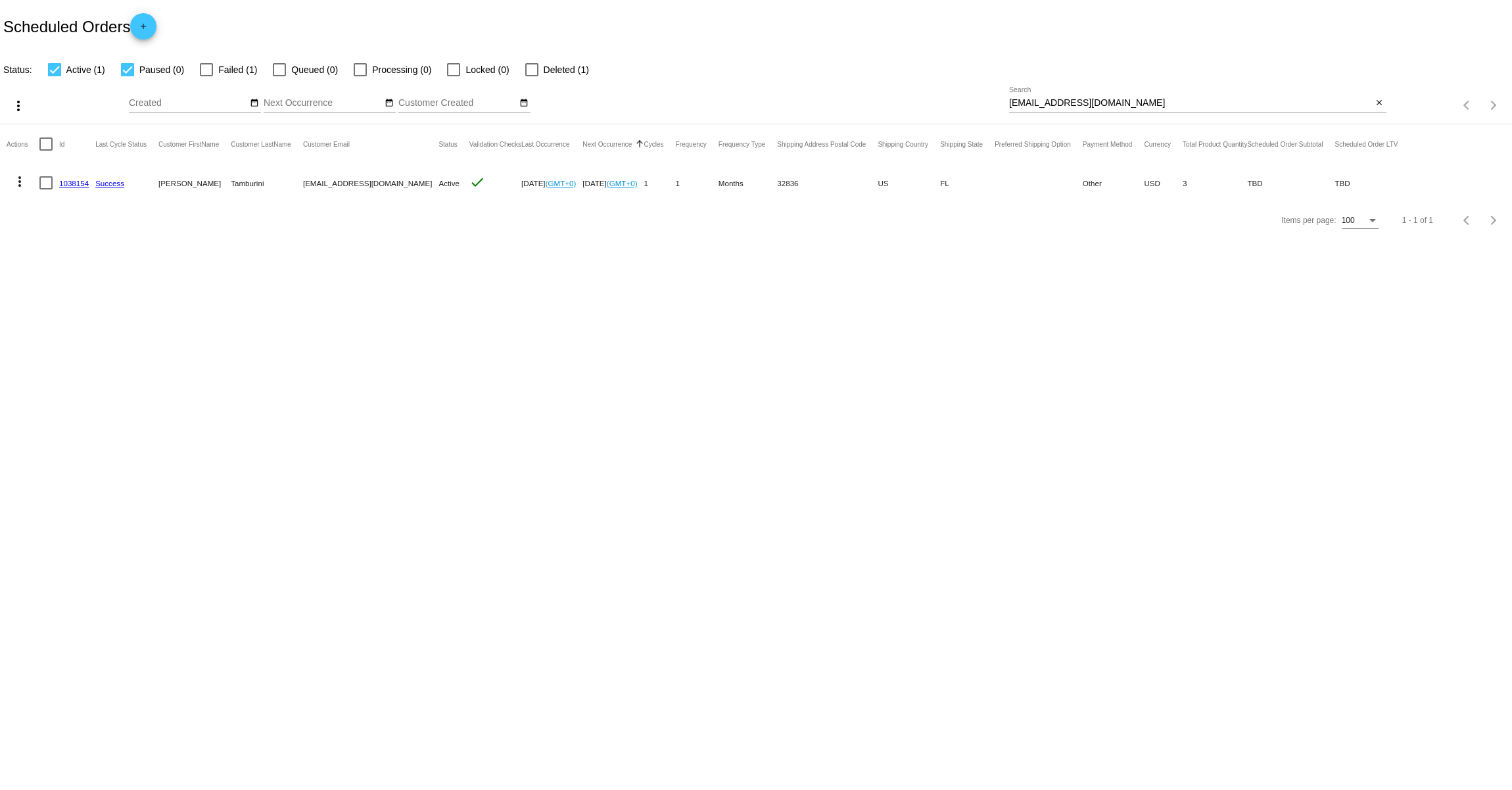
click at [19, 181] on mat-icon "more_vert" at bounding box center [20, 182] width 16 height 16
drag, startPoint x: 904, startPoint y: 415, endPoint x: 894, endPoint y: 376, distance: 40.3
click at [902, 403] on div at bounding box center [756, 395] width 1512 height 790
drag, startPoint x: 1148, startPoint y: 107, endPoint x: 946, endPoint y: 94, distance: 202.4
click at [946, 94] on div "more_vert Oct Jan Feb Mar Apr 1" at bounding box center [756, 100] width 1512 height 47
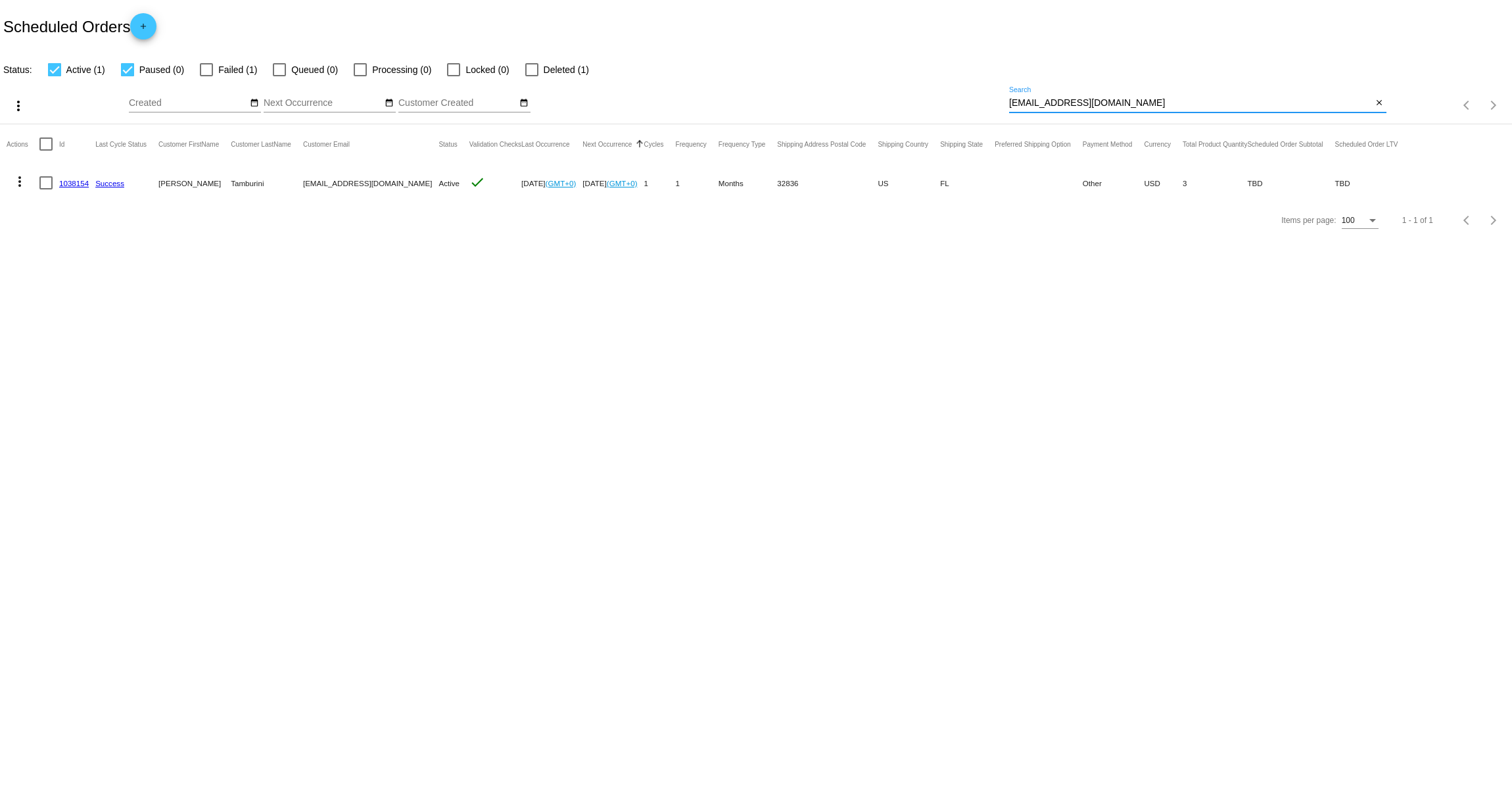
paste input "longearedladies"
type input "[EMAIL_ADDRESS][DOMAIN_NAME]"
drag, startPoint x: 107, startPoint y: 186, endPoint x: 62, endPoint y: 184, distance: 45.0
click at [62, 184] on mat-row "more_vert 1038155 Aurie Gonsman longearedladies@gmail.com Paused check Oct 4 20…" at bounding box center [709, 182] width 1404 height 38
copy link "038155"
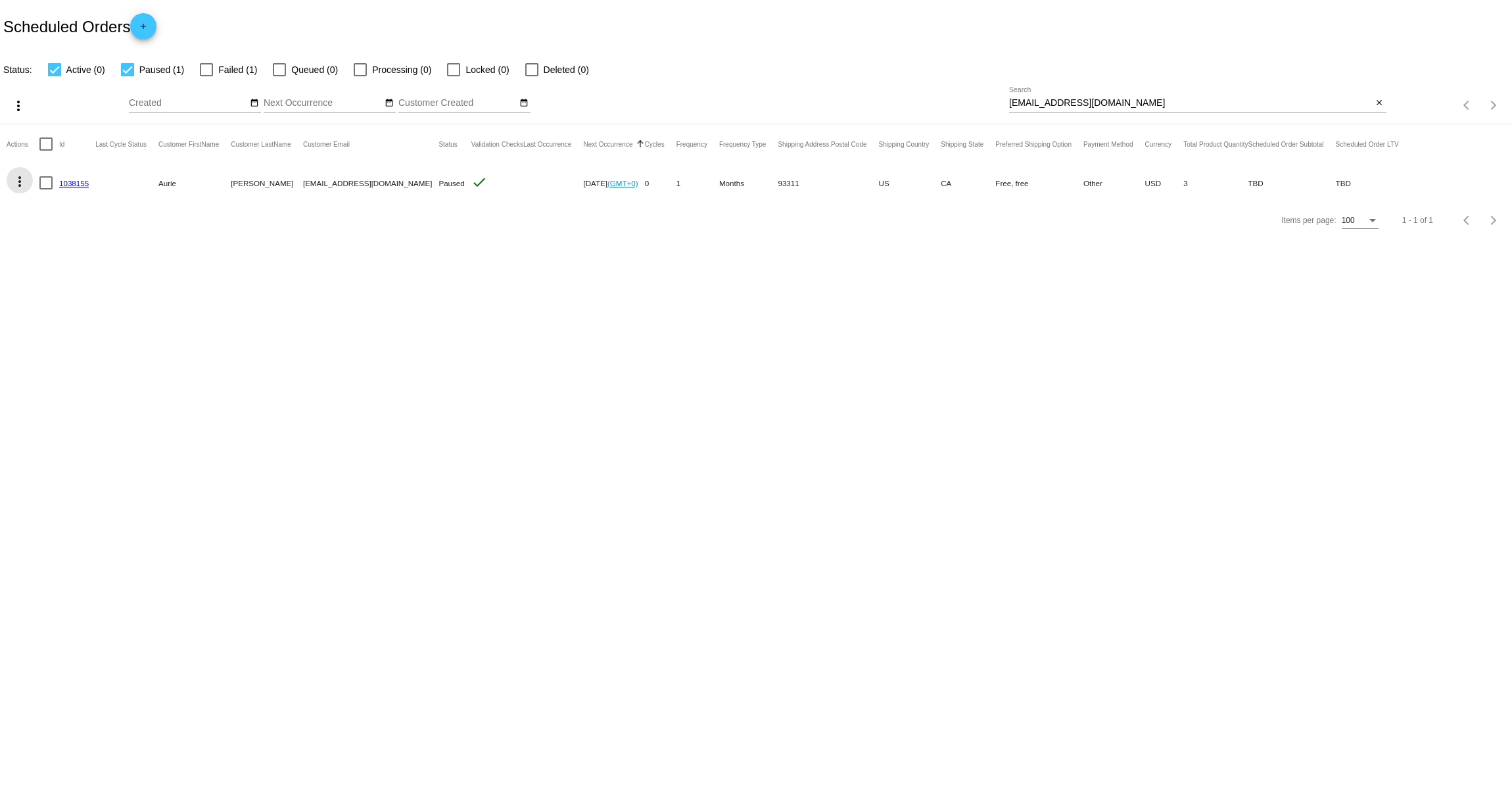
click at [22, 179] on mat-icon "more_vert" at bounding box center [20, 182] width 16 height 16
click at [65, 304] on span "Process Now" at bounding box center [72, 309] width 54 height 11
